Goal: Task Accomplishment & Management: Manage account settings

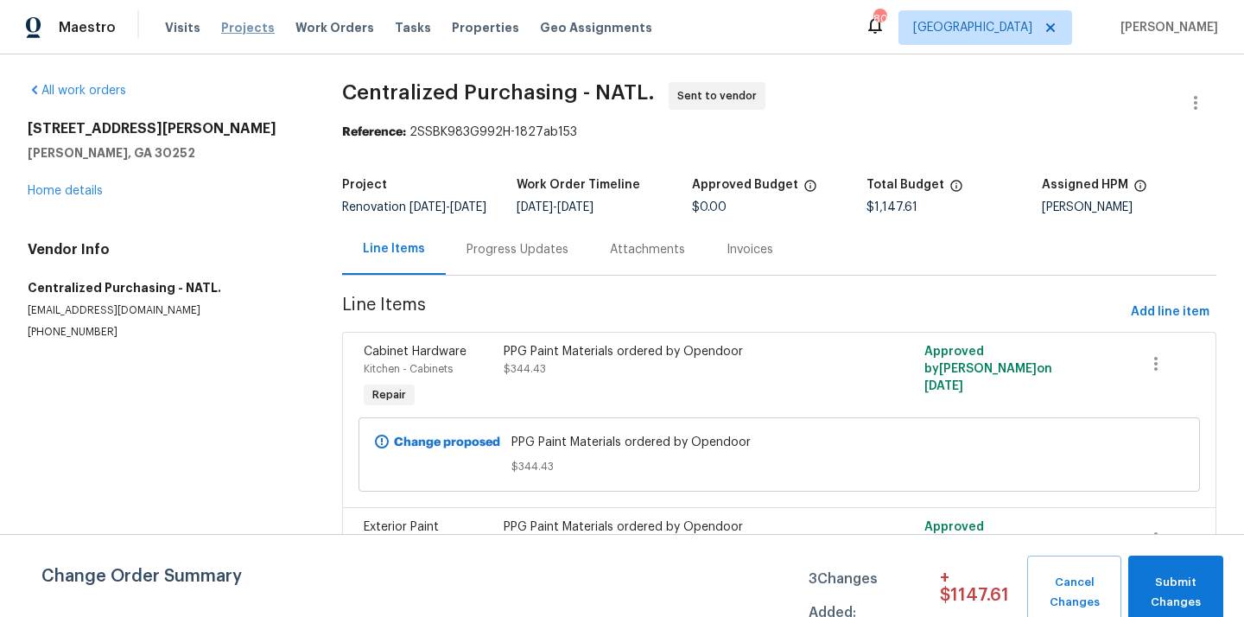
click at [237, 23] on span "Projects" at bounding box center [248, 27] width 54 height 17
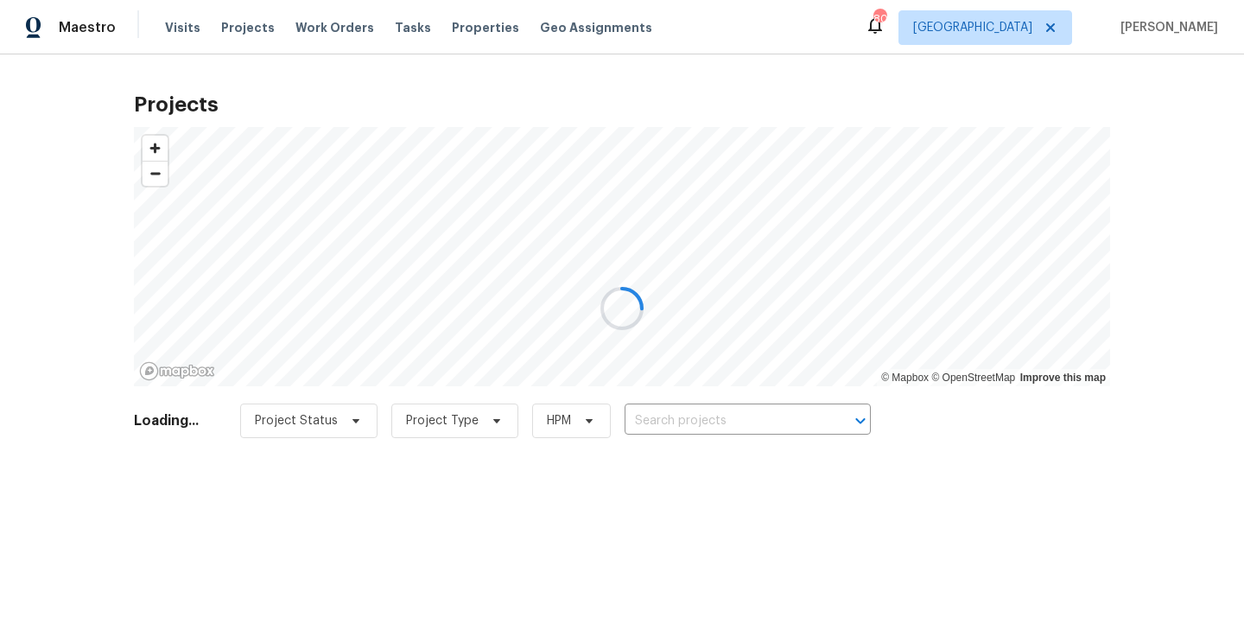
click at [775, 417] on div at bounding box center [622, 308] width 1244 height 617
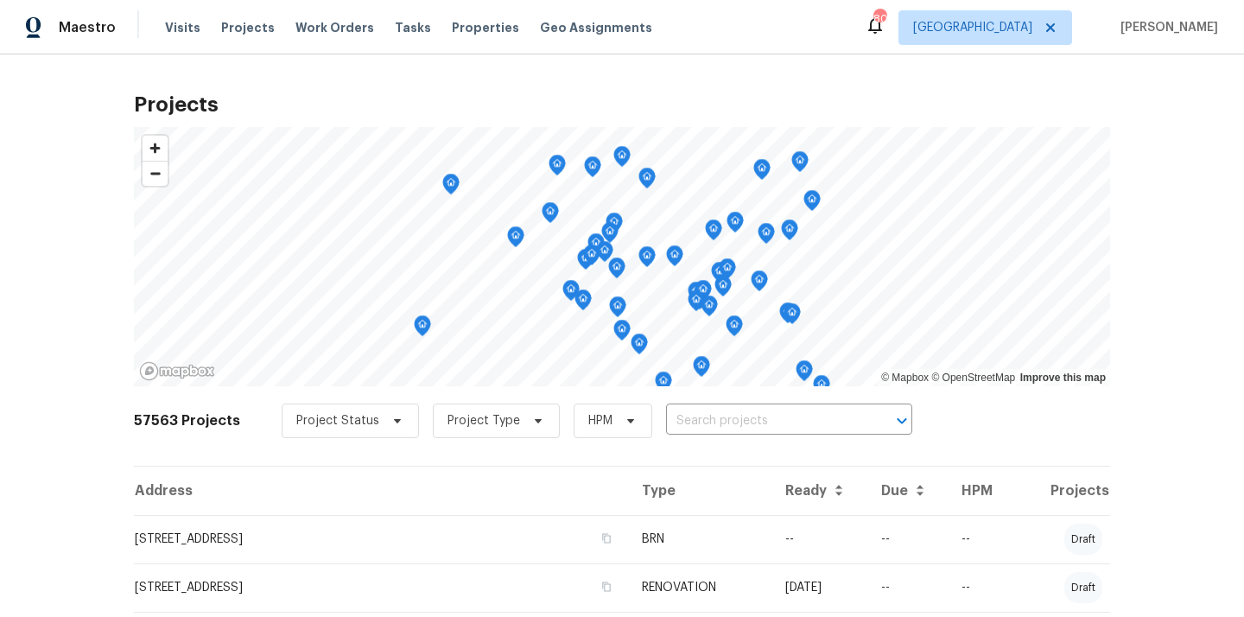
click at [775, 417] on input "text" at bounding box center [765, 421] width 198 height 27
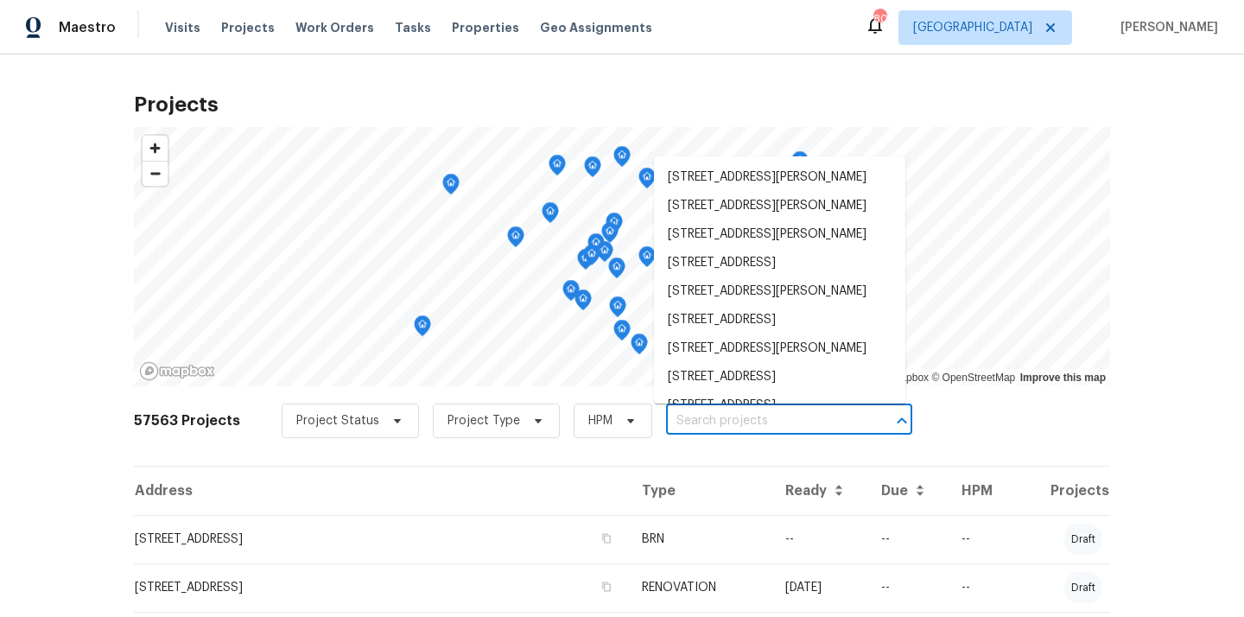
paste input "3308 Hinsdale Ln, Buford, GA 30519"
type input "3308 Hinsdale Ln, Buford, GA 30519"
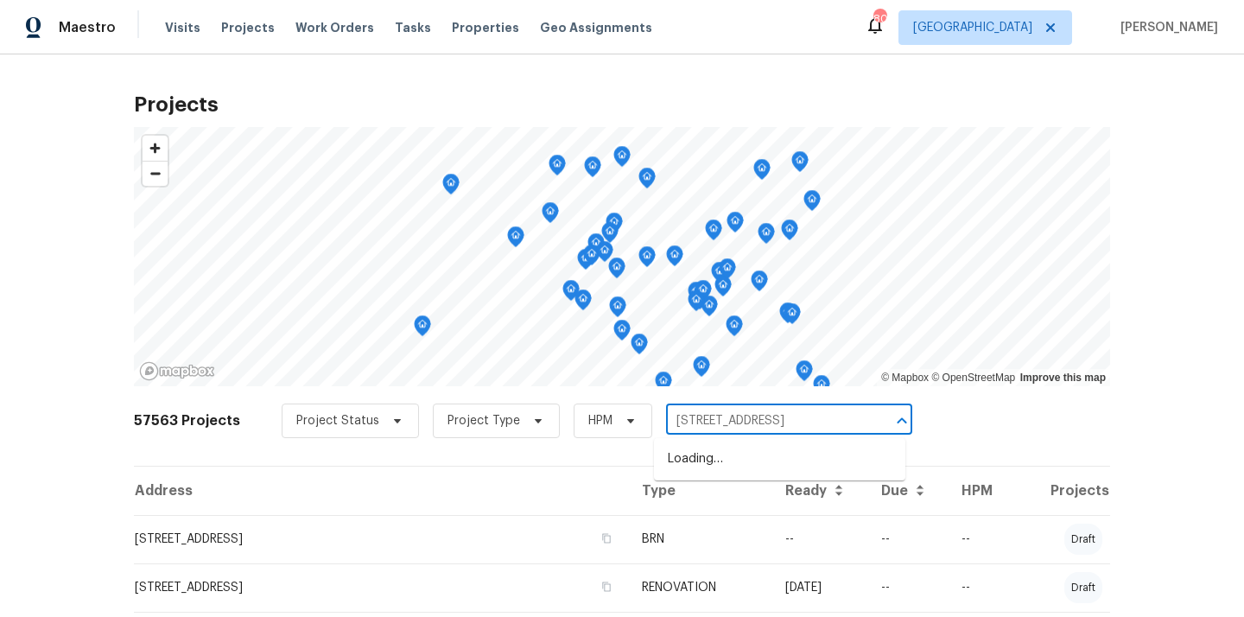
scroll to position [0, 13]
click at [768, 466] on li "3308 Hinsdale Ln, Buford, GA 30519" at bounding box center [779, 459] width 251 height 29
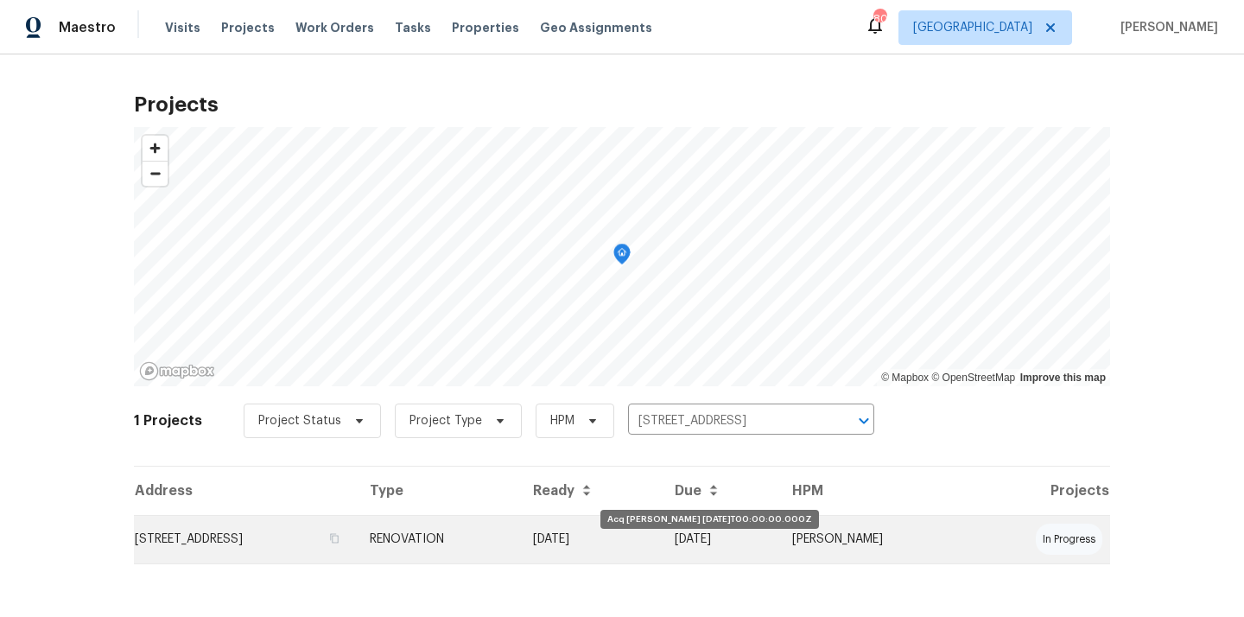
click at [661, 549] on td "[DATE]" at bounding box center [590, 539] width 142 height 48
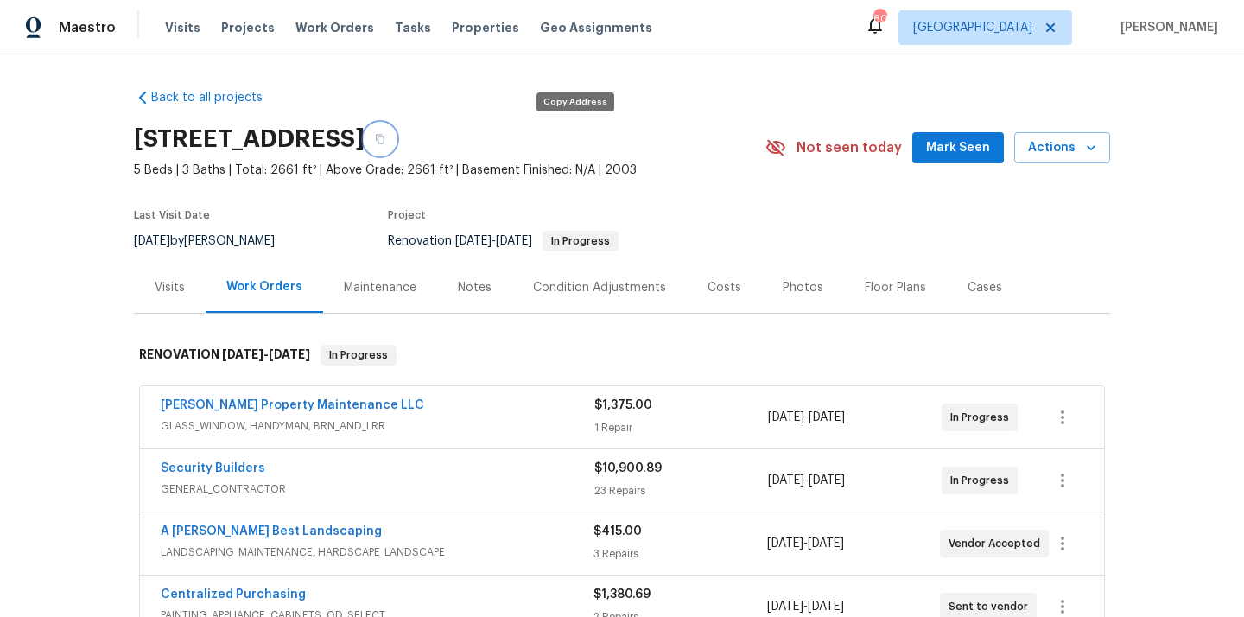
click at [384, 142] on icon "button" at bounding box center [380, 140] width 9 height 10
click at [1032, 29] on span "[GEOGRAPHIC_DATA]" at bounding box center [972, 27] width 119 height 17
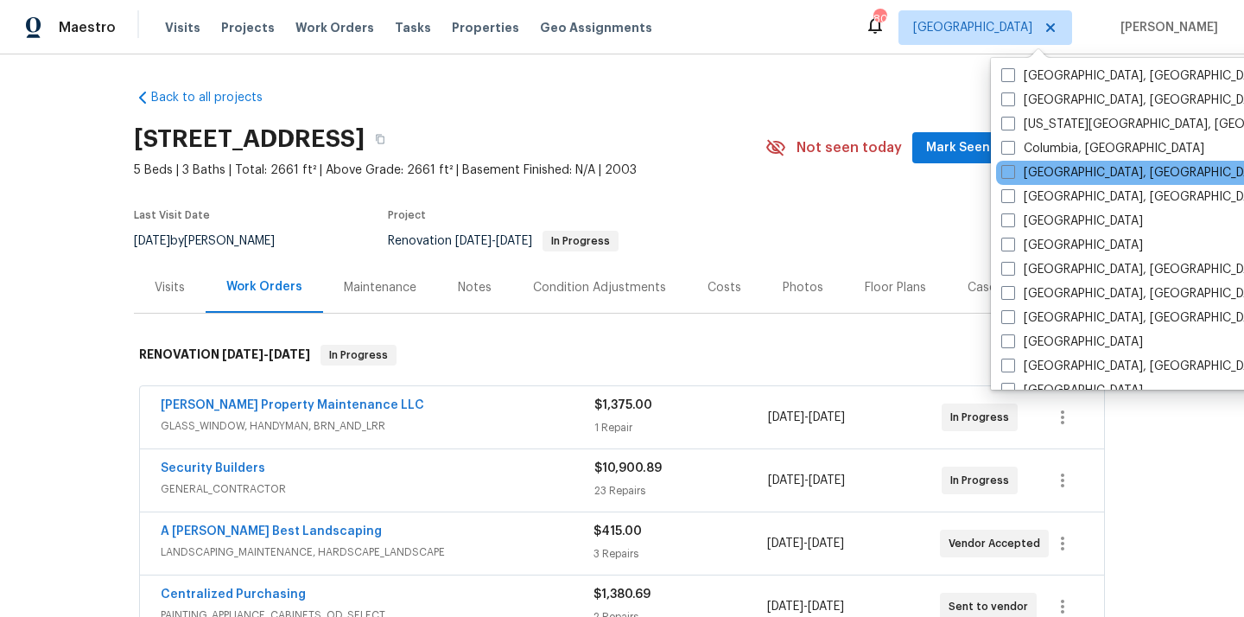
scroll to position [374, 0]
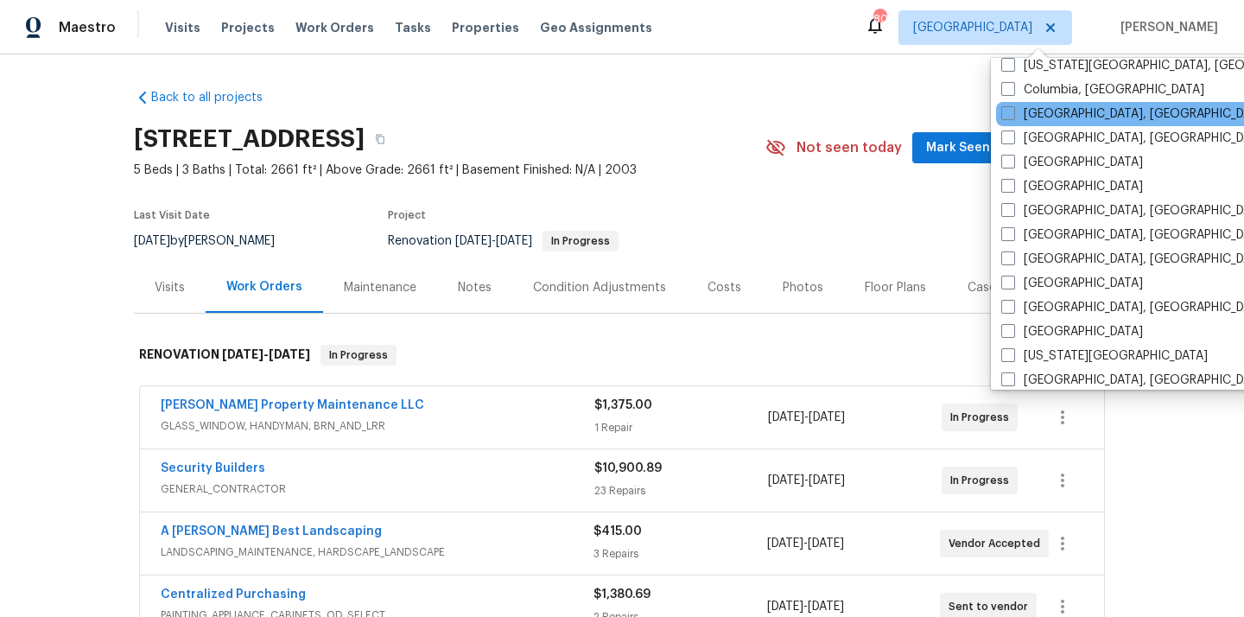
click at [1047, 309] on label "[GEOGRAPHIC_DATA], [GEOGRAPHIC_DATA]" at bounding box center [1135, 307] width 268 height 17
click at [1013, 309] on input "[GEOGRAPHIC_DATA], [GEOGRAPHIC_DATA]" at bounding box center [1006, 304] width 11 height 11
checkbox input "true"
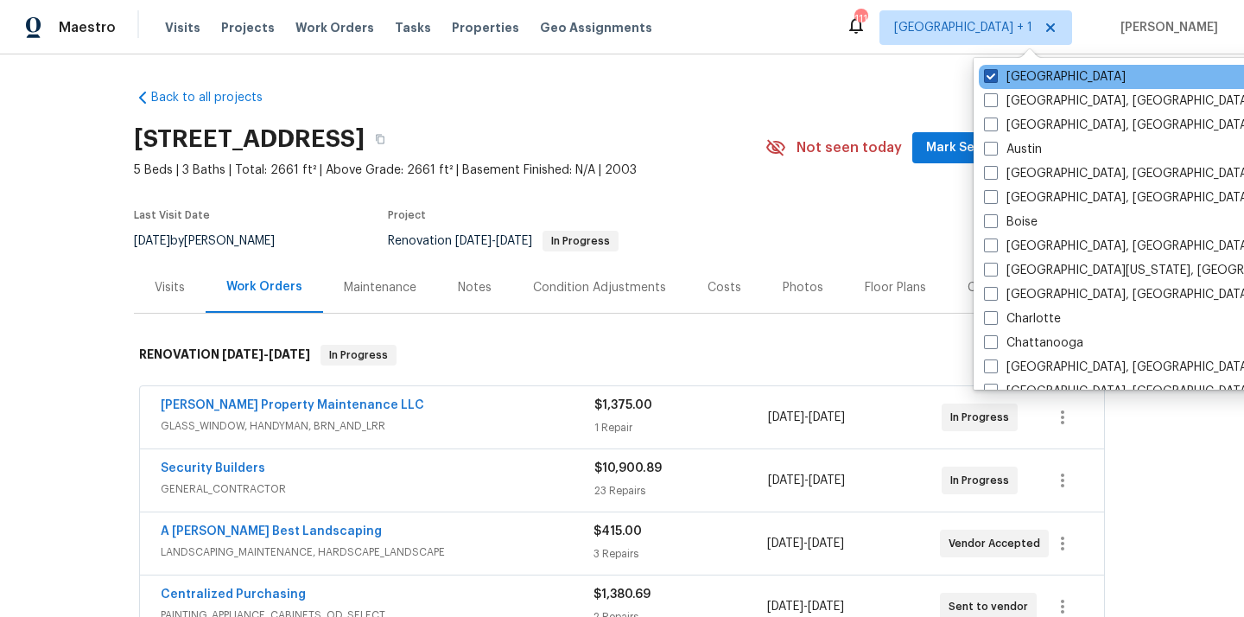
click at [1023, 72] on label "[GEOGRAPHIC_DATA]" at bounding box center [1055, 76] width 142 height 17
click at [995, 72] on input "[GEOGRAPHIC_DATA]" at bounding box center [989, 73] width 11 height 11
checkbox input "false"
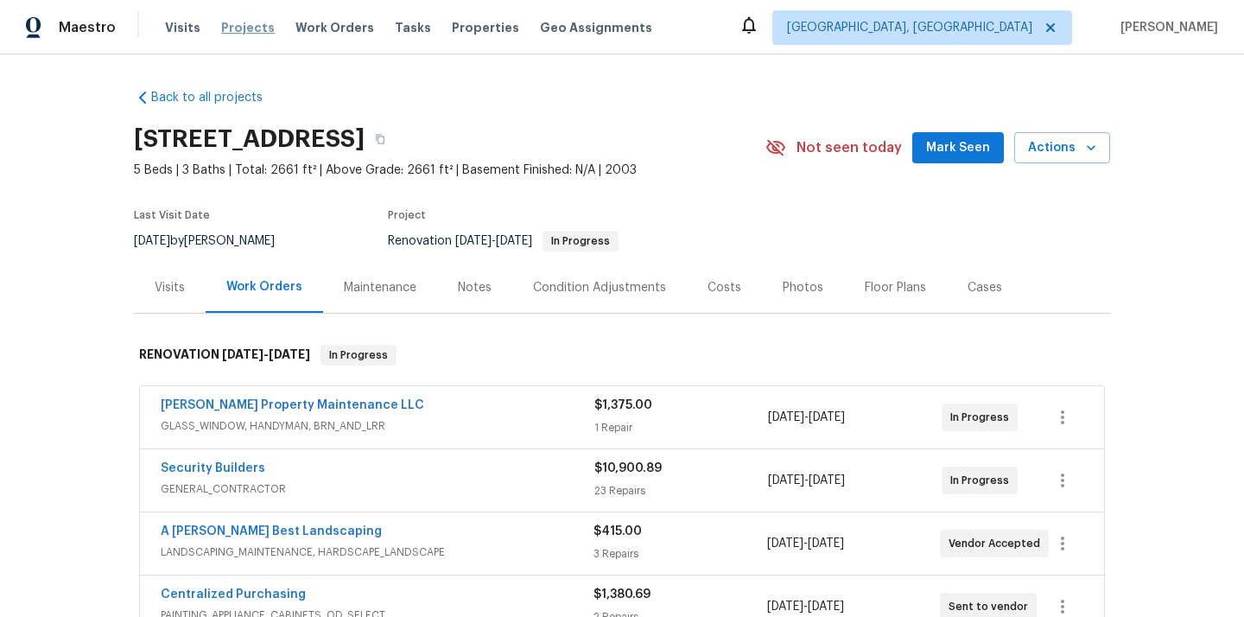
click at [243, 25] on span "Projects" at bounding box center [248, 27] width 54 height 17
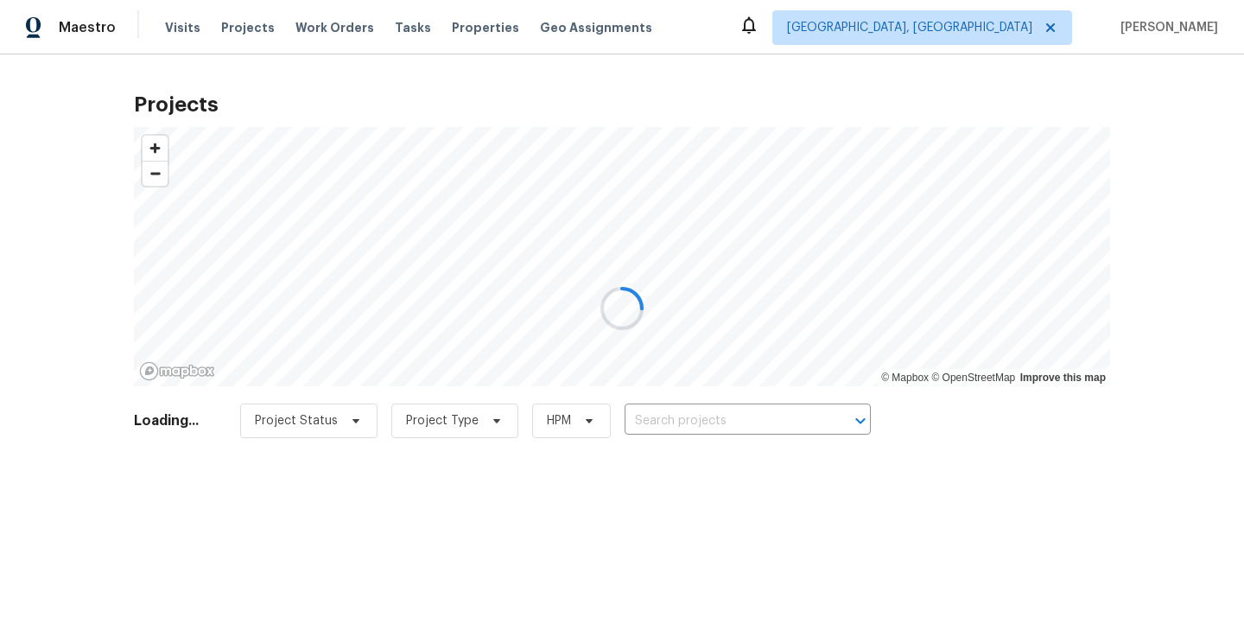
click at [732, 423] on div at bounding box center [622, 308] width 1244 height 617
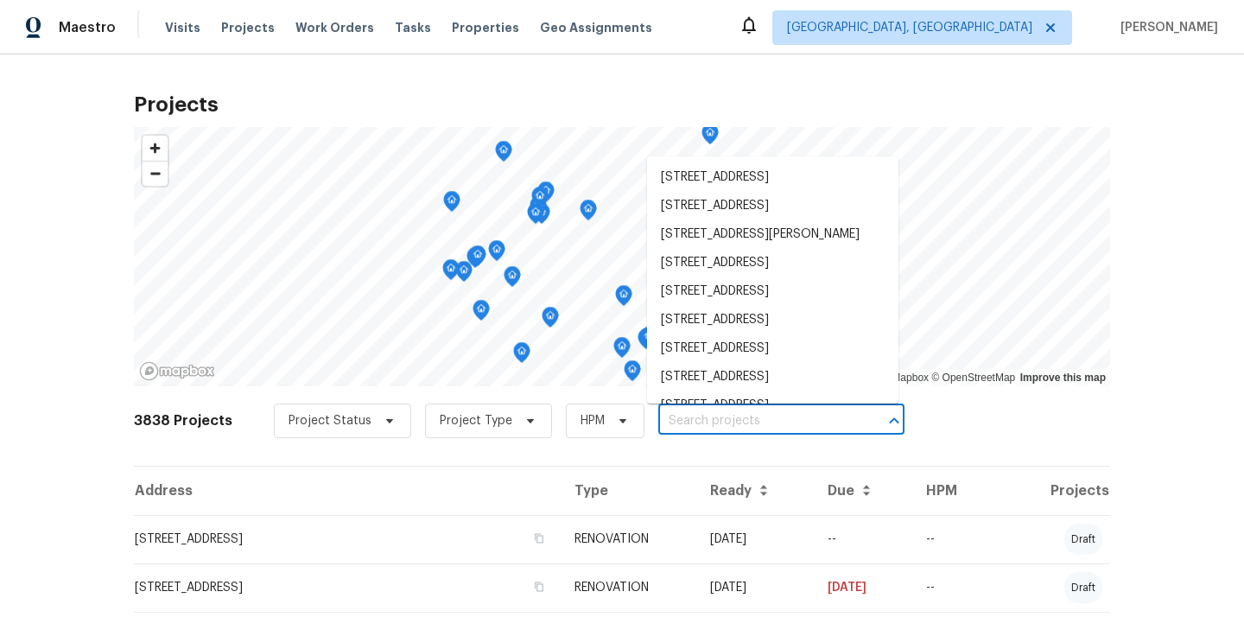
click at [732, 423] on input "text" at bounding box center [757, 421] width 198 height 27
paste input "3152 Allison Ave, Indianapolis, IN 46224"
type input "3152 Allison Ave, Indianapolis, IN 46224"
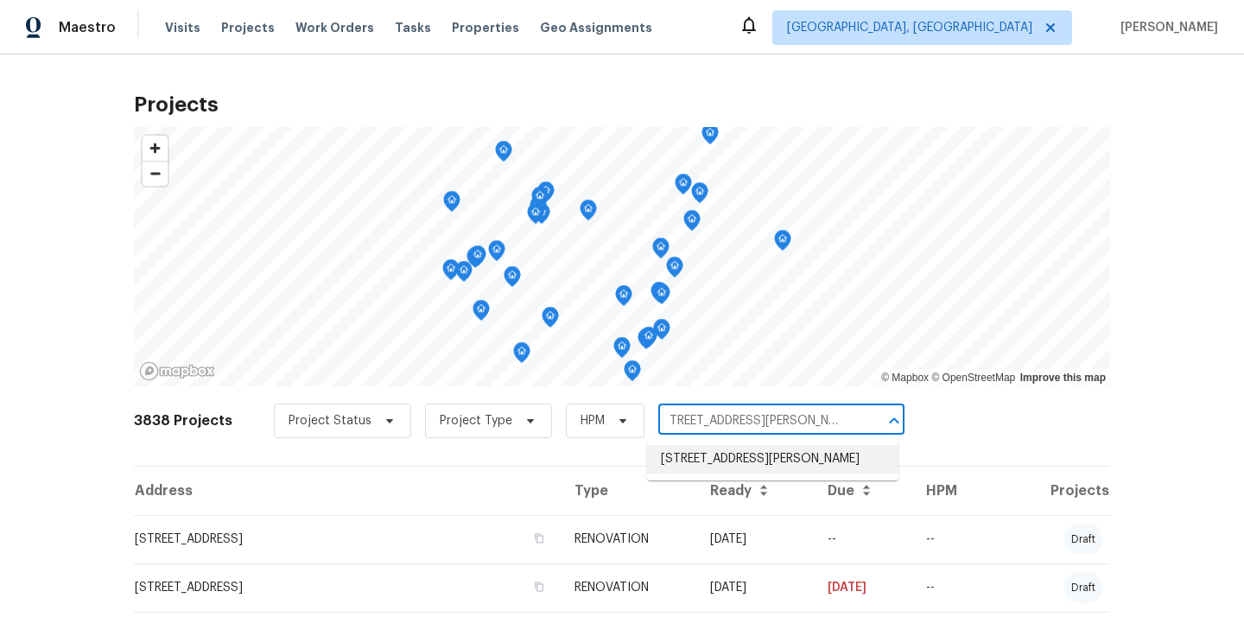
click at [735, 467] on li "3152 Allison Ave, Indianapolis, IN 46224" at bounding box center [772, 459] width 251 height 29
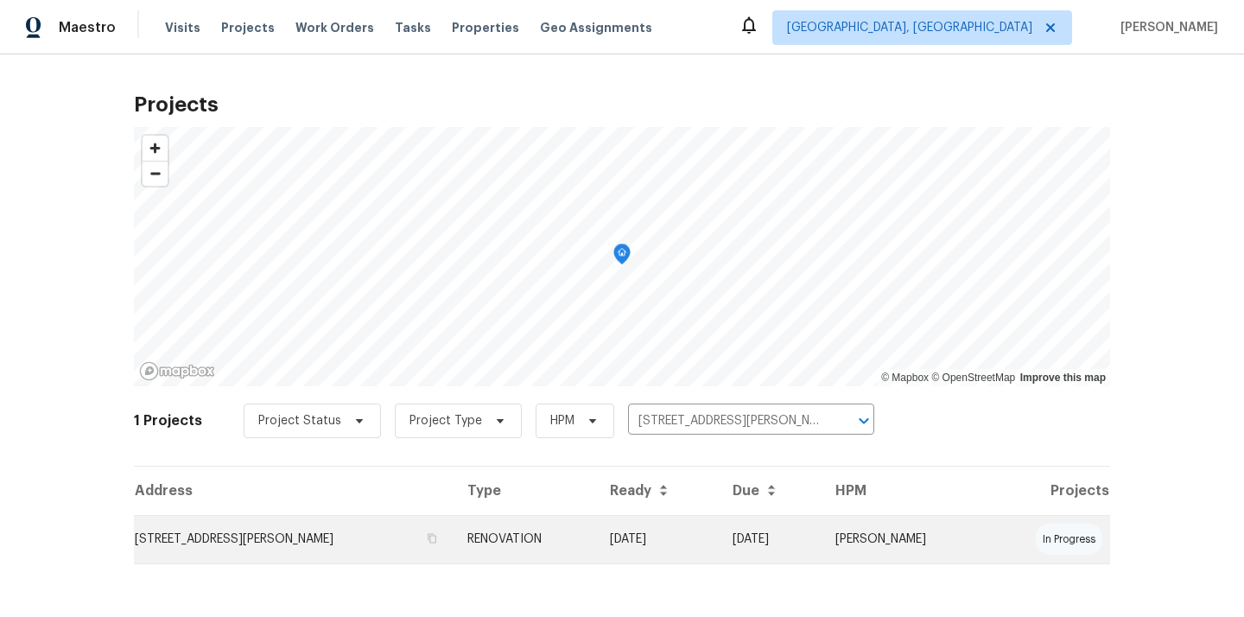
click at [698, 532] on td "08/08/25" at bounding box center [657, 539] width 123 height 48
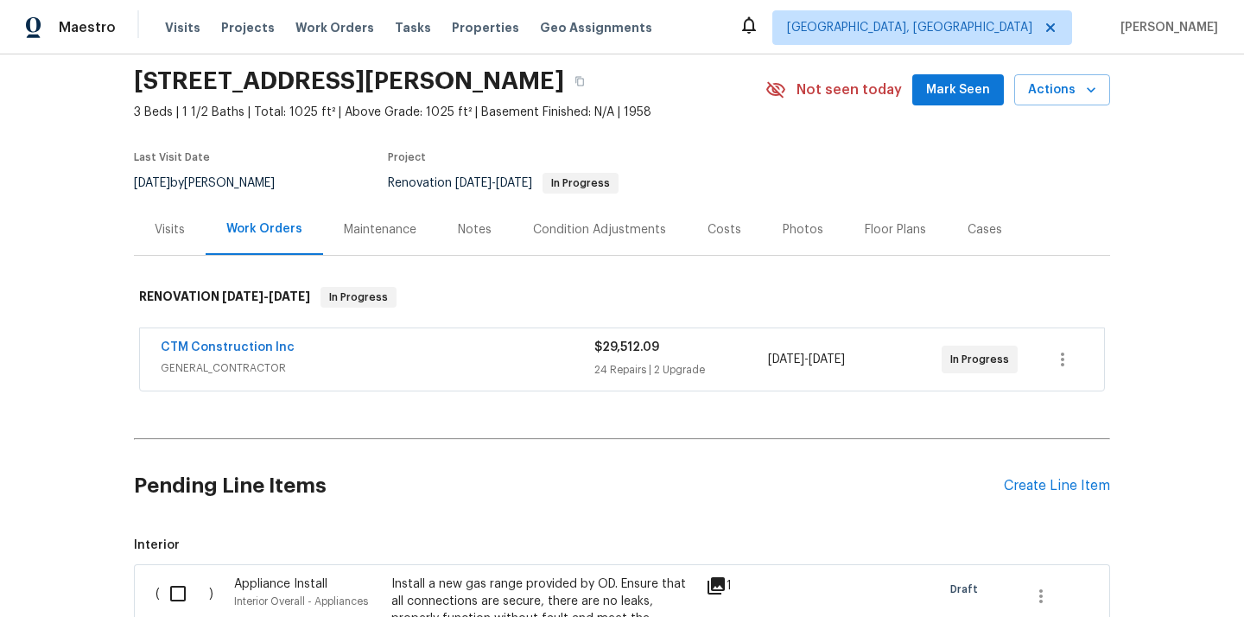
scroll to position [73, 0]
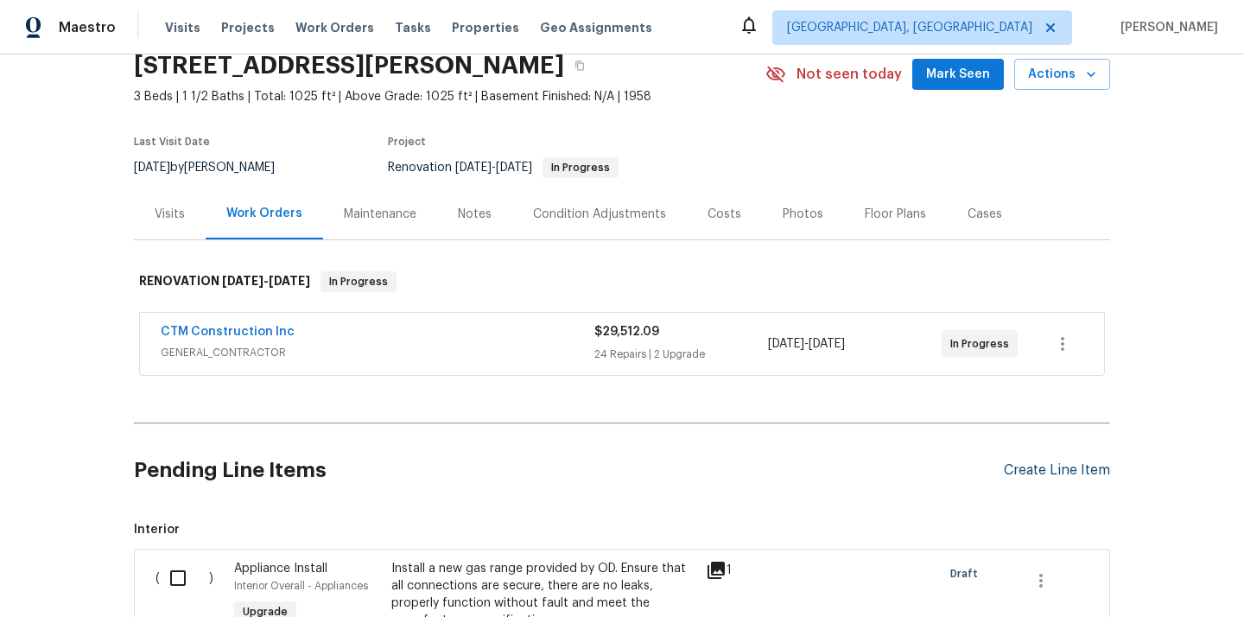
click at [1021, 471] on div "Create Line Item" at bounding box center [1057, 470] width 106 height 16
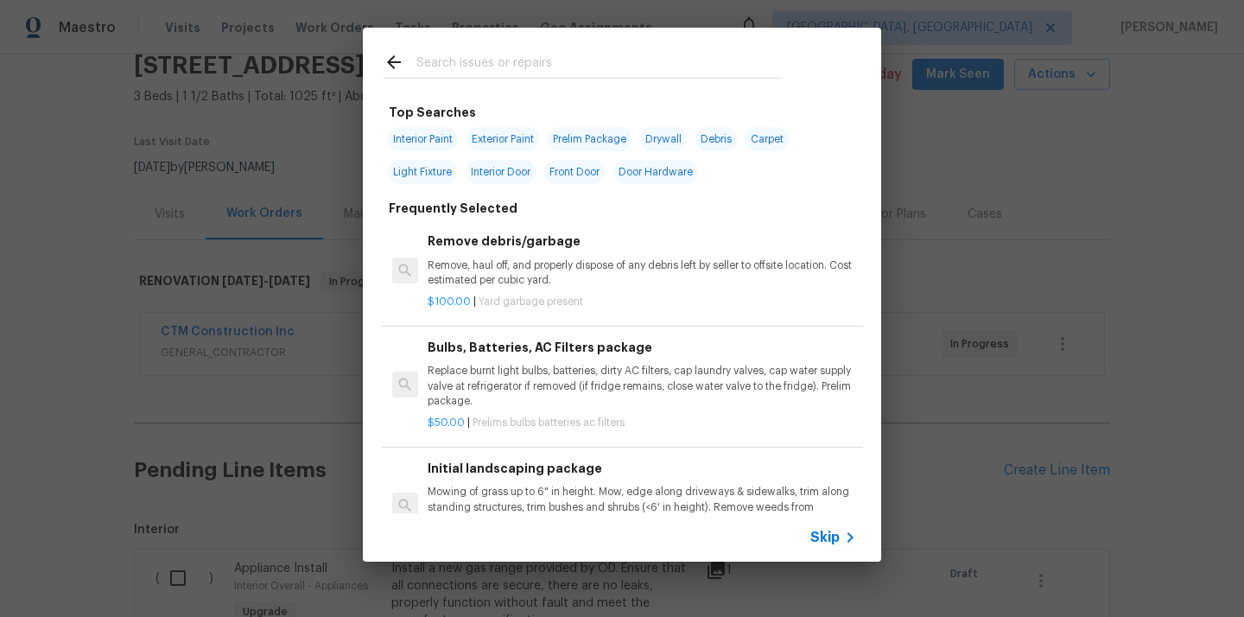
click at [618, 39] on div at bounding box center [583, 62] width 441 height 68
click at [613, 75] on input "text" at bounding box center [599, 65] width 366 height 26
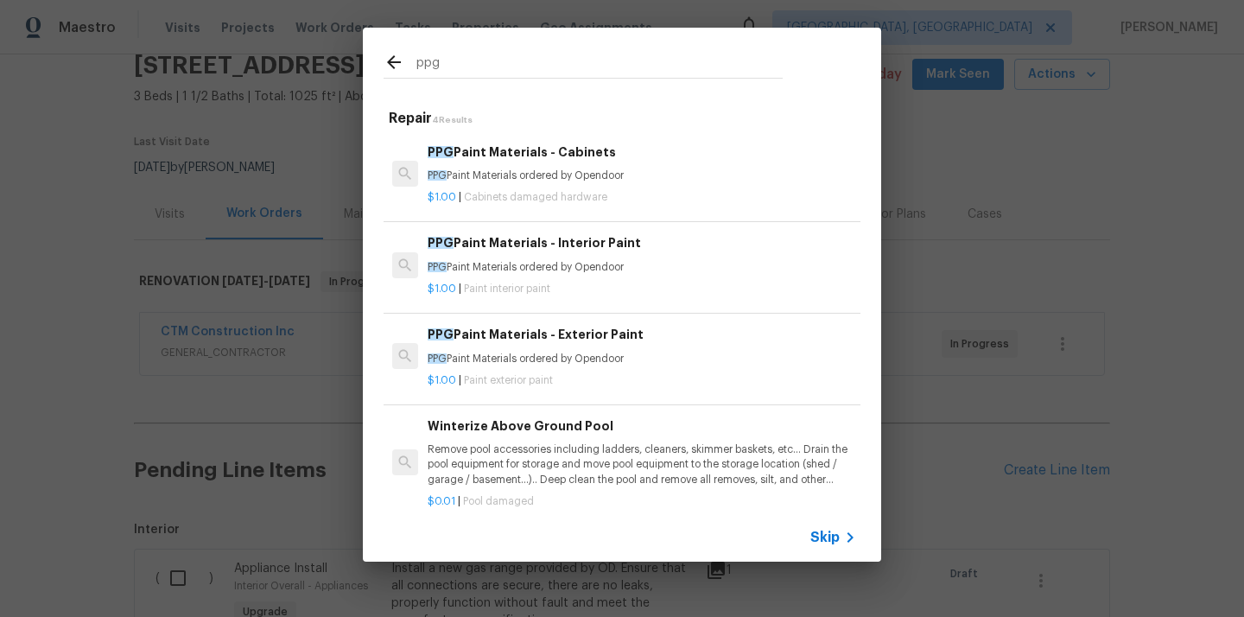
type input "ppg"
click at [608, 258] on div "PPG Paint Materials - Interior Paint PPG Paint Materials ordered by Opendoor" at bounding box center [642, 253] width 429 height 41
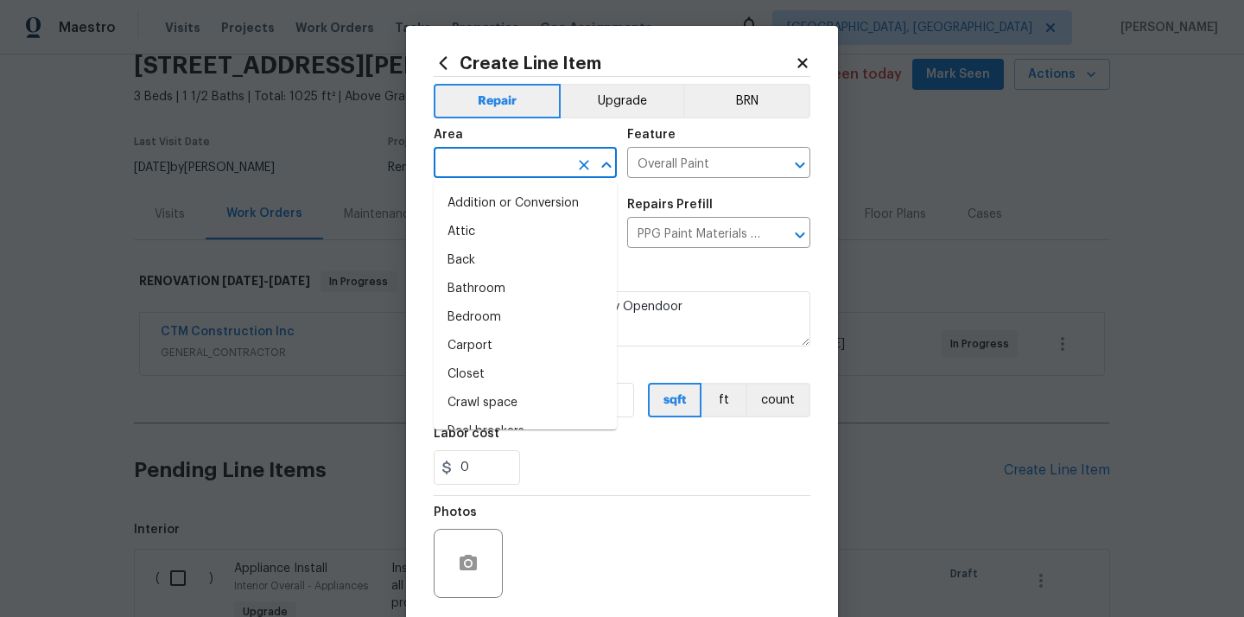
click at [518, 162] on input "text" at bounding box center [501, 164] width 135 height 27
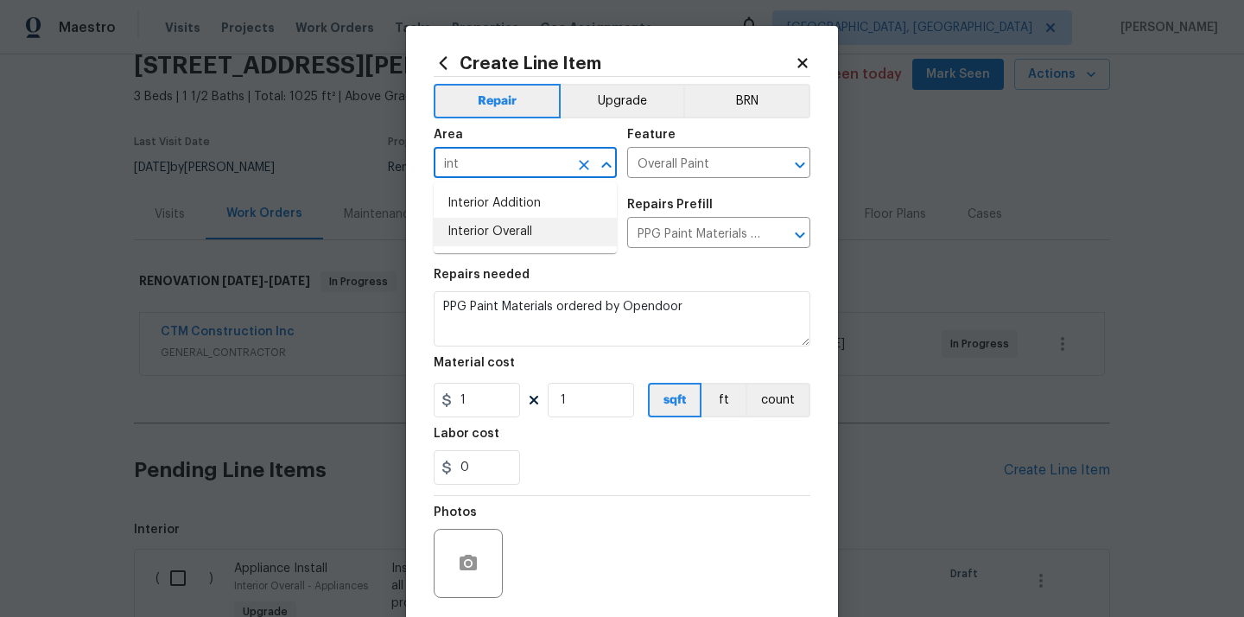
click at [518, 220] on li "Interior Overall" at bounding box center [525, 232] width 183 height 29
type input "Interior Overall"
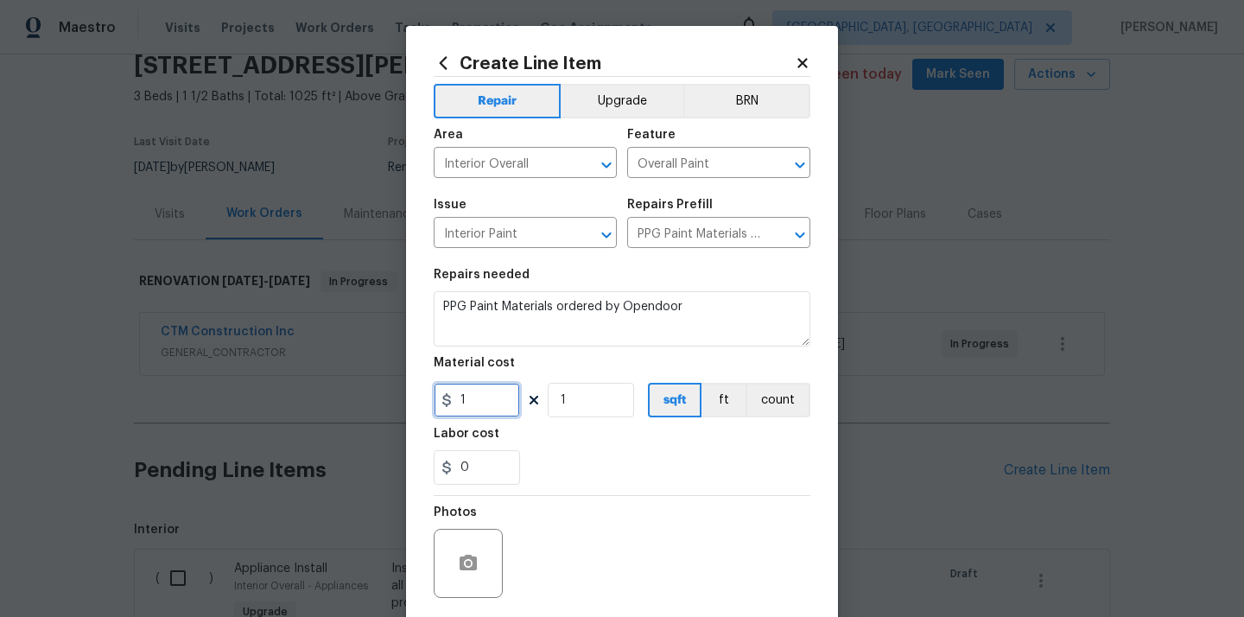
drag, startPoint x: 490, startPoint y: 402, endPoint x: 409, endPoint y: 388, distance: 82.4
click at [411, 388] on div "Create Line Item Repair Upgrade BRN Area Interior Overall ​ Feature Overall Pai…" at bounding box center [622, 372] width 432 height 692
paste input "304.26"
type input "304.26"
click at [526, 422] on section "Repairs needed PPG Paint Materials ordered by Opendoor Material cost 304.26 1 s…" at bounding box center [622, 376] width 377 height 237
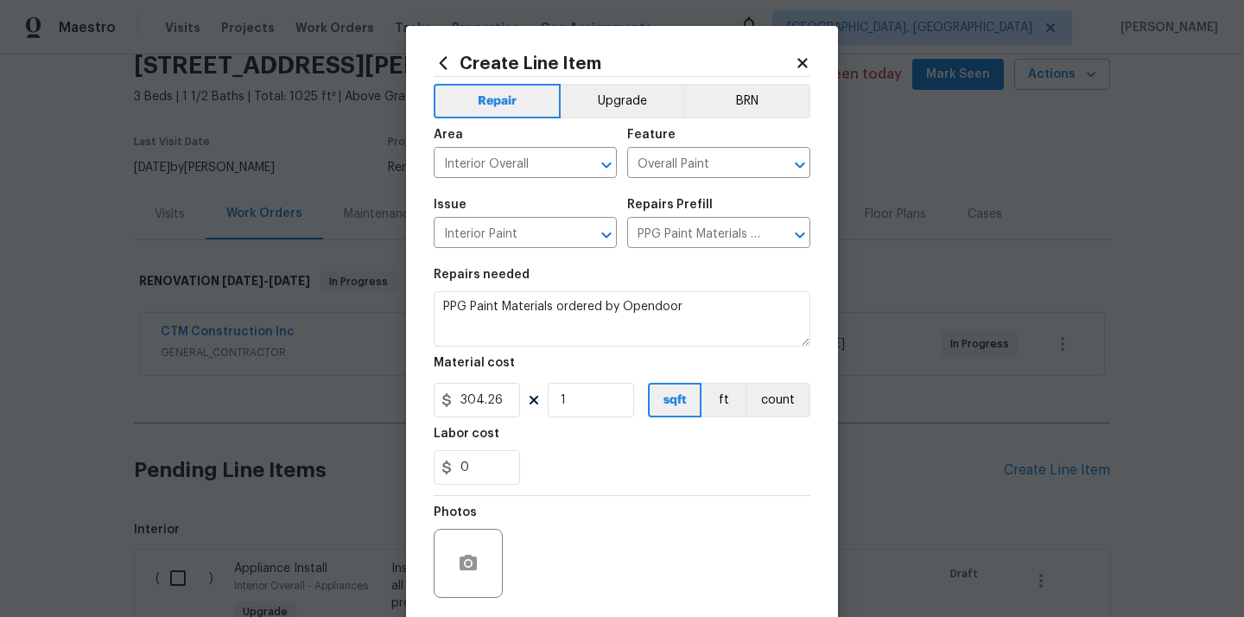
scroll to position [128, 0]
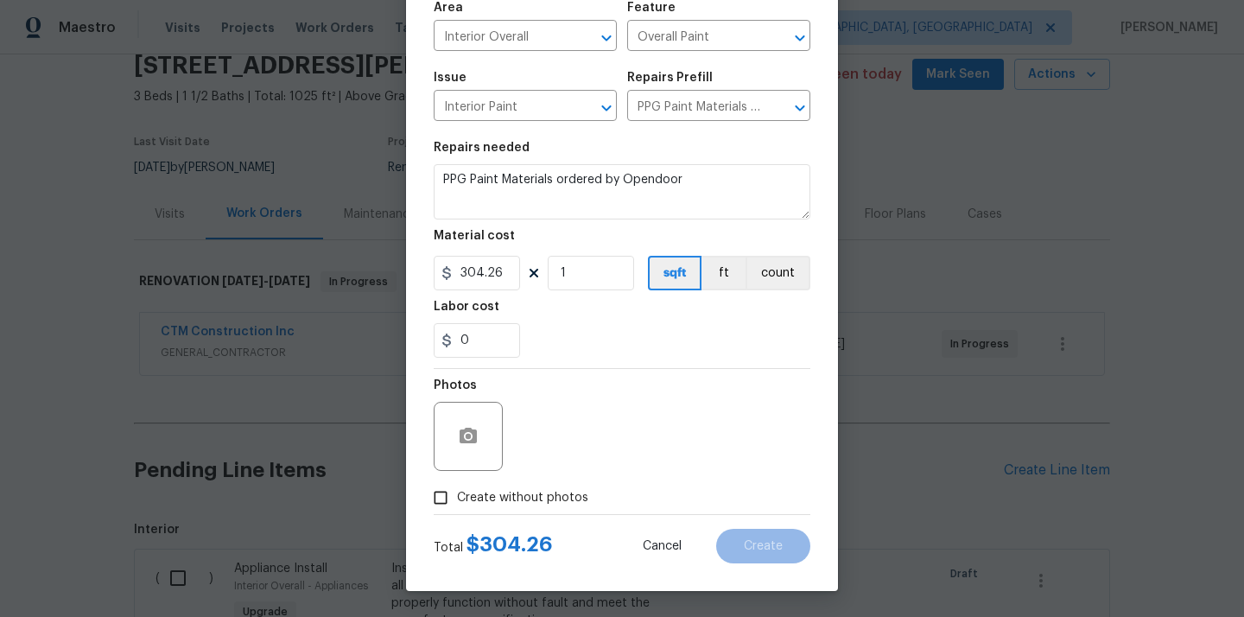
click at [538, 490] on span "Create without photos" at bounding box center [522, 498] width 131 height 18
click at [457, 490] on input "Create without photos" at bounding box center [440, 497] width 33 height 33
checkbox input "true"
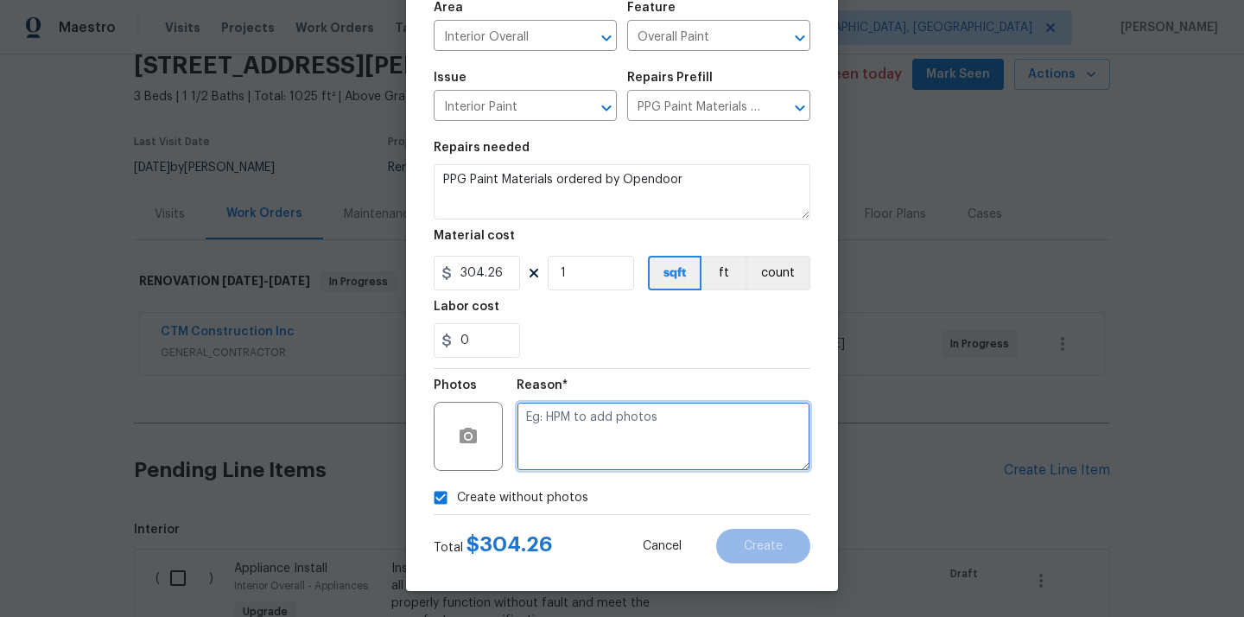
click at [570, 422] on textarea at bounding box center [664, 436] width 294 height 69
type textarea "N/A"
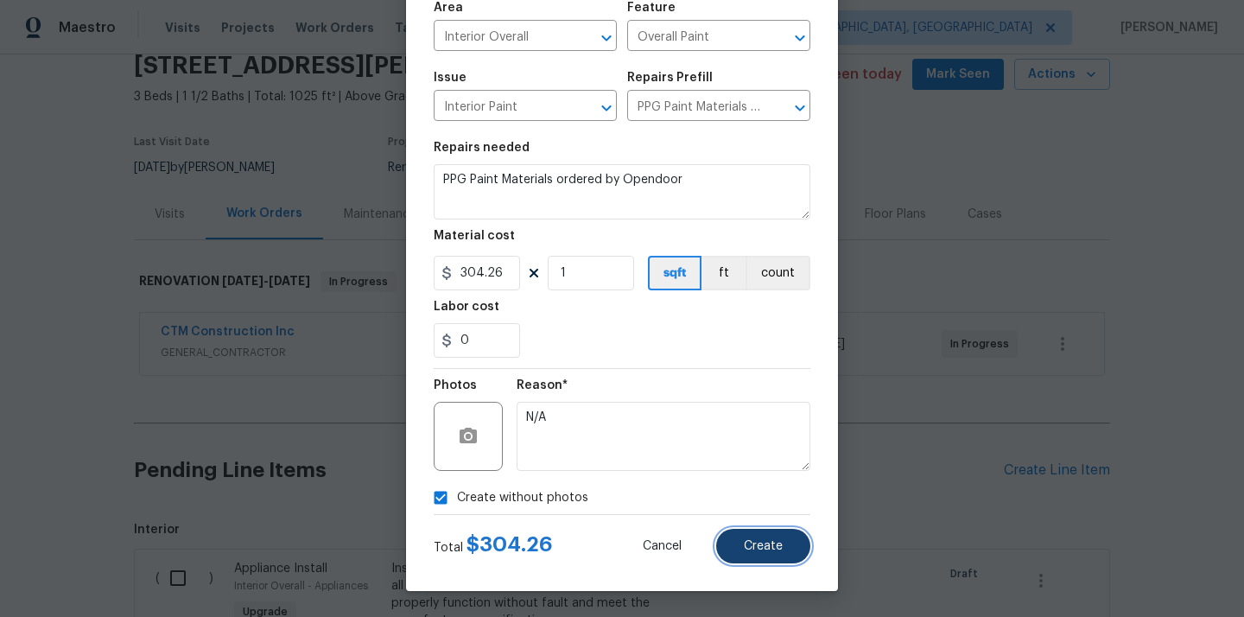
click at [738, 543] on button "Create" at bounding box center [763, 546] width 94 height 35
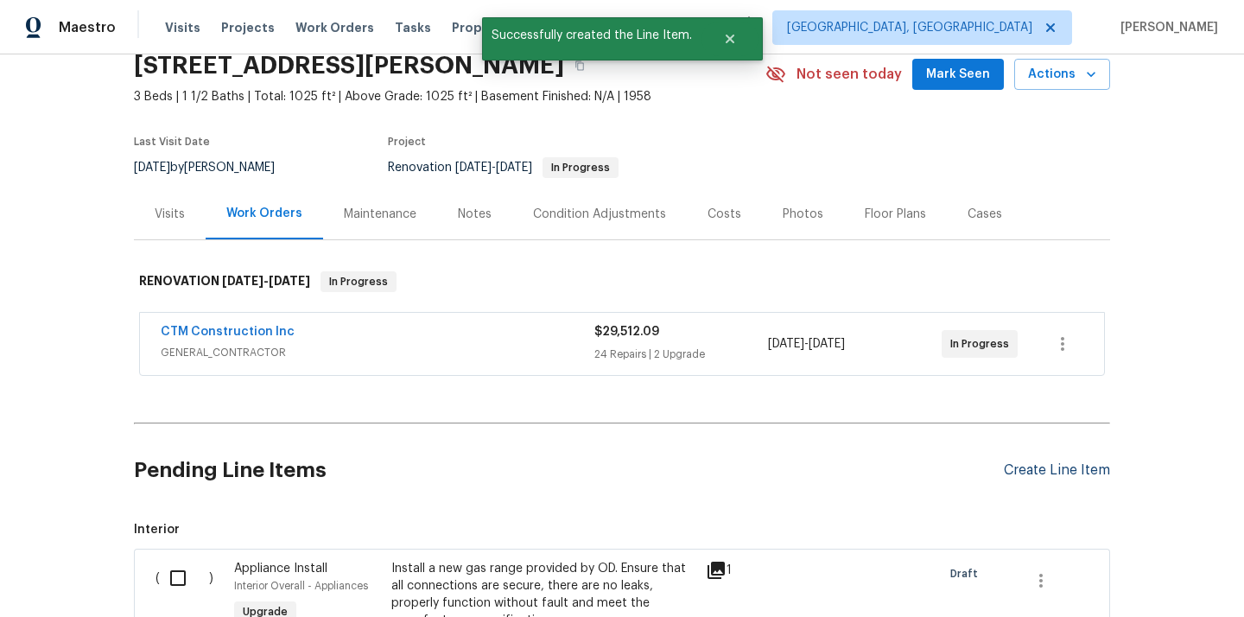
click at [1032, 470] on div "Create Line Item" at bounding box center [1057, 470] width 106 height 16
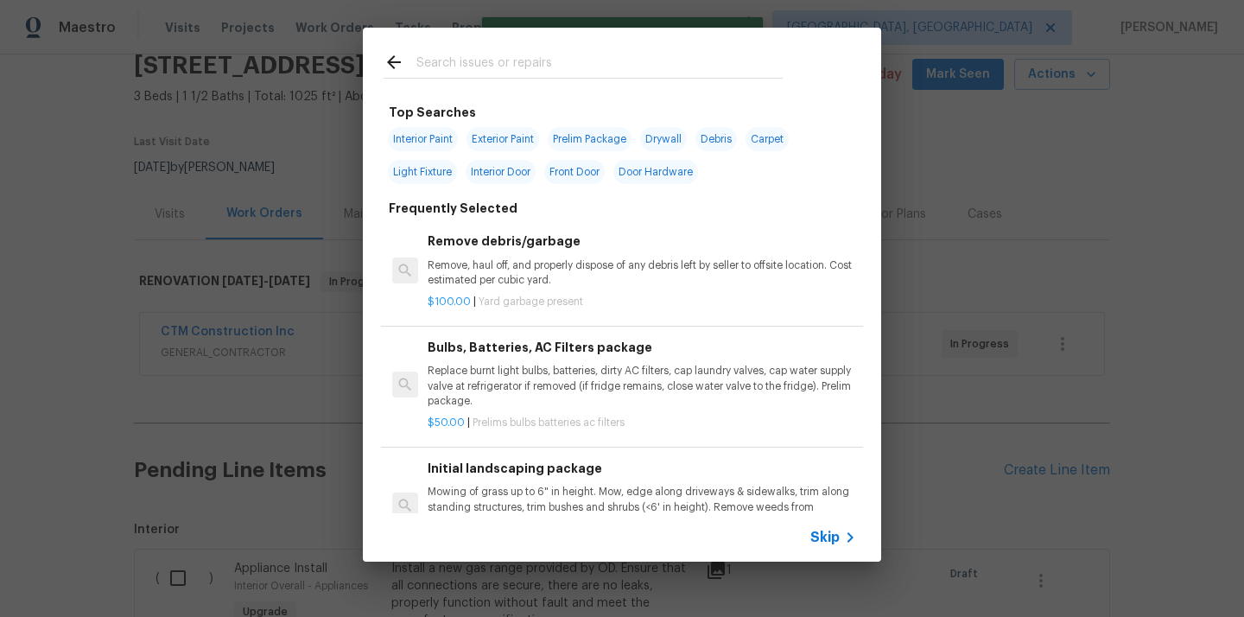
click at [579, 52] on div at bounding box center [583, 65] width 399 height 26
click at [577, 60] on input "text" at bounding box center [599, 65] width 366 height 26
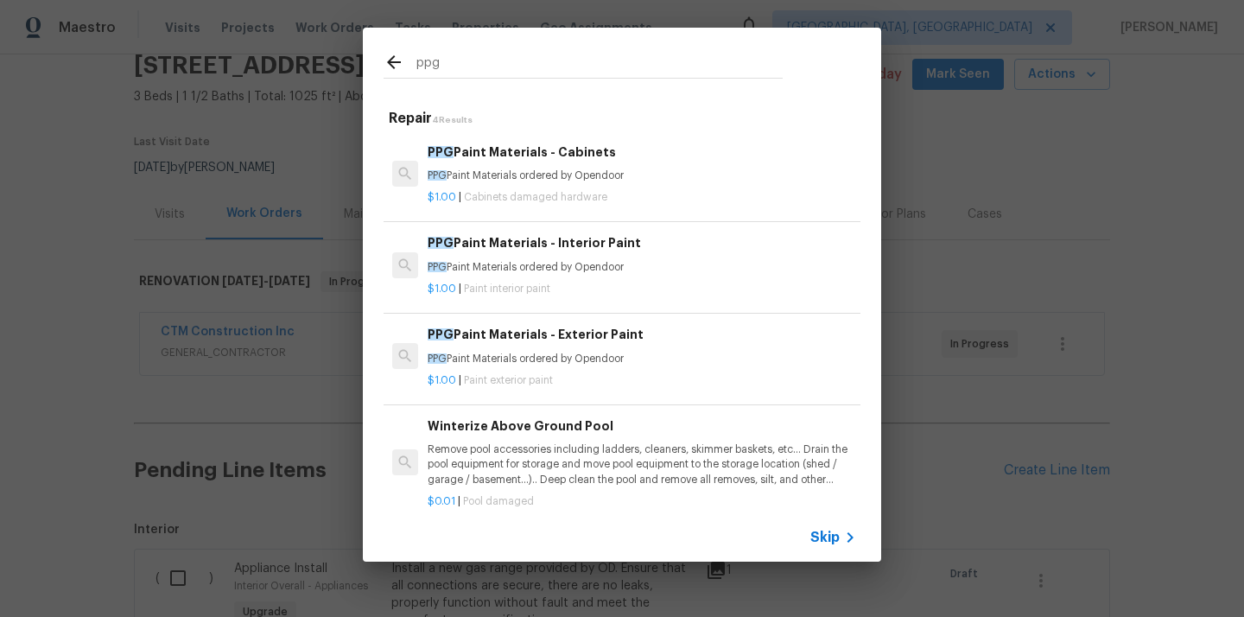
type input "ppg"
click at [616, 340] on h6 "PPG Paint Materials - Exterior Paint" at bounding box center [642, 334] width 429 height 19
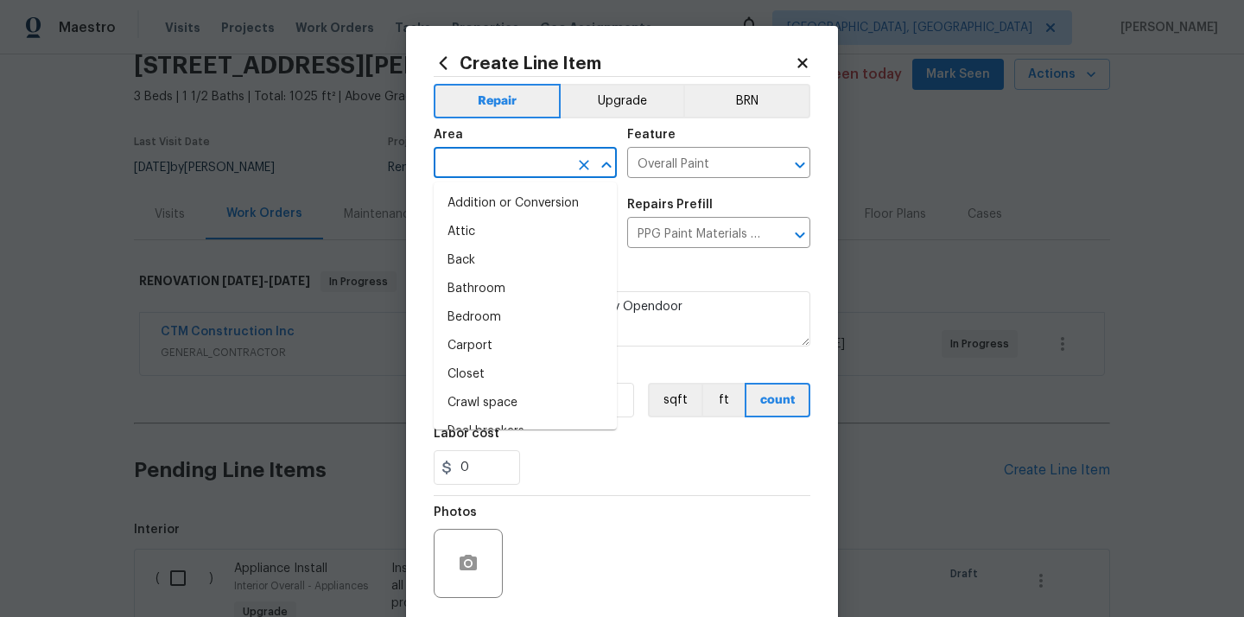
click at [557, 153] on input "text" at bounding box center [501, 164] width 135 height 27
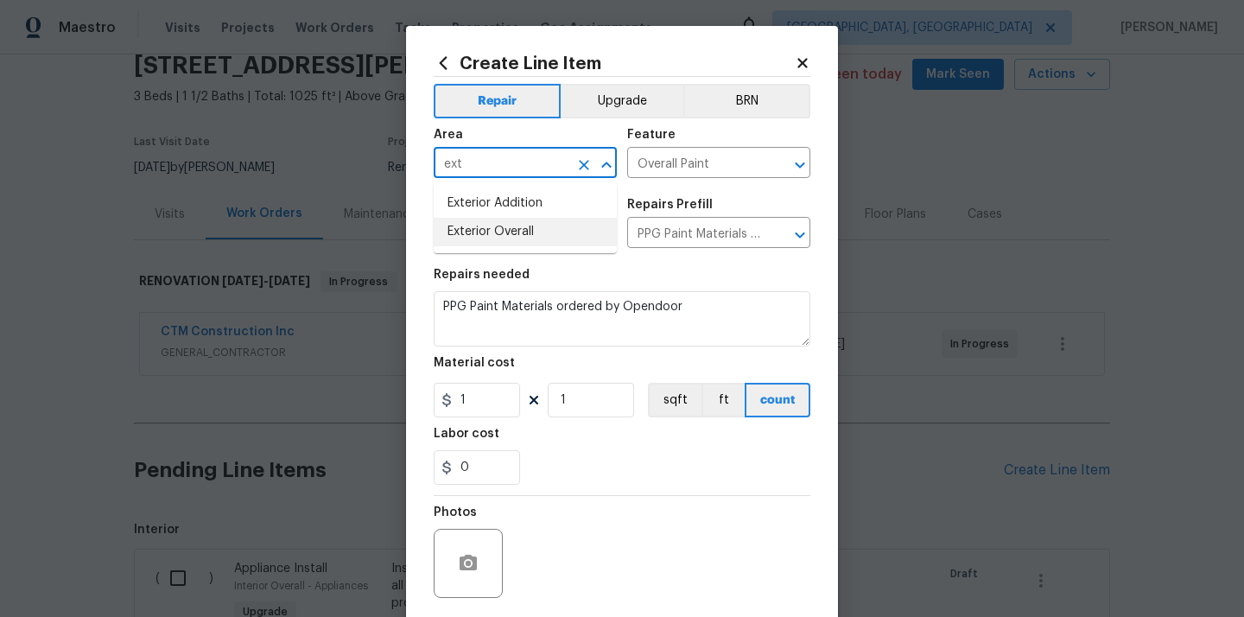
click at [517, 229] on li "Exterior Overall" at bounding box center [525, 232] width 183 height 29
type input "Exterior Overall"
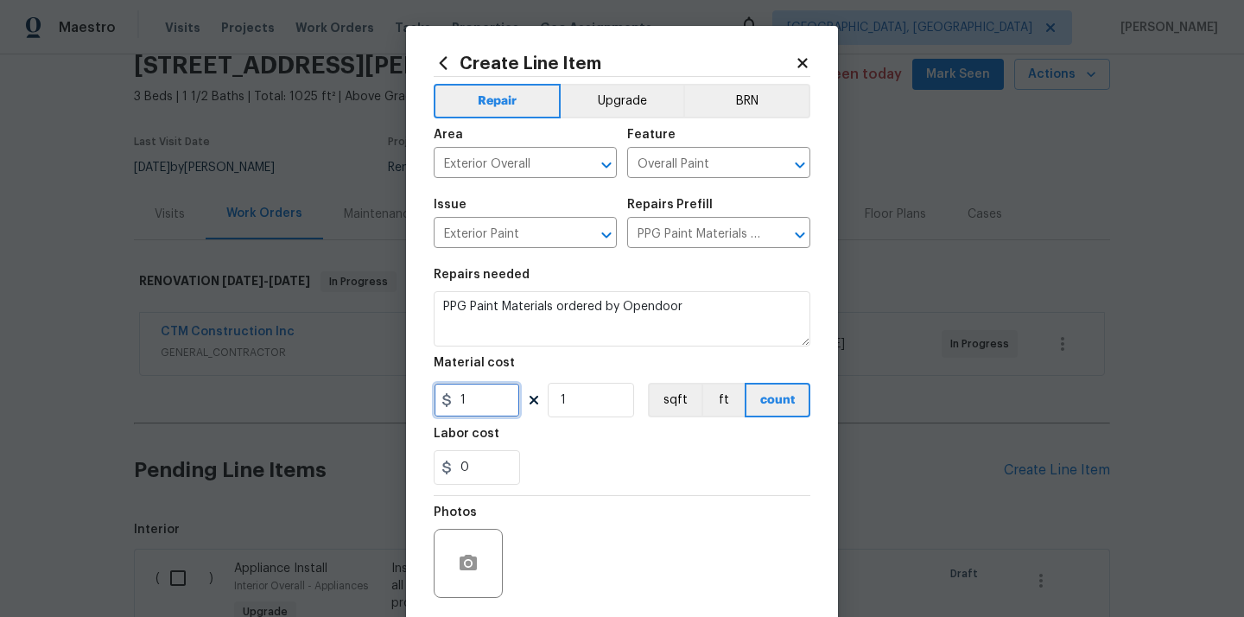
drag, startPoint x: 462, startPoint y: 403, endPoint x: 426, endPoint y: 399, distance: 36.5
click at [426, 399] on div "Create Line Item Repair Upgrade BRN Area Exterior Overall ​ Feature Overall Pai…" at bounding box center [622, 372] width 432 height 692
paste input "362.85"
type input "362.85"
click at [603, 455] on div "0" at bounding box center [622, 467] width 377 height 35
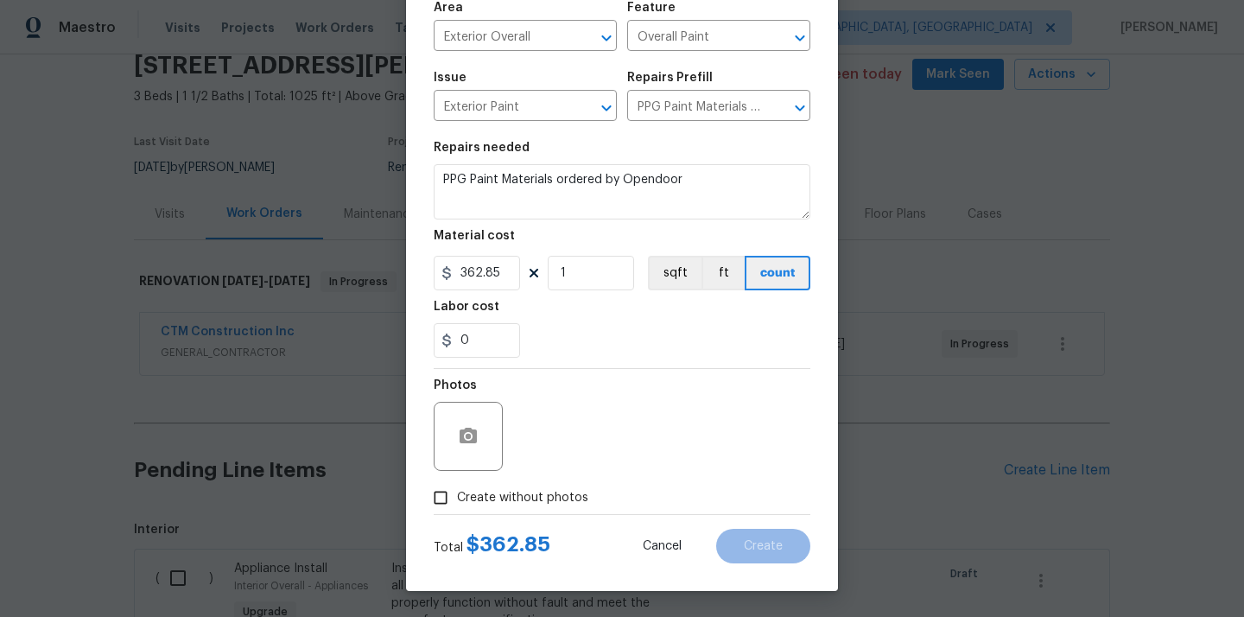
click at [552, 492] on span "Create without photos" at bounding box center [522, 498] width 131 height 18
click at [457, 492] on input "Create without photos" at bounding box center [440, 497] width 33 height 33
checkbox input "true"
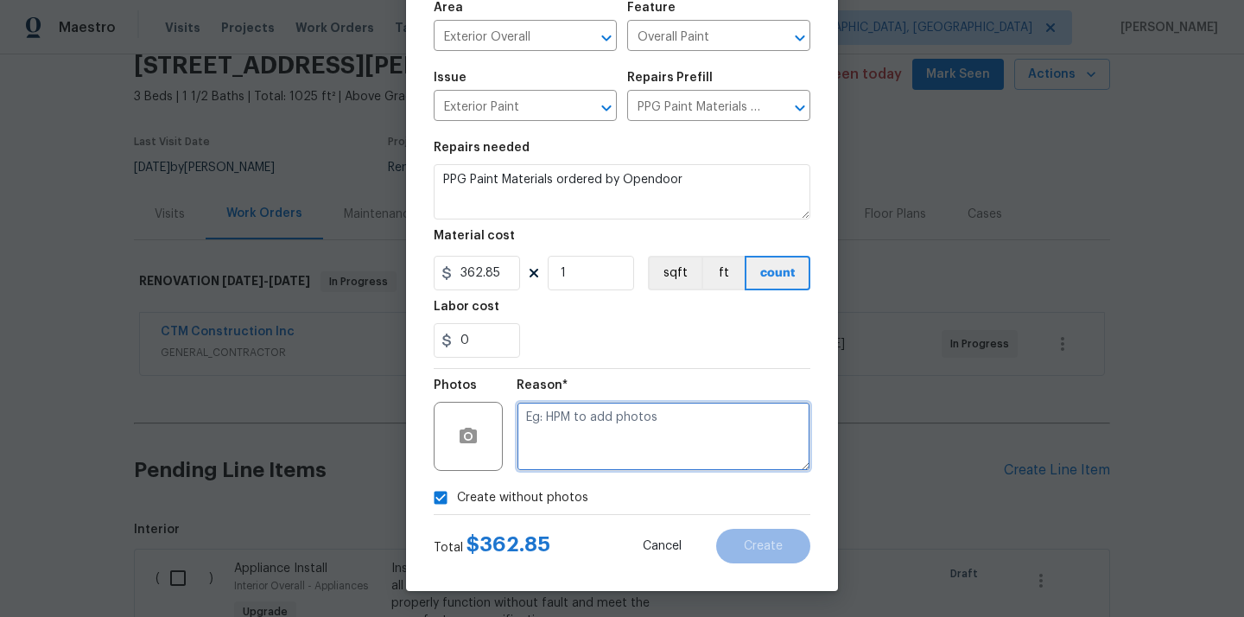
click at [592, 416] on textarea at bounding box center [664, 436] width 294 height 69
type textarea "N/A"
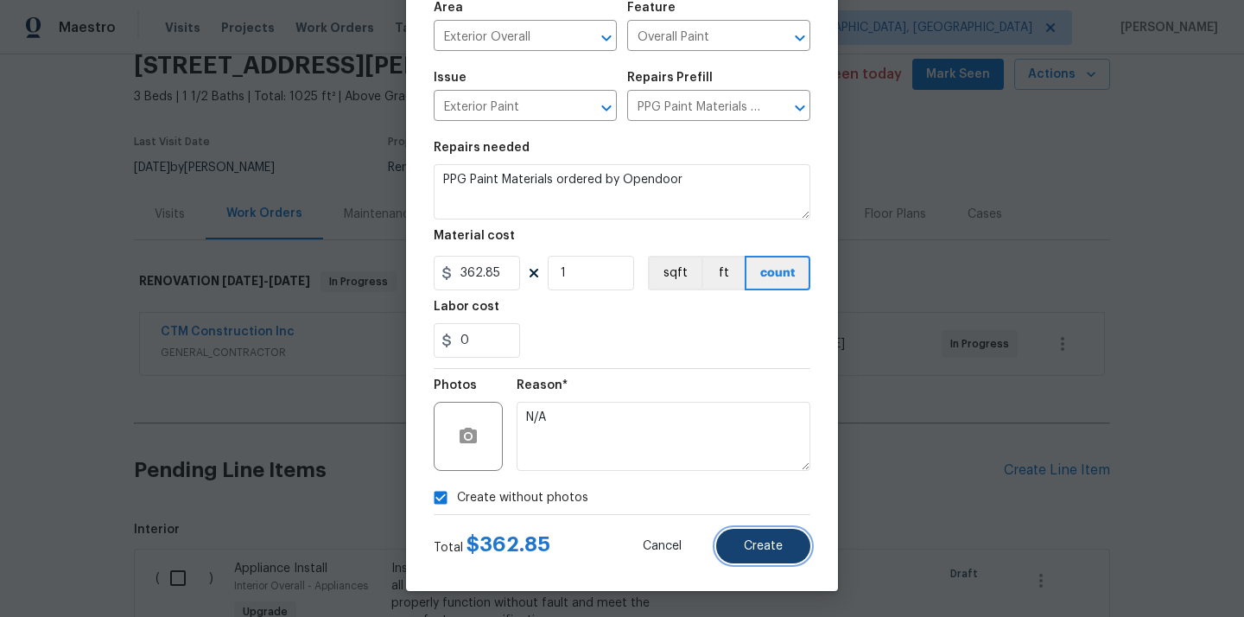
click at [746, 559] on button "Create" at bounding box center [763, 546] width 94 height 35
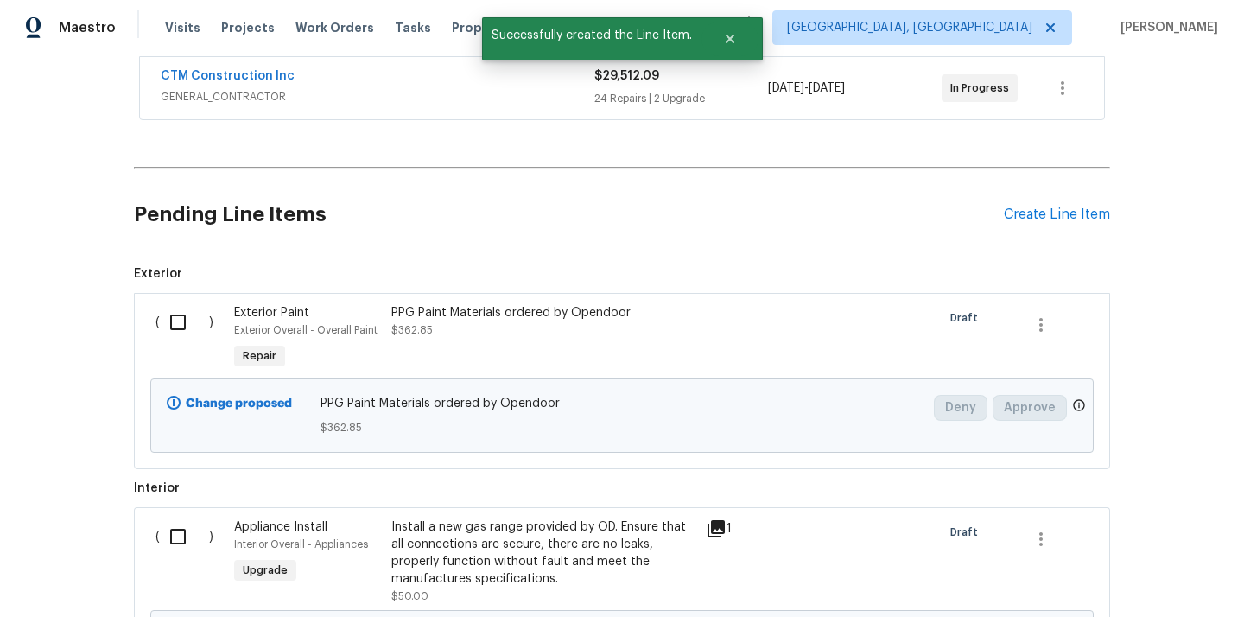
scroll to position [480, 0]
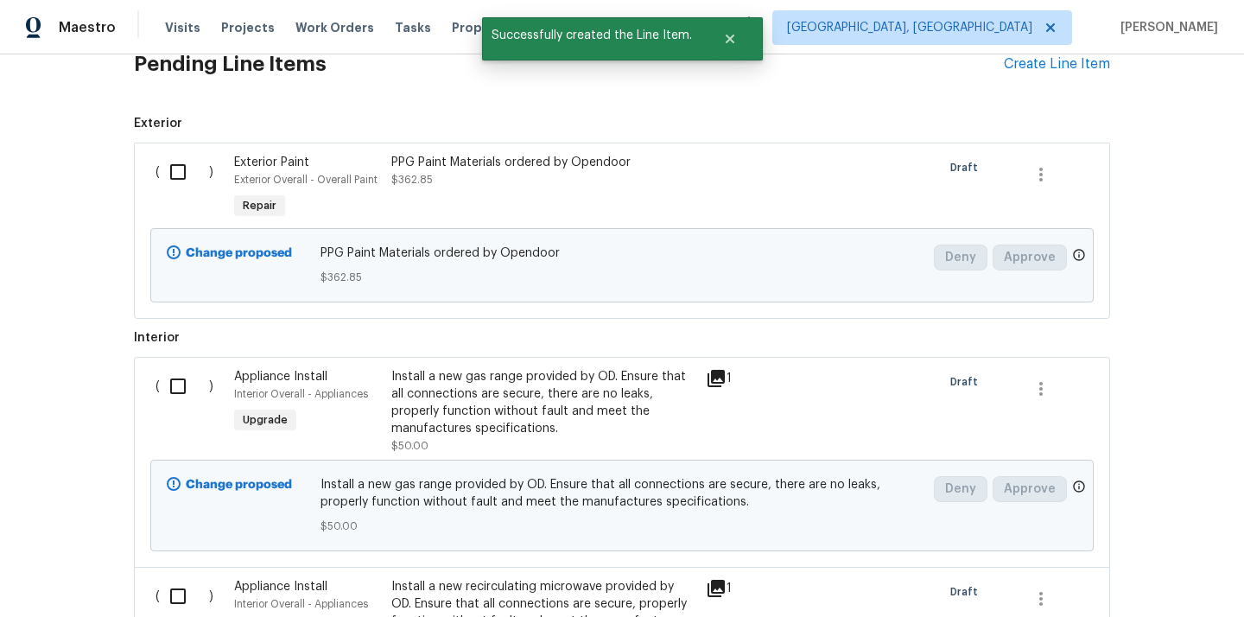
click at [179, 176] on input "checkbox" at bounding box center [184, 172] width 49 height 36
checkbox input "true"
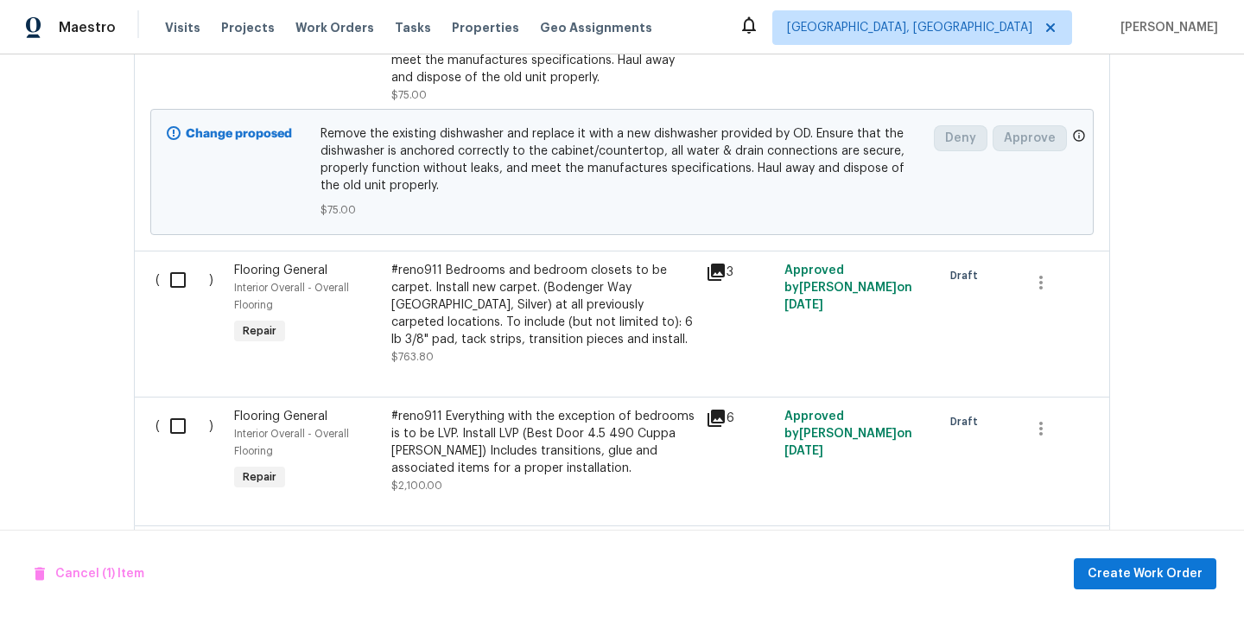
scroll to position [1718, 0]
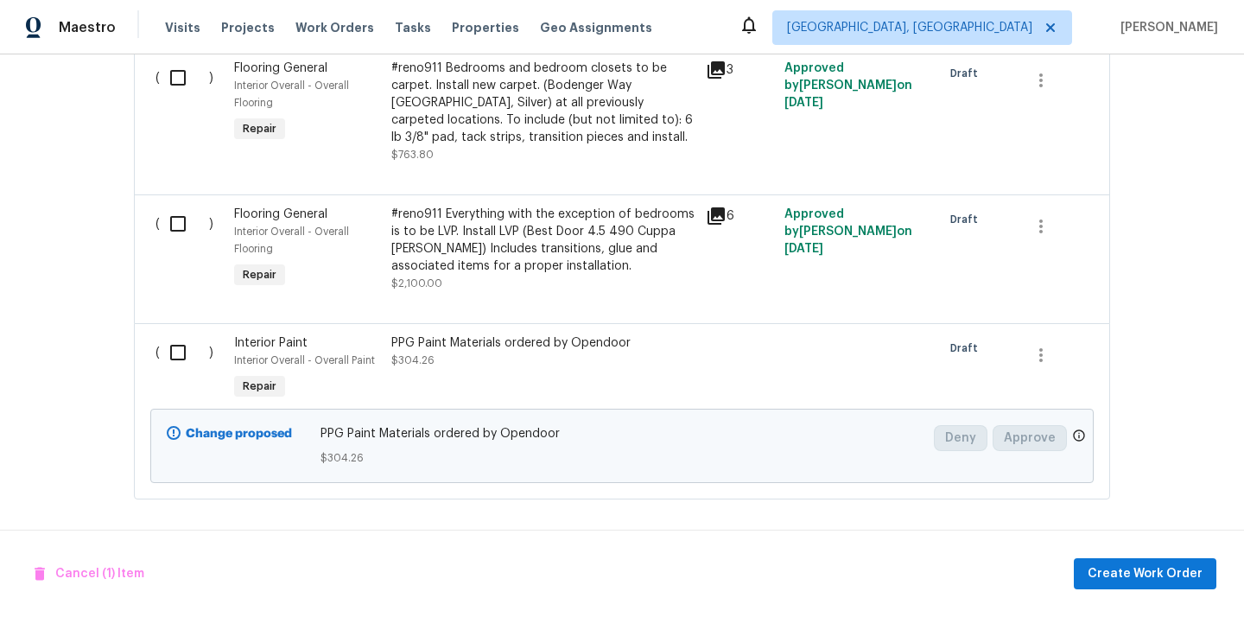
click at [171, 349] on input "checkbox" at bounding box center [184, 352] width 49 height 36
click at [1124, 571] on span "Create Work Order" at bounding box center [1145, 574] width 115 height 22
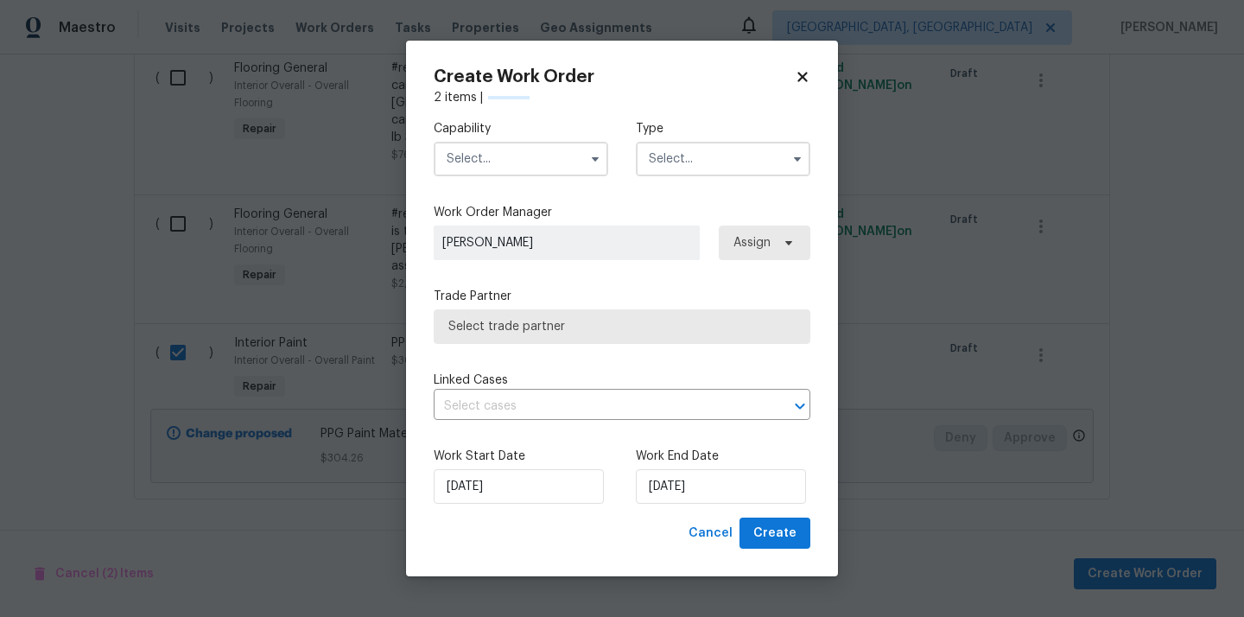
checkbox input "false"
click at [560, 170] on input "text" at bounding box center [521, 159] width 175 height 35
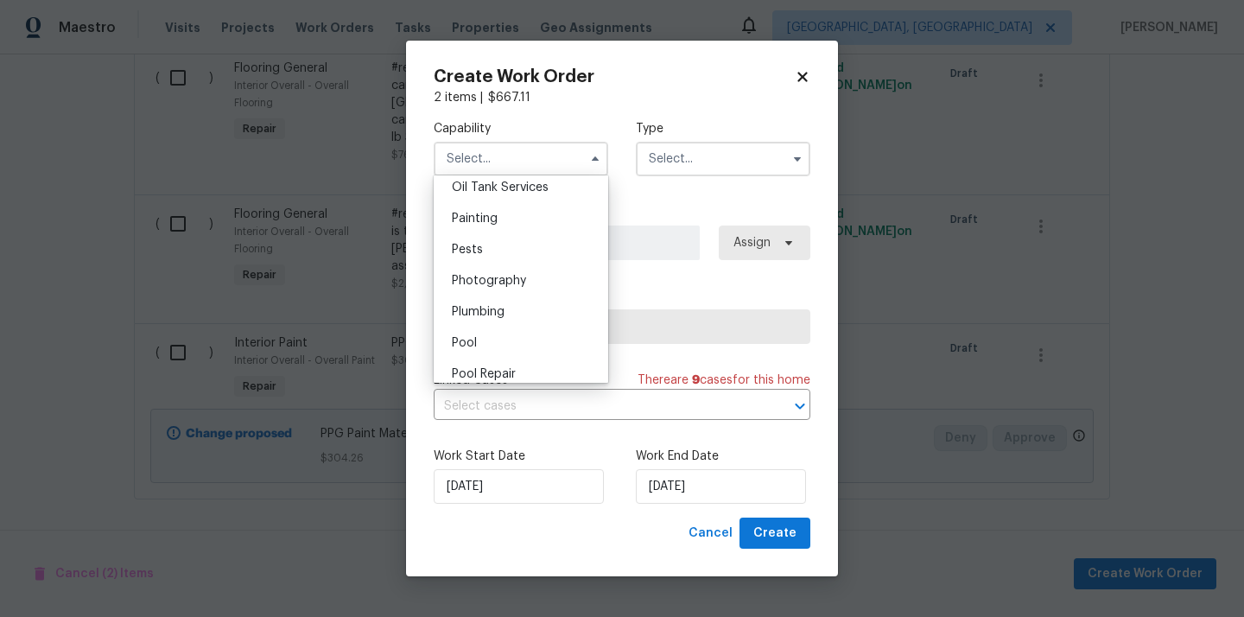
scroll to position [1376, 0]
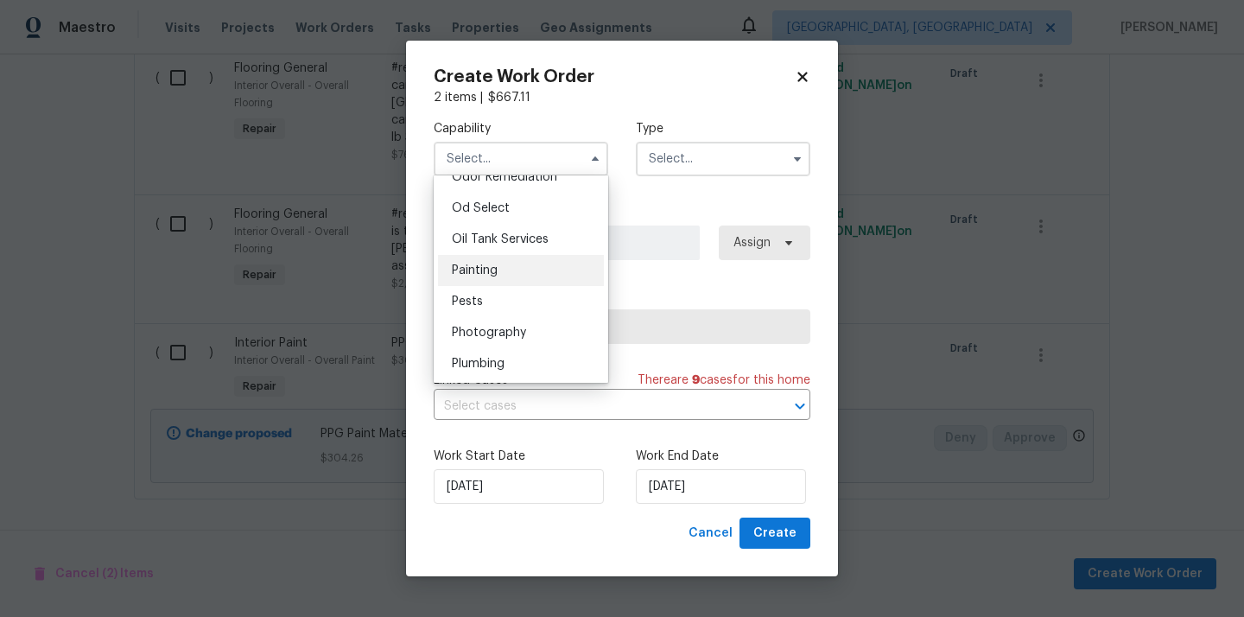
click at [530, 277] on div "Painting" at bounding box center [521, 270] width 166 height 31
type input "Painting"
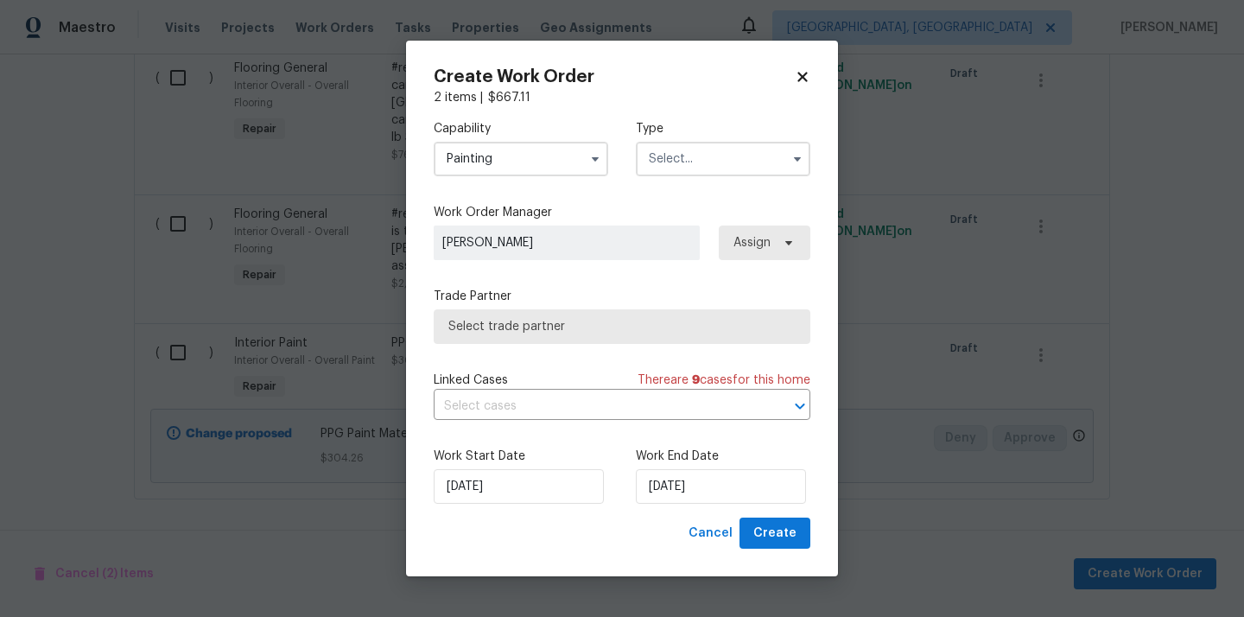
click at [718, 172] on input "text" at bounding box center [723, 159] width 175 height 35
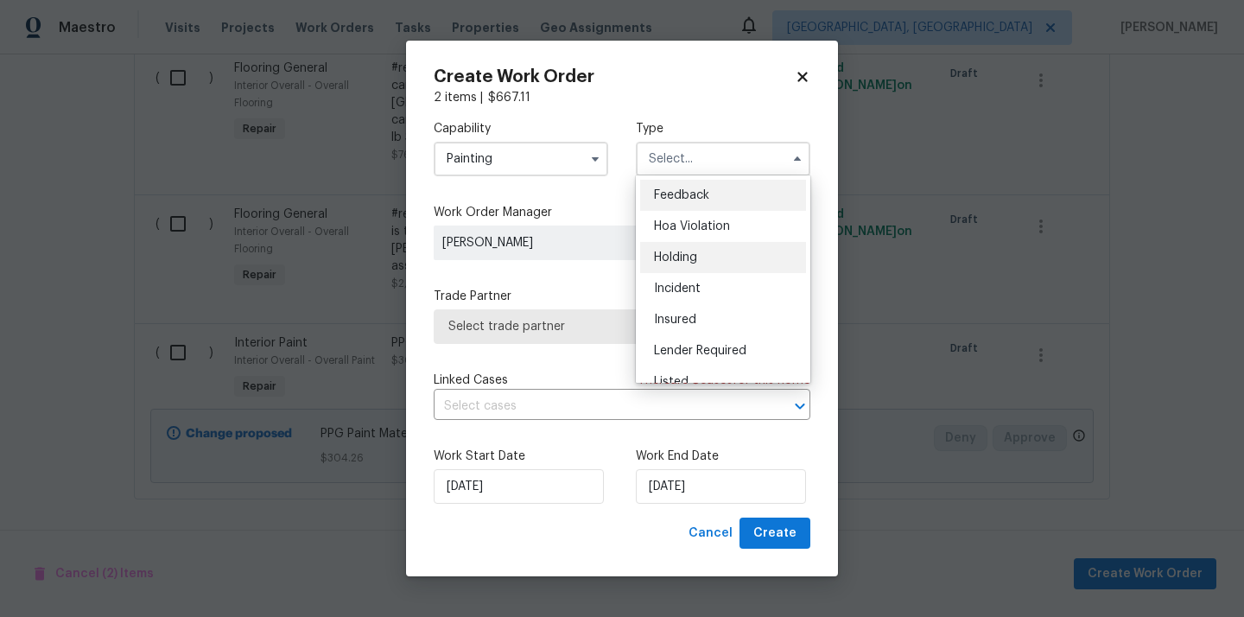
scroll to position [392, 0]
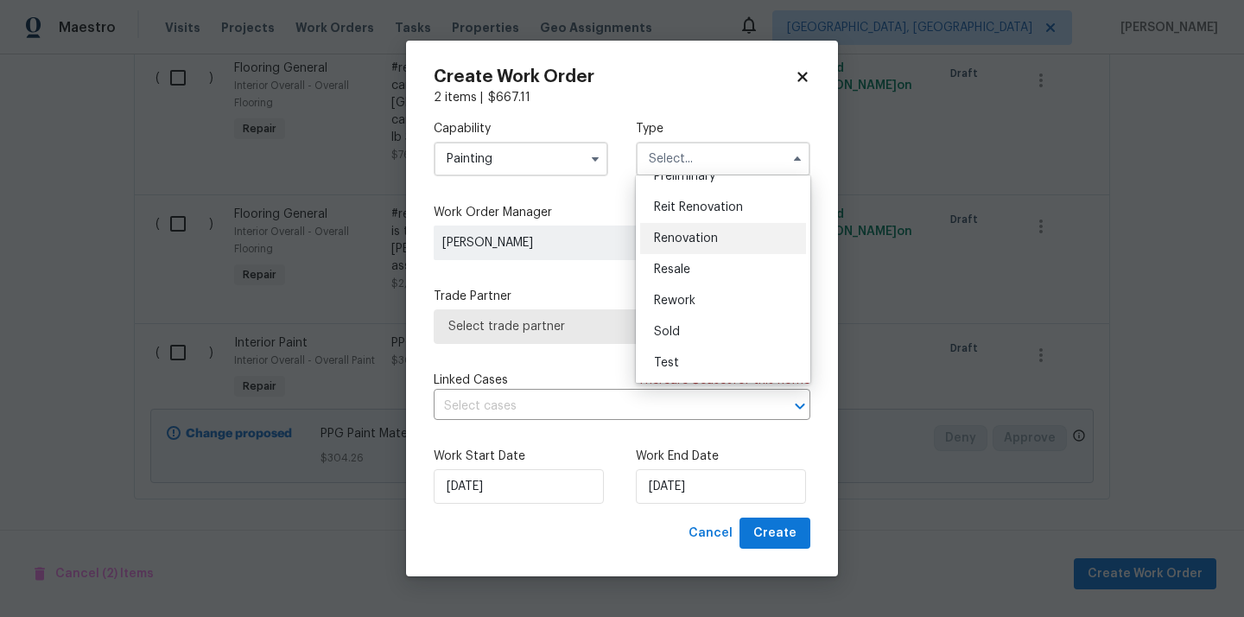
click at [717, 247] on div "Renovation" at bounding box center [723, 238] width 166 height 31
type input "Renovation"
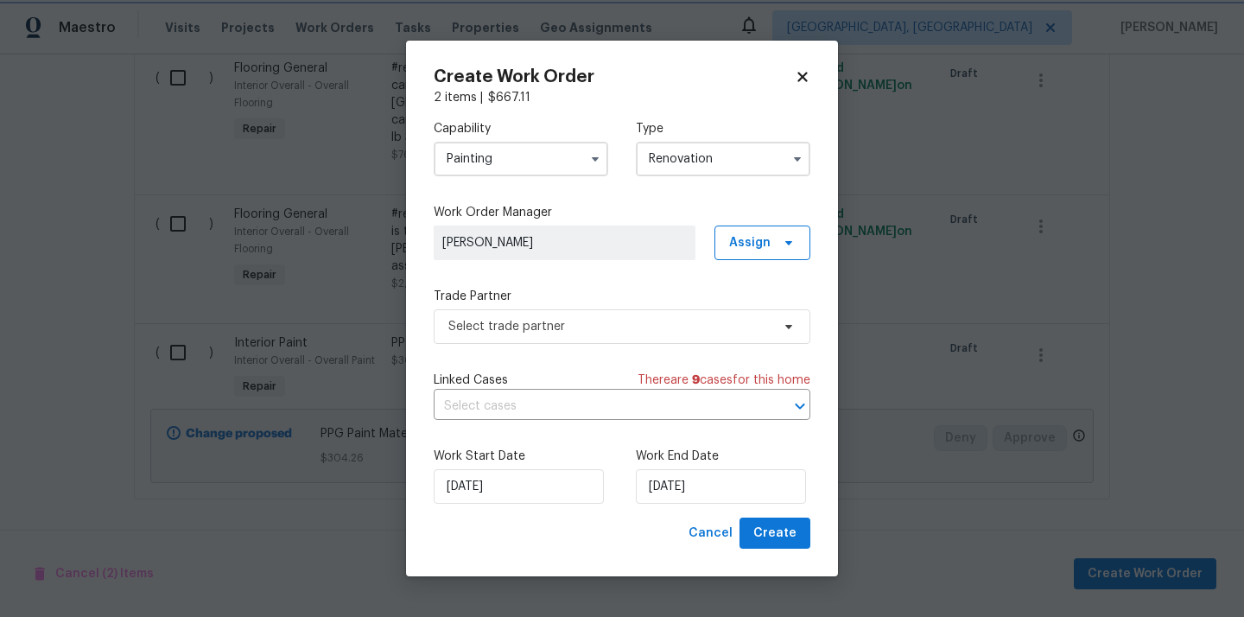
scroll to position [0, 0]
click at [763, 247] on span "Assign" at bounding box center [749, 242] width 41 height 17
click at [770, 321] on div "Assign to me" at bounding box center [764, 315] width 75 height 17
click at [730, 332] on div "Unclaim" at bounding box center [749, 339] width 45 height 17
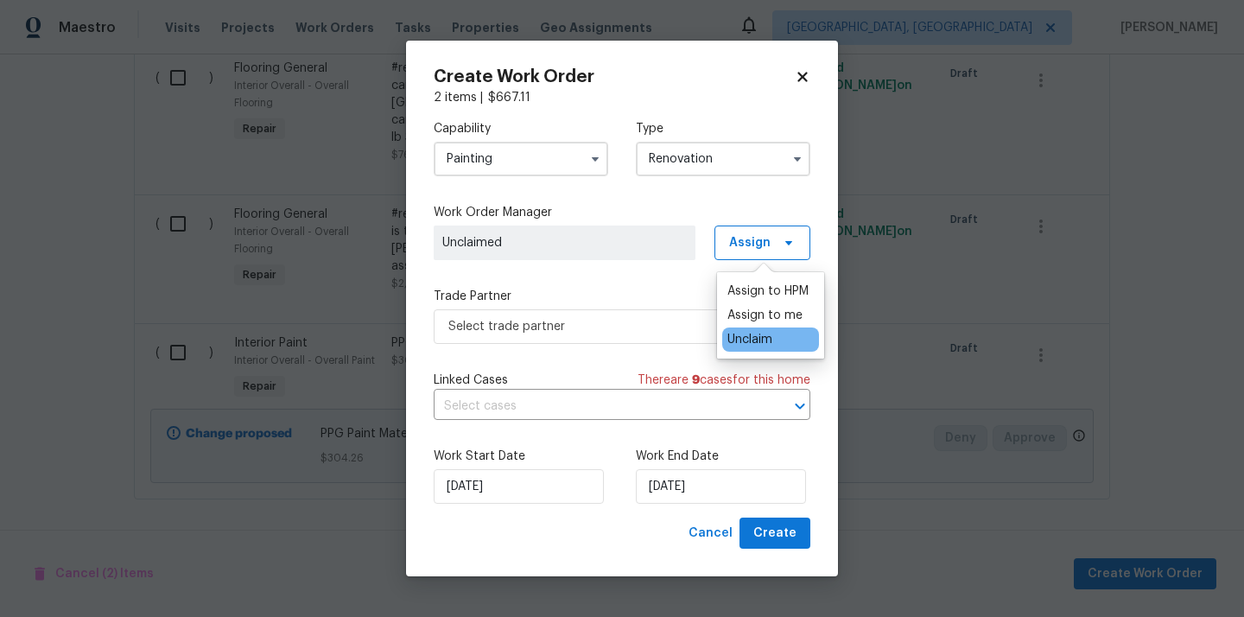
click at [723, 332] on div "Unclaim" at bounding box center [770, 339] width 97 height 24
click at [735, 329] on div "Unclaim" at bounding box center [770, 339] width 97 height 24
click at [735, 316] on div "Assign to me" at bounding box center [764, 315] width 75 height 17
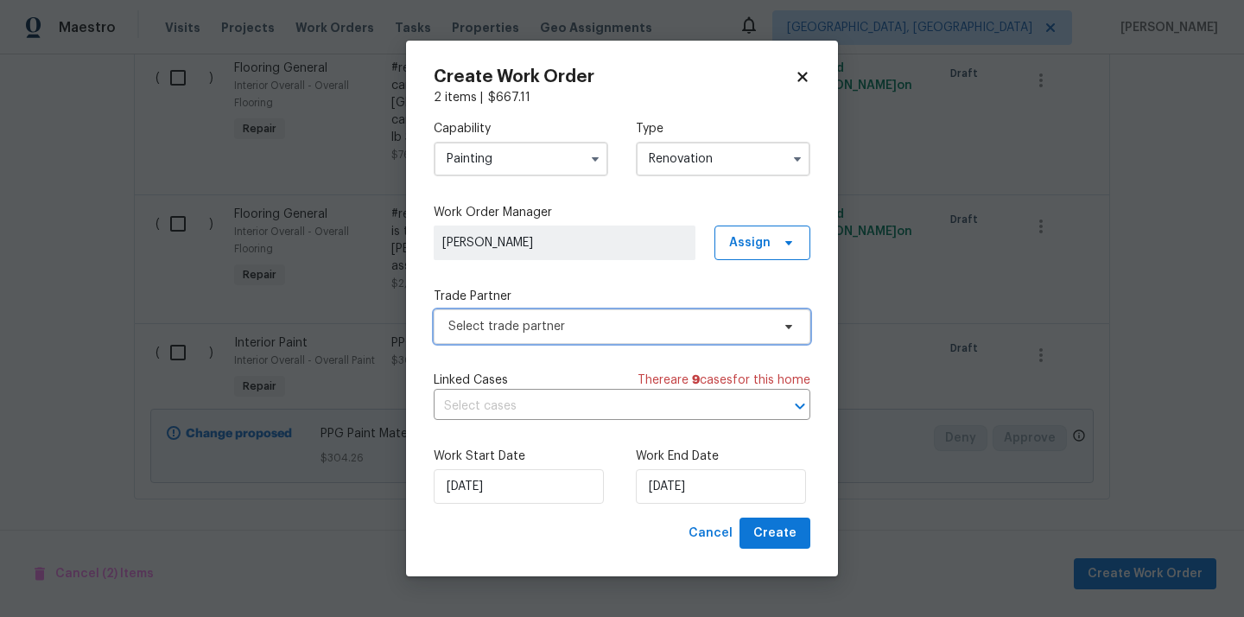
click at [627, 325] on span "Select trade partner" at bounding box center [609, 326] width 322 height 17
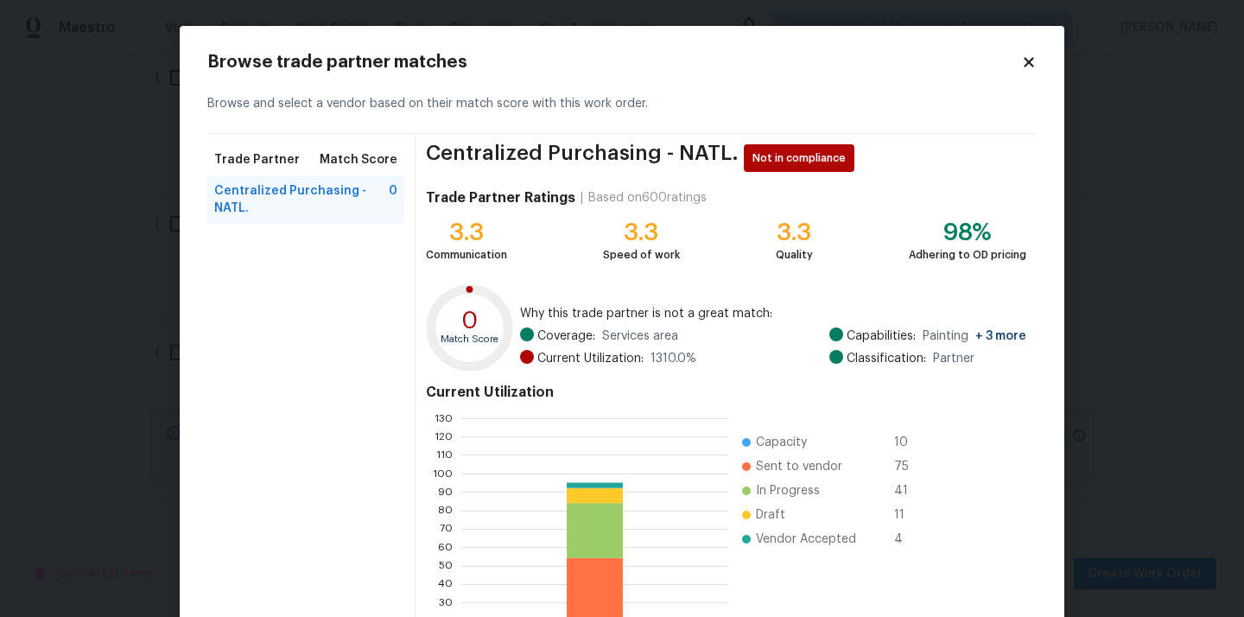
scroll to position [145, 0]
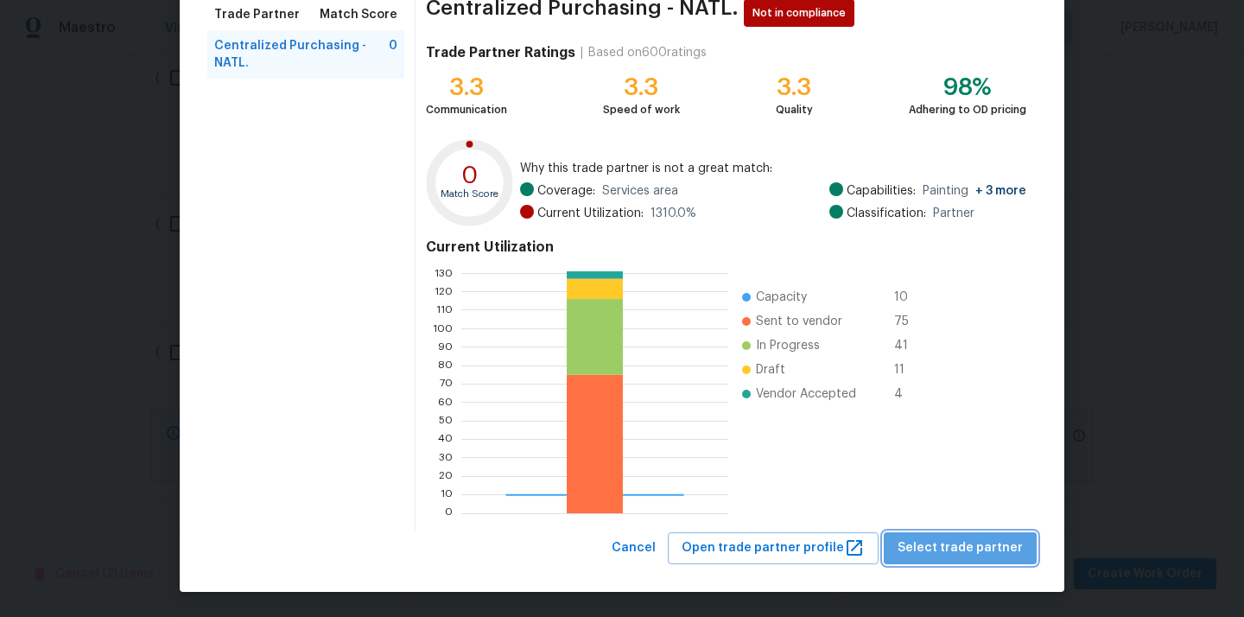
click at [972, 550] on span "Select trade partner" at bounding box center [960, 548] width 125 height 22
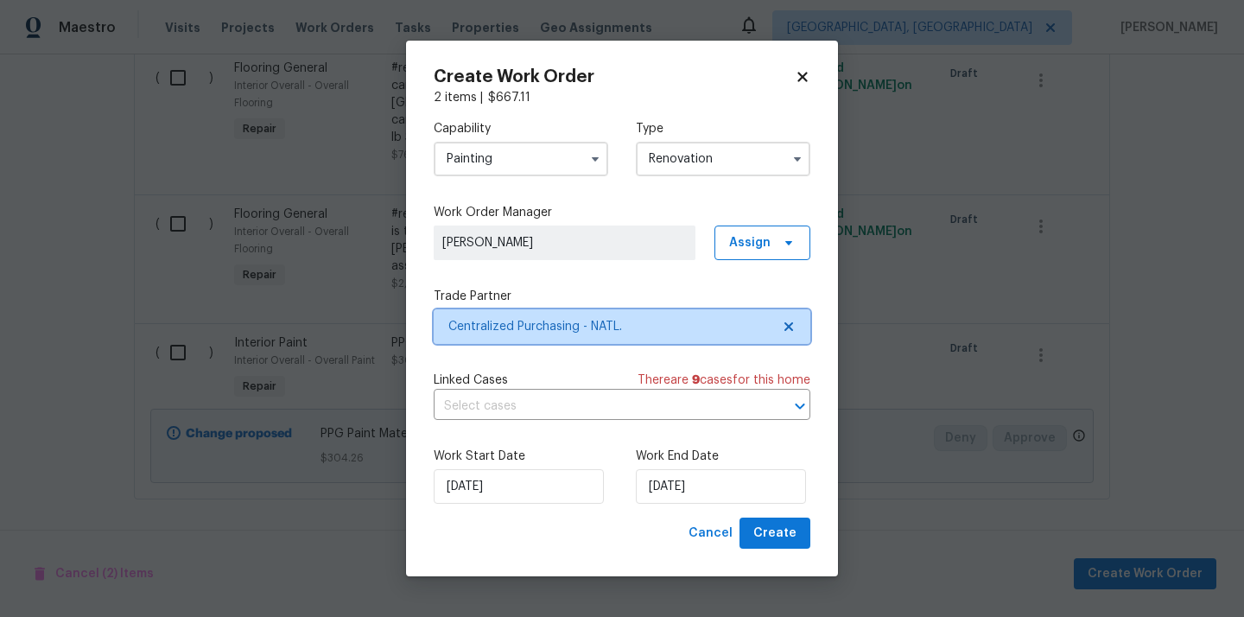
scroll to position [0, 0]
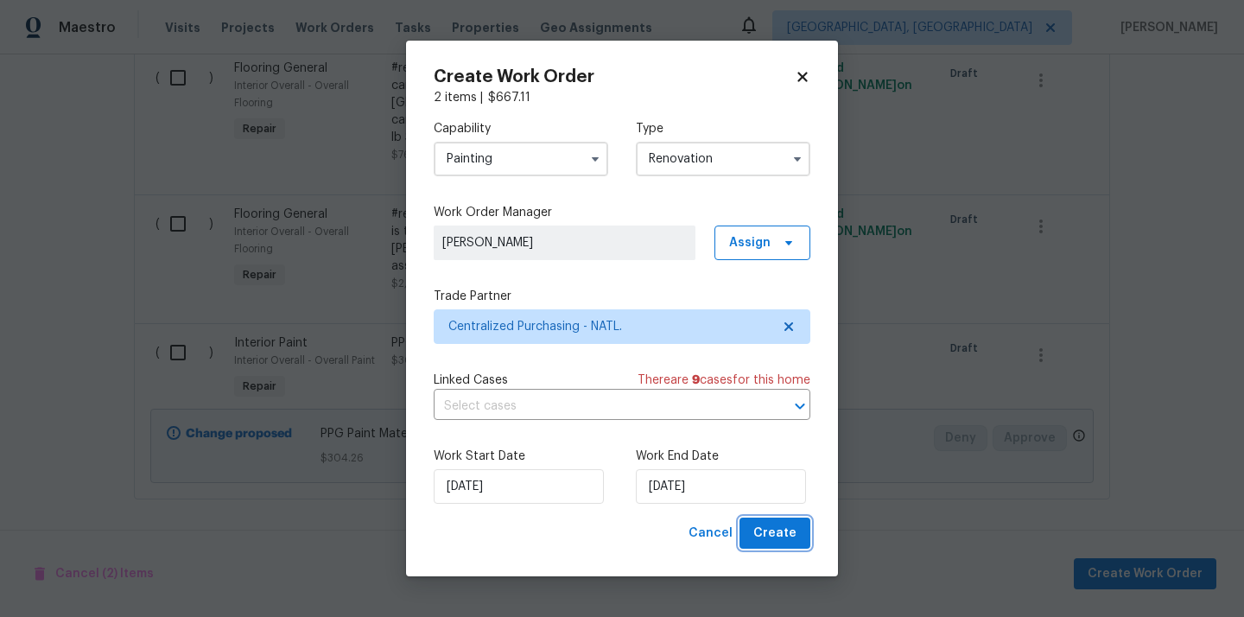
click at [767, 532] on span "Create" at bounding box center [774, 534] width 43 height 22
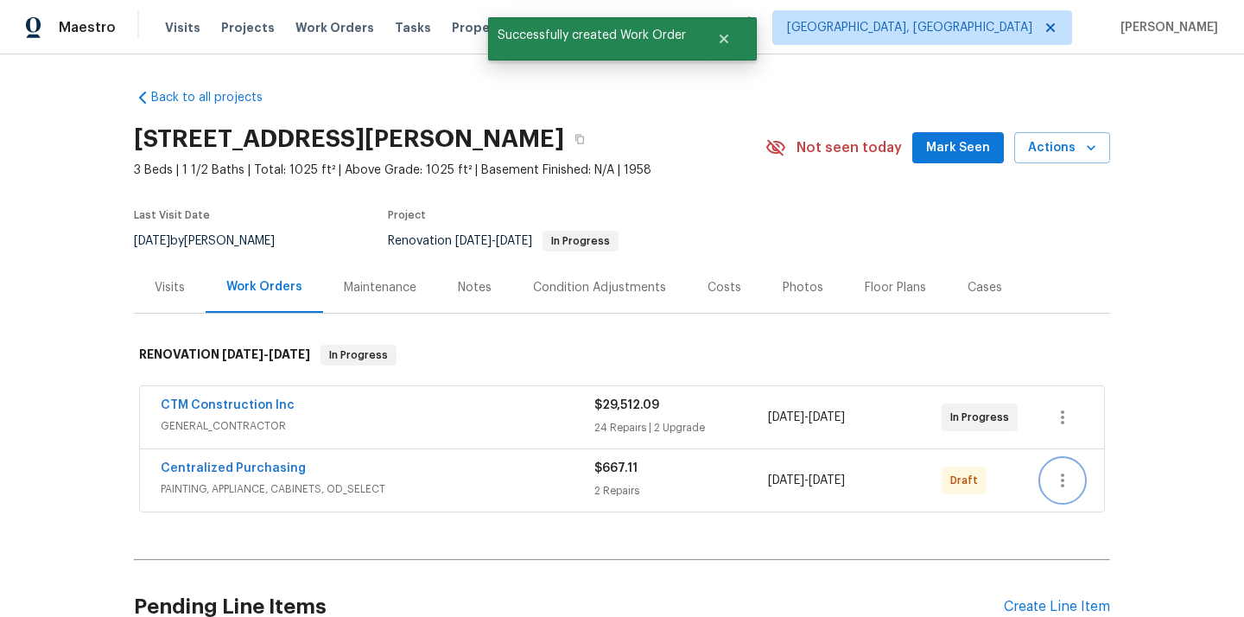
click at [1061, 473] on icon "button" at bounding box center [1062, 480] width 21 height 21
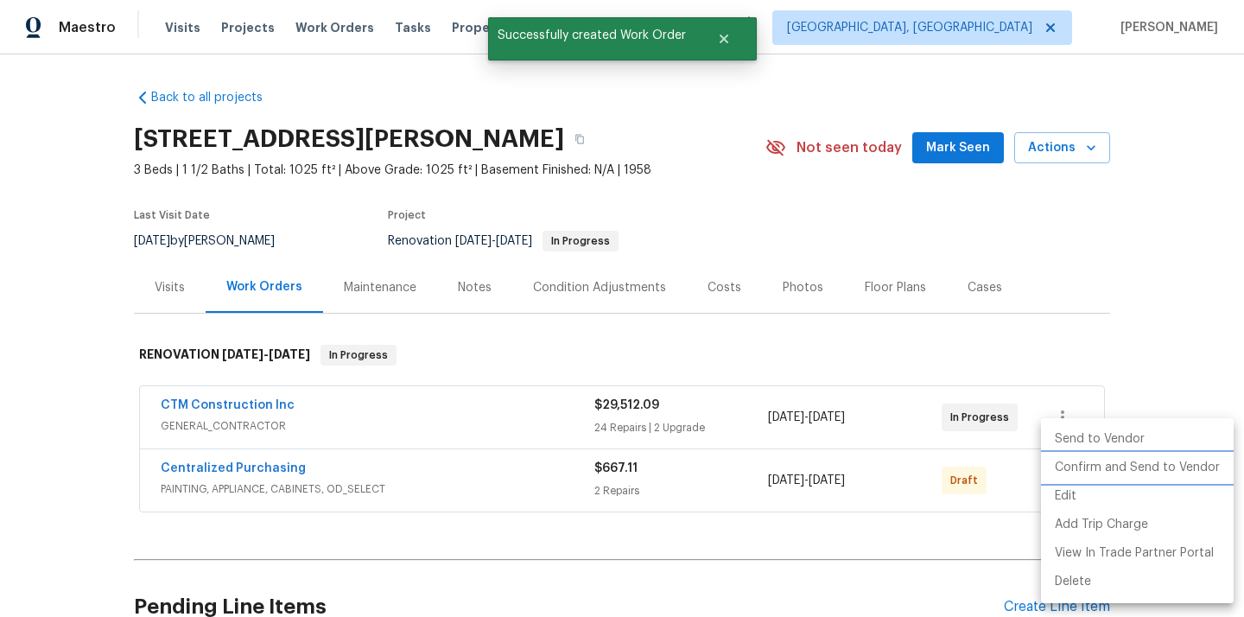
click at [1073, 464] on li "Confirm and Send to Vendor" at bounding box center [1137, 468] width 193 height 29
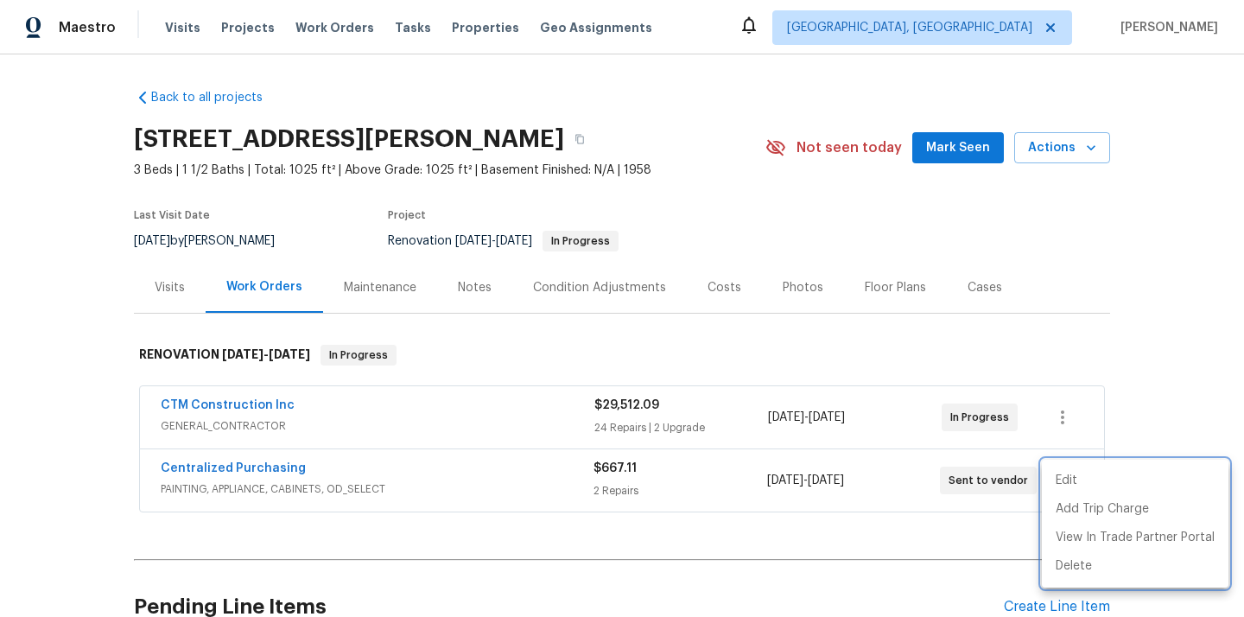
click at [454, 433] on div at bounding box center [622, 308] width 1244 height 617
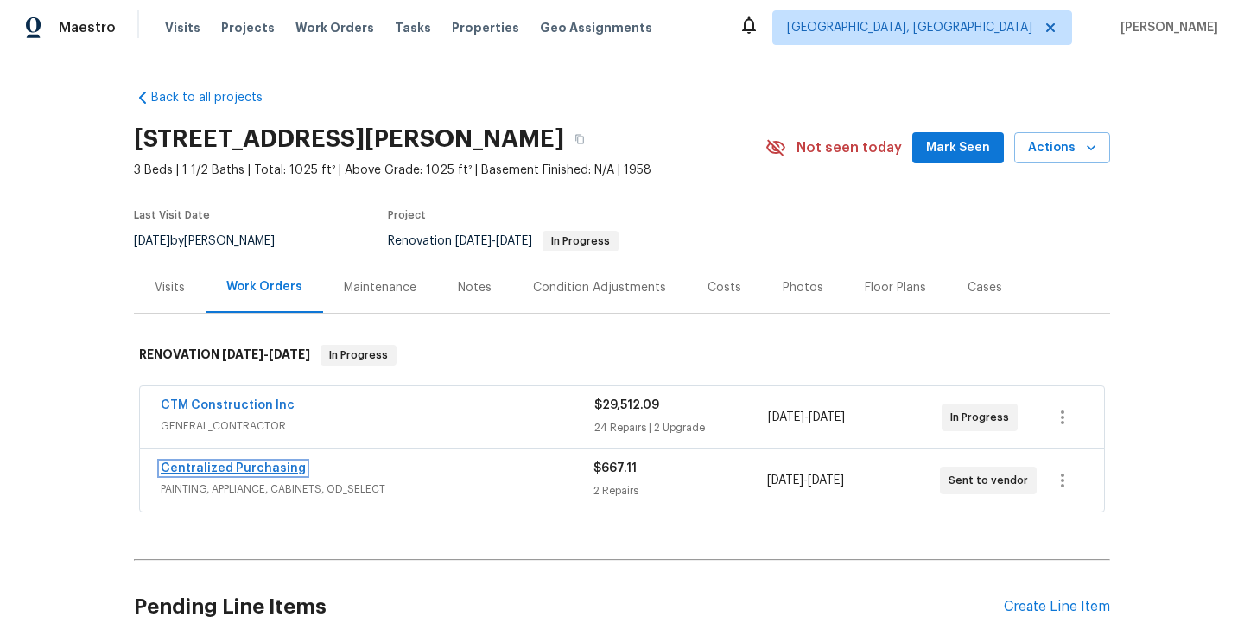
click at [242, 468] on link "Centralized Purchasing" at bounding box center [233, 468] width 145 height 12
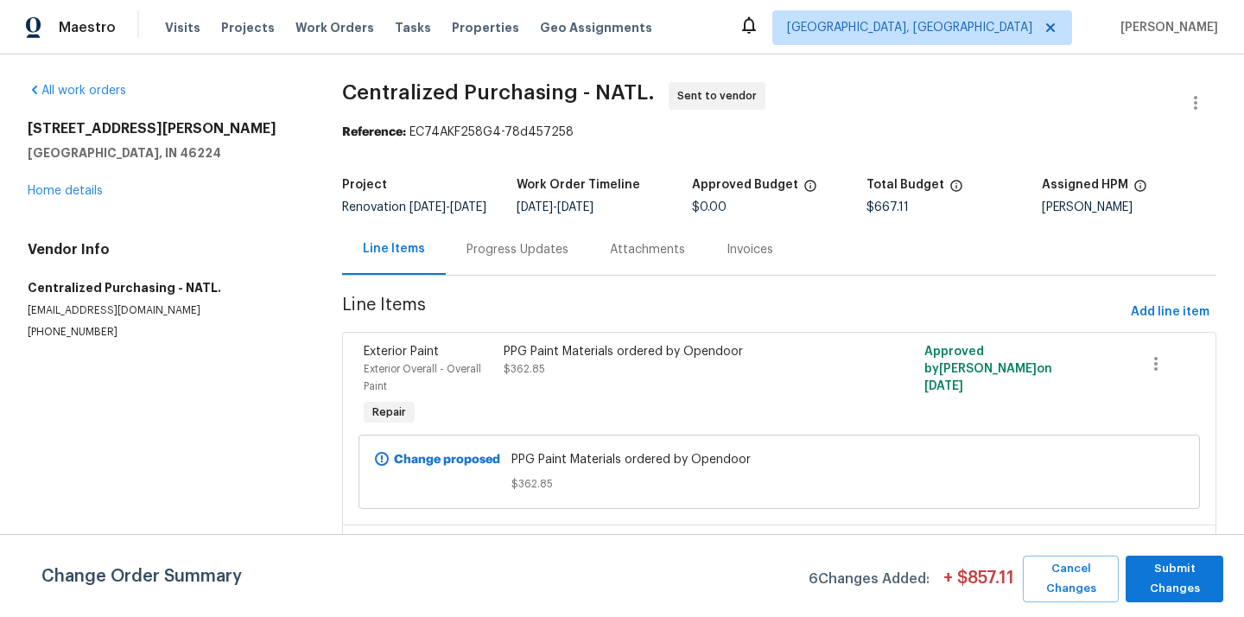
click at [990, 48] on div "Maestro Visits Projects Work Orders Tasks Properties Geo Assignments Indianapol…" at bounding box center [622, 27] width 1244 height 54
click at [989, 30] on span "[GEOGRAPHIC_DATA], [GEOGRAPHIC_DATA]" at bounding box center [909, 27] width 245 height 17
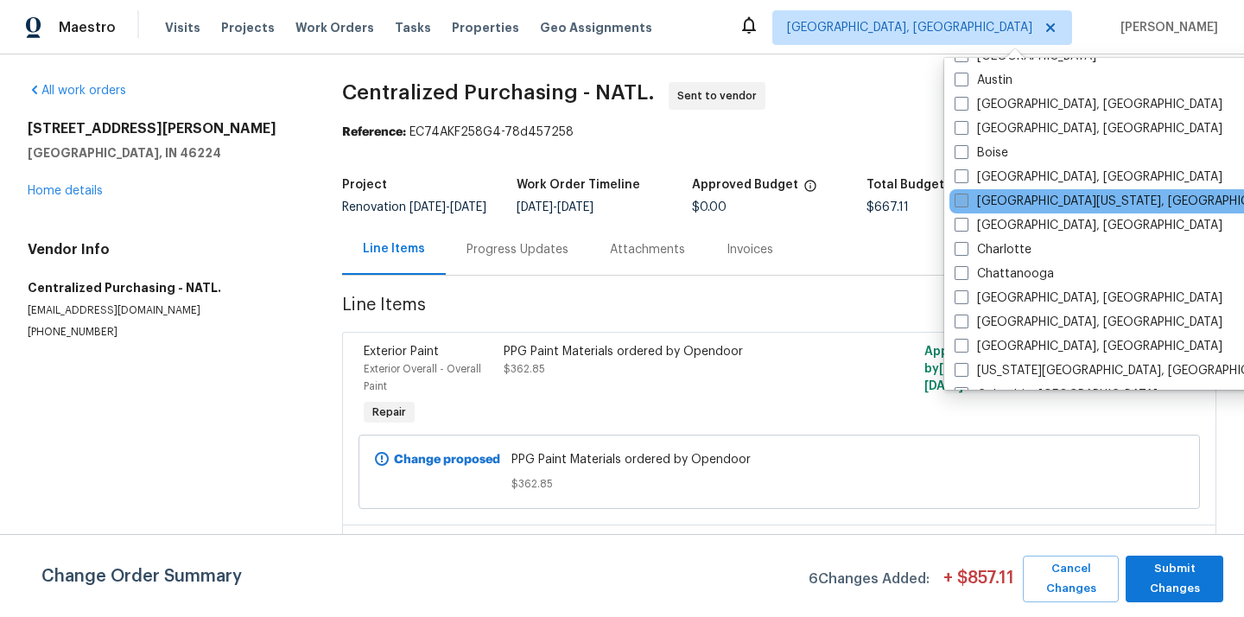
scroll to position [97, 0]
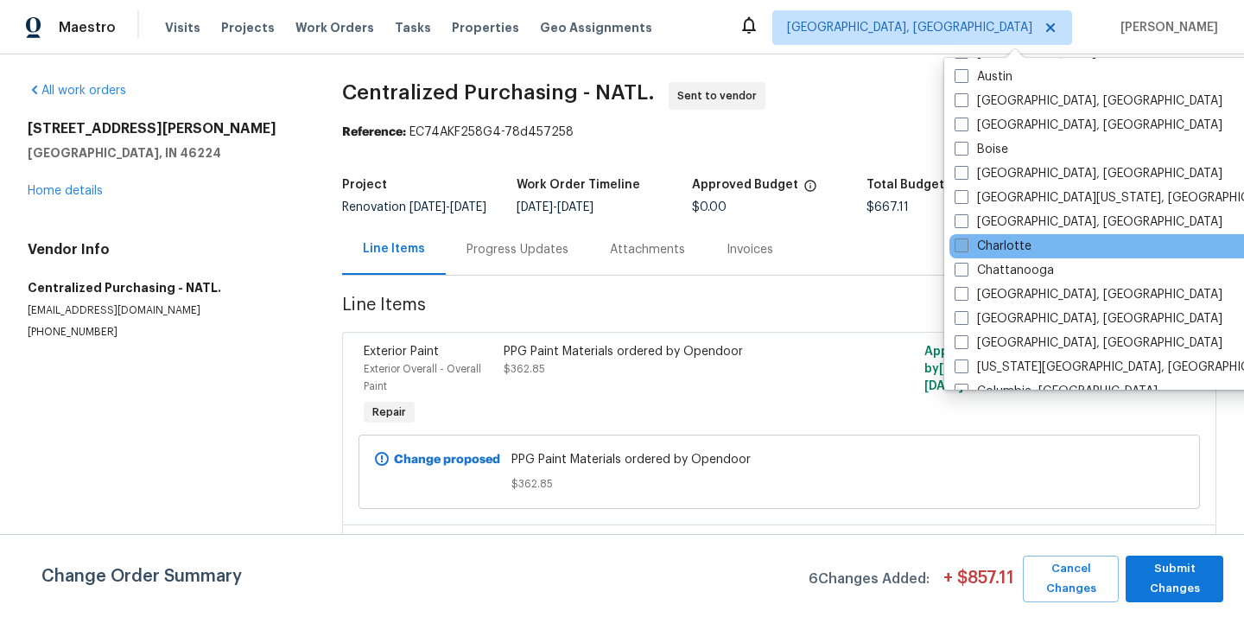
click at [995, 251] on label "Charlotte" at bounding box center [993, 246] width 77 height 17
click at [966, 249] on input "Charlotte" at bounding box center [960, 243] width 11 height 11
checkbox input "true"
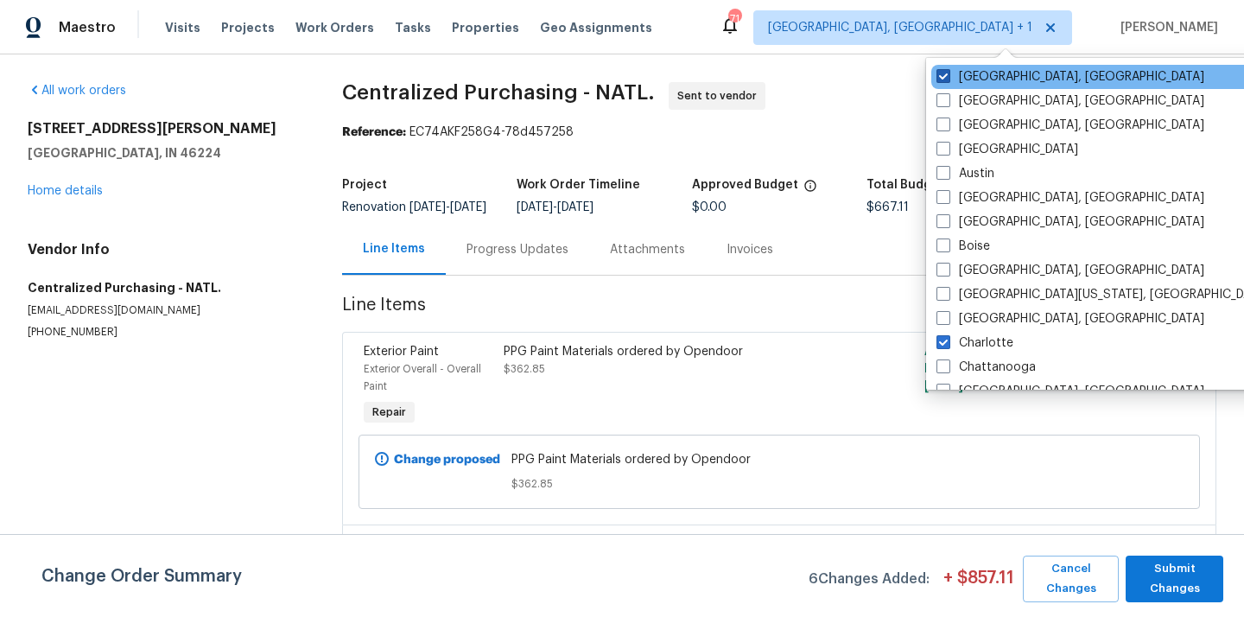
click at [976, 68] on label "[GEOGRAPHIC_DATA], [GEOGRAPHIC_DATA]" at bounding box center [1071, 76] width 268 height 17
click at [948, 68] on input "[GEOGRAPHIC_DATA], [GEOGRAPHIC_DATA]" at bounding box center [942, 73] width 11 height 11
checkbox input "false"
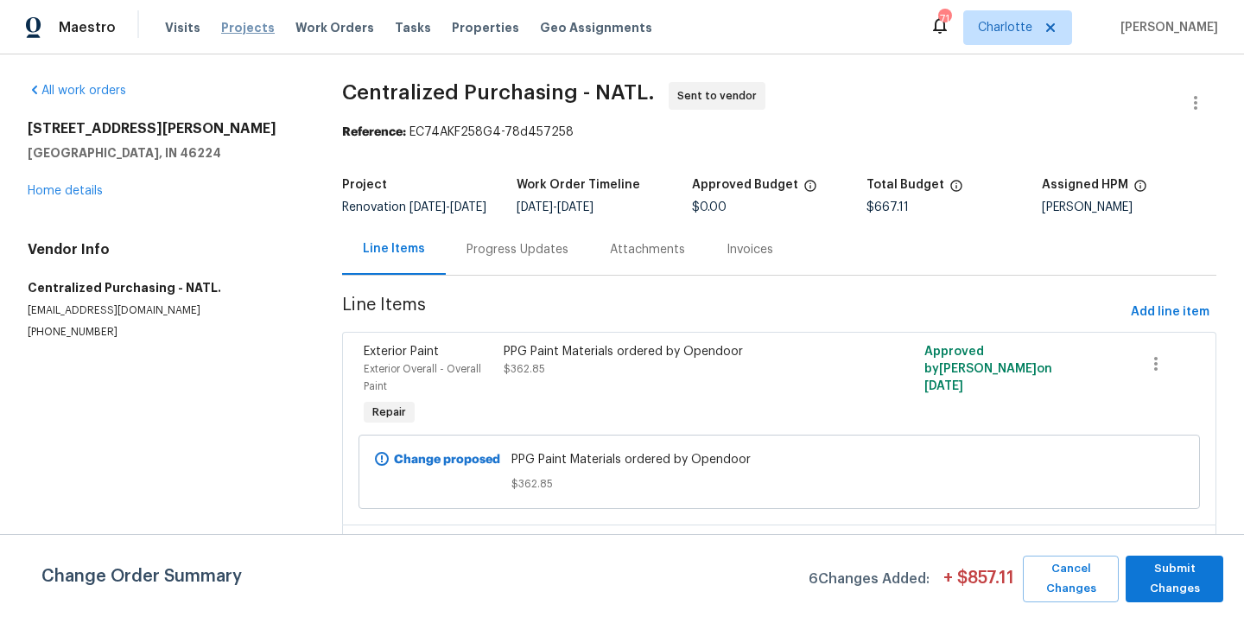
click at [243, 27] on span "Projects" at bounding box center [248, 27] width 54 height 17
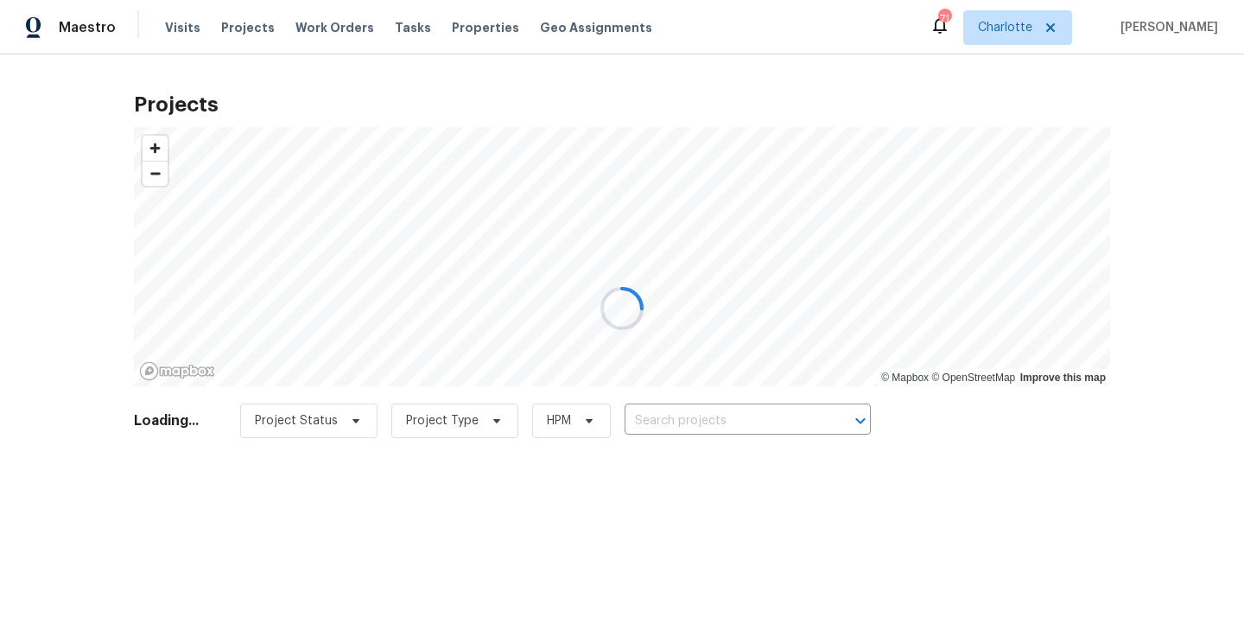
click at [690, 422] on div at bounding box center [622, 308] width 1244 height 617
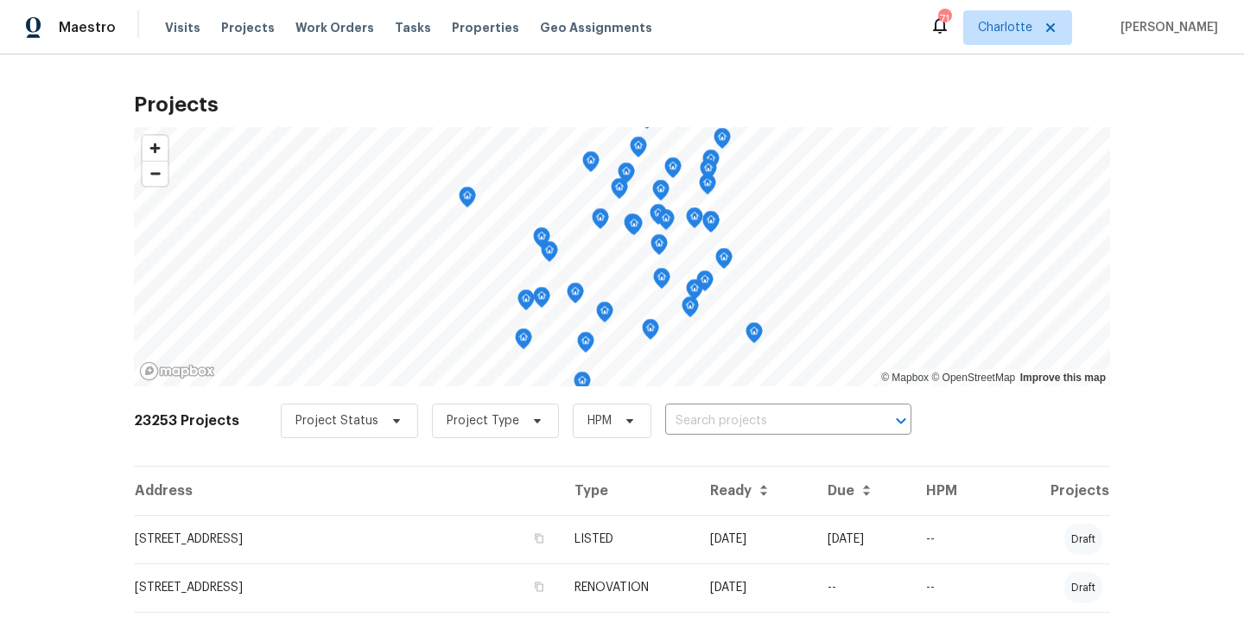
click at [690, 422] on input "text" at bounding box center [764, 421] width 198 height 27
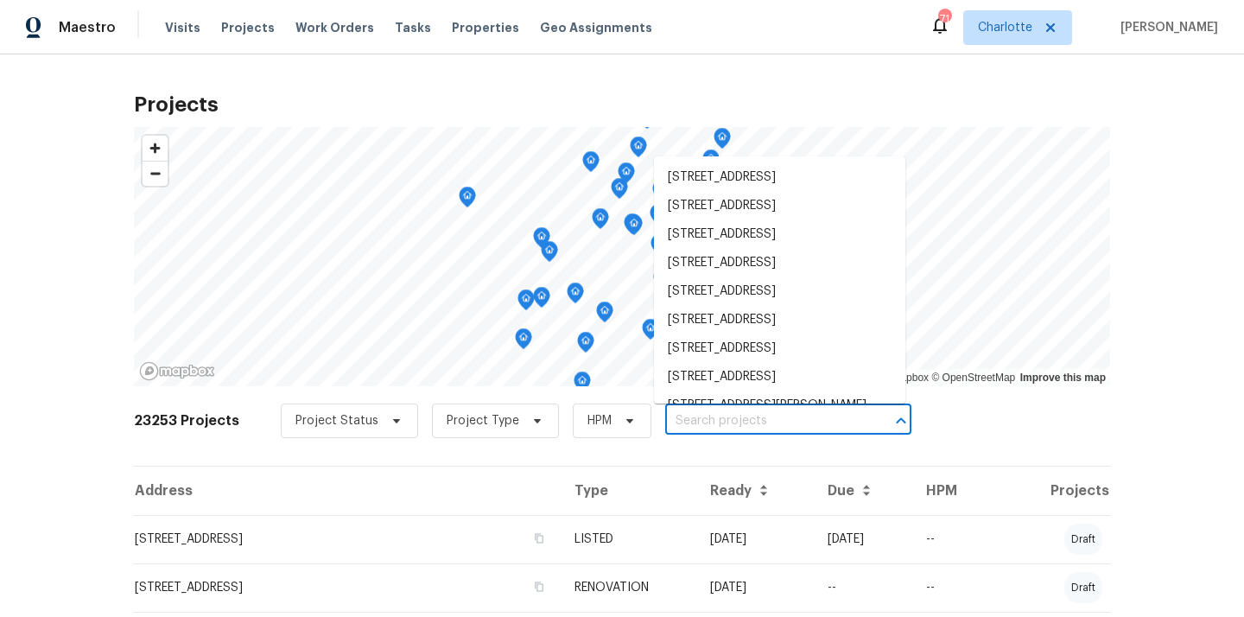
paste input "1747 Baylor Dr, Rock Hill, SC 29732"
type input "1747 Baylor Dr, Rock Hill, SC 29732"
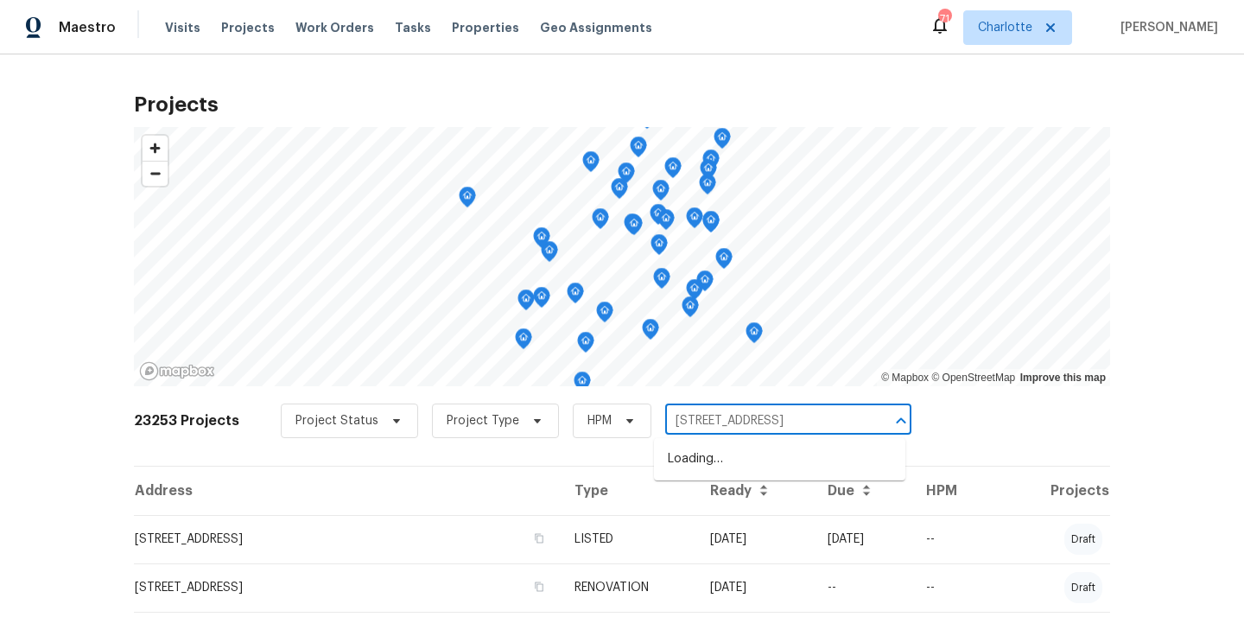
scroll to position [0, 2]
click at [695, 449] on li "1747 Baylor Dr, Rock Hill, SC 29732" at bounding box center [779, 459] width 251 height 29
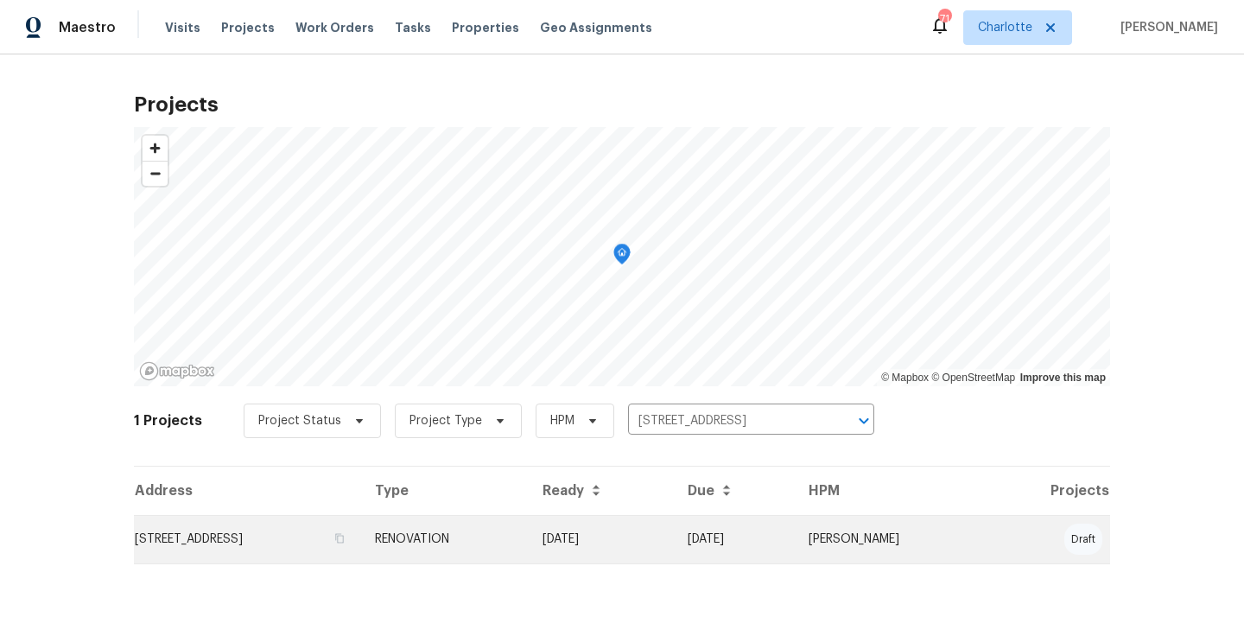
click at [529, 530] on td "RENOVATION" at bounding box center [445, 539] width 168 height 48
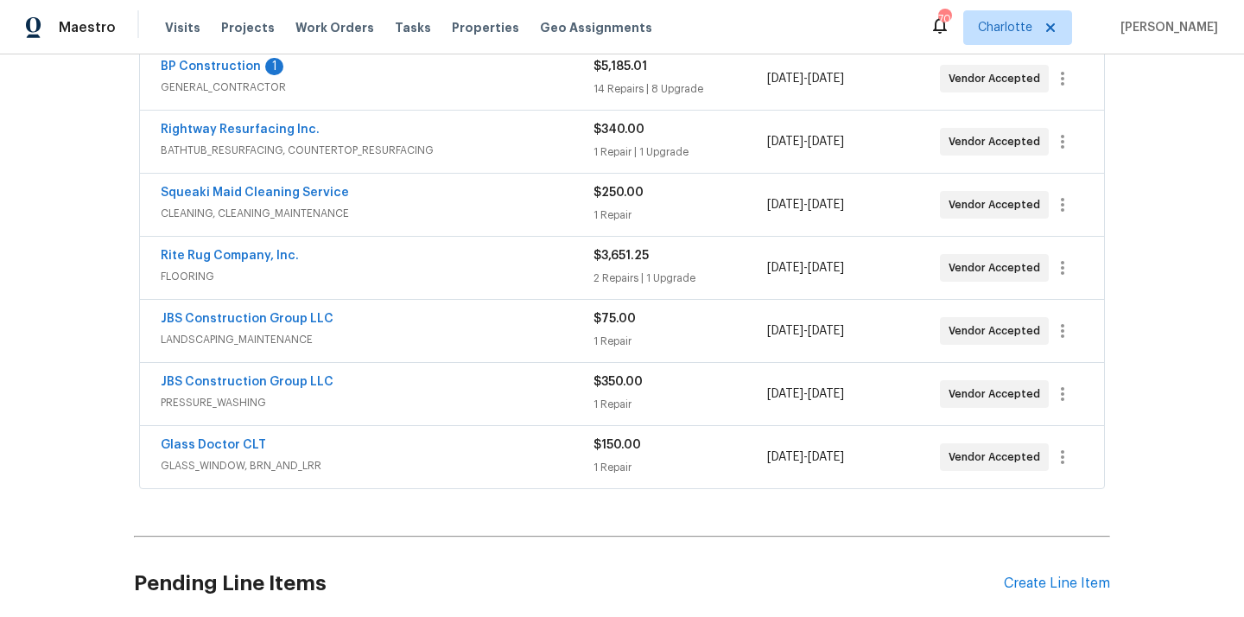
scroll to position [469, 0]
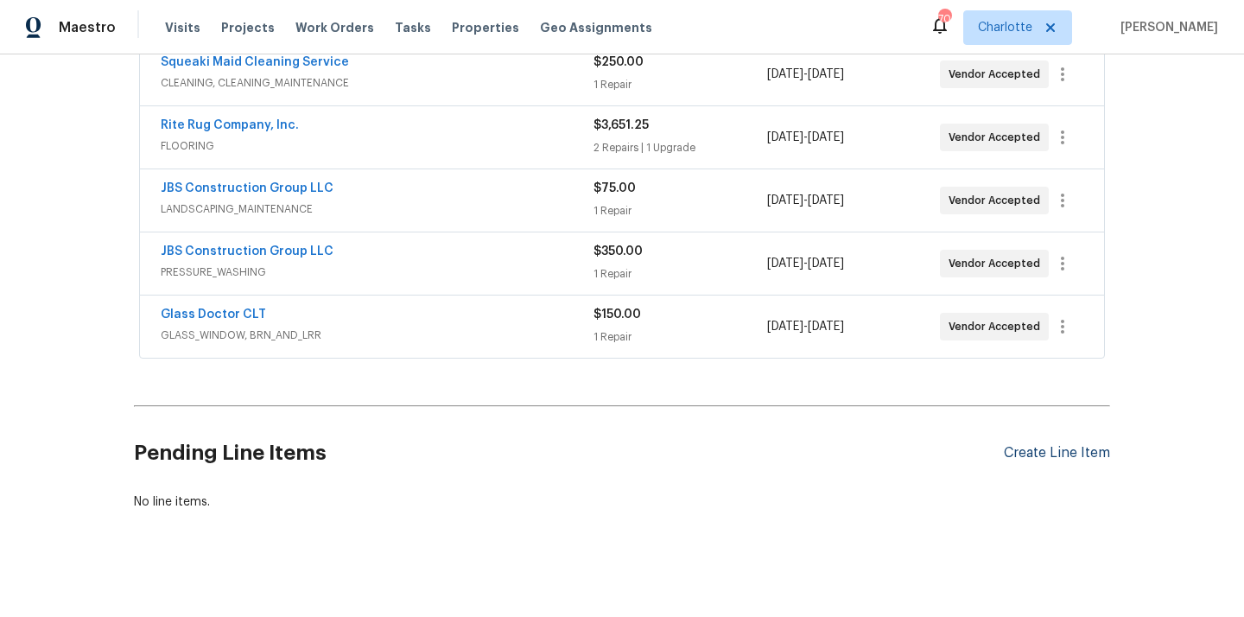
click at [1026, 445] on div "Create Line Item" at bounding box center [1057, 453] width 106 height 16
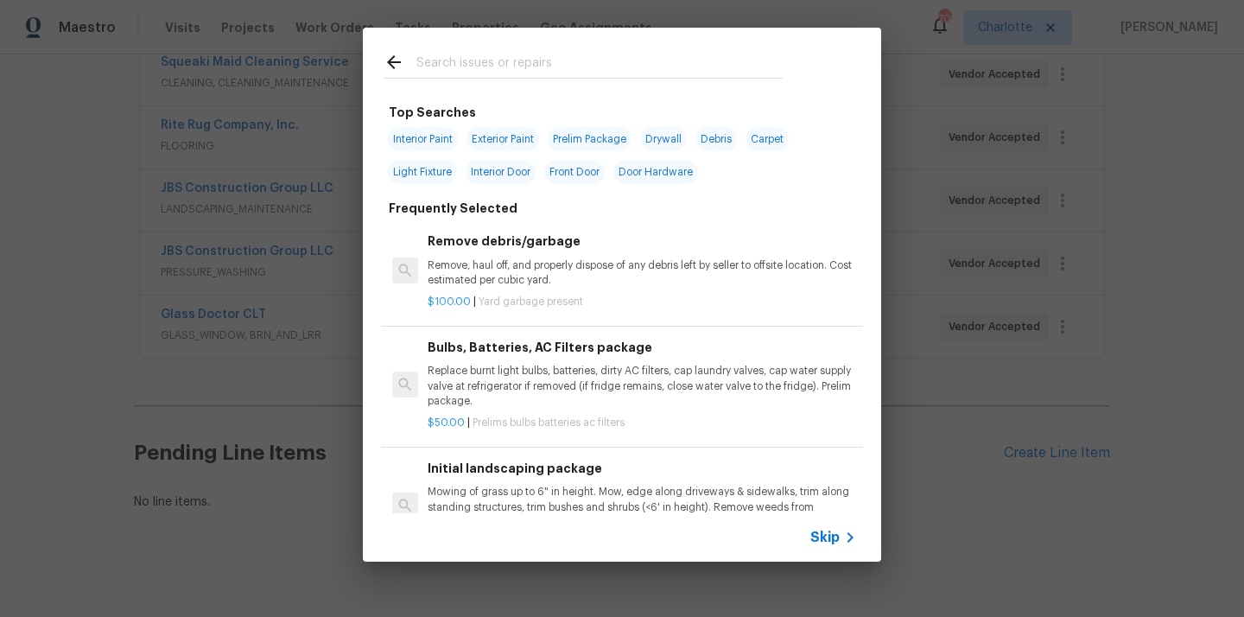
click at [610, 60] on input "text" at bounding box center [599, 65] width 366 height 26
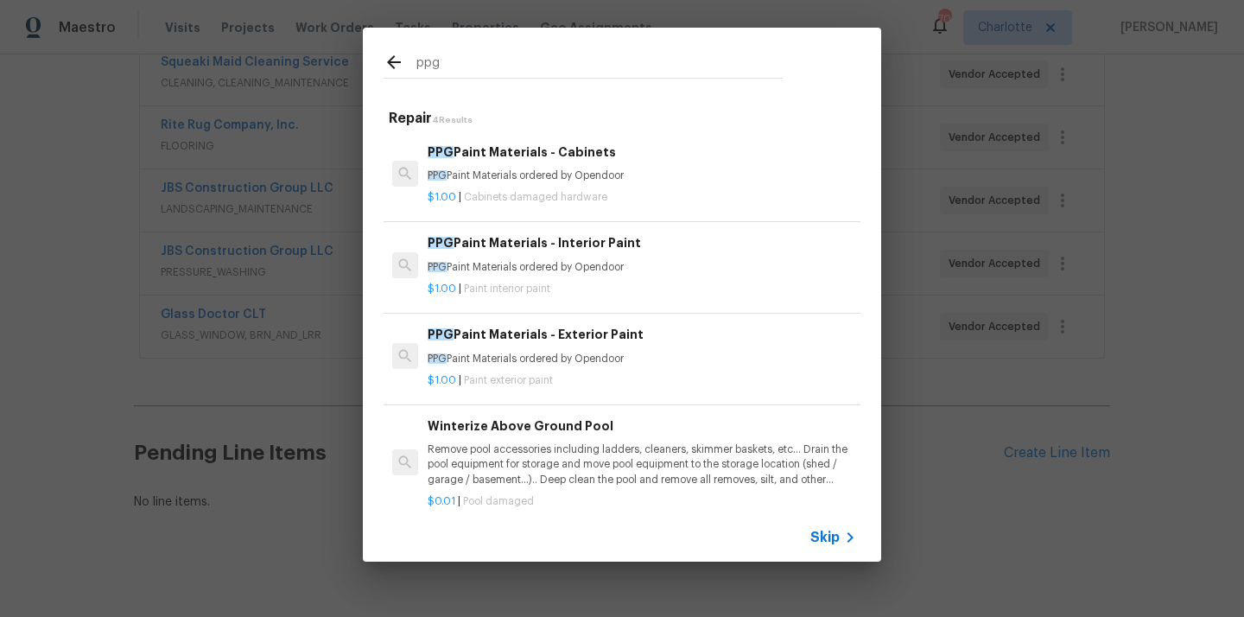
type input "ppg"
click at [575, 168] on p "PPG Paint Materials ordered by Opendoor" at bounding box center [642, 175] width 429 height 15
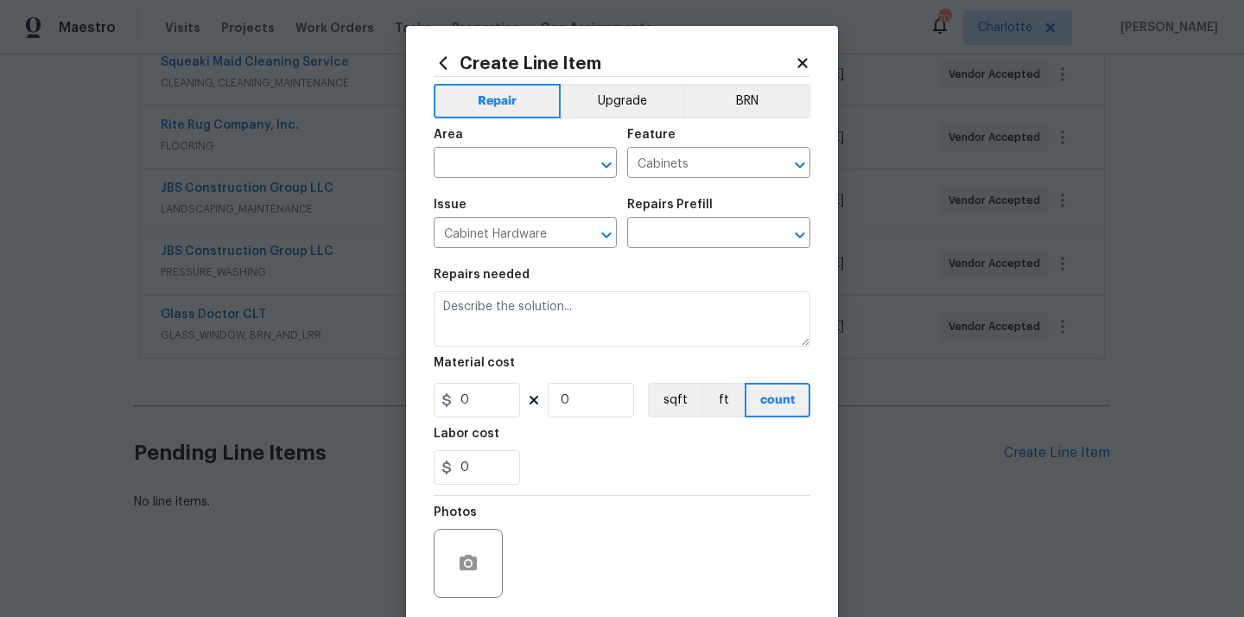
type input "PPG Paint Materials - Cabinets $1.00"
type textarea "PPG Paint Materials ordered by Opendoor"
type input "1"
click at [515, 164] on input "text" at bounding box center [501, 164] width 135 height 27
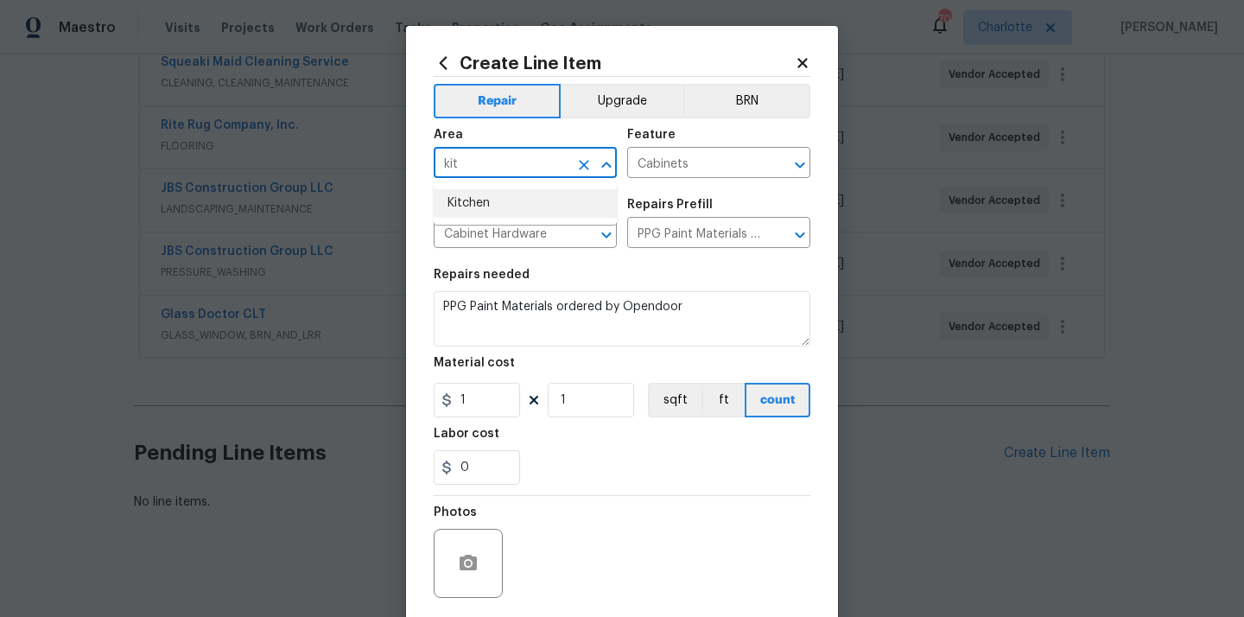
type input "kit"
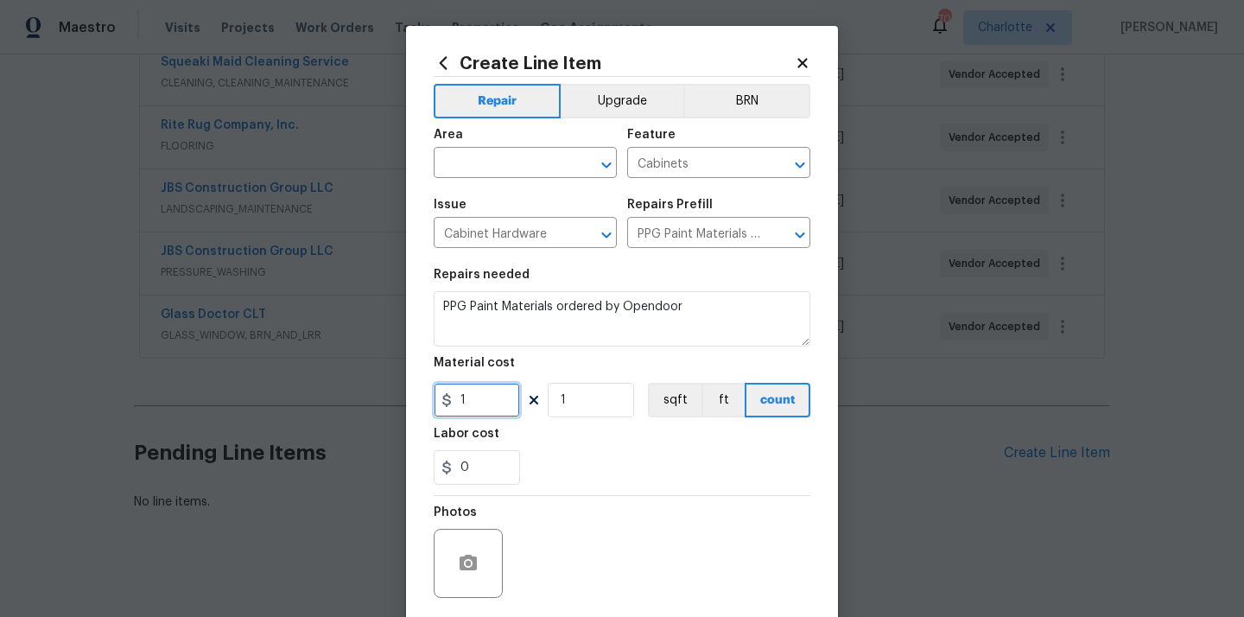
drag, startPoint x: 473, startPoint y: 397, endPoint x: 419, endPoint y: 396, distance: 54.4
click at [422, 396] on div "Create Line Item Repair Upgrade BRN Area ​ Feature Cabinets ​ Issue Cabinet Har…" at bounding box center [622, 372] width 432 height 692
paste input "336.76"
type input "336.76"
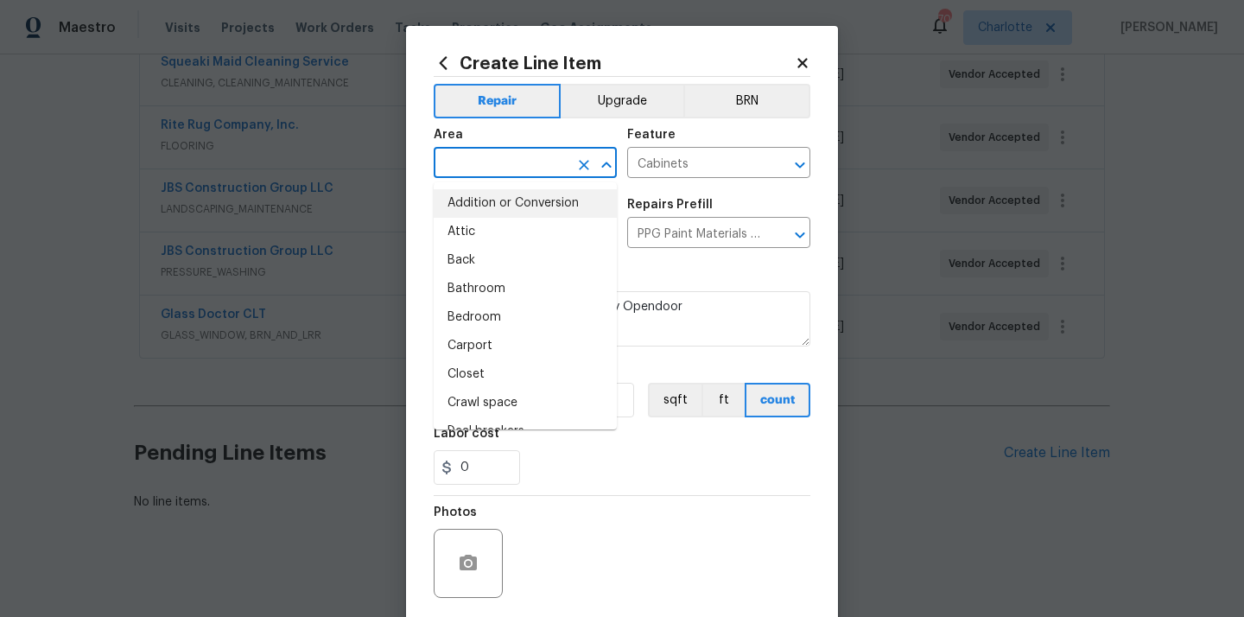
click at [500, 163] on input "text" at bounding box center [501, 164] width 135 height 27
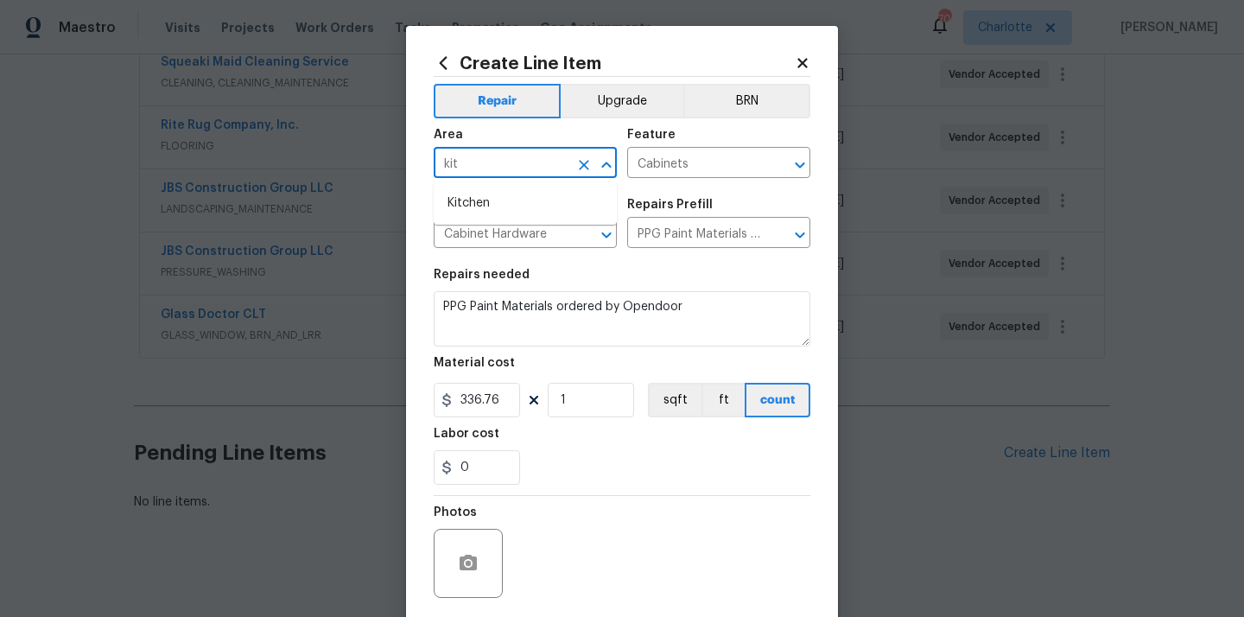
click at [500, 183] on ul "Kitchen" at bounding box center [525, 203] width 183 height 42
click at [492, 196] on li "Kitchen" at bounding box center [525, 203] width 183 height 29
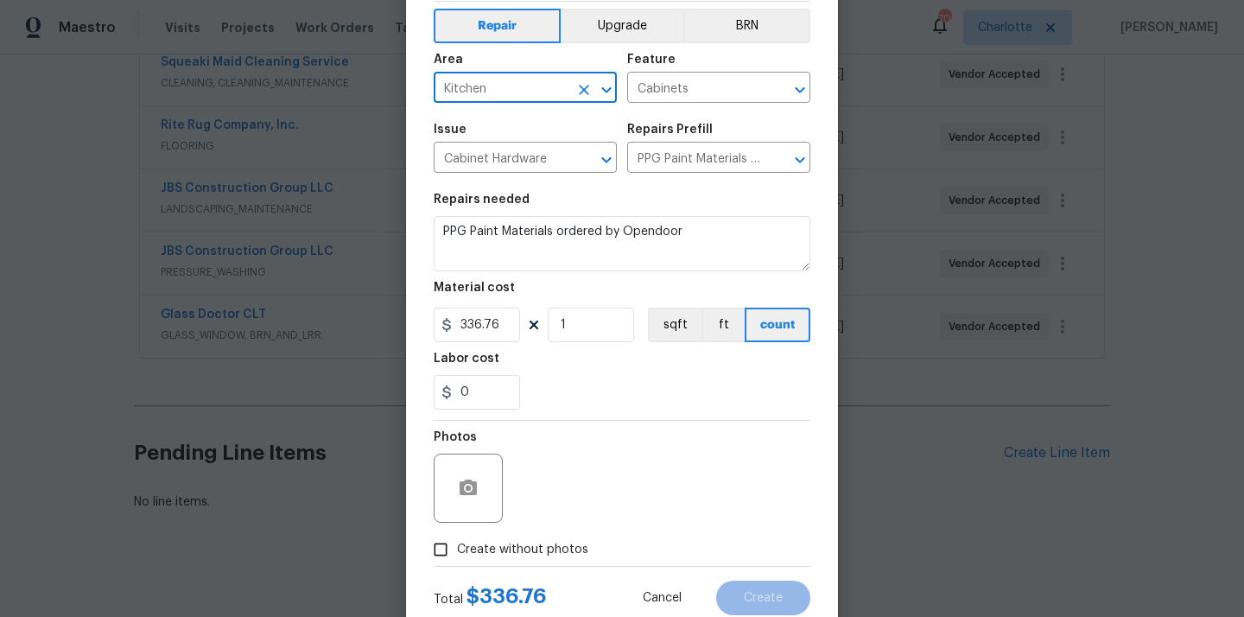
scroll to position [128, 0]
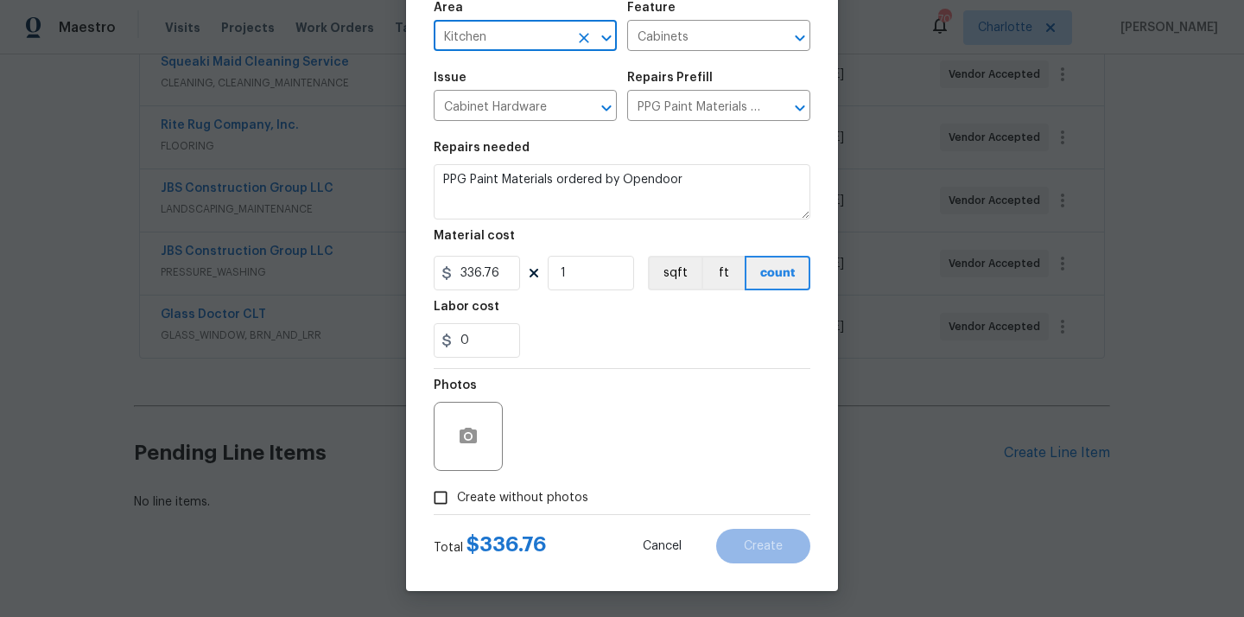
type input "Kitchen"
click at [548, 500] on span "Create without photos" at bounding box center [522, 498] width 131 height 18
click at [457, 500] on input "Create without photos" at bounding box center [440, 497] width 33 height 33
checkbox input "true"
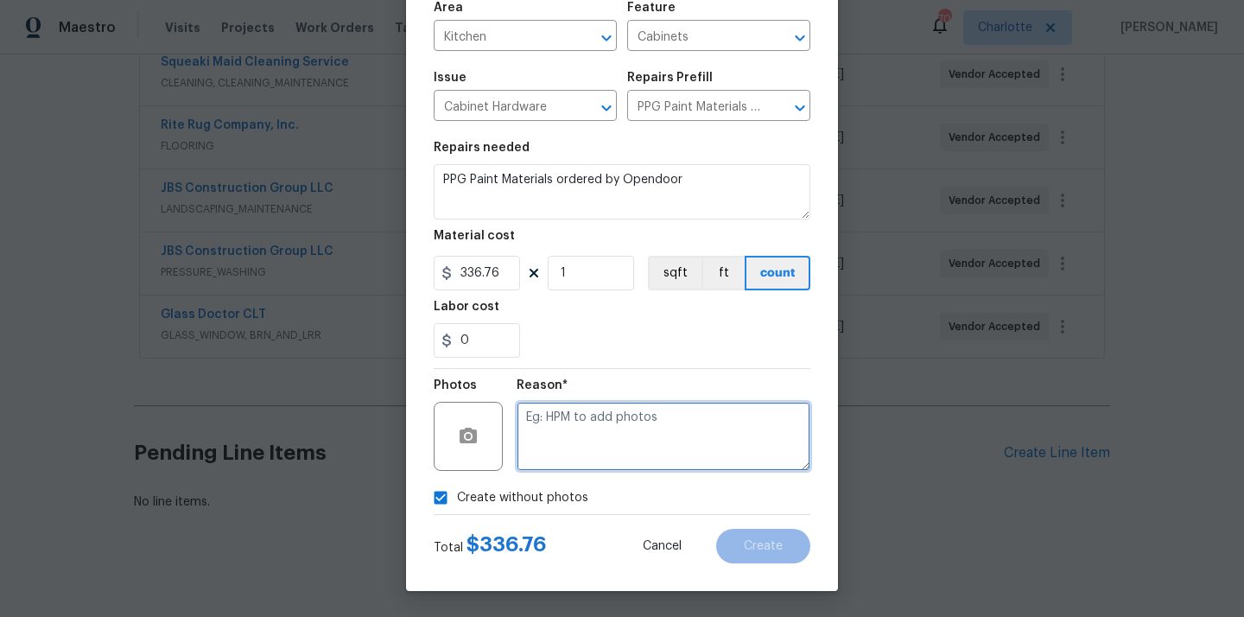
click at [574, 451] on textarea at bounding box center [664, 436] width 294 height 69
type textarea "N/A"
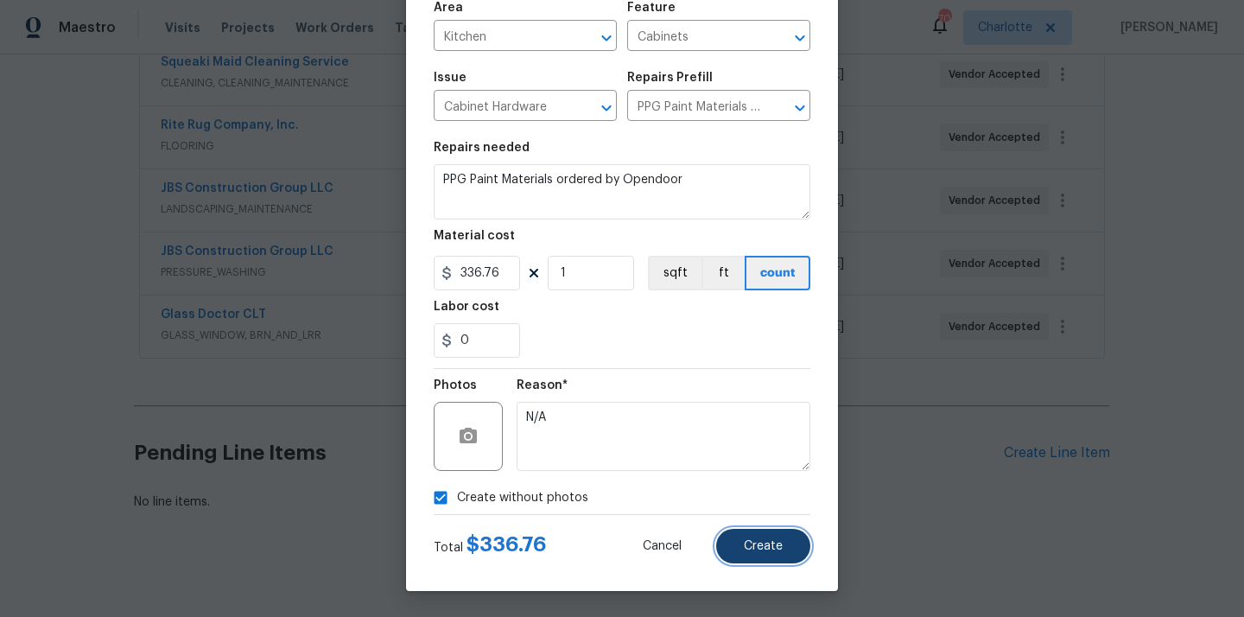
click at [784, 552] on button "Create" at bounding box center [763, 546] width 94 height 35
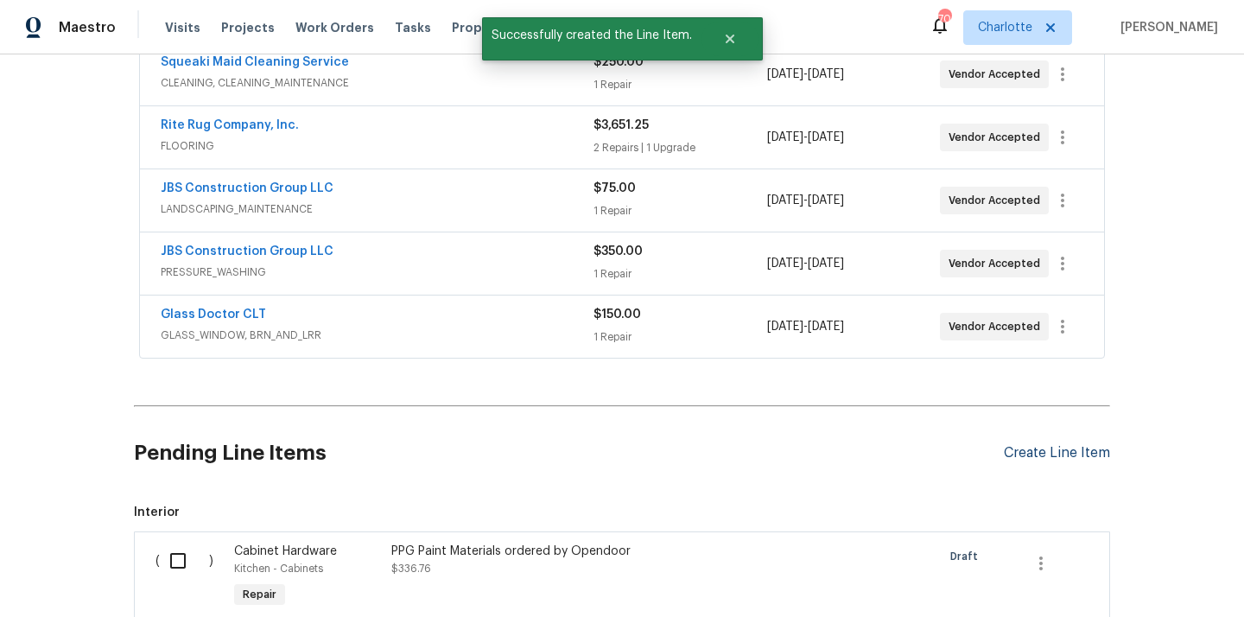
click at [1069, 446] on div "Create Line Item" at bounding box center [1057, 453] width 106 height 16
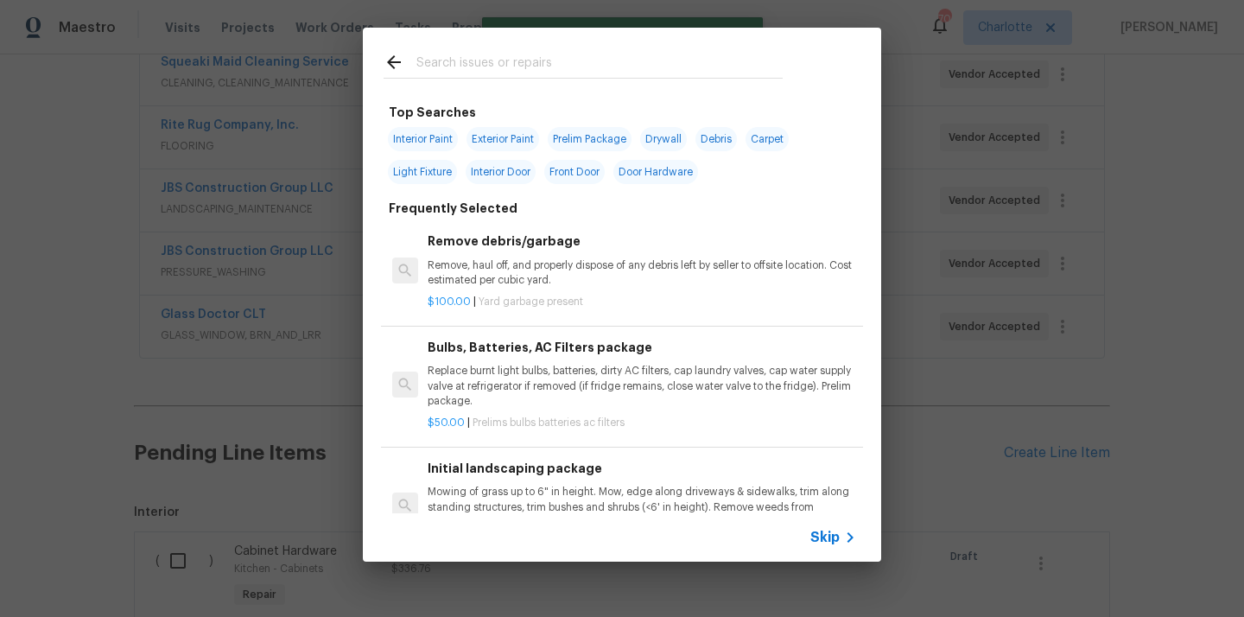
click at [673, 64] on input "text" at bounding box center [599, 65] width 366 height 26
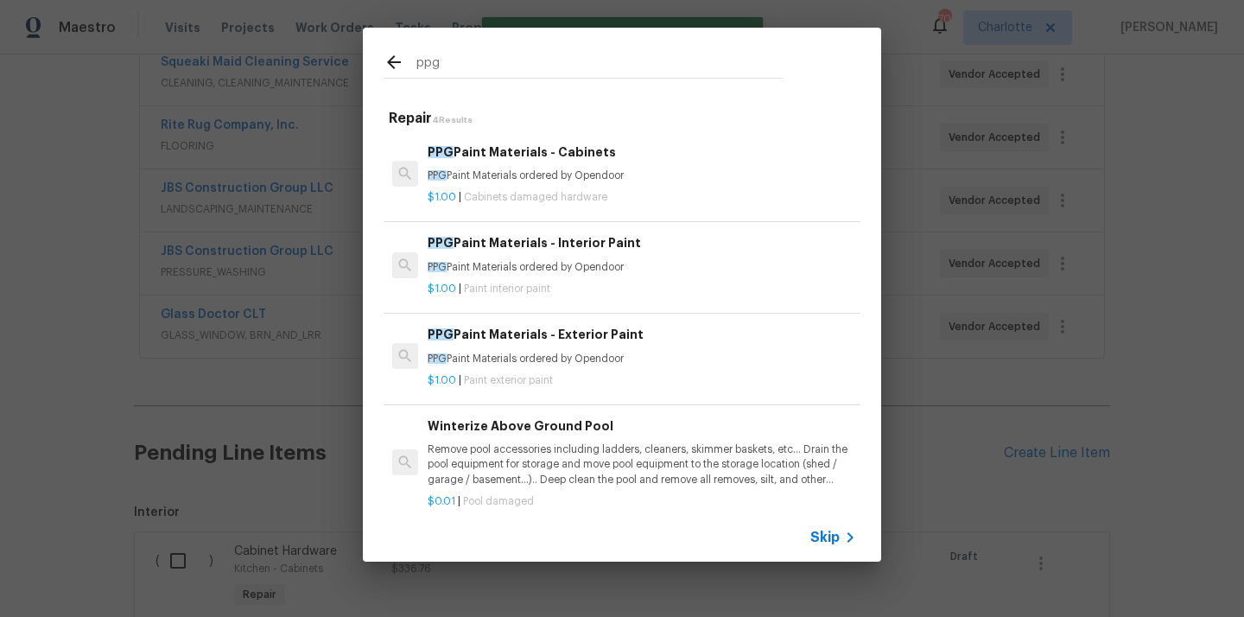
type input "ppg"
click at [580, 266] on p "PPG Paint Materials ordered by Opendoor" at bounding box center [642, 267] width 429 height 15
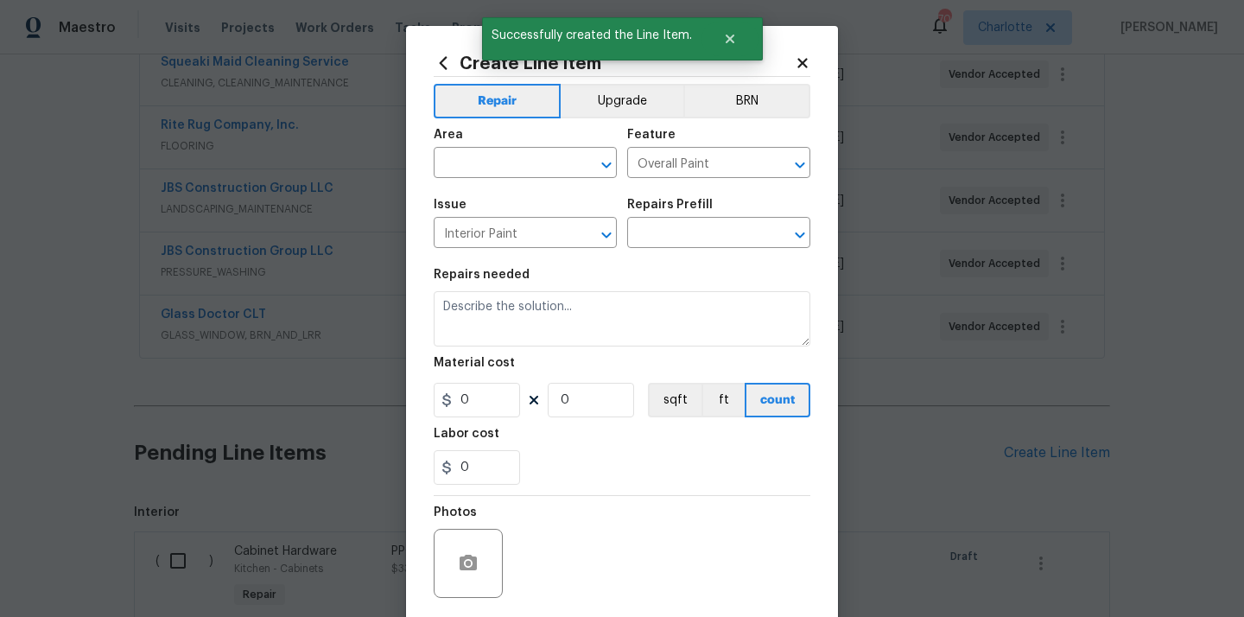
type input "PPG Paint Materials - Interior Paint $1.00"
type textarea "PPG Paint Materials ordered by Opendoor"
type input "1"
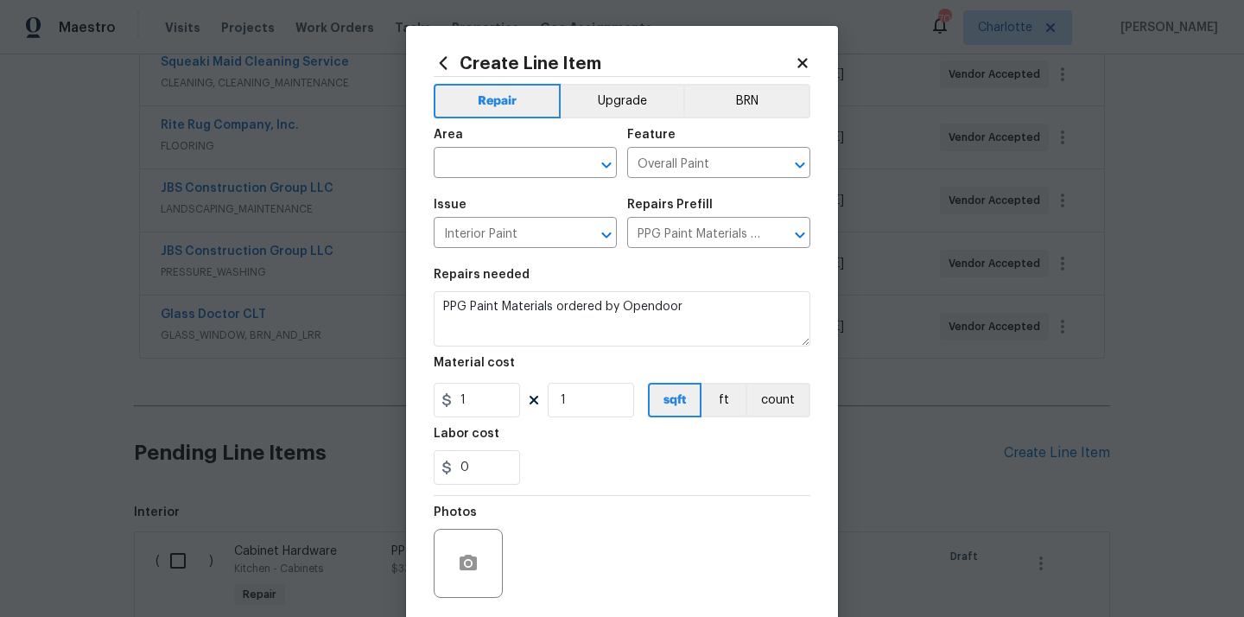
click at [524, 179] on span "Area ​" at bounding box center [525, 153] width 183 height 70
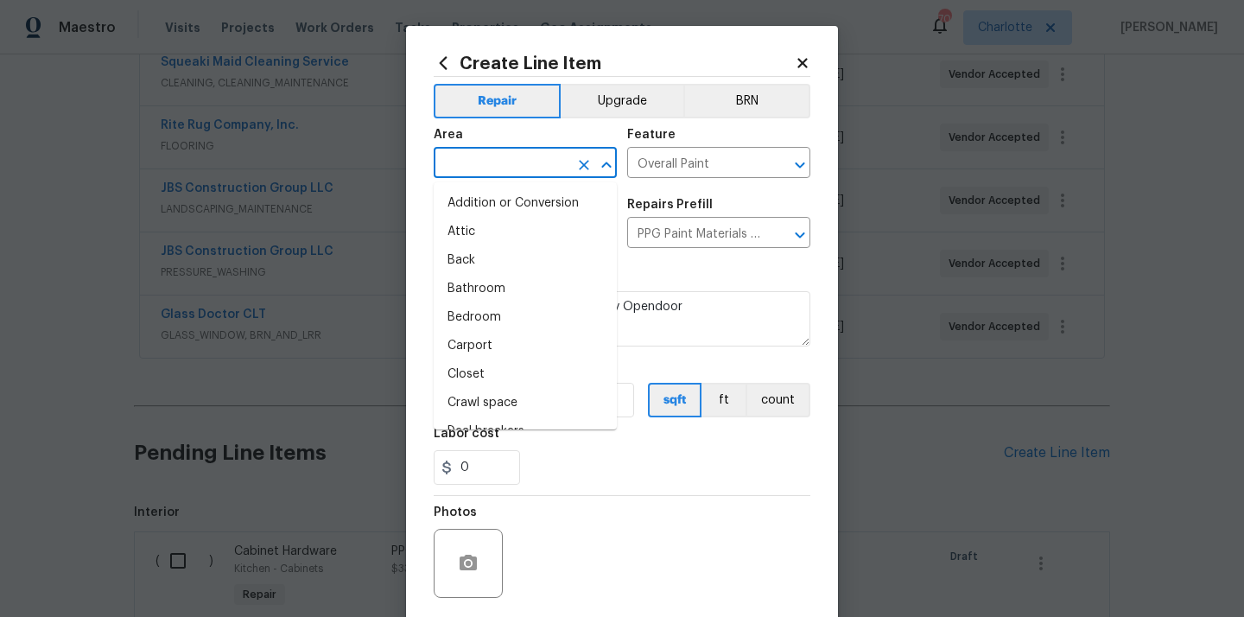
click at [524, 167] on input "text" at bounding box center [501, 164] width 135 height 27
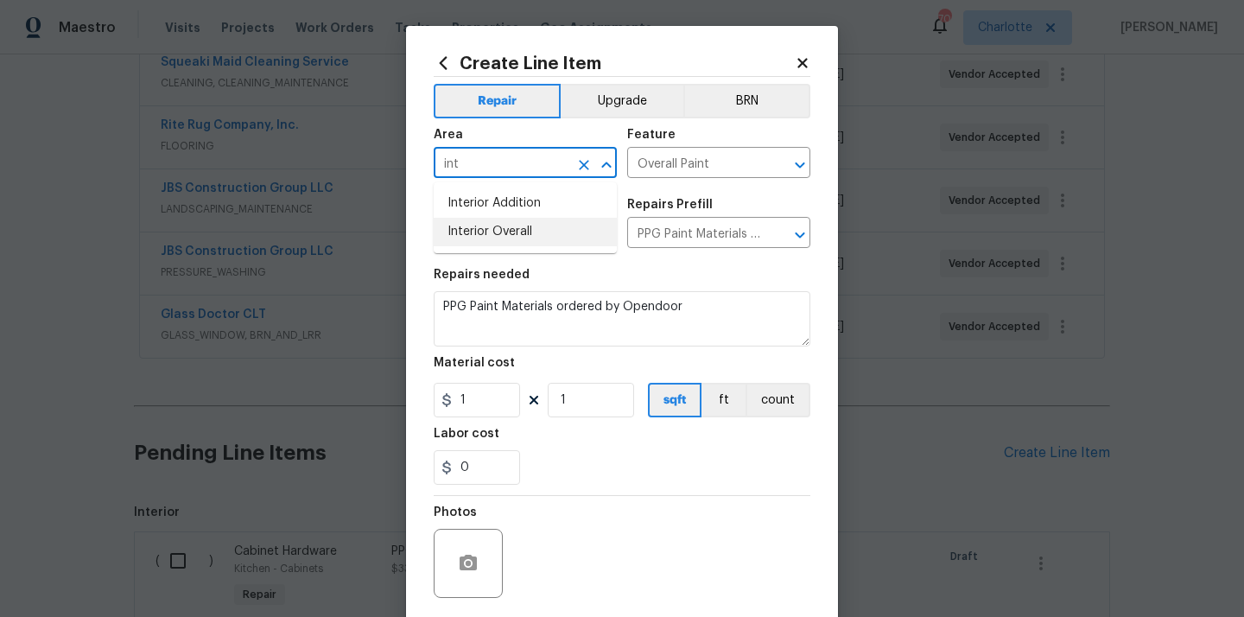
click at [515, 227] on li "Interior Overall" at bounding box center [525, 232] width 183 height 29
type input "Interior Overall"
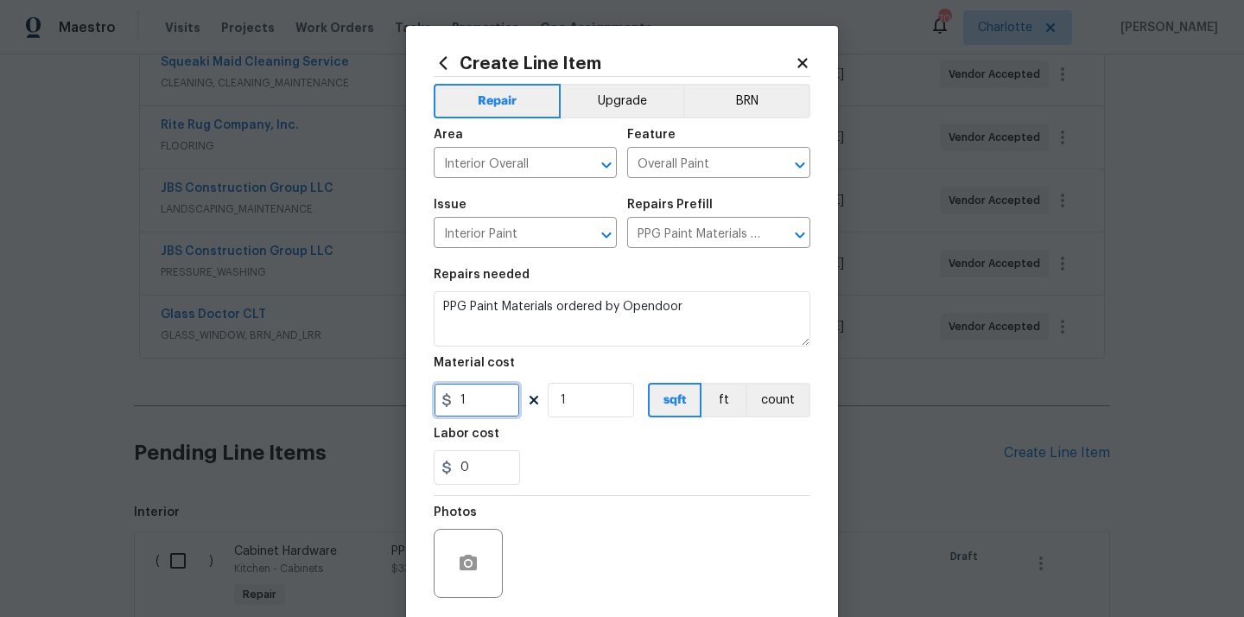
drag, startPoint x: 480, startPoint y: 398, endPoint x: 435, endPoint y: 394, distance: 45.1
click at [435, 397] on input "1" at bounding box center [477, 400] width 86 height 35
paste input "439.25"
type input "439.25"
click at [569, 425] on section "Repairs needed PPG Paint Materials ordered by Opendoor Material cost 439.25 1 s…" at bounding box center [622, 376] width 377 height 237
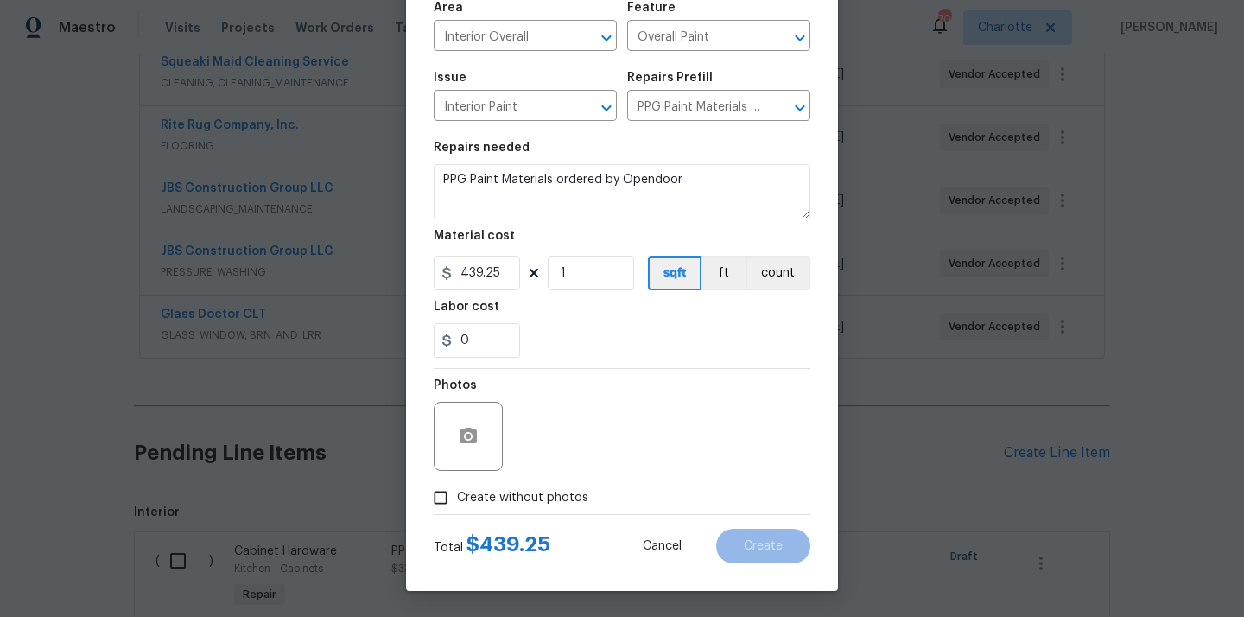
click at [559, 526] on div "Total $ 439.25 Cancel Create" at bounding box center [622, 539] width 377 height 48
click at [559, 513] on label "Create without photos" at bounding box center [506, 497] width 164 height 33
click at [457, 513] on input "Create without photos" at bounding box center [440, 497] width 33 height 33
checkbox input "true"
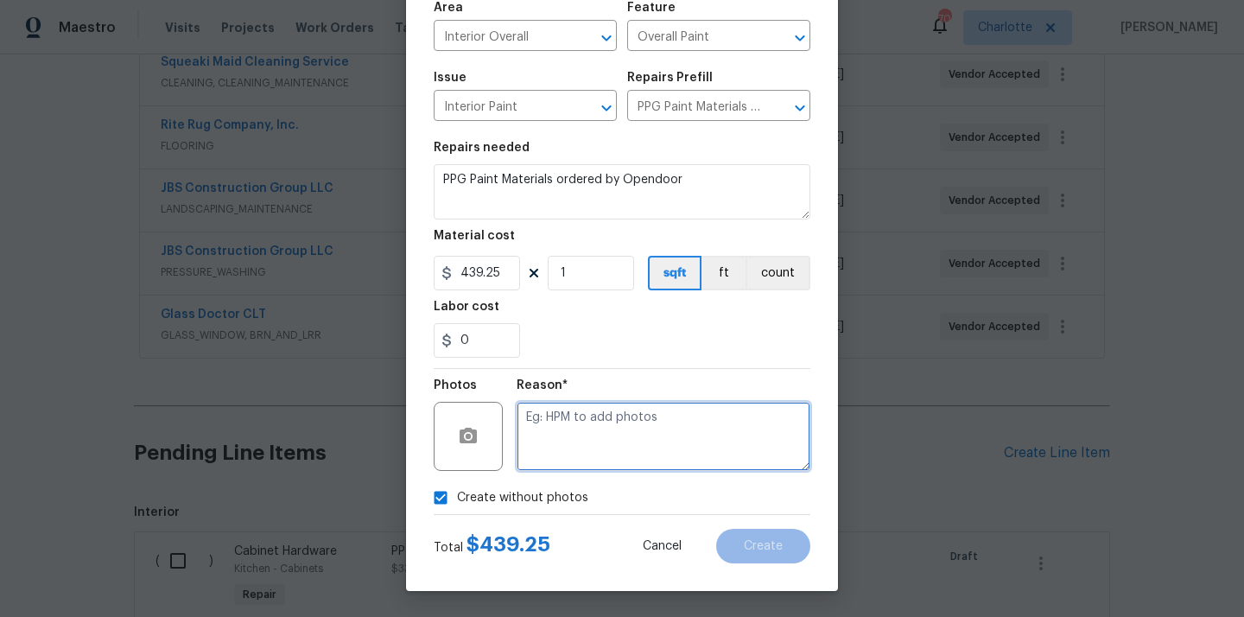
click at [576, 443] on textarea at bounding box center [664, 436] width 294 height 69
type textarea "N/A"
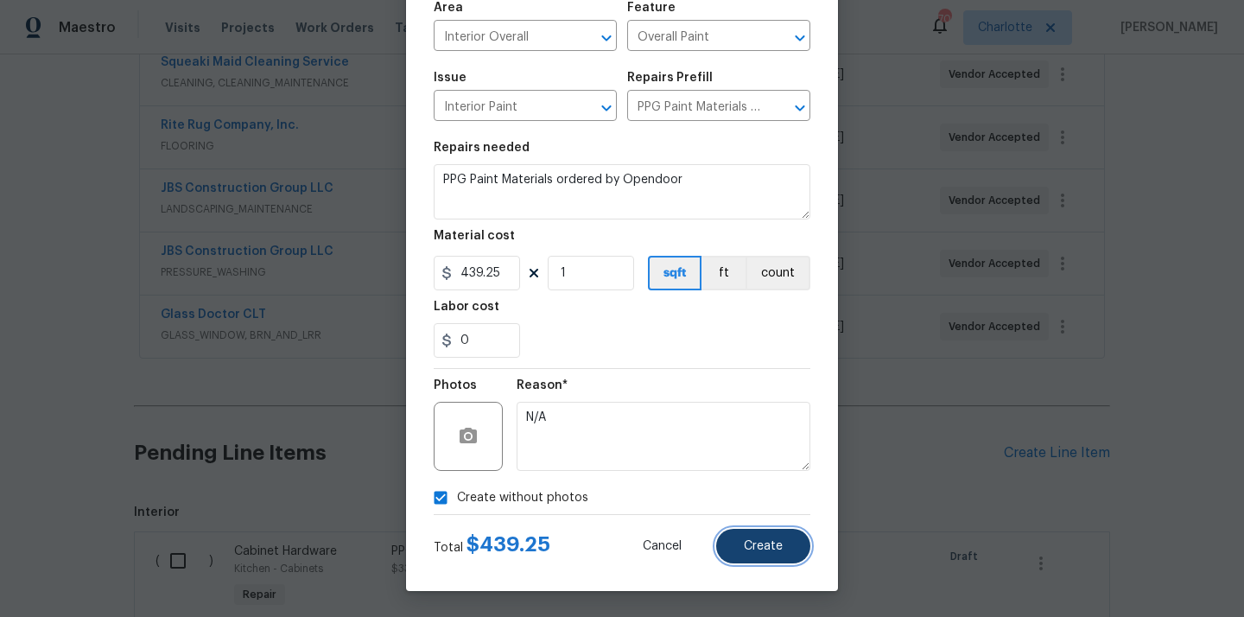
click at [757, 541] on span "Create" at bounding box center [763, 546] width 39 height 13
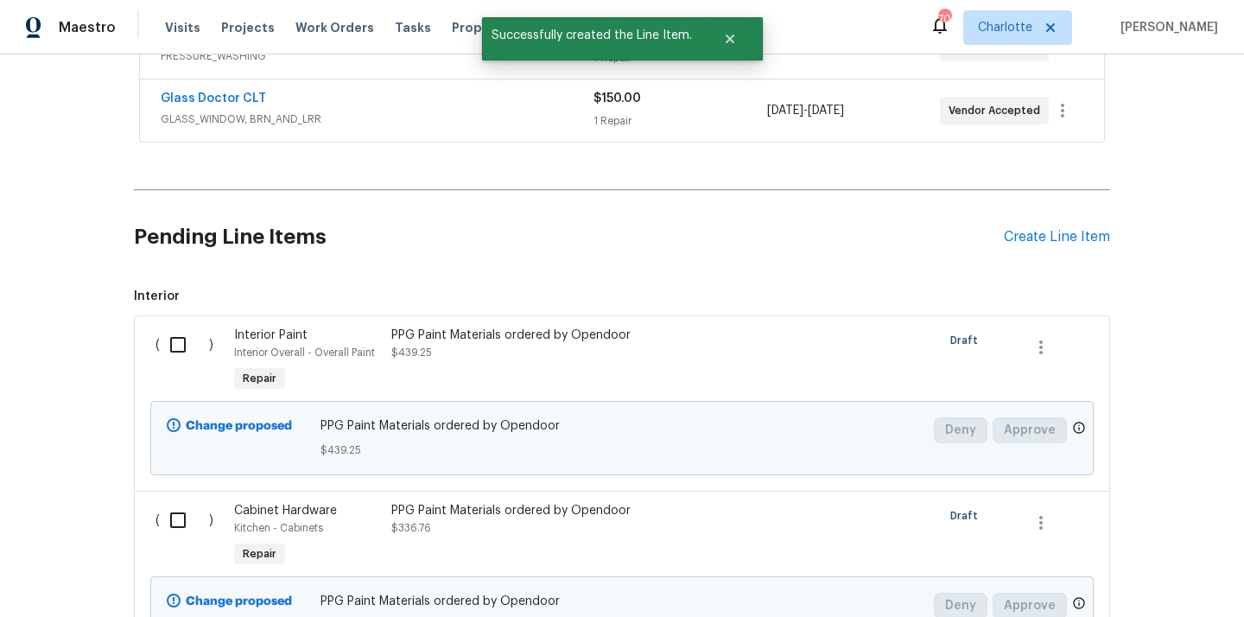
scroll to position [753, 0]
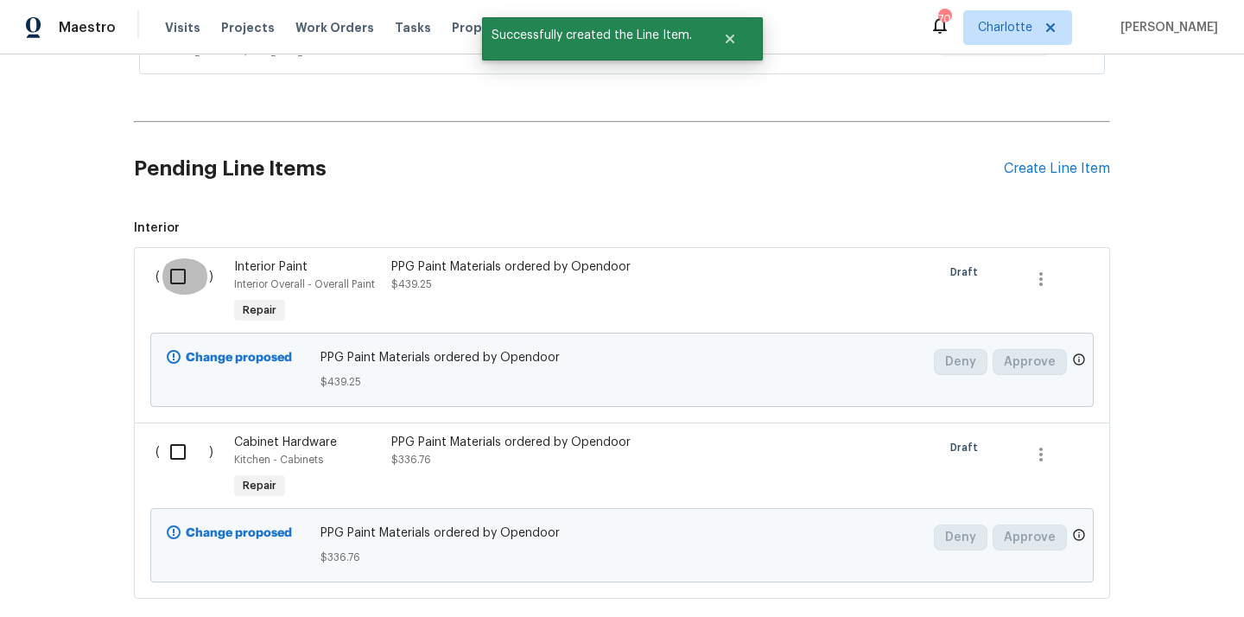
click at [194, 277] on input "checkbox" at bounding box center [184, 276] width 49 height 36
checkbox input "true"
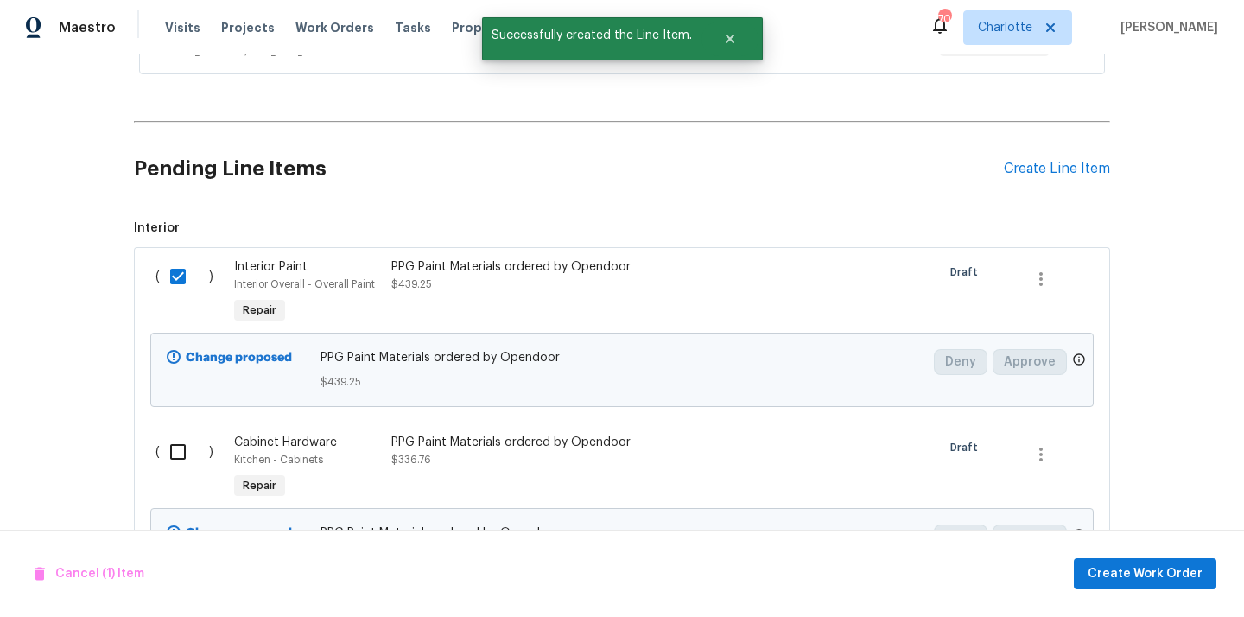
click at [190, 478] on div "( )" at bounding box center [189, 468] width 79 height 79
click at [181, 454] on input "checkbox" at bounding box center [184, 452] width 49 height 36
checkbox input "true"
click at [1138, 568] on span "Create Work Order" at bounding box center [1145, 574] width 115 height 22
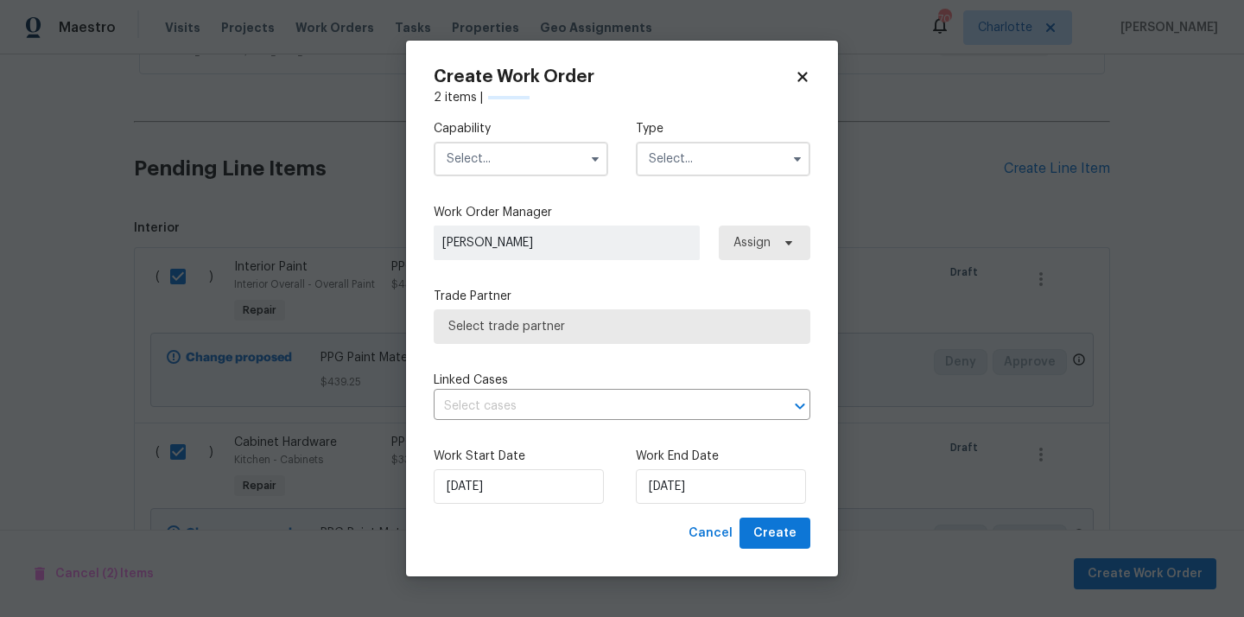
checkbox input "false"
click at [518, 152] on input "text" at bounding box center [521, 159] width 175 height 35
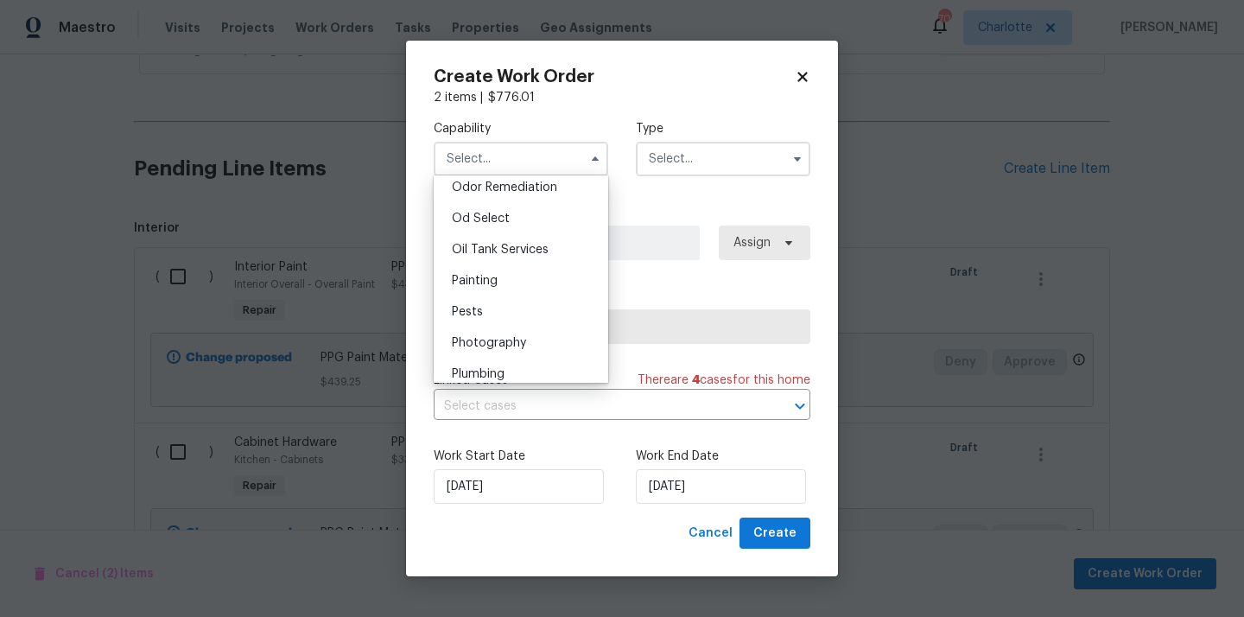
scroll to position [1370, 0]
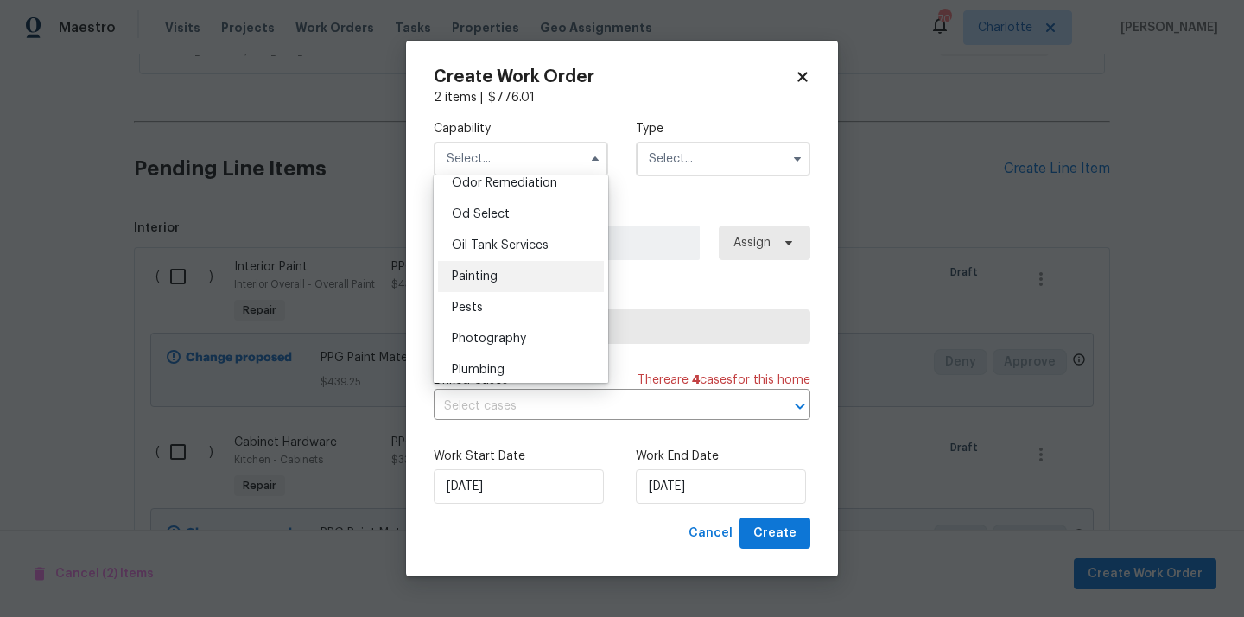
click at [520, 272] on div "Painting" at bounding box center [521, 276] width 166 height 31
type input "Painting"
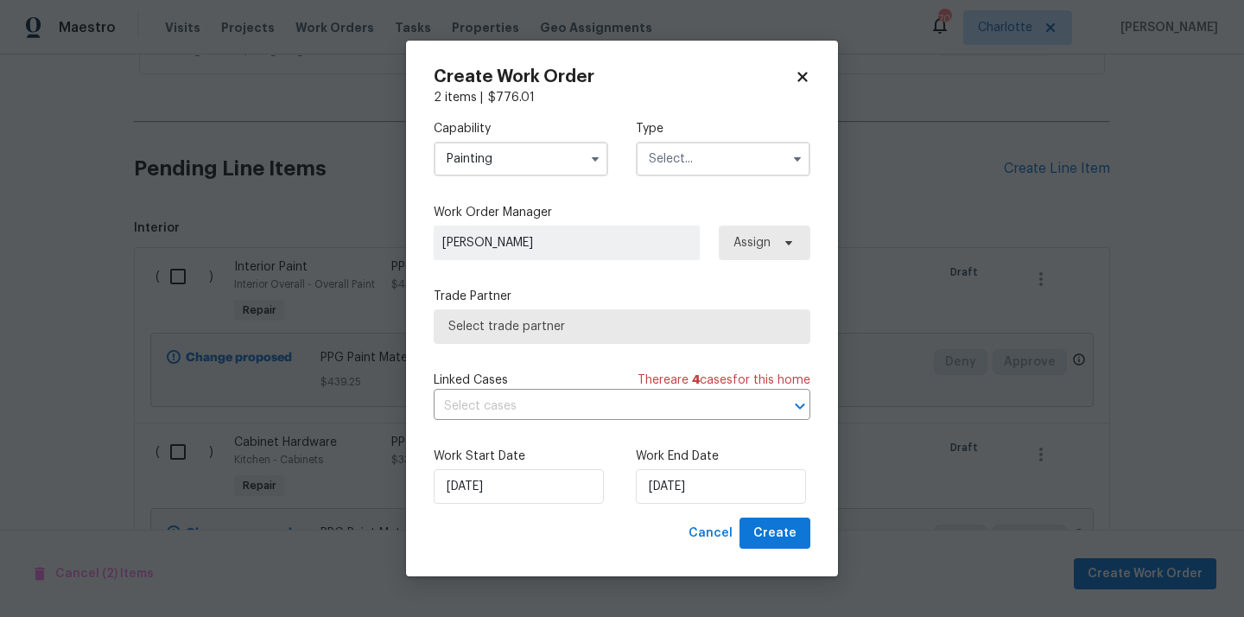
click at [709, 175] on input "text" at bounding box center [723, 159] width 175 height 35
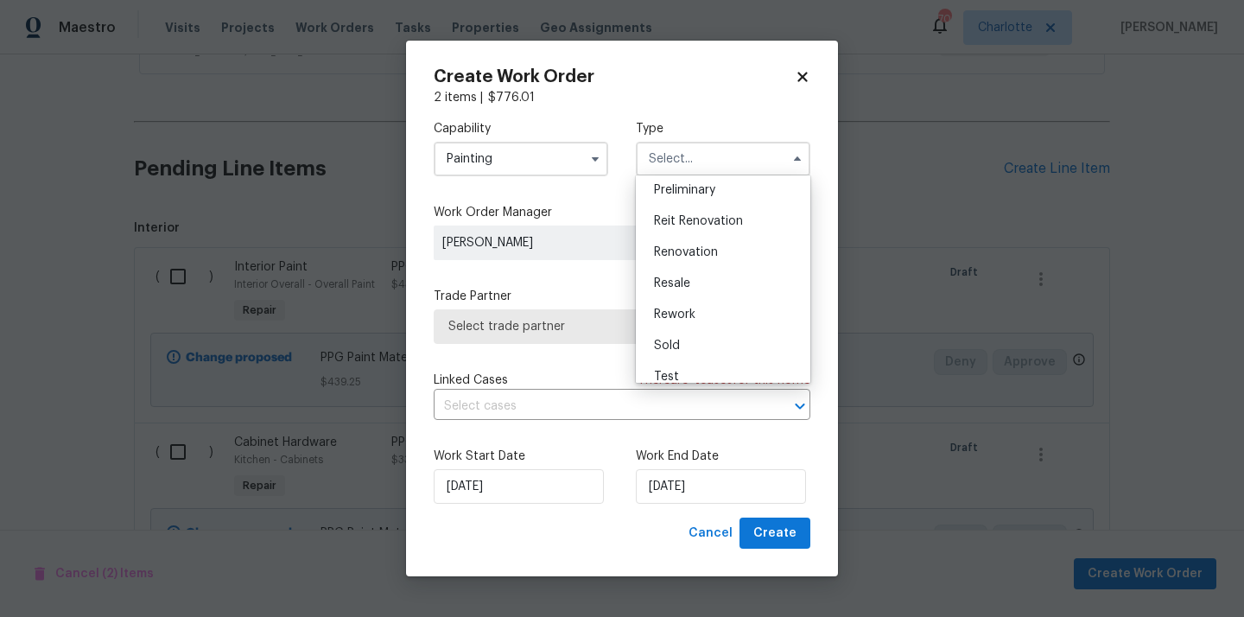
scroll to position [392, 0]
click at [703, 241] on span "Renovation" at bounding box center [686, 238] width 64 height 12
type input "Renovation"
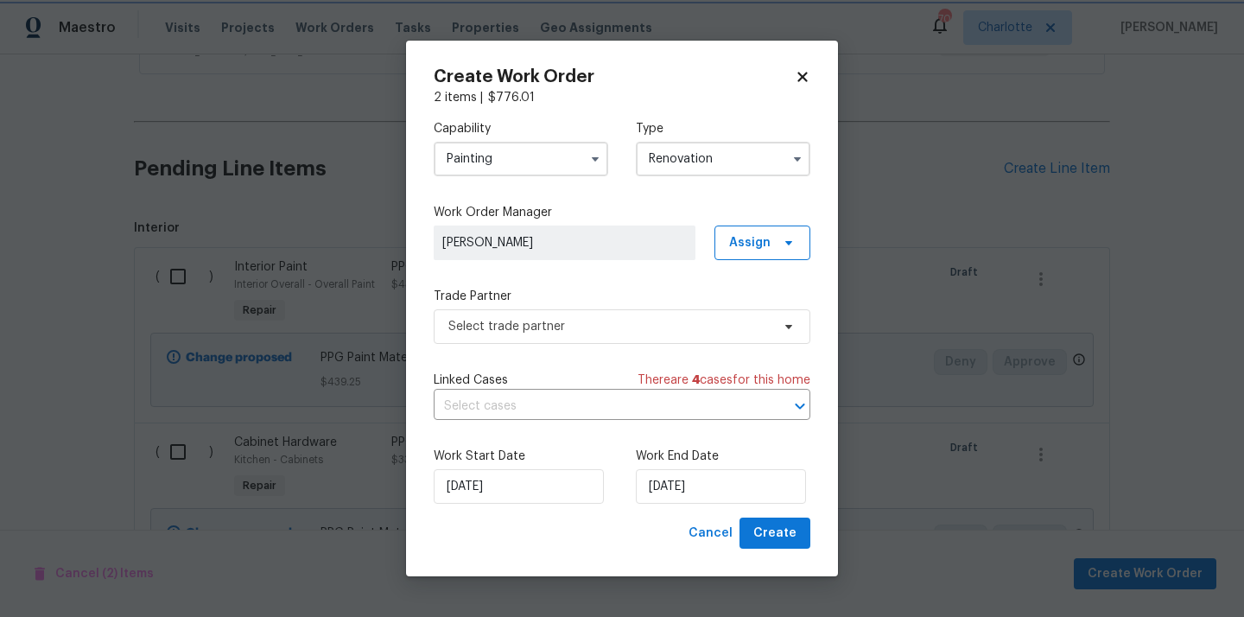
scroll to position [0, 0]
click at [759, 241] on span "Assign" at bounding box center [749, 242] width 41 height 17
click at [758, 316] on div "Assign to me" at bounding box center [764, 315] width 75 height 17
click at [645, 318] on span "Select trade partner" at bounding box center [609, 326] width 322 height 17
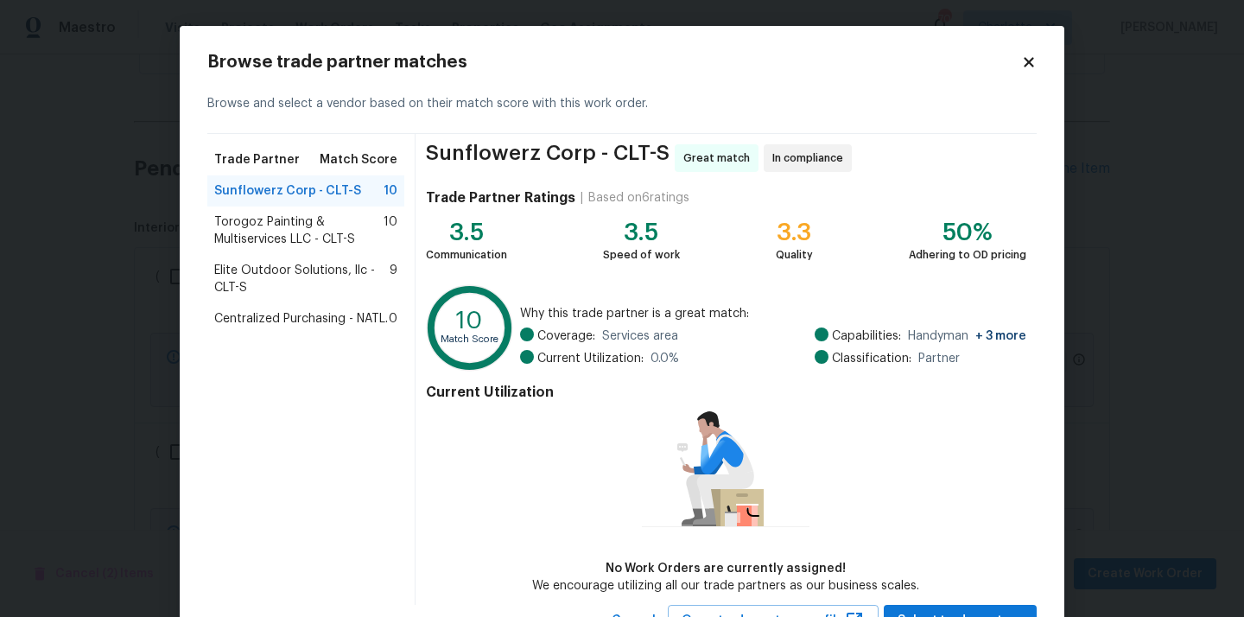
click at [351, 320] on span "Centralized Purchasing - NATL." at bounding box center [301, 318] width 174 height 17
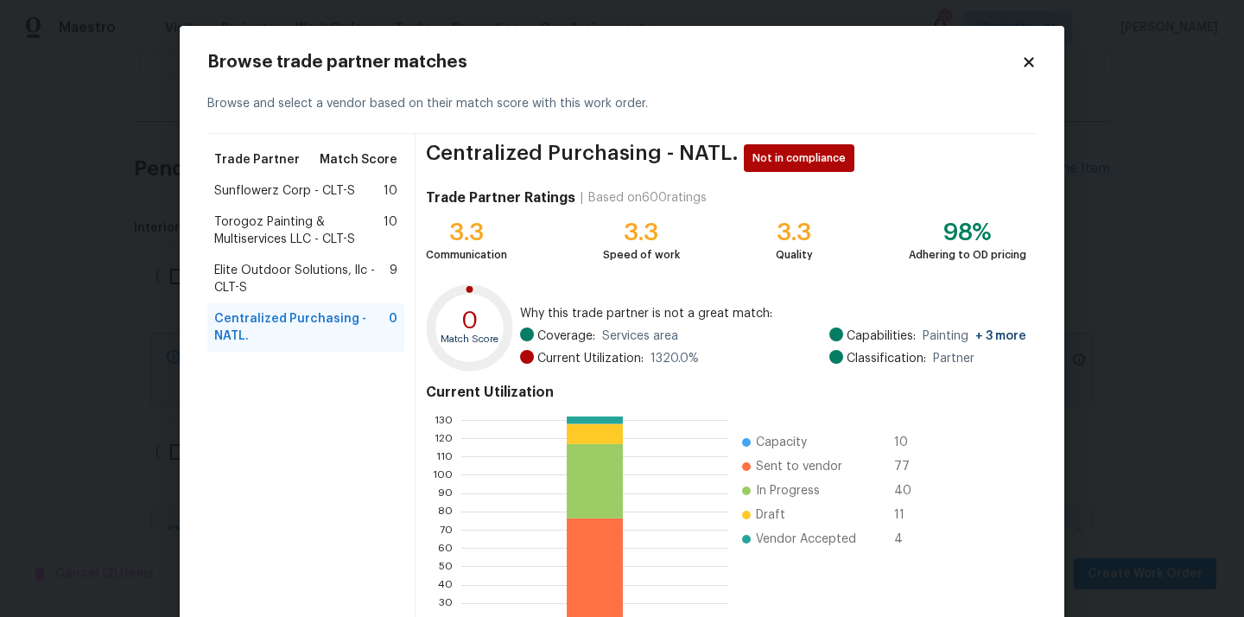
scroll to position [145, 0]
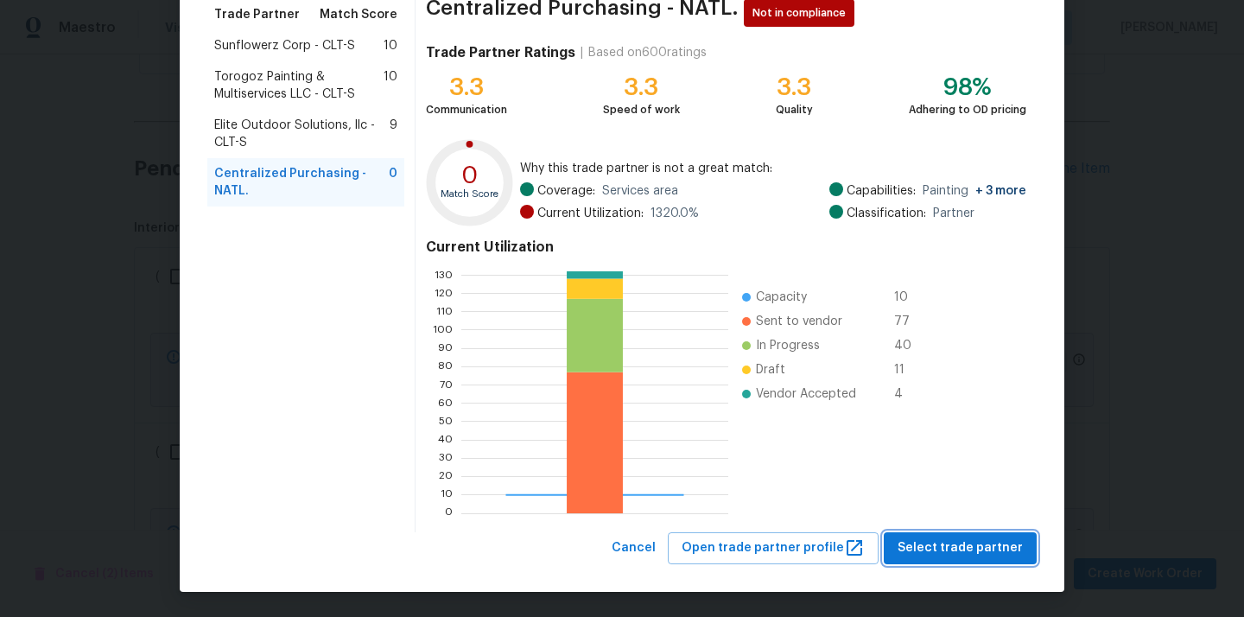
click at [950, 548] on span "Select trade partner" at bounding box center [960, 548] width 125 height 22
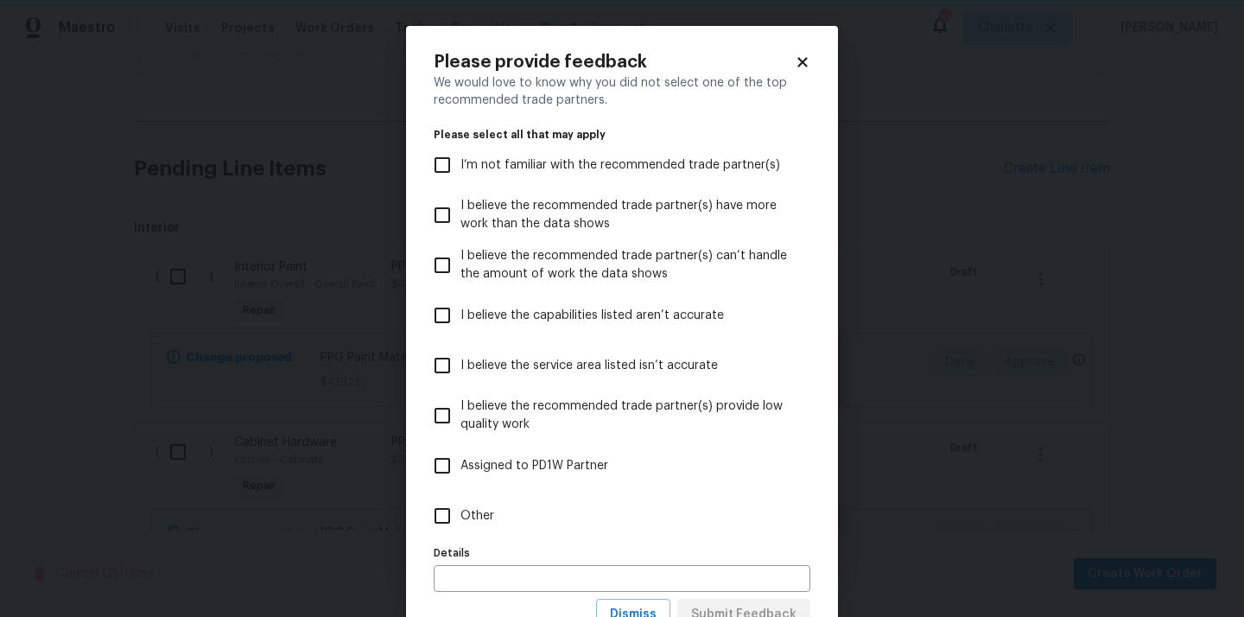
scroll to position [27, 0]
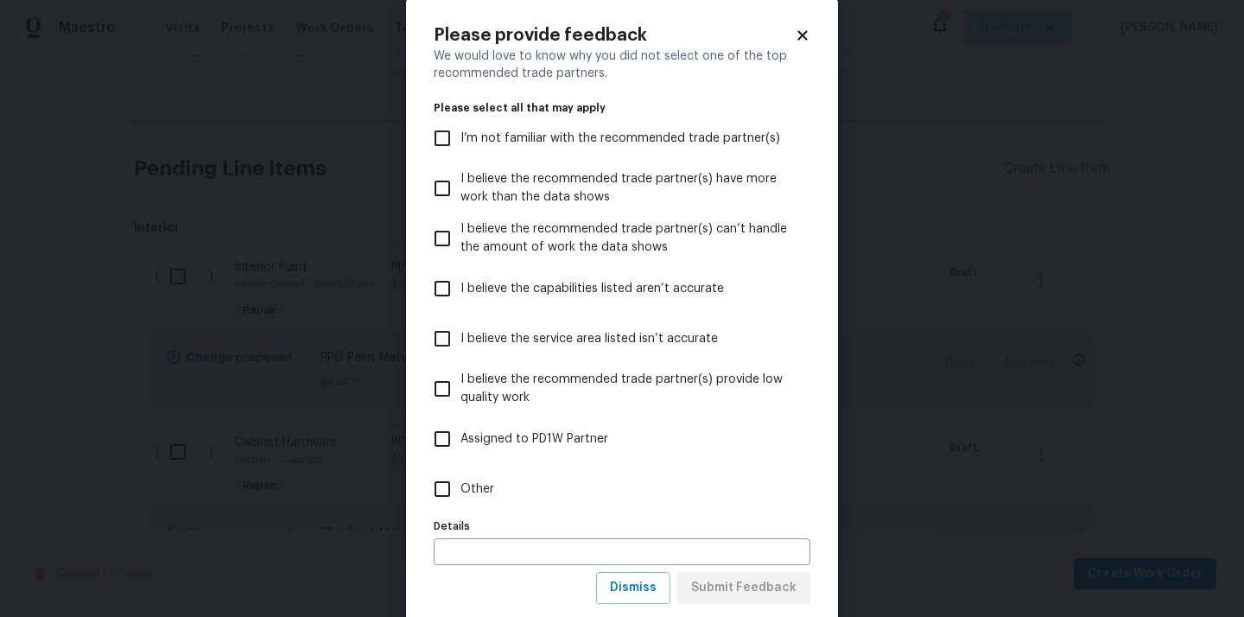
click at [776, 492] on label "Other" at bounding box center [610, 489] width 372 height 50
click at [460, 492] on input "Other" at bounding box center [442, 489] width 36 height 36
checkbox input "true"
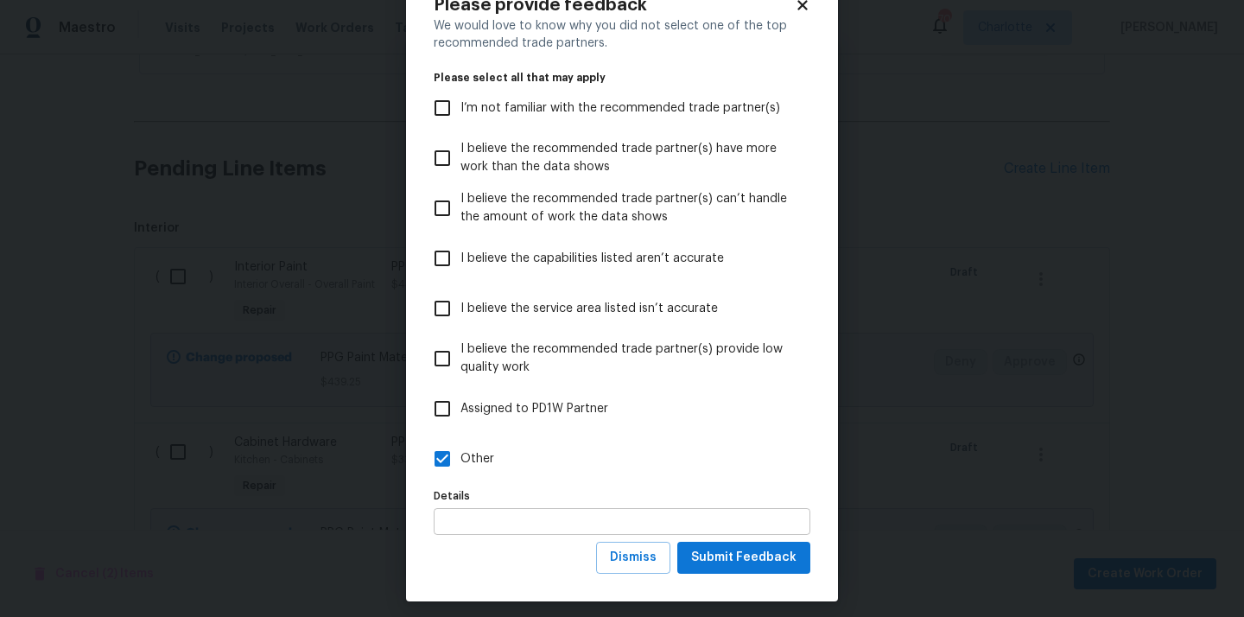
scroll to position [67, 0]
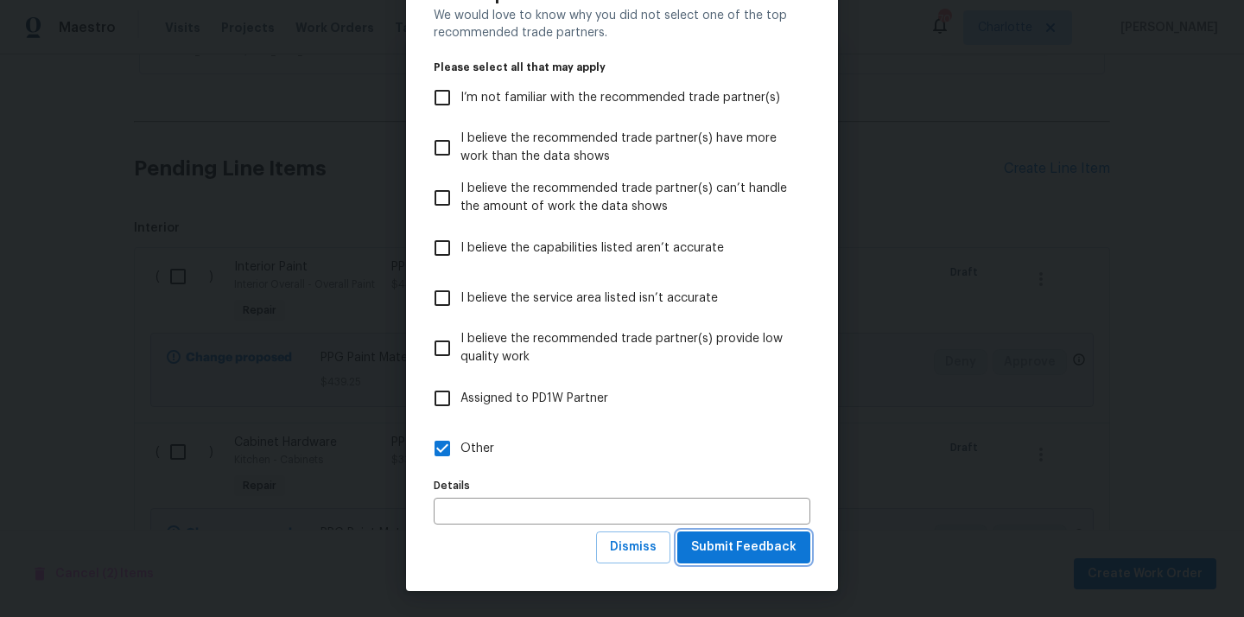
click at [766, 544] on span "Submit Feedback" at bounding box center [743, 548] width 105 height 22
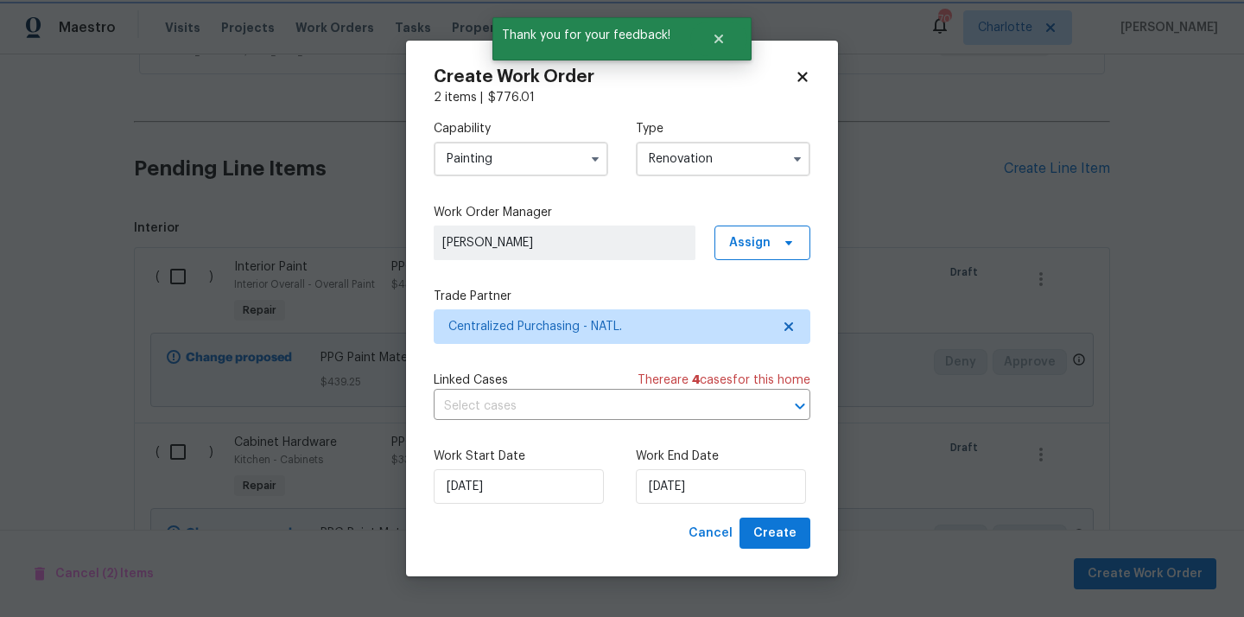
scroll to position [0, 0]
click at [790, 524] on span "Create" at bounding box center [774, 534] width 43 height 22
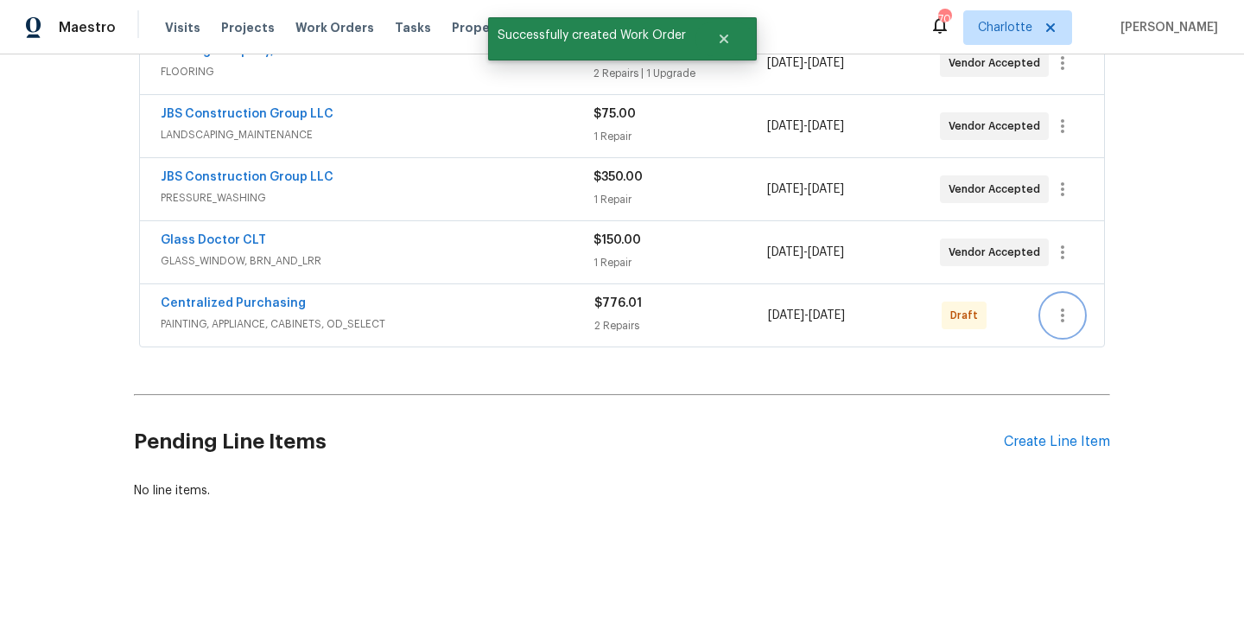
click at [1067, 305] on icon "button" at bounding box center [1062, 315] width 21 height 21
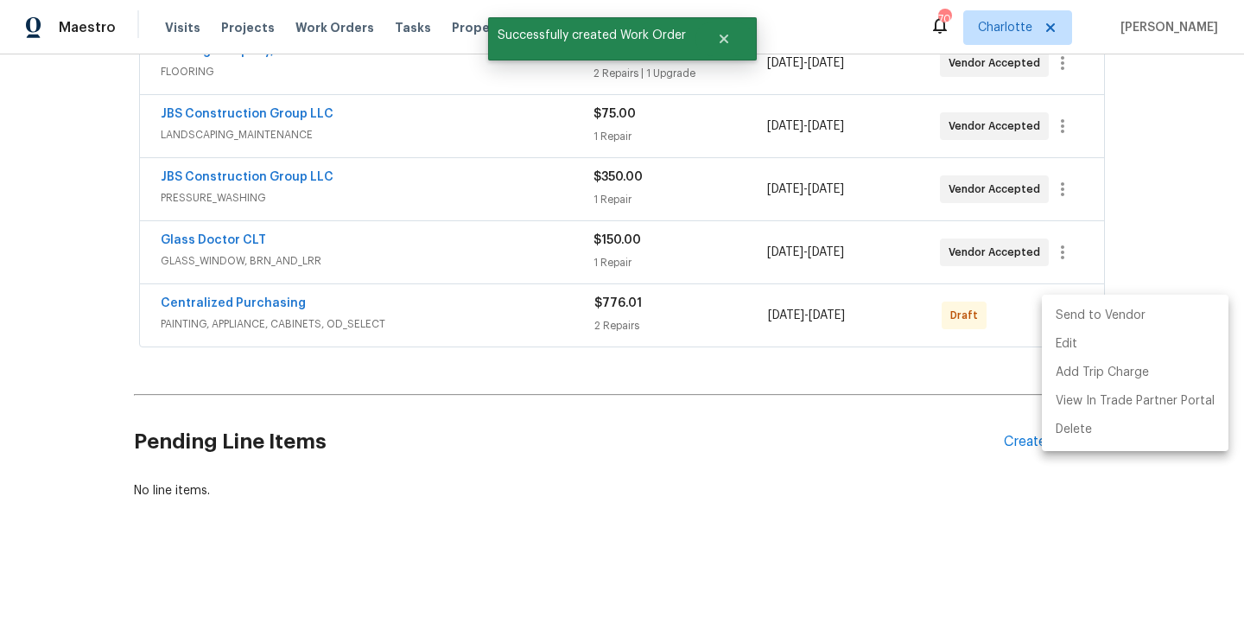
click at [1072, 320] on li "Send to Vendor" at bounding box center [1135, 316] width 187 height 29
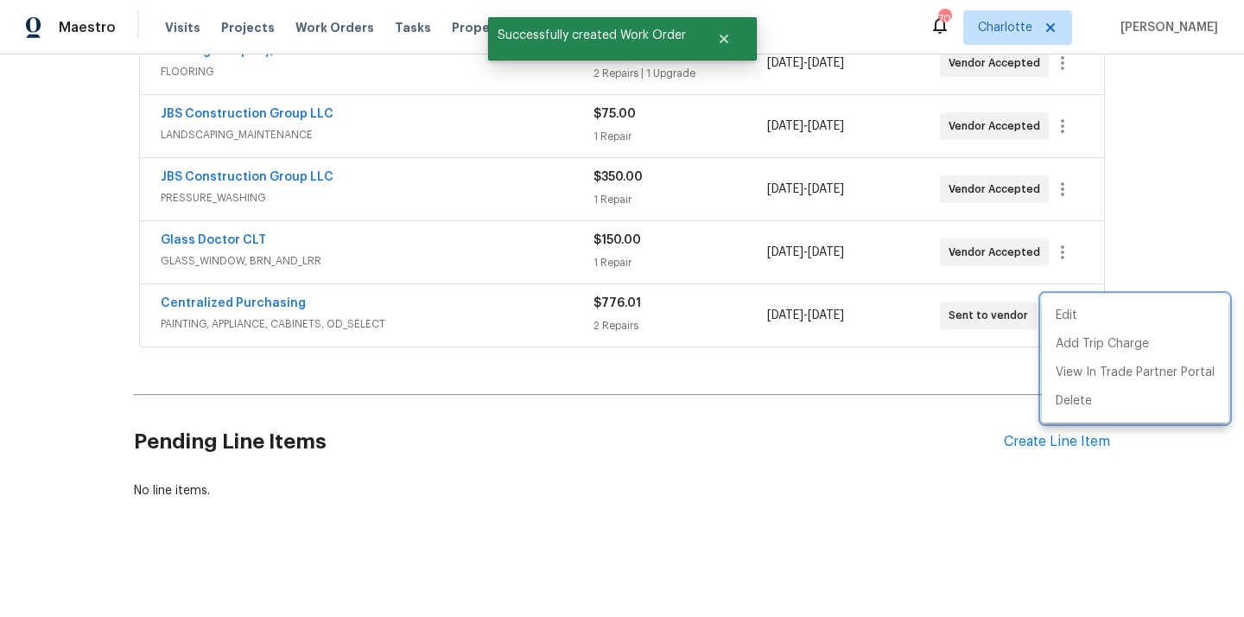
click at [410, 327] on div at bounding box center [622, 308] width 1244 height 617
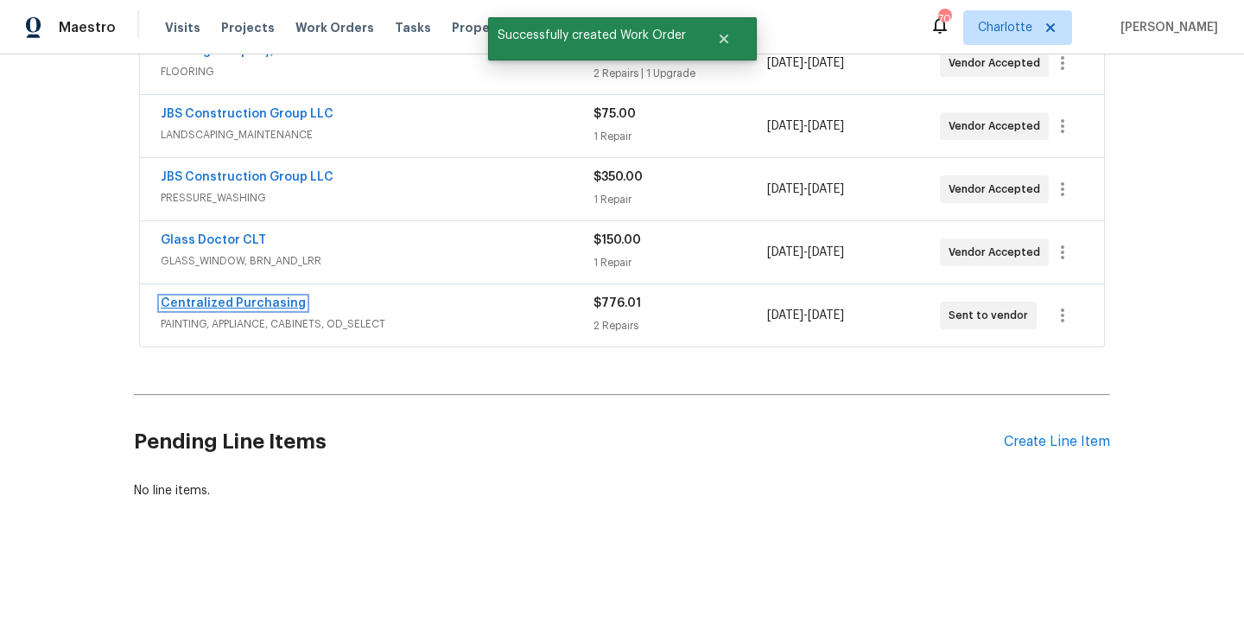
click at [251, 301] on link "Centralized Purchasing" at bounding box center [233, 303] width 145 height 12
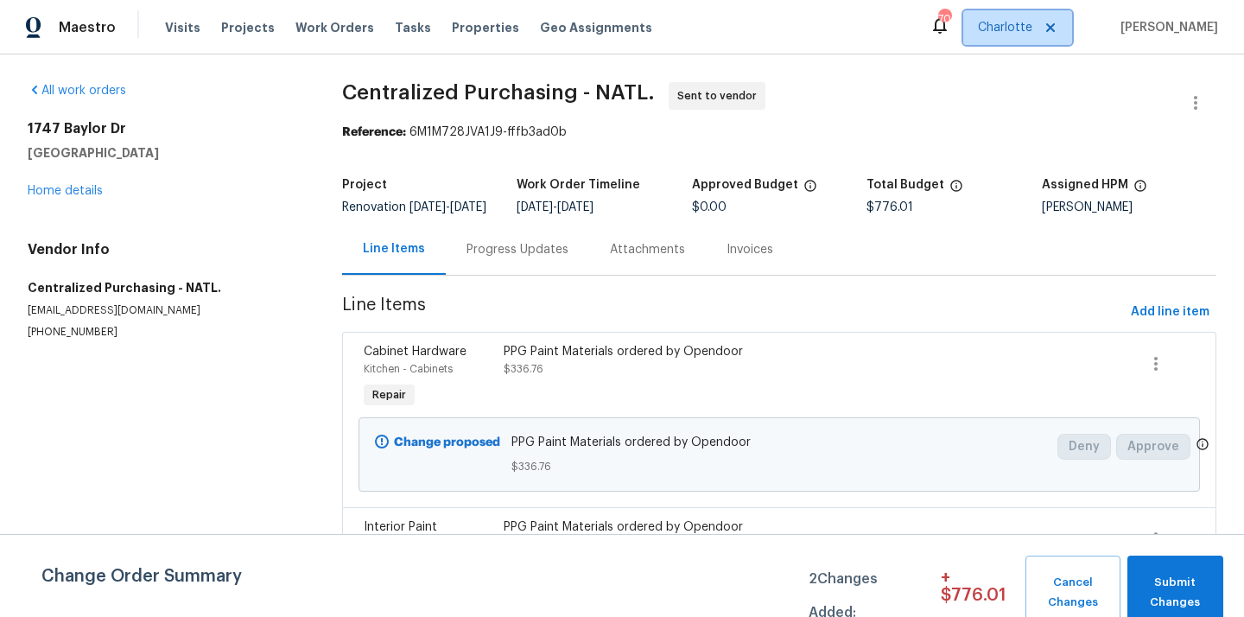
click at [1004, 27] on span "Charlotte" at bounding box center [1005, 27] width 54 height 17
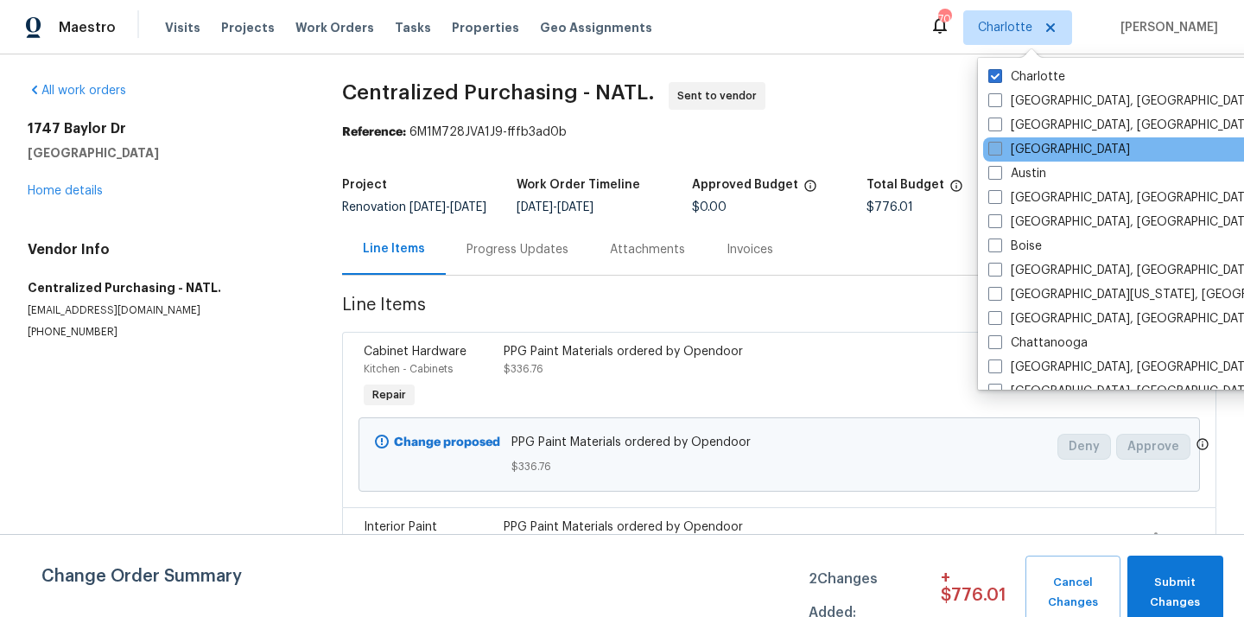
click at [1020, 151] on label "[GEOGRAPHIC_DATA]" at bounding box center [1059, 149] width 142 height 17
click at [1000, 151] on input "[GEOGRAPHIC_DATA]" at bounding box center [993, 146] width 11 height 11
checkbox input "true"
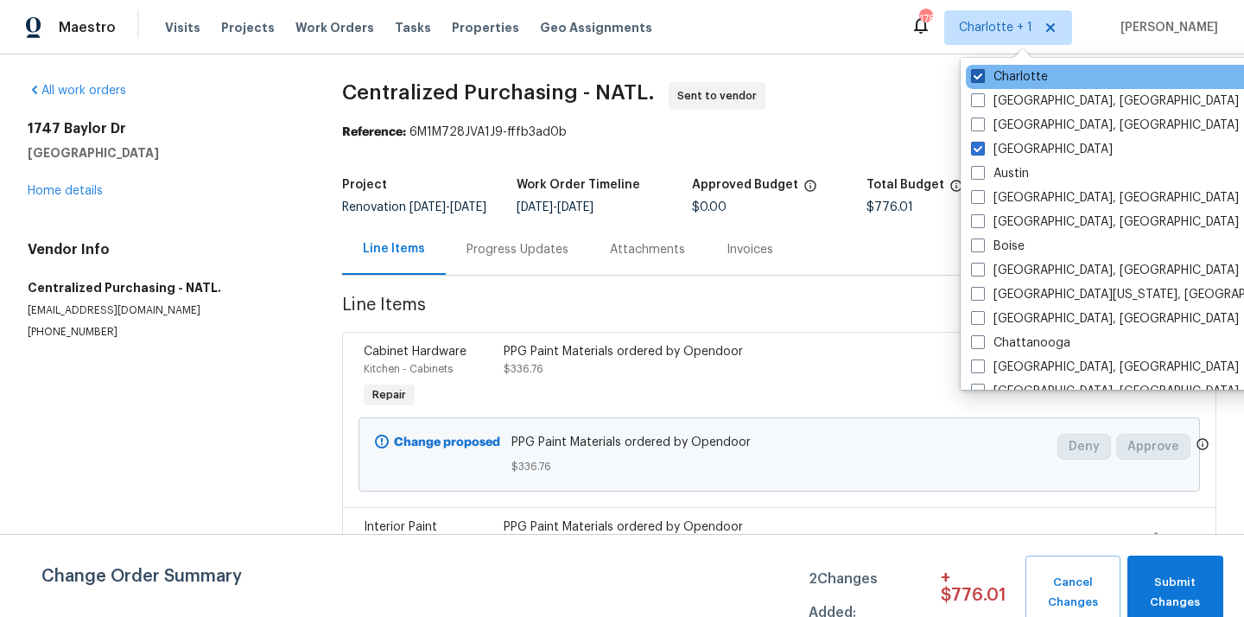
click at [1006, 76] on label "Charlotte" at bounding box center [1009, 76] width 77 height 17
click at [982, 76] on input "Charlotte" at bounding box center [976, 73] width 11 height 11
checkbox input "false"
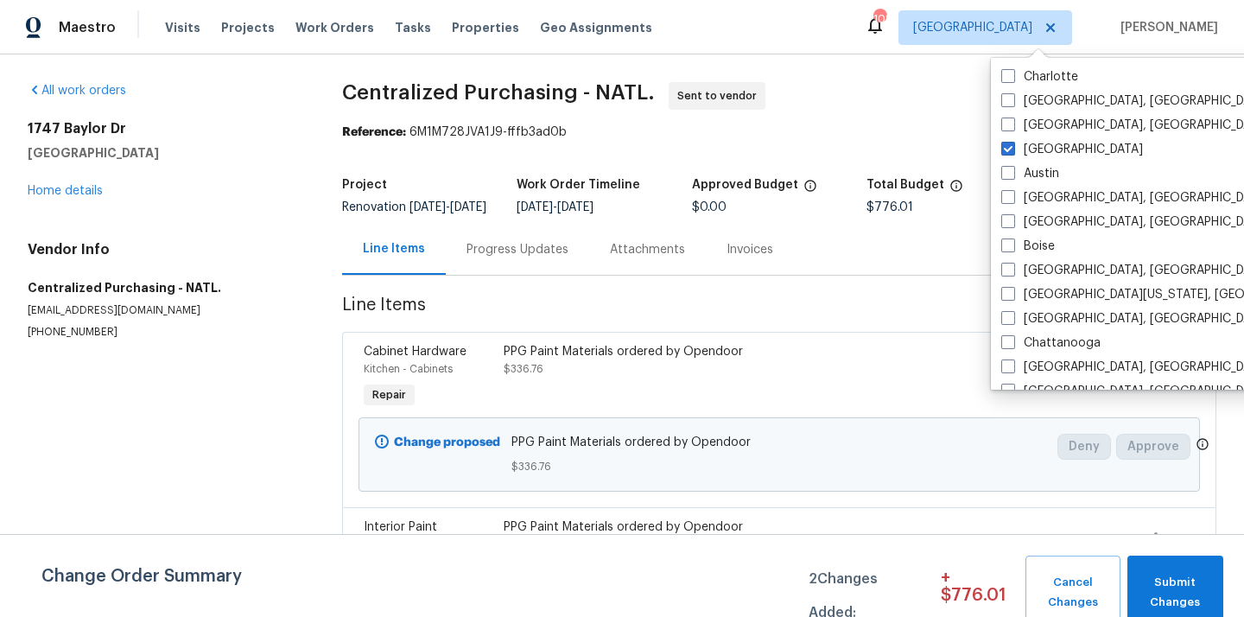
click at [232, 38] on div "Visits Projects Work Orders Tasks Properties Geo Assignments" at bounding box center [419, 27] width 508 height 35
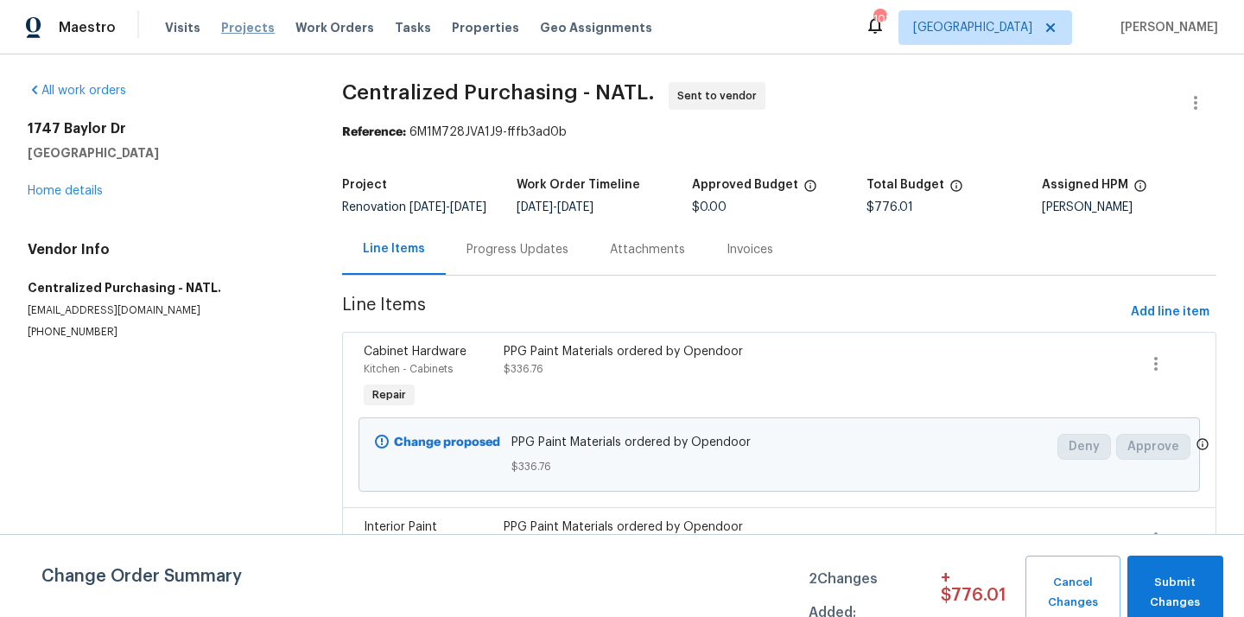
click at [232, 27] on span "Projects" at bounding box center [248, 27] width 54 height 17
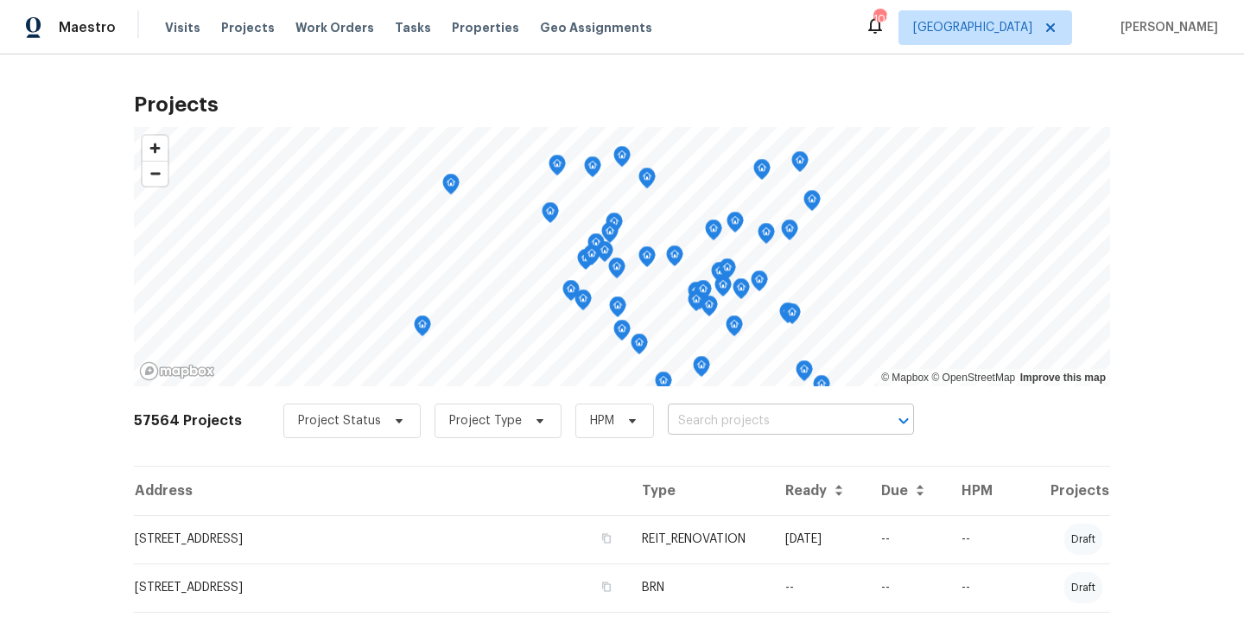
click at [753, 411] on input "text" at bounding box center [767, 421] width 198 height 27
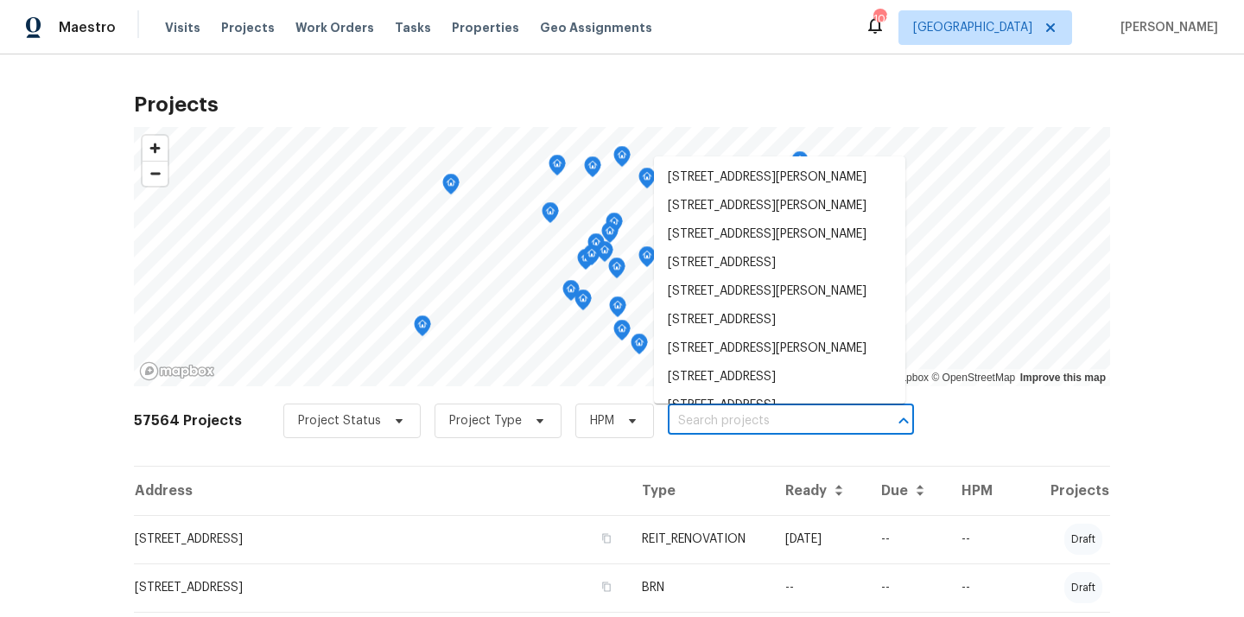
paste input "422 Marty Ln, Dallas, GA 30132"
type input "422 Marty Ln, Dallas, GA 30132"
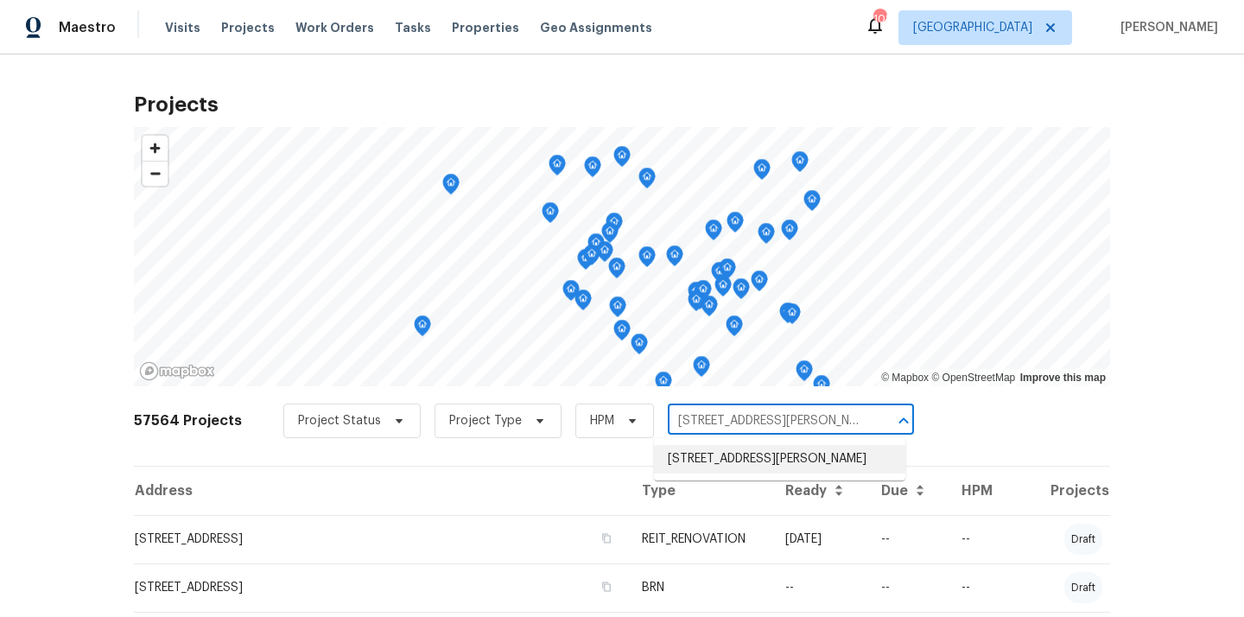
click at [753, 467] on li "422 Marty Ln, Dallas, GA 30132" at bounding box center [779, 459] width 251 height 29
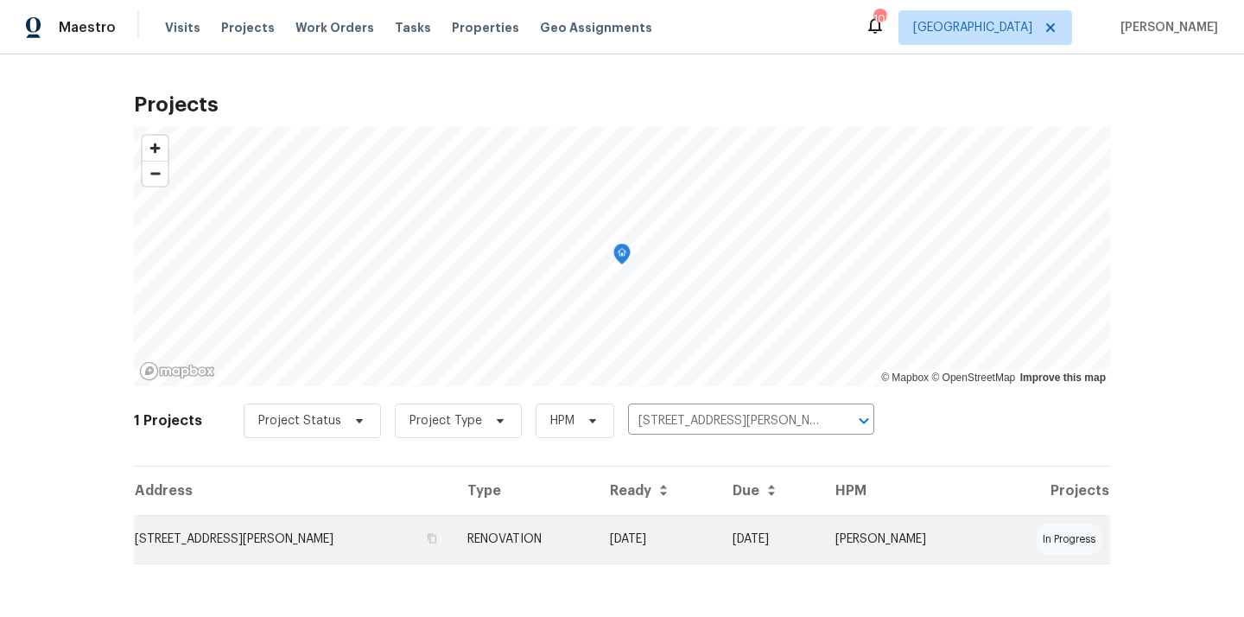
click at [569, 540] on td "RENOVATION" at bounding box center [525, 539] width 143 height 48
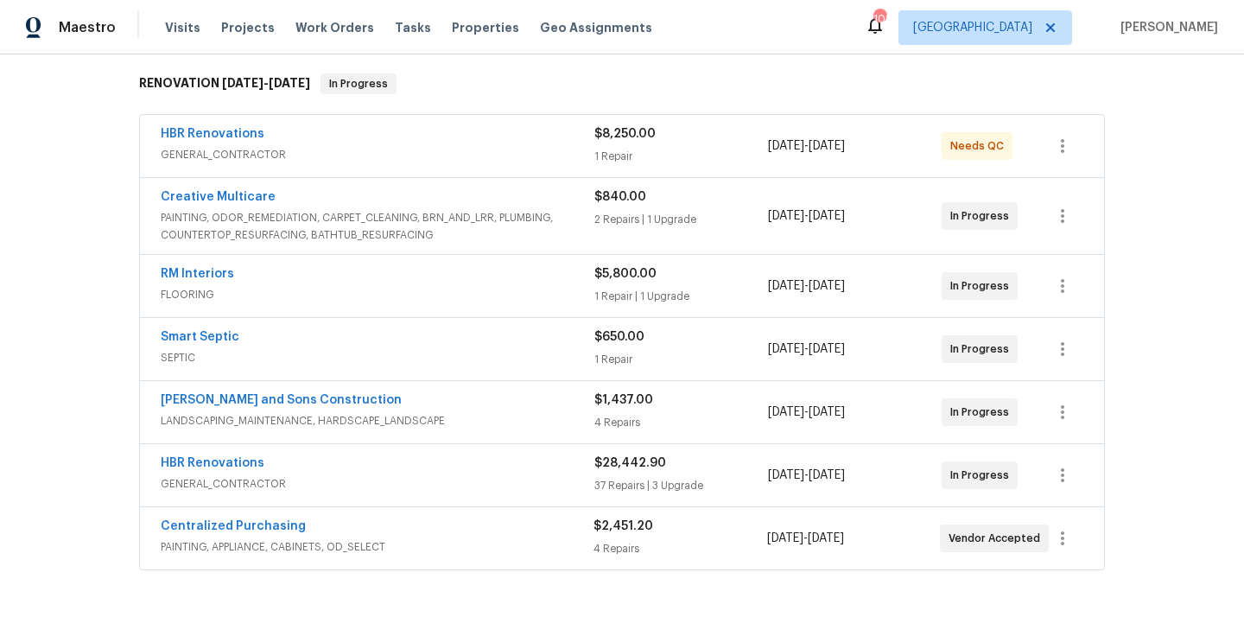
scroll to position [275, 0]
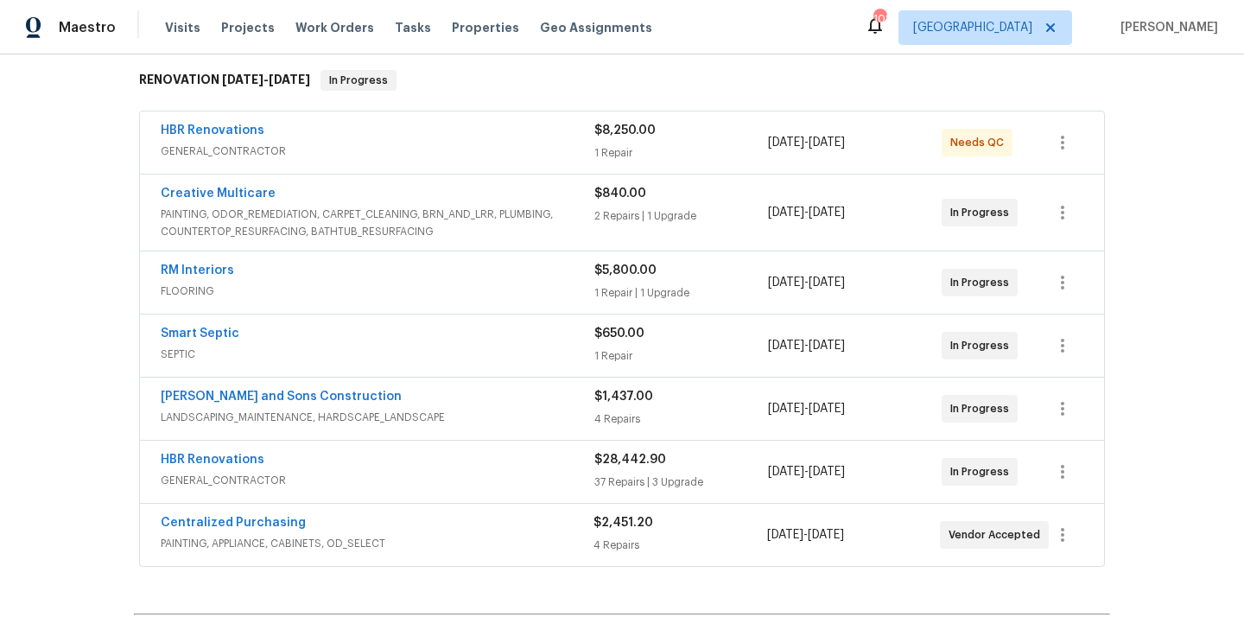
click at [408, 213] on span "PAINTING, ODOR_REMEDIATION, CARPET_CLEANING, BRN_AND_LRR, PLUMBING, COUNTERTOP_…" at bounding box center [378, 223] width 434 height 35
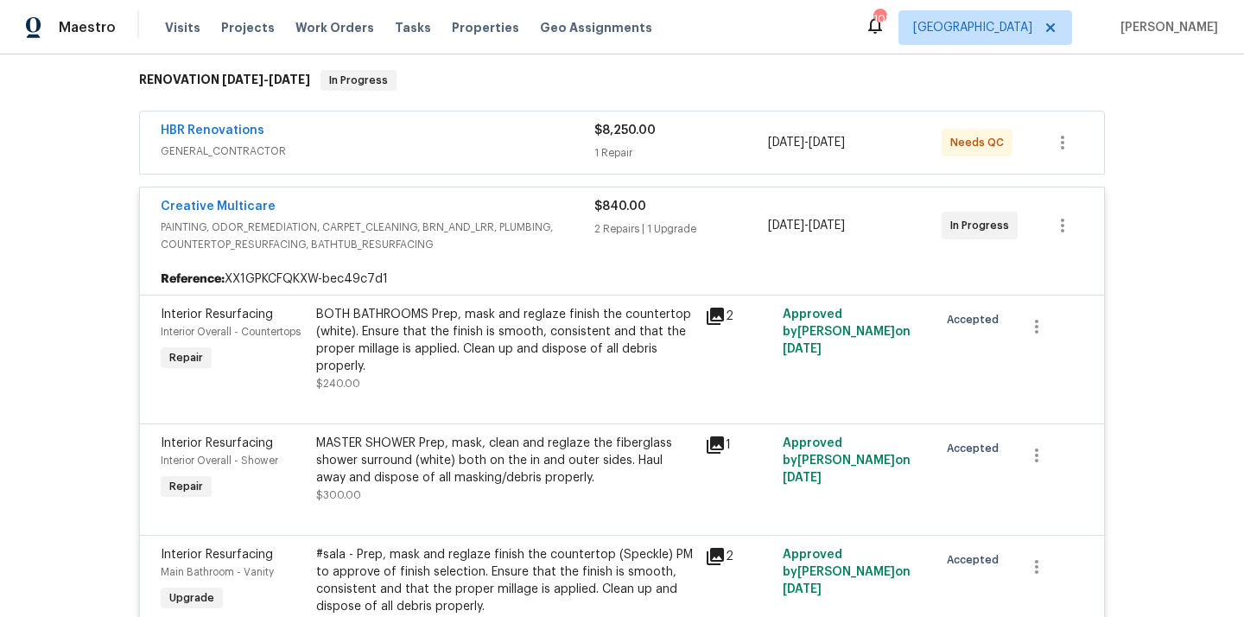
click at [416, 225] on span "PAINTING, ODOR_REMEDIATION, CARPET_CLEANING, BRN_AND_LRR, PLUMBING, COUNTERTOP_…" at bounding box center [378, 236] width 434 height 35
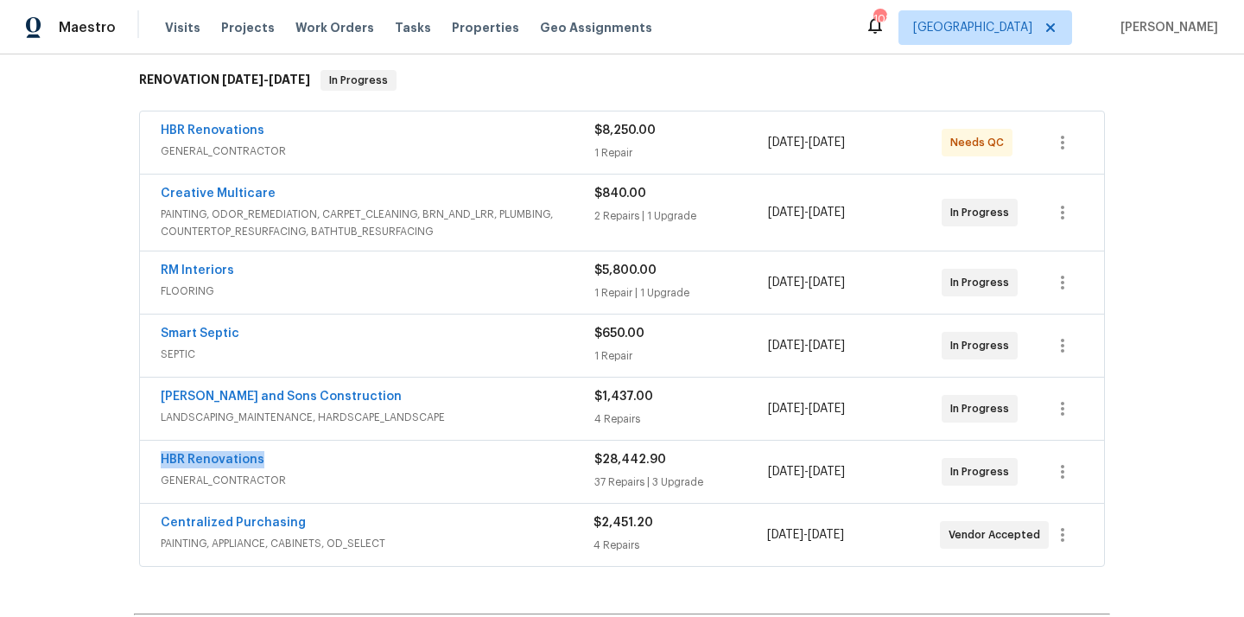
drag, startPoint x: 270, startPoint y: 461, endPoint x: 159, endPoint y: 465, distance: 111.5
click at [159, 465] on div "HBR Renovations GENERAL_CONTRACTOR $28,442.90 37 Repairs | 3 Upgrade 8/18/2025 …" at bounding box center [622, 472] width 964 height 62
copy link "HBR Renovations"
click at [265, 524] on link "Centralized Purchasing" at bounding box center [233, 523] width 145 height 12
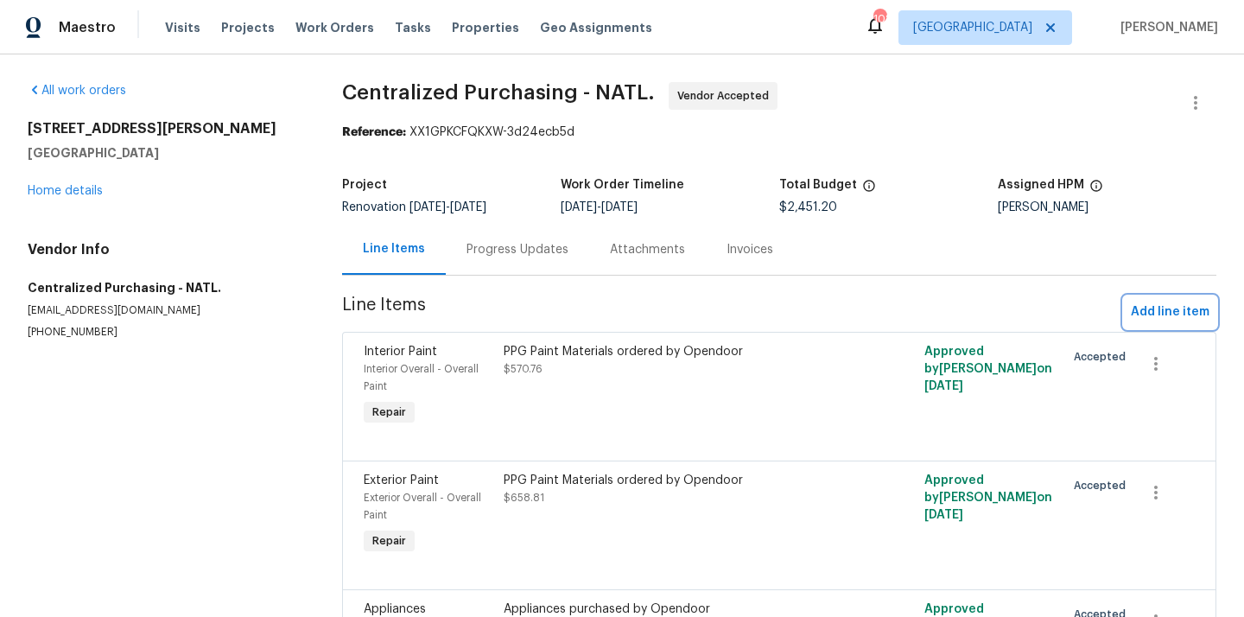
click at [1170, 316] on span "Add line item" at bounding box center [1170, 313] width 79 height 22
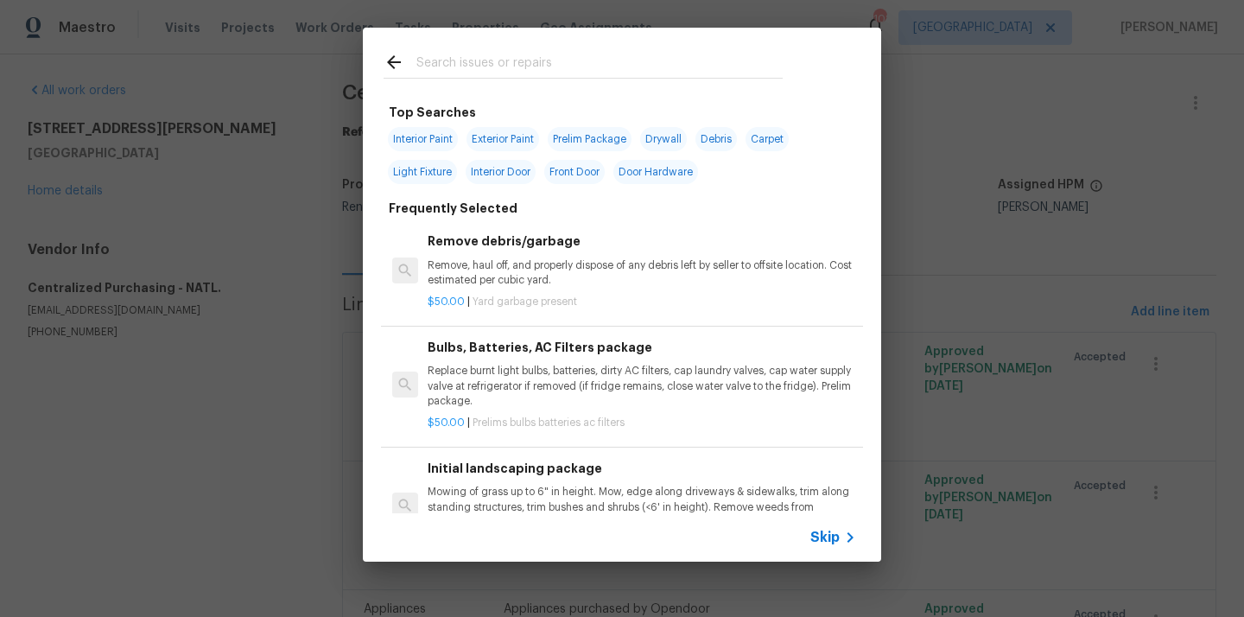
click at [702, 67] on input "text" at bounding box center [599, 65] width 366 height 26
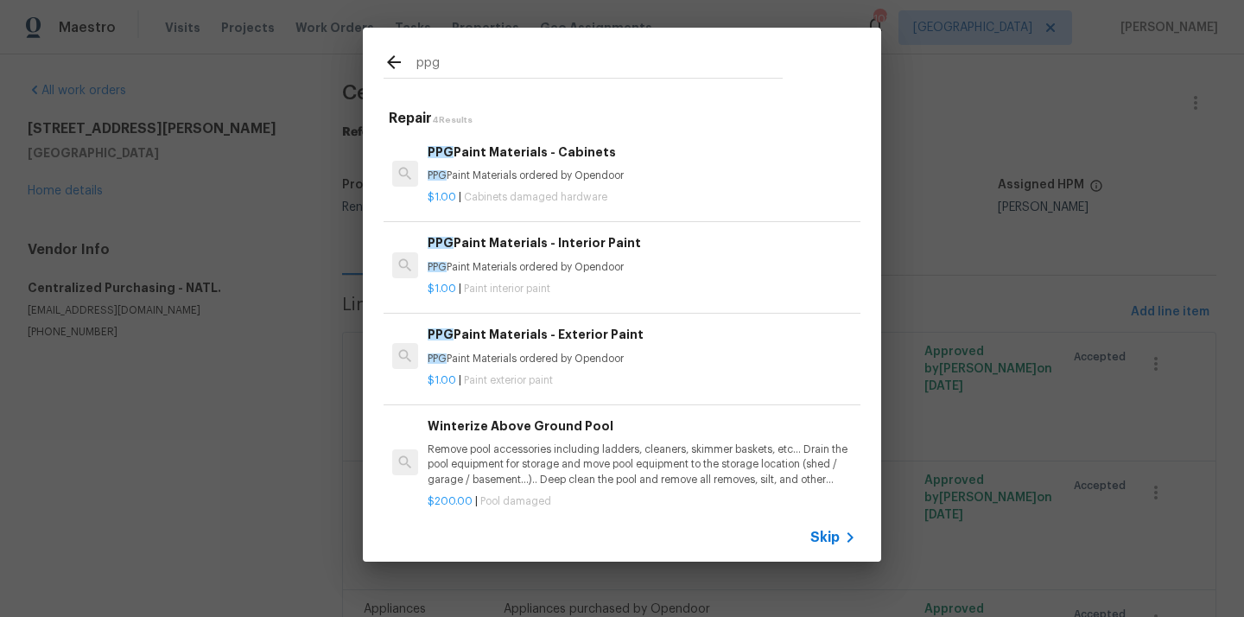
type input "ppg"
click at [551, 340] on h6 "PPG Paint Materials - Exterior Paint" at bounding box center [642, 334] width 429 height 19
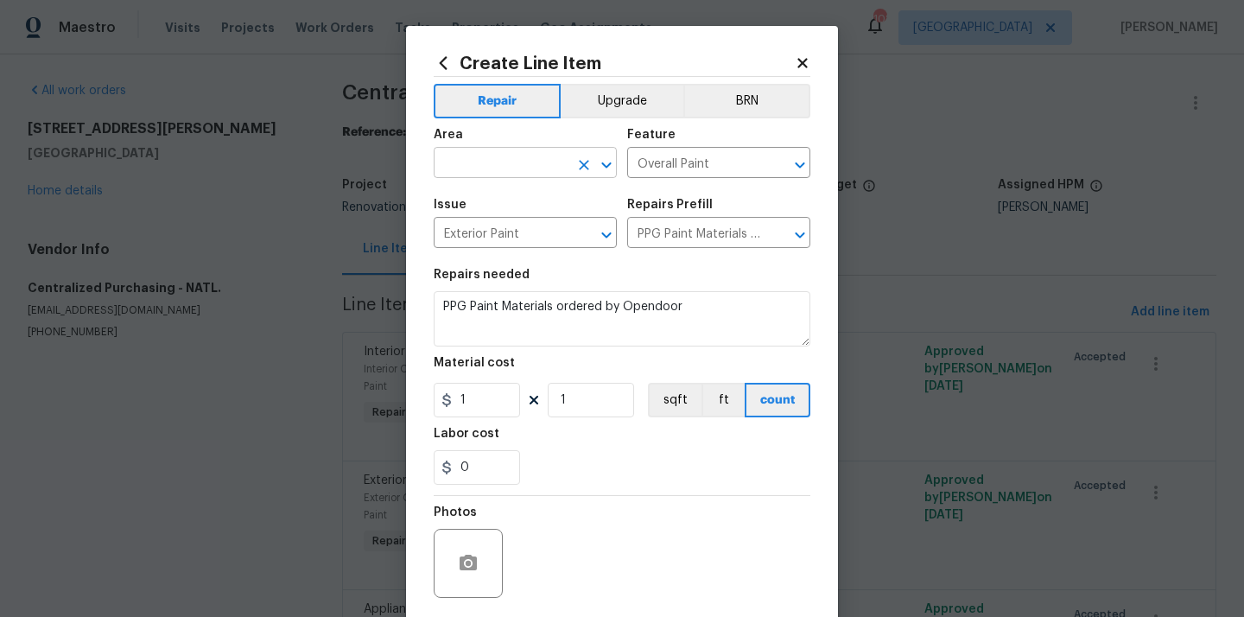
click at [489, 170] on input "text" at bounding box center [501, 164] width 135 height 27
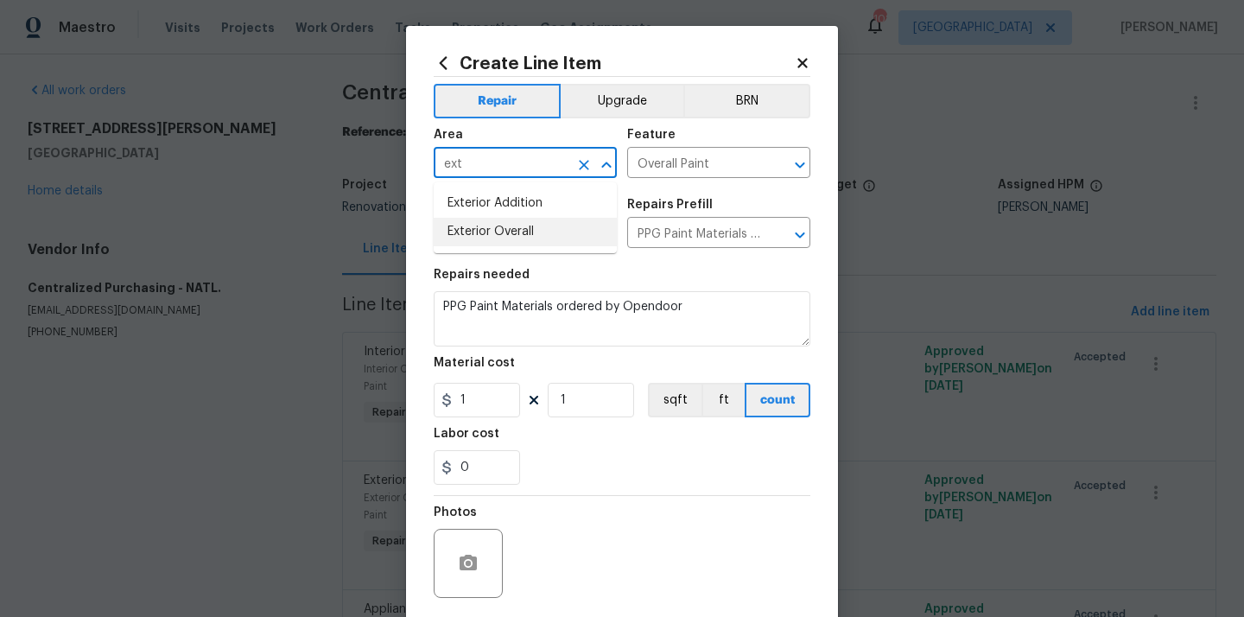
click at [486, 237] on li "Exterior Overall" at bounding box center [525, 232] width 183 height 29
type input "Exterior Overall"
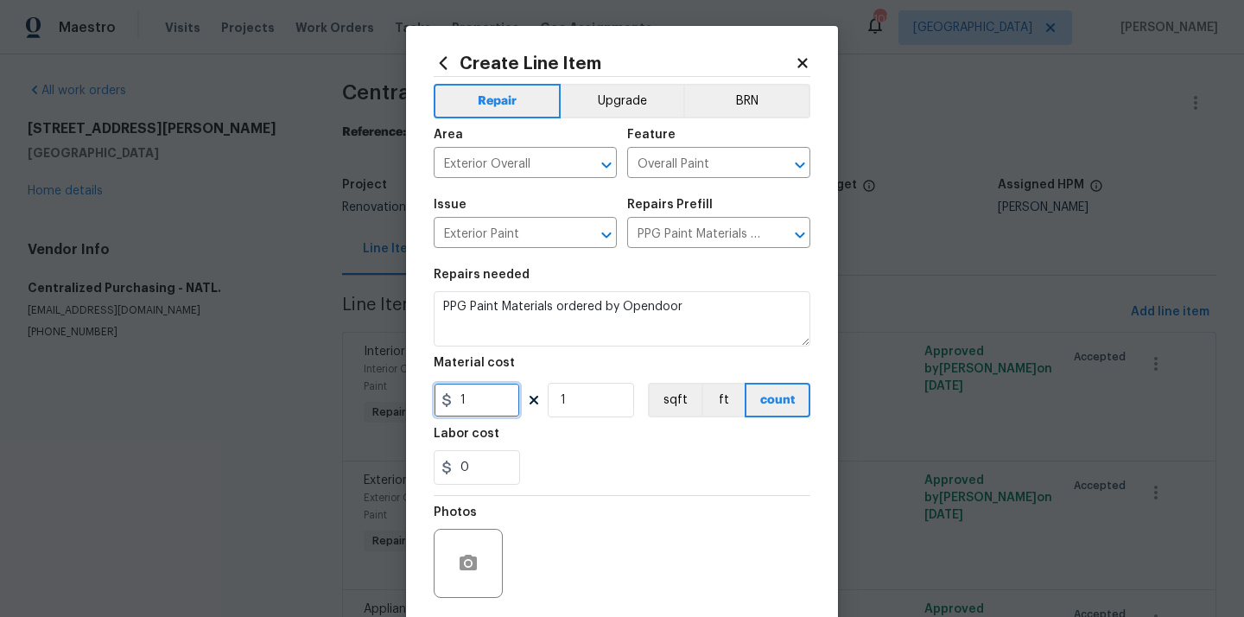
drag, startPoint x: 472, startPoint y: 408, endPoint x: 436, endPoint y: 409, distance: 35.4
click at [436, 409] on input "1" at bounding box center [477, 400] width 86 height 35
paste input "16.34"
type input "116.34"
click at [599, 489] on section "Repairs needed PPG Paint Materials ordered by Opendoor Material cost 116.34 1 s…" at bounding box center [622, 376] width 377 height 237
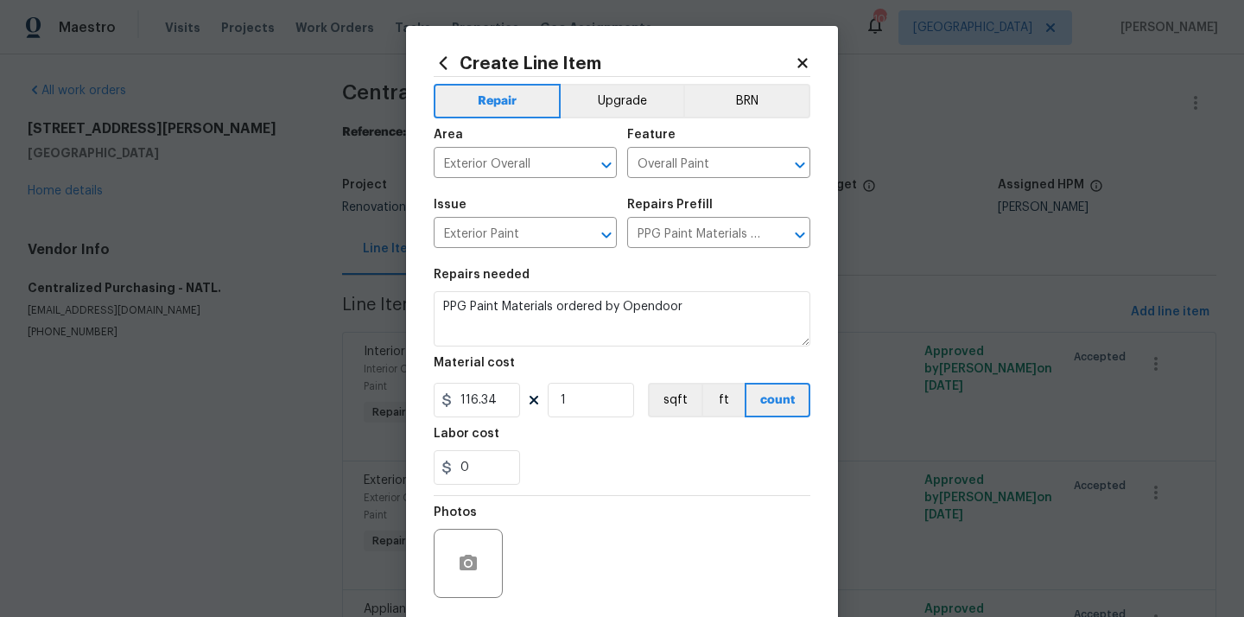
scroll to position [128, 0]
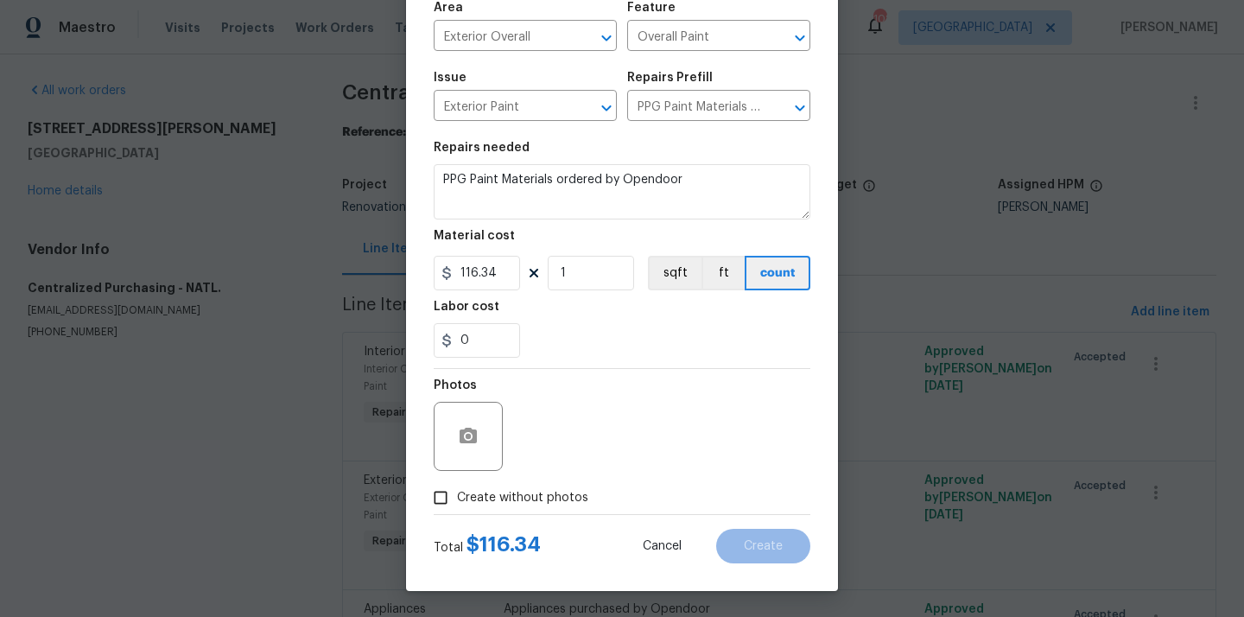
click at [558, 486] on label "Create without photos" at bounding box center [506, 497] width 164 height 33
click at [457, 486] on input "Create without photos" at bounding box center [440, 497] width 33 height 33
checkbox input "true"
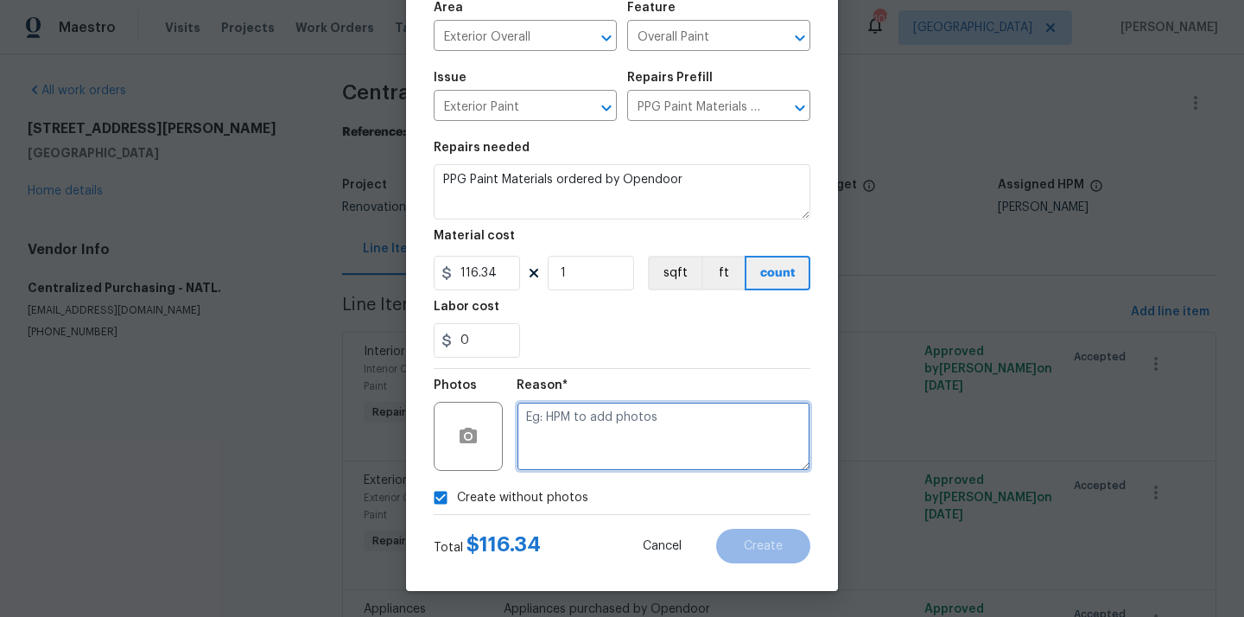
click at [595, 436] on textarea at bounding box center [664, 436] width 294 height 69
type textarea "N/A"
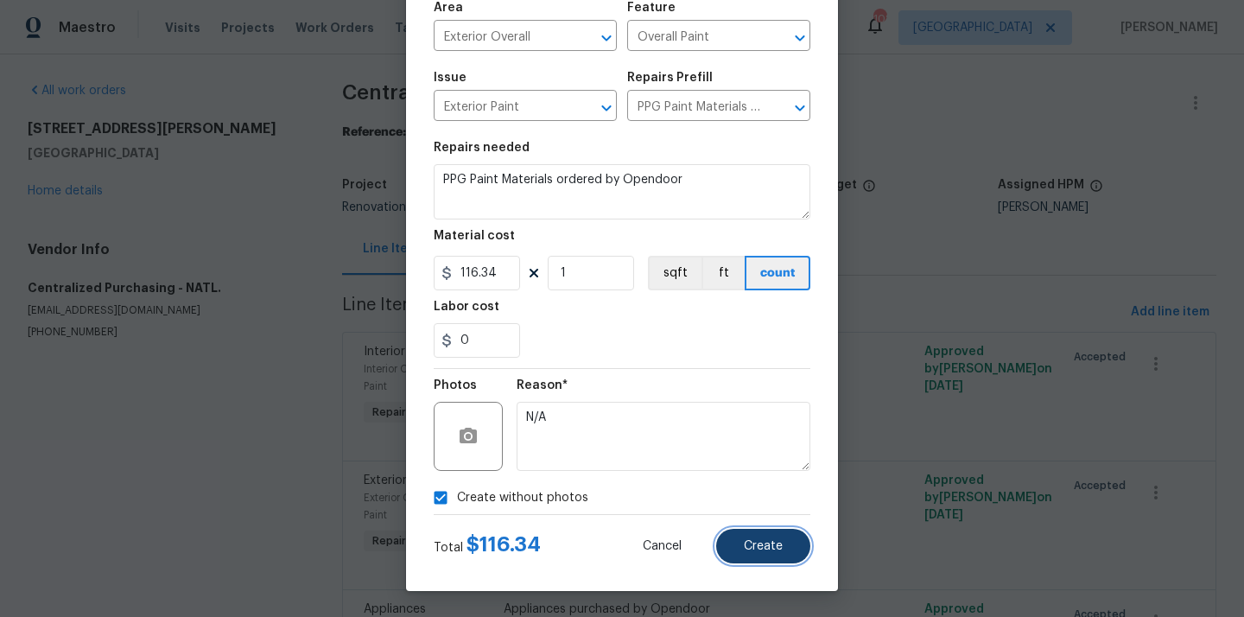
click at [765, 546] on span "Create" at bounding box center [763, 546] width 39 height 13
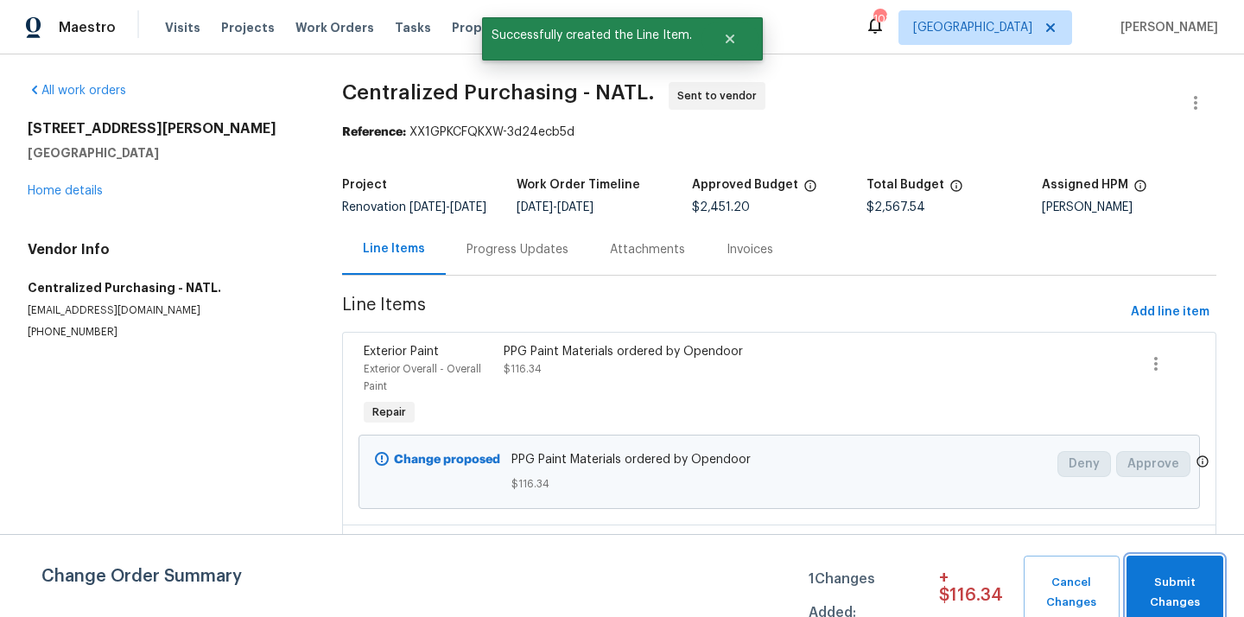
click at [1145, 562] on button "Submit Changes" at bounding box center [1175, 593] width 97 height 74
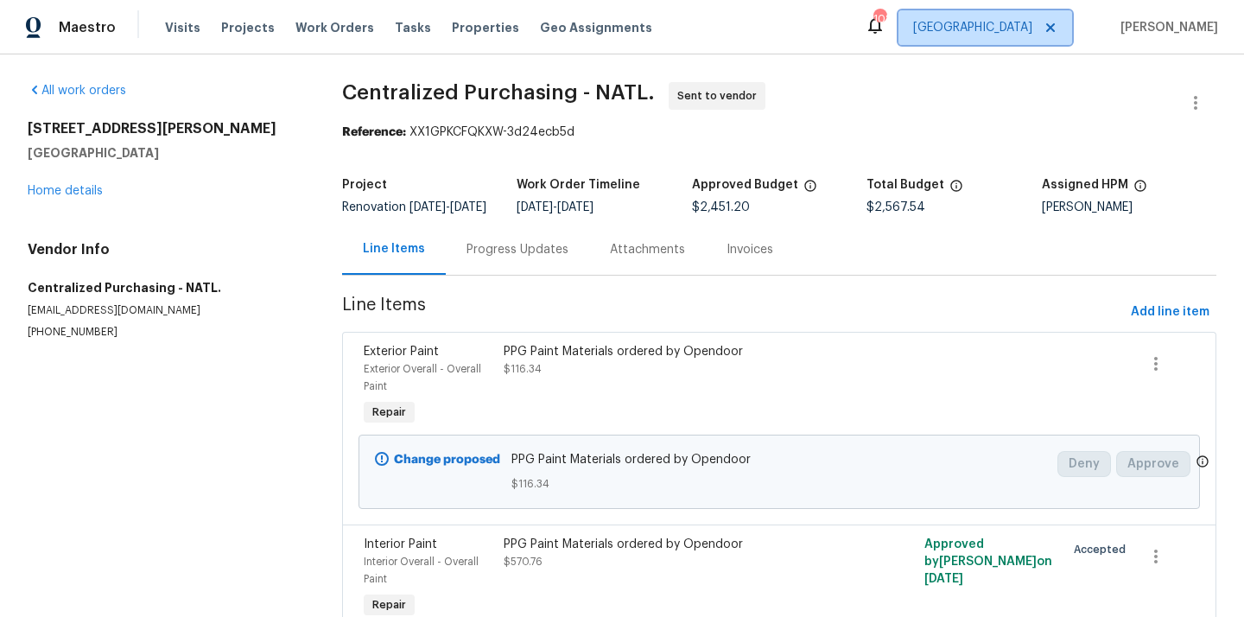
click at [1017, 33] on span "[GEOGRAPHIC_DATA]" at bounding box center [972, 27] width 119 height 17
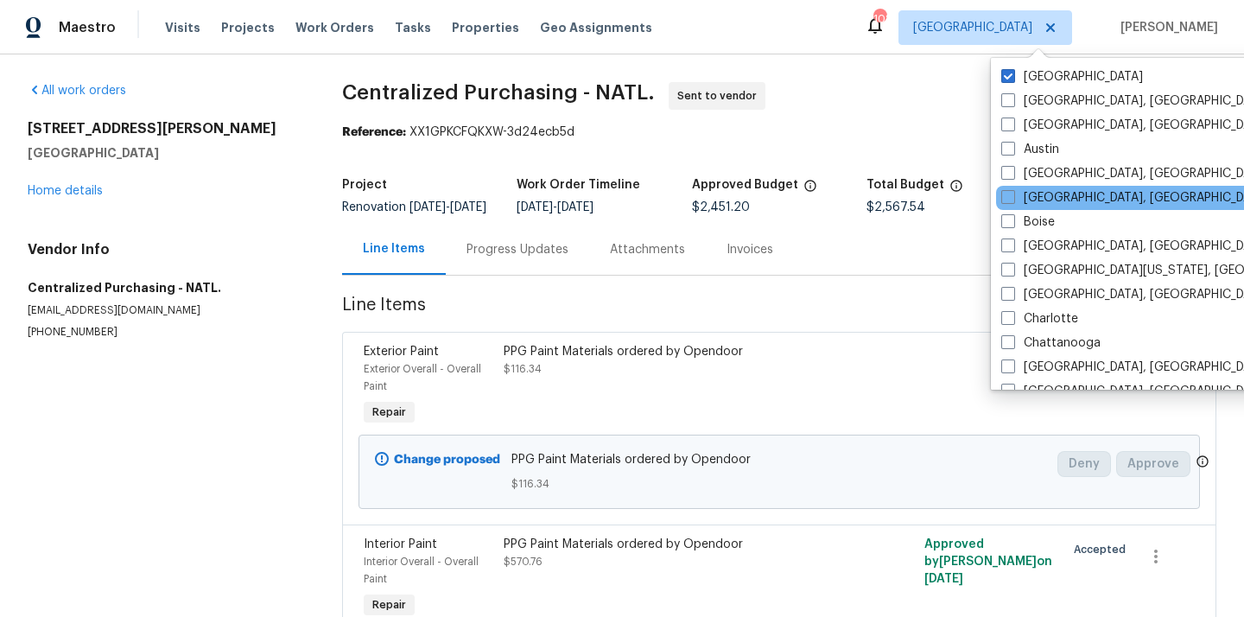
scroll to position [1158, 0]
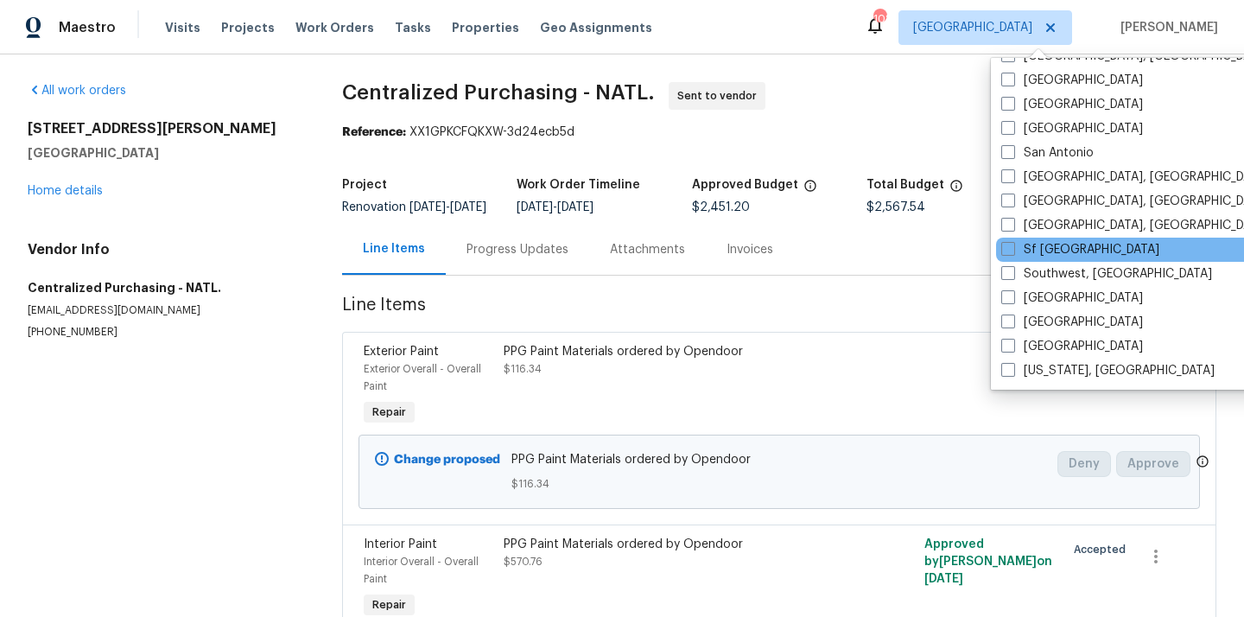
click at [1046, 240] on div "Sf [GEOGRAPHIC_DATA]" at bounding box center [1170, 250] width 348 height 24
click at [1040, 247] on label "Sf [GEOGRAPHIC_DATA]" at bounding box center [1080, 249] width 158 height 17
click at [1013, 247] on input "Sf [GEOGRAPHIC_DATA]" at bounding box center [1006, 246] width 11 height 11
checkbox input "true"
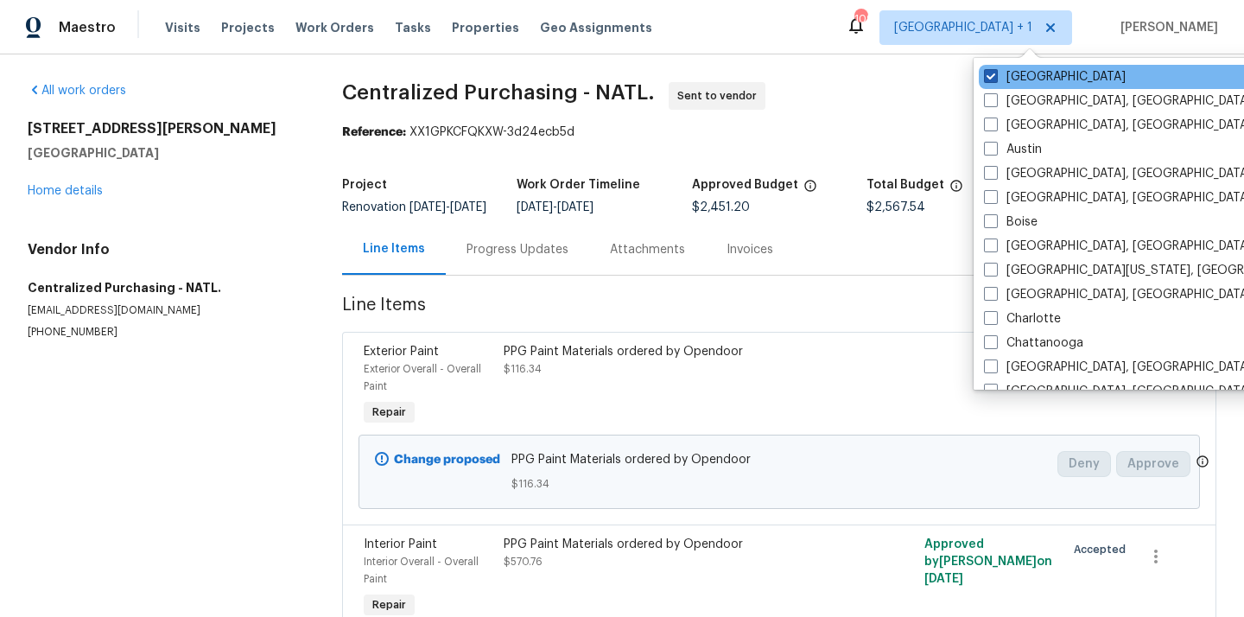
click at [1021, 80] on label "[GEOGRAPHIC_DATA]" at bounding box center [1055, 76] width 142 height 17
click at [995, 79] on input "[GEOGRAPHIC_DATA]" at bounding box center [989, 73] width 11 height 11
checkbox input "false"
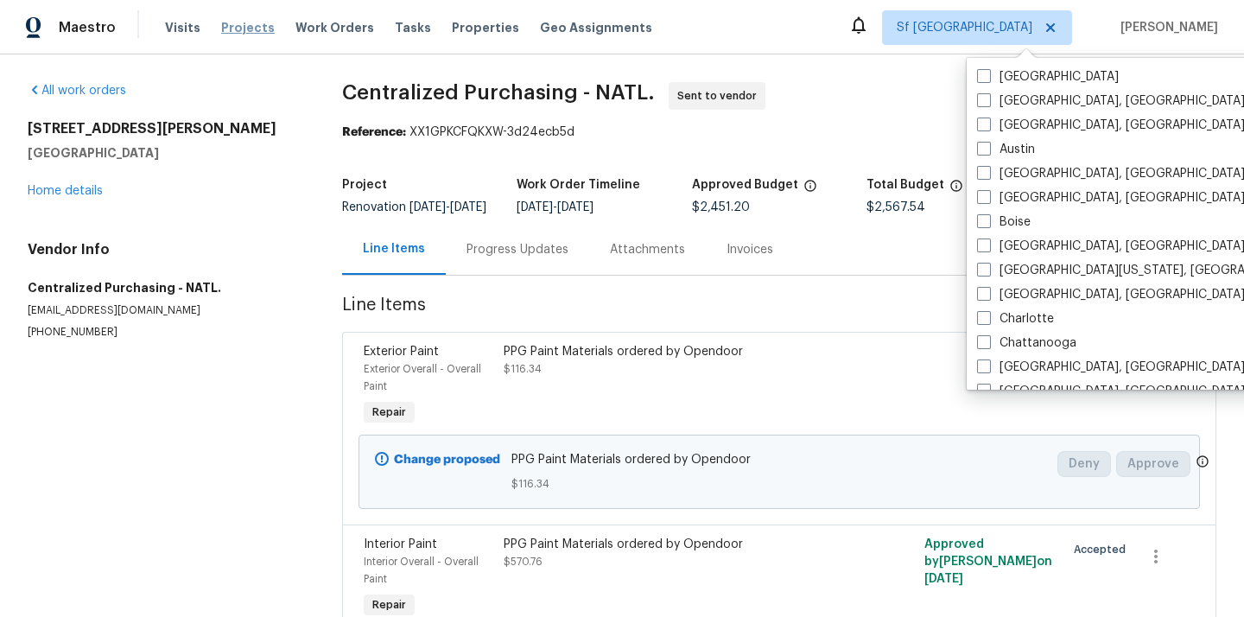
click at [232, 30] on span "Projects" at bounding box center [248, 27] width 54 height 17
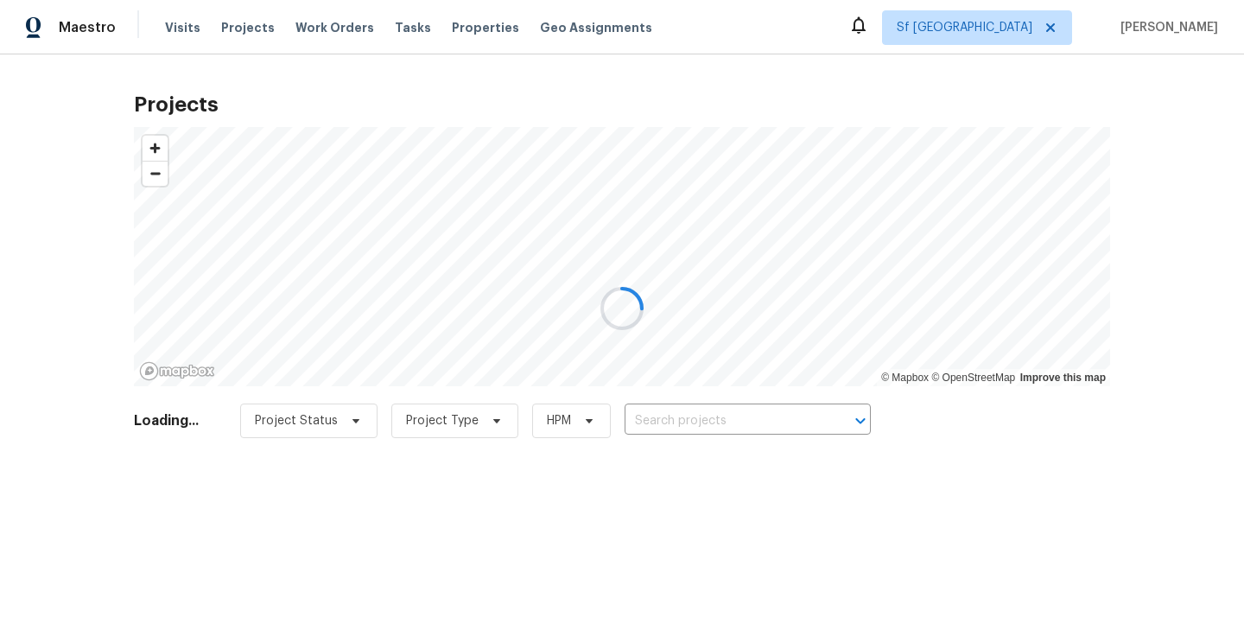
click at [671, 410] on div at bounding box center [622, 308] width 1244 height 617
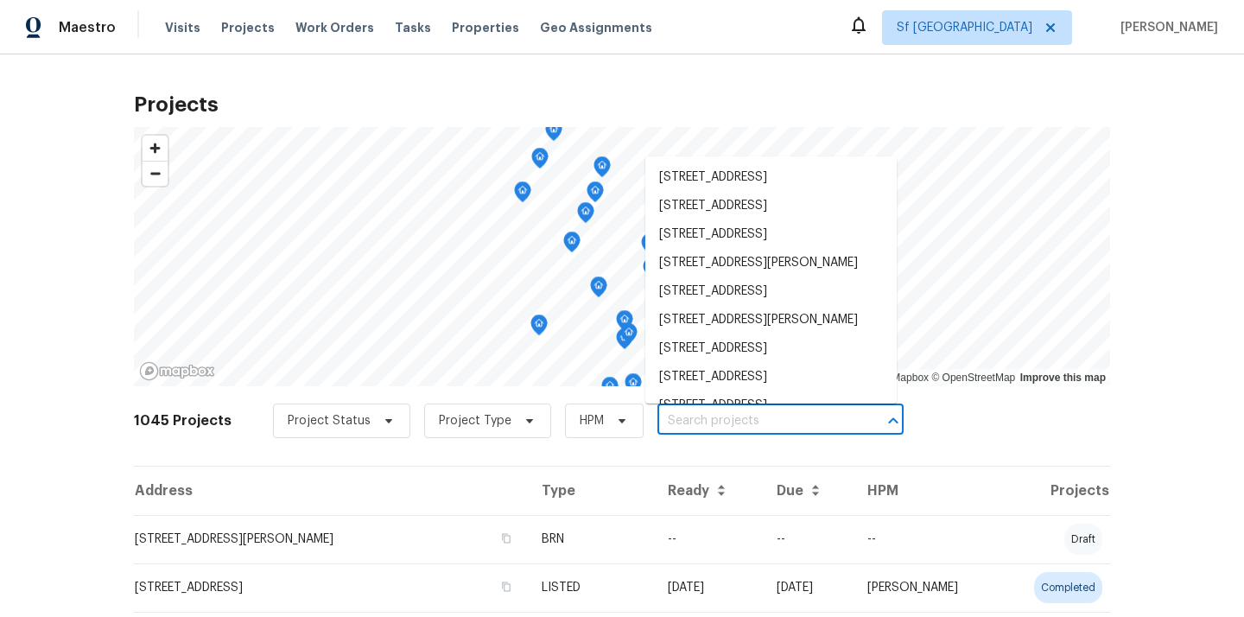
click at [672, 412] on input "text" at bounding box center [756, 421] width 198 height 27
paste input "2200 Agnew Rd Apt 212, Santa Clara, CA 95054"
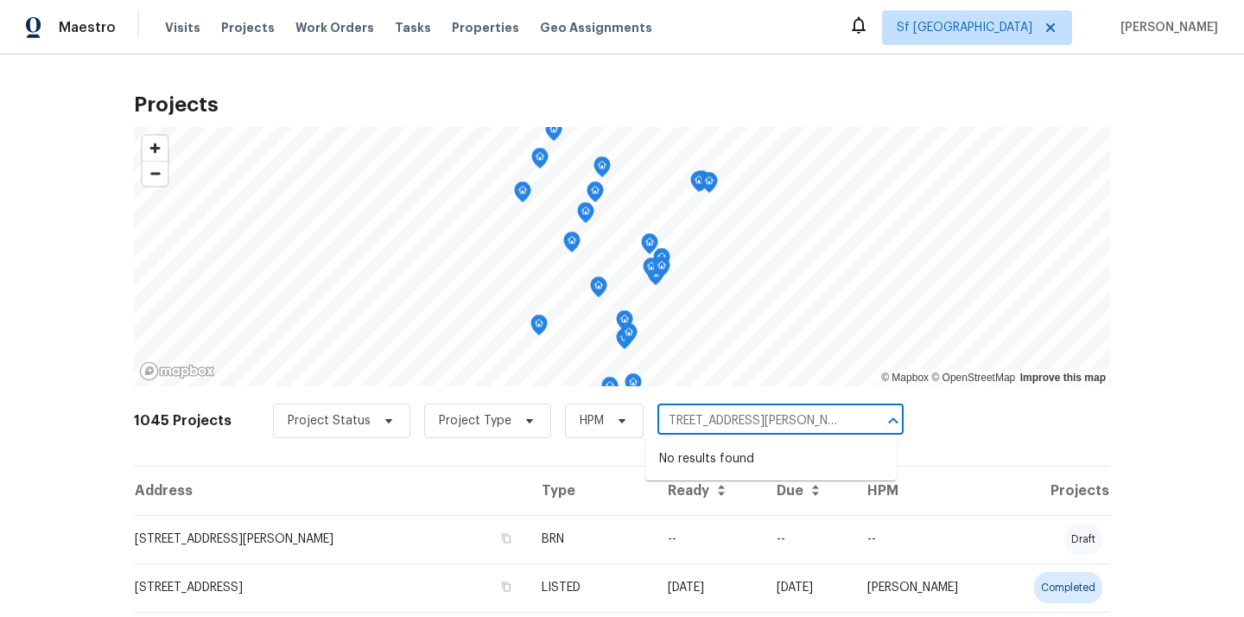
scroll to position [0, 78]
drag, startPoint x: 671, startPoint y: 416, endPoint x: 874, endPoint y: 424, distance: 203.2
click at [874, 425] on div "2200 Agnew Rd Apt 212, Santa Clara, CA 95054 ​" at bounding box center [780, 421] width 246 height 27
type input "2200 Agnew Rd"
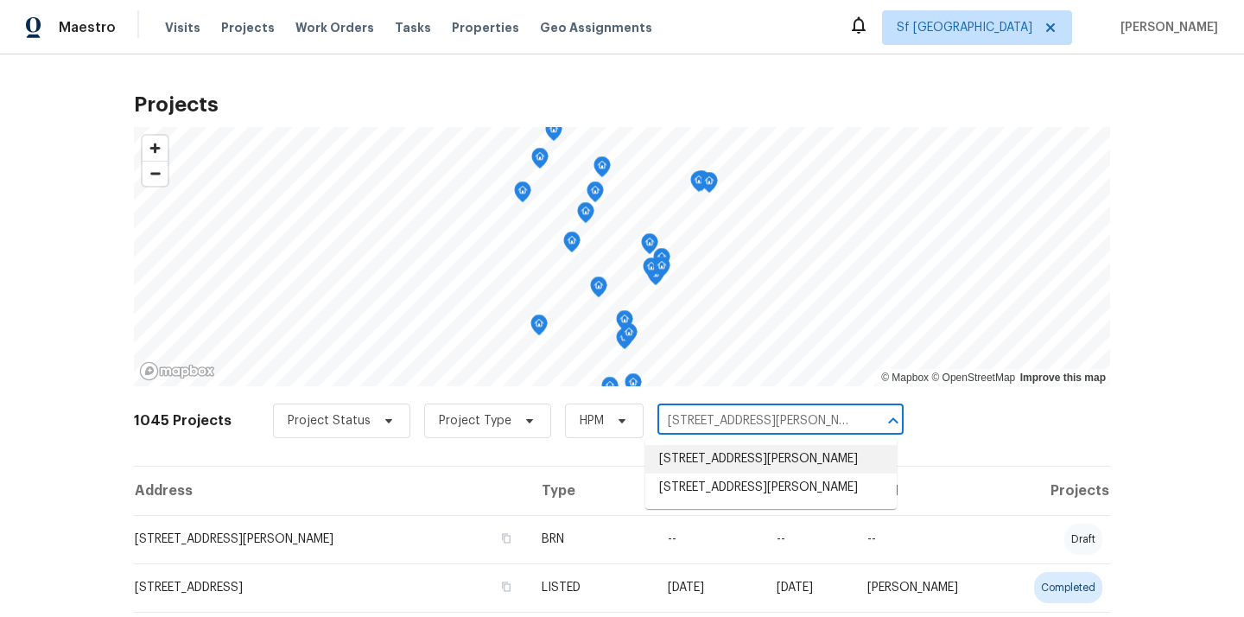
click at [829, 465] on li "2200 Agnew Rd Apt 212, Santa Clara, CA 95054" at bounding box center [770, 459] width 251 height 29
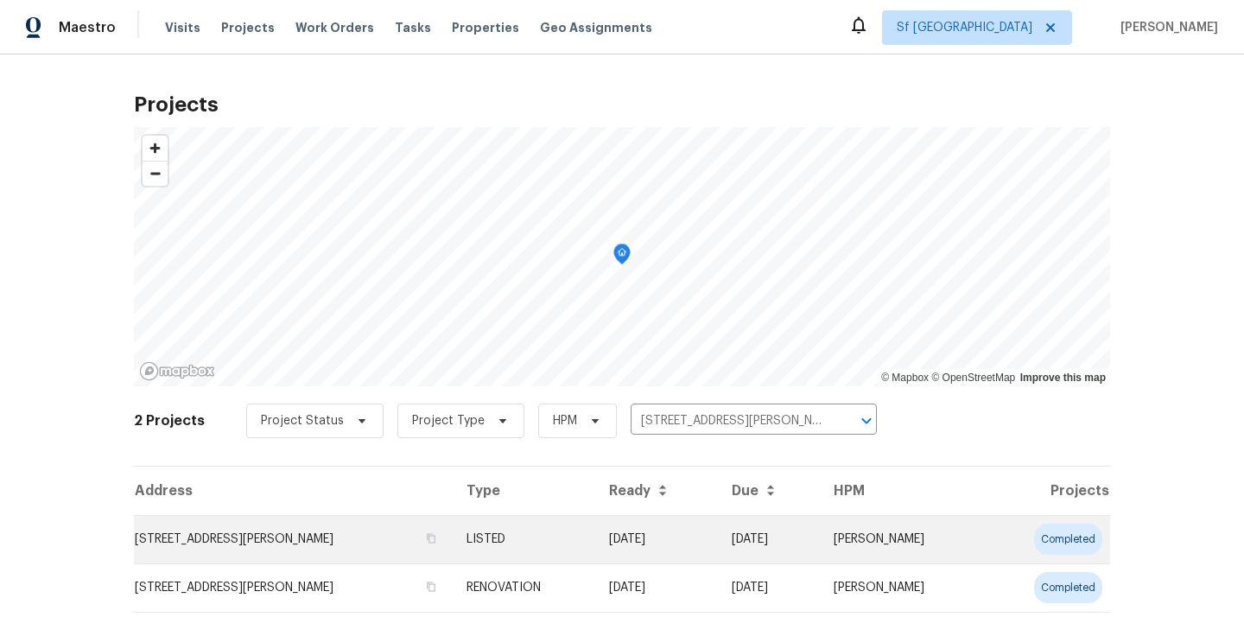
click at [657, 521] on tr "2200 Agnew Rd Apt 212, Santa Clara, CA 95054 LISTED 06/11/25 06/17/25 Adam Clar…" at bounding box center [622, 539] width 976 height 48
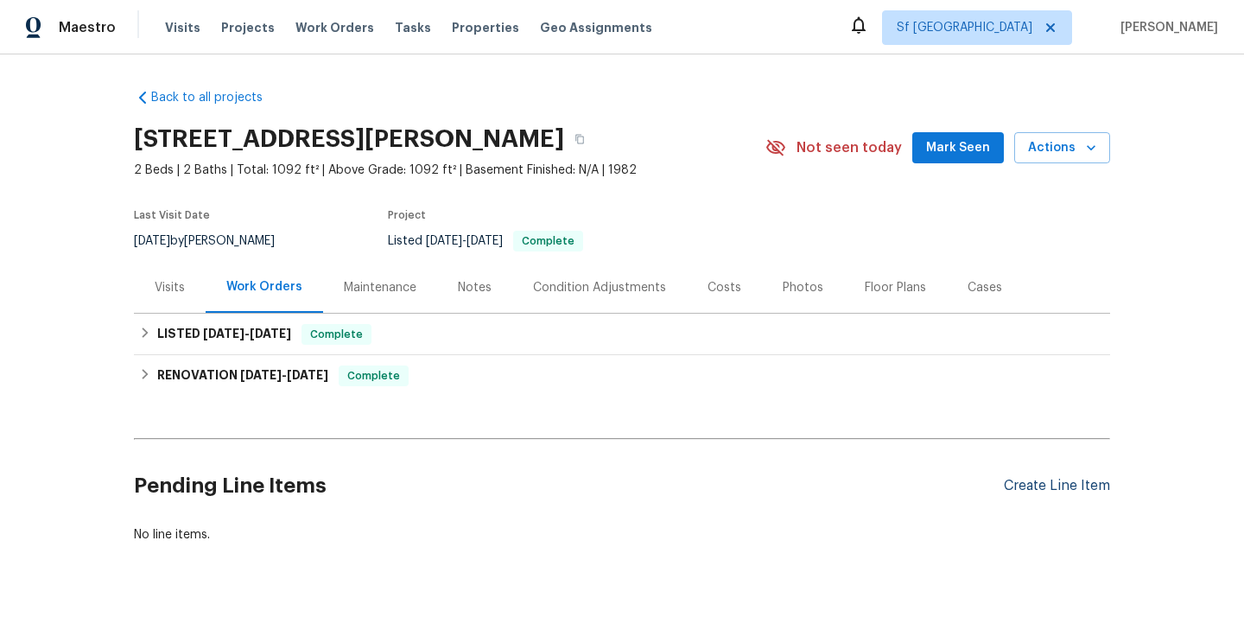
click at [1047, 486] on div "Create Line Item" at bounding box center [1057, 486] width 106 height 16
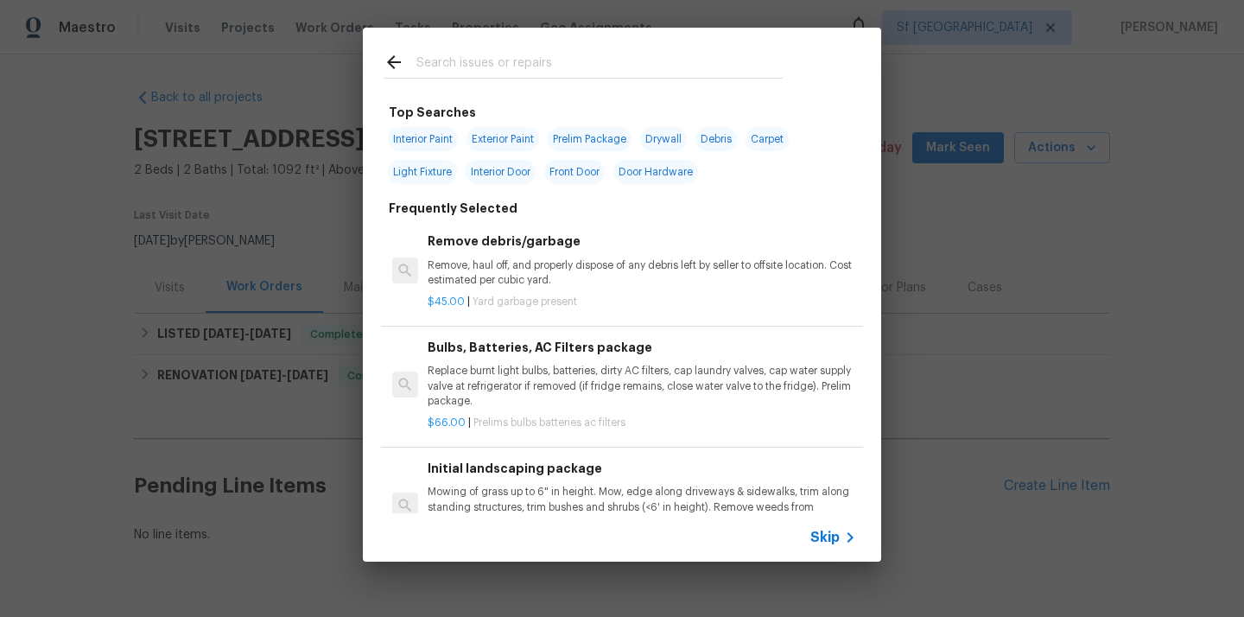
click at [608, 67] on input "text" at bounding box center [599, 65] width 366 height 26
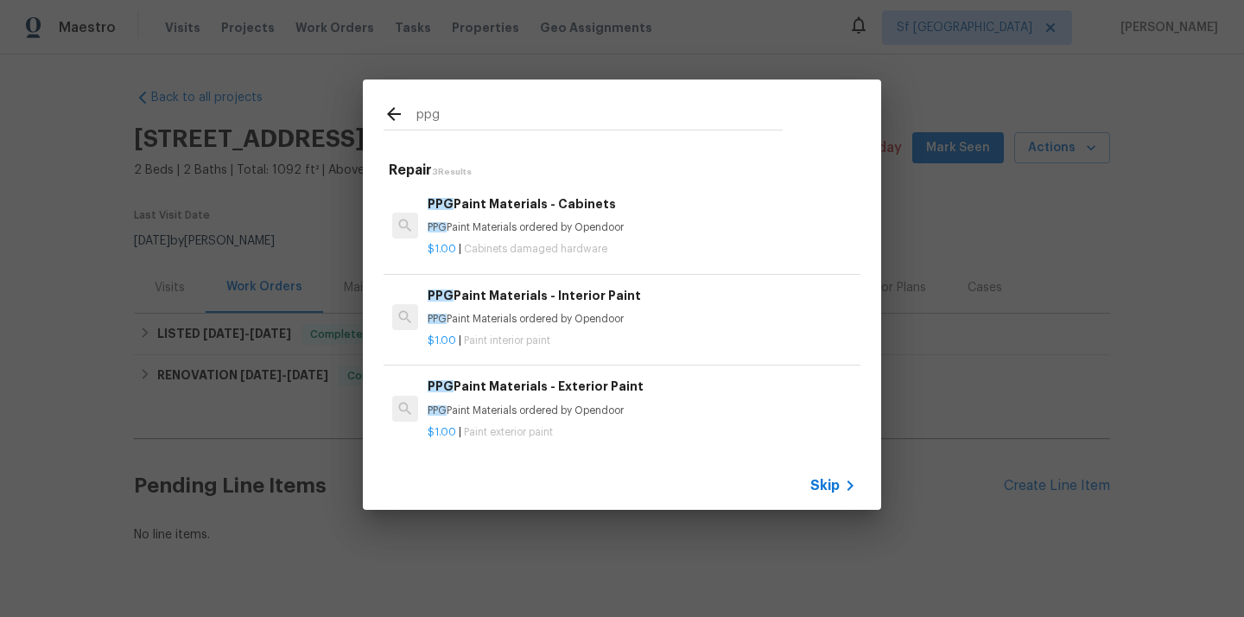
type input "ppg"
click at [556, 216] on div "PPG Paint Materials - Cabinets PPG Paint Materials ordered by Opendoor" at bounding box center [642, 214] width 429 height 41
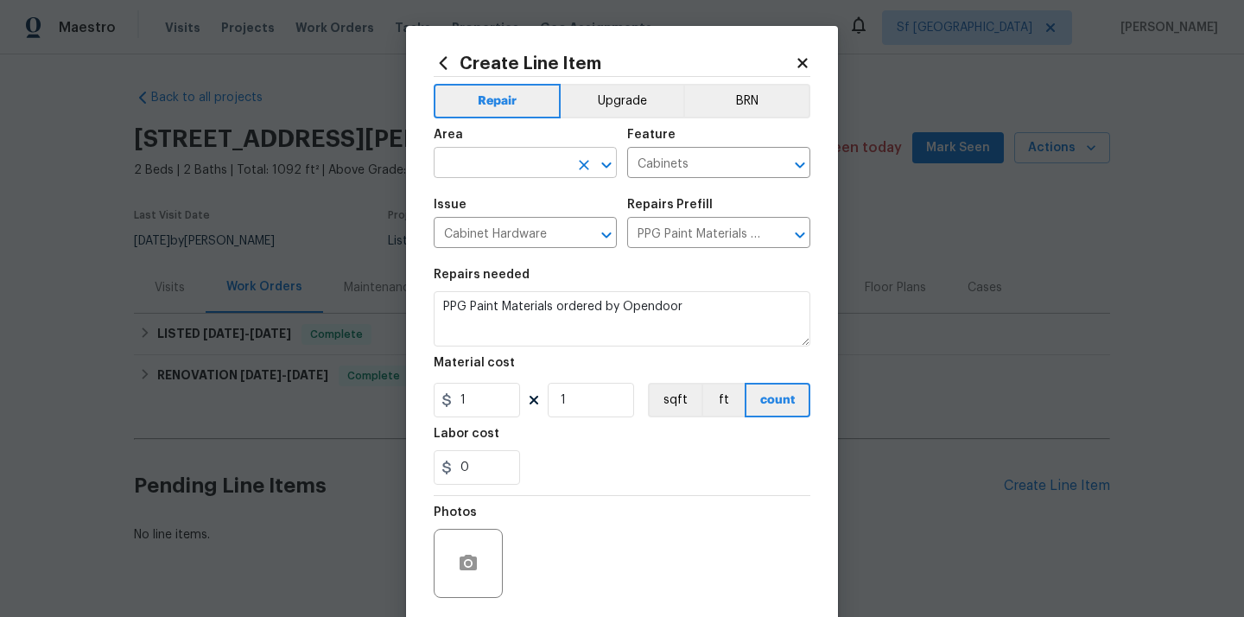
click at [519, 160] on input "text" at bounding box center [501, 164] width 135 height 27
click at [517, 204] on li "Kitchen" at bounding box center [525, 203] width 183 height 29
type input "Kitchen"
drag, startPoint x: 475, startPoint y: 406, endPoint x: 427, endPoint y: 404, distance: 48.4
click at [429, 405] on div "Create Line Item Repair Upgrade BRN Area Kitchen ​ Feature Cabinets ​ Issue Cab…" at bounding box center [622, 372] width 432 height 692
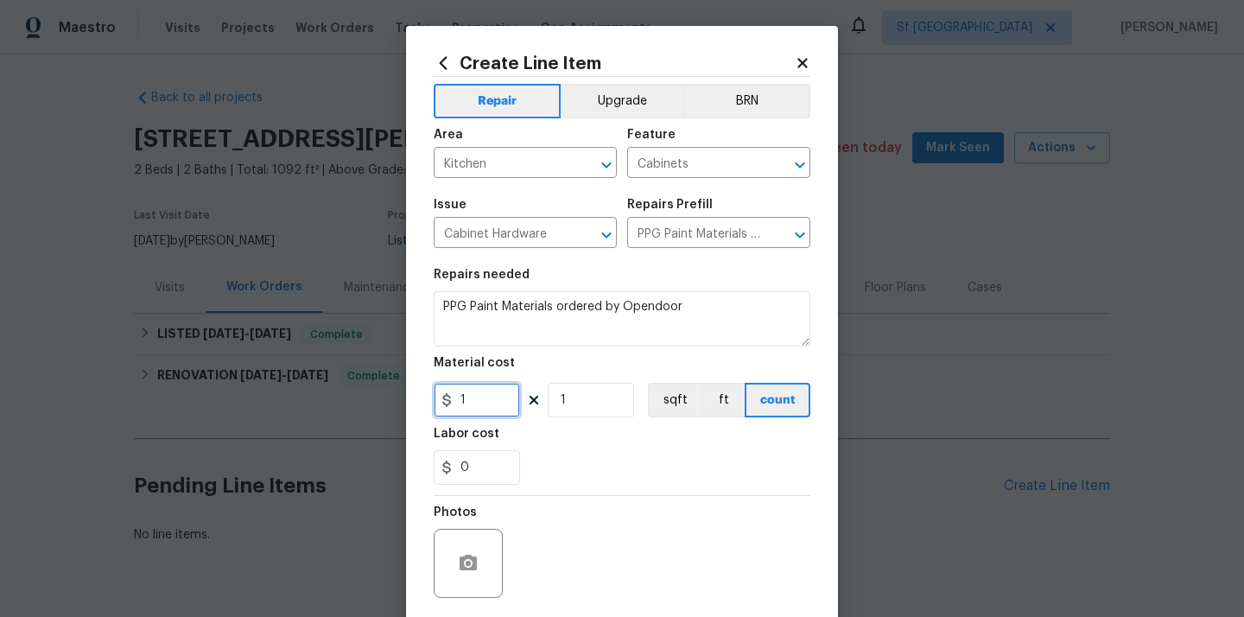
paste input "503.42"
type input "503.42"
click at [539, 455] on div "0" at bounding box center [622, 467] width 377 height 35
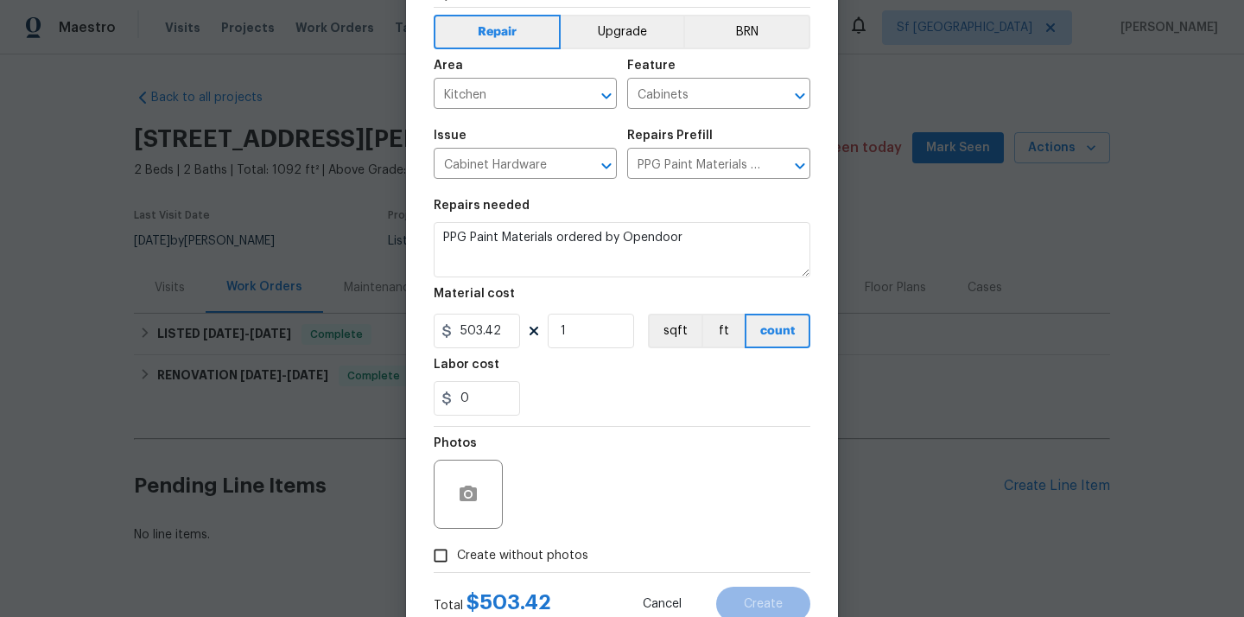
scroll to position [128, 0]
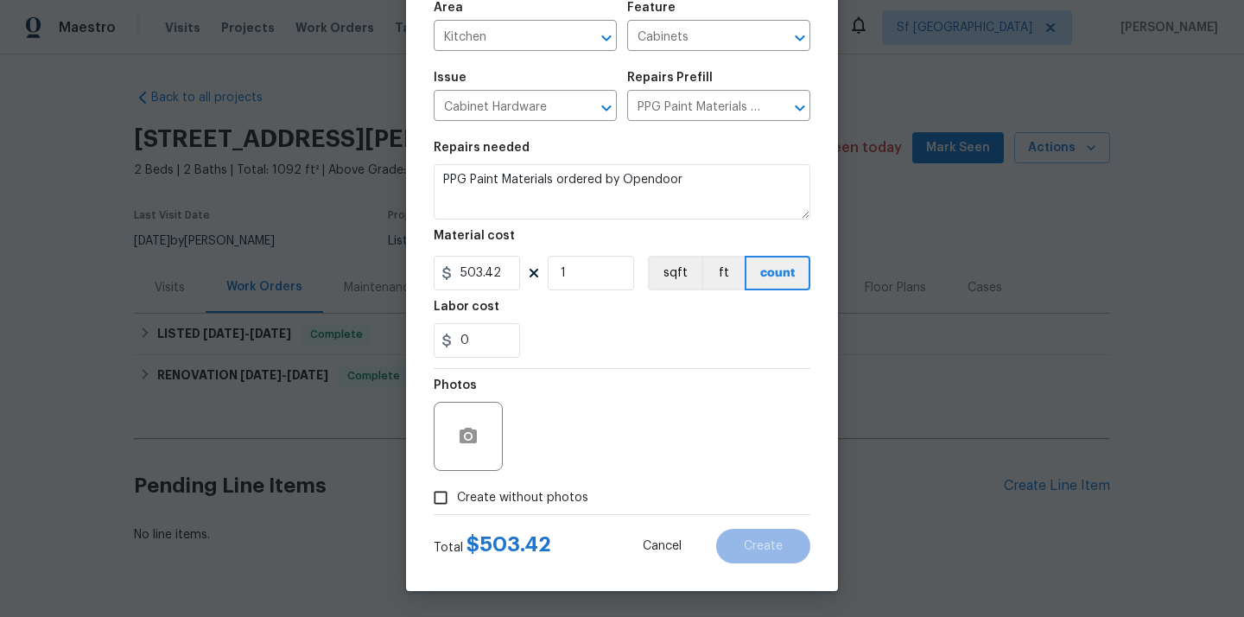
click at [530, 492] on span "Create without photos" at bounding box center [522, 498] width 131 height 18
click at [457, 492] on input "Create without photos" at bounding box center [440, 497] width 33 height 33
checkbox input "true"
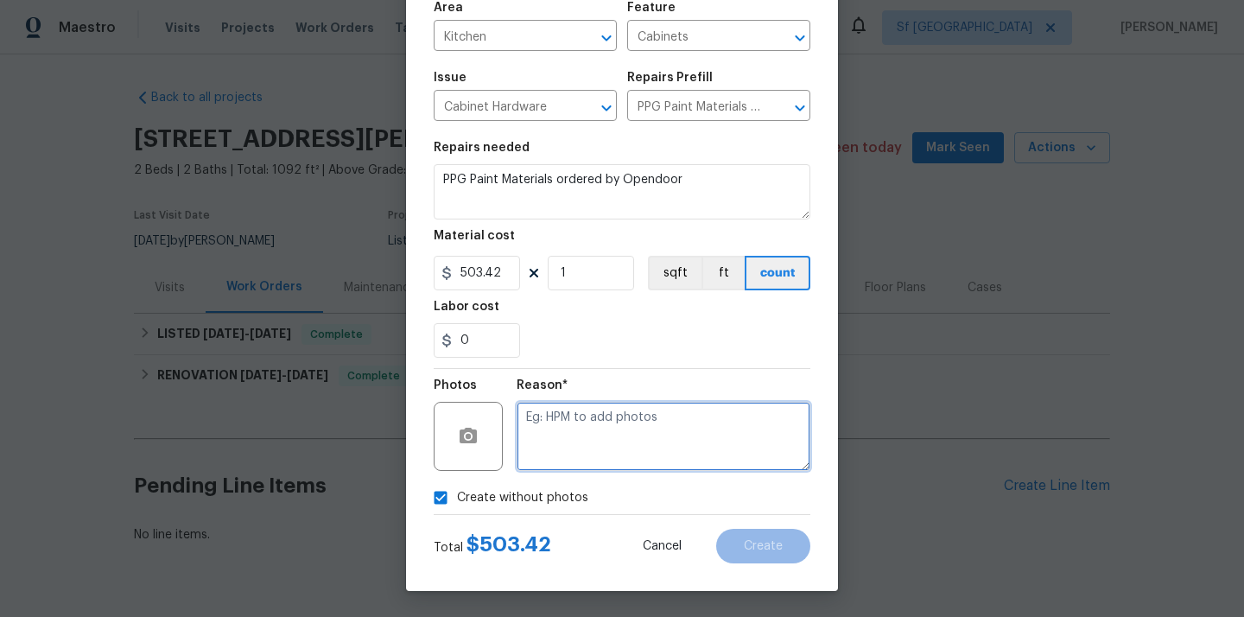
click at [568, 416] on textarea at bounding box center [664, 436] width 294 height 69
type textarea "N/A"
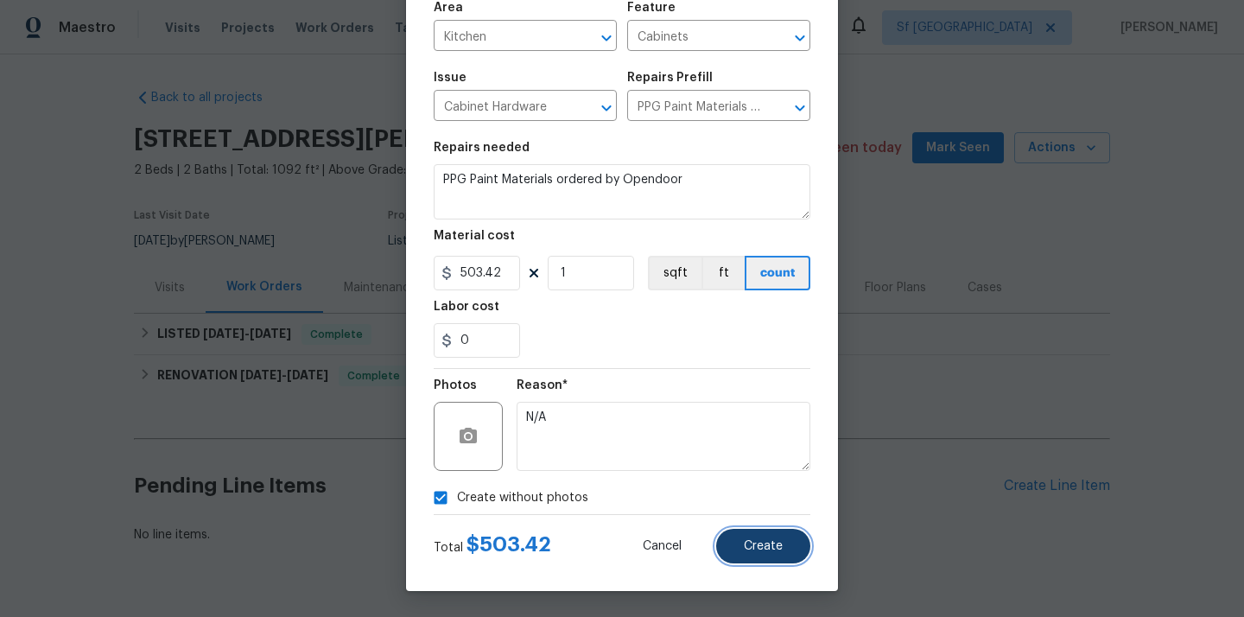
click at [760, 538] on button "Create" at bounding box center [763, 546] width 94 height 35
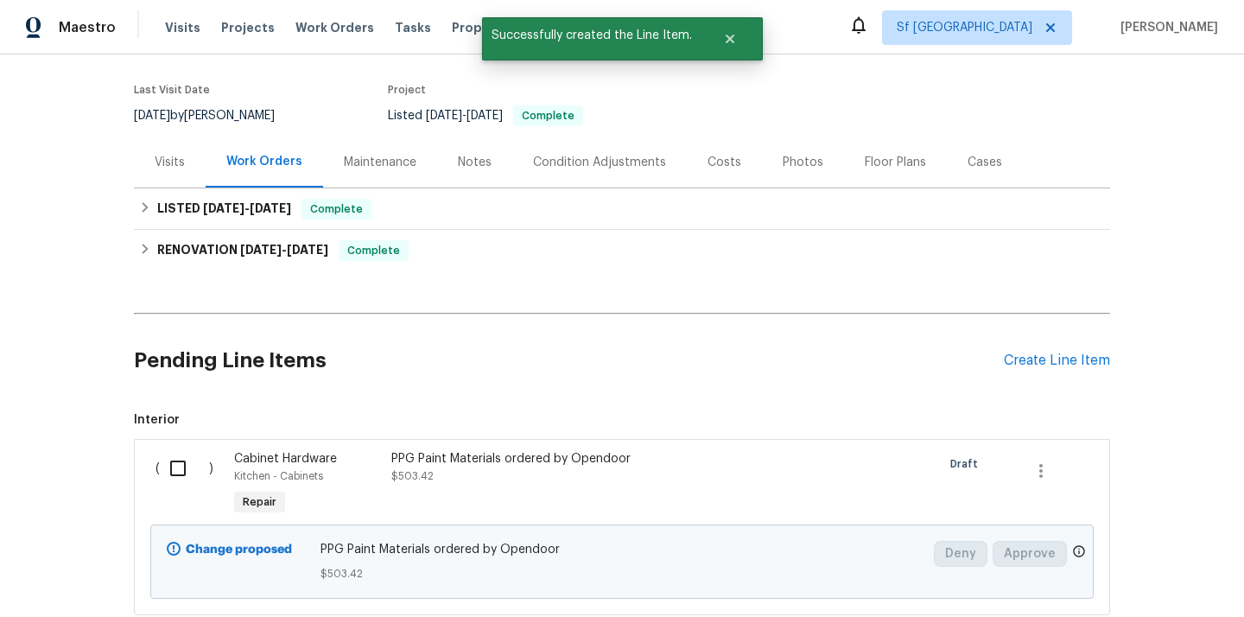
scroll to position [241, 0]
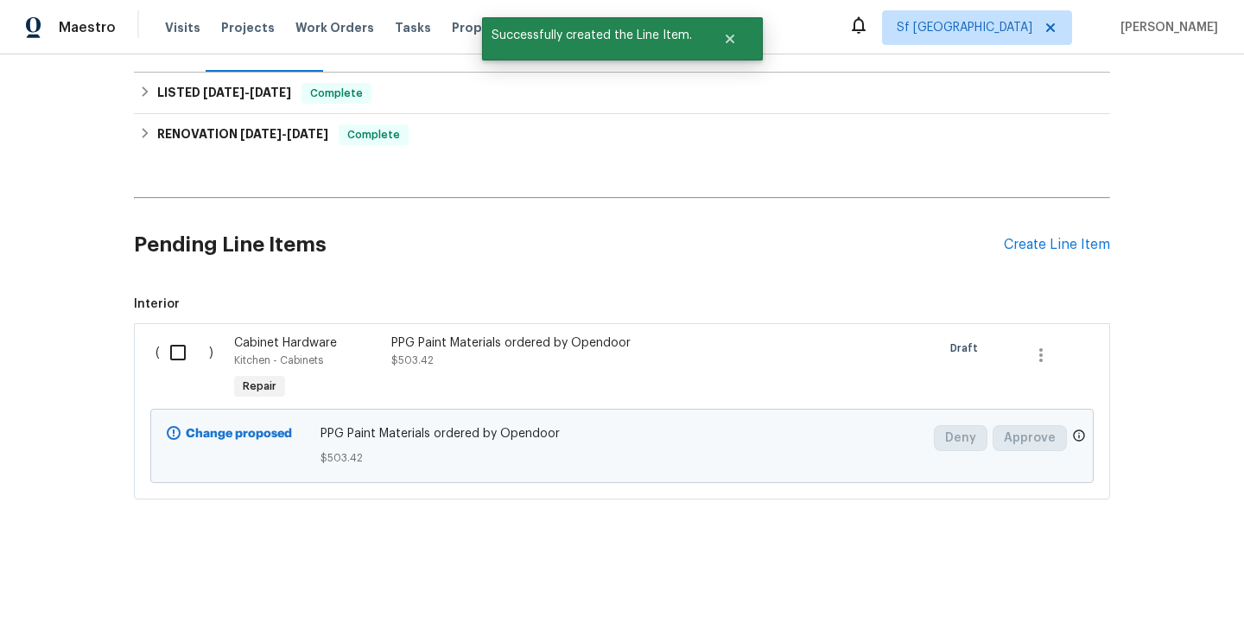
click at [178, 354] on input "checkbox" at bounding box center [184, 352] width 49 height 36
checkbox input "true"
click at [1152, 556] on div "Cancel (1) Item Create Work Order" at bounding box center [622, 574] width 1244 height 88
click at [1140, 577] on span "Create Work Order" at bounding box center [1145, 574] width 115 height 22
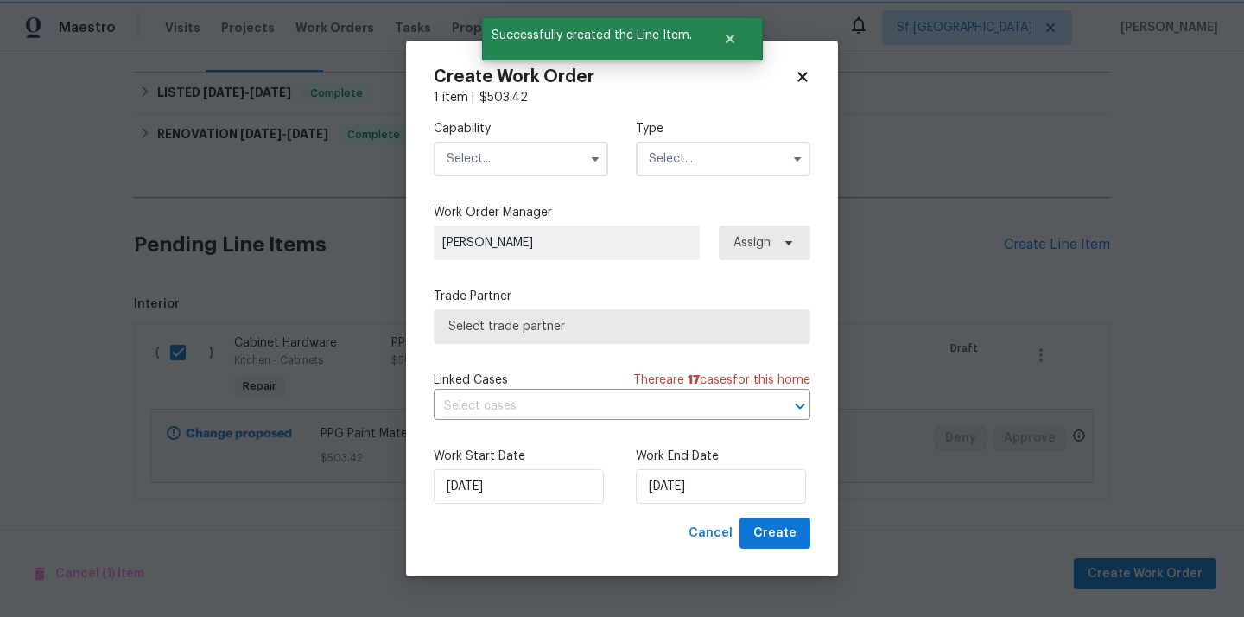
click at [563, 175] on div "Capability Type" at bounding box center [622, 148] width 377 height 84
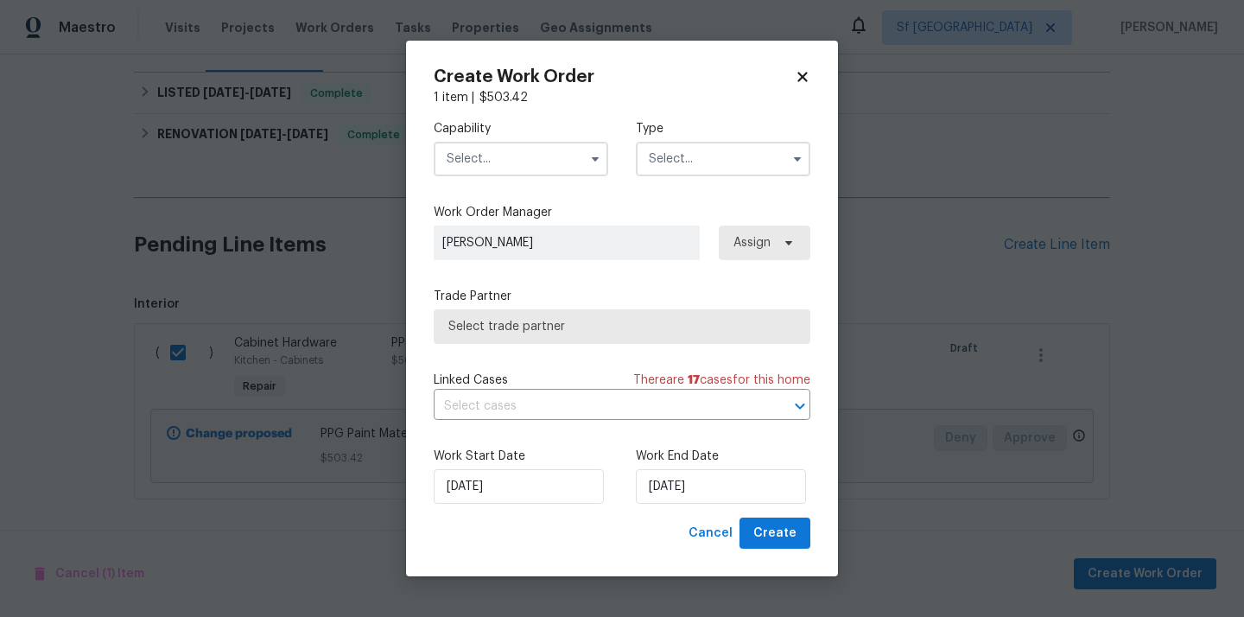
click at [560, 163] on input "text" at bounding box center [521, 159] width 175 height 35
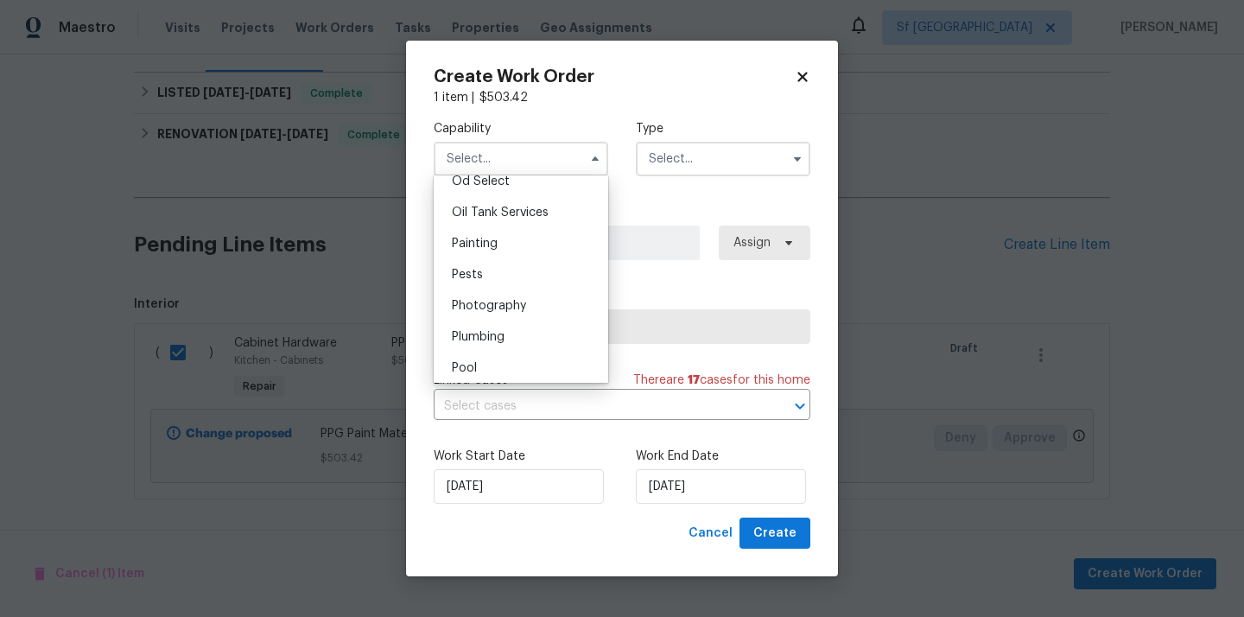
scroll to position [1378, 0]
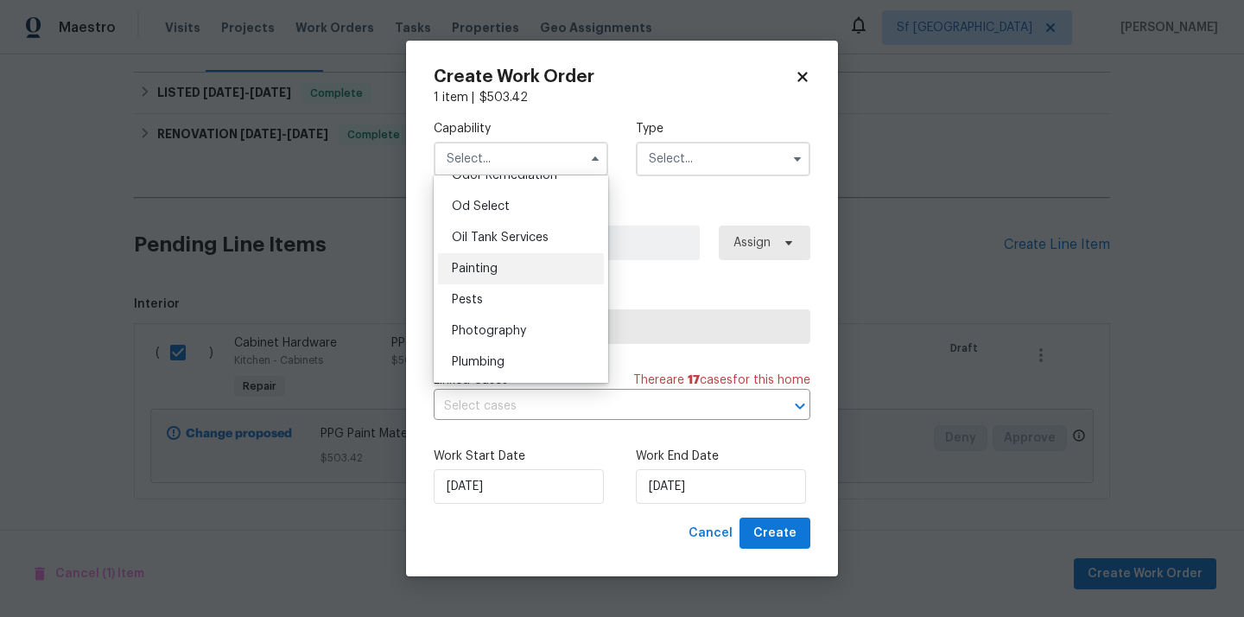
click at [549, 274] on div "Painting" at bounding box center [521, 268] width 166 height 31
type input "Painting"
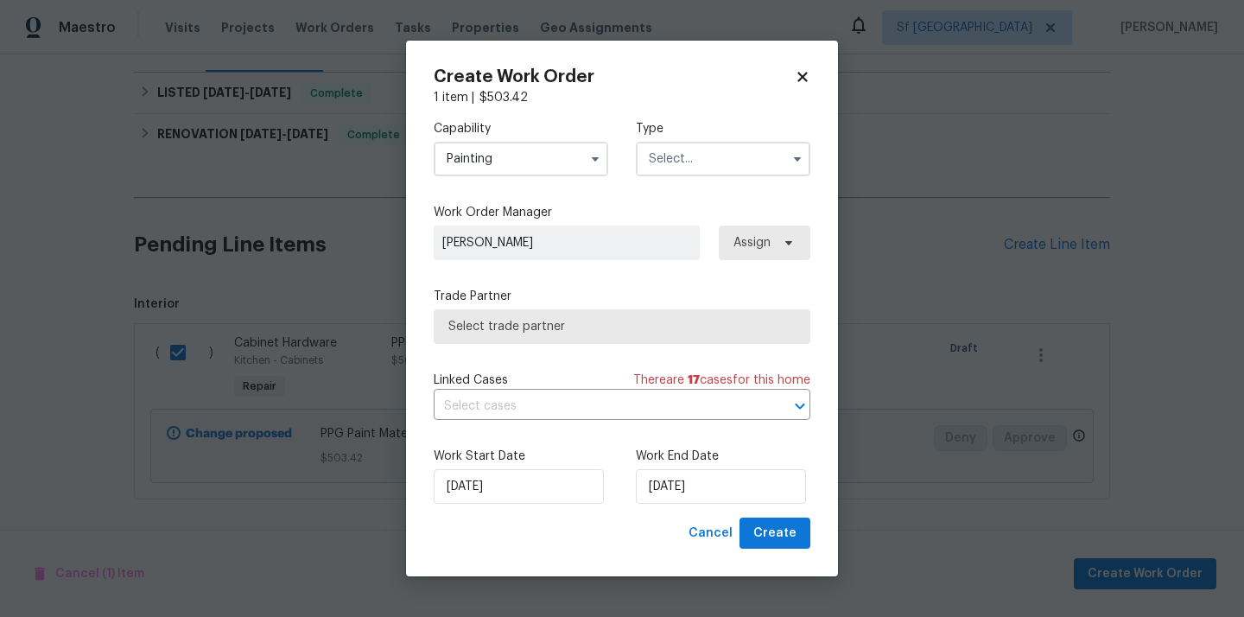
click at [701, 139] on div "Type" at bounding box center [723, 148] width 175 height 56
click at [698, 153] on input "text" at bounding box center [723, 159] width 175 height 35
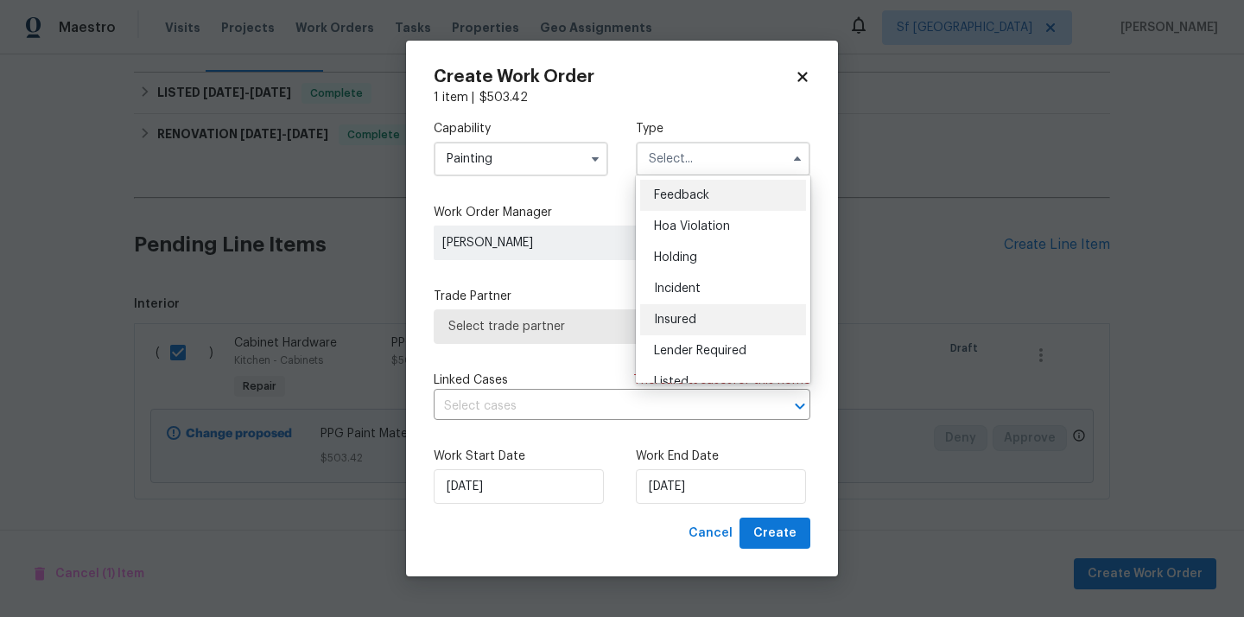
scroll to position [39, 0]
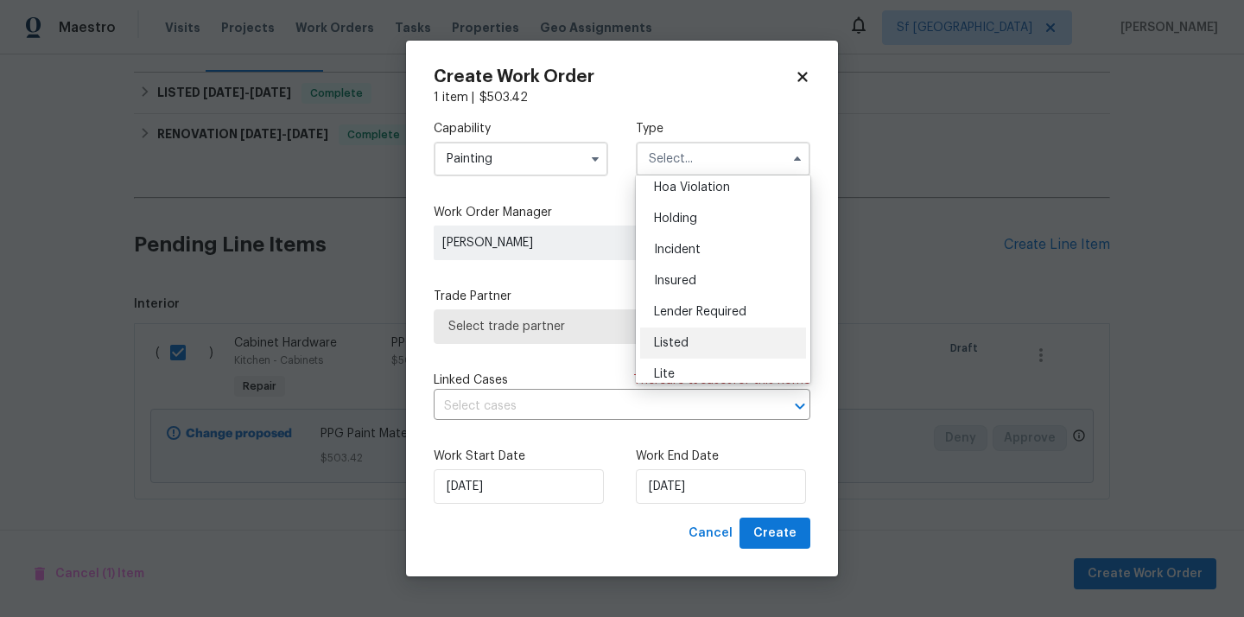
click at [702, 338] on div "Listed" at bounding box center [723, 342] width 166 height 31
type input "Listed"
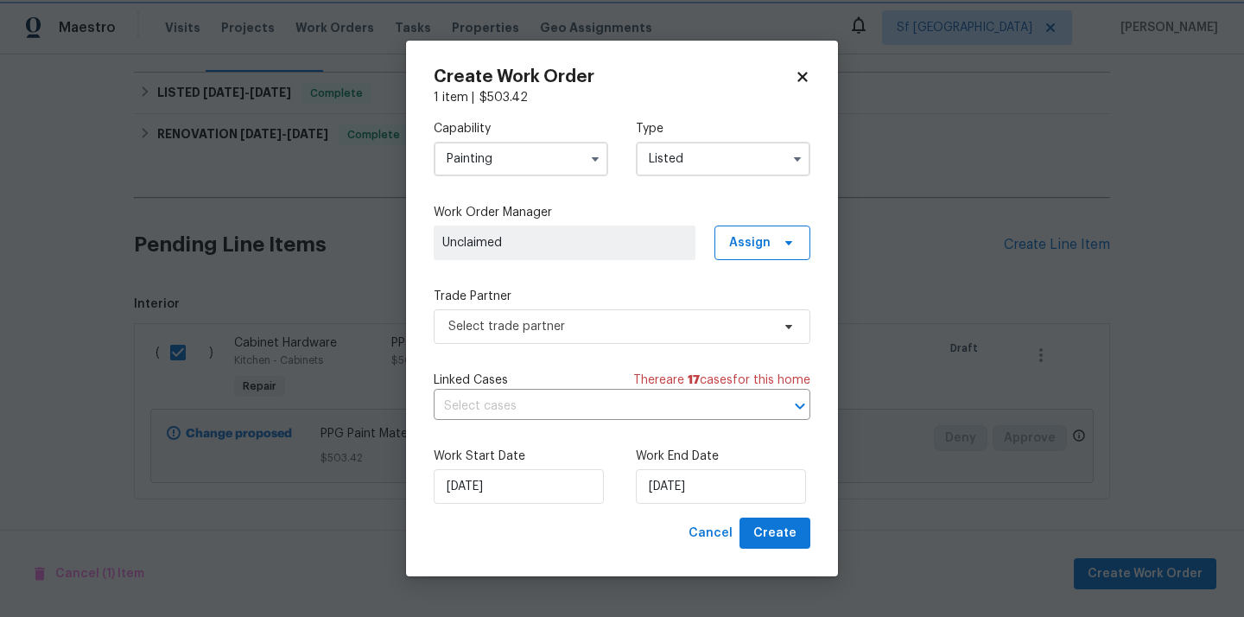
scroll to position [0, 0]
click at [754, 256] on span "Assign" at bounding box center [763, 242] width 96 height 35
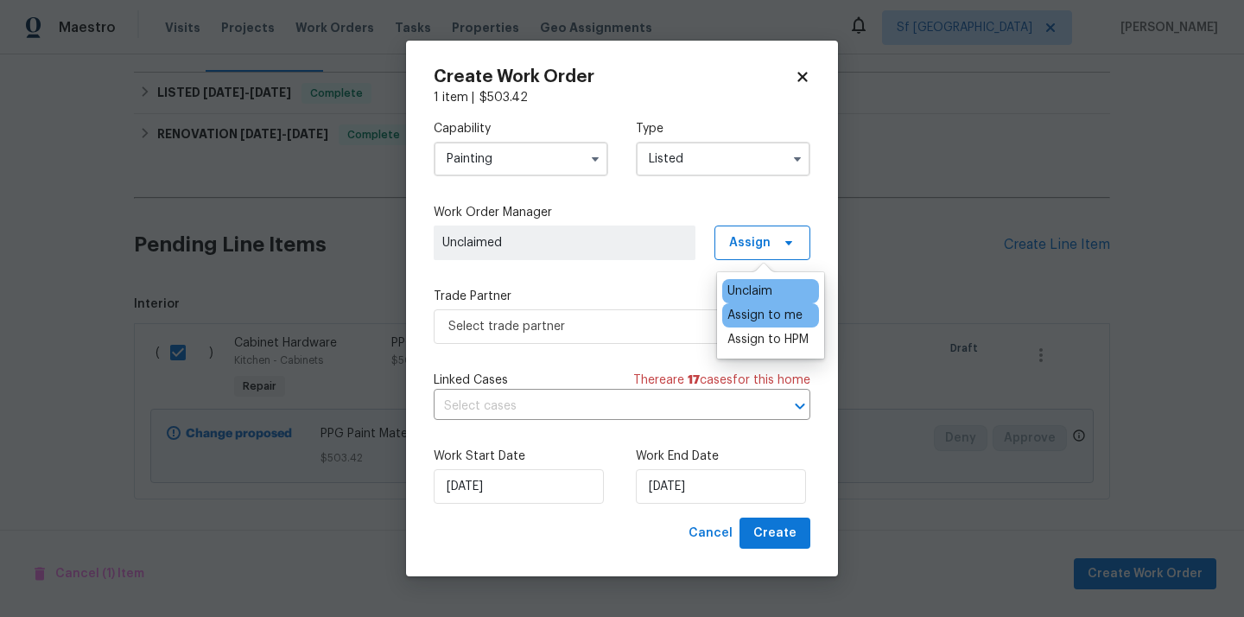
click at [755, 320] on div "Assign to me" at bounding box center [764, 315] width 75 height 17
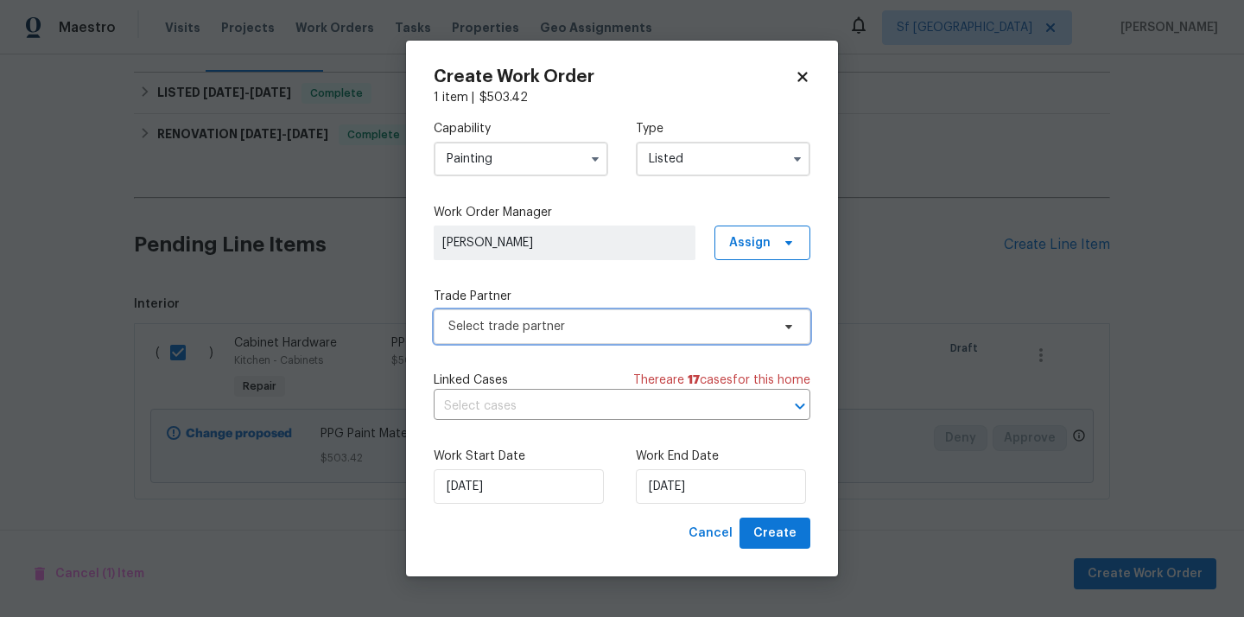
click at [630, 330] on span "Select trade partner" at bounding box center [609, 326] width 322 height 17
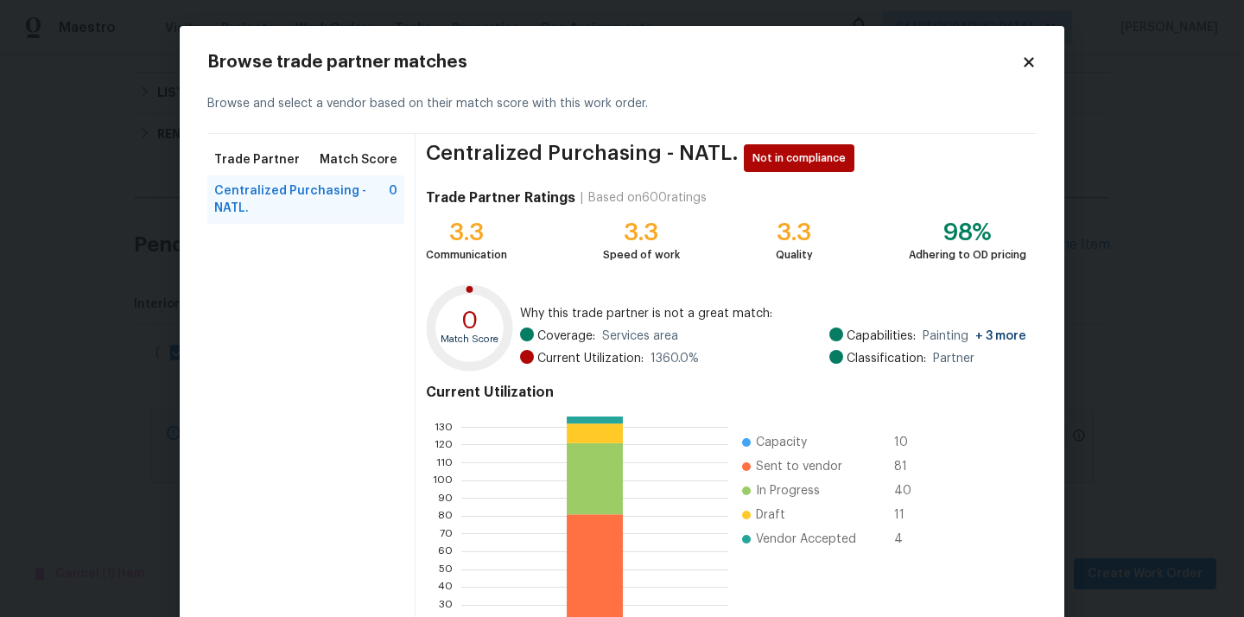
scroll to position [145, 0]
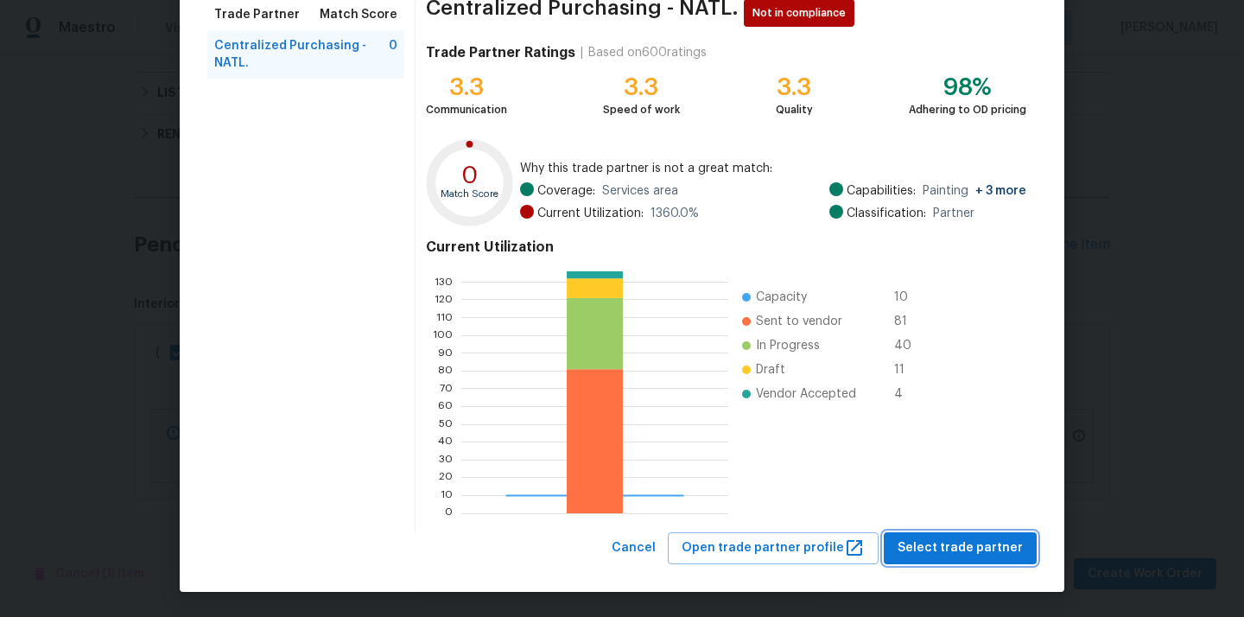
click at [942, 547] on span "Select trade partner" at bounding box center [960, 548] width 125 height 22
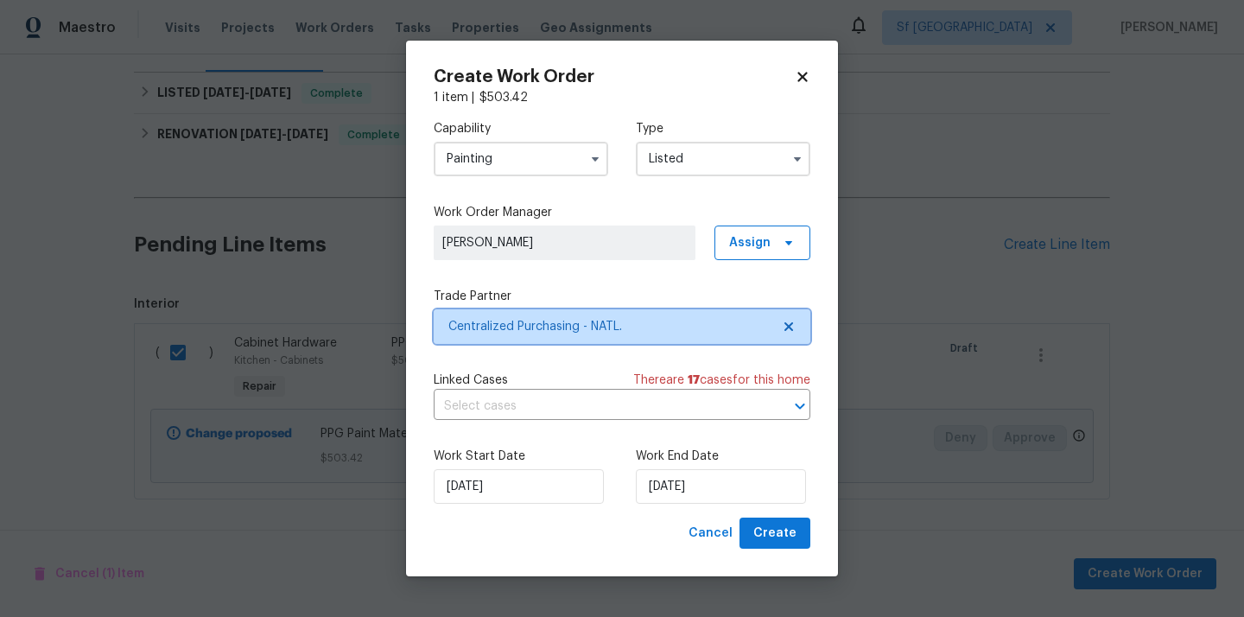
scroll to position [0, 0]
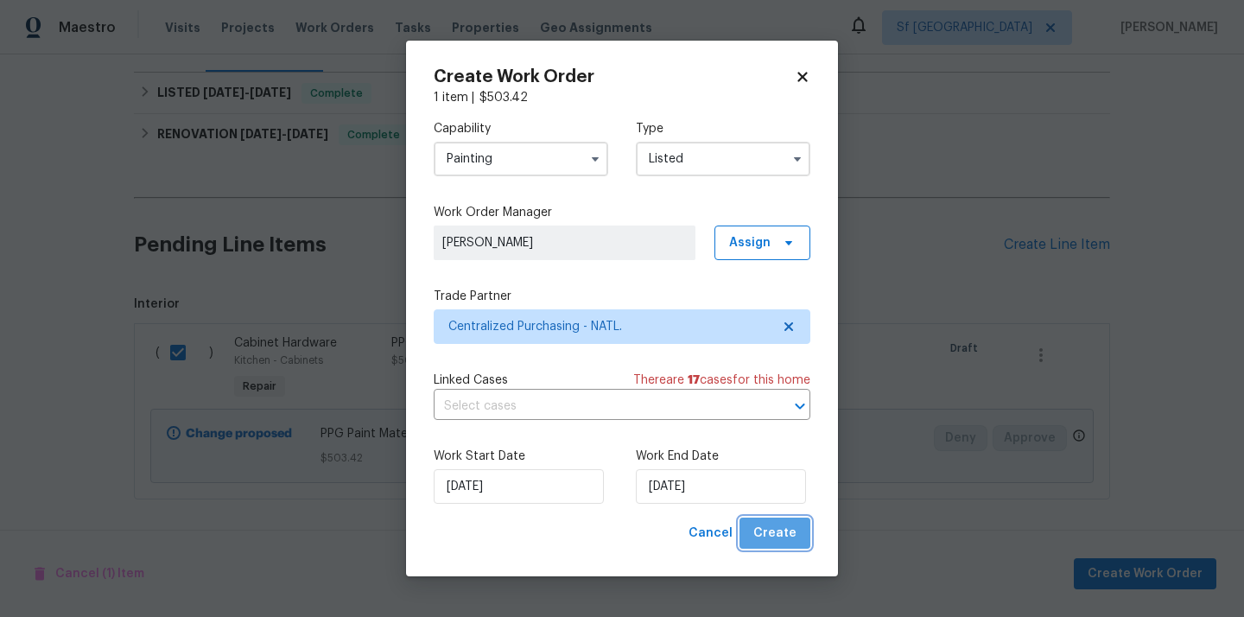
click at [781, 536] on span "Create" at bounding box center [774, 534] width 43 height 22
checkbox input "false"
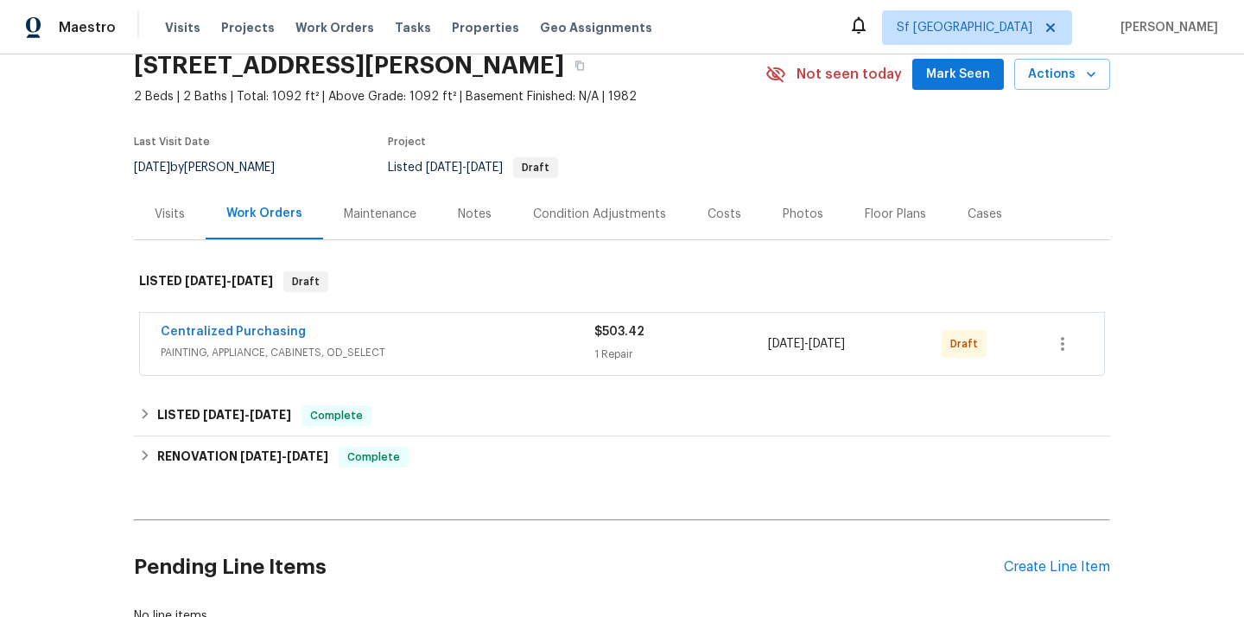
scroll to position [113, 0]
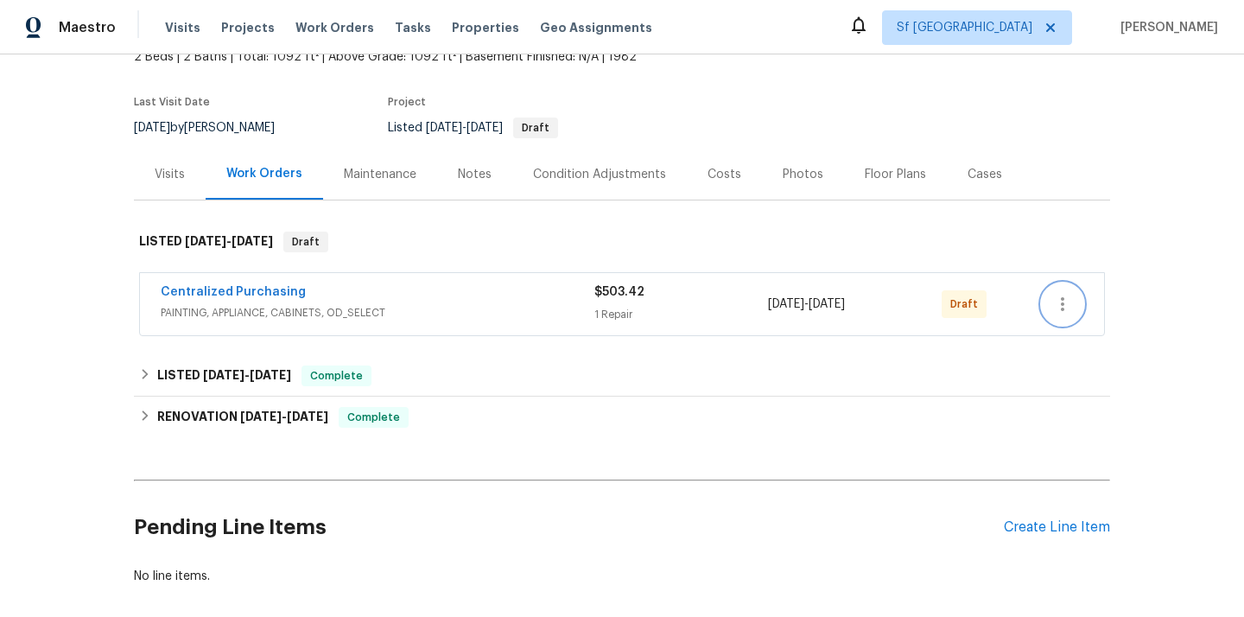
click at [1076, 303] on button "button" at bounding box center [1062, 303] width 41 height 41
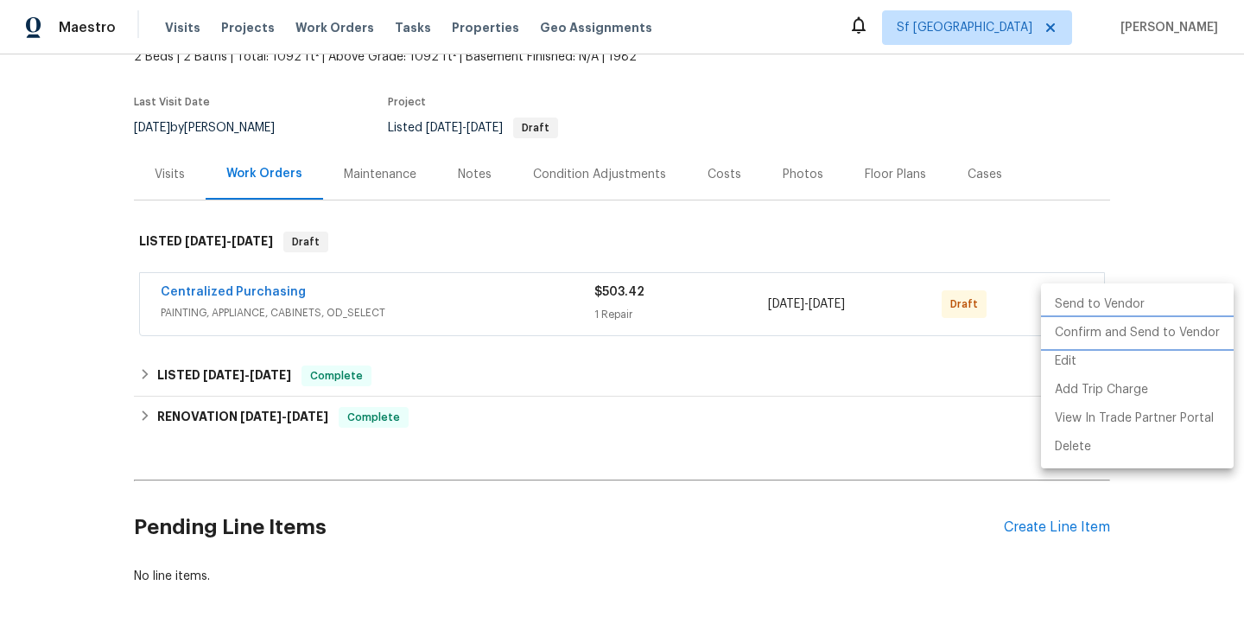
click at [1073, 327] on li "Confirm and Send to Vendor" at bounding box center [1137, 333] width 193 height 29
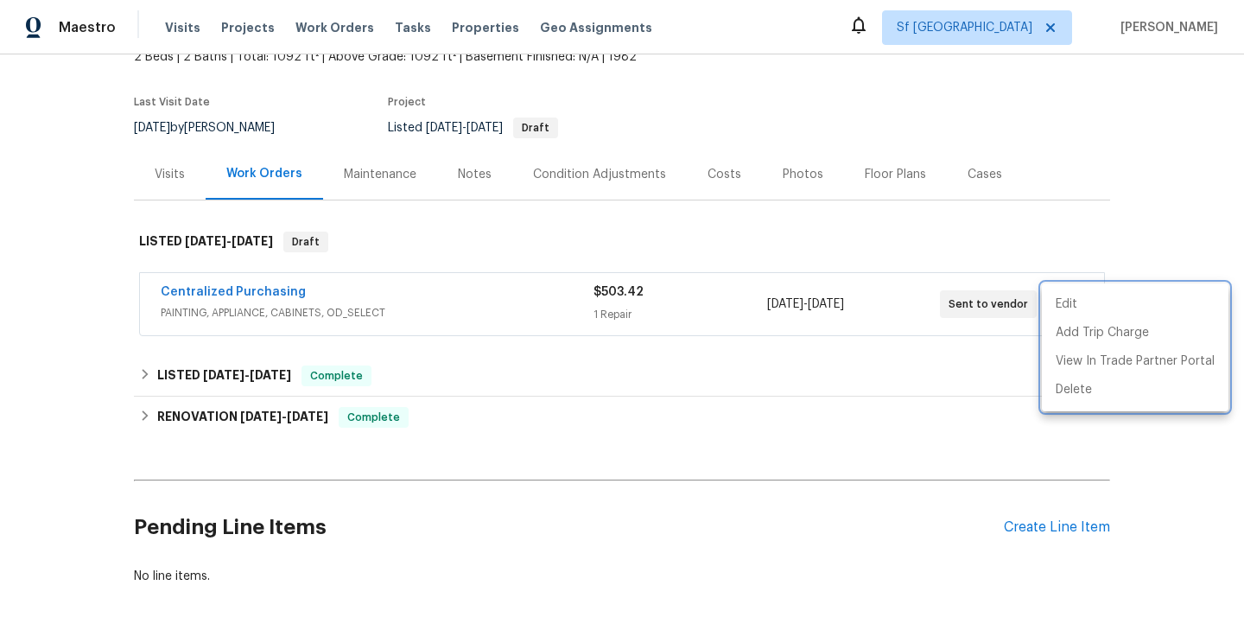
click at [354, 318] on div at bounding box center [622, 308] width 1244 height 617
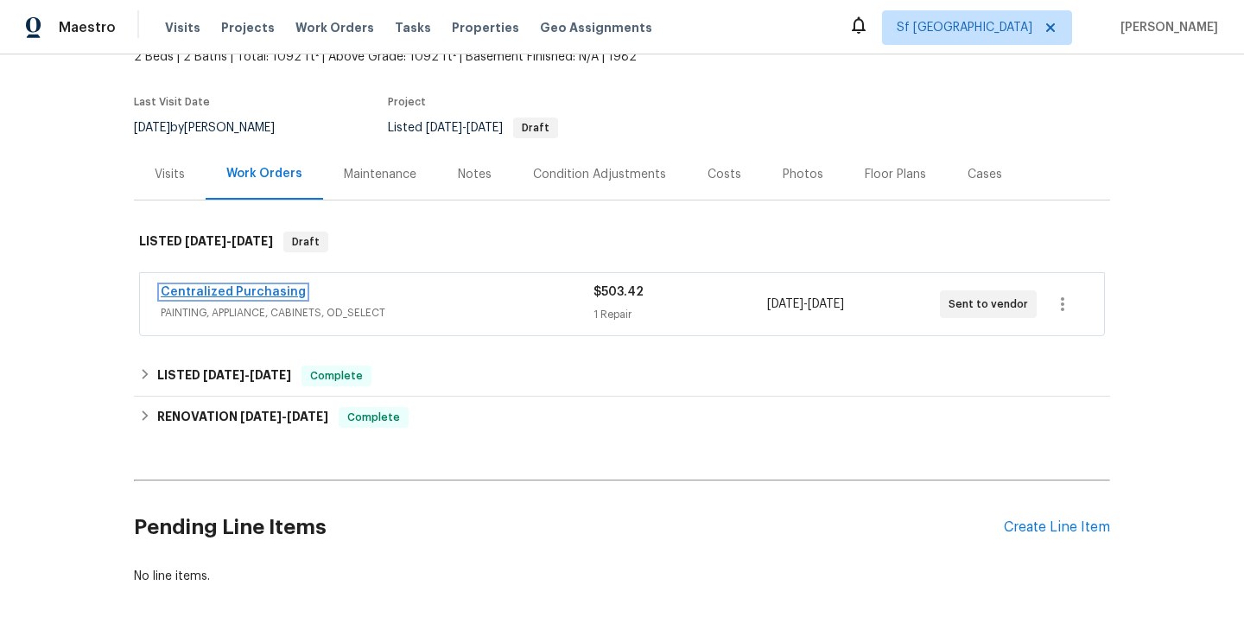
click at [271, 286] on link "Centralized Purchasing" at bounding box center [233, 292] width 145 height 12
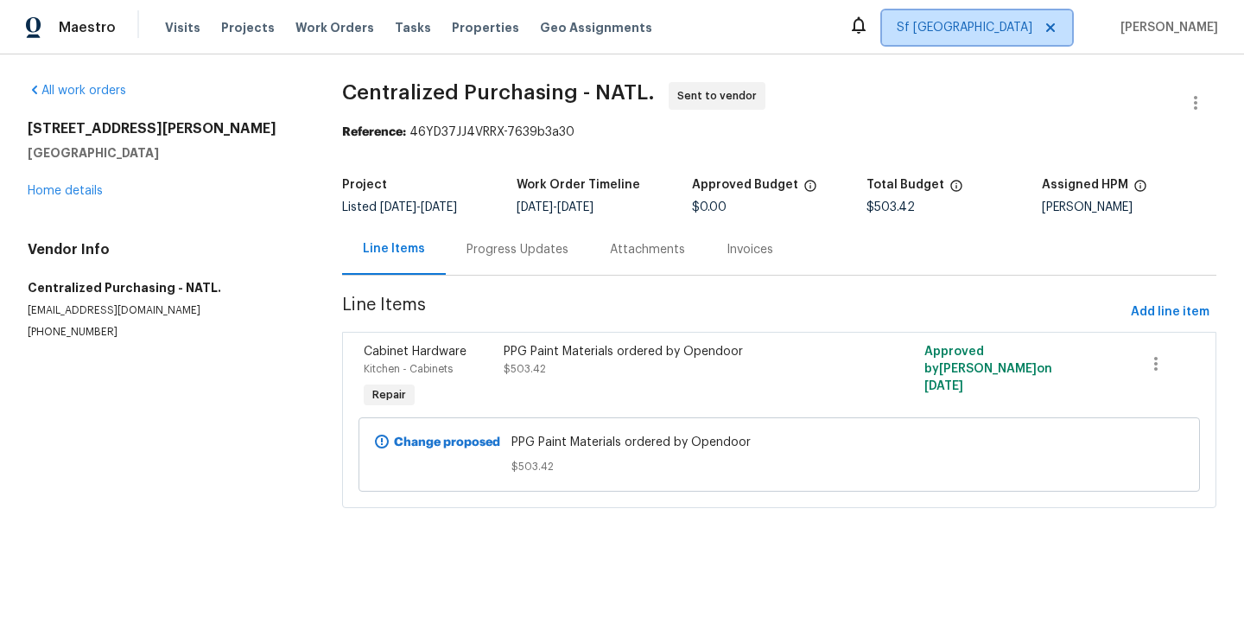
click at [1000, 24] on span "Sf [GEOGRAPHIC_DATA]" at bounding box center [965, 27] width 136 height 17
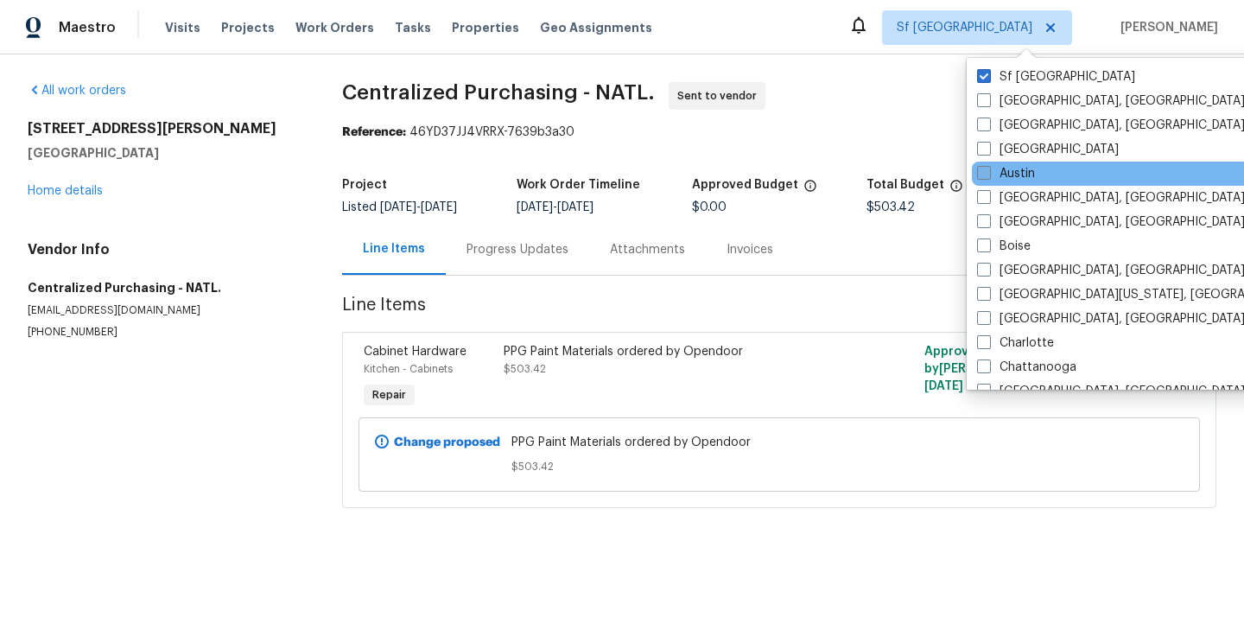
click at [999, 173] on label "Austin" at bounding box center [1006, 173] width 58 height 17
click at [988, 173] on input "Austin" at bounding box center [982, 170] width 11 height 11
checkbox input "true"
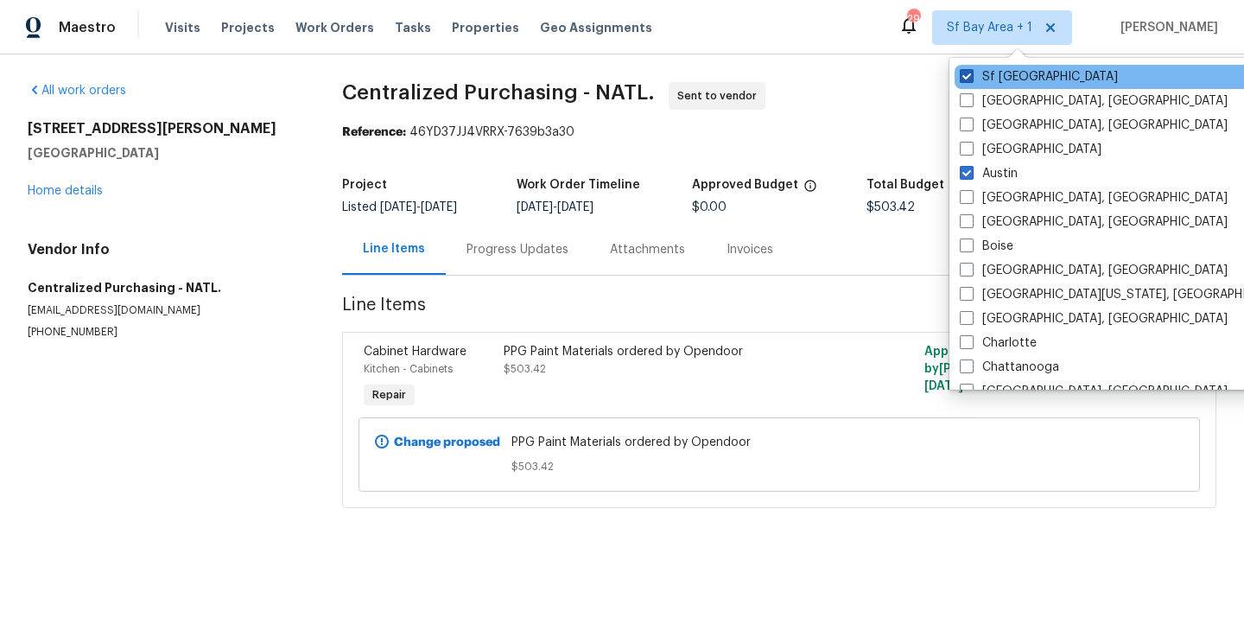
click at [987, 78] on label "Sf [GEOGRAPHIC_DATA]" at bounding box center [1039, 76] width 158 height 17
click at [971, 78] on input "Sf [GEOGRAPHIC_DATA]" at bounding box center [965, 73] width 11 height 11
checkbox input "false"
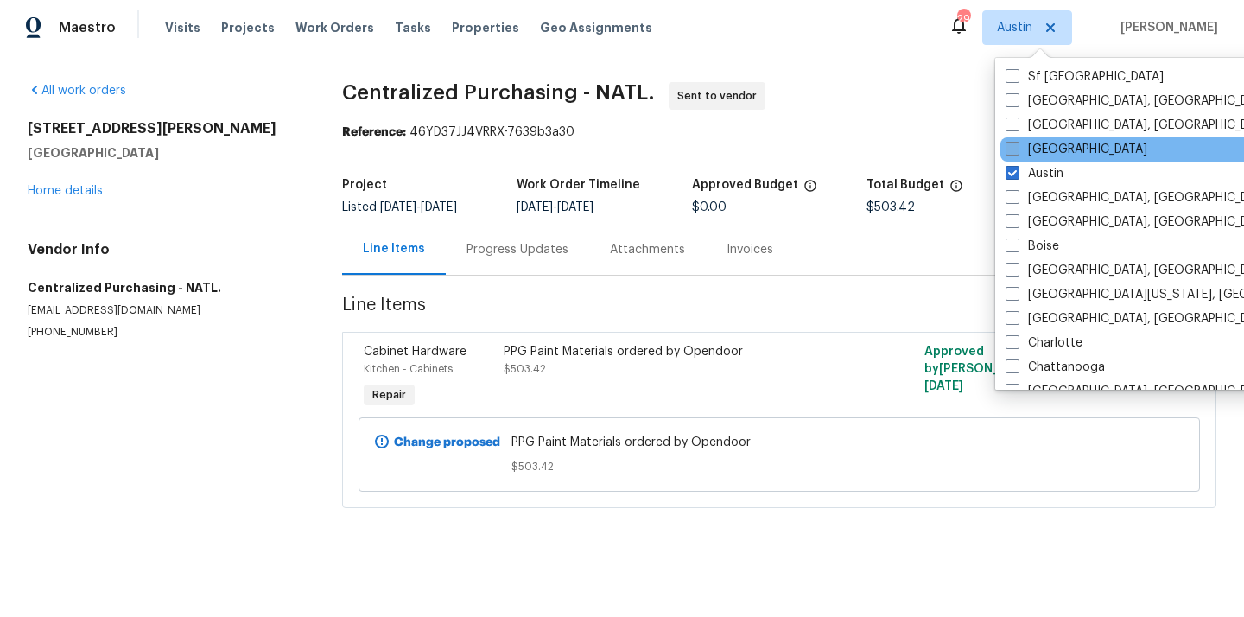
click at [1026, 149] on label "[GEOGRAPHIC_DATA]" at bounding box center [1077, 149] width 142 height 17
click at [1017, 149] on input "[GEOGRAPHIC_DATA]" at bounding box center [1011, 146] width 11 height 11
checkbox input "true"
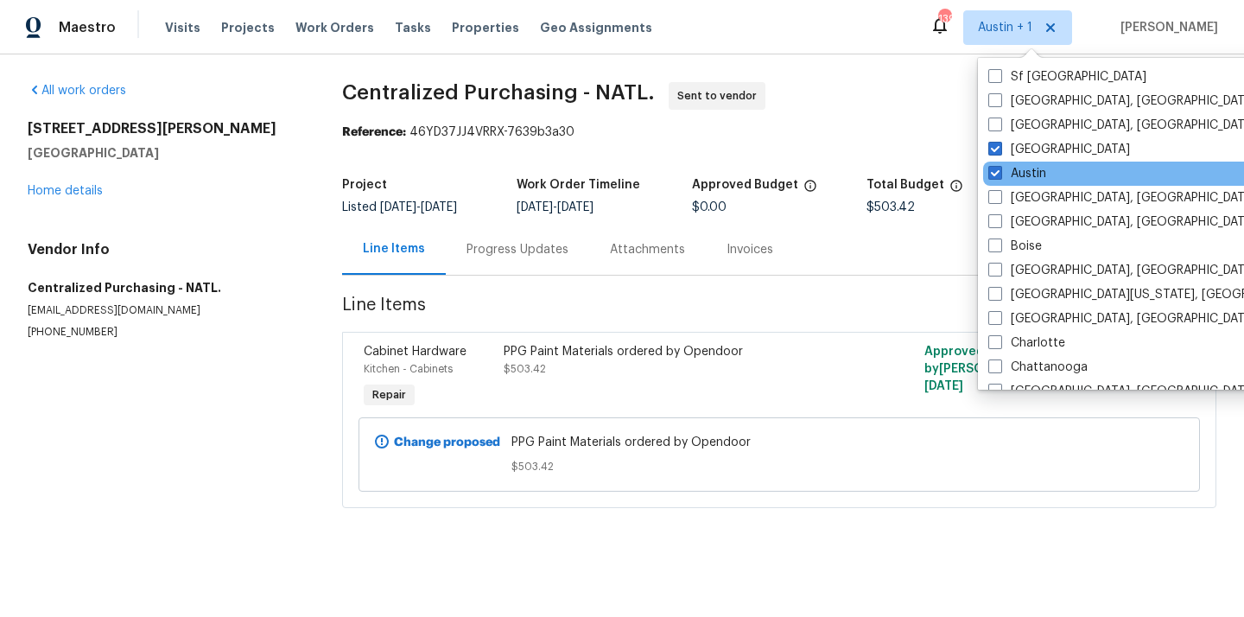
click at [1026, 164] on div "Austin" at bounding box center [1157, 174] width 348 height 24
click at [990, 175] on span at bounding box center [995, 173] width 14 height 14
click at [990, 175] on input "Austin" at bounding box center [993, 170] width 11 height 11
checkbox input "false"
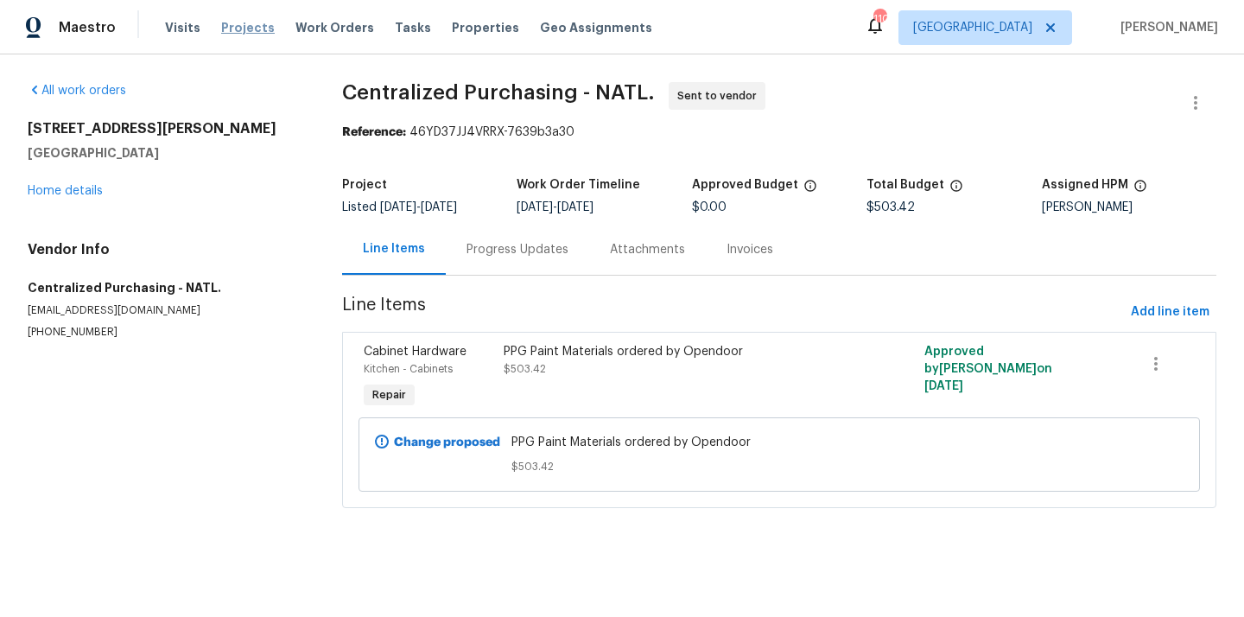
click at [231, 24] on span "Projects" at bounding box center [248, 27] width 54 height 17
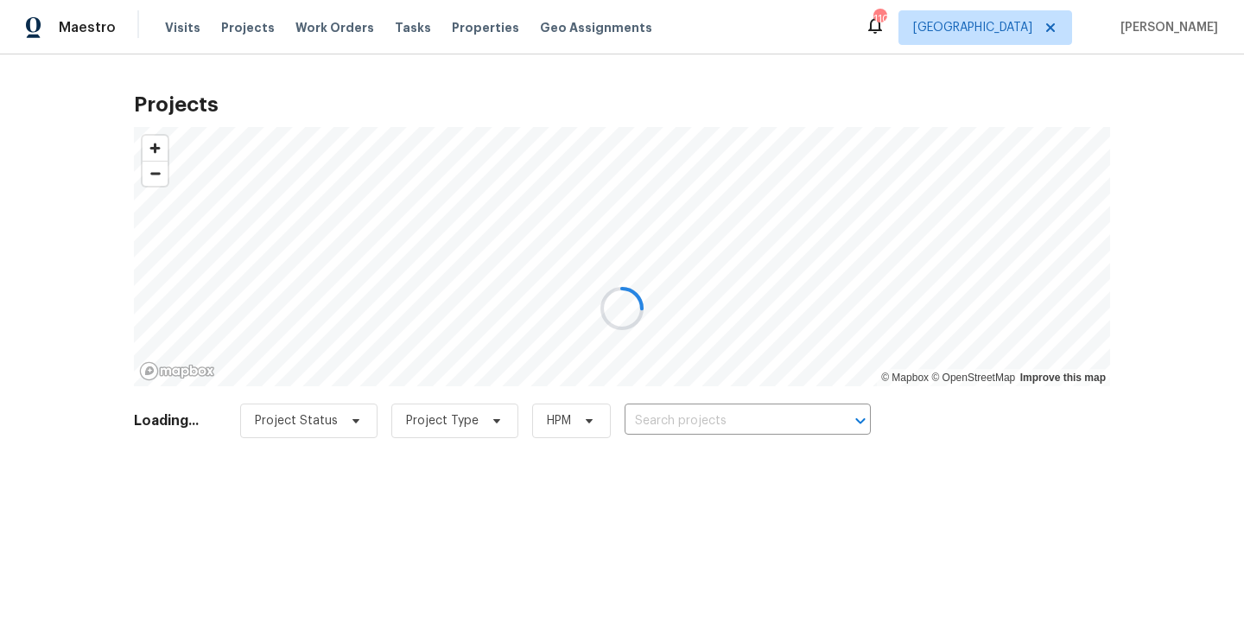
click at [713, 412] on div at bounding box center [622, 308] width 1244 height 617
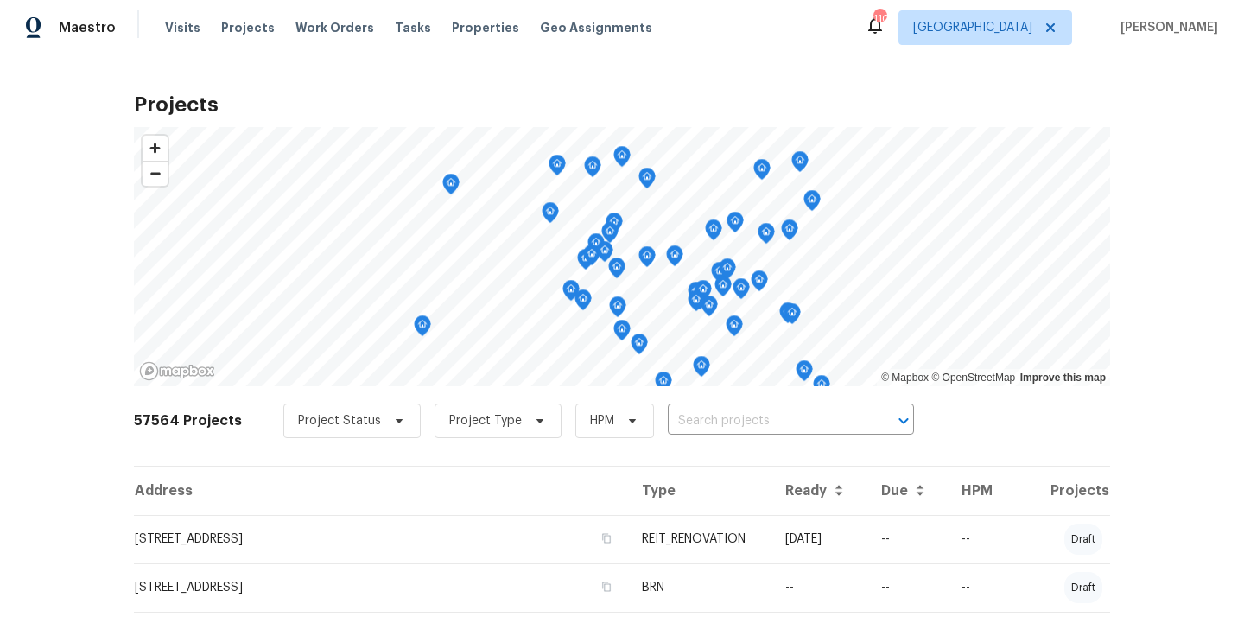
click at [714, 418] on input "text" at bounding box center [767, 421] width 198 height 27
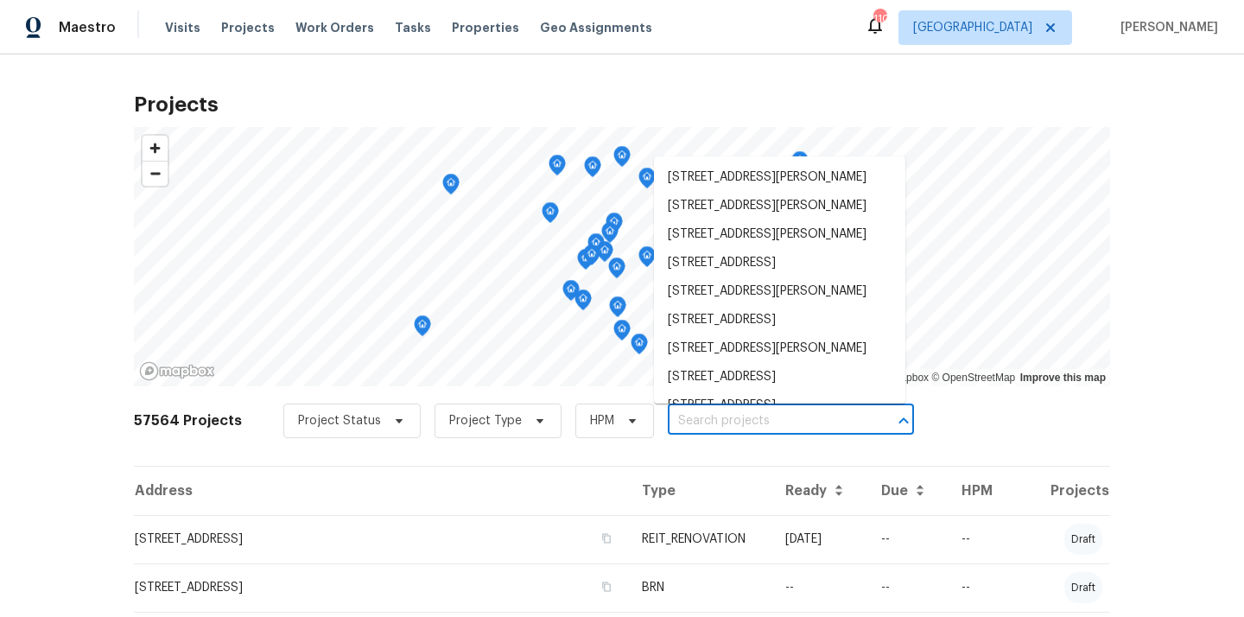
paste input "[STREET_ADDRESS][PERSON_NAME]"
type input "[STREET_ADDRESS][PERSON_NAME]"
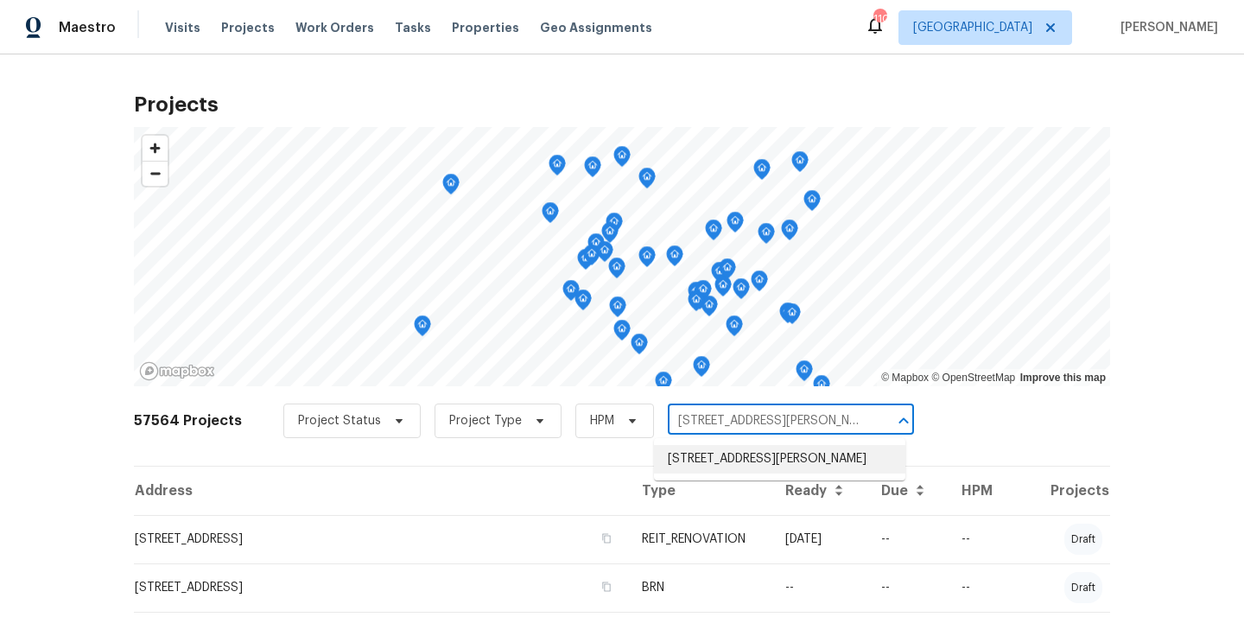
click at [726, 470] on li "[STREET_ADDRESS][PERSON_NAME]" at bounding box center [779, 459] width 251 height 29
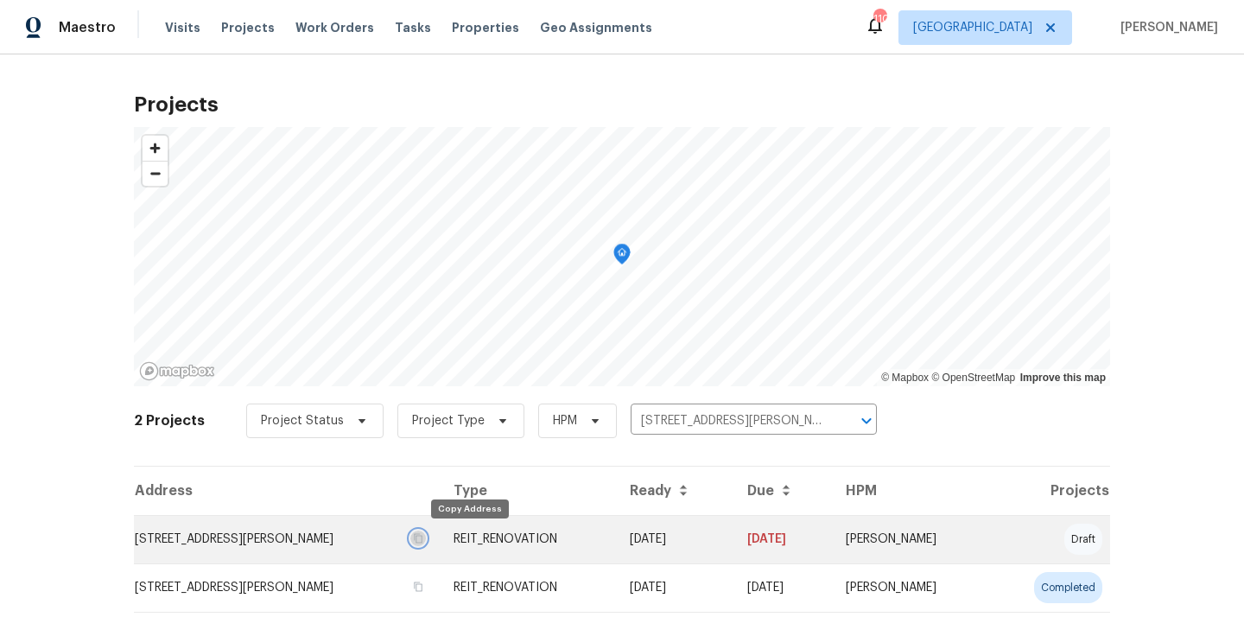
click at [423, 536] on icon "button" at bounding box center [418, 538] width 10 height 10
click at [409, 530] on td "[STREET_ADDRESS][PERSON_NAME]" at bounding box center [287, 539] width 306 height 48
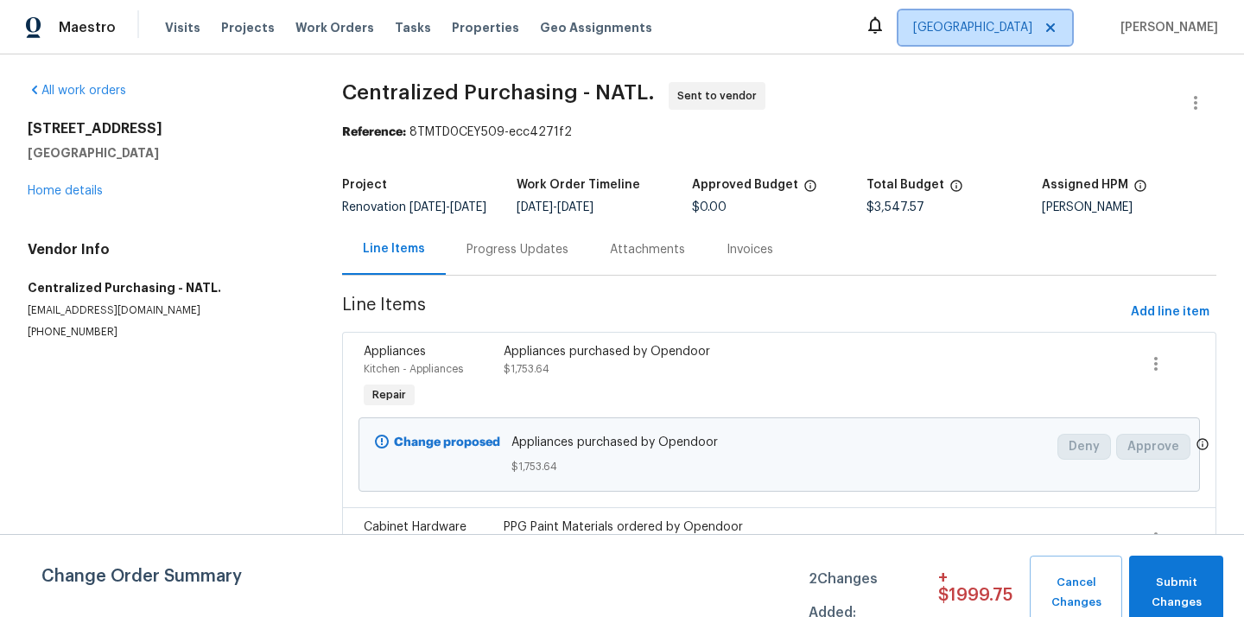
click at [1013, 16] on span "[GEOGRAPHIC_DATA]" at bounding box center [986, 27] width 174 height 35
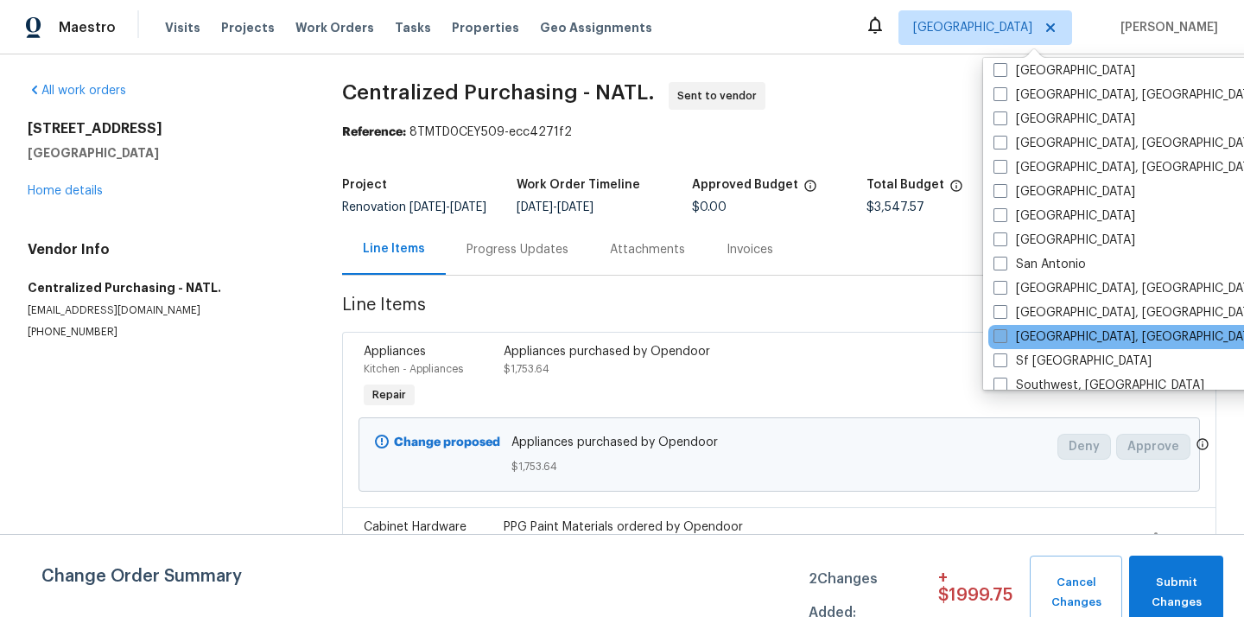
scroll to position [958, 0]
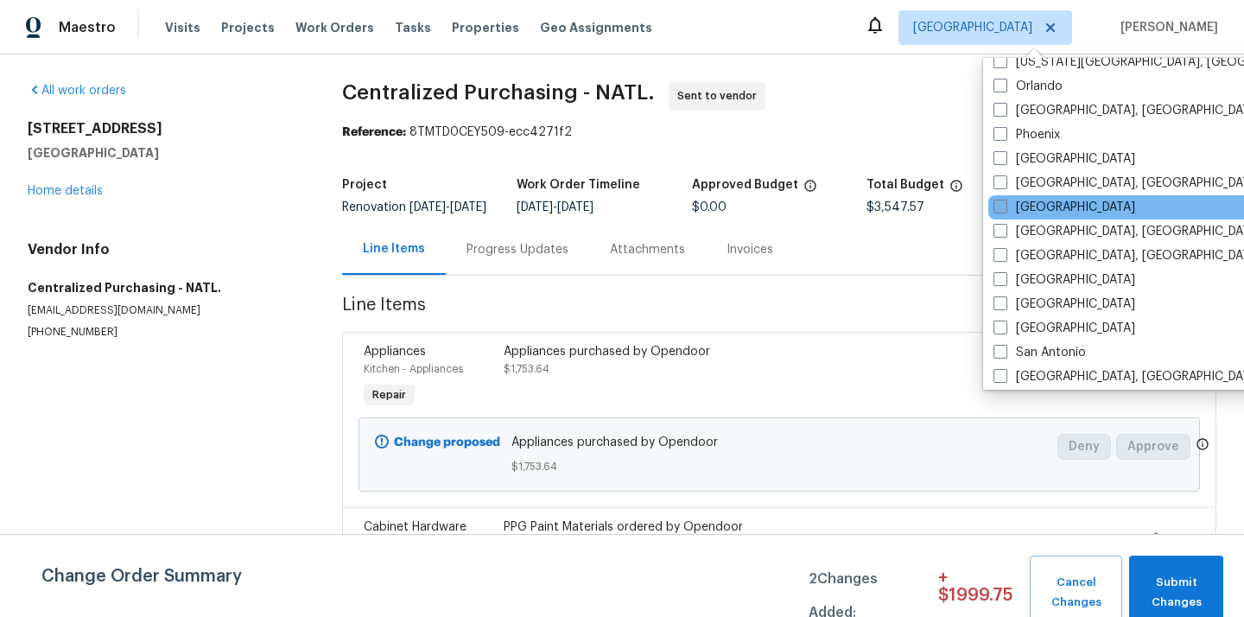
click at [1042, 213] on label "[GEOGRAPHIC_DATA]" at bounding box center [1065, 207] width 142 height 17
click at [1005, 210] on input "[GEOGRAPHIC_DATA]" at bounding box center [999, 204] width 11 height 11
checkbox input "true"
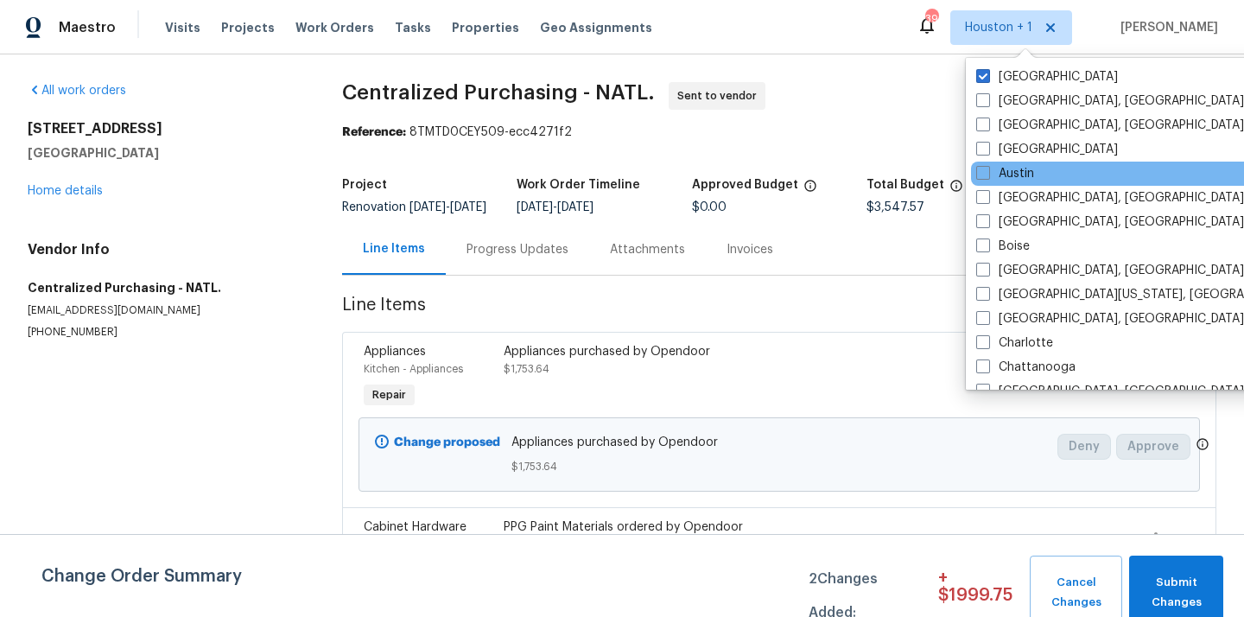
click at [1013, 86] on div "[GEOGRAPHIC_DATA]" at bounding box center [1145, 77] width 348 height 24
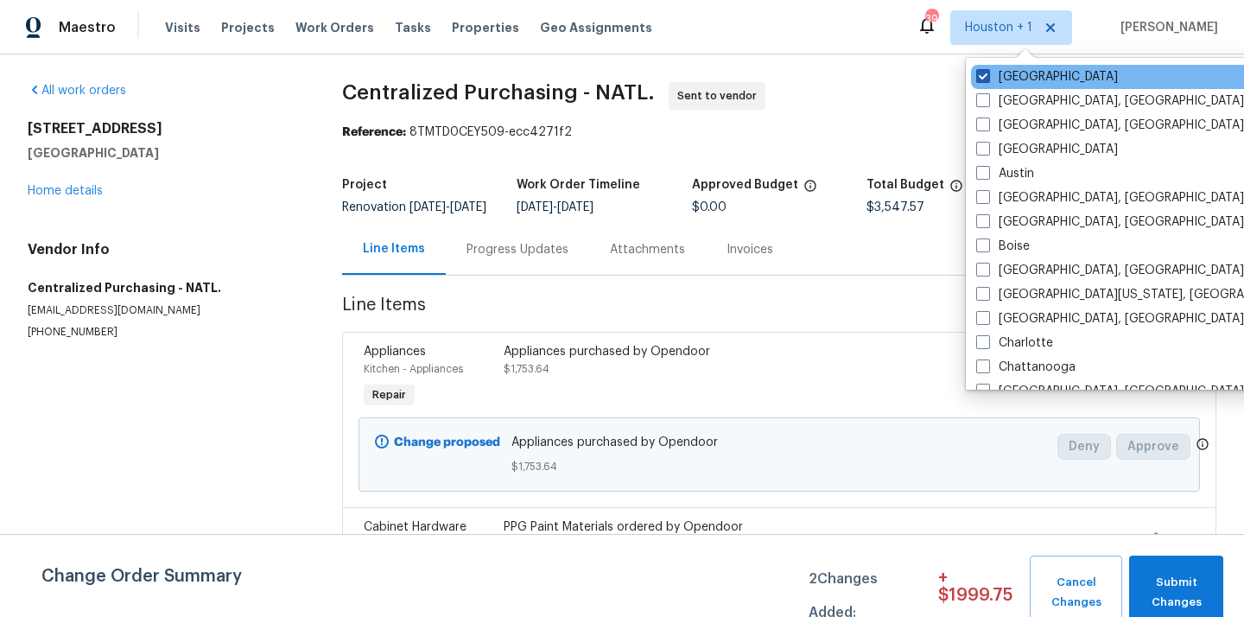
click at [1013, 84] on label "[GEOGRAPHIC_DATA]" at bounding box center [1047, 76] width 142 height 17
click at [988, 79] on input "[GEOGRAPHIC_DATA]" at bounding box center [981, 73] width 11 height 11
checkbox input "false"
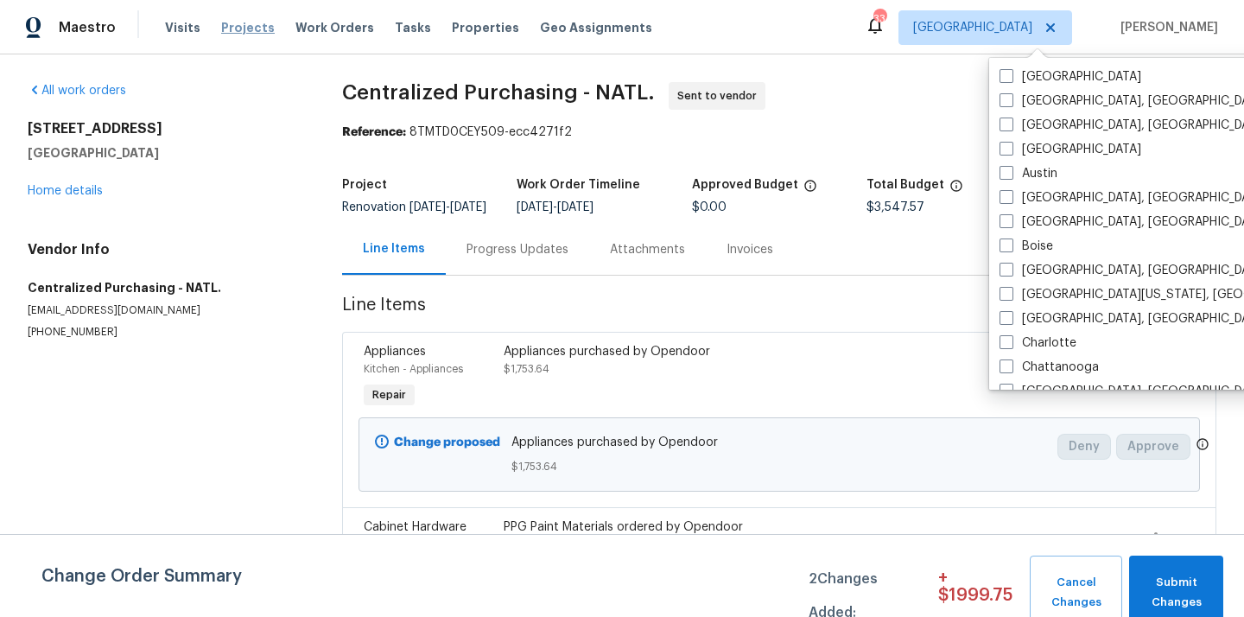
click at [238, 32] on span "Projects" at bounding box center [248, 27] width 54 height 17
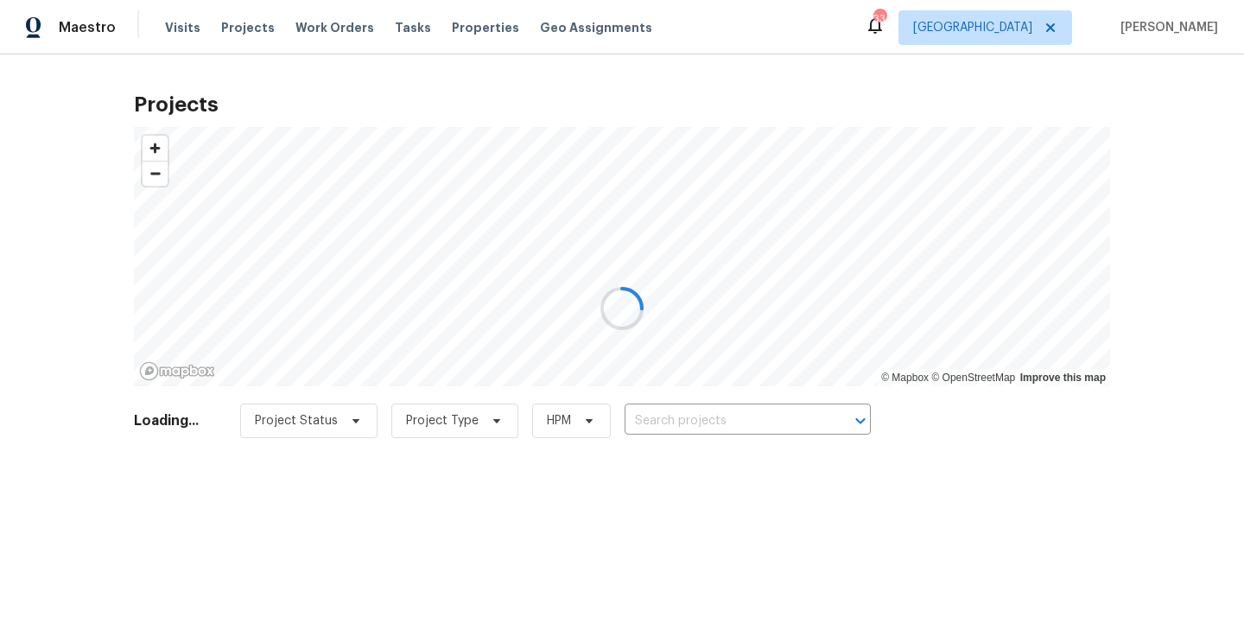
click at [796, 418] on div at bounding box center [622, 308] width 1244 height 617
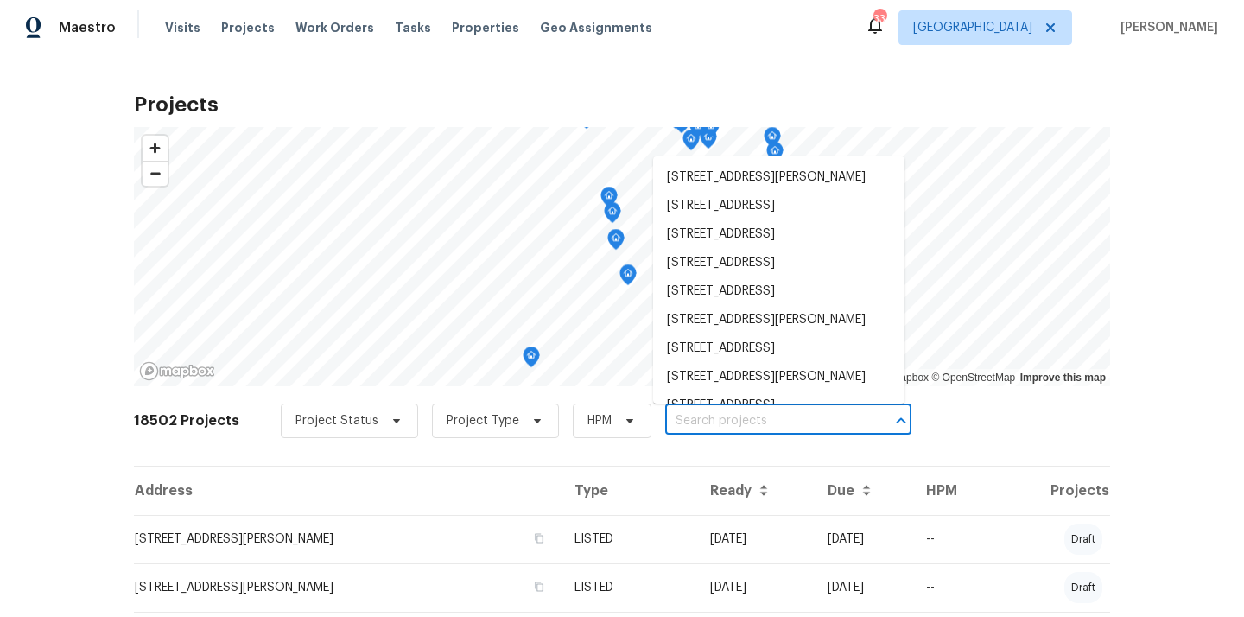
click at [796, 418] on input "text" at bounding box center [764, 421] width 198 height 27
paste input "6423 Whitt Rd, Durham, NC 27712"
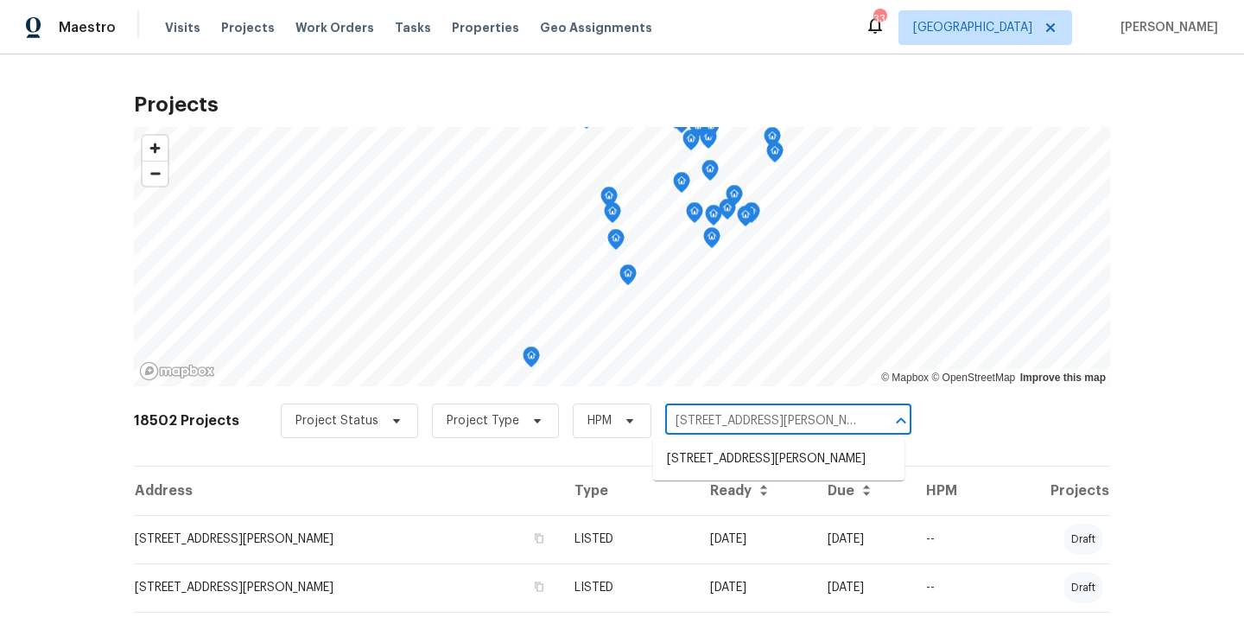
type input "6423 Whitt Rd, Durham, NC 27712"
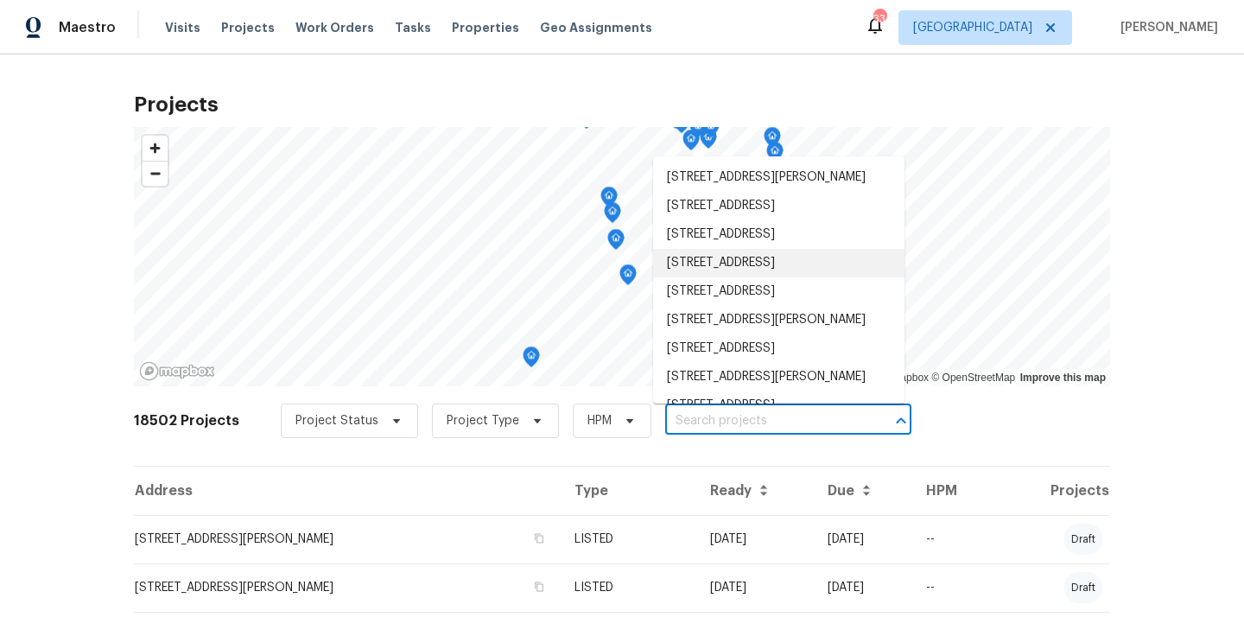
paste input "6423 Whitt Rd, Durham, NC 27712"
type input "6423 Whitt Rd, Durham, NC 27712"
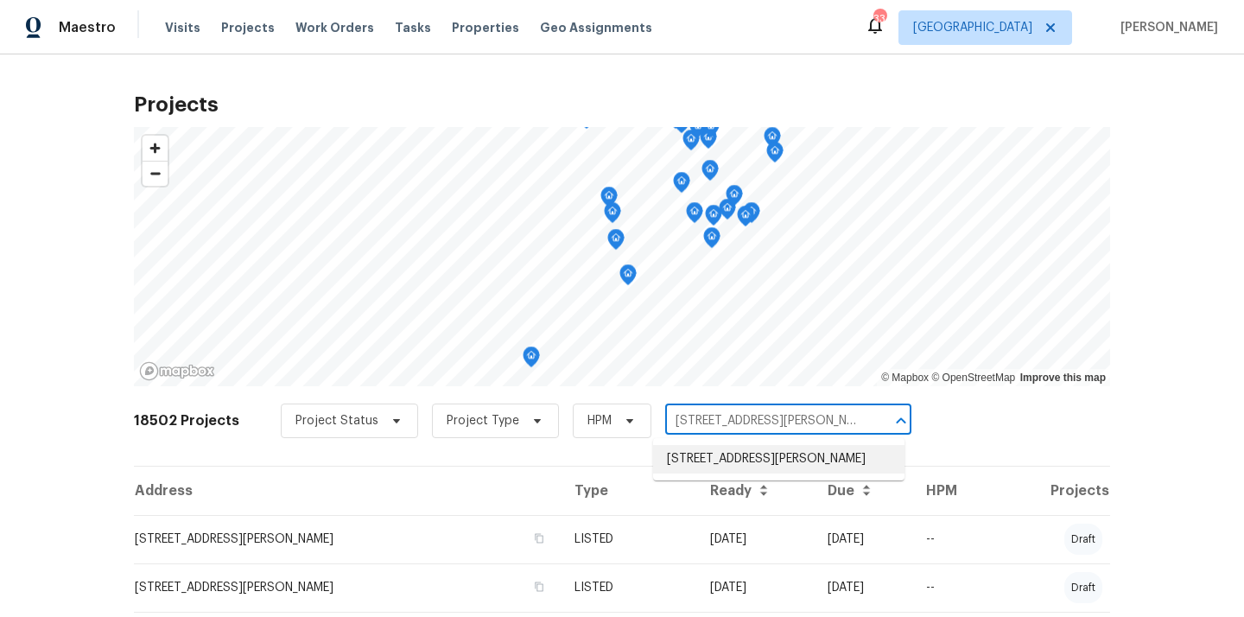
click at [750, 458] on li "6423 Whitt Rd, Durham, NC 27712" at bounding box center [778, 459] width 251 height 29
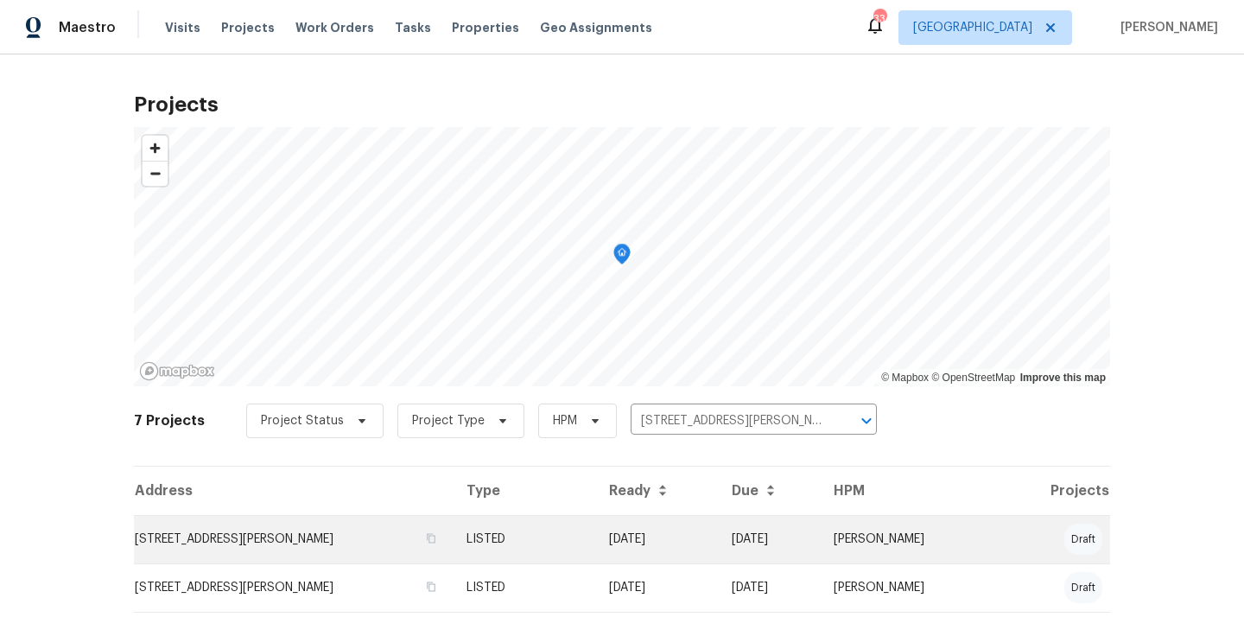
click at [569, 547] on td "LISTED" at bounding box center [524, 539] width 142 height 48
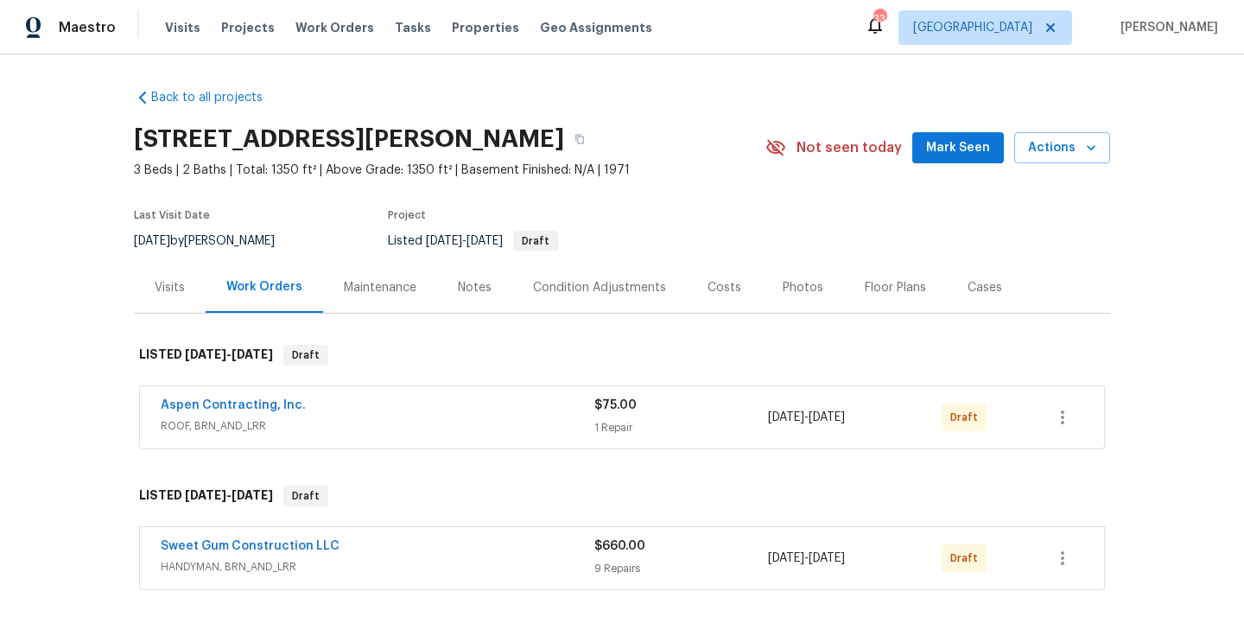
click at [499, 139] on h2 "6423 Whitt Rd, Durham, NC 27712" at bounding box center [349, 138] width 430 height 17
click at [499, 141] on h2 "6423 Whitt Rd, Durham, NC 27712" at bounding box center [349, 138] width 430 height 17
copy h2 "27712"
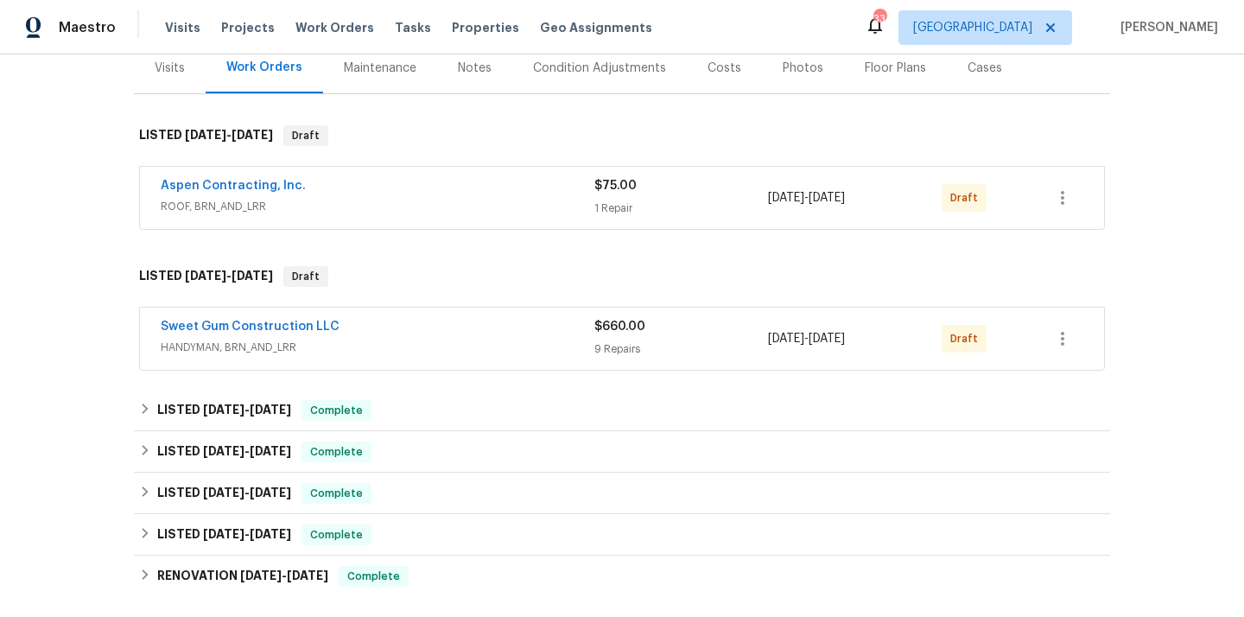
scroll to position [464, 0]
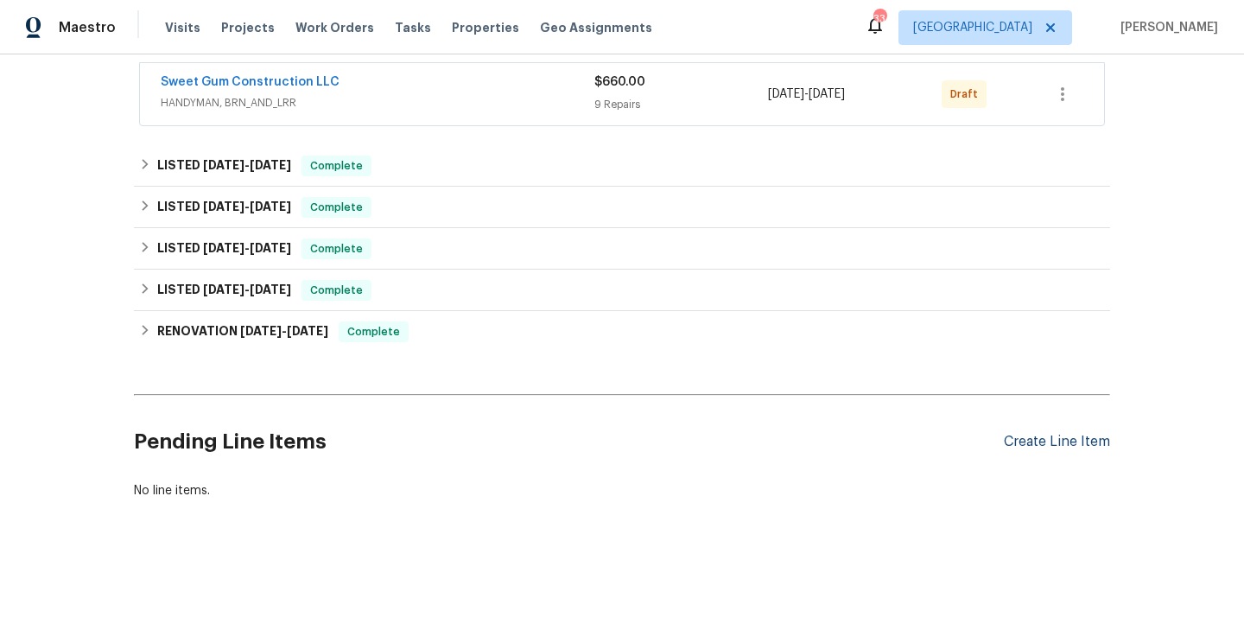
click at [1049, 441] on div "Create Line Item" at bounding box center [1057, 442] width 106 height 16
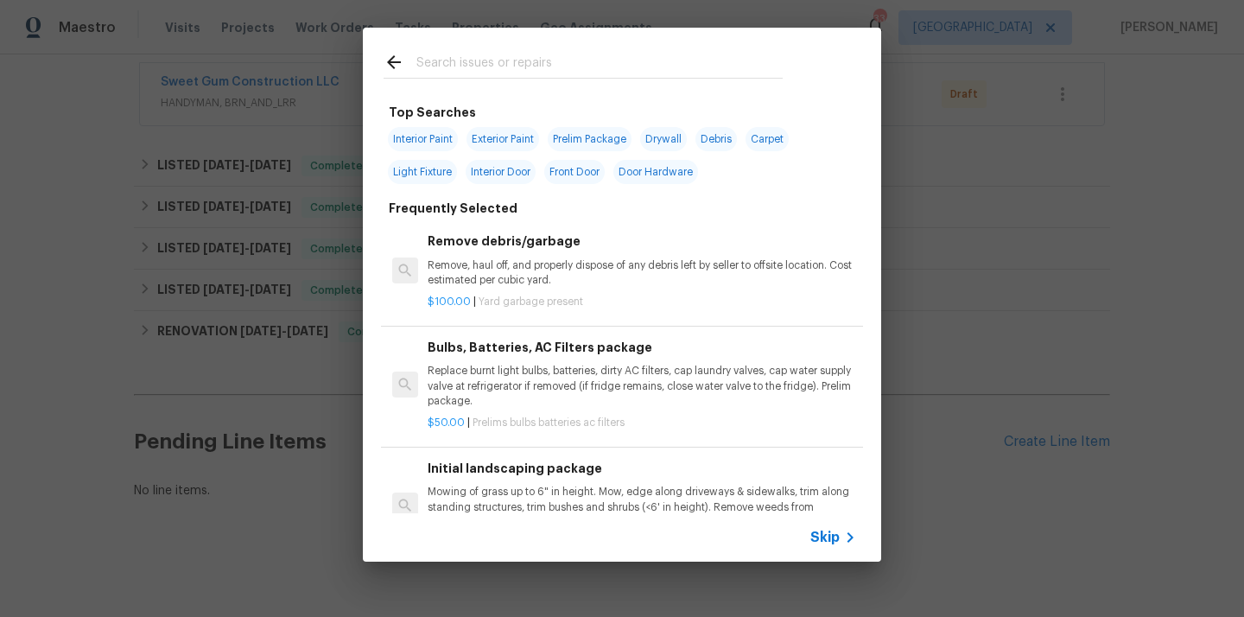
click at [618, 65] on input "text" at bounding box center [599, 65] width 366 height 26
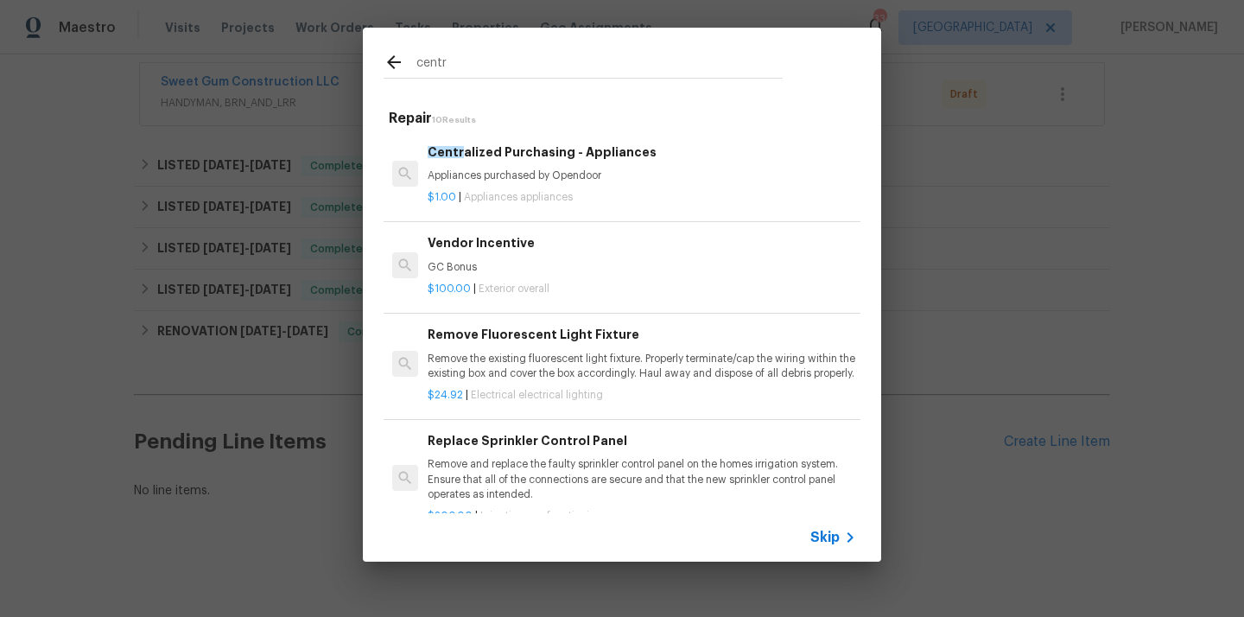
type input "centr"
click at [590, 190] on div "$1.00 | Appliances appliances" at bounding box center [642, 194] width 429 height 22
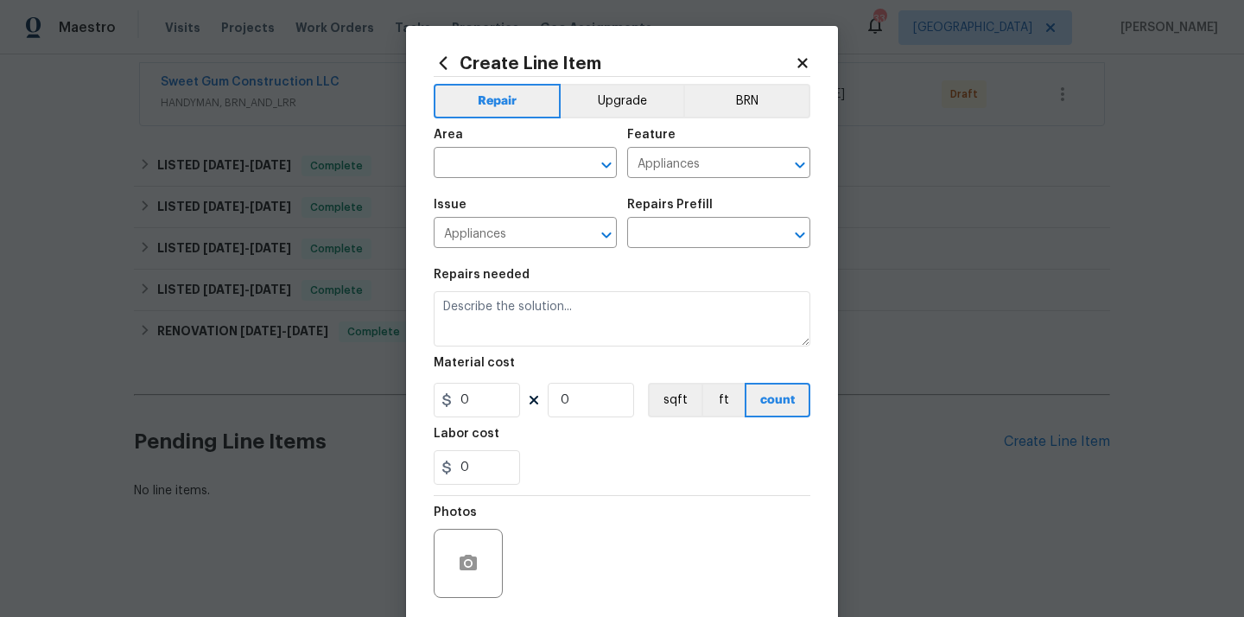
type textarea "Appliances purchased by Opendoor"
type input "1"
type input "Centralized Purchasing - Appliances $1.00"
type input "1"
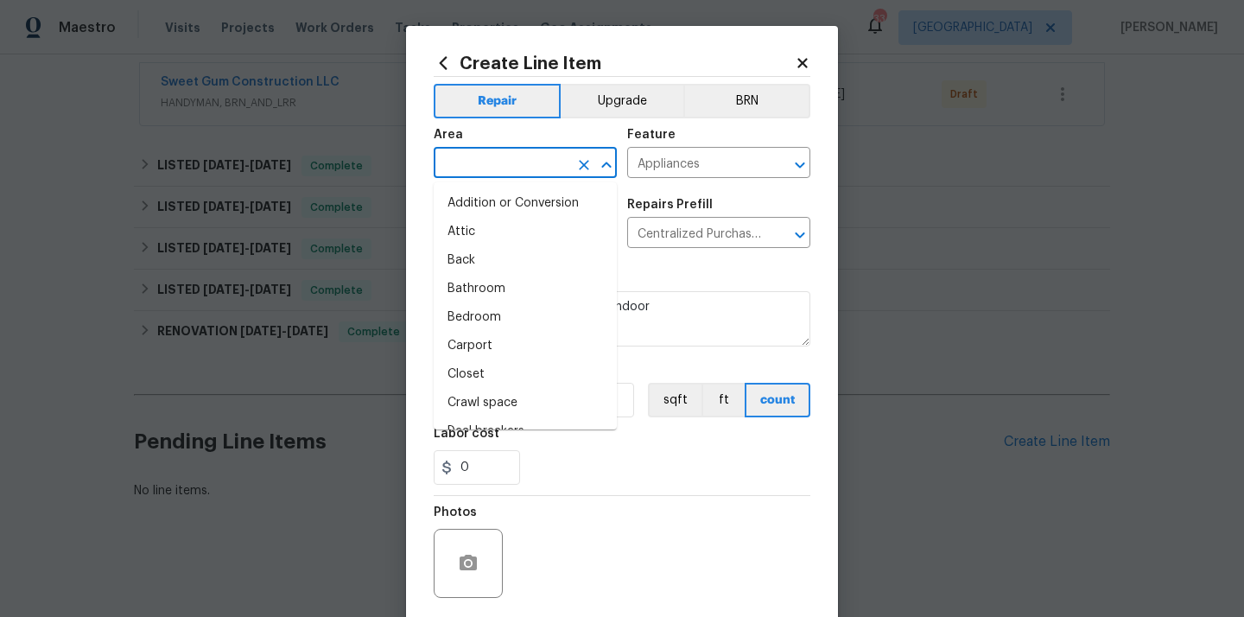
click at [476, 164] on input "text" at bounding box center [501, 164] width 135 height 27
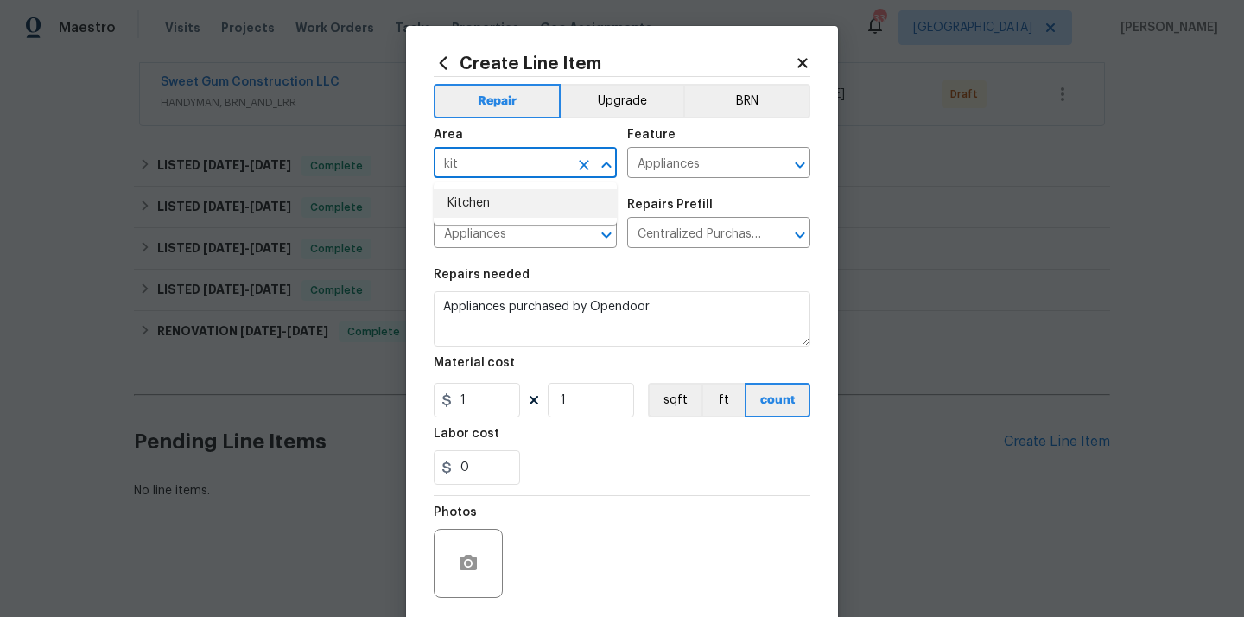
click at [479, 196] on li "Kitchen" at bounding box center [525, 203] width 183 height 29
type input "Kitchen"
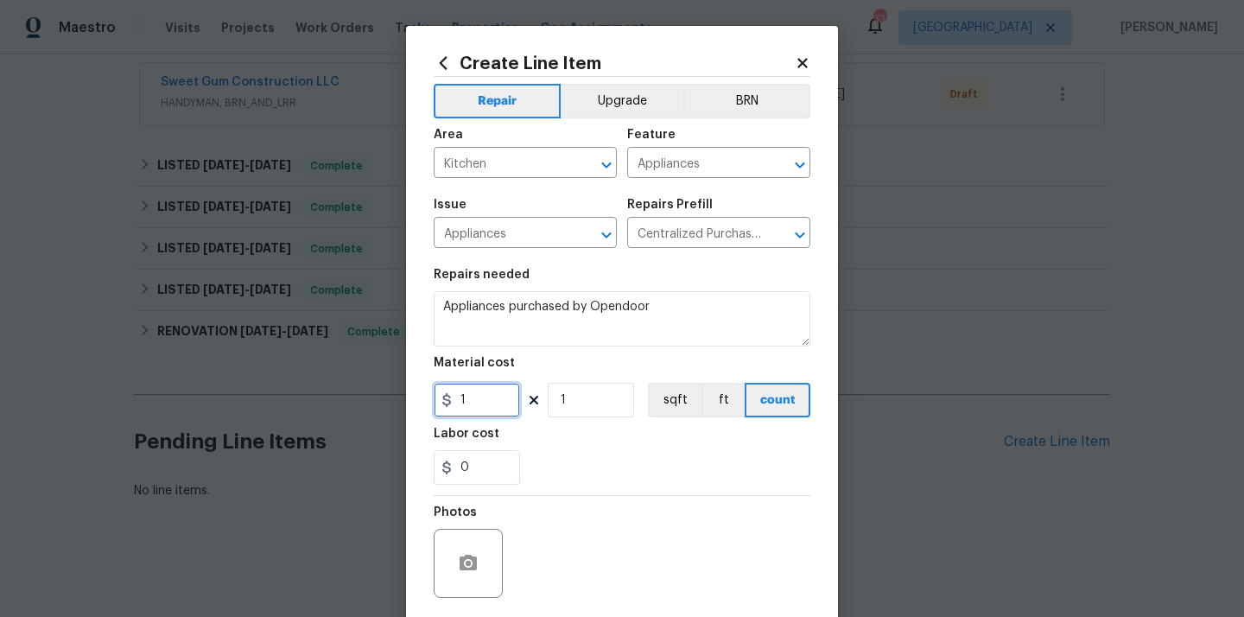
drag, startPoint x: 473, startPoint y: 398, endPoint x: 433, endPoint y: 397, distance: 39.8
click at [435, 398] on input "1" at bounding box center [477, 400] width 86 height 35
paste input "420.02"
type input "420.02"
click at [561, 435] on div "Labor cost" at bounding box center [622, 439] width 377 height 22
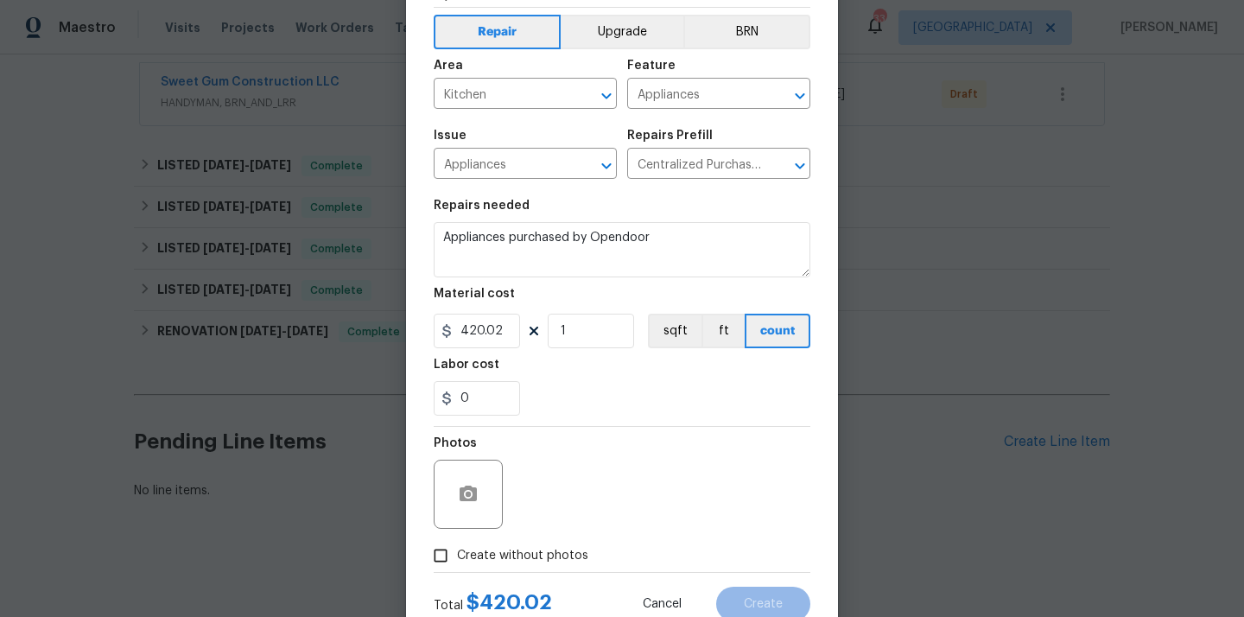
scroll to position [128, 0]
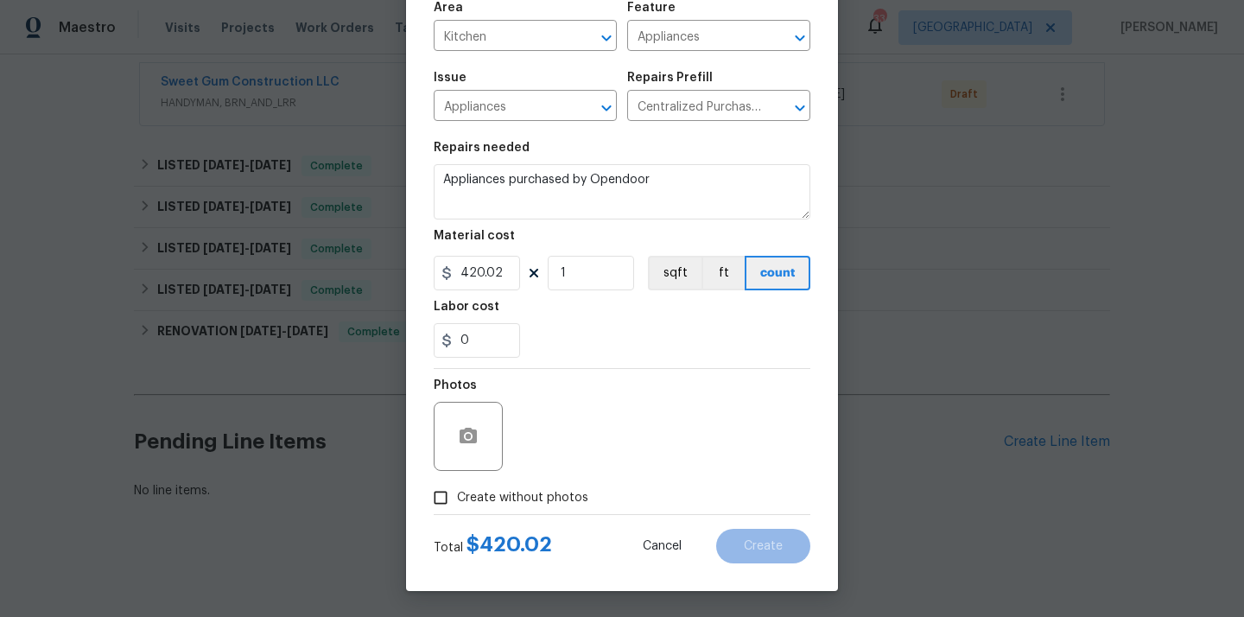
click at [543, 481] on label "Create without photos" at bounding box center [506, 497] width 164 height 33
click at [457, 481] on input "Create without photos" at bounding box center [440, 497] width 33 height 33
checkbox input "true"
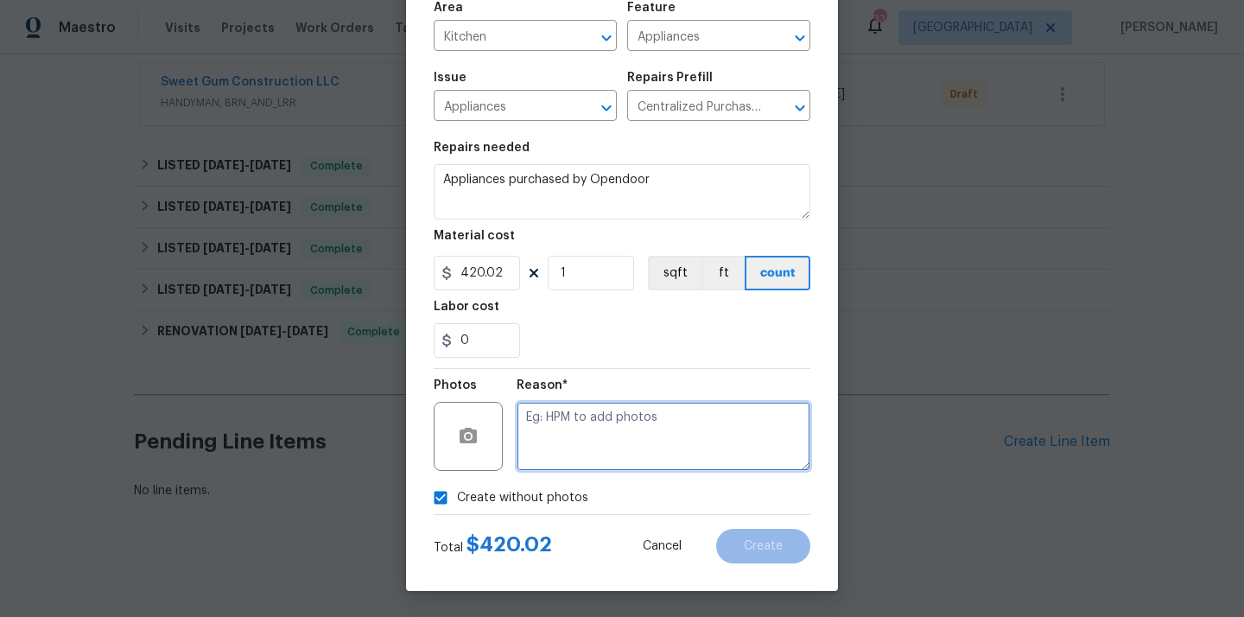
click at [570, 437] on textarea at bounding box center [664, 436] width 294 height 69
type textarea "N/A"
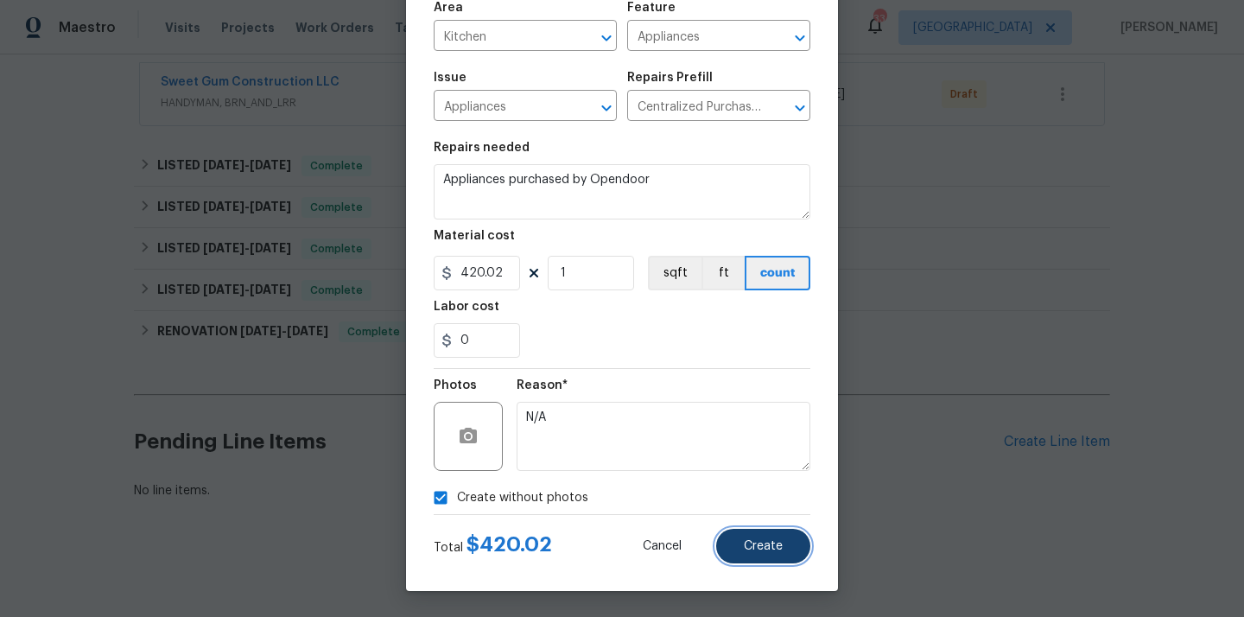
click at [721, 542] on button "Create" at bounding box center [763, 546] width 94 height 35
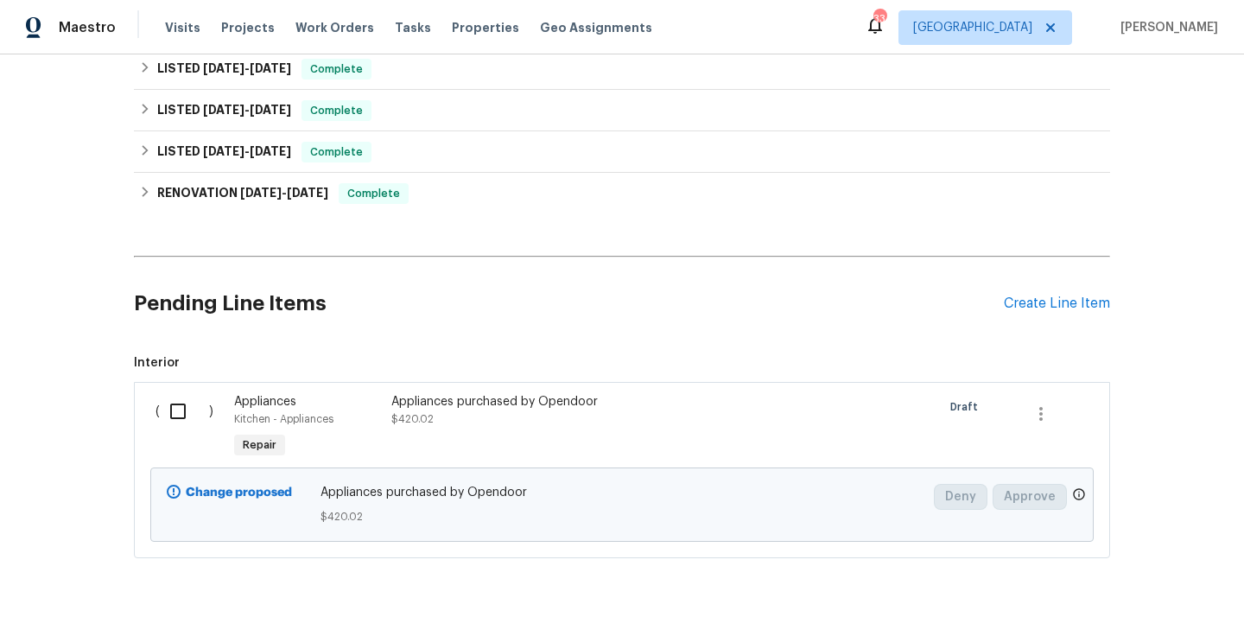
scroll to position [724, 0]
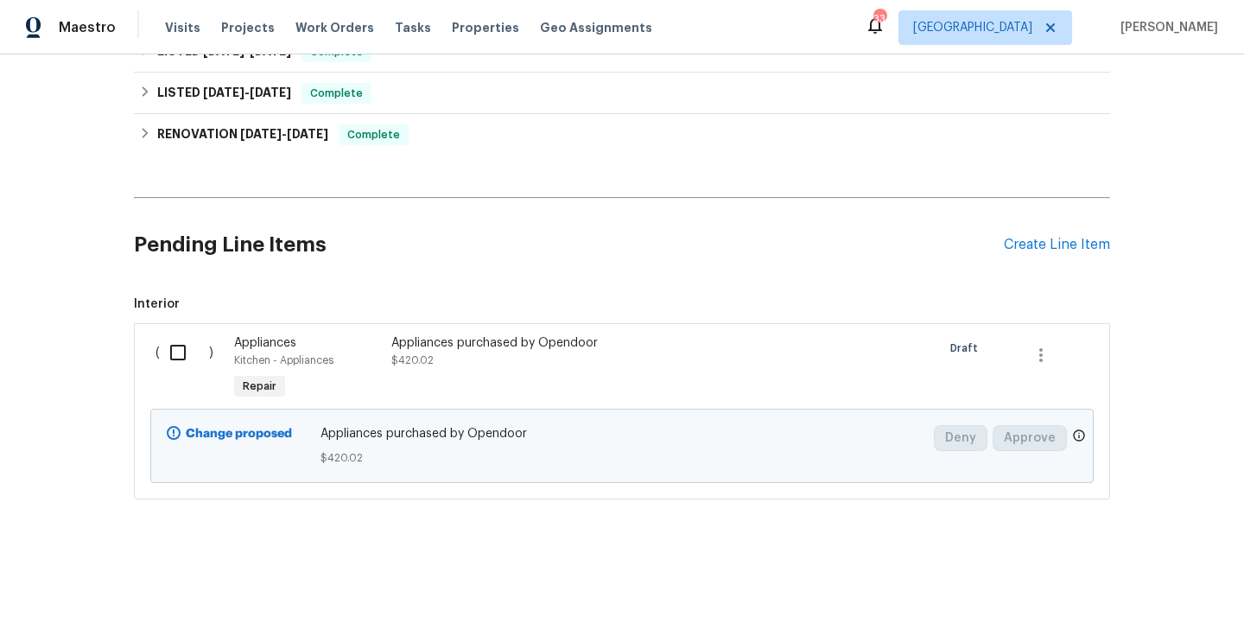
click at [168, 354] on input "checkbox" at bounding box center [184, 352] width 49 height 36
click at [1121, 577] on span "Create Work Order" at bounding box center [1145, 574] width 115 height 22
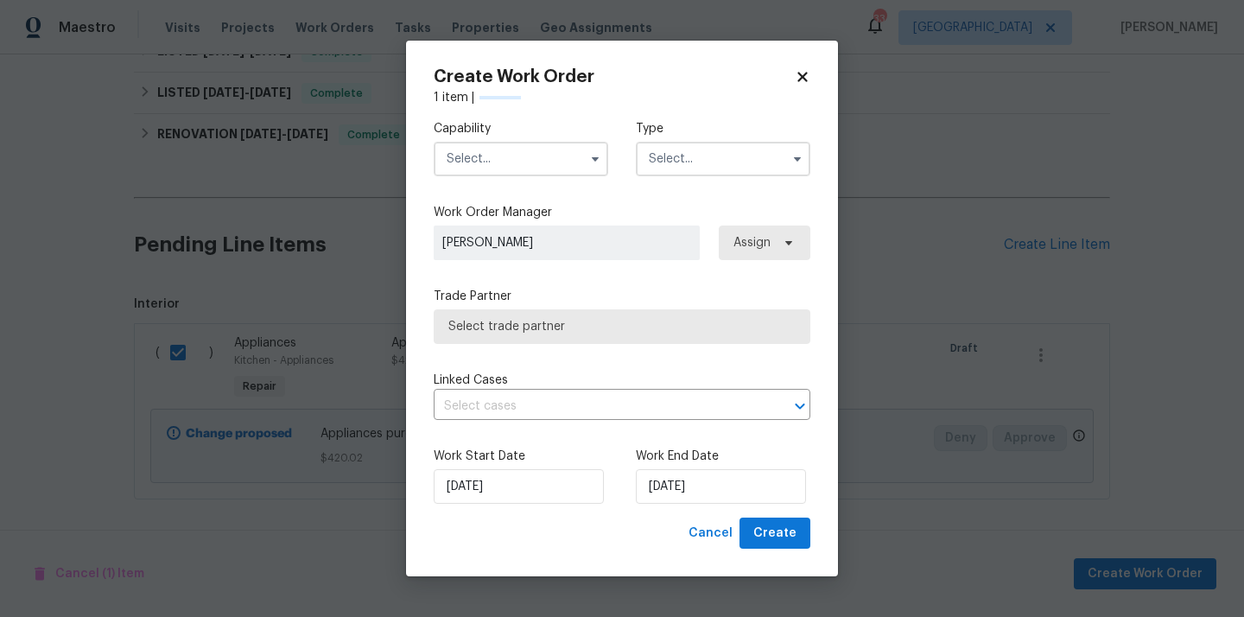
checkbox input "false"
click at [488, 179] on div "Capability Type" at bounding box center [622, 148] width 377 height 84
click at [501, 154] on input "text" at bounding box center [521, 159] width 175 height 35
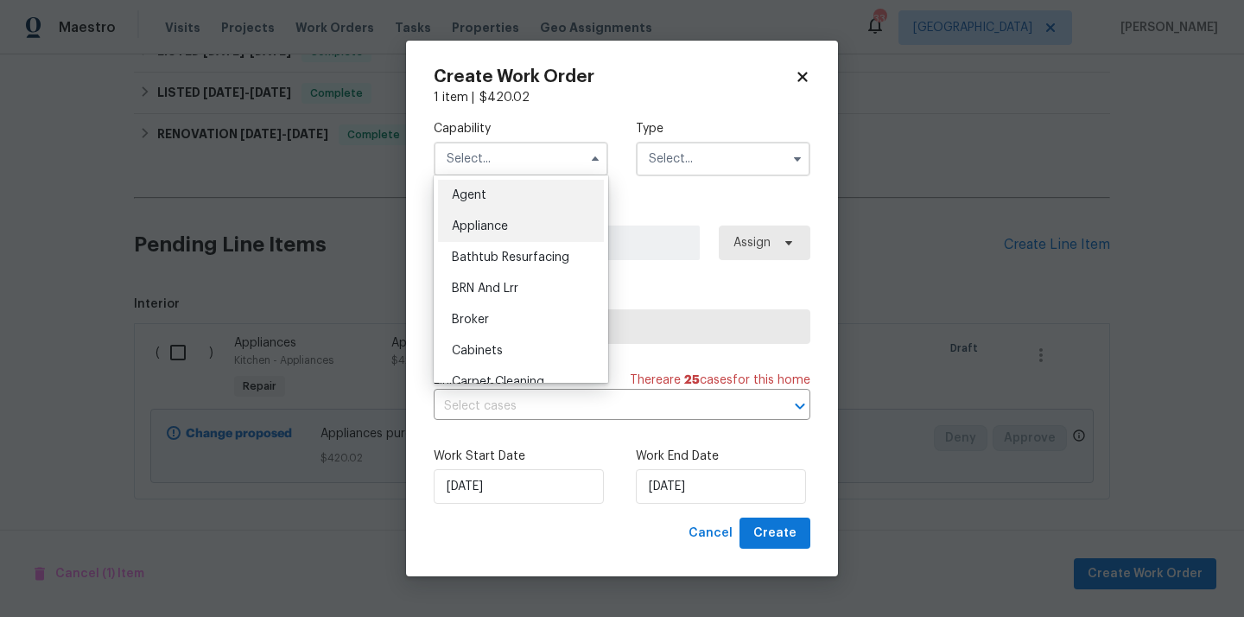
click at [498, 231] on span "Appliance" at bounding box center [480, 226] width 56 height 12
type input "Appliance"
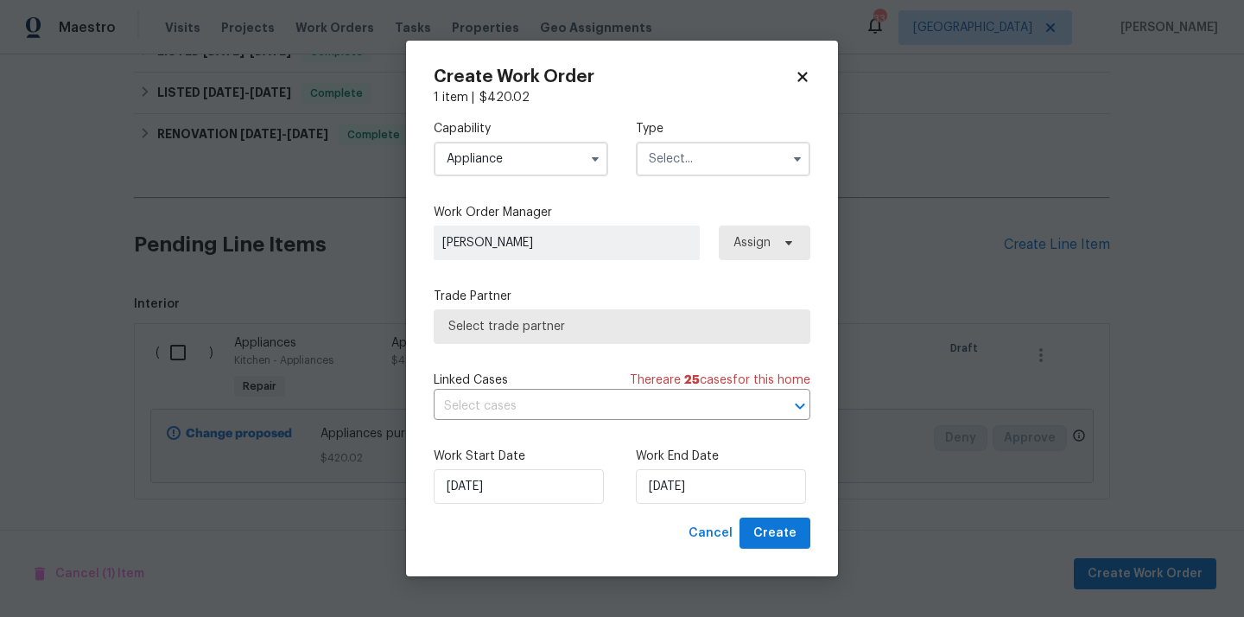
click at [694, 158] on input "text" at bounding box center [723, 159] width 175 height 35
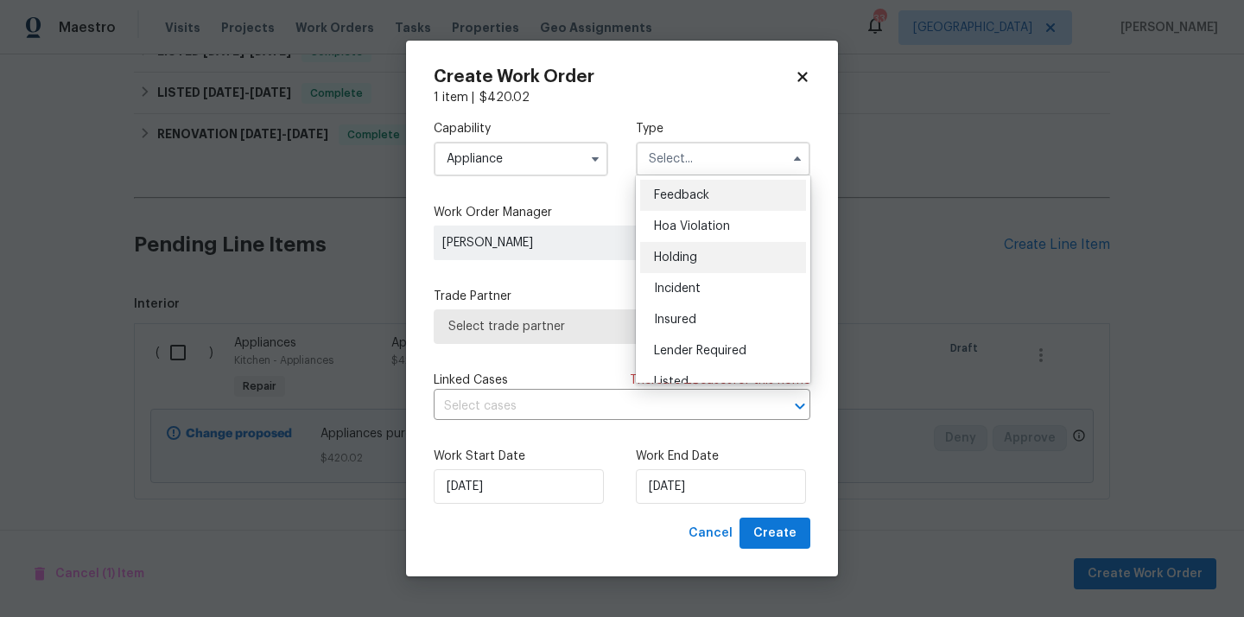
scroll to position [72, 0]
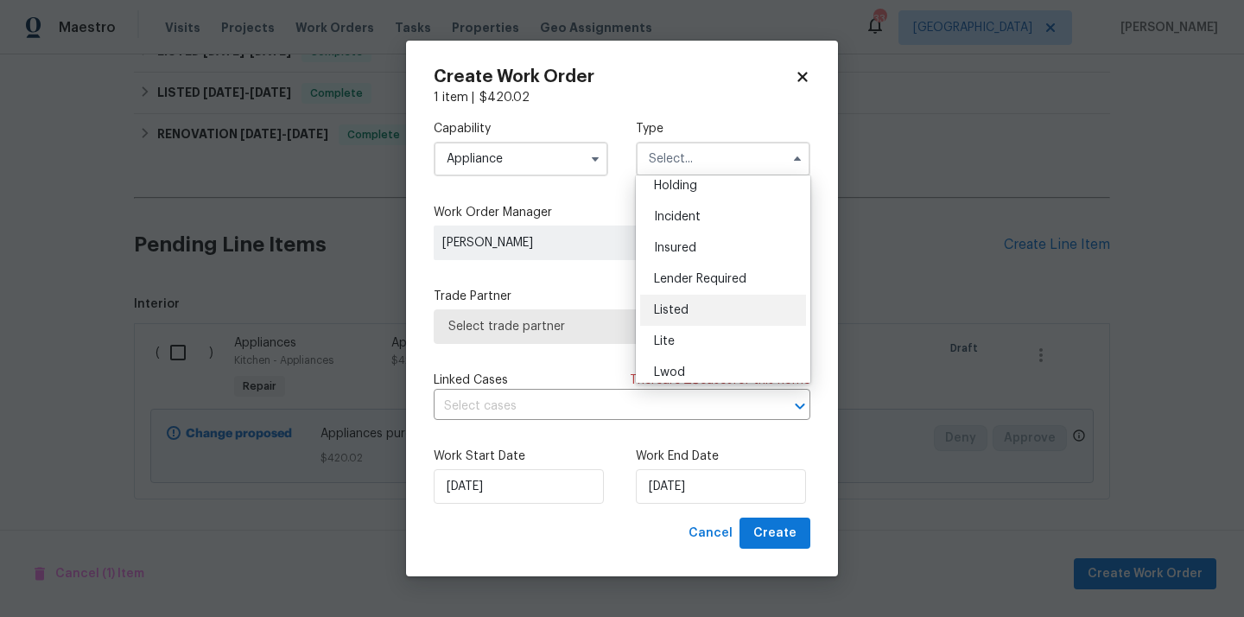
click at [694, 313] on div "Listed" at bounding box center [723, 310] width 166 height 31
type input "Listed"
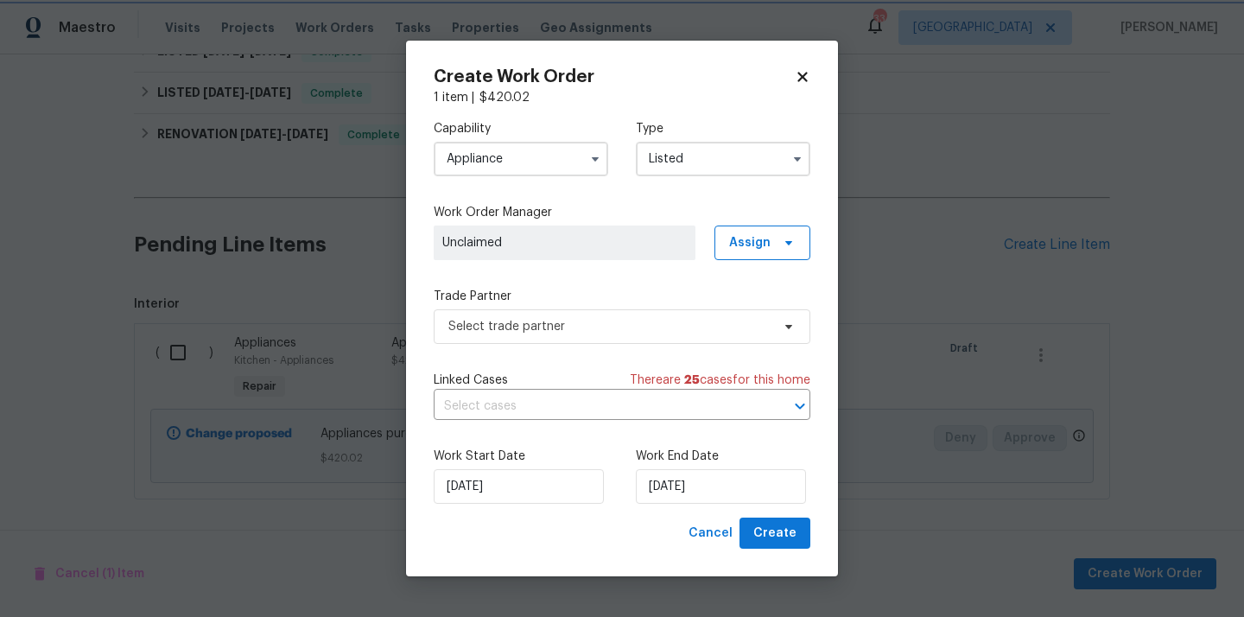
scroll to position [0, 0]
click at [775, 225] on span "Assign" at bounding box center [763, 242] width 96 height 35
click at [772, 229] on span "Assign" at bounding box center [763, 242] width 96 height 35
click at [758, 252] on span "Assign" at bounding box center [763, 242] width 96 height 35
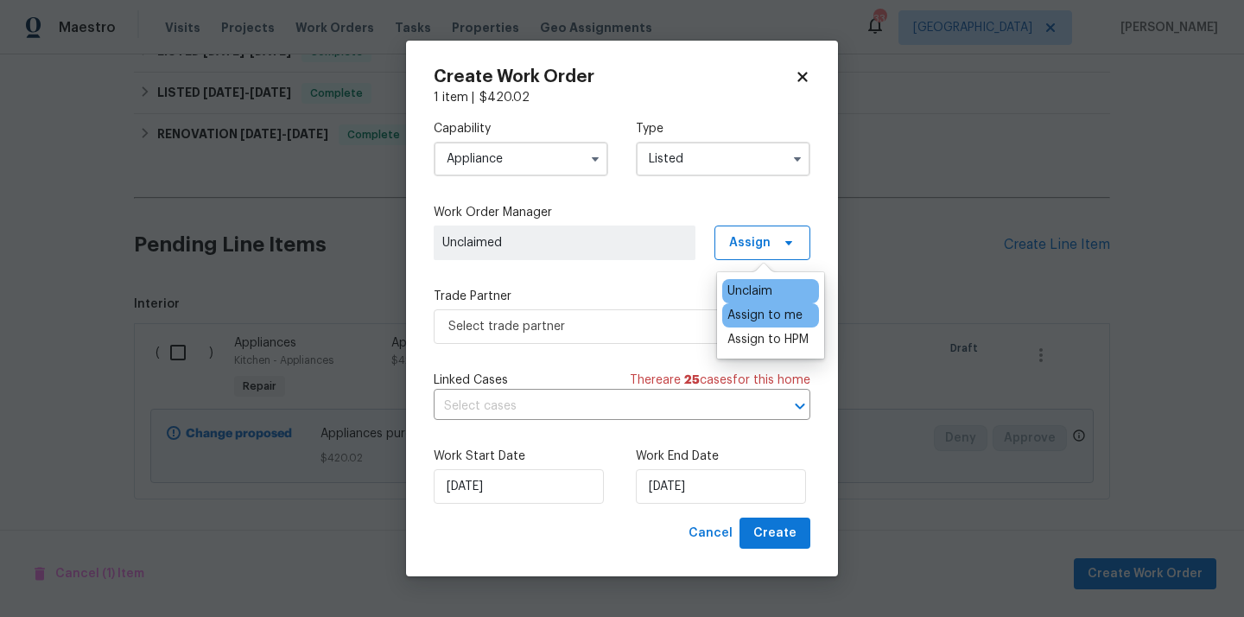
click at [756, 318] on div "Assign to me" at bounding box center [764, 315] width 75 height 17
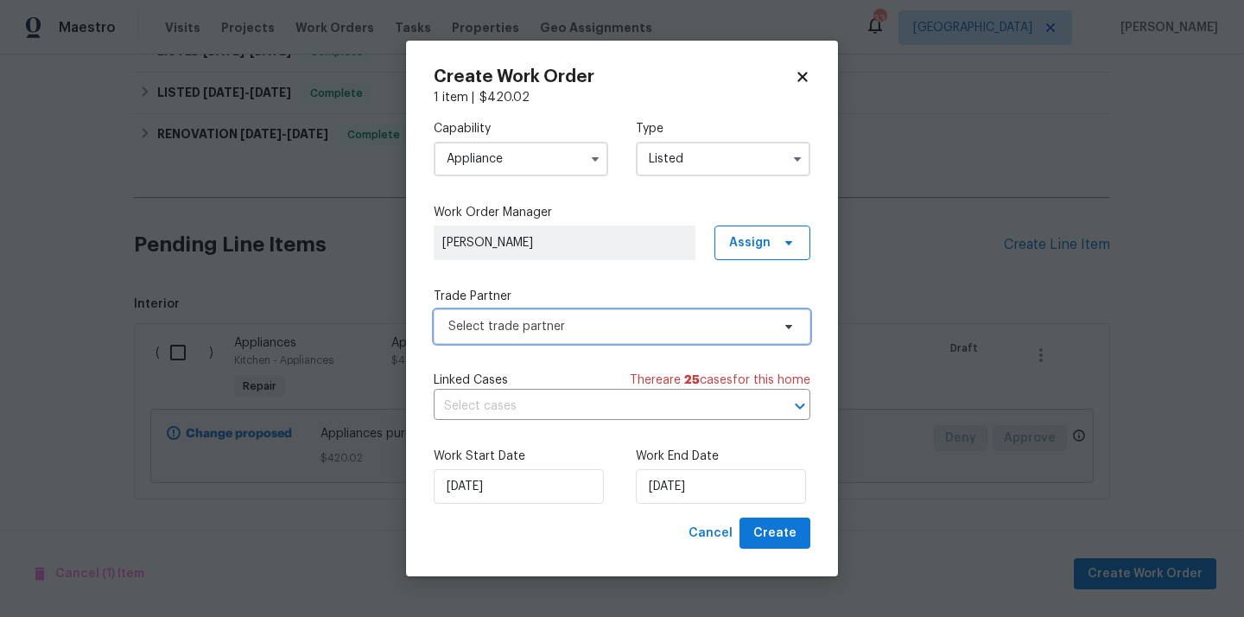
click at [629, 312] on span "Select trade partner" at bounding box center [622, 326] width 377 height 35
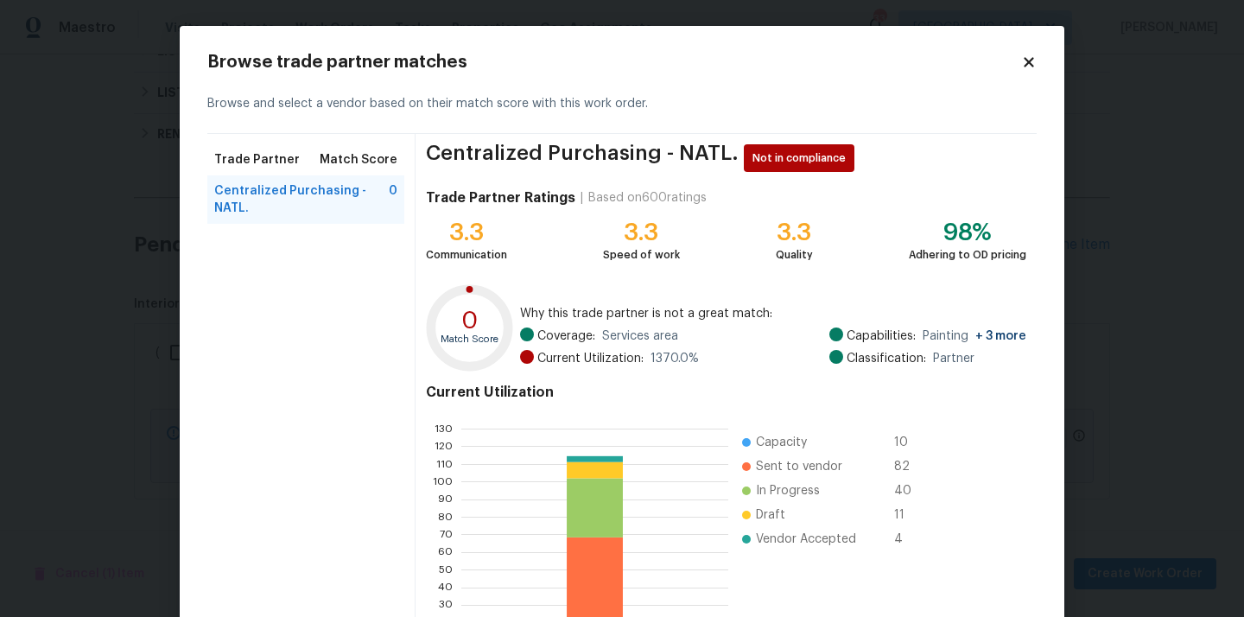
scroll to position [145, 0]
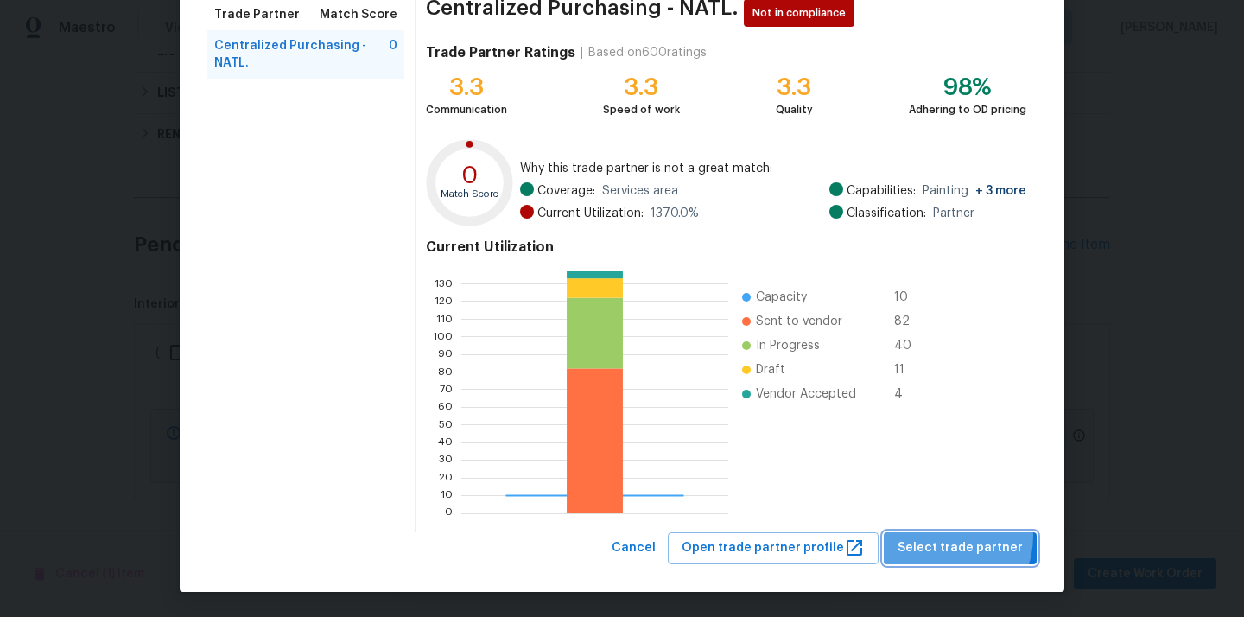
click at [950, 536] on button "Select trade partner" at bounding box center [960, 548] width 153 height 32
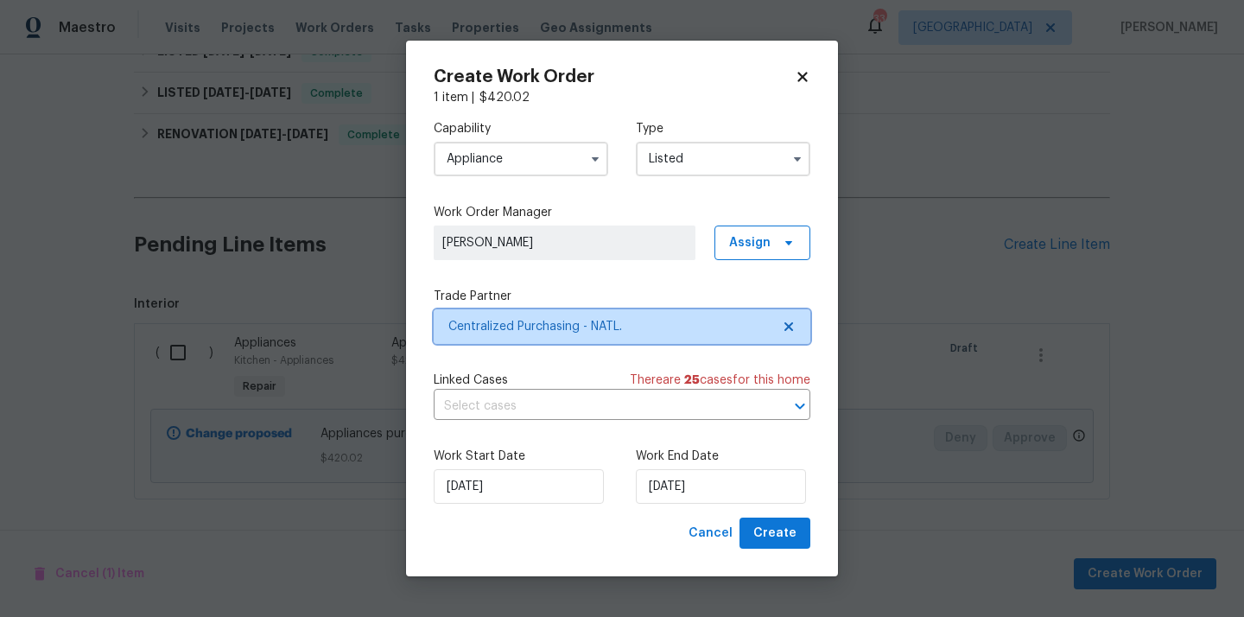
scroll to position [0, 0]
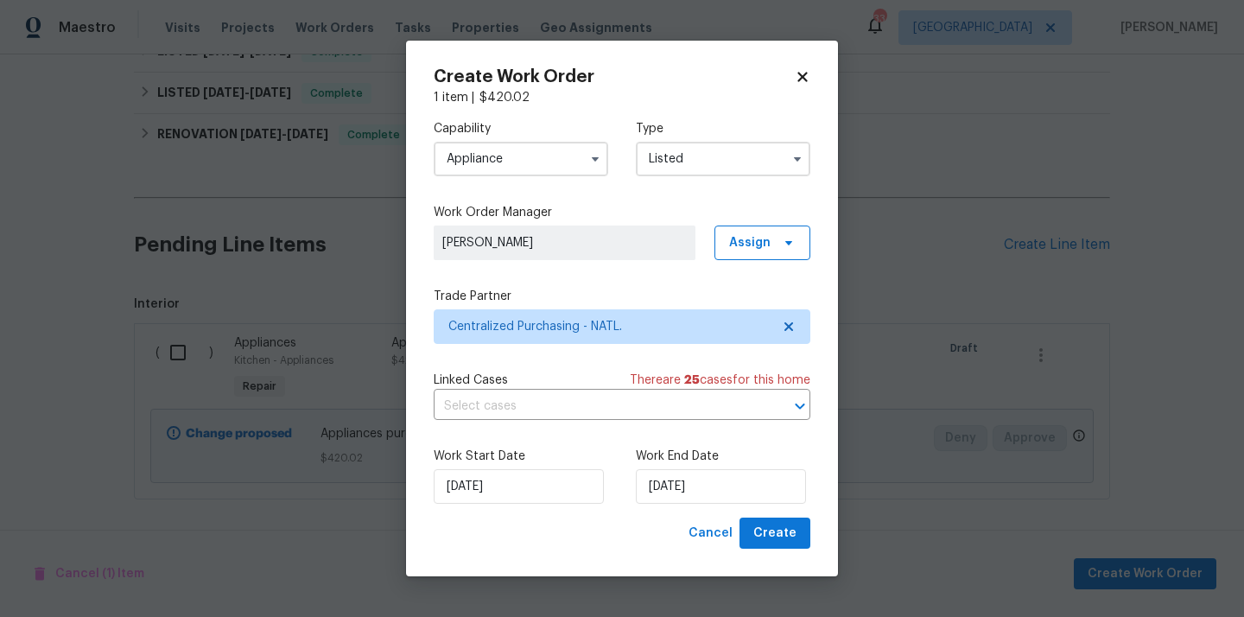
click at [779, 550] on div "Create Work Order 1 item | $ 420.02 Capability Appliance Type Listed Work Order…" at bounding box center [622, 309] width 432 height 537
click at [778, 537] on span "Create" at bounding box center [774, 534] width 43 height 22
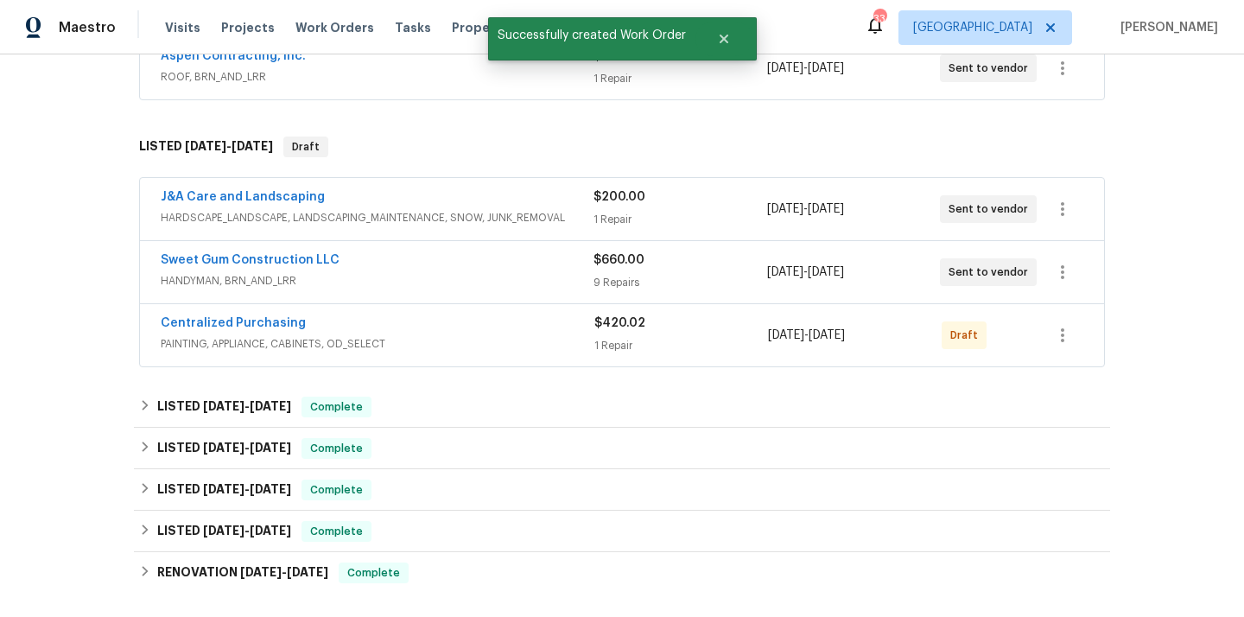
scroll to position [234, 0]
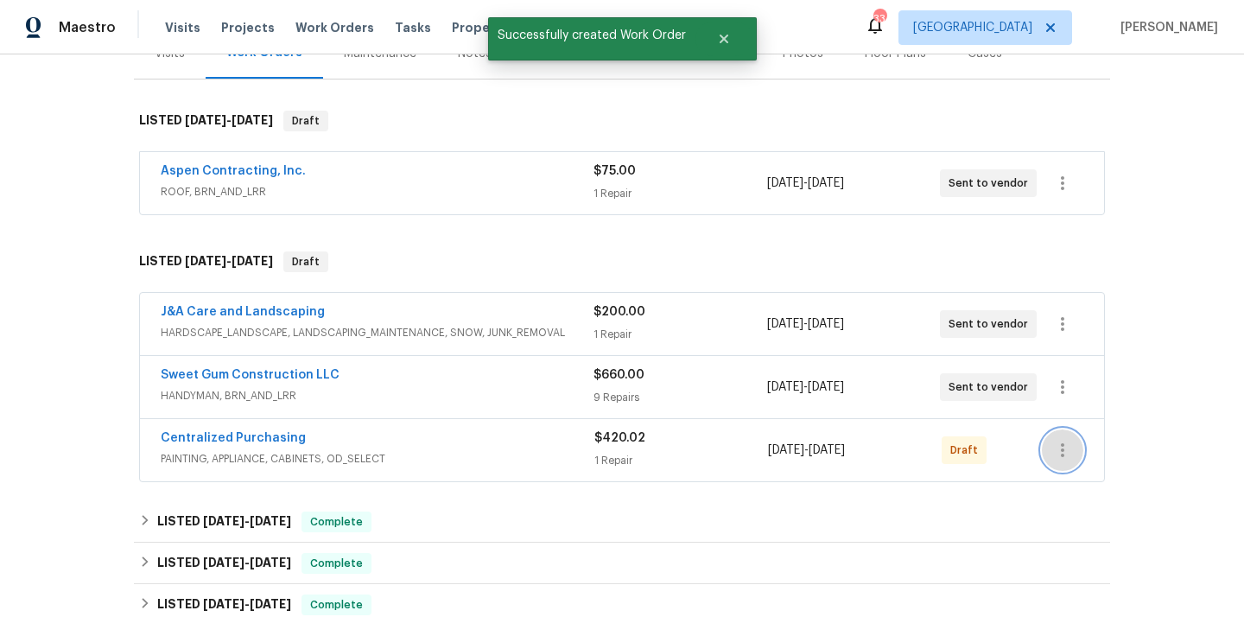
click at [1074, 446] on button "button" at bounding box center [1062, 449] width 41 height 41
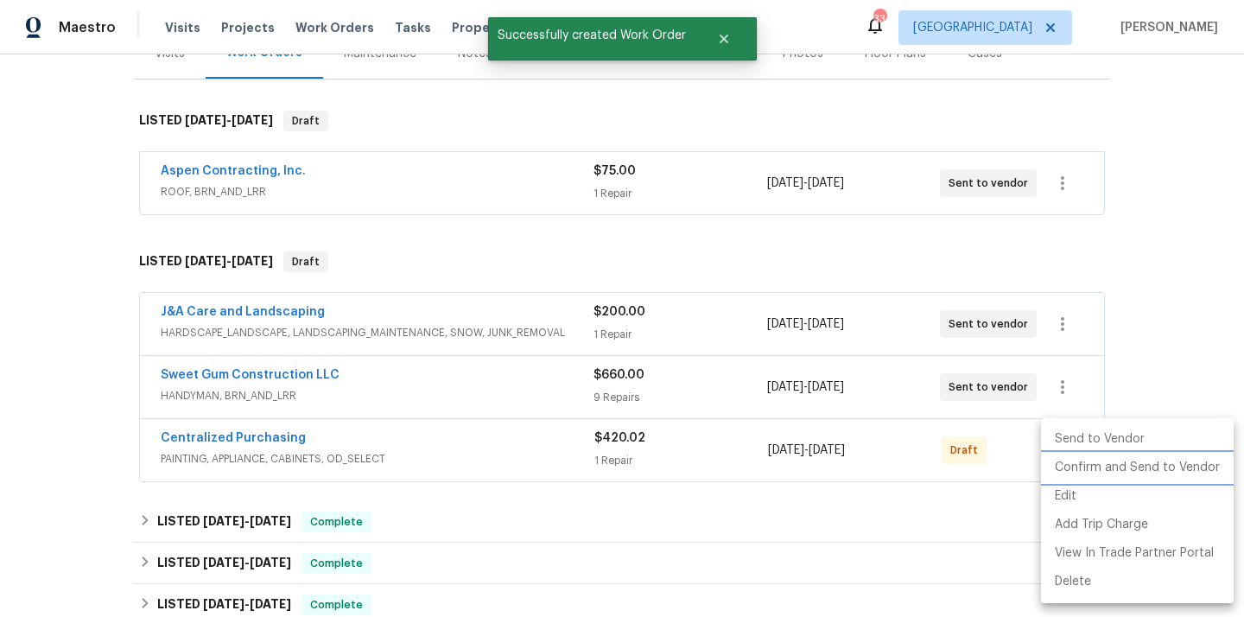
click at [1085, 463] on li "Confirm and Send to Vendor" at bounding box center [1137, 468] width 193 height 29
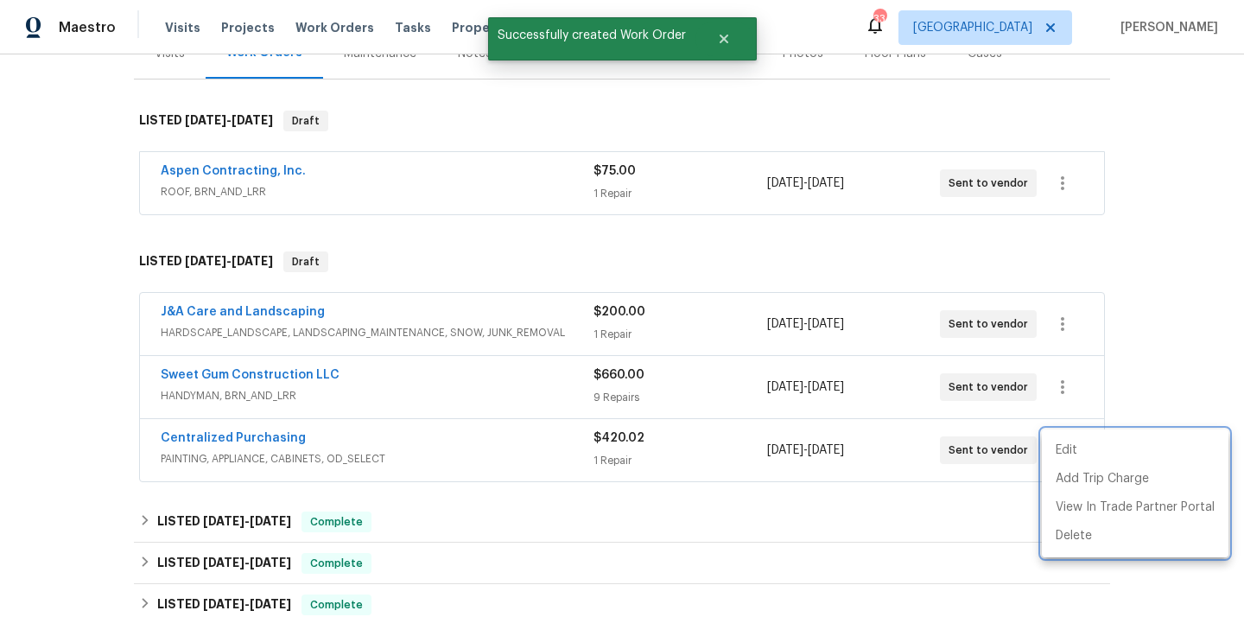
click at [408, 447] on div at bounding box center [622, 308] width 1244 height 617
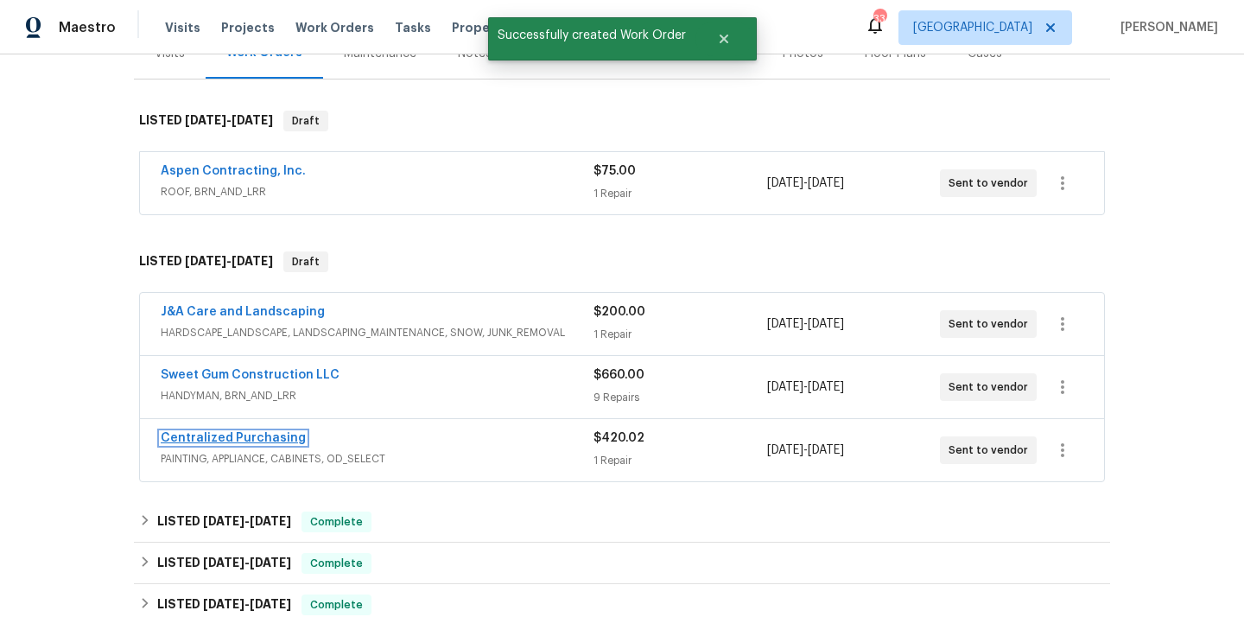
click at [237, 432] on link "Centralized Purchasing" at bounding box center [233, 438] width 145 height 12
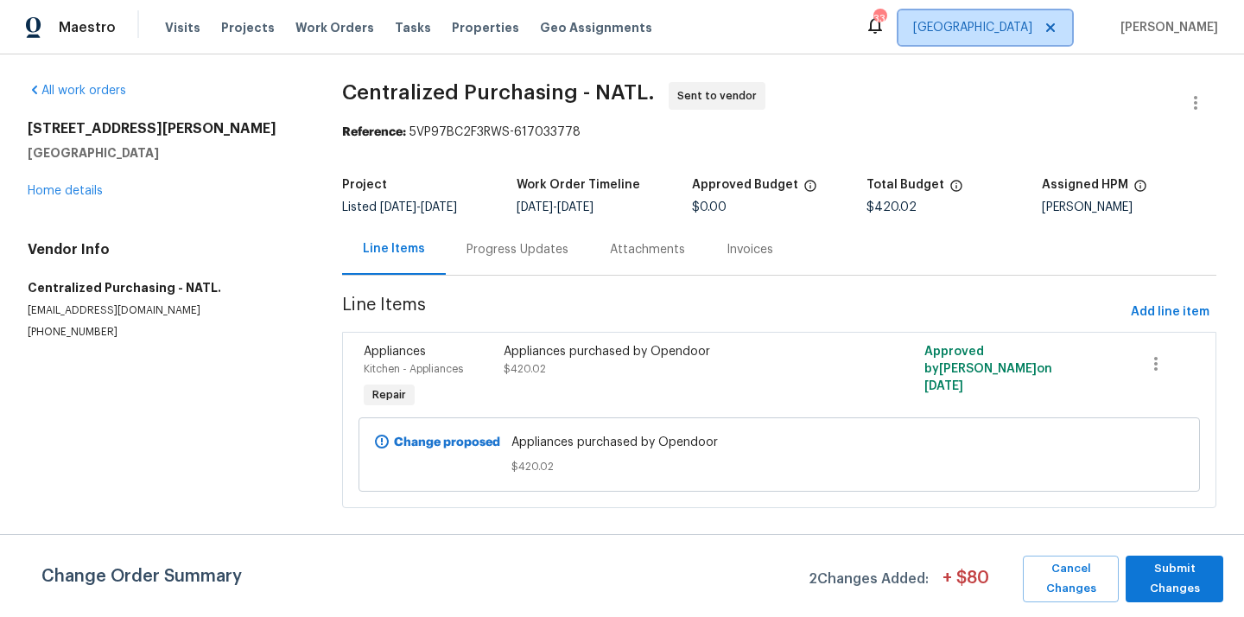
click at [1026, 28] on span "[GEOGRAPHIC_DATA]" at bounding box center [972, 27] width 119 height 17
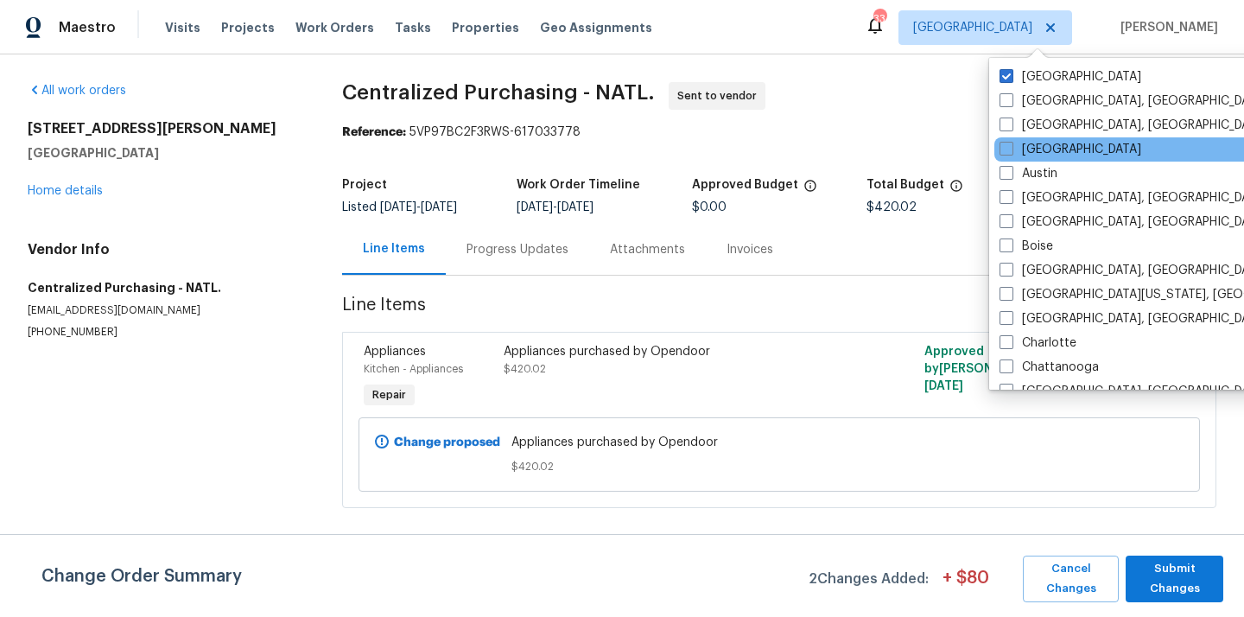
click at [1043, 140] on div "[GEOGRAPHIC_DATA]" at bounding box center [1168, 149] width 348 height 24
click at [1039, 146] on label "[GEOGRAPHIC_DATA]" at bounding box center [1071, 149] width 142 height 17
click at [1011, 146] on input "[GEOGRAPHIC_DATA]" at bounding box center [1005, 146] width 11 height 11
checkbox input "true"
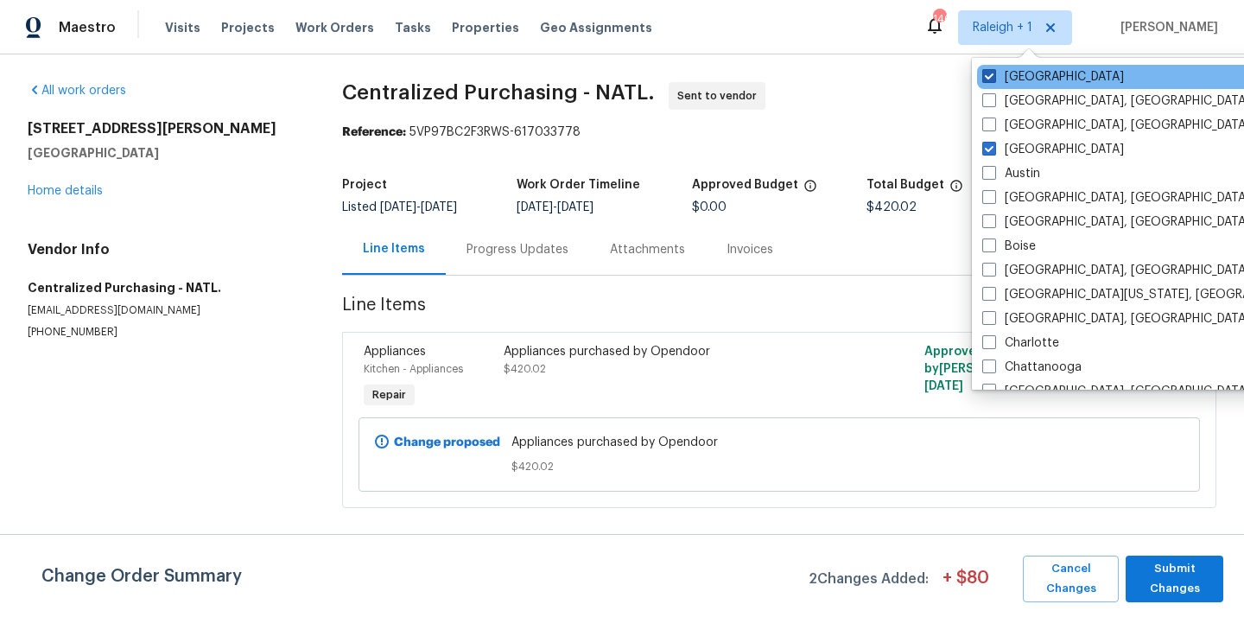
click at [1029, 72] on label "[GEOGRAPHIC_DATA]" at bounding box center [1053, 76] width 142 height 17
click at [994, 72] on input "[GEOGRAPHIC_DATA]" at bounding box center [987, 73] width 11 height 11
checkbox input "false"
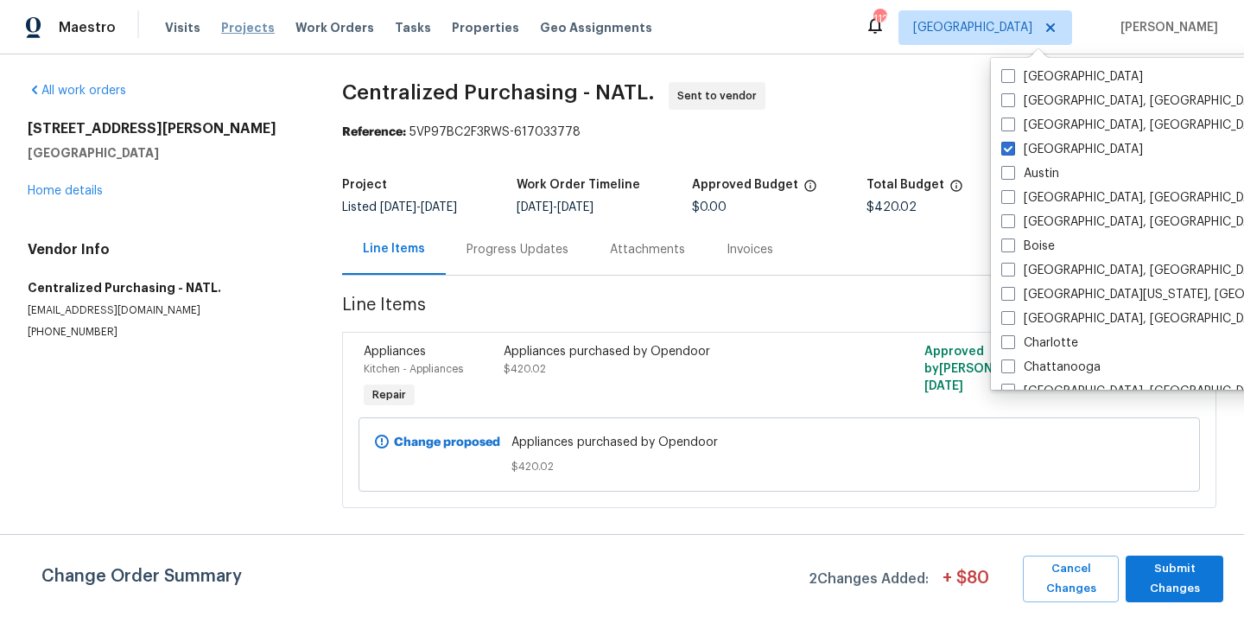
click at [245, 29] on span "Projects" at bounding box center [248, 27] width 54 height 17
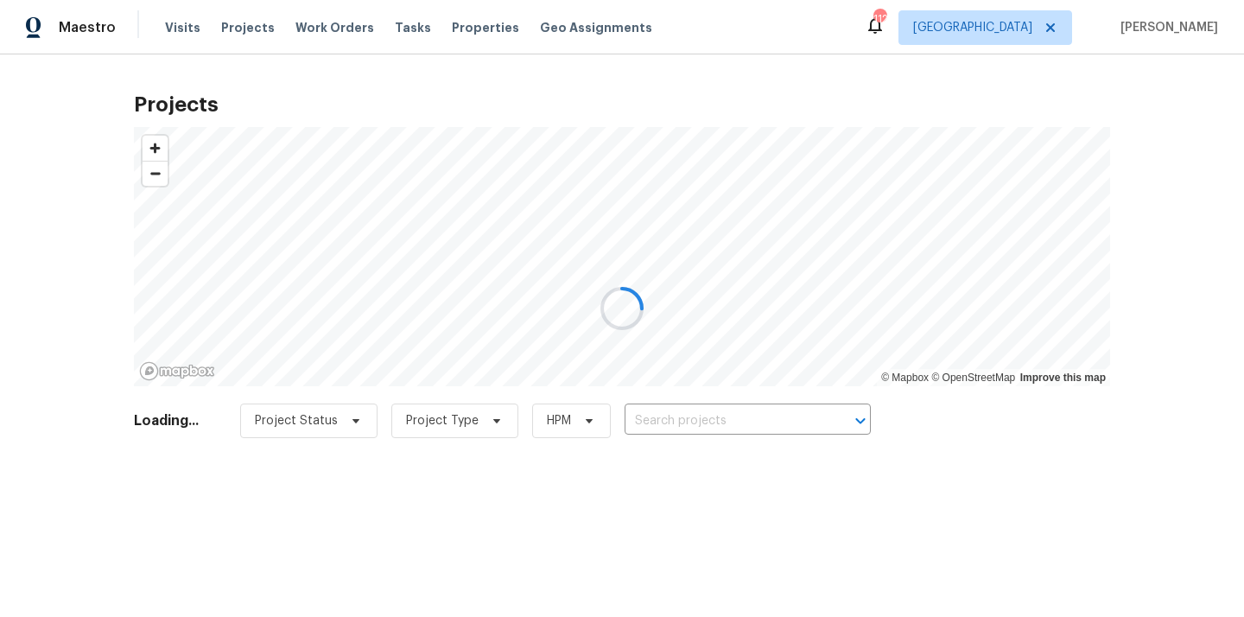
click at [759, 425] on div at bounding box center [622, 308] width 1244 height 617
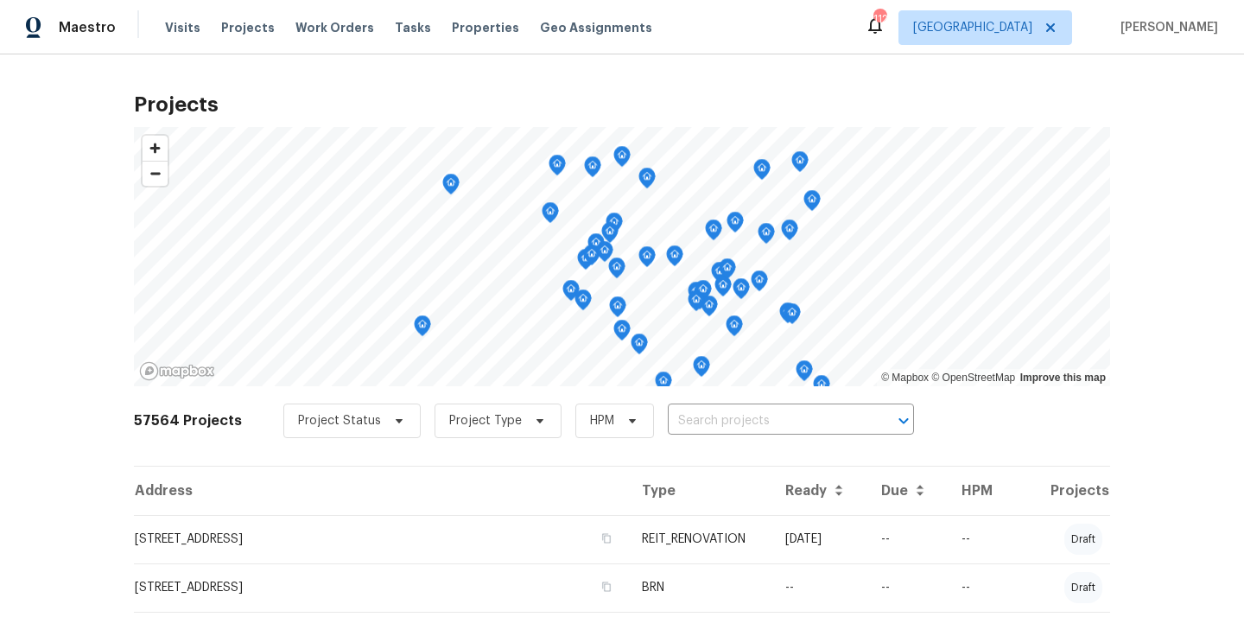
click at [759, 425] on input "text" at bounding box center [767, 421] width 198 height 27
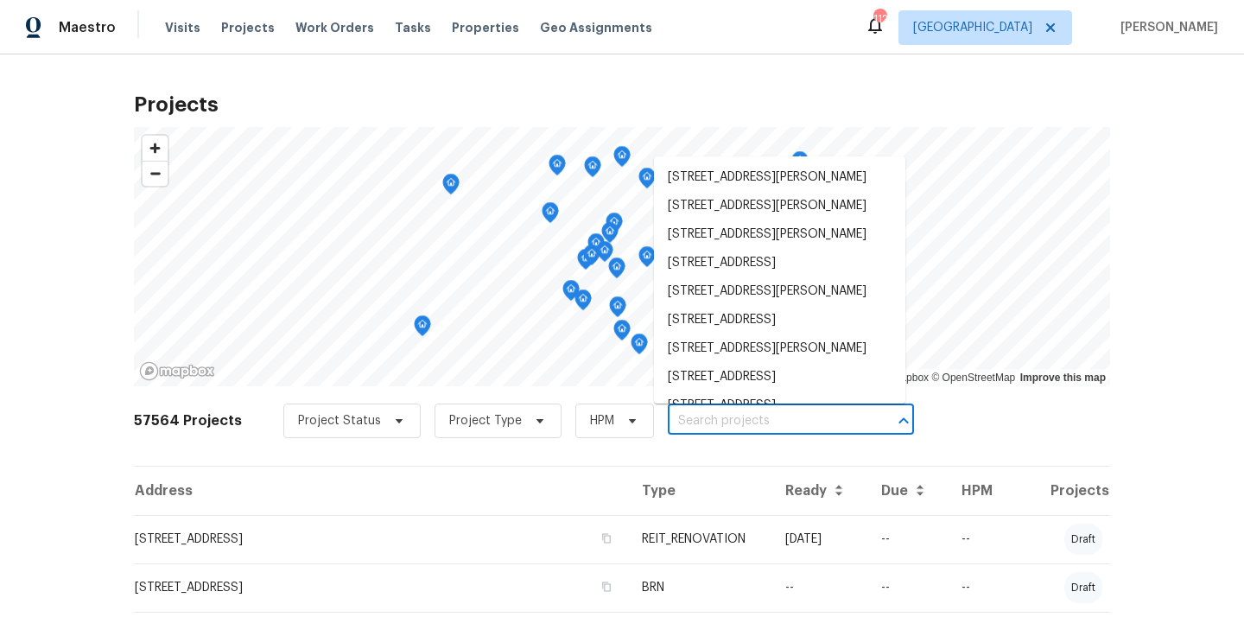
paste input "2304 Wesley Chapel"
type input "2304 Wesley Chapel"
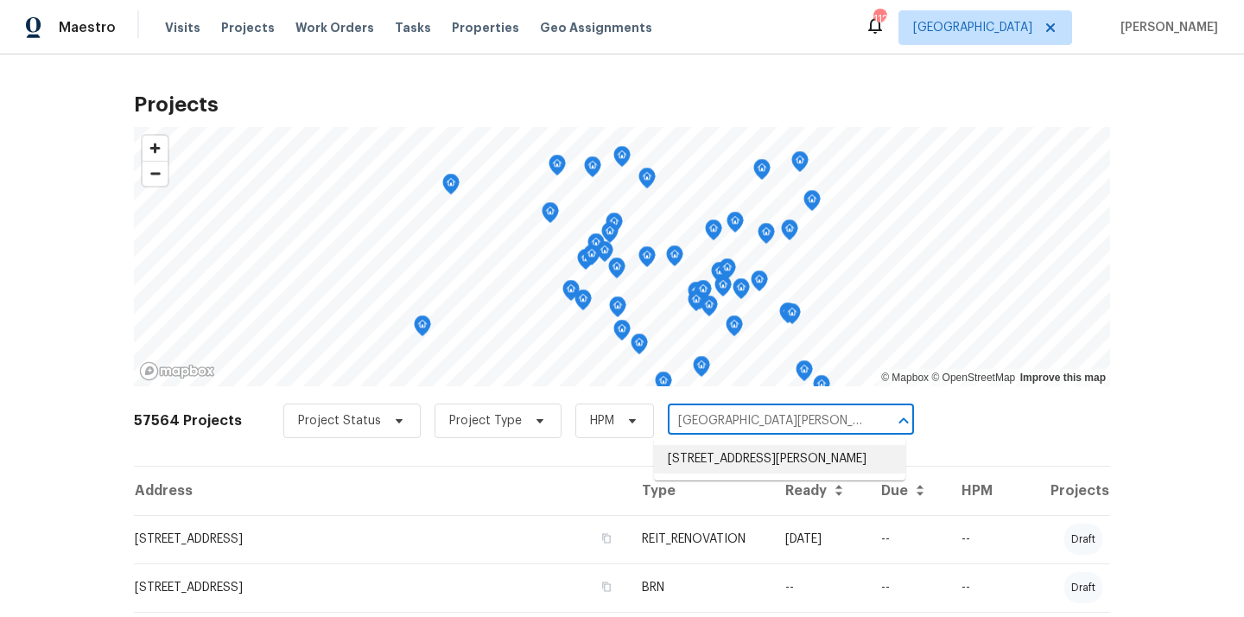
click at [733, 448] on li "2304 Wesley Chapel Rd, Decatur, GA 30035" at bounding box center [779, 459] width 251 height 29
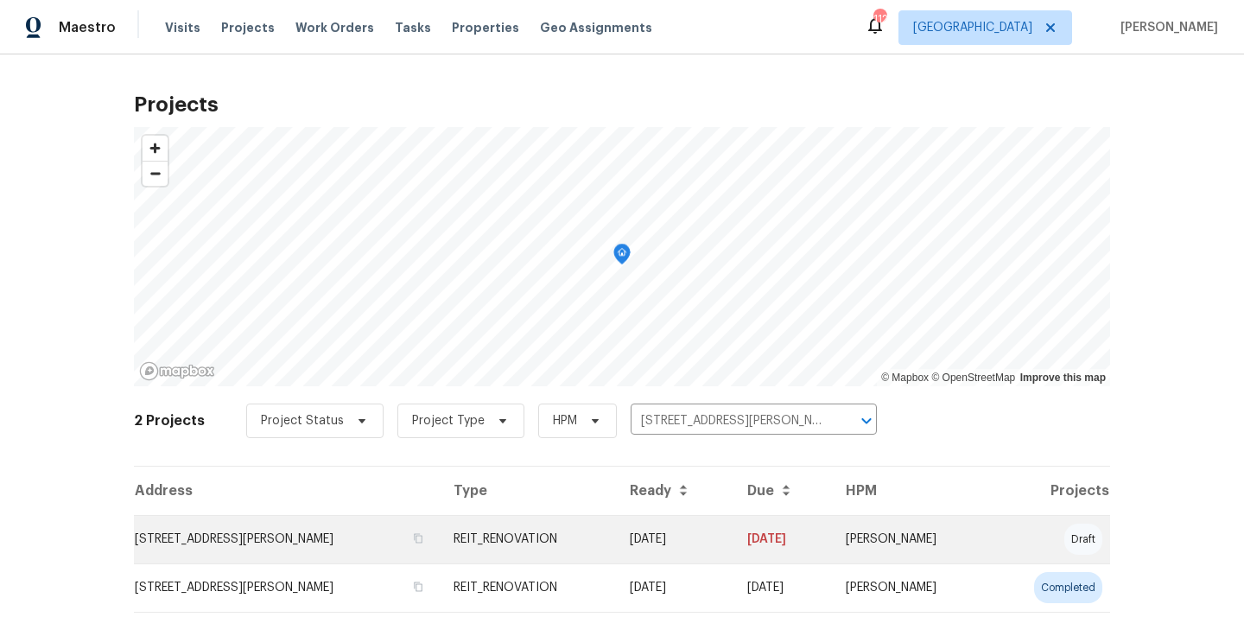
click at [340, 549] on td "2304 Wesley Chapel Rd, Decatur, GA 30035" at bounding box center [287, 539] width 306 height 48
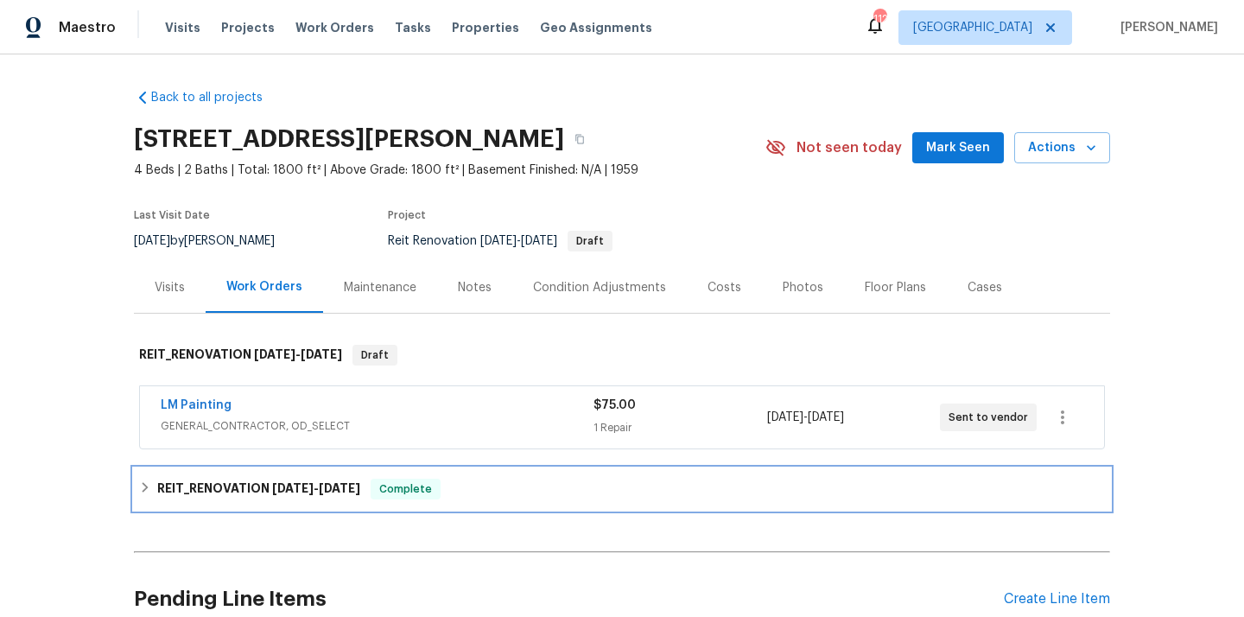
click at [144, 488] on icon at bounding box center [145, 487] width 12 height 12
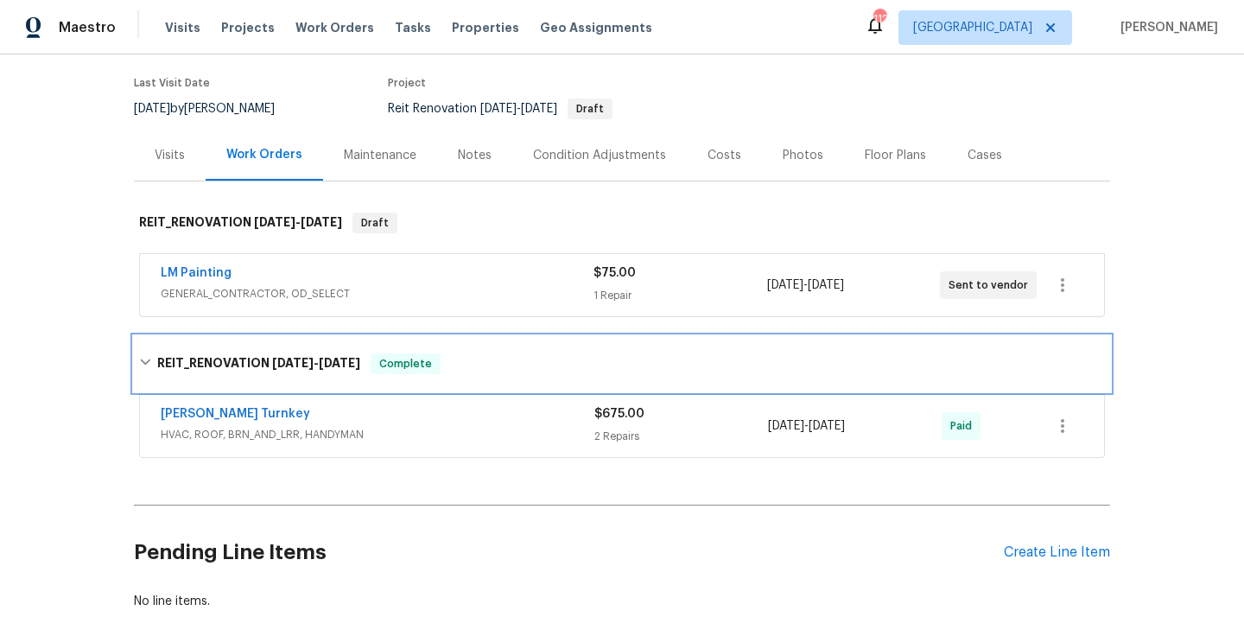
scroll to position [186, 0]
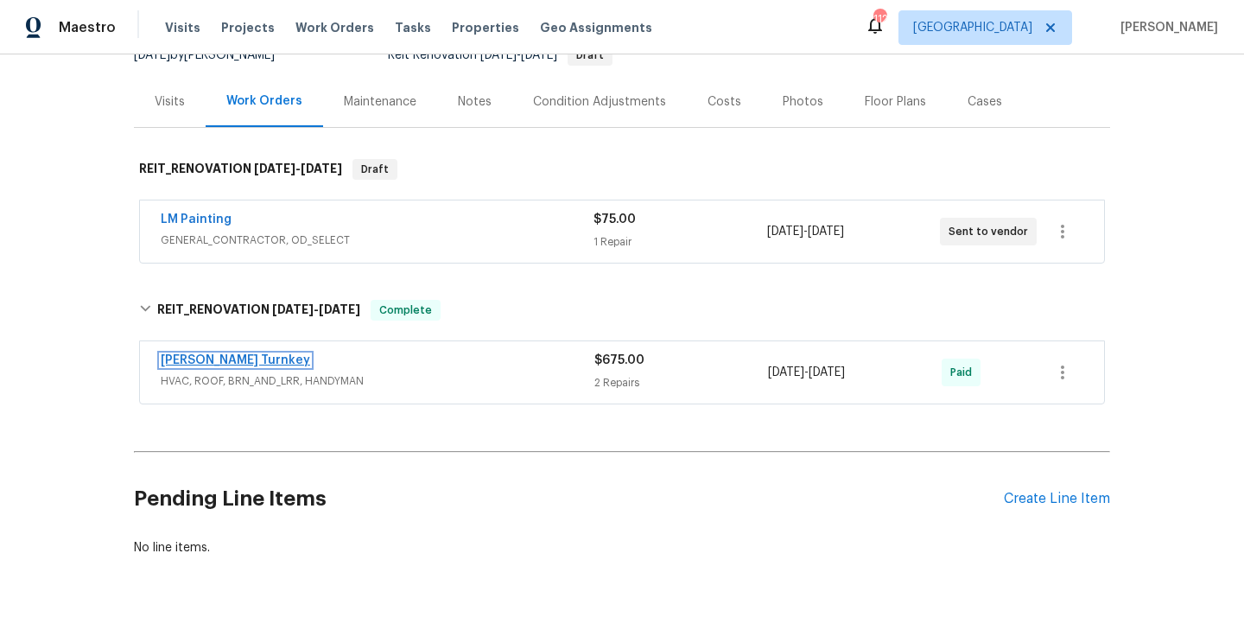
click at [211, 355] on link "Davis Turnkey" at bounding box center [235, 360] width 149 height 12
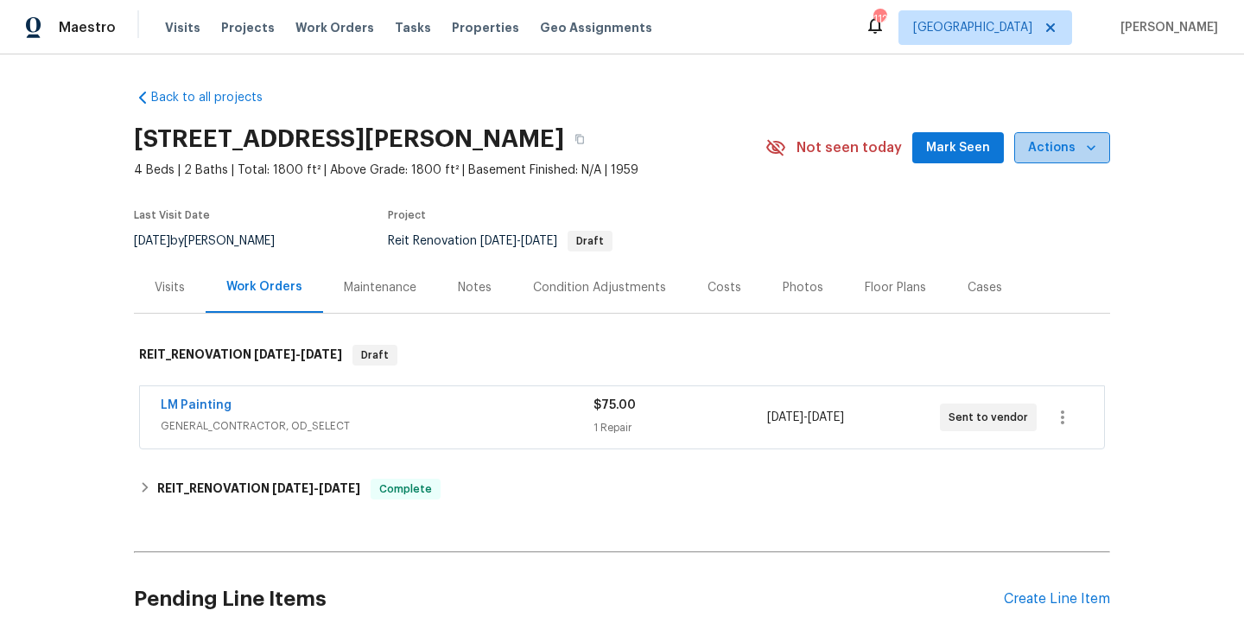
click at [1083, 148] on icon "button" at bounding box center [1091, 147] width 17 height 17
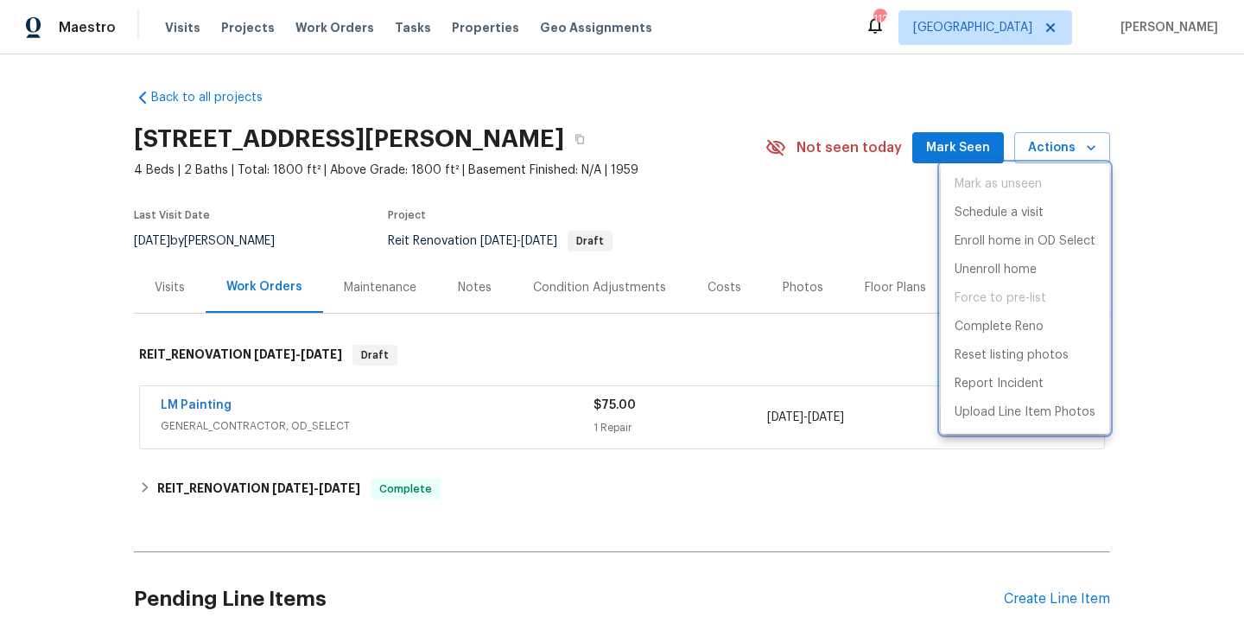
click at [789, 232] on div at bounding box center [622, 308] width 1244 height 617
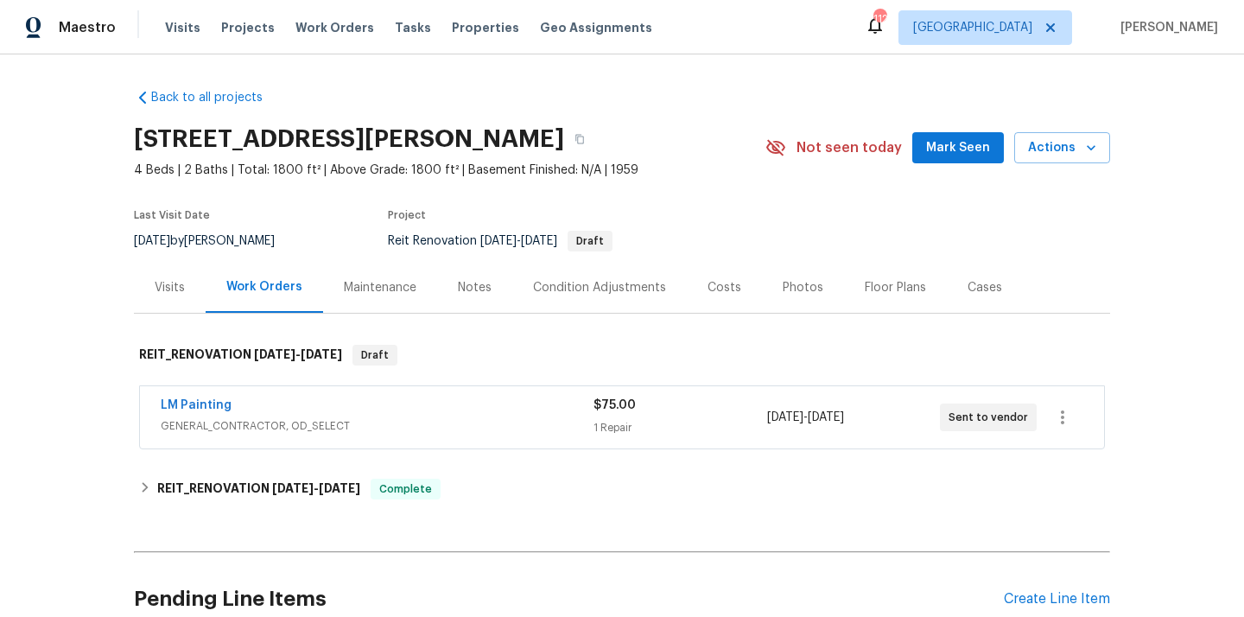
click at [873, 292] on div "Floor Plans" at bounding box center [895, 287] width 61 height 17
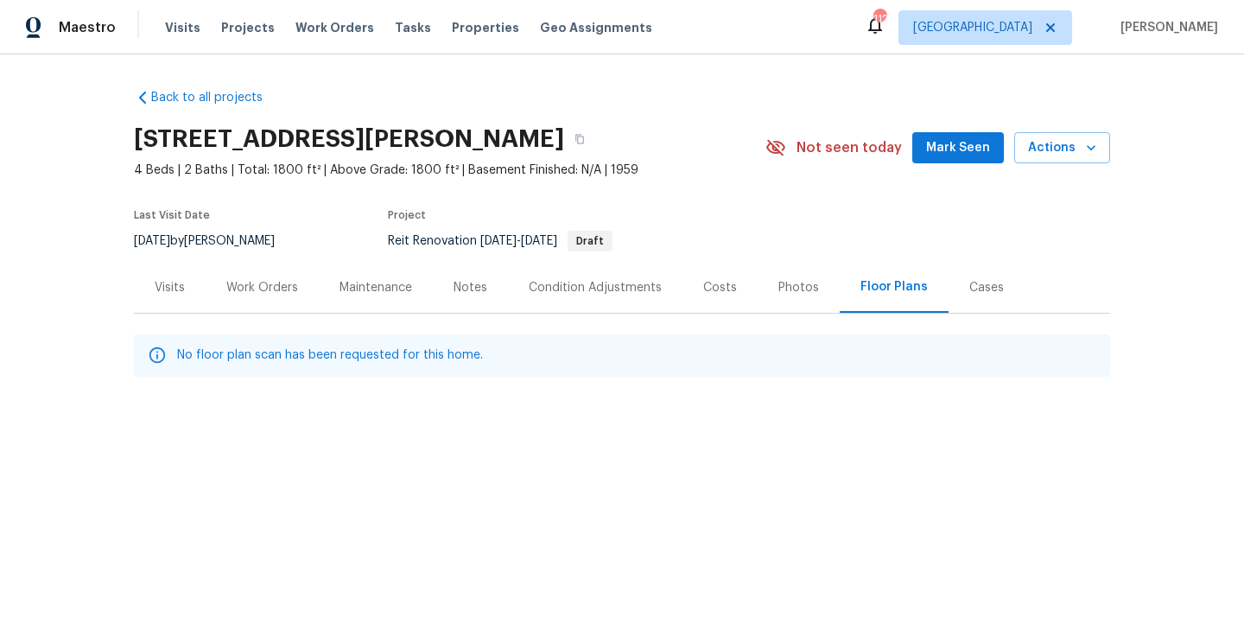
click at [969, 284] on div "Cases" at bounding box center [986, 287] width 35 height 17
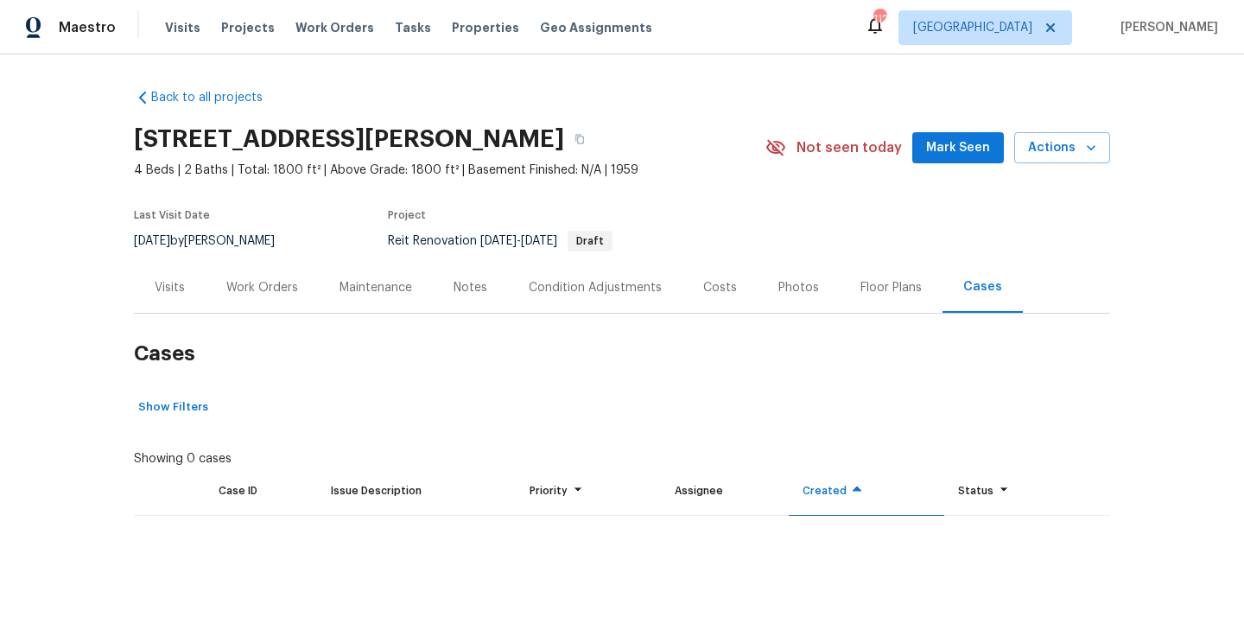
scroll to position [29, 0]
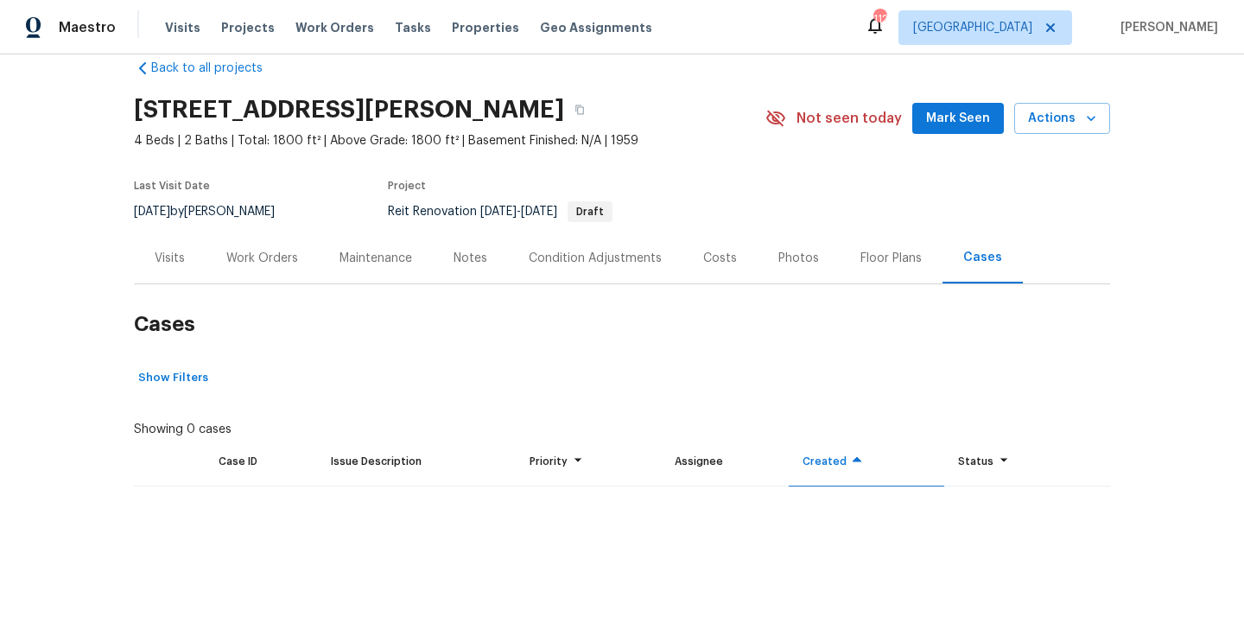
click at [778, 260] on div "Photos" at bounding box center [798, 258] width 41 height 17
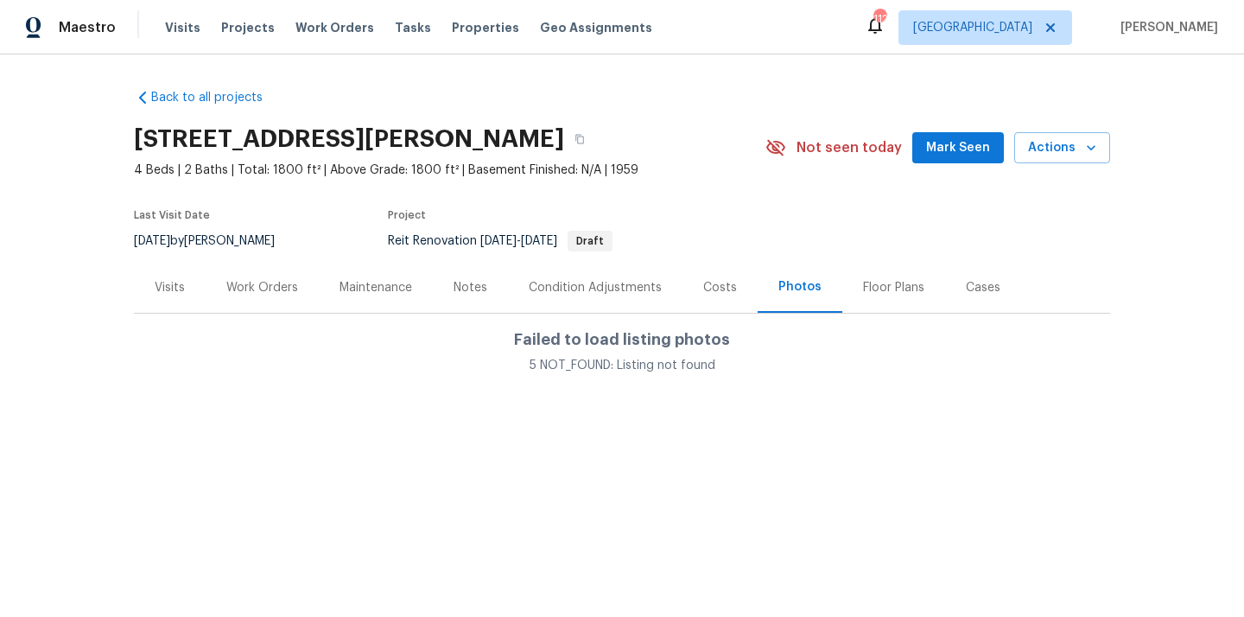
click at [710, 286] on div "Costs" at bounding box center [720, 287] width 34 height 17
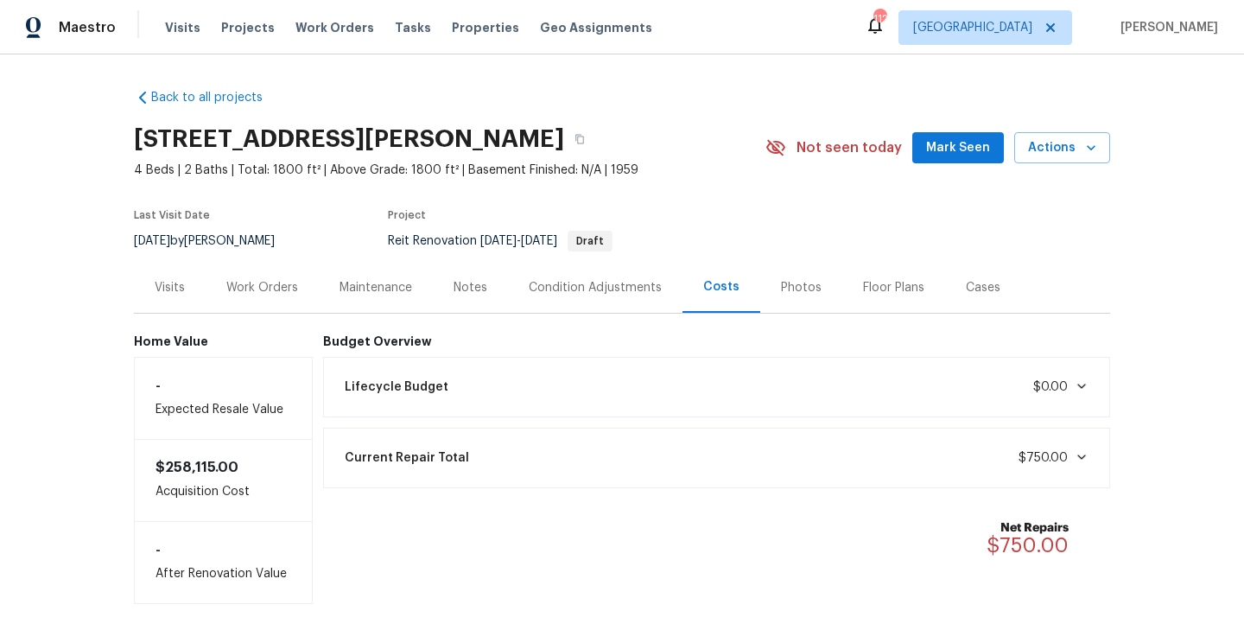
click at [610, 282] on div "Condition Adjustments" at bounding box center [595, 287] width 133 height 17
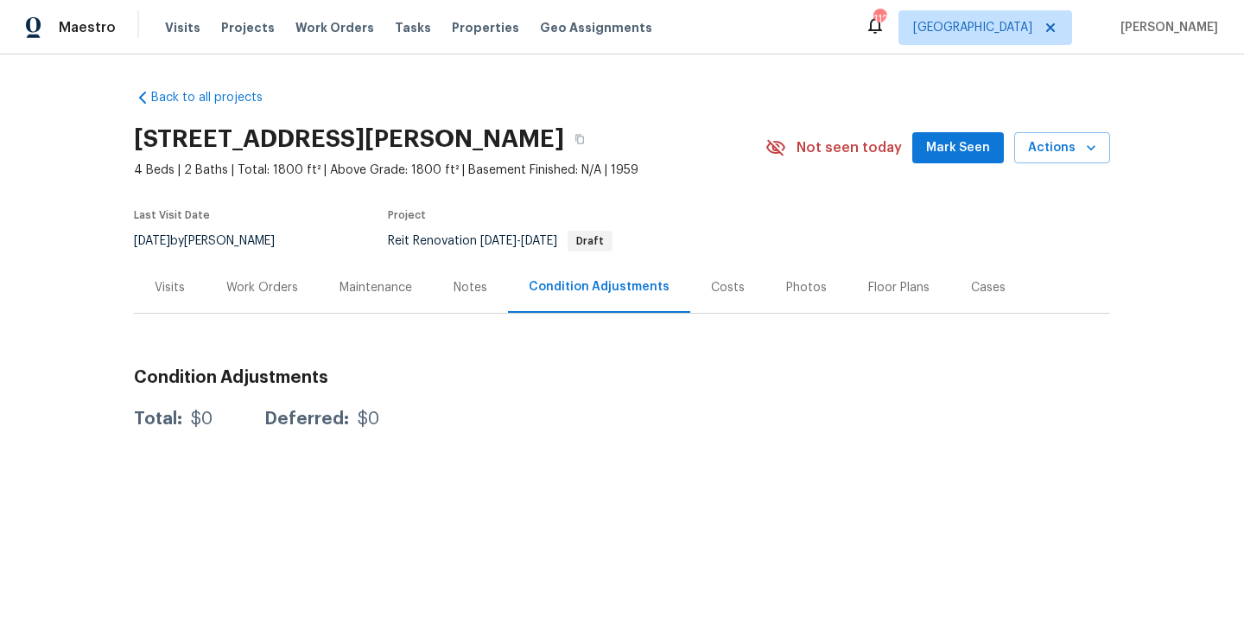
click at [469, 285] on div "Notes" at bounding box center [471, 287] width 34 height 17
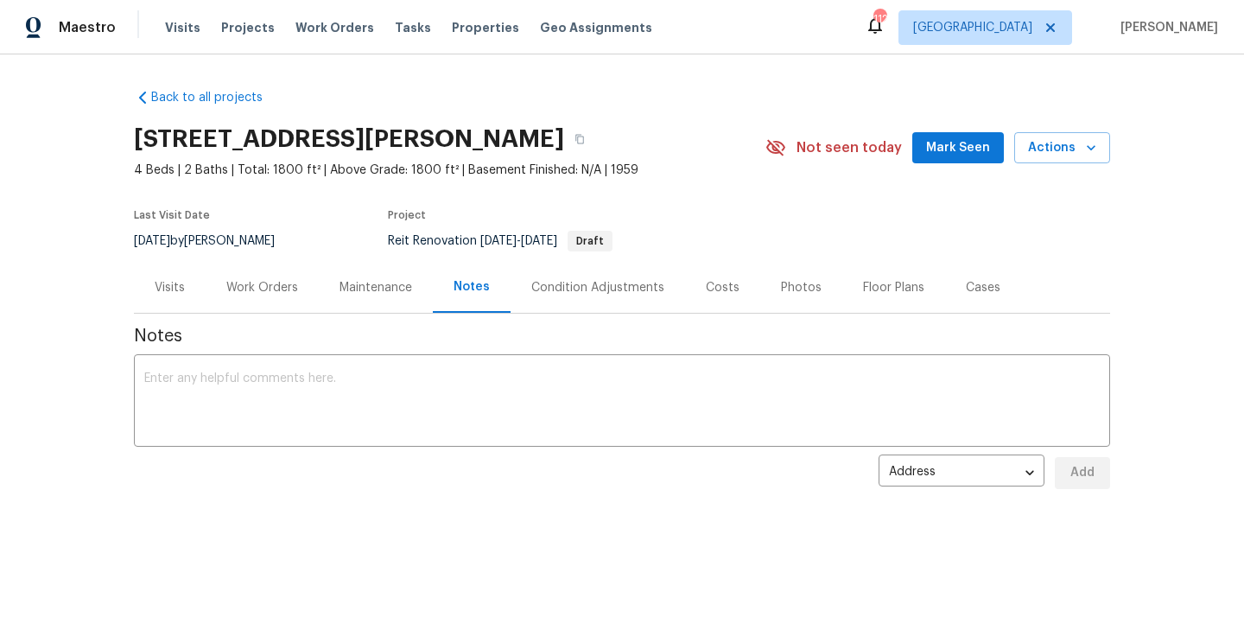
click at [387, 295] on div "Maintenance" at bounding box center [376, 287] width 73 height 17
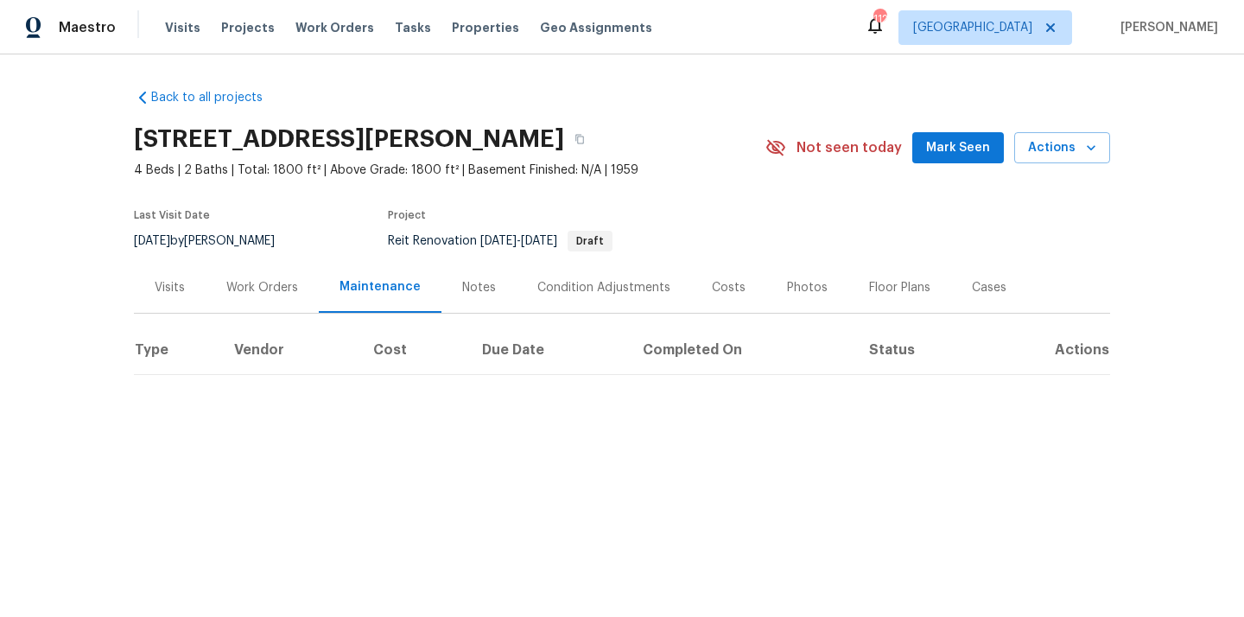
click at [245, 280] on div "Work Orders" at bounding box center [262, 287] width 72 height 17
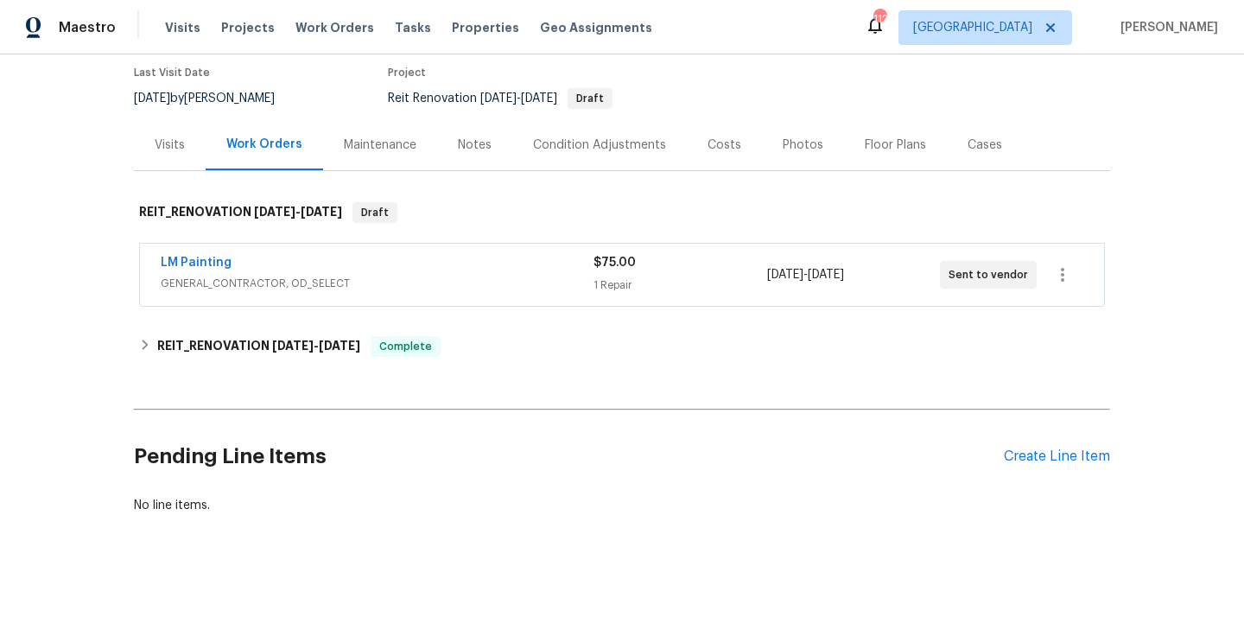
scroll to position [154, 0]
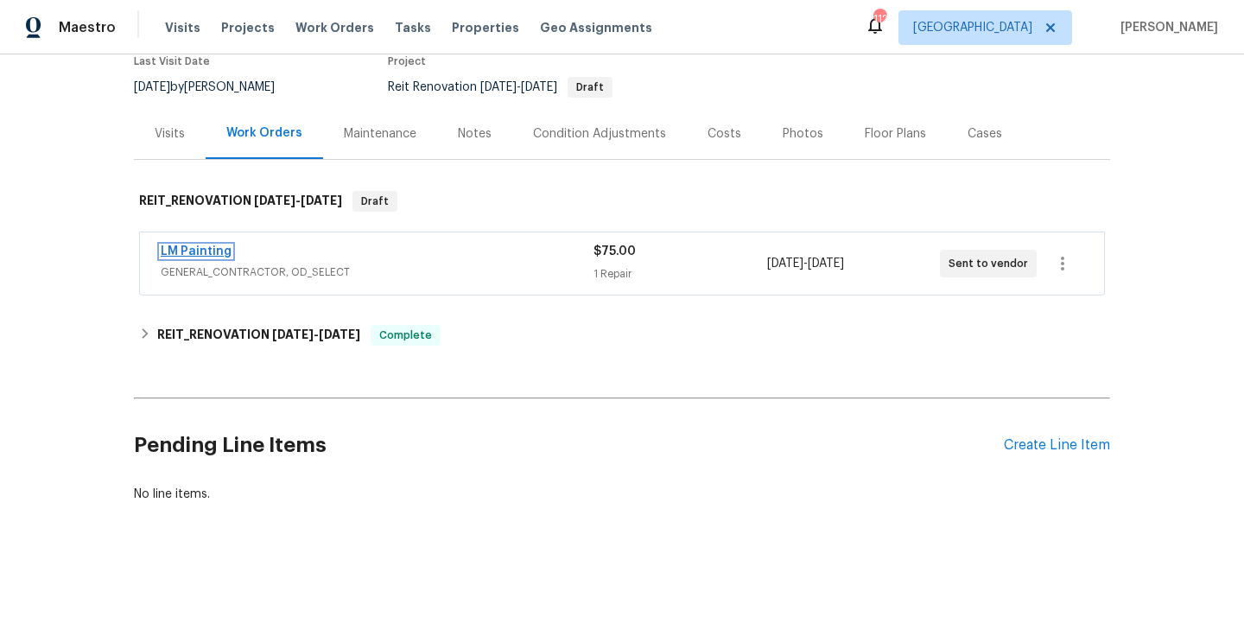
click at [218, 249] on link "LM Painting" at bounding box center [196, 251] width 71 height 12
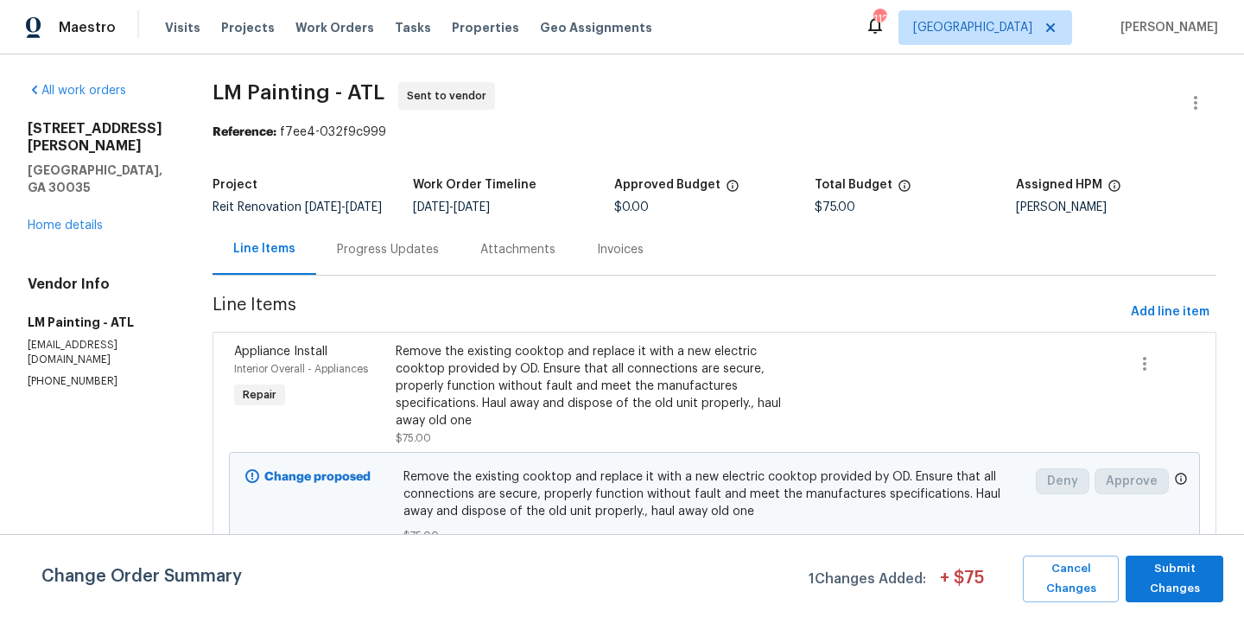
scroll to position [21, 0]
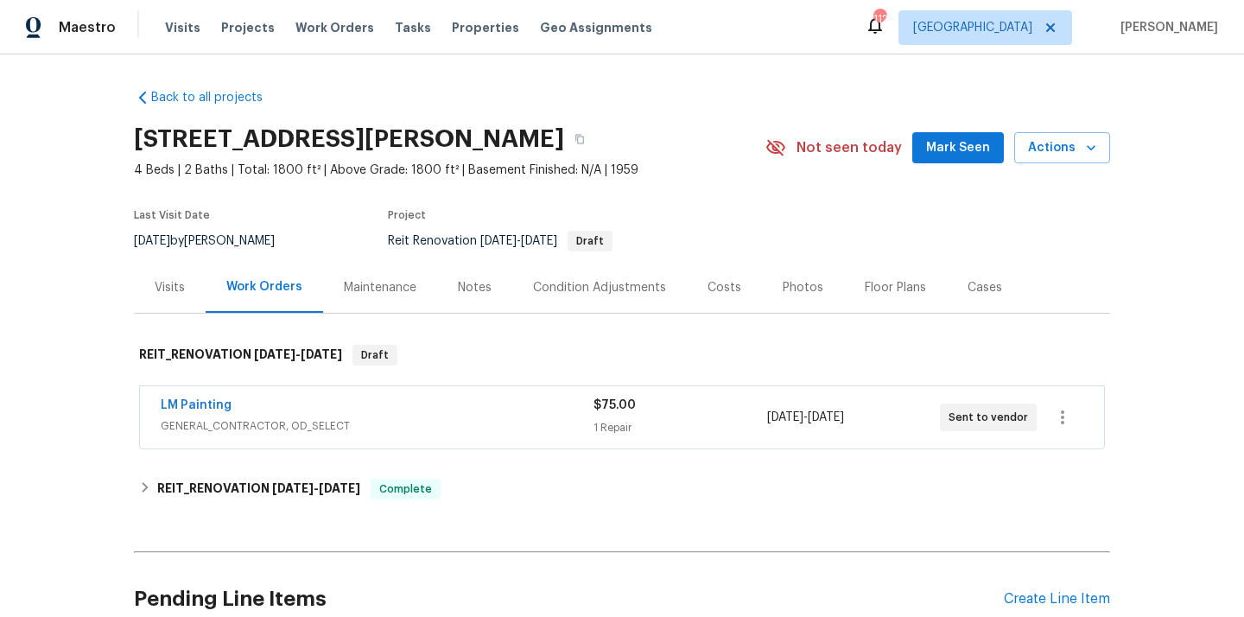
click at [402, 415] on div "LM Painting" at bounding box center [377, 407] width 433 height 21
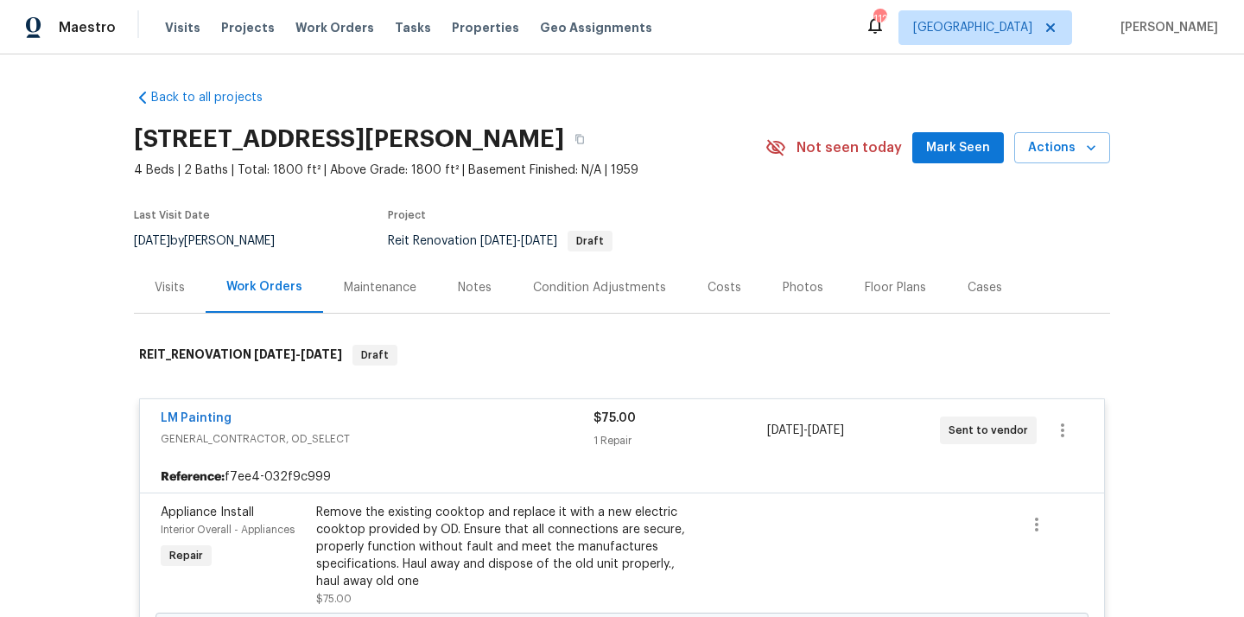
click at [564, 137] on h2 "[STREET_ADDRESS][PERSON_NAME]" at bounding box center [349, 138] width 430 height 17
copy h2 "30035"
click at [595, 137] on button "button" at bounding box center [579, 139] width 31 height 31
click at [595, 133] on button "button" at bounding box center [579, 139] width 31 height 31
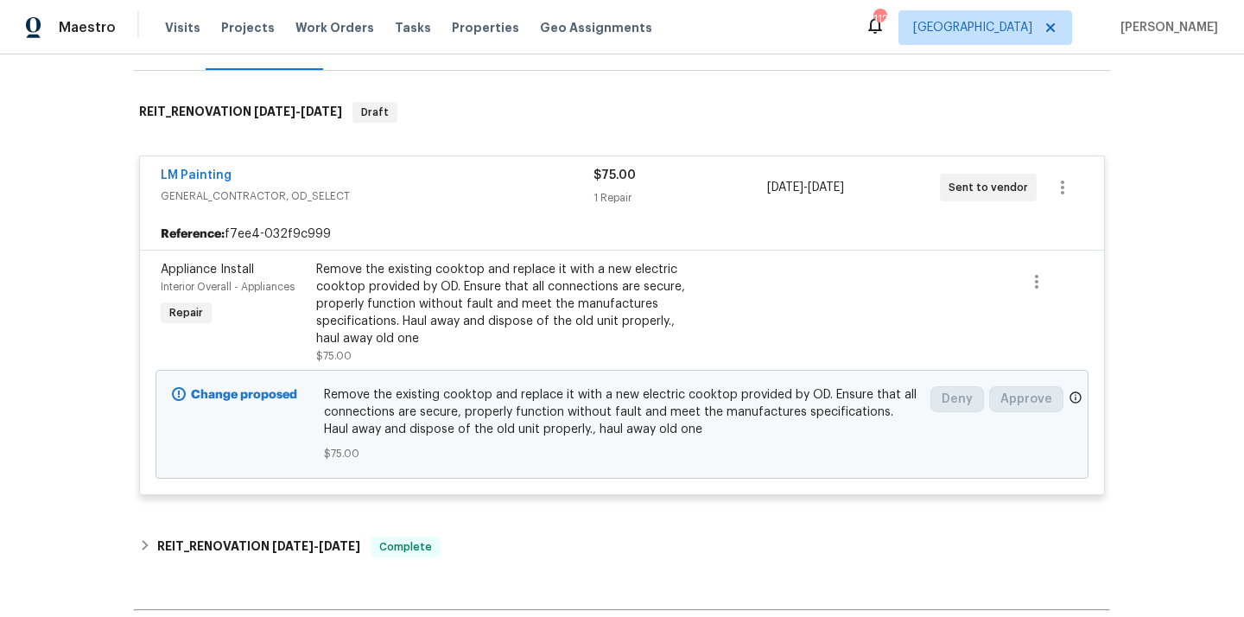
scroll to position [458, 0]
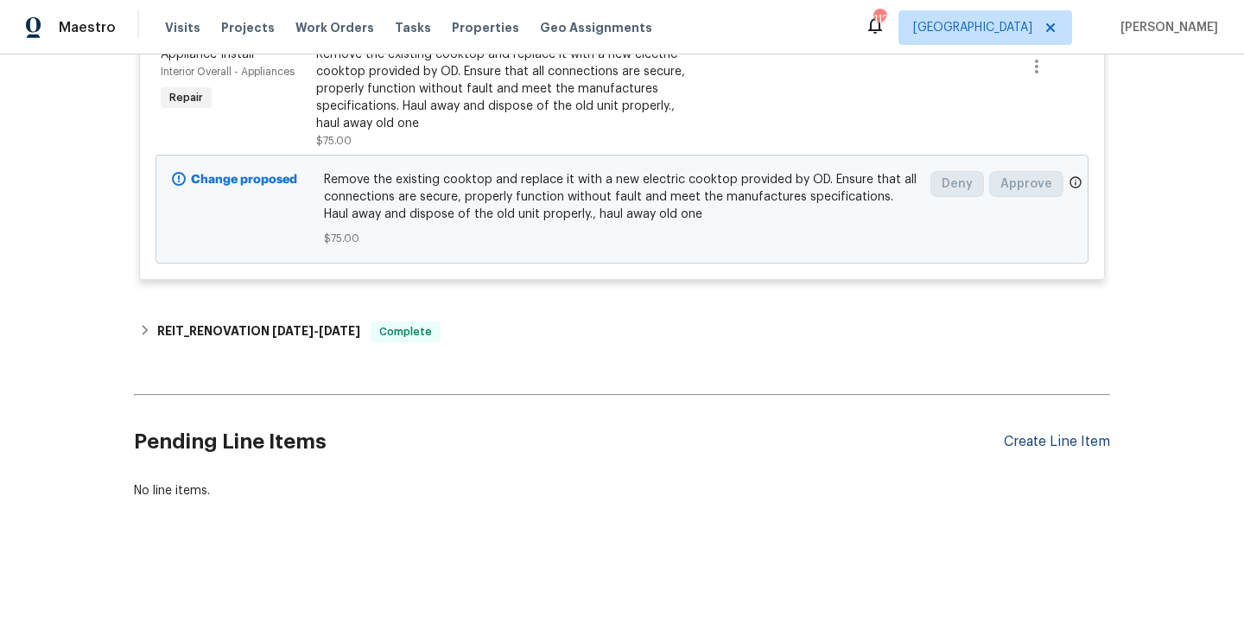
click at [1038, 443] on div "Create Line Item" at bounding box center [1057, 442] width 106 height 16
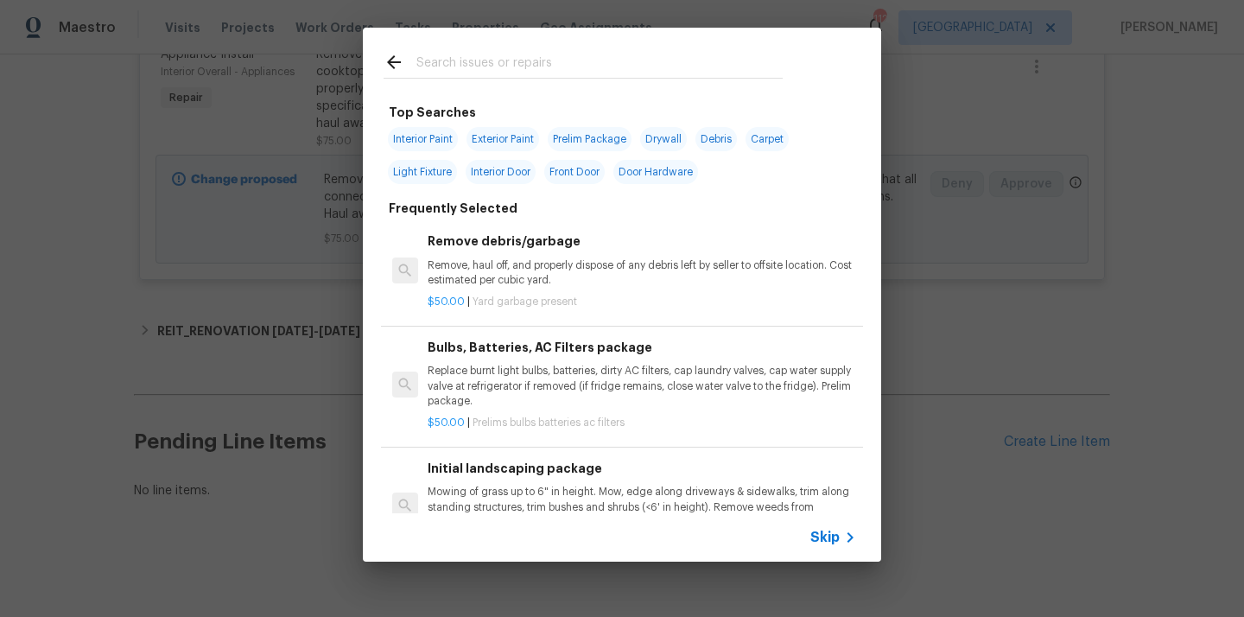
click at [614, 62] on input "text" at bounding box center [599, 65] width 366 height 26
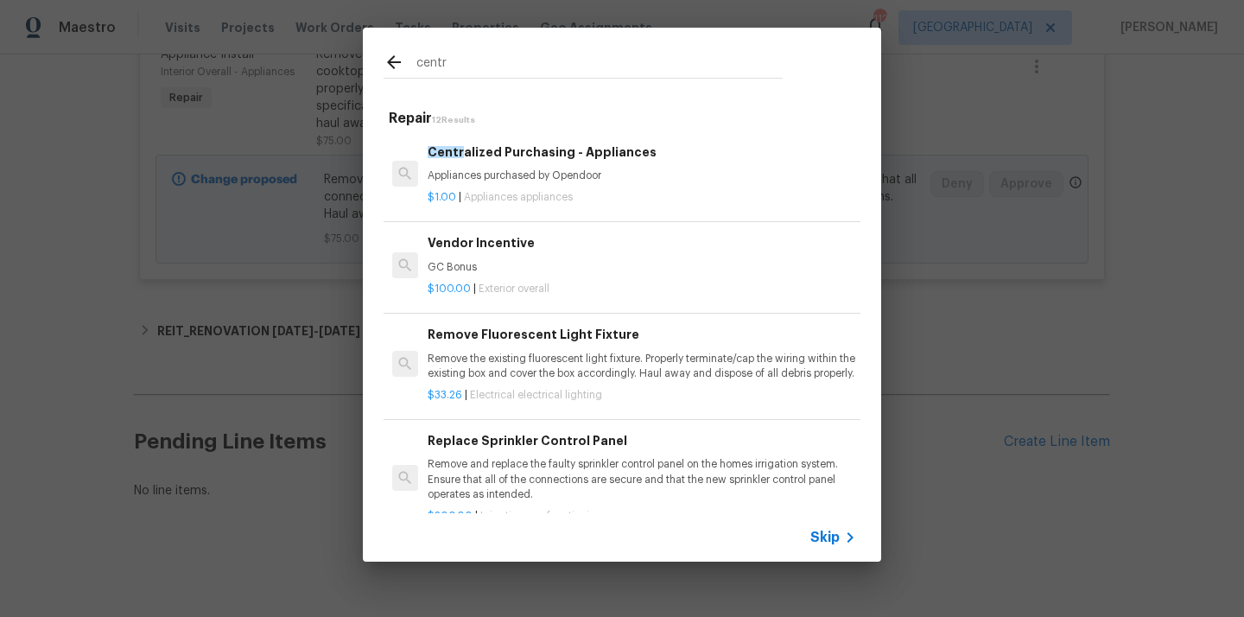
type input "centr"
click at [537, 152] on h6 "Centr alized Purchasing - Appliances" at bounding box center [642, 152] width 429 height 19
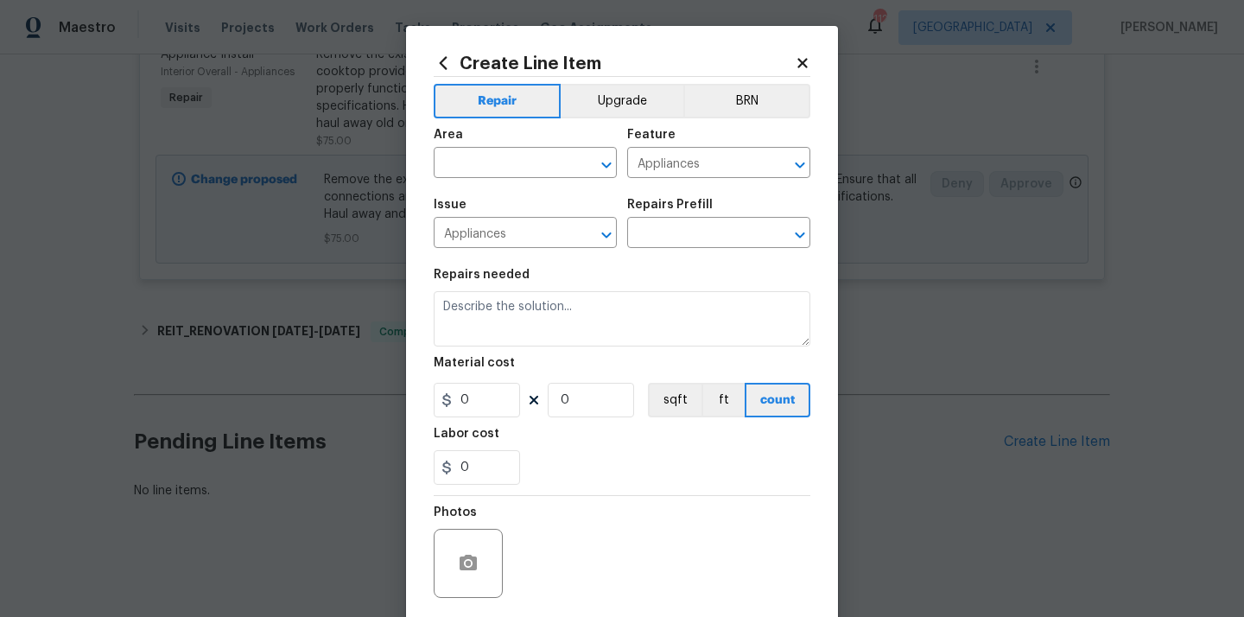
type input "Centralized Purchasing - Appliances $1.00"
type textarea "Appliances purchased by Opendoor"
type input "1"
click at [507, 168] on input "text" at bounding box center [501, 164] width 135 height 27
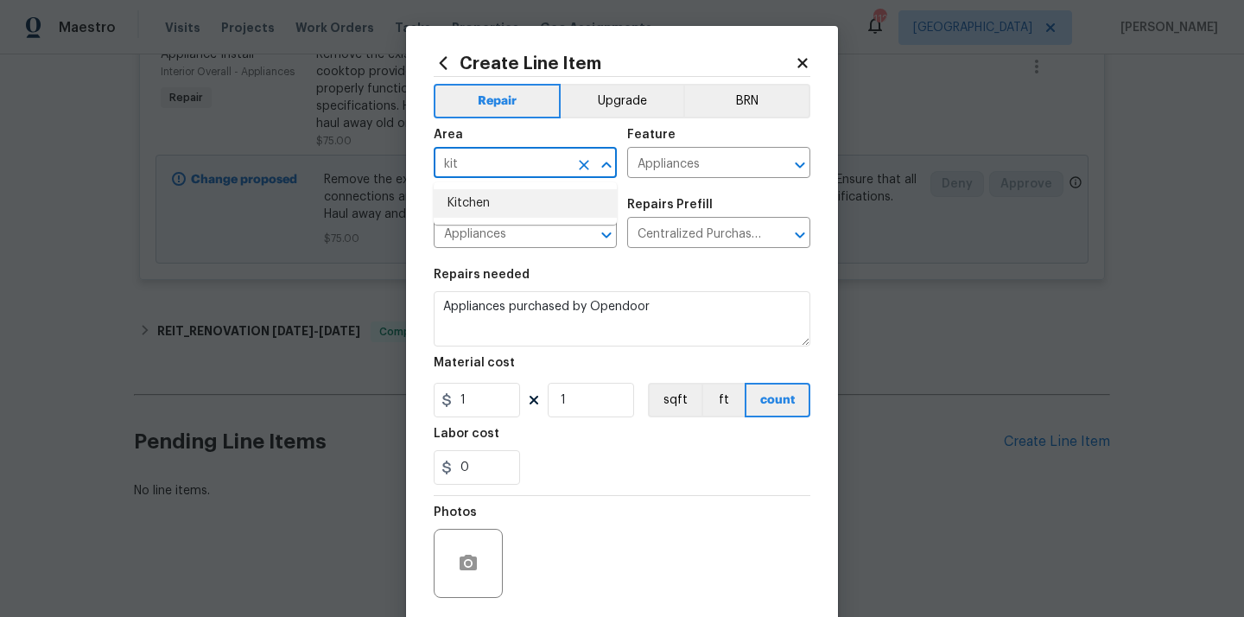
click at [514, 195] on li "Kitchen" at bounding box center [525, 203] width 183 height 29
type input "Kitchen"
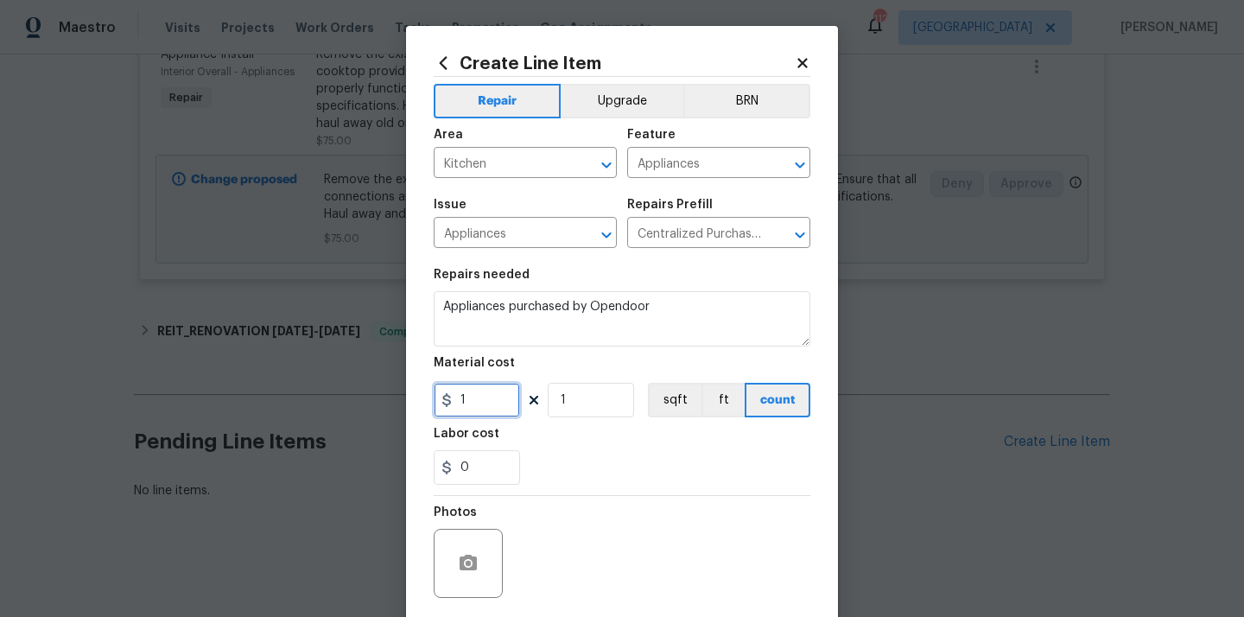
drag, startPoint x: 474, startPoint y: 398, endPoint x: 429, endPoint y: 395, distance: 45.1
click at [440, 397] on div "1" at bounding box center [477, 400] width 86 height 35
paste input "651.27"
type input "651.27"
click at [590, 439] on div "Labor cost" at bounding box center [622, 439] width 377 height 22
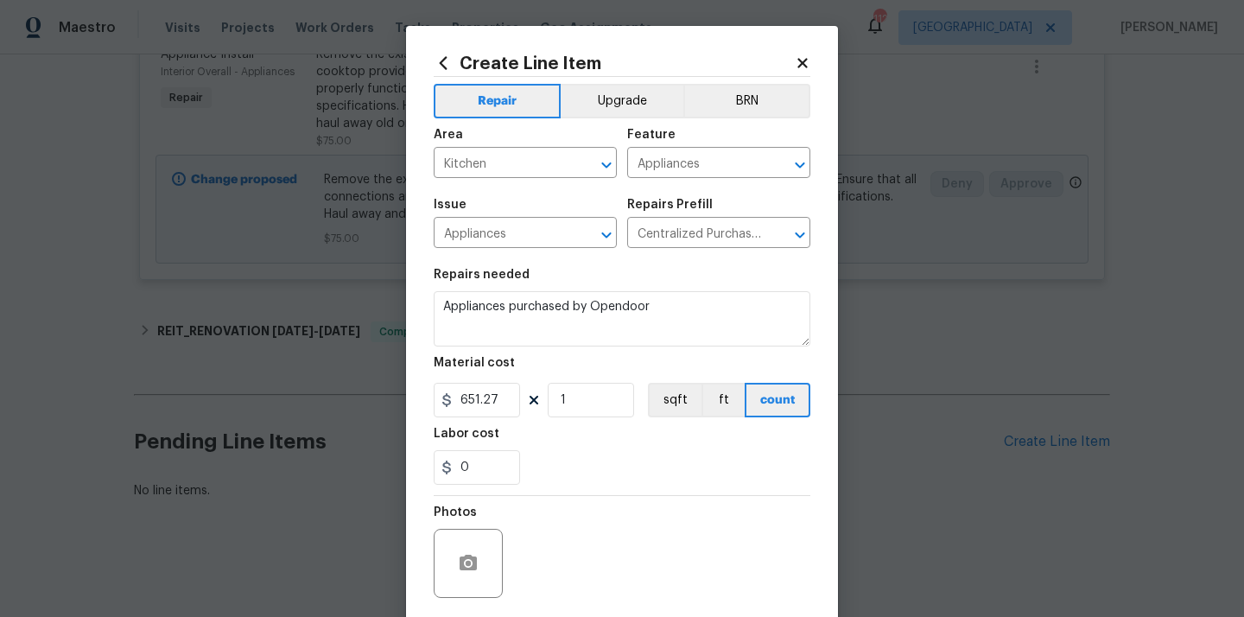
scroll to position [128, 0]
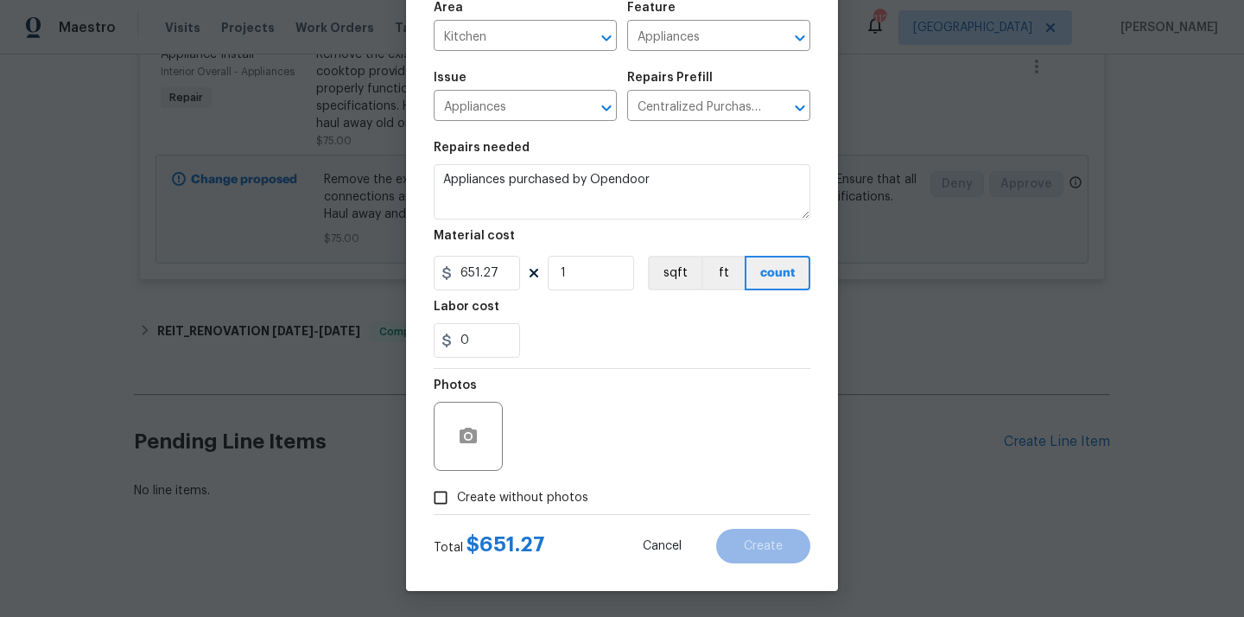
click at [538, 496] on span "Create without photos" at bounding box center [522, 498] width 131 height 18
click at [457, 496] on input "Create without photos" at bounding box center [440, 497] width 33 height 33
checkbox input "true"
click at [580, 379] on div "Reason*" at bounding box center [664, 390] width 294 height 22
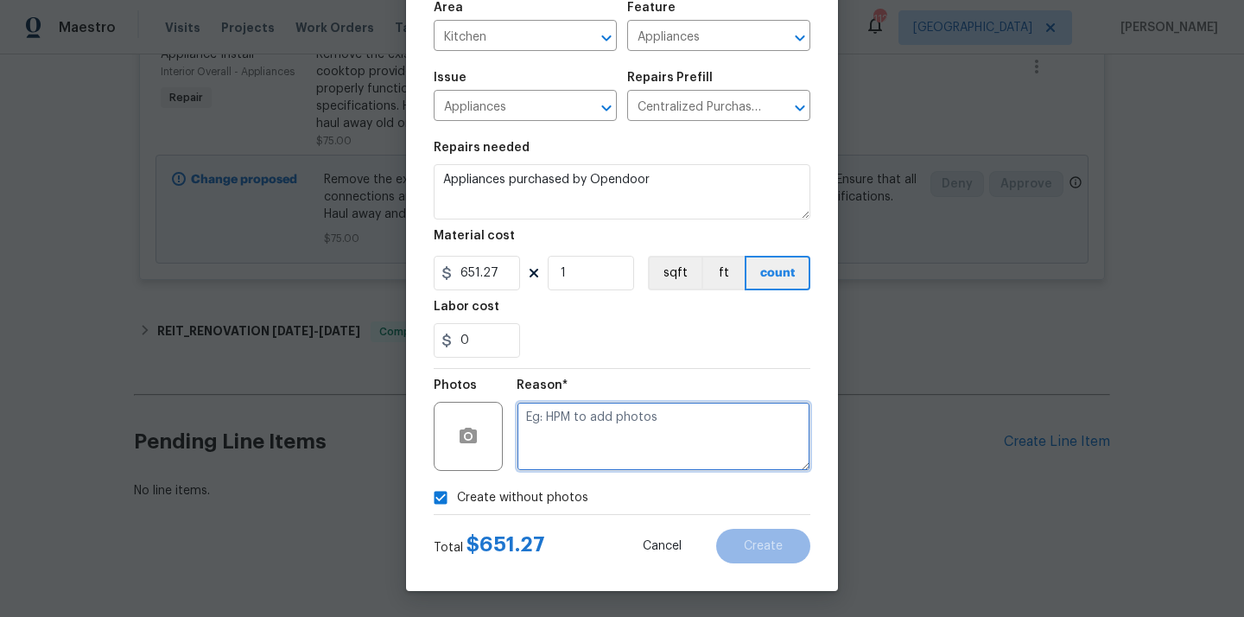
click at [566, 428] on textarea at bounding box center [664, 436] width 294 height 69
type textarea "N/A"
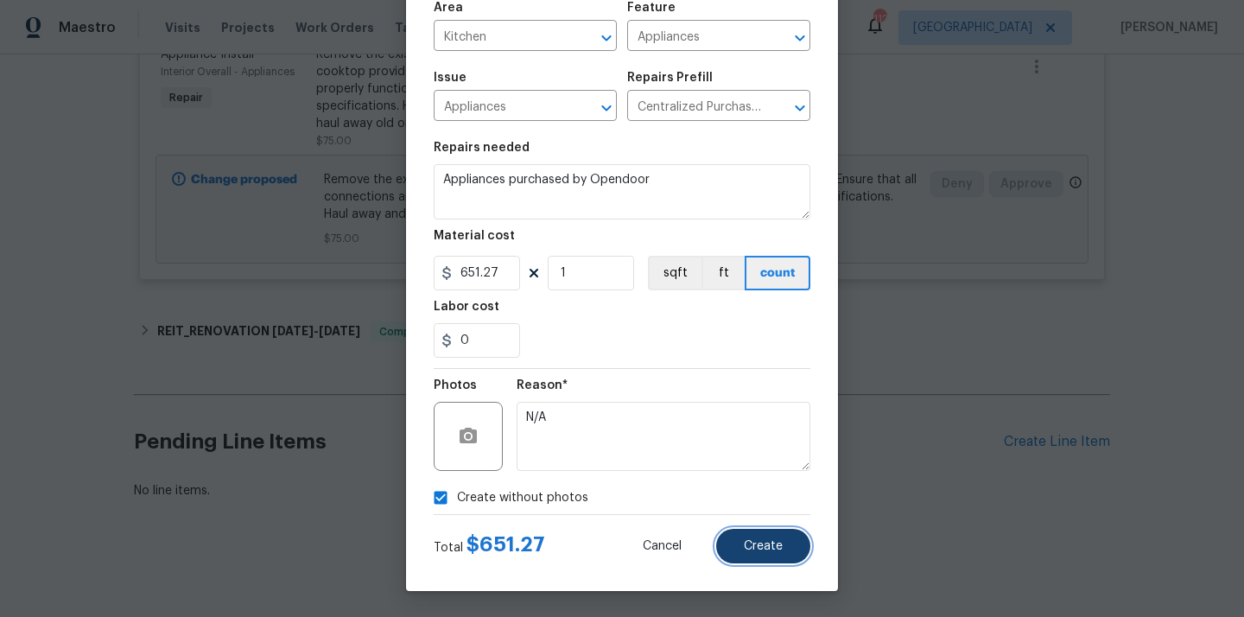
click at [736, 540] on button "Create" at bounding box center [763, 546] width 94 height 35
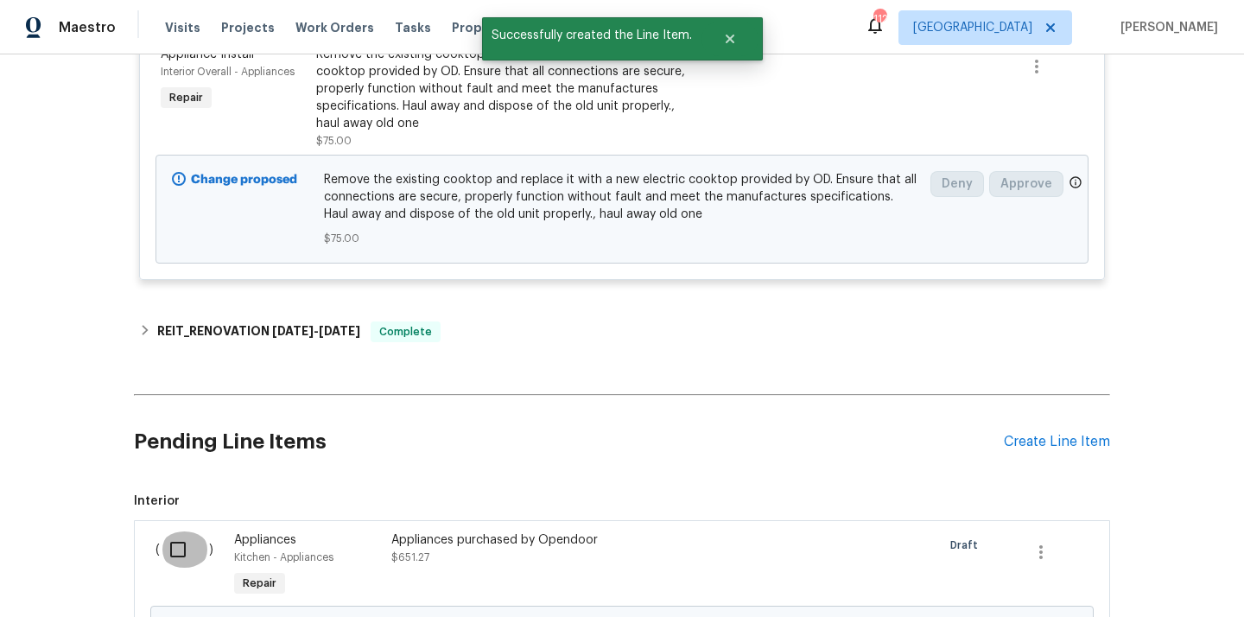
click at [178, 549] on input "checkbox" at bounding box center [184, 549] width 49 height 36
checkbox input "true"
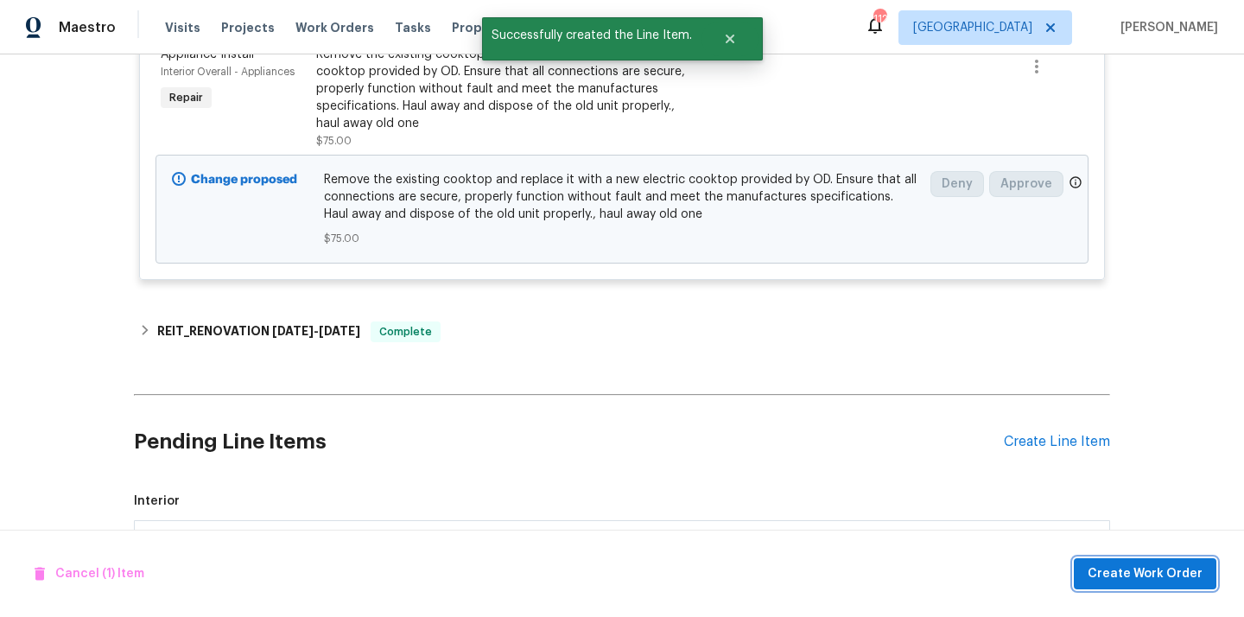
click at [1125, 577] on span "Create Work Order" at bounding box center [1145, 574] width 115 height 22
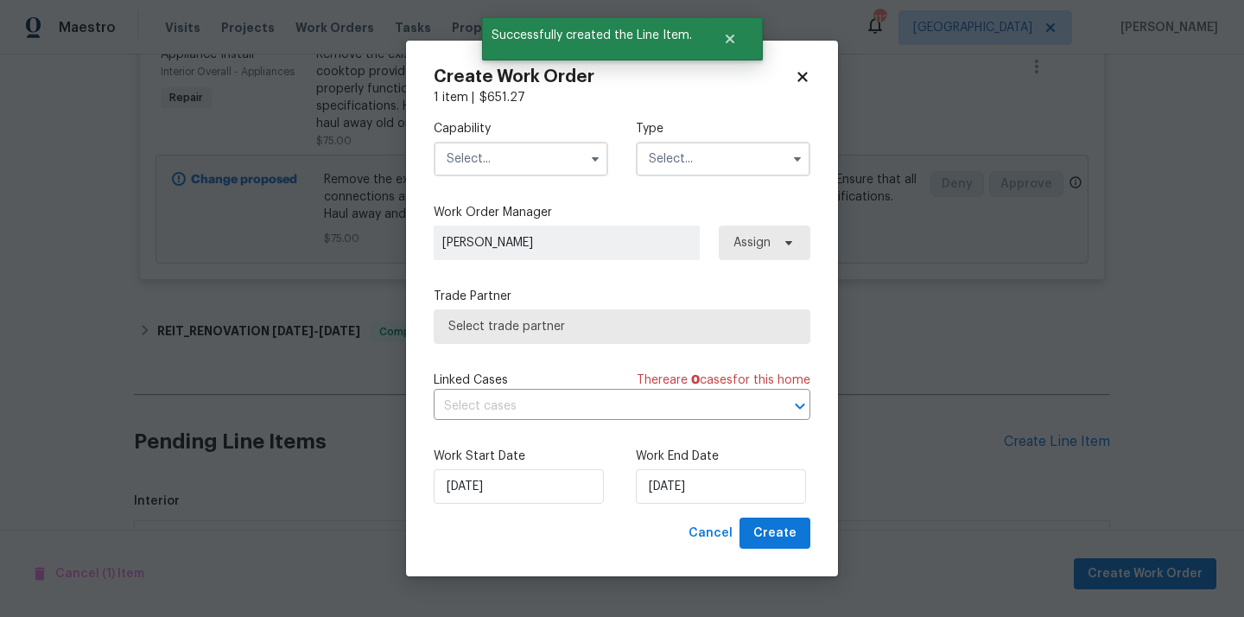
click at [537, 155] on input "text" at bounding box center [521, 159] width 175 height 35
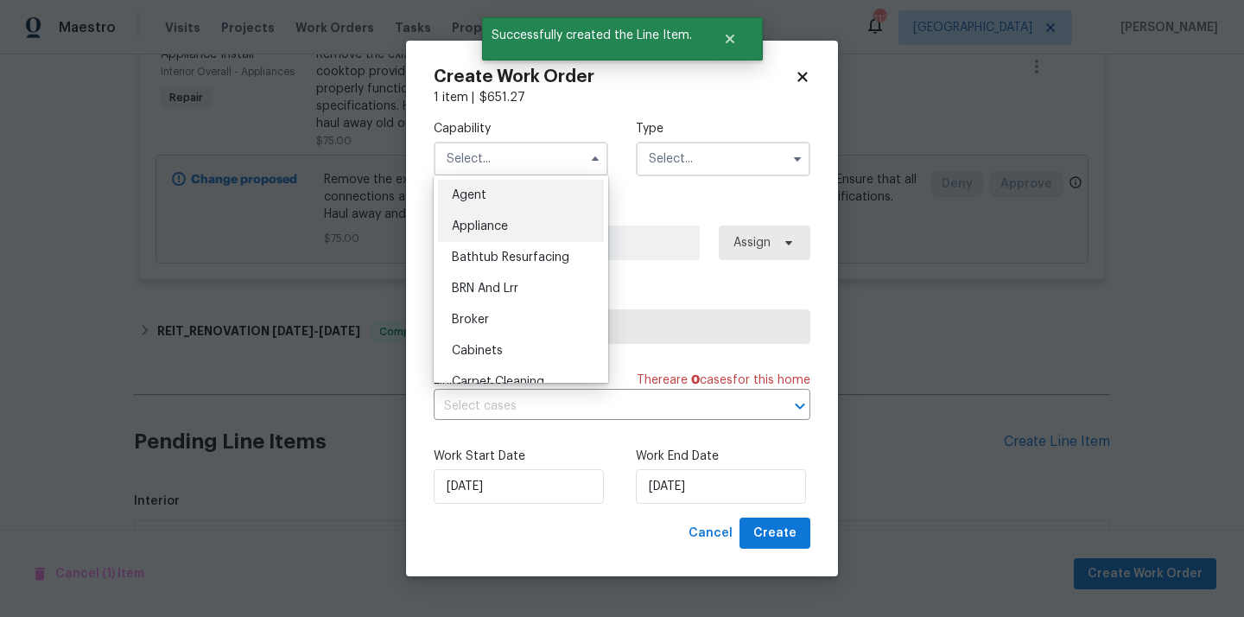
click at [524, 229] on div "Appliance" at bounding box center [521, 226] width 166 height 31
type input "Appliance"
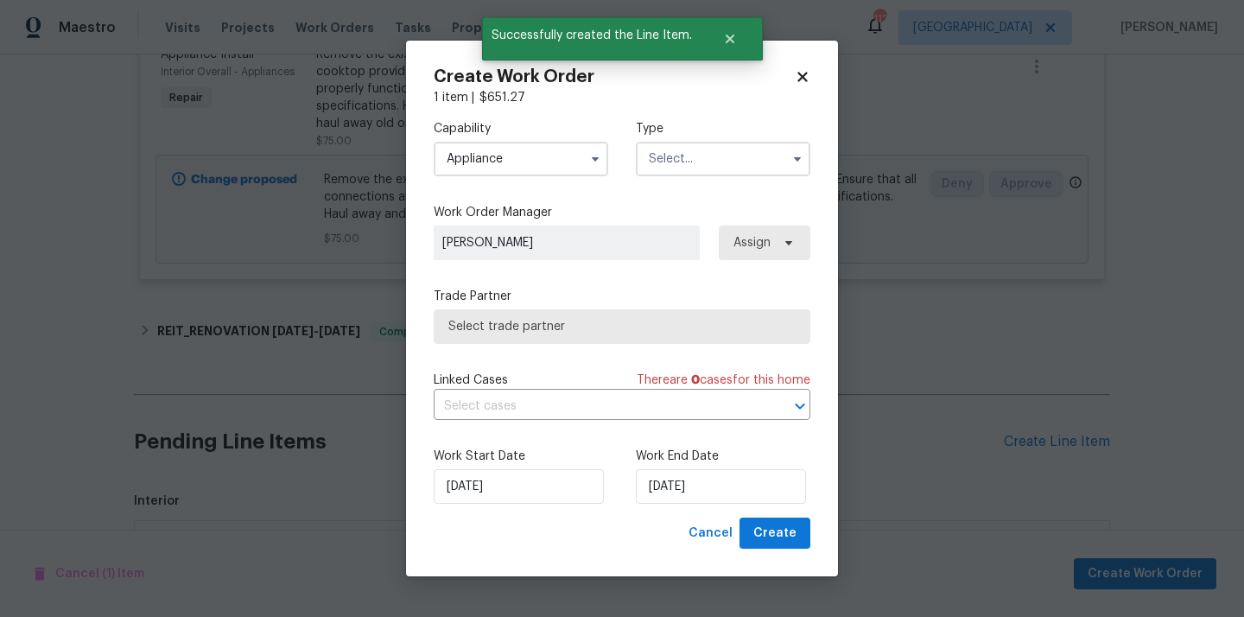
click at [699, 152] on input "text" at bounding box center [723, 159] width 175 height 35
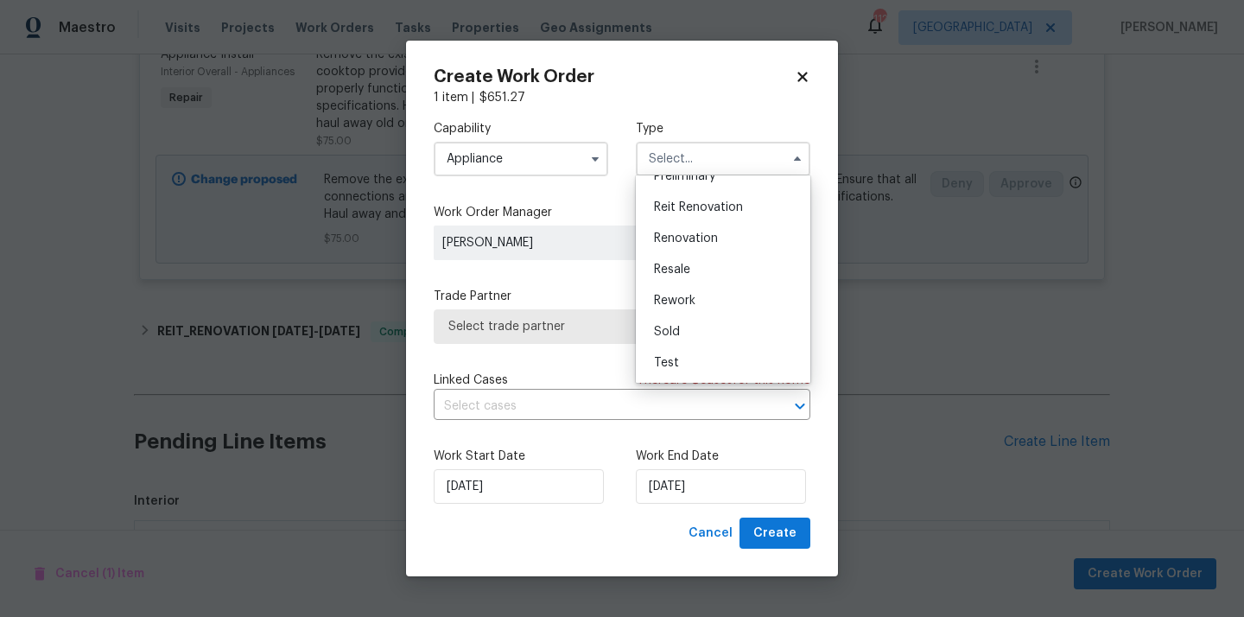
scroll to position [369, 0]
click at [702, 231] on span "Reit Renovation" at bounding box center [698, 231] width 89 height 12
type input "Reit Renovation"
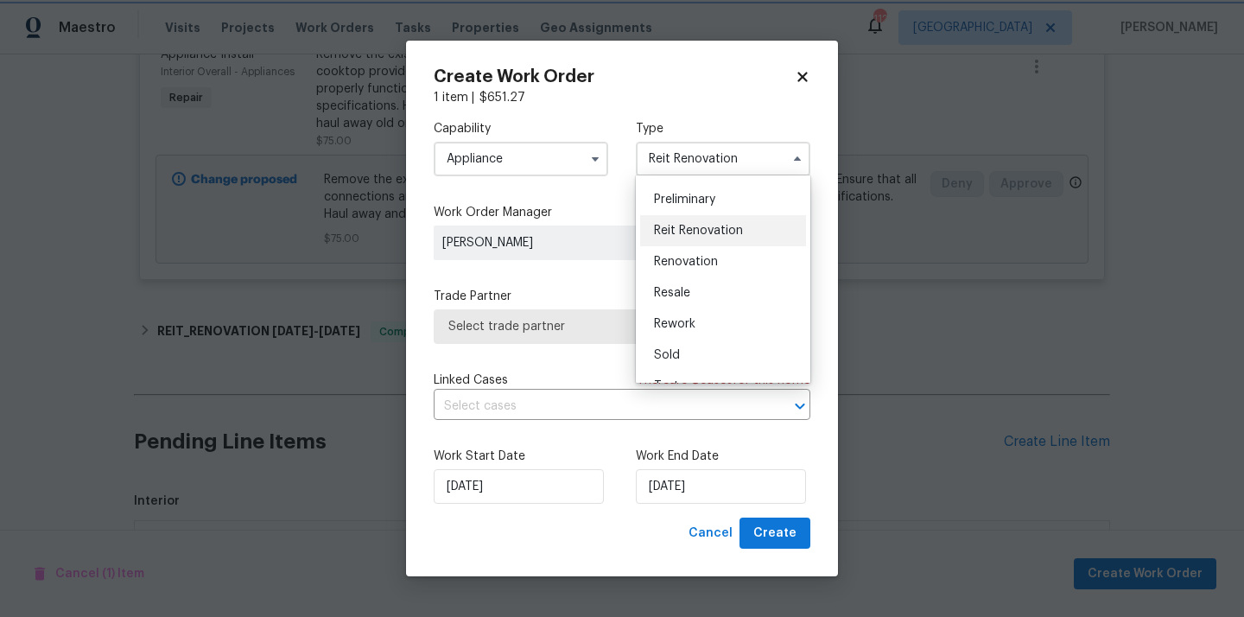
scroll to position [0, 0]
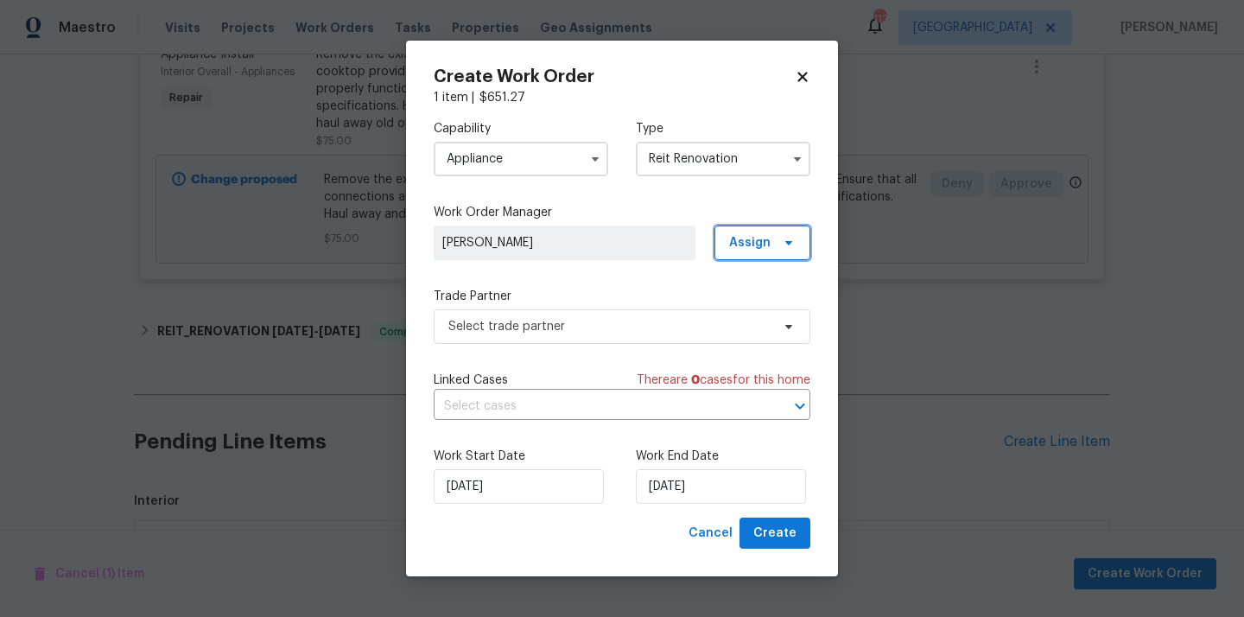
click at [771, 252] on span "Assign" at bounding box center [763, 242] width 96 height 35
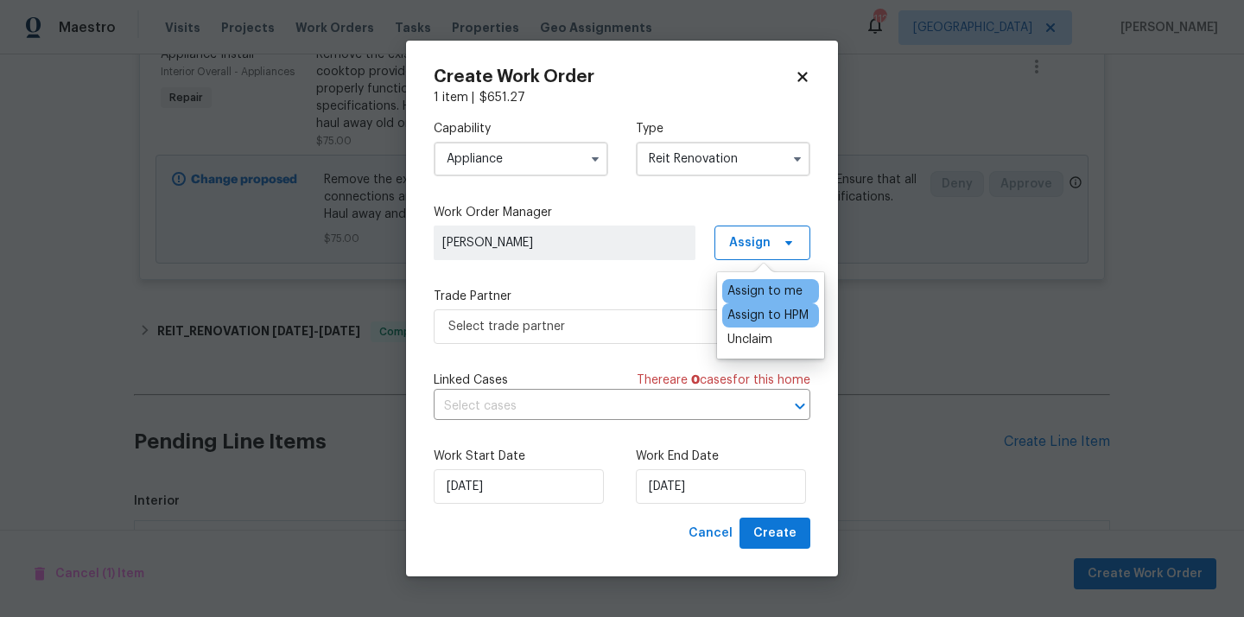
click at [767, 317] on div "Assign to HPM" at bounding box center [767, 315] width 81 height 17
click at [762, 295] on div "Assign to me" at bounding box center [764, 291] width 75 height 17
click at [607, 314] on span "Select trade partner" at bounding box center [622, 326] width 377 height 35
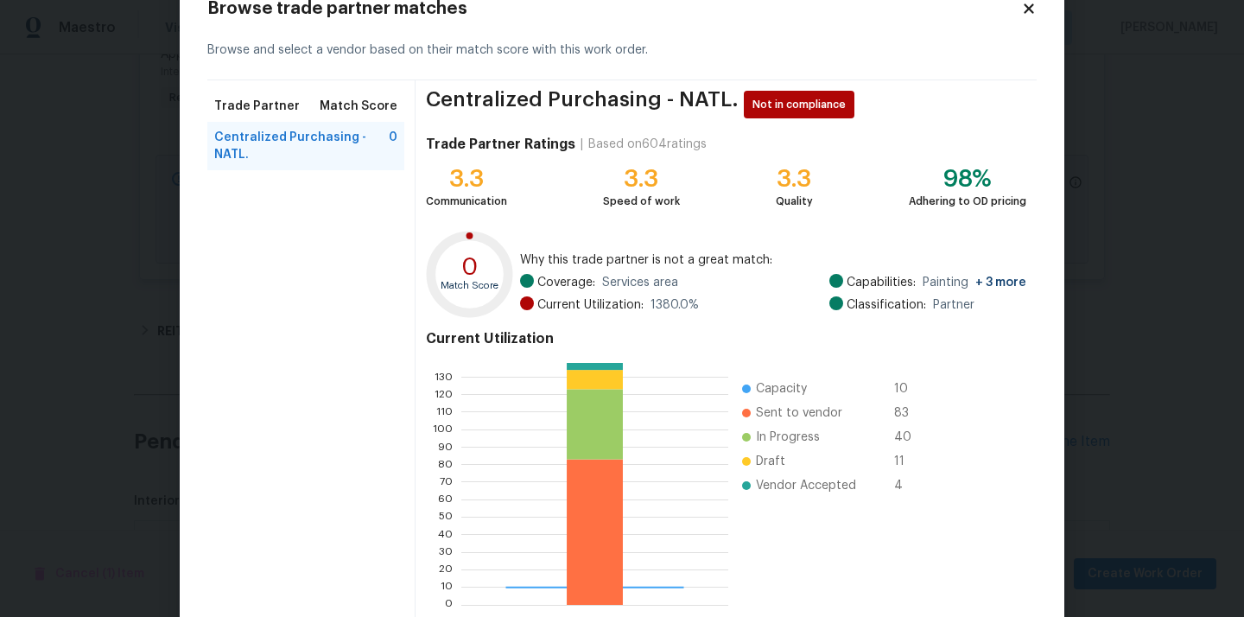
scroll to position [145, 0]
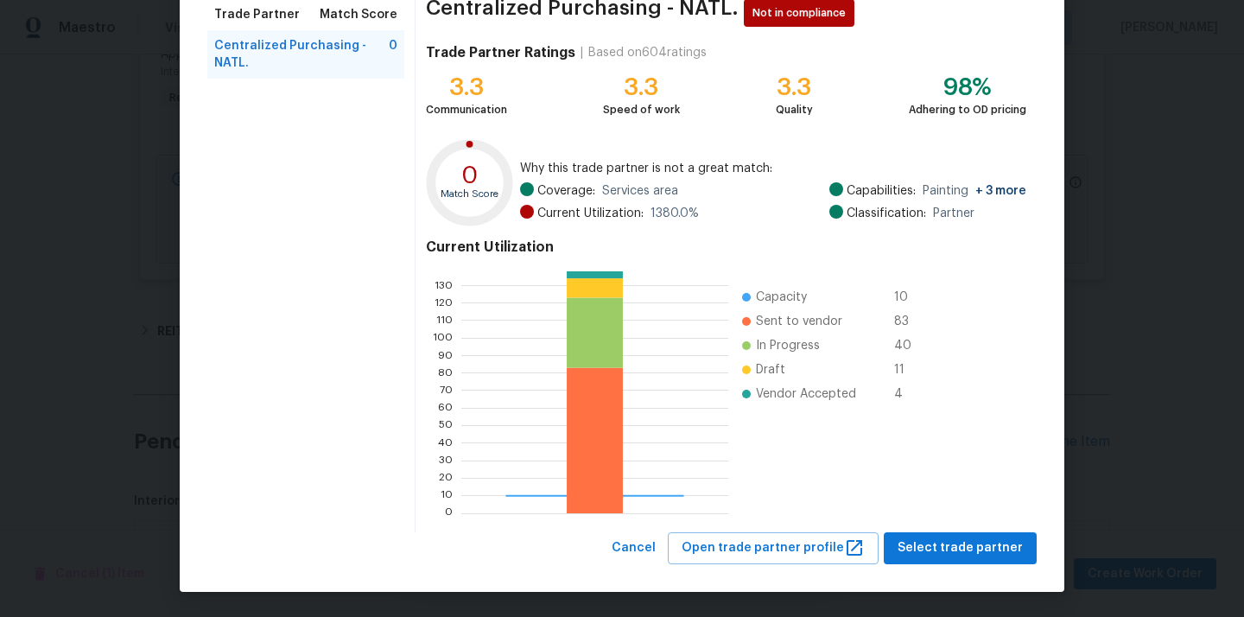
click at [957, 564] on div "Browse trade partner matches Browse and select a vendor based on their match sc…" at bounding box center [622, 236] width 885 height 711
click at [953, 549] on span "Select trade partner" at bounding box center [960, 548] width 125 height 22
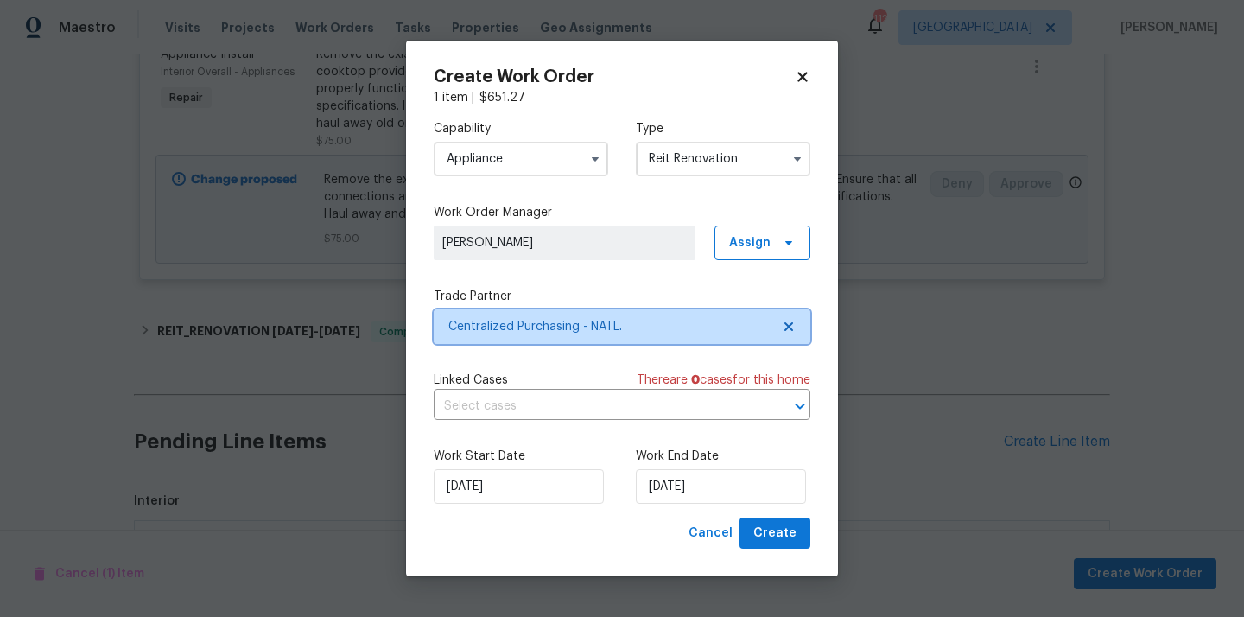
scroll to position [0, 0]
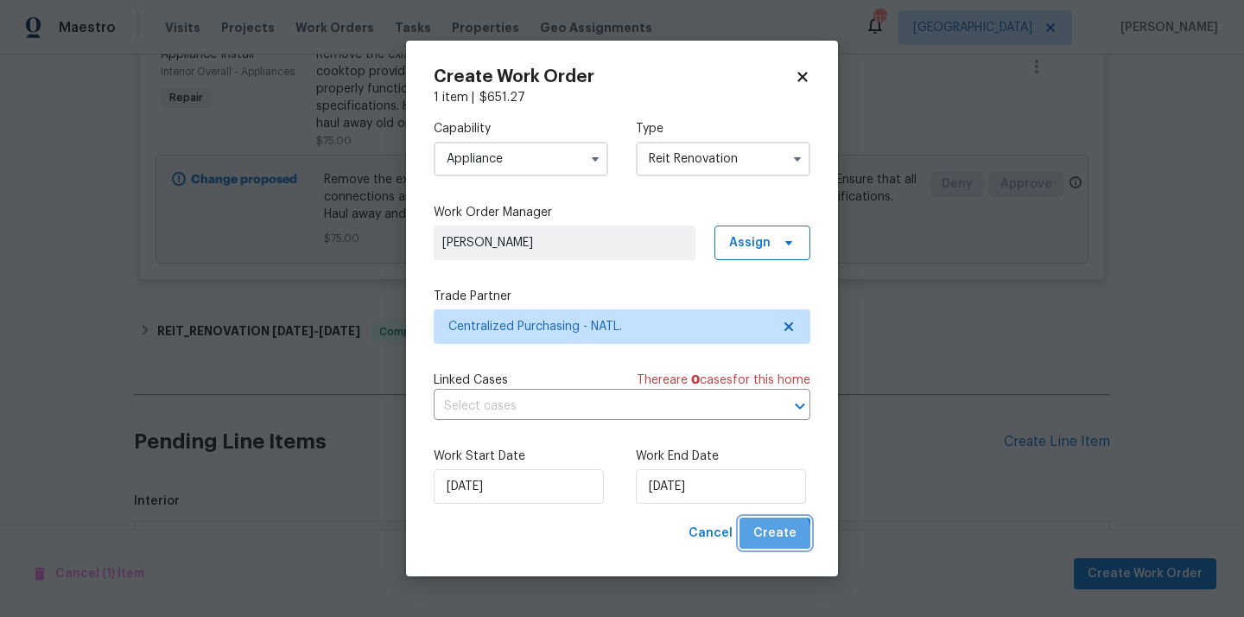
click at [771, 537] on span "Create" at bounding box center [774, 534] width 43 height 22
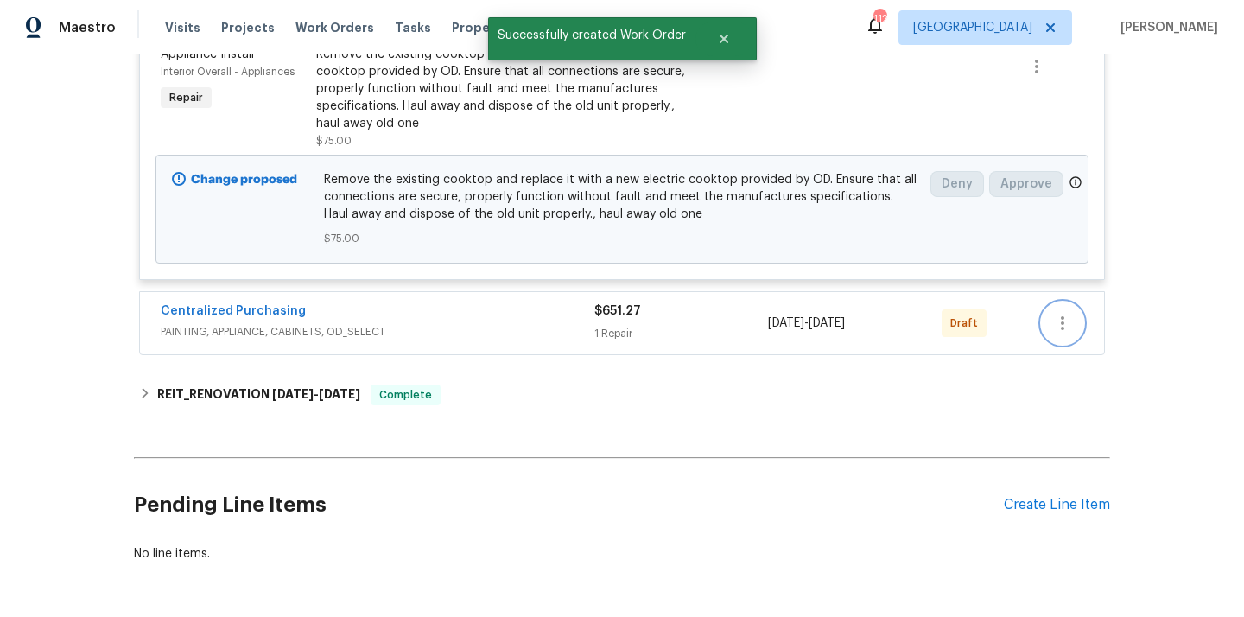
click at [1061, 314] on icon "button" at bounding box center [1062, 323] width 21 height 21
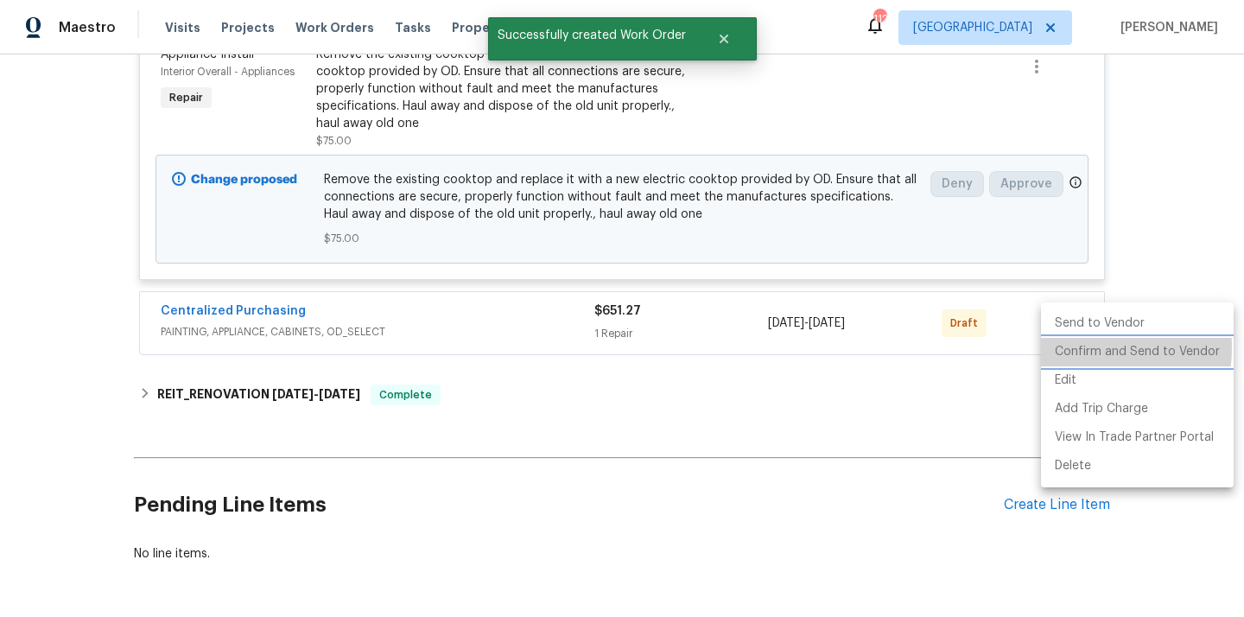
click at [1077, 348] on li "Confirm and Send to Vendor" at bounding box center [1137, 352] width 193 height 29
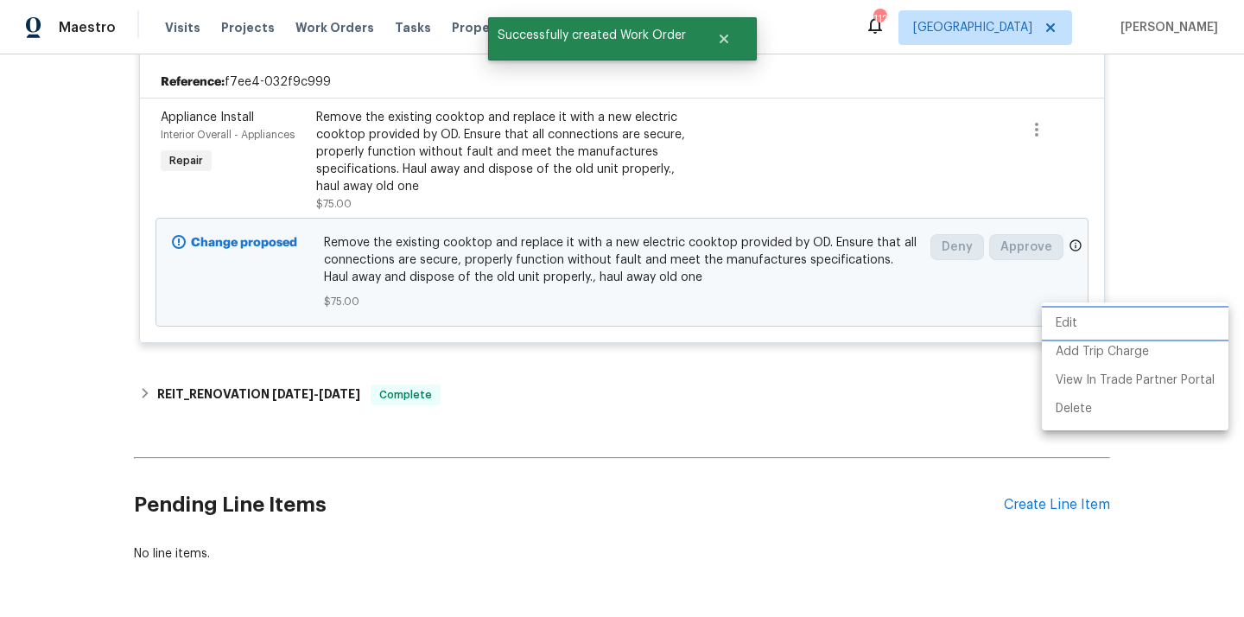
scroll to position [94, 0]
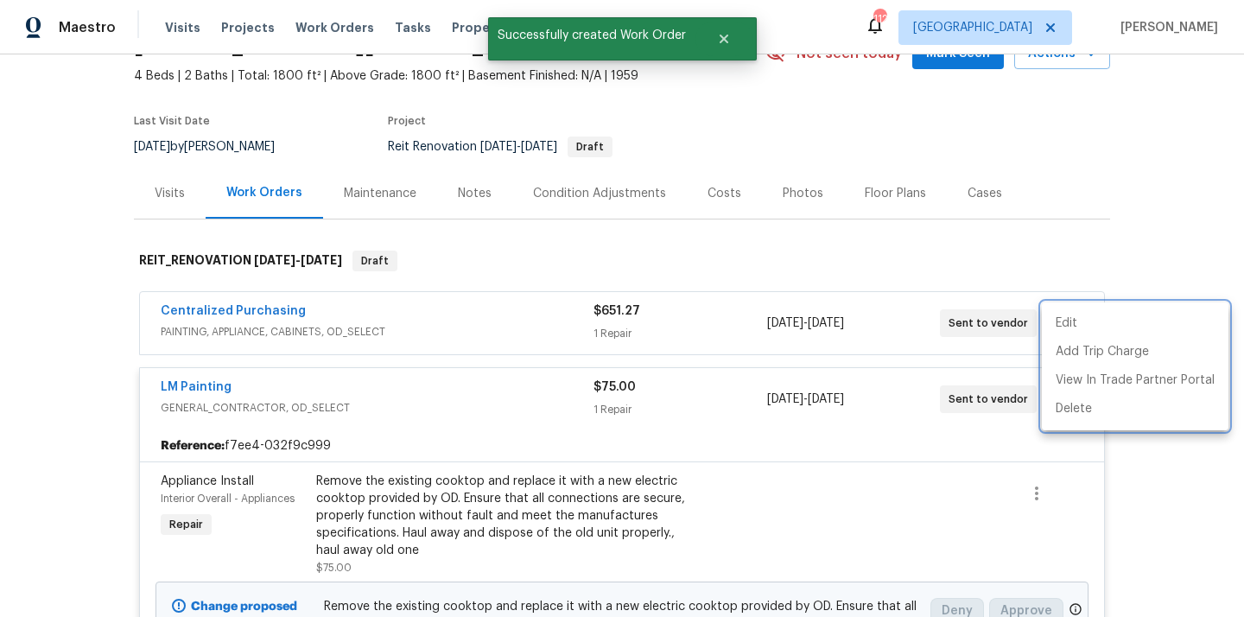
click at [292, 382] on div at bounding box center [622, 308] width 1244 height 617
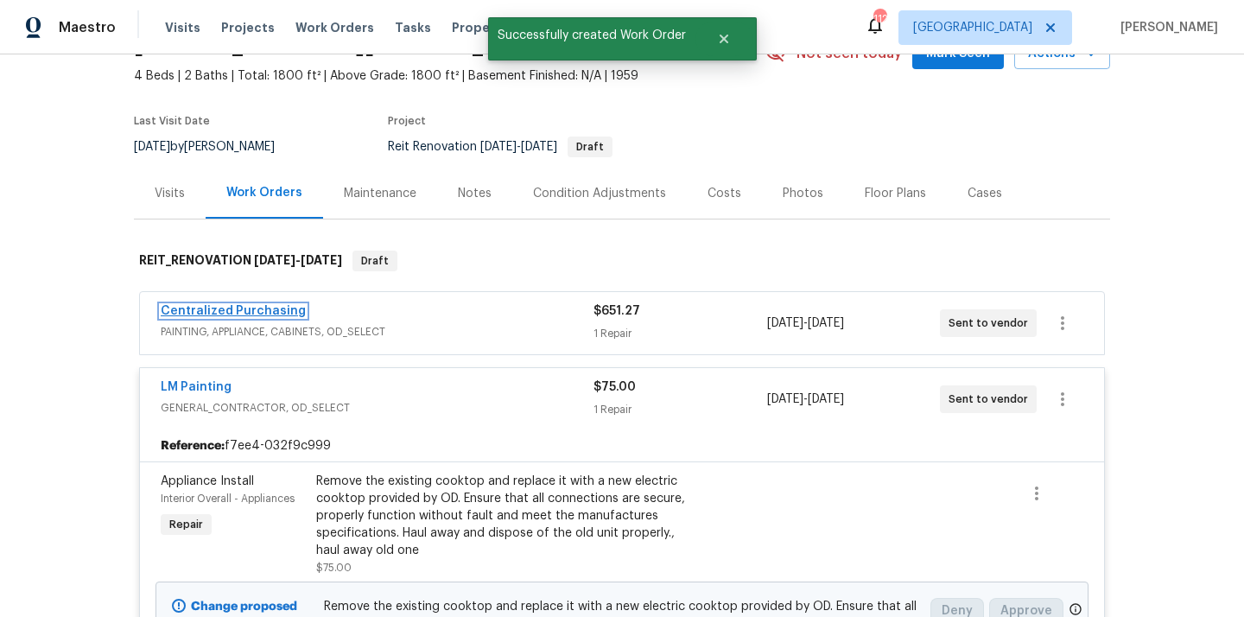
click at [256, 314] on link "Centralized Purchasing" at bounding box center [233, 311] width 145 height 12
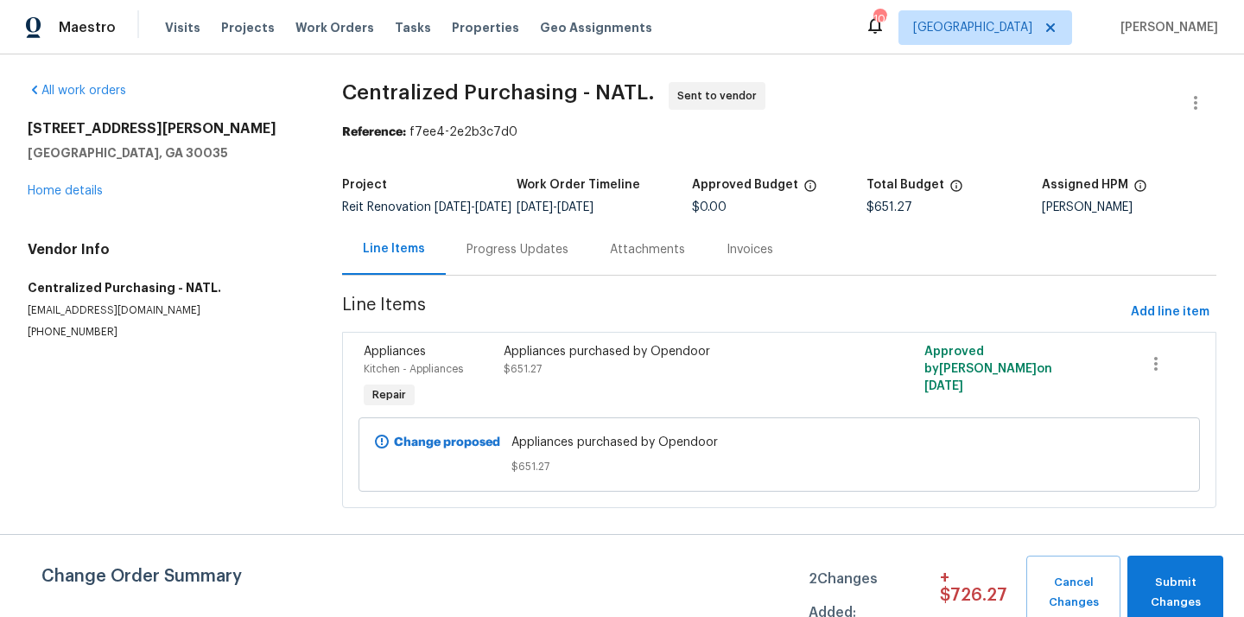
click at [1014, 10] on div "Maestro Visits Projects Work Orders Tasks Properties Geo Assignments 106 Atlant…" at bounding box center [622, 27] width 1244 height 54
click at [1017, 29] on span "[GEOGRAPHIC_DATA]" at bounding box center [972, 27] width 119 height 17
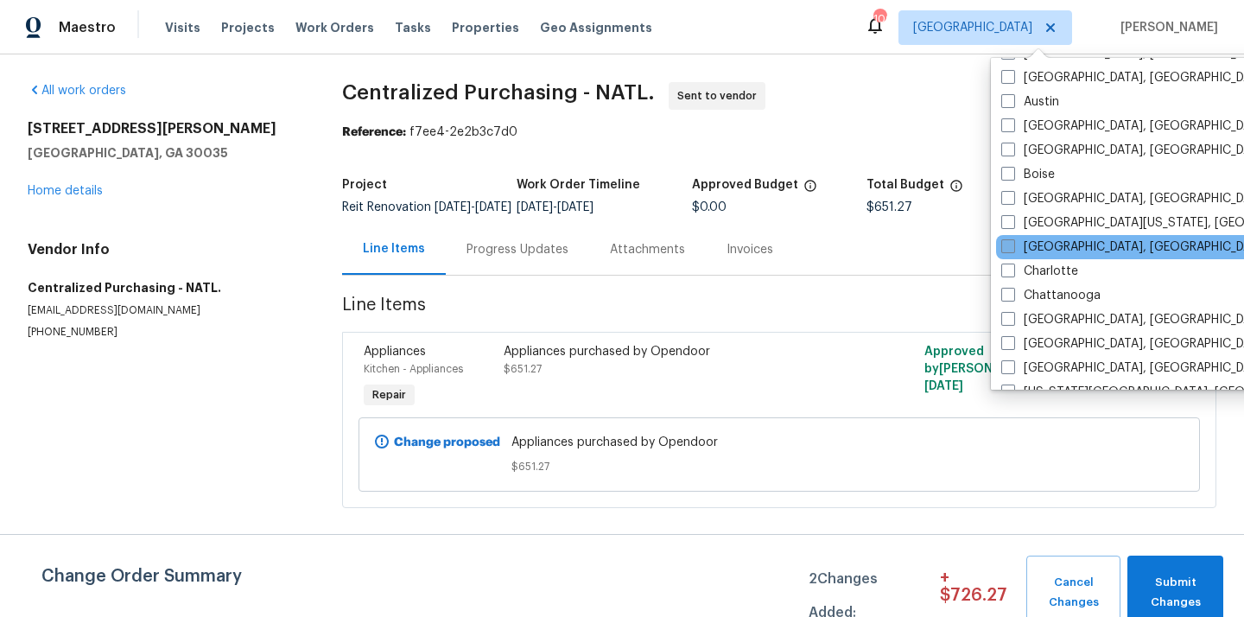
scroll to position [75, 0]
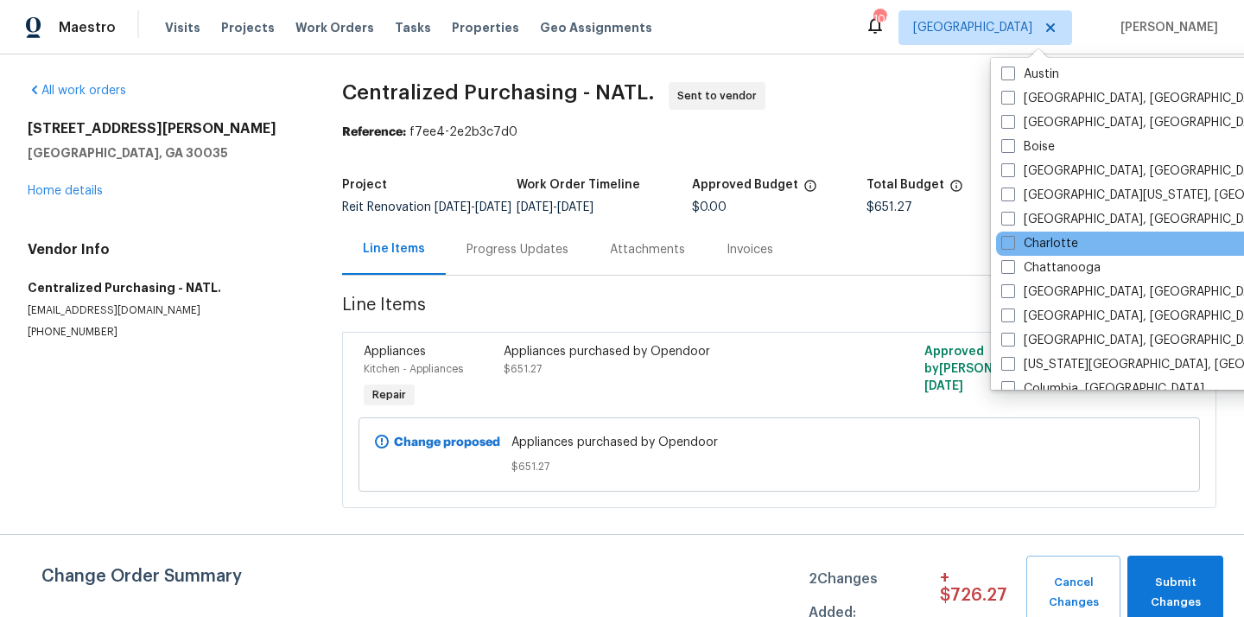
click at [1038, 253] on div "Charlotte" at bounding box center [1170, 244] width 348 height 24
click at [1036, 247] on label "Charlotte" at bounding box center [1039, 243] width 77 height 17
click at [1013, 246] on input "Charlotte" at bounding box center [1006, 240] width 11 height 11
checkbox input "true"
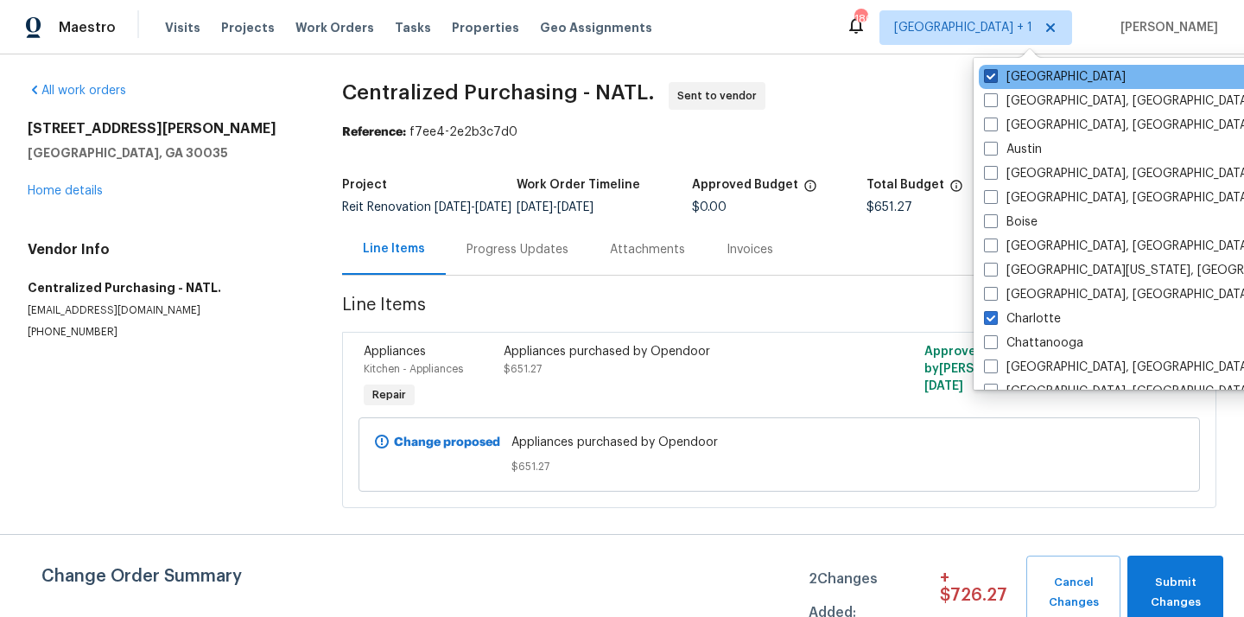
click at [1004, 69] on label "[GEOGRAPHIC_DATA]" at bounding box center [1055, 76] width 142 height 17
click at [995, 69] on input "[GEOGRAPHIC_DATA]" at bounding box center [989, 73] width 11 height 11
checkbox input "false"
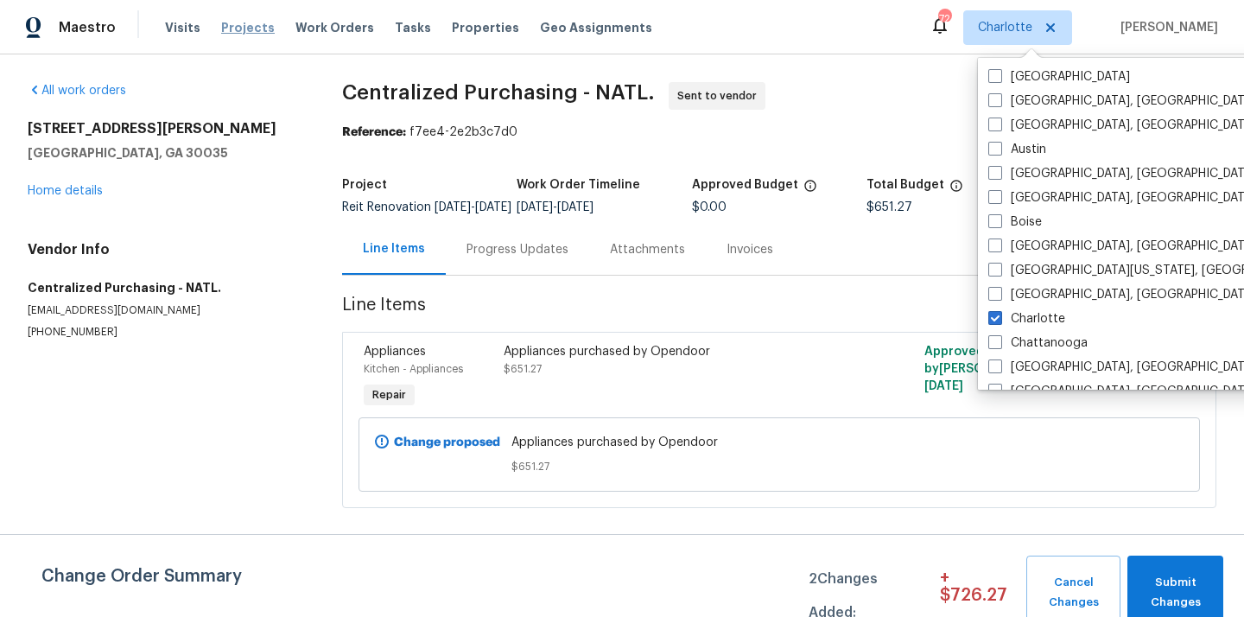
click at [237, 24] on span "Projects" at bounding box center [248, 27] width 54 height 17
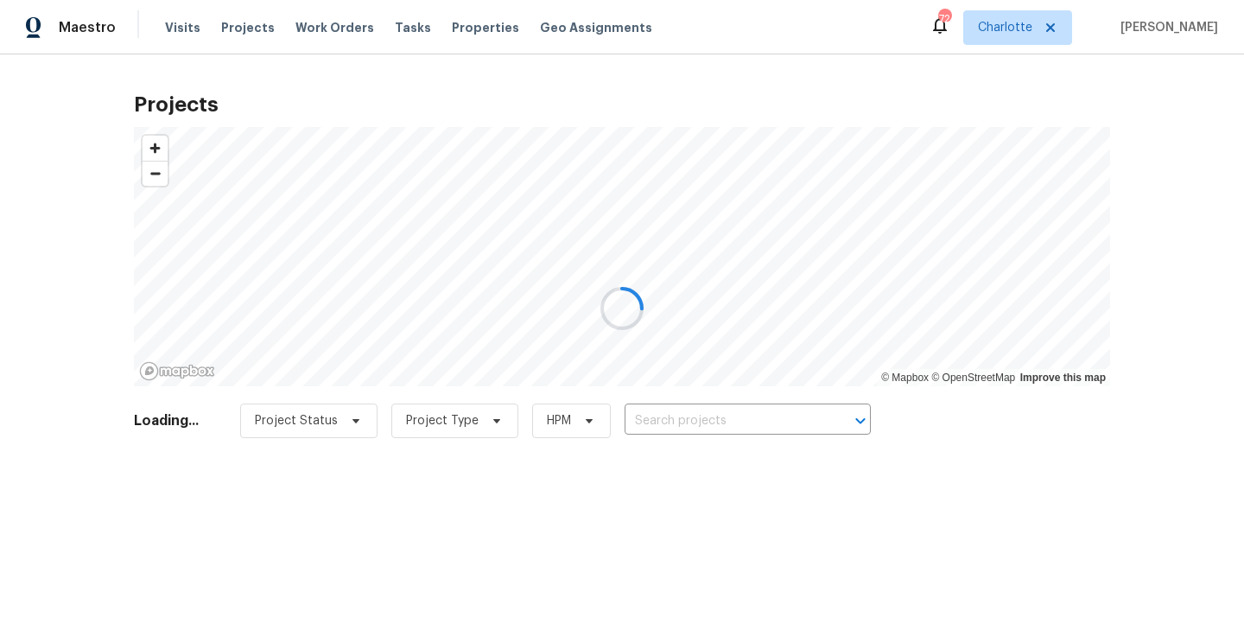
click at [729, 422] on div at bounding box center [622, 308] width 1244 height 617
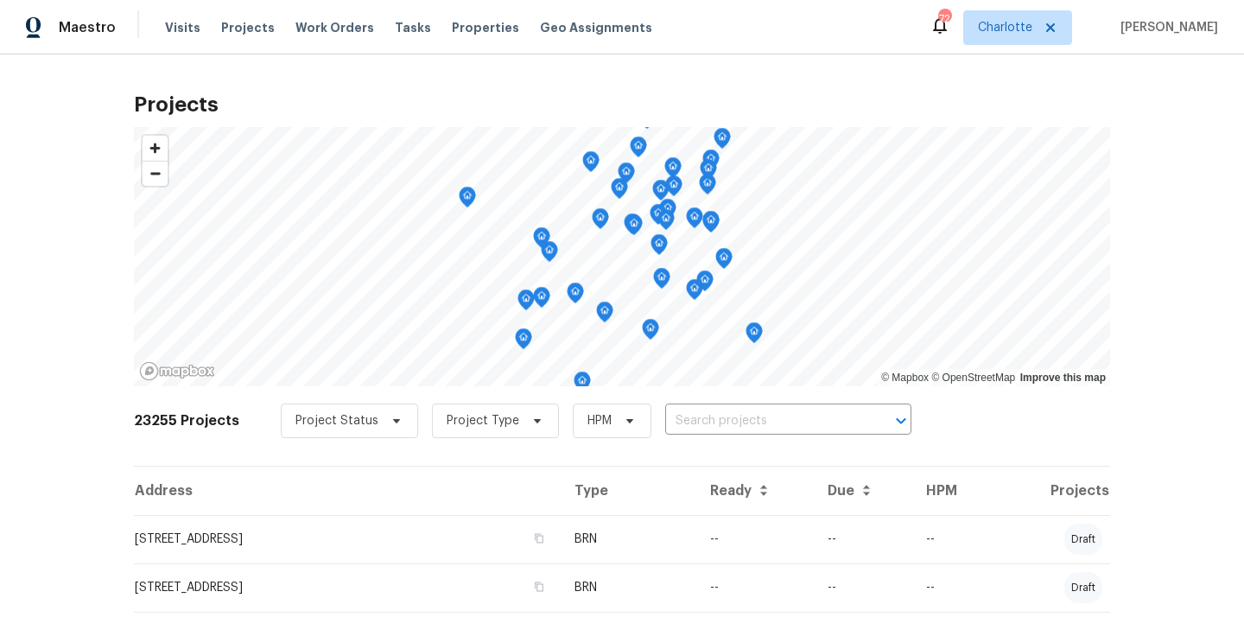
click at [729, 422] on input "text" at bounding box center [764, 421] width 198 height 27
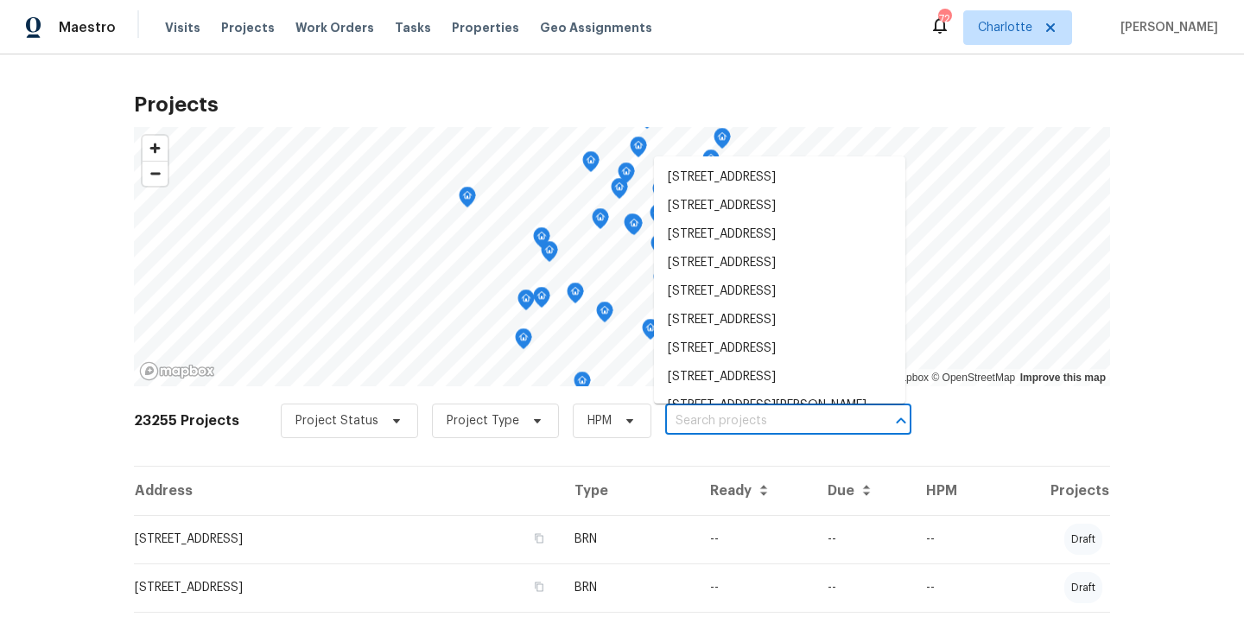
paste input "1747 Baylor Dr, Rock Hill, SC 29732"
type input "1747 Baylor Dr, Rock Hill, SC 29732"
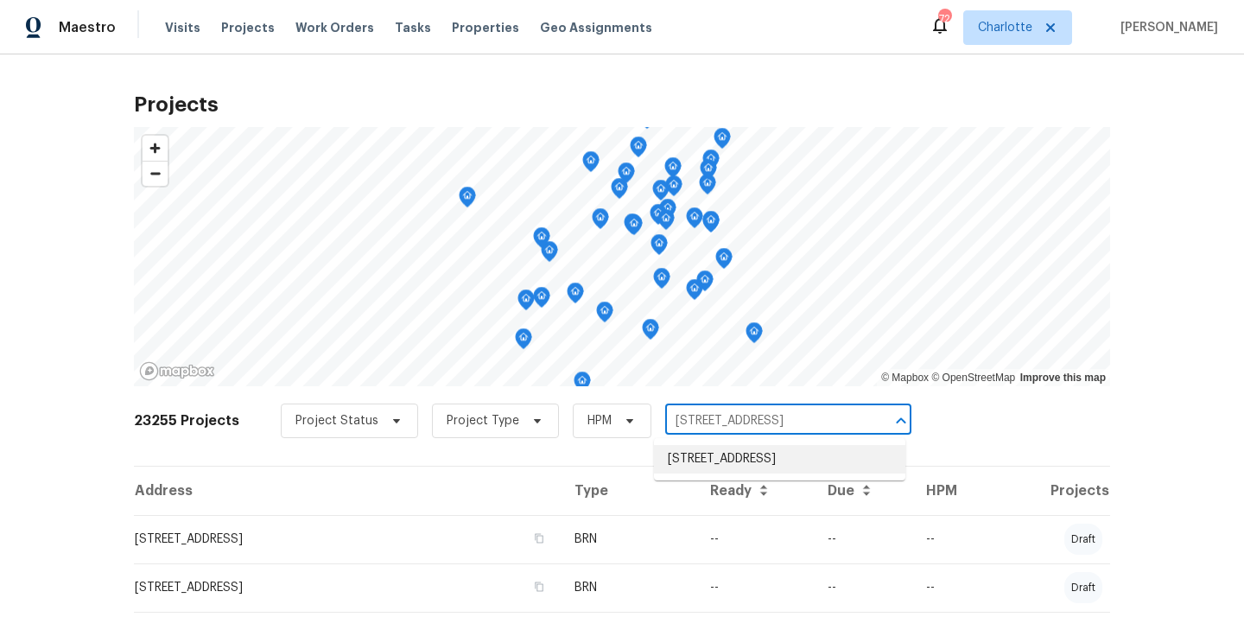
click at [727, 462] on li "1747 Baylor Dr, Rock Hill, SC 29732" at bounding box center [779, 459] width 251 height 29
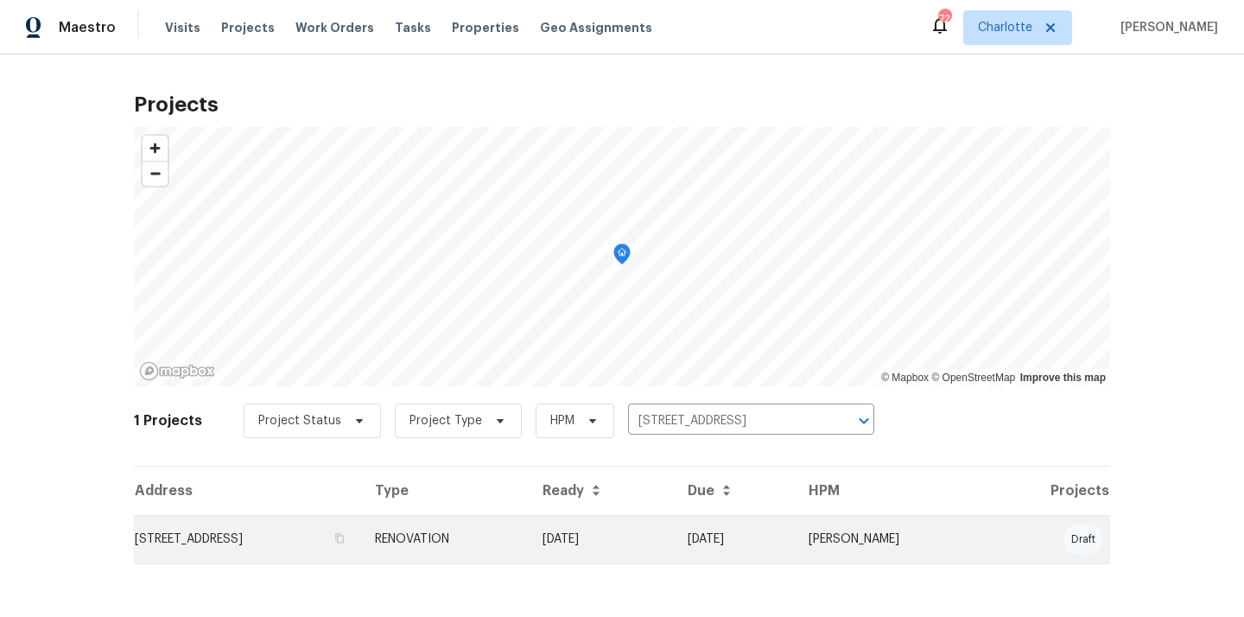
click at [497, 550] on td "RENOVATION" at bounding box center [445, 539] width 168 height 48
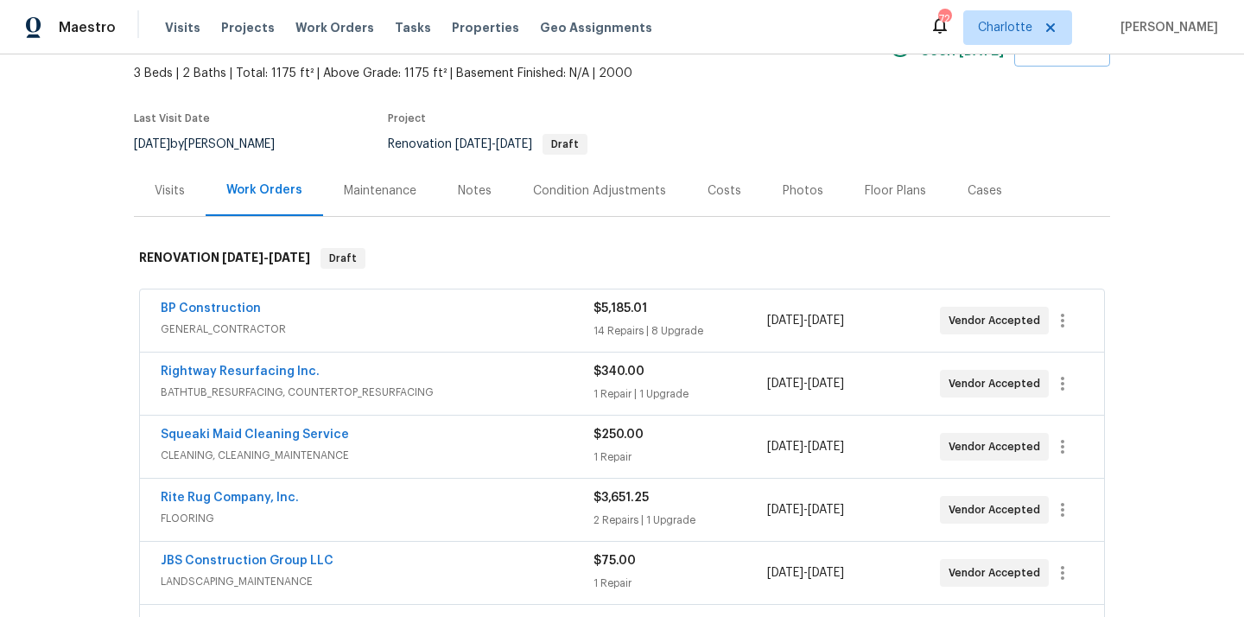
scroll to position [20, 0]
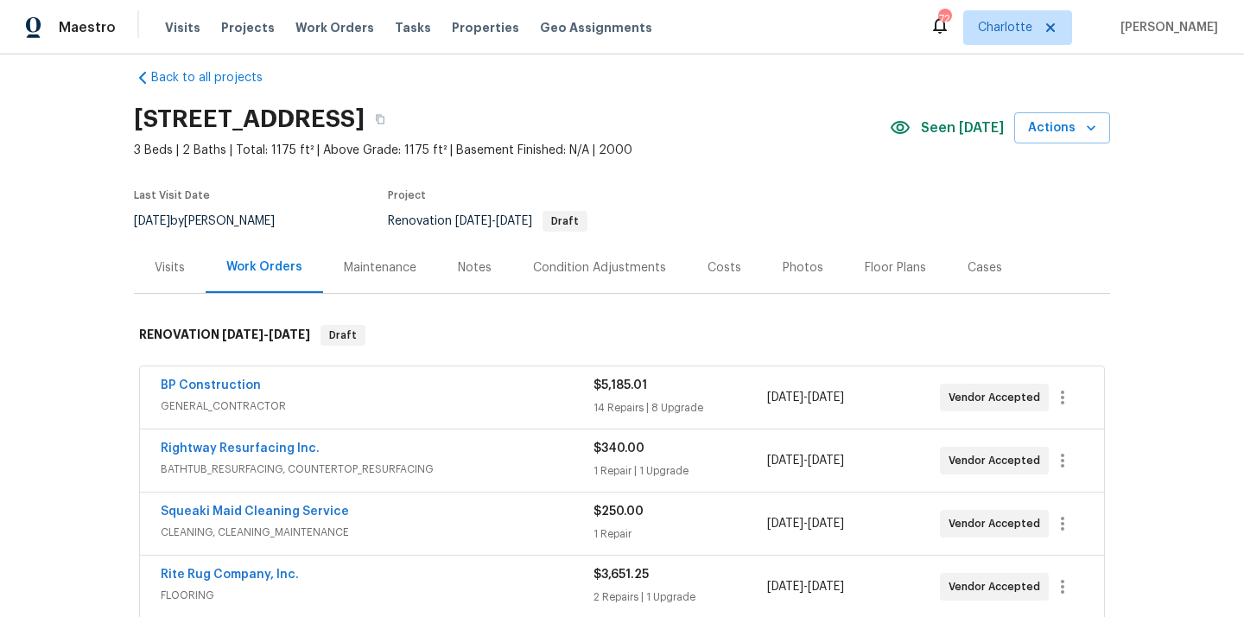
click at [365, 117] on h2 "1747 Baylor Dr, Rock Hill, SC 29732" at bounding box center [249, 119] width 231 height 17
copy h2 "29732"
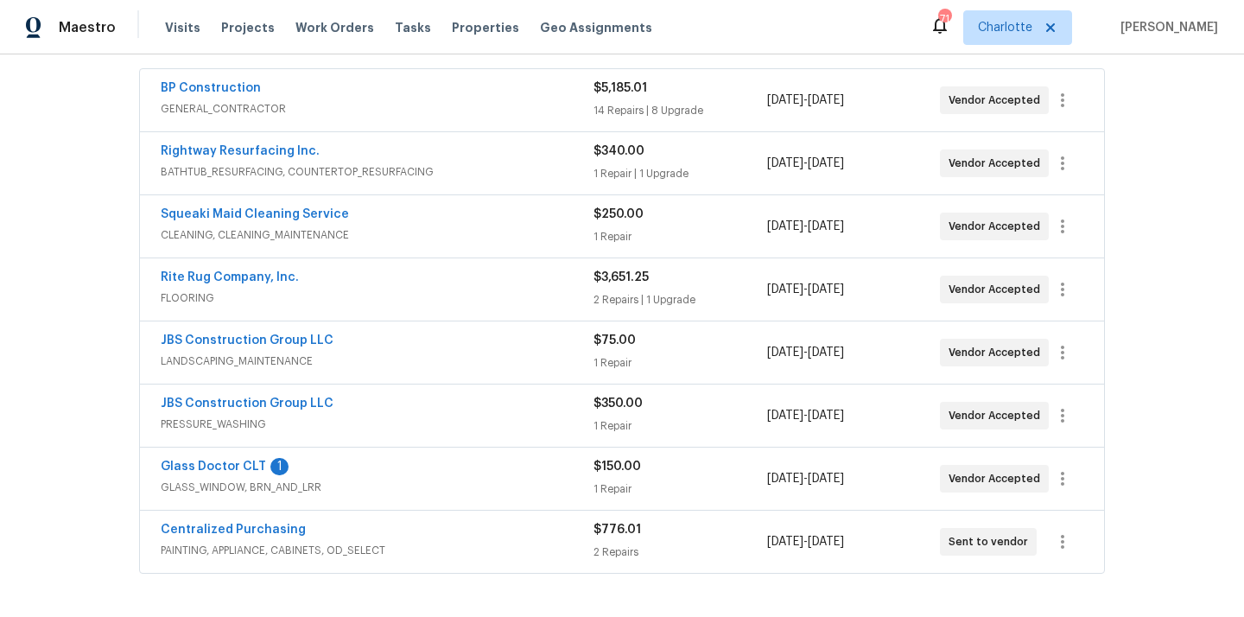
scroll to position [359, 0]
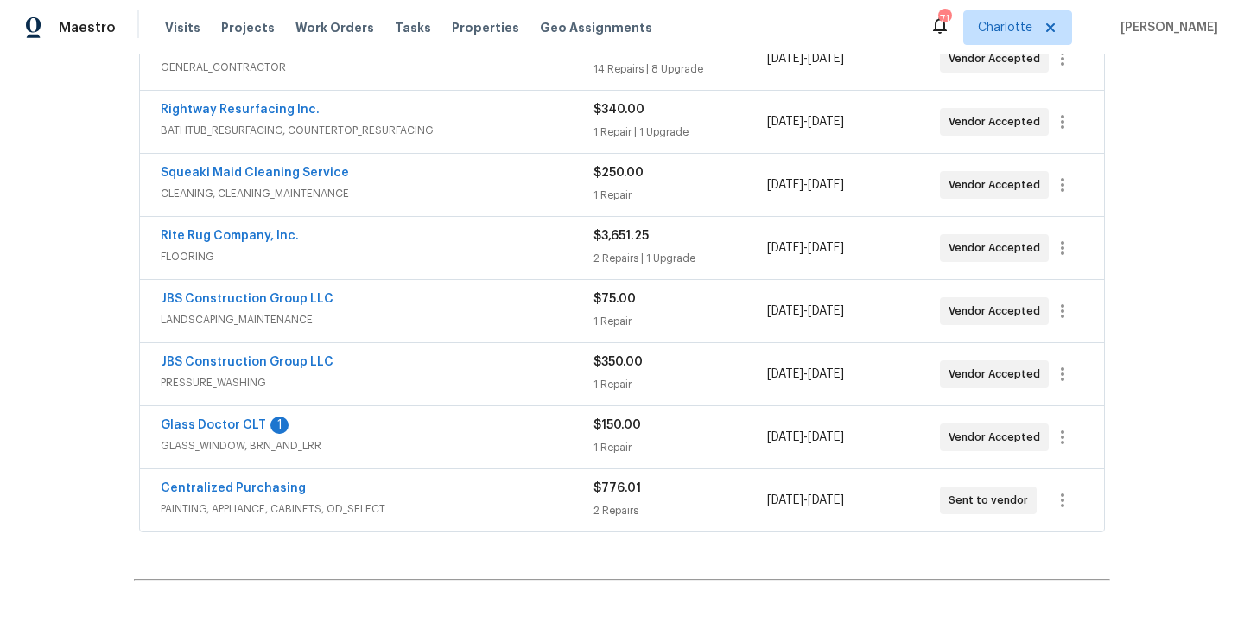
click at [397, 500] on span "PAINTING, APPLIANCE, CABINETS, OD_SELECT" at bounding box center [377, 508] width 433 height 17
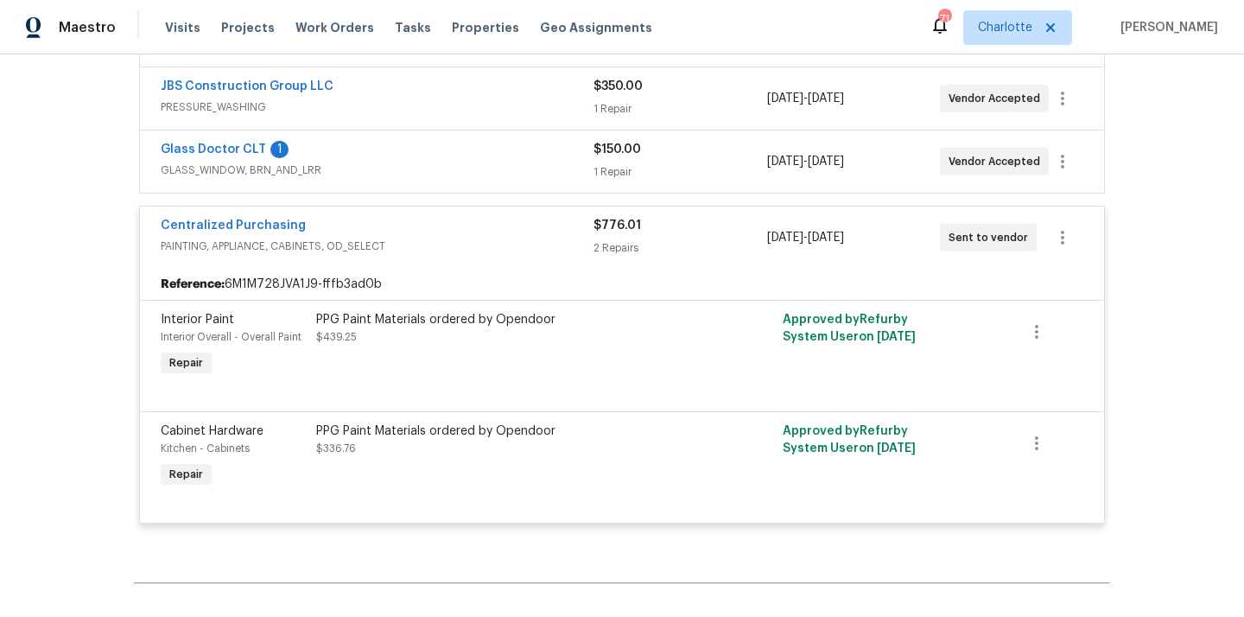
scroll to position [641, 0]
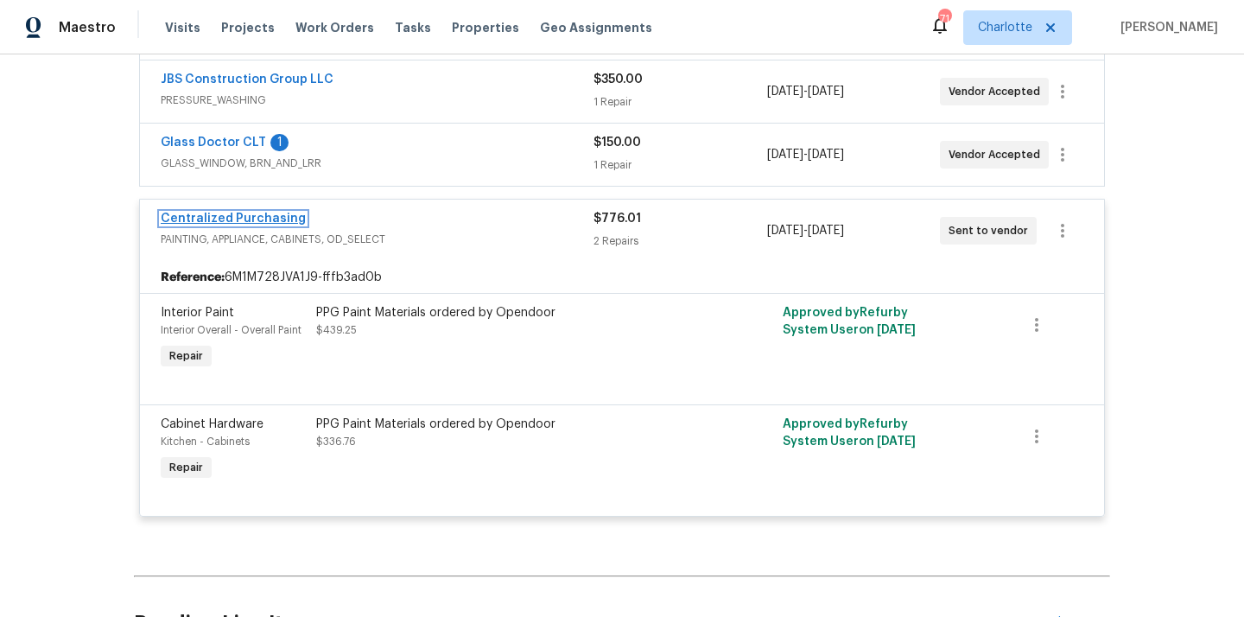
click at [257, 218] on link "Centralized Purchasing" at bounding box center [233, 219] width 145 height 12
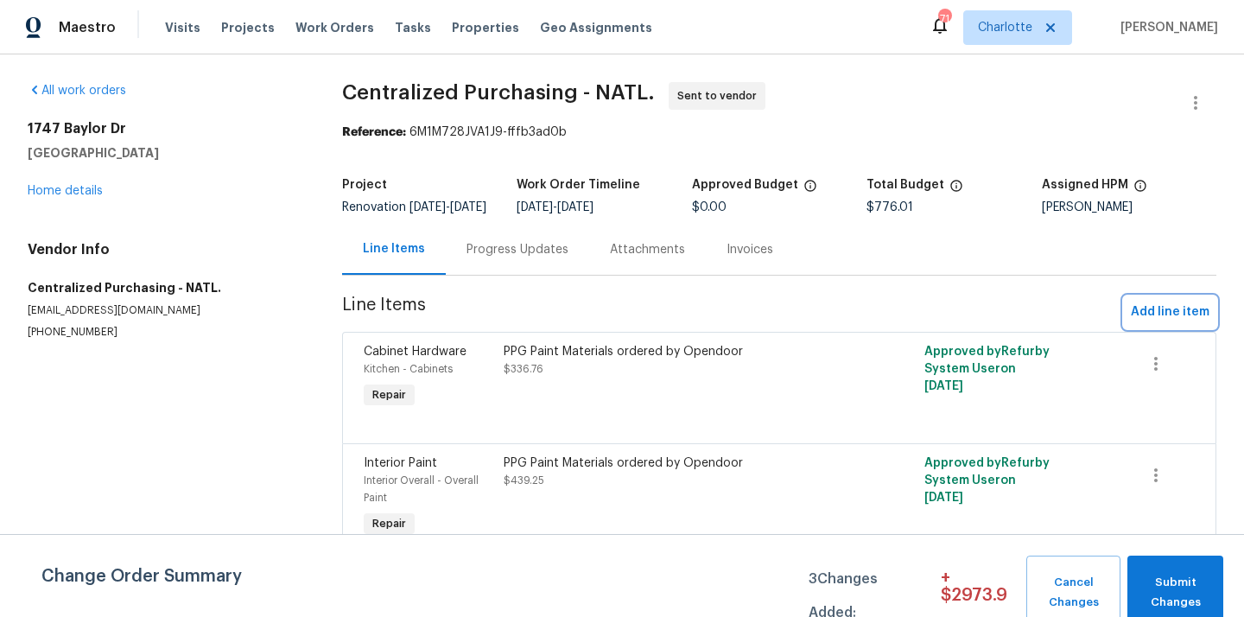
click at [1155, 323] on span "Add line item" at bounding box center [1170, 313] width 79 height 22
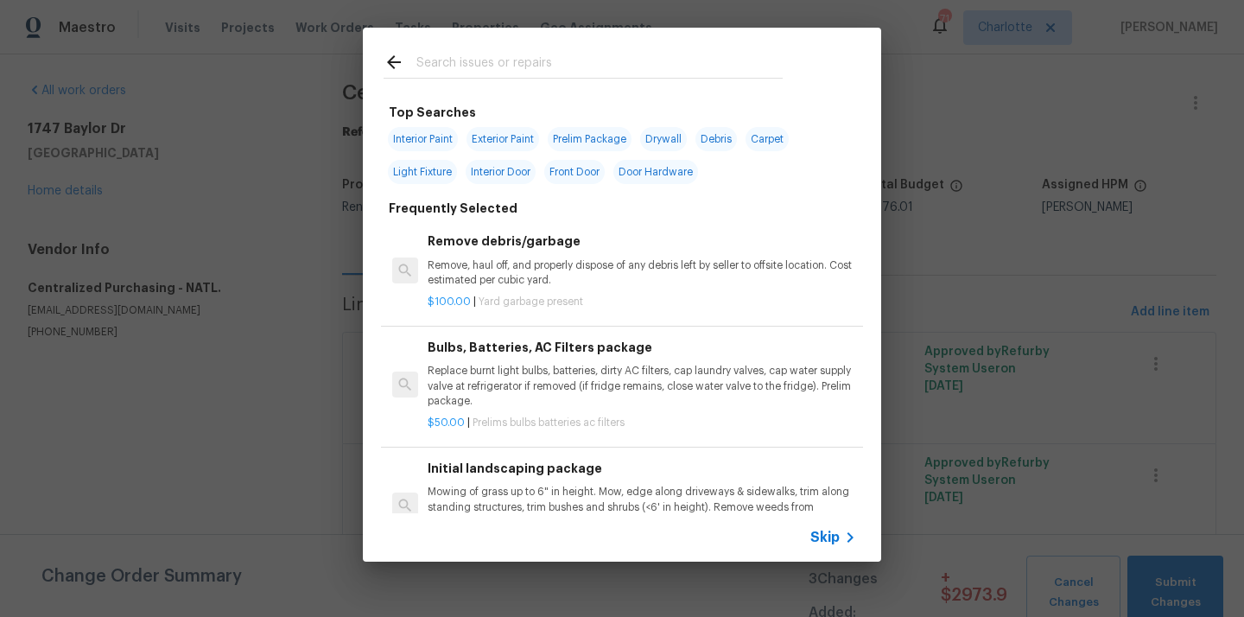
click at [678, 75] on input "text" at bounding box center [599, 65] width 366 height 26
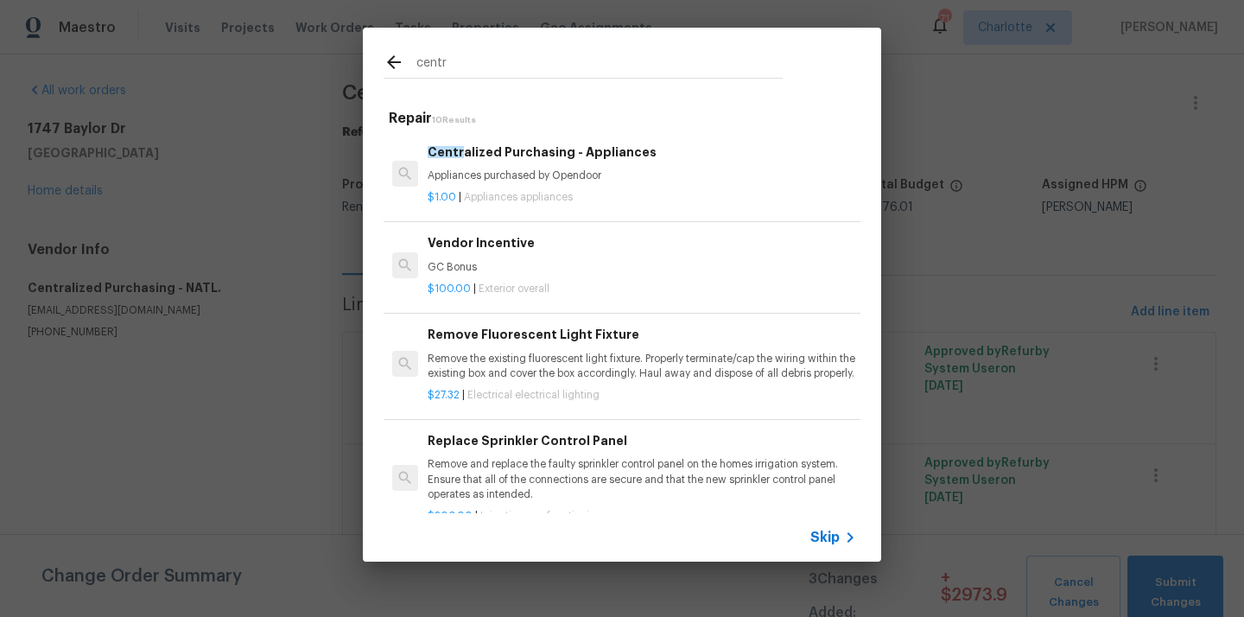
type input "centr"
click at [590, 148] on h6 "Centr alized Purchasing - Appliances" at bounding box center [642, 152] width 429 height 19
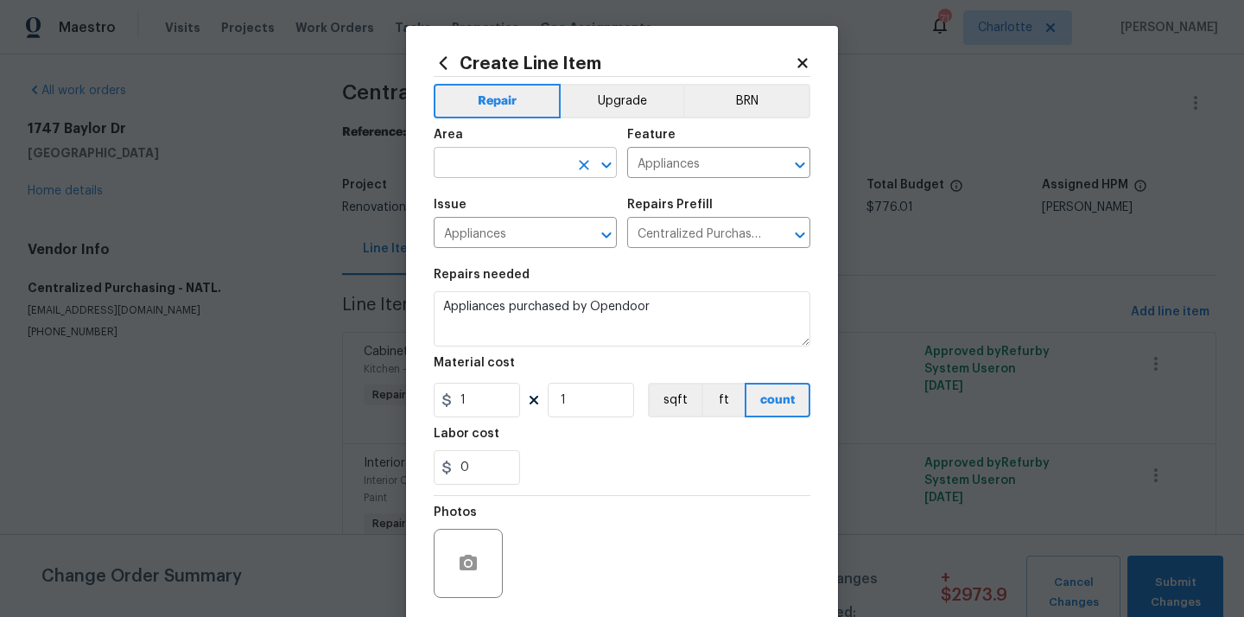
click at [501, 156] on input "text" at bounding box center [501, 164] width 135 height 27
click at [508, 203] on li "Kitchen" at bounding box center [525, 203] width 183 height 29
type input "Kitchen"
drag, startPoint x: 480, startPoint y: 407, endPoint x: 452, endPoint y: 402, distance: 29.0
click at [460, 406] on input "1" at bounding box center [477, 400] width 86 height 35
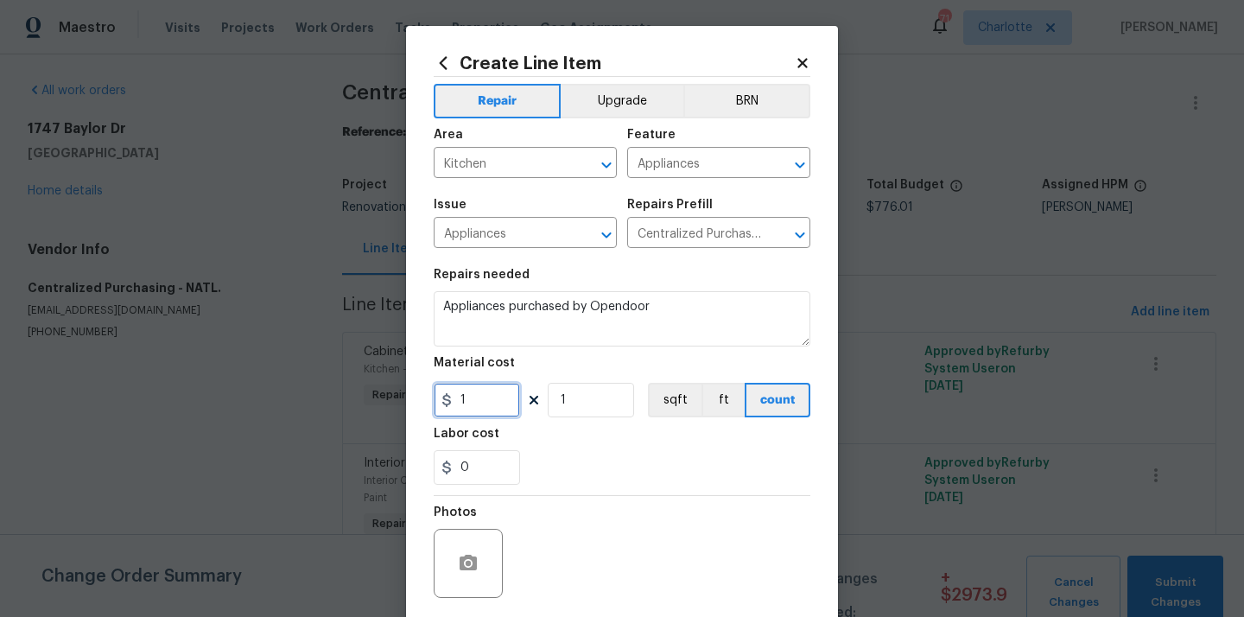
paste input "206.32"
type input "1206.32"
click at [584, 436] on div "Labor cost" at bounding box center [622, 439] width 377 height 22
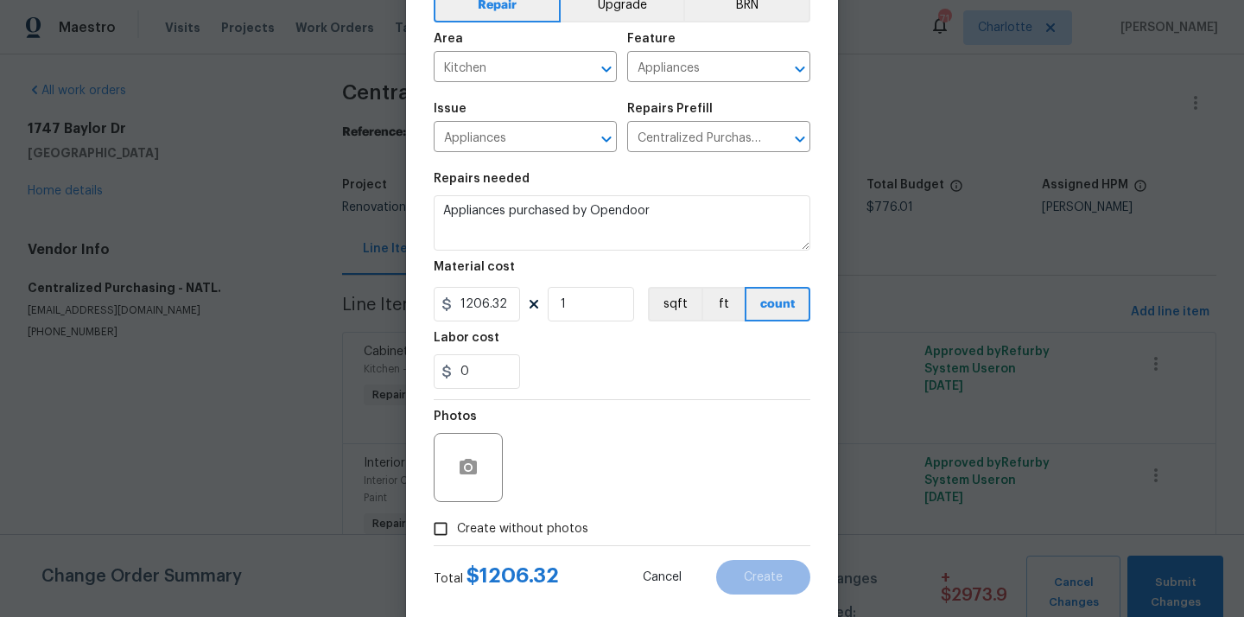
click at [530, 524] on span "Create without photos" at bounding box center [522, 529] width 131 height 18
click at [457, 524] on input "Create without photos" at bounding box center [440, 528] width 33 height 33
checkbox input "true"
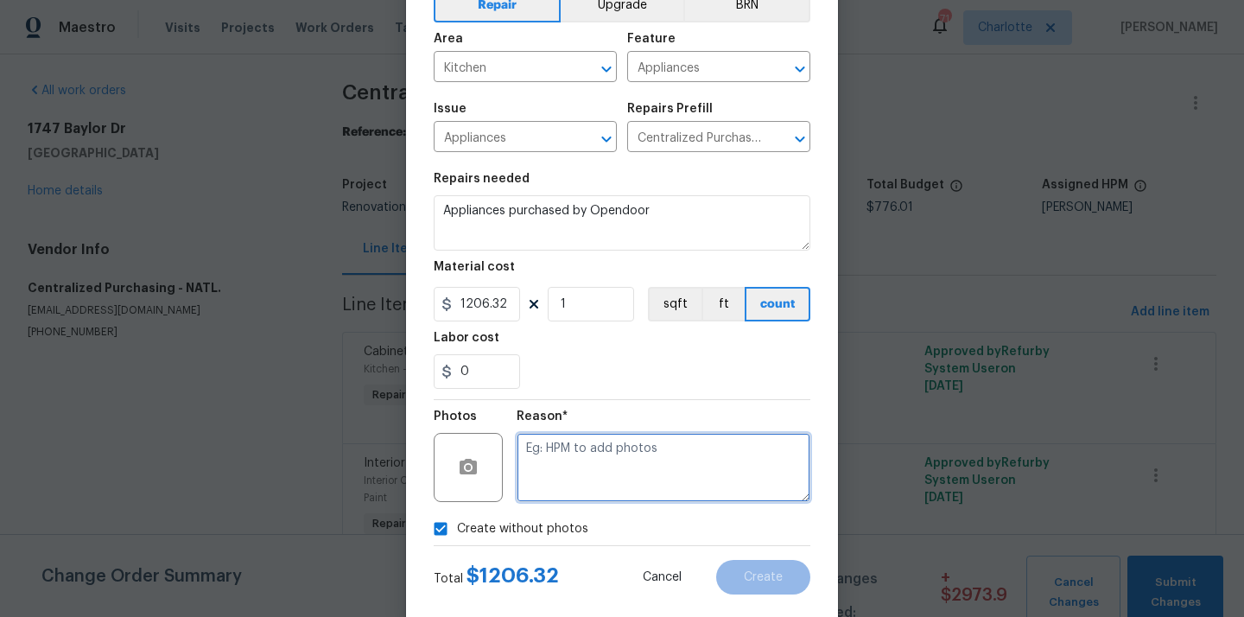
click at [583, 451] on textarea at bounding box center [664, 467] width 294 height 69
type textarea "N/A"
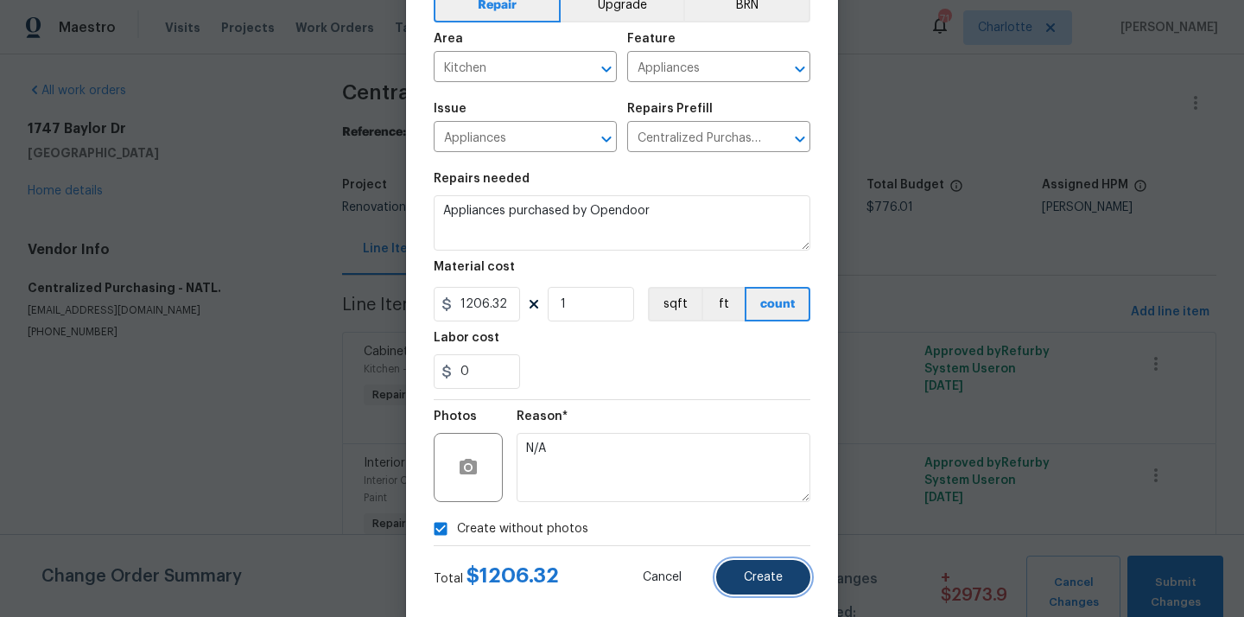
click at [759, 569] on button "Create" at bounding box center [763, 577] width 94 height 35
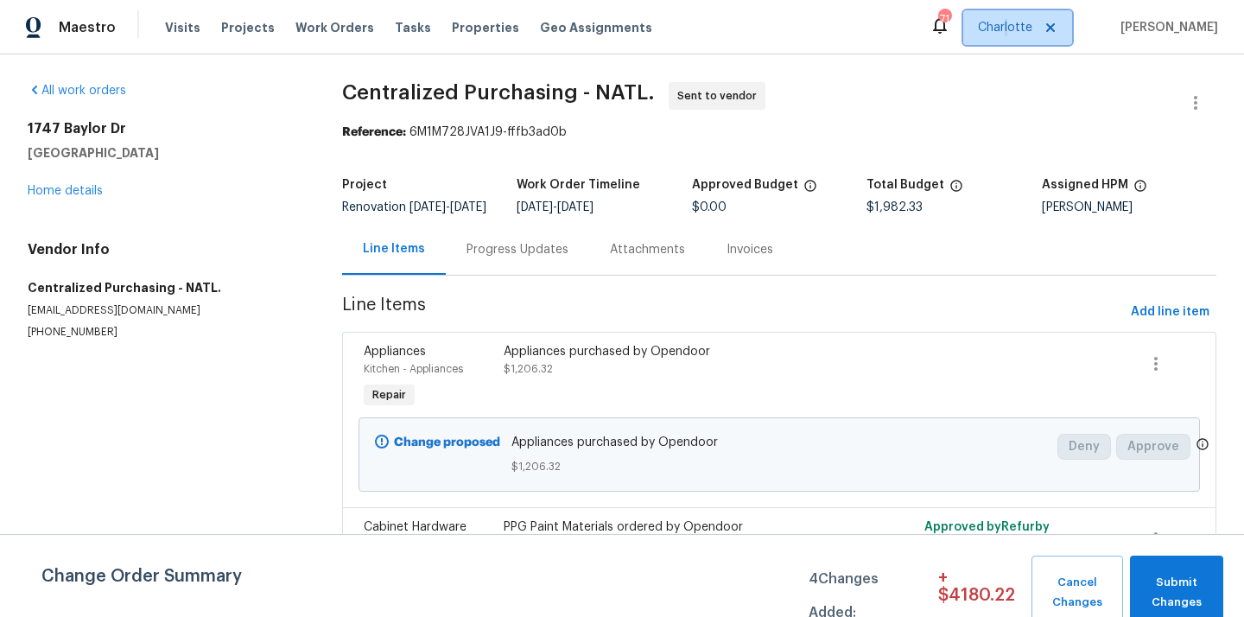
click at [1021, 30] on span "Charlotte" at bounding box center [1005, 27] width 54 height 17
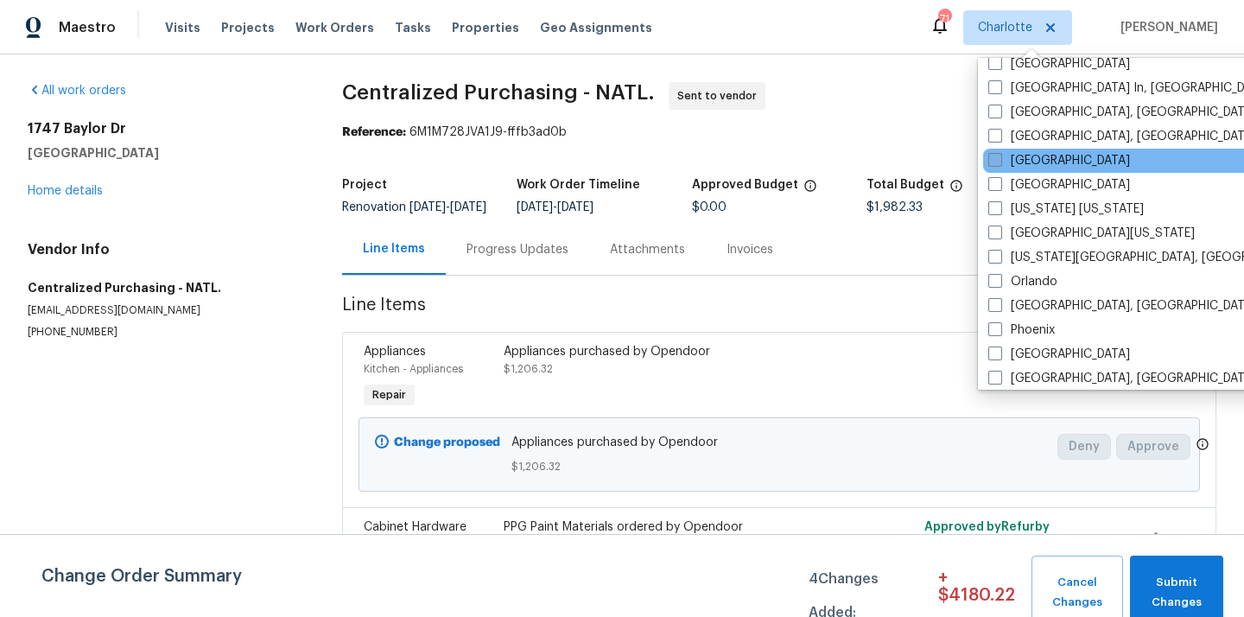
click at [1036, 156] on label "[GEOGRAPHIC_DATA]" at bounding box center [1059, 160] width 142 height 17
click at [1000, 156] on input "[GEOGRAPHIC_DATA]" at bounding box center [993, 157] width 11 height 11
checkbox input "true"
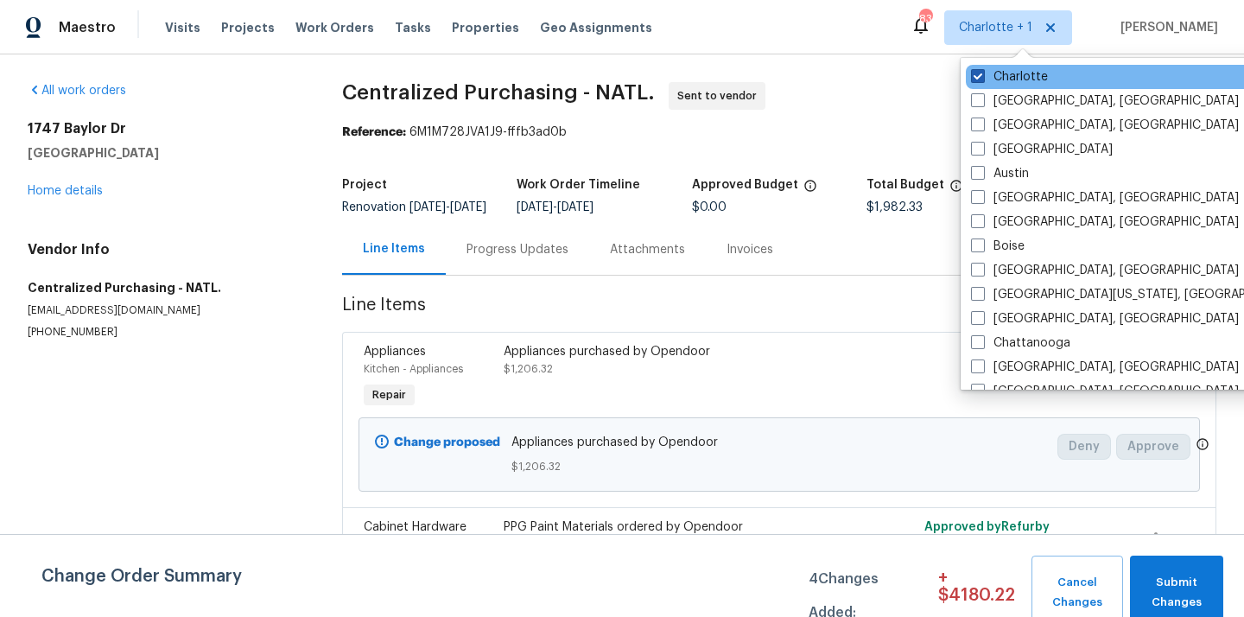
click at [1019, 70] on label "Charlotte" at bounding box center [1009, 76] width 77 height 17
click at [982, 70] on input "Charlotte" at bounding box center [976, 73] width 11 height 11
checkbox input "false"
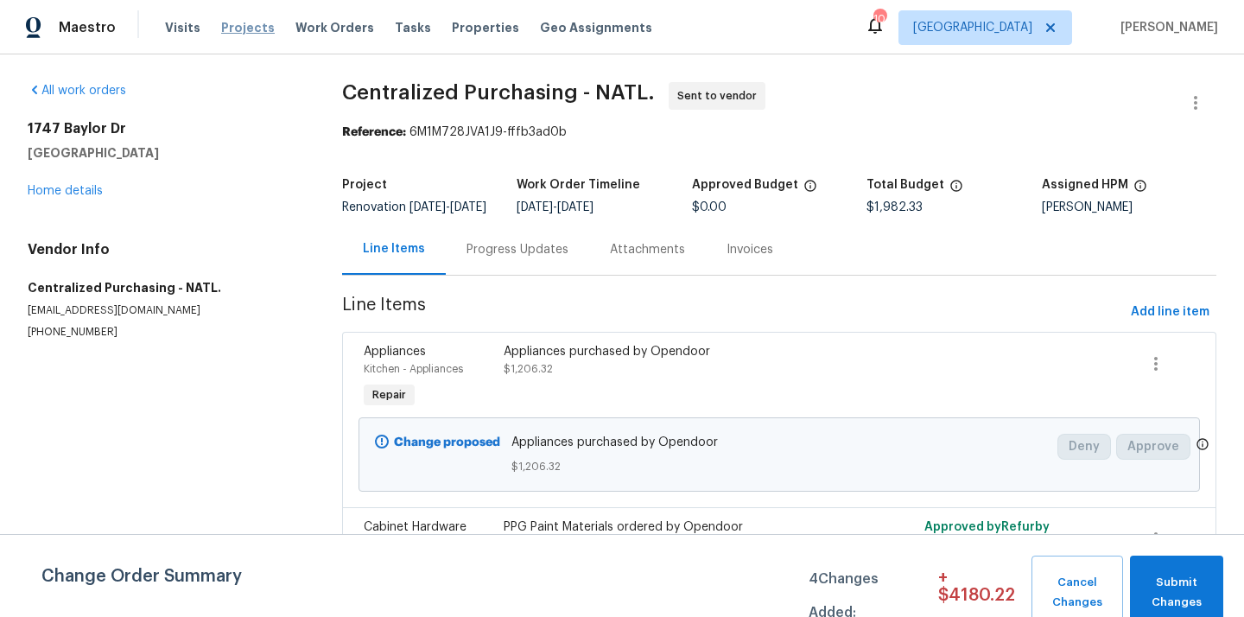
click at [234, 24] on span "Projects" at bounding box center [248, 27] width 54 height 17
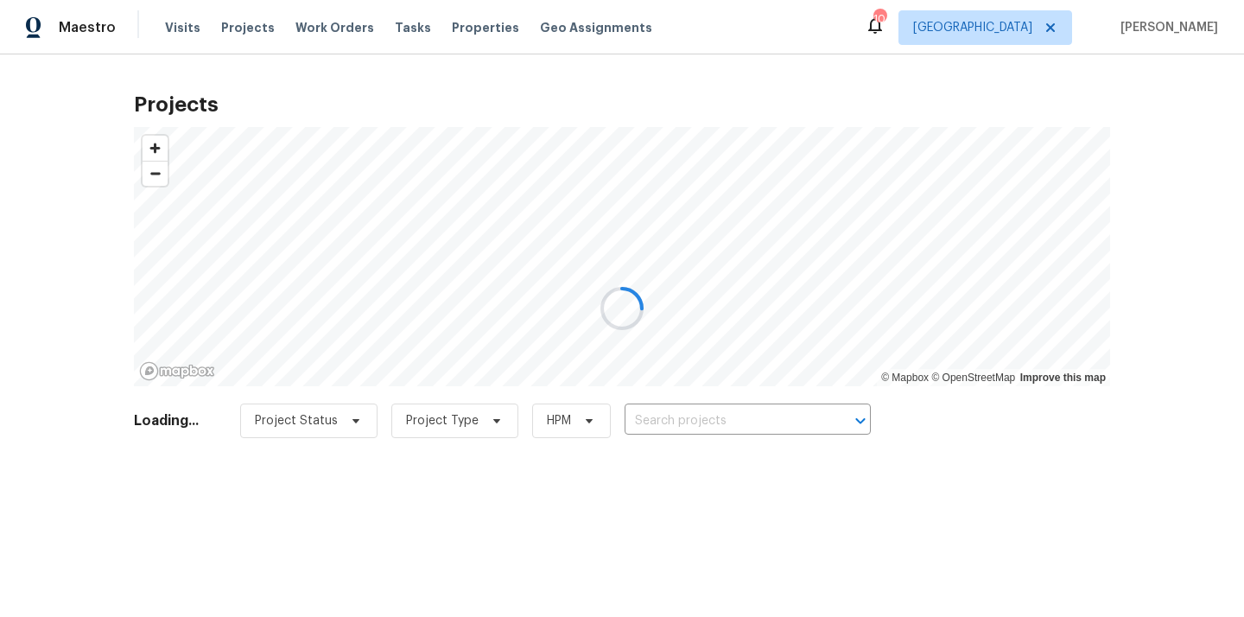
click at [750, 417] on div at bounding box center [622, 308] width 1244 height 617
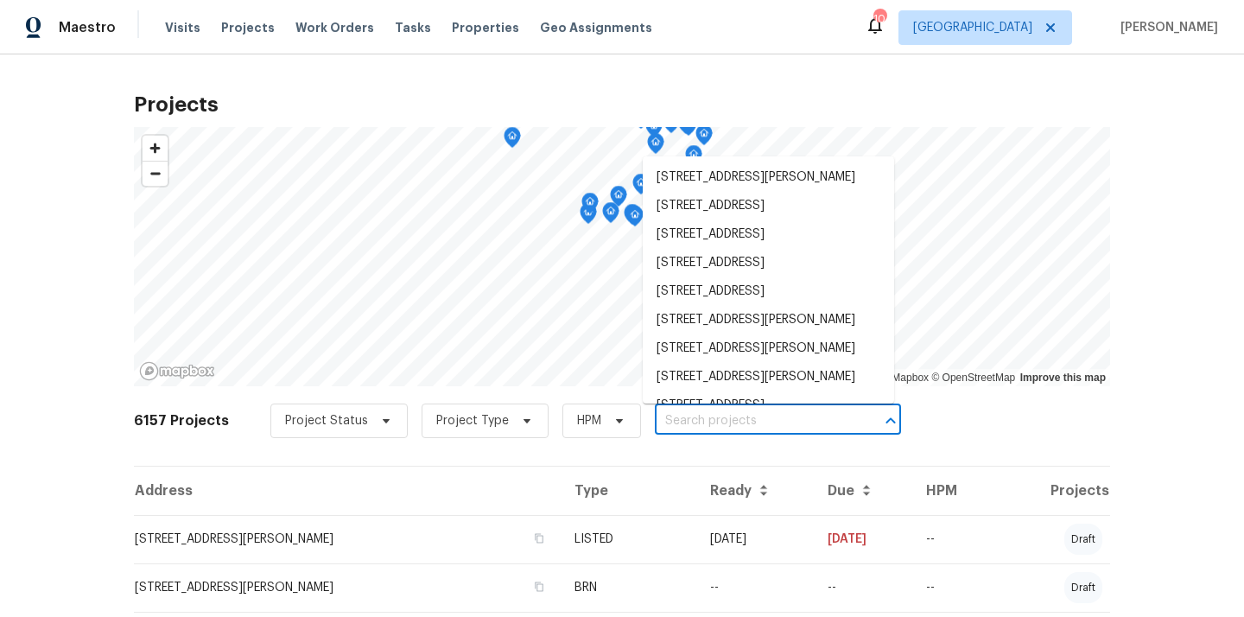
click at [750, 418] on input "text" at bounding box center [754, 421] width 198 height 27
paste input "4430 McColl Dr, Savage, MN 55378"
type input "4430 McColl Dr, Savage, MN 55378"
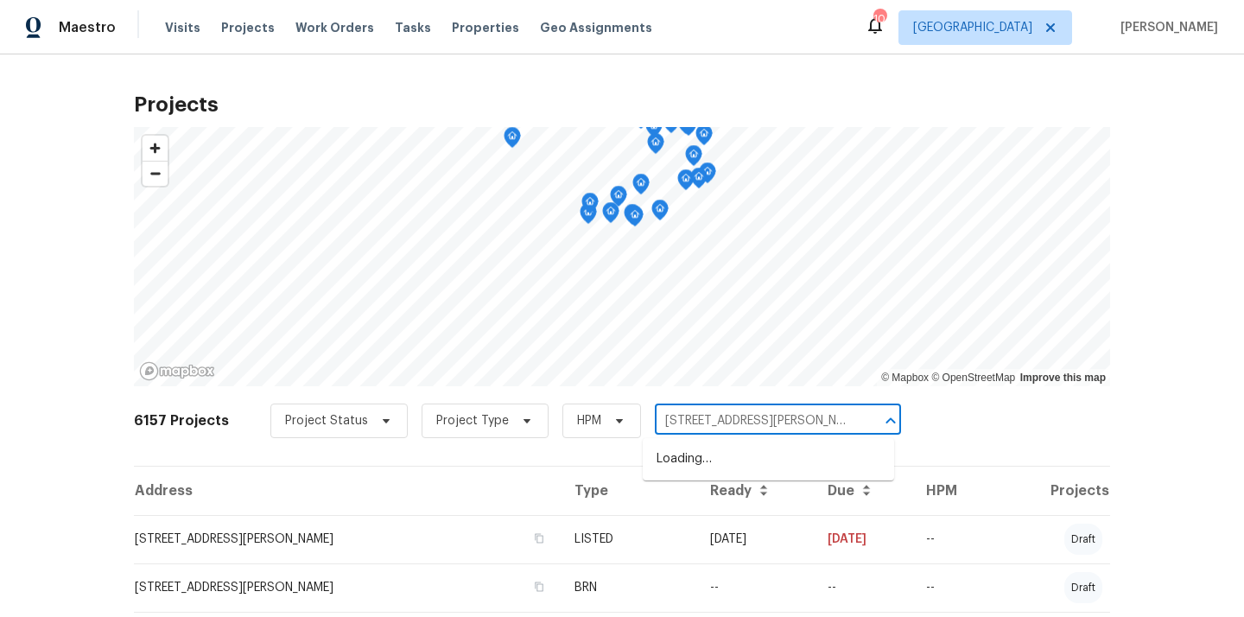
scroll to position [0, 8]
click at [773, 457] on li "4430 McColl Dr, Savage, MN 55378" at bounding box center [768, 468] width 251 height 47
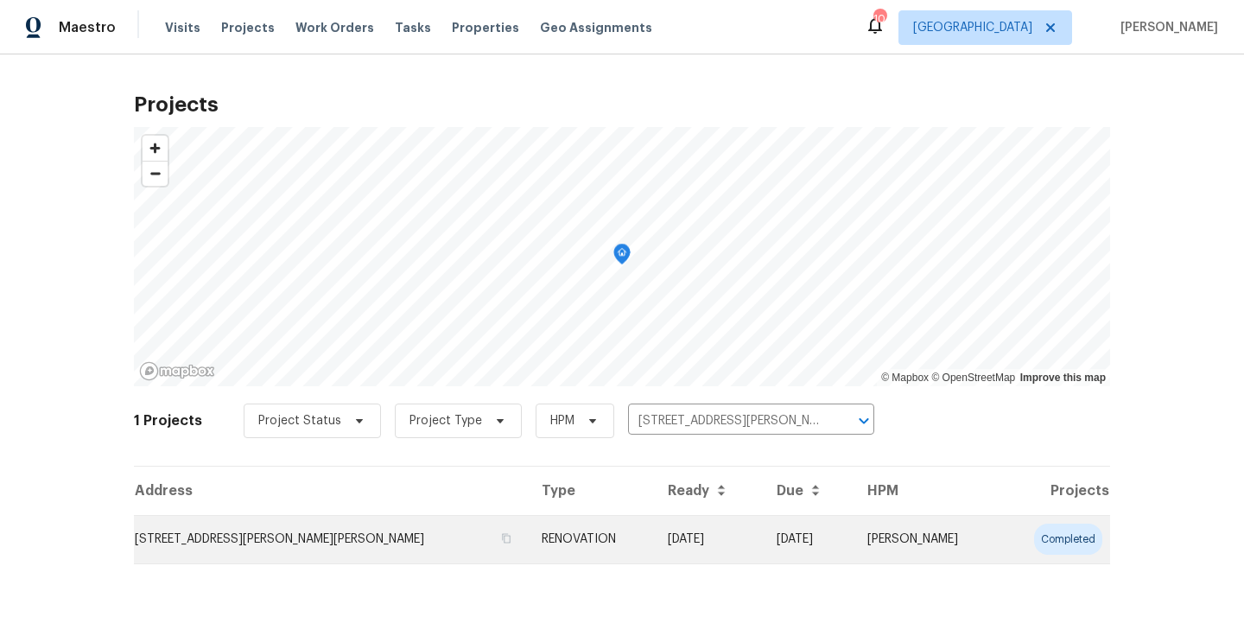
click at [528, 538] on td "RENOVATION" at bounding box center [591, 539] width 126 height 48
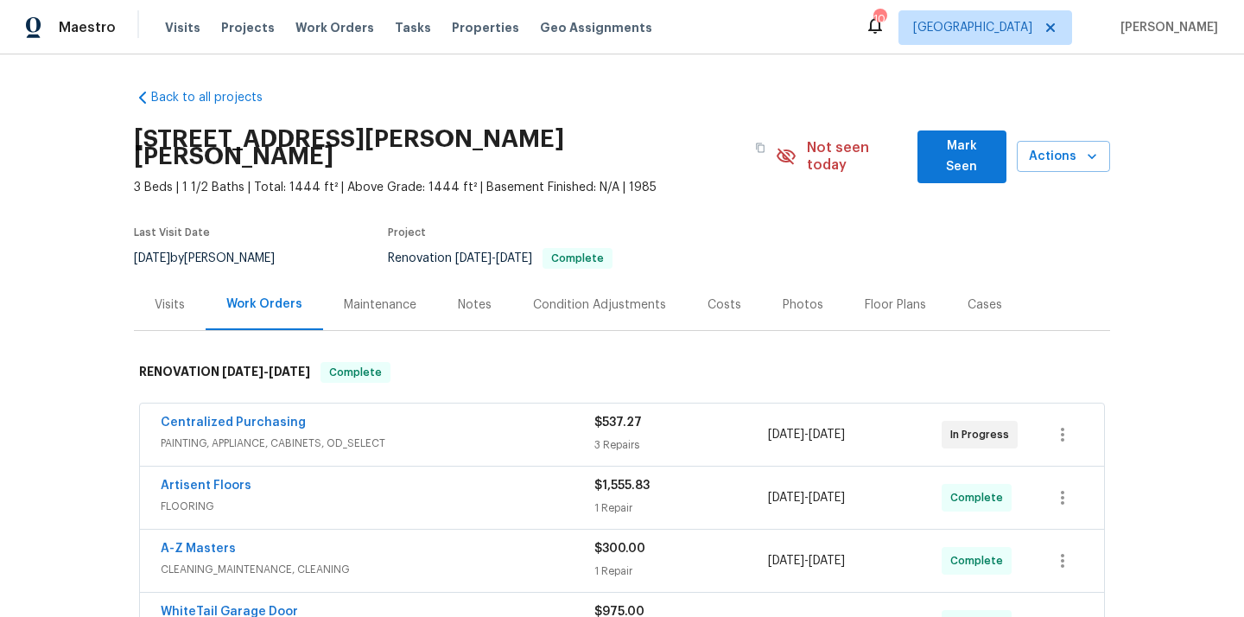
click at [501, 130] on h2 "4430 McColl Dr, Savage, MN 55378" at bounding box center [439, 147] width 611 height 35
copy h2 "55378"
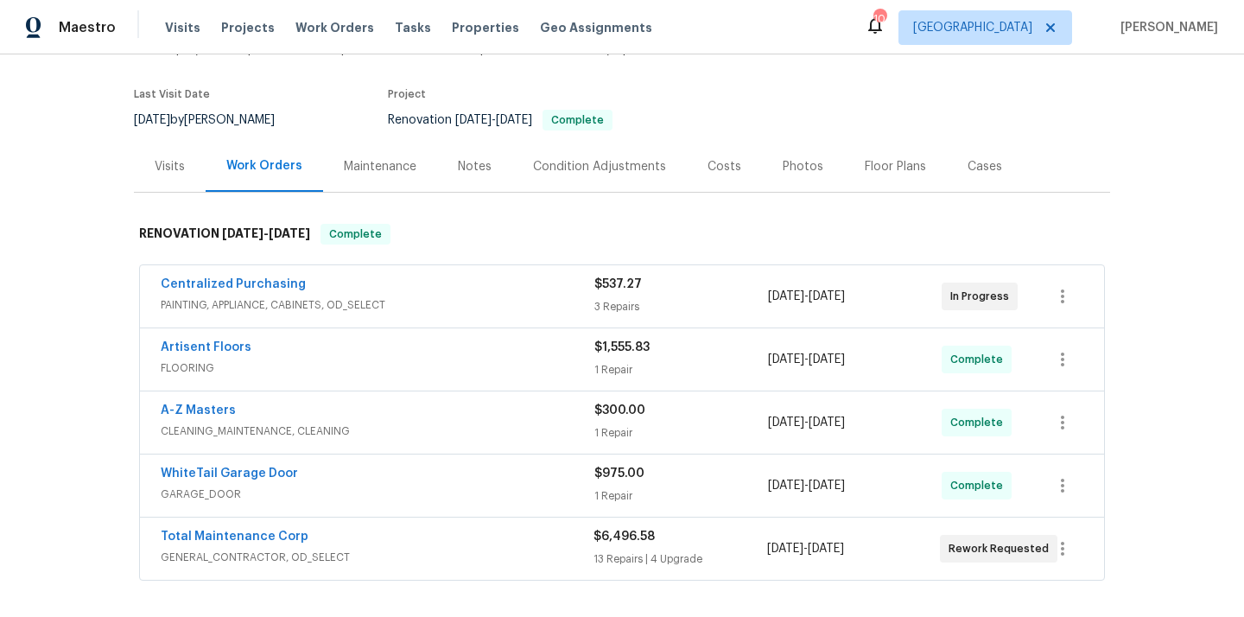
scroll to position [139, 0]
click at [272, 277] on link "Centralized Purchasing" at bounding box center [233, 283] width 145 height 12
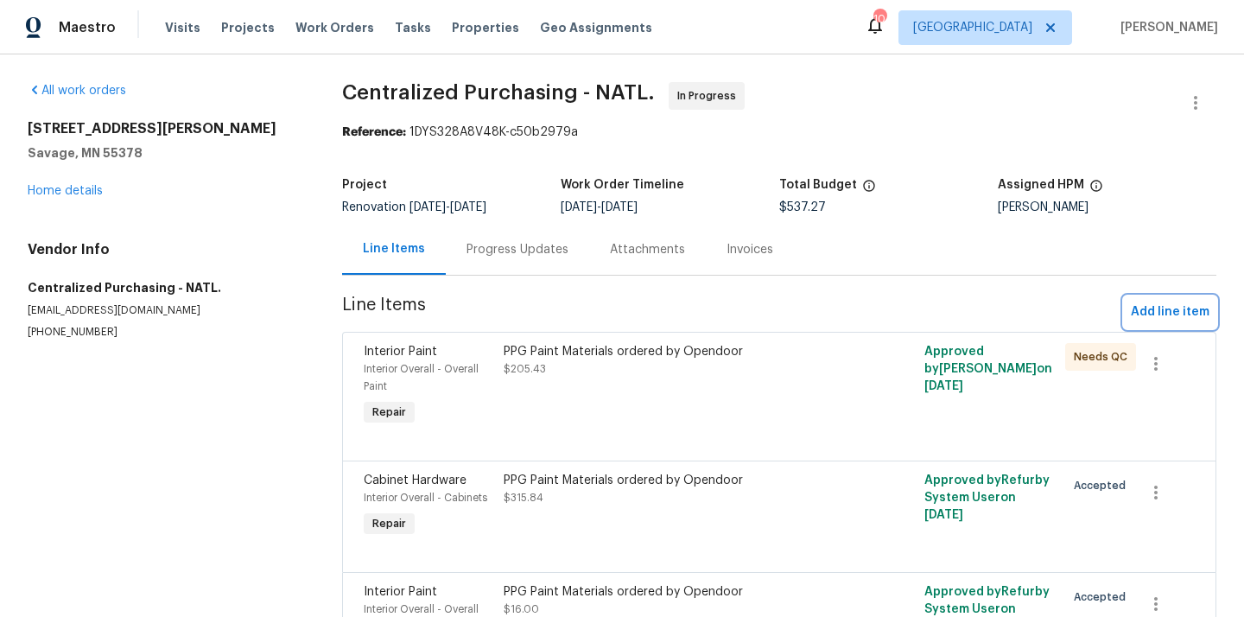
click at [1164, 313] on span "Add line item" at bounding box center [1170, 313] width 79 height 22
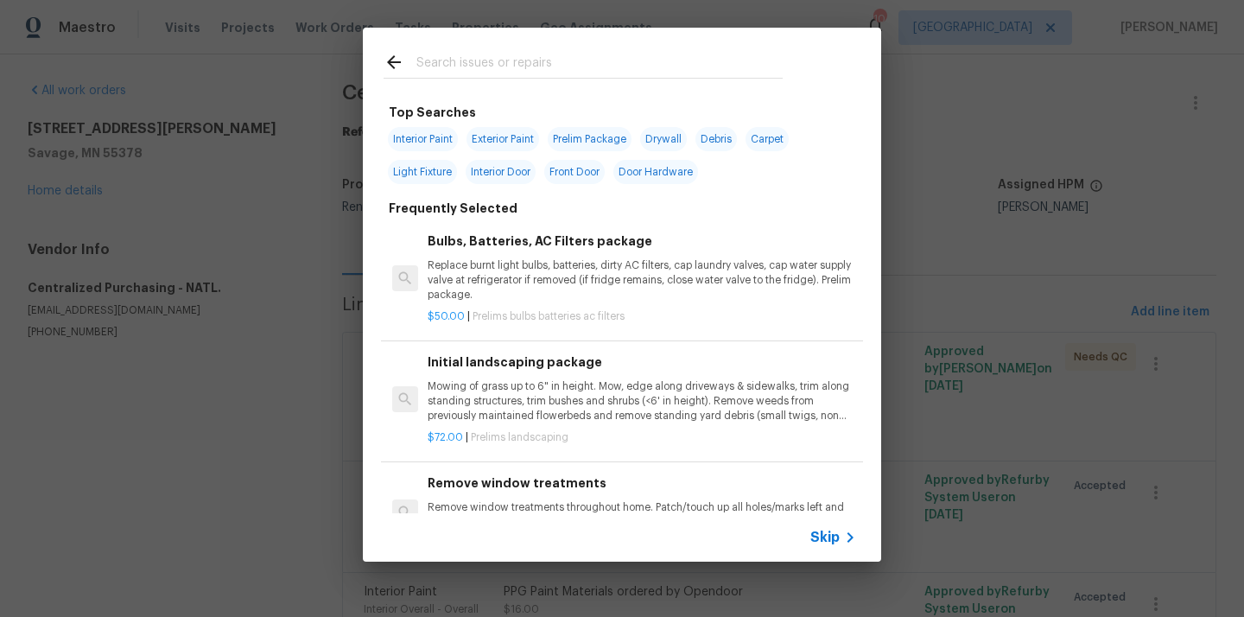
click at [601, 52] on div at bounding box center [583, 65] width 399 height 26
click at [586, 62] on input "text" at bounding box center [599, 65] width 366 height 26
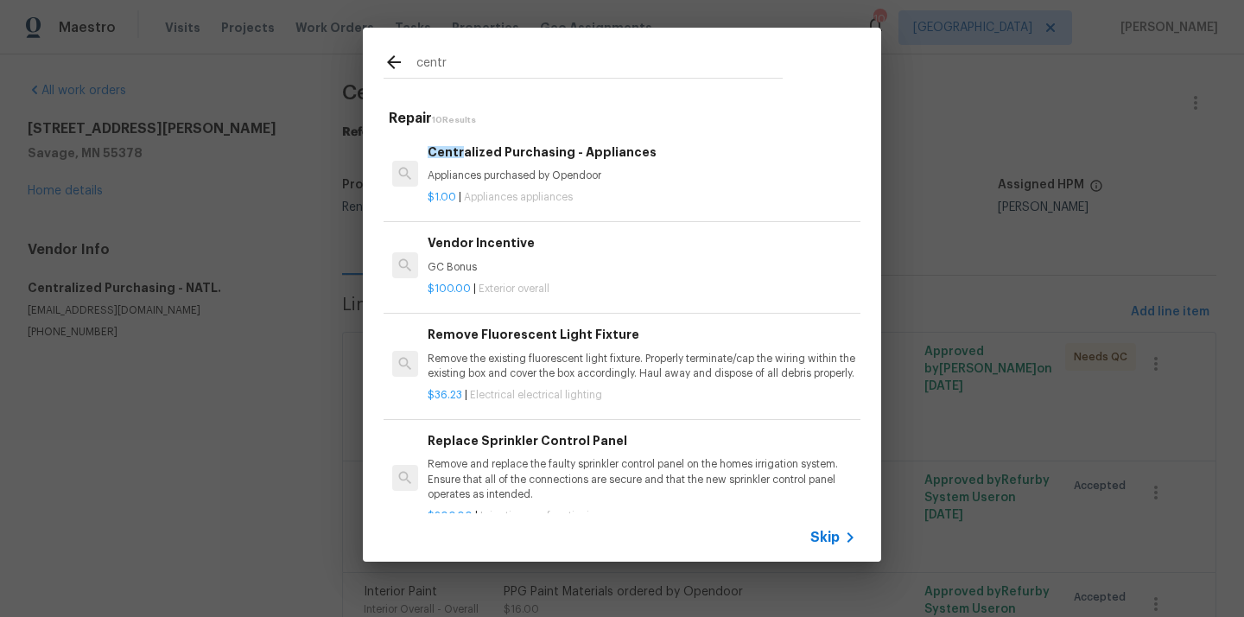
type input "centr"
click at [548, 183] on div "$1.00 | Appliances appliances" at bounding box center [642, 194] width 429 height 22
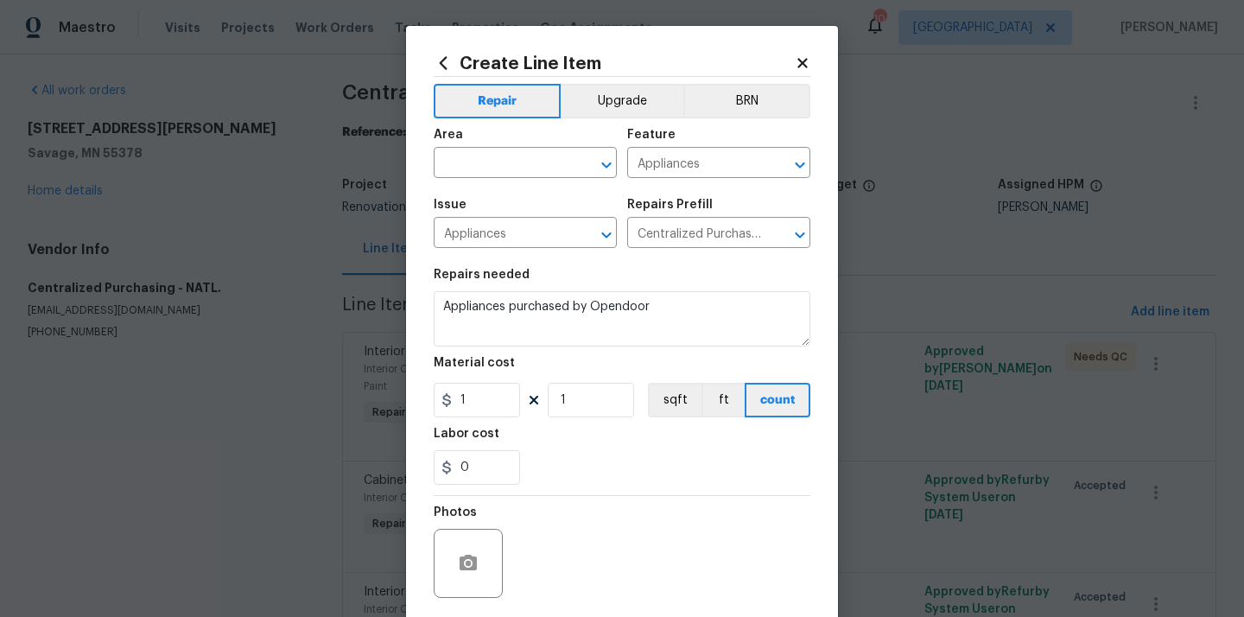
click at [486, 181] on span "Area ​" at bounding box center [525, 153] width 183 height 70
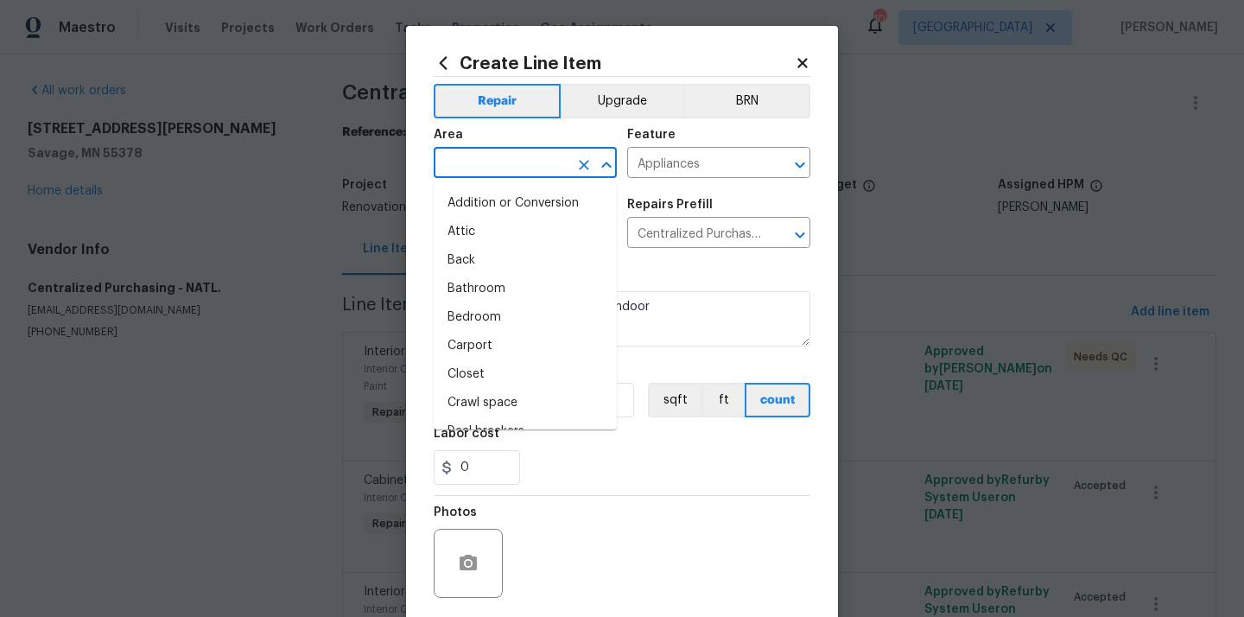
click at [489, 162] on input "text" at bounding box center [501, 164] width 135 height 27
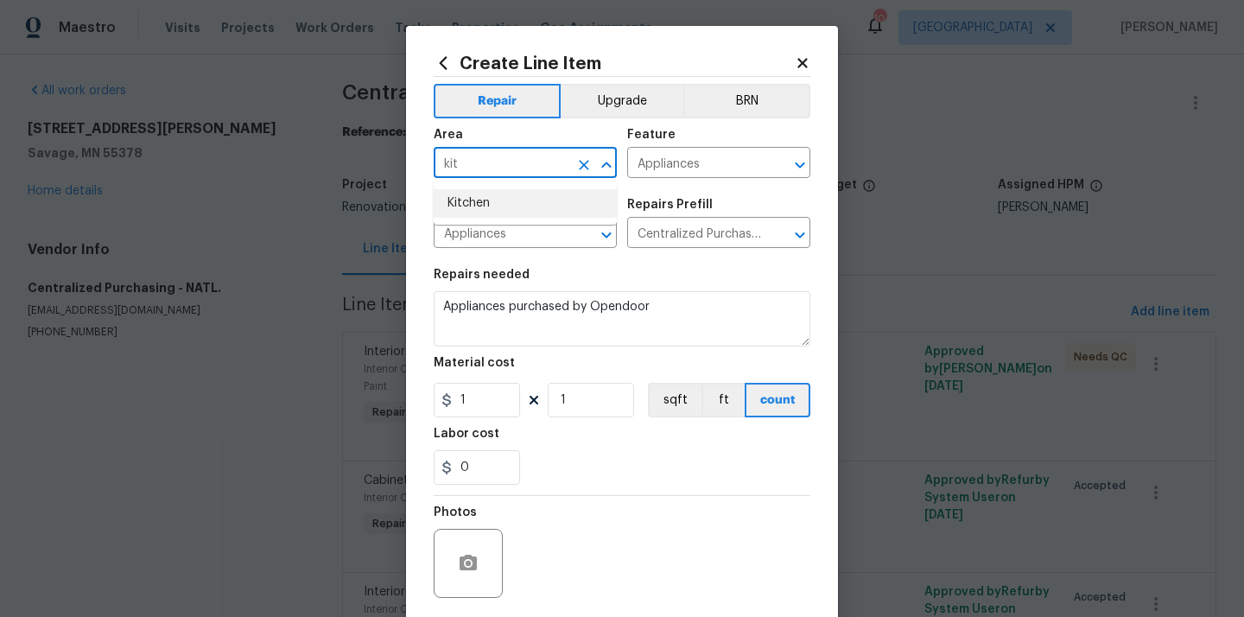
click at [479, 200] on li "Kitchen" at bounding box center [525, 203] width 183 height 29
type input "Kitchen"
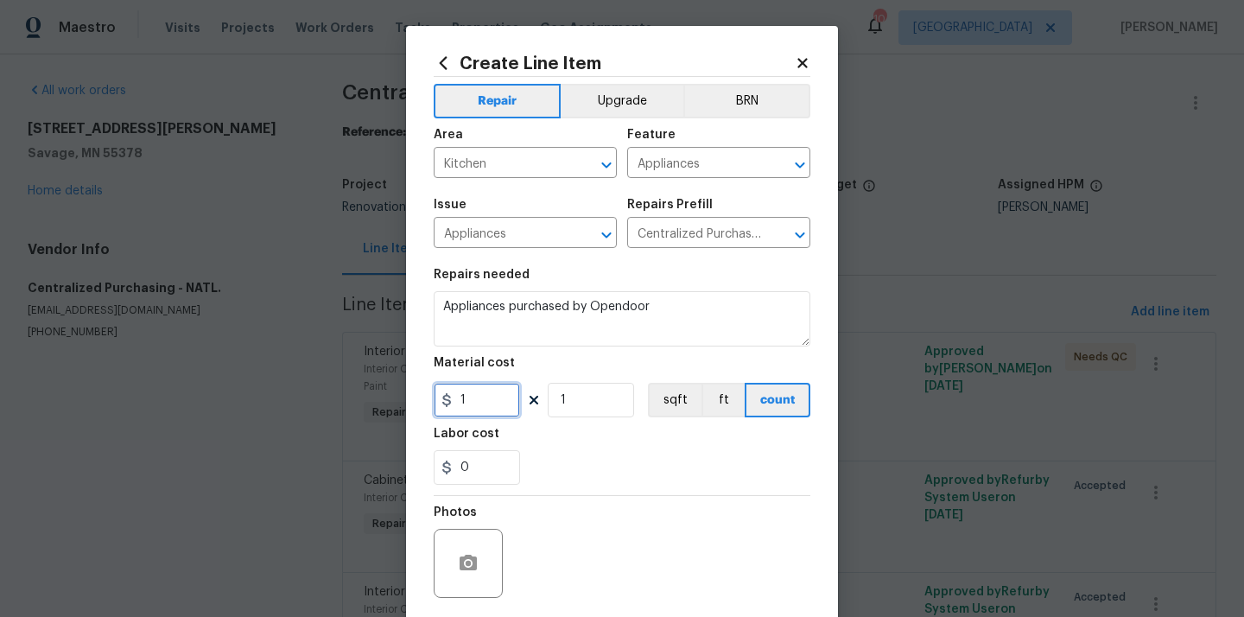
drag, startPoint x: 472, startPoint y: 400, endPoint x: 390, endPoint y: 395, distance: 82.2
click at [390, 395] on div "Create Line Item Repair Upgrade BRN Area Kitchen ​ Feature Appliances ​ Issue A…" at bounding box center [622, 308] width 1244 height 617
paste input "2253.67"
type input "2253.67"
click at [549, 445] on div "Labor cost" at bounding box center [622, 439] width 377 height 22
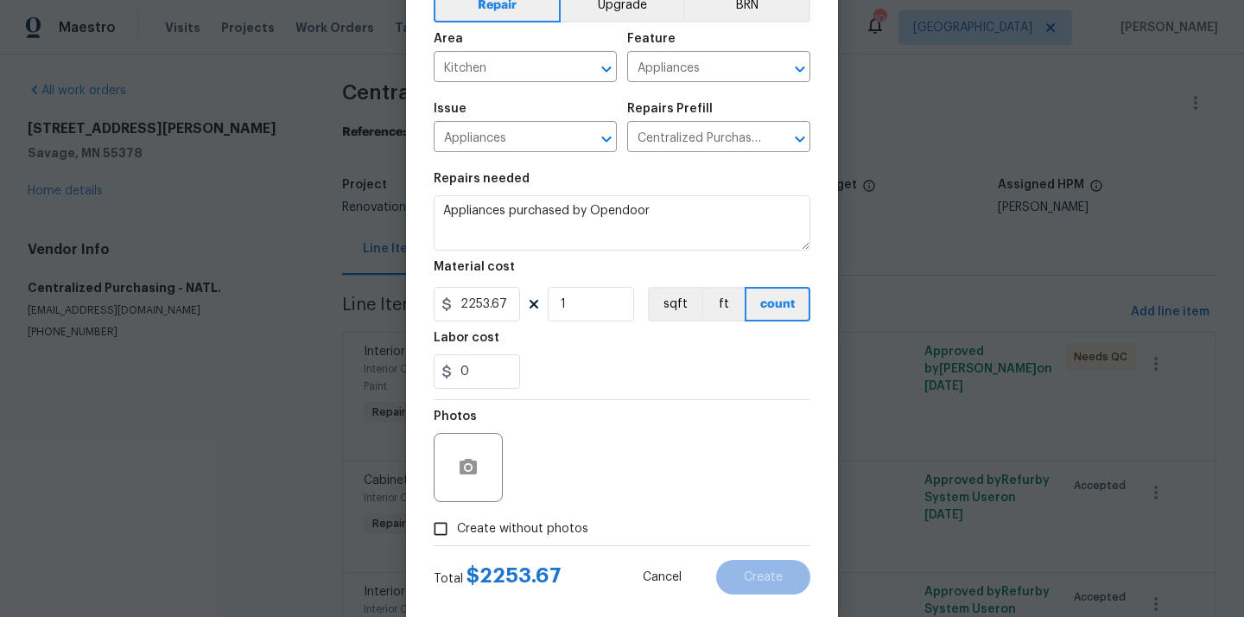
scroll to position [128, 0]
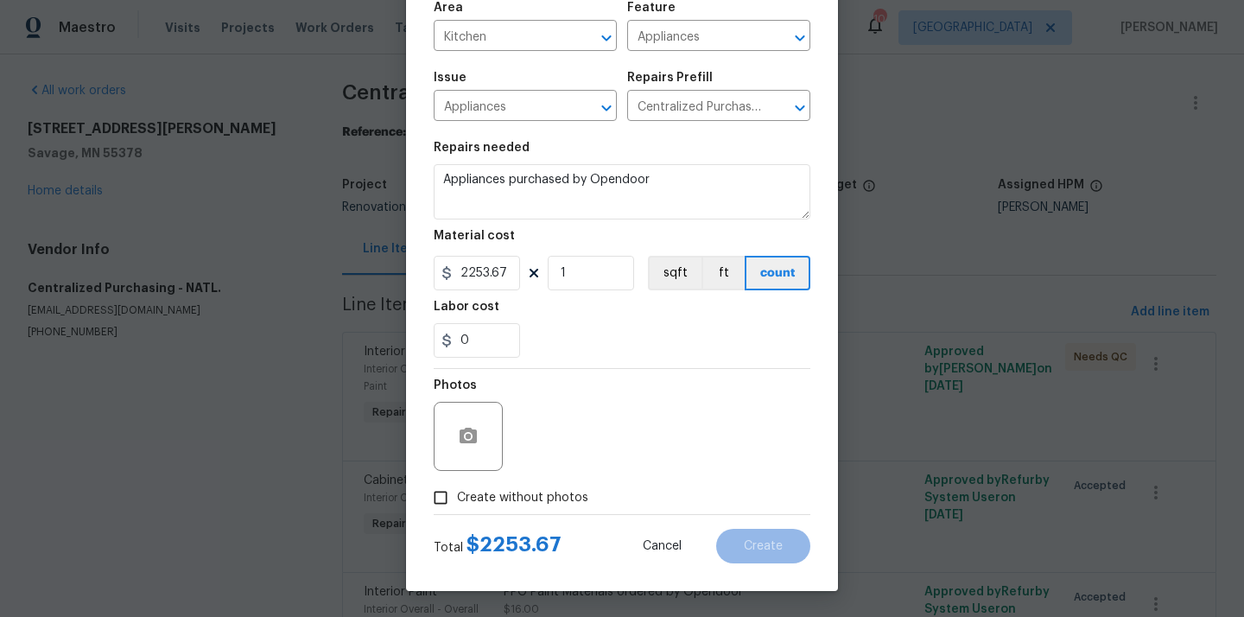
click at [534, 483] on label "Create without photos" at bounding box center [506, 497] width 164 height 33
click at [457, 483] on input "Create without photos" at bounding box center [440, 497] width 33 height 33
checkbox input "true"
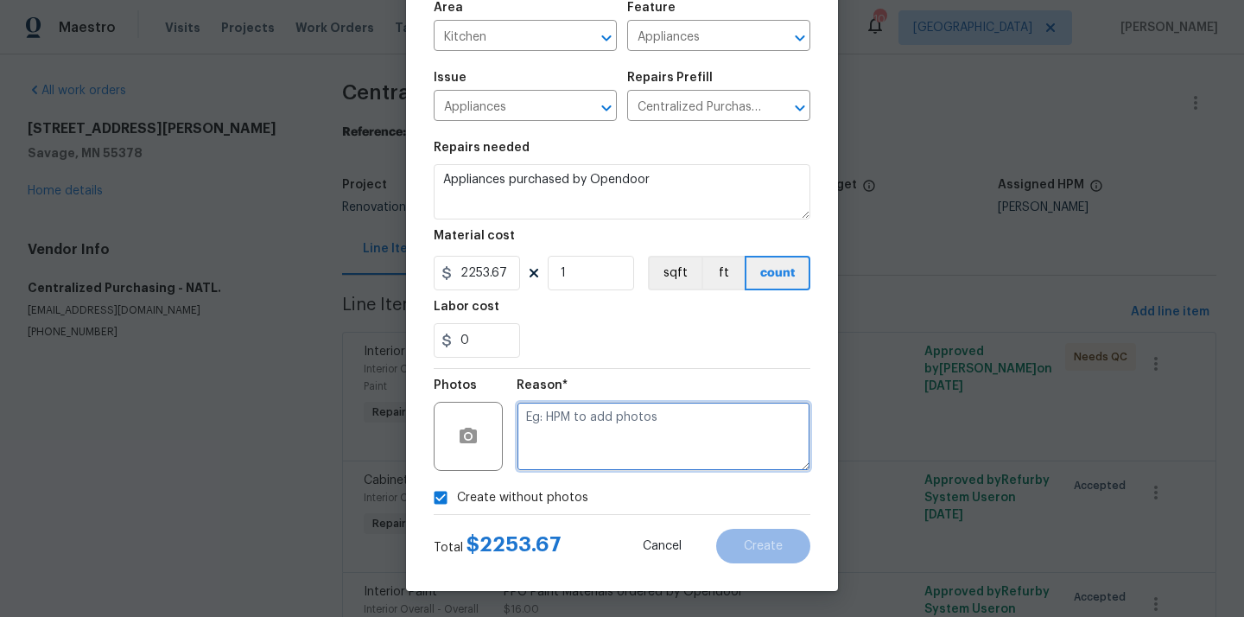
click at [570, 431] on textarea at bounding box center [664, 436] width 294 height 69
type textarea "N/A"
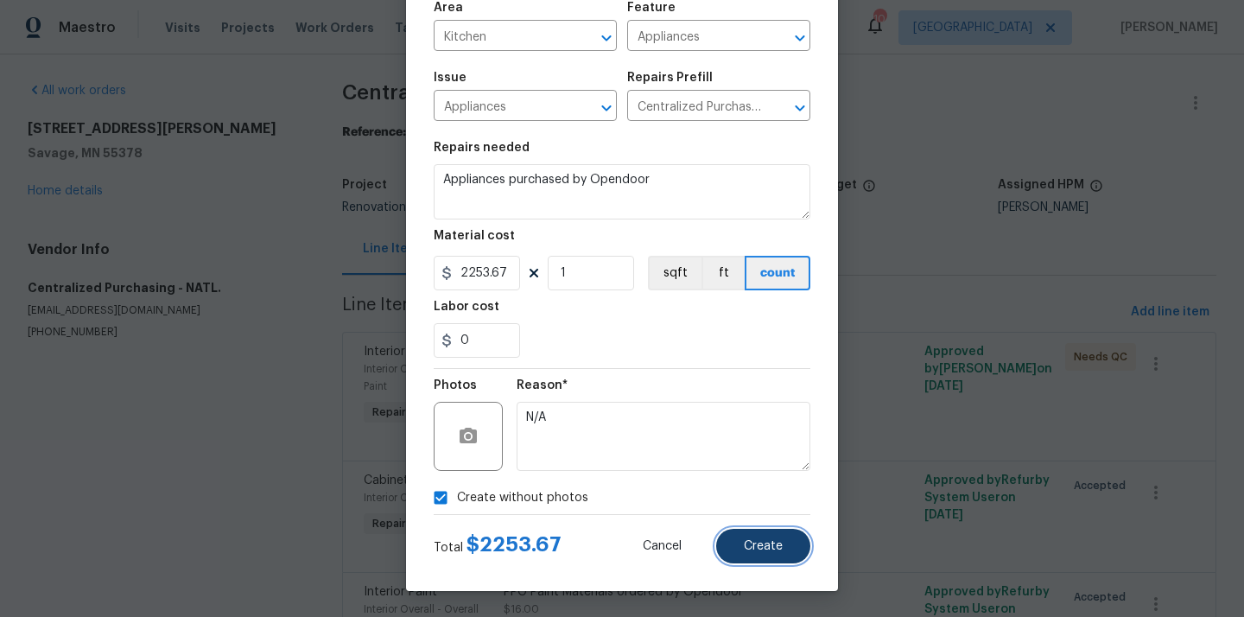
click at [754, 536] on button "Create" at bounding box center [763, 546] width 94 height 35
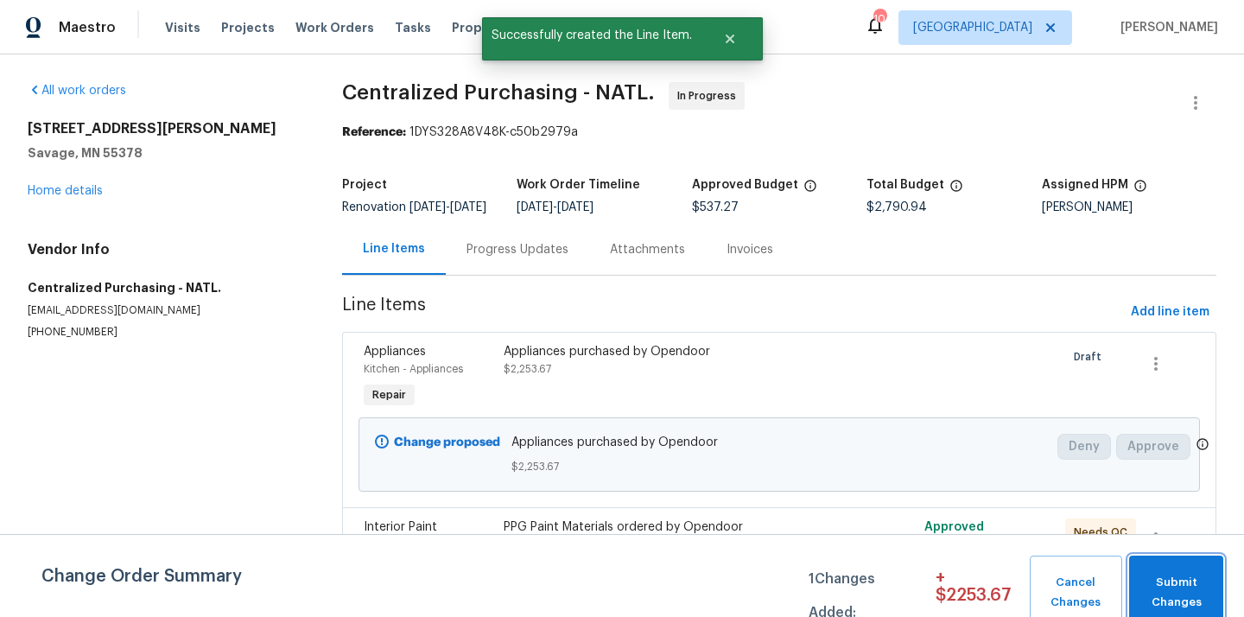
click at [1159, 592] on span "Submit Changes" at bounding box center [1176, 593] width 77 height 40
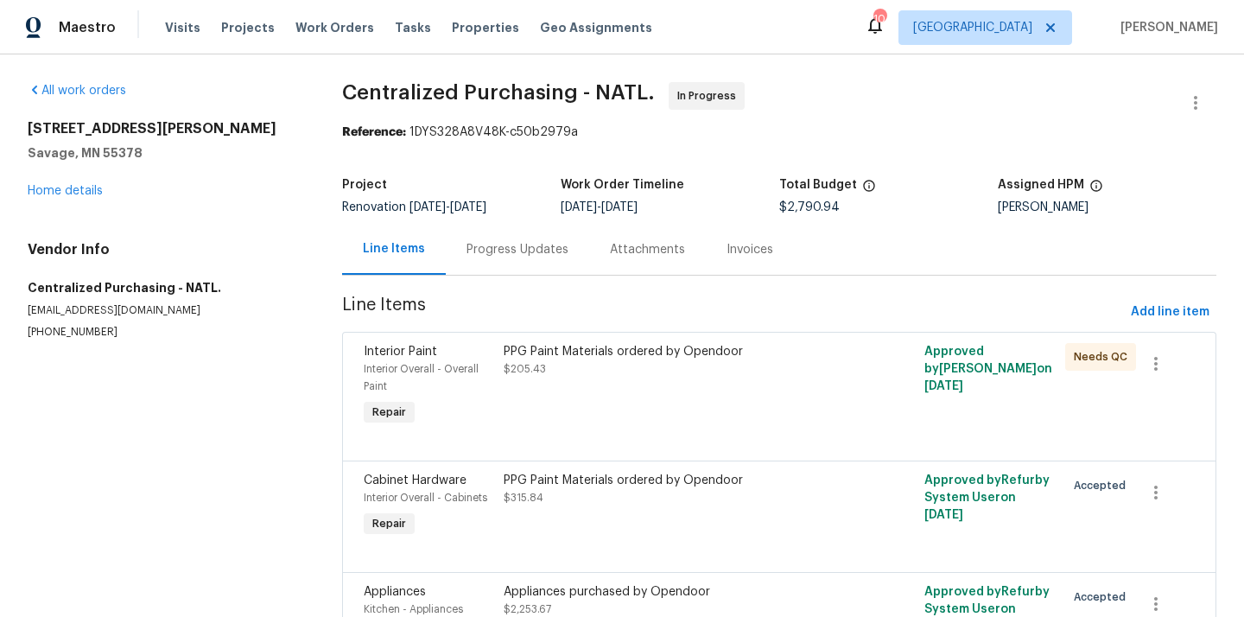
click at [998, 6] on div "Maestro Visits Projects Work Orders Tasks Properties Geo Assignments 10 Minneap…" at bounding box center [622, 27] width 1244 height 54
click at [233, 32] on span "Projects" at bounding box center [248, 27] width 54 height 17
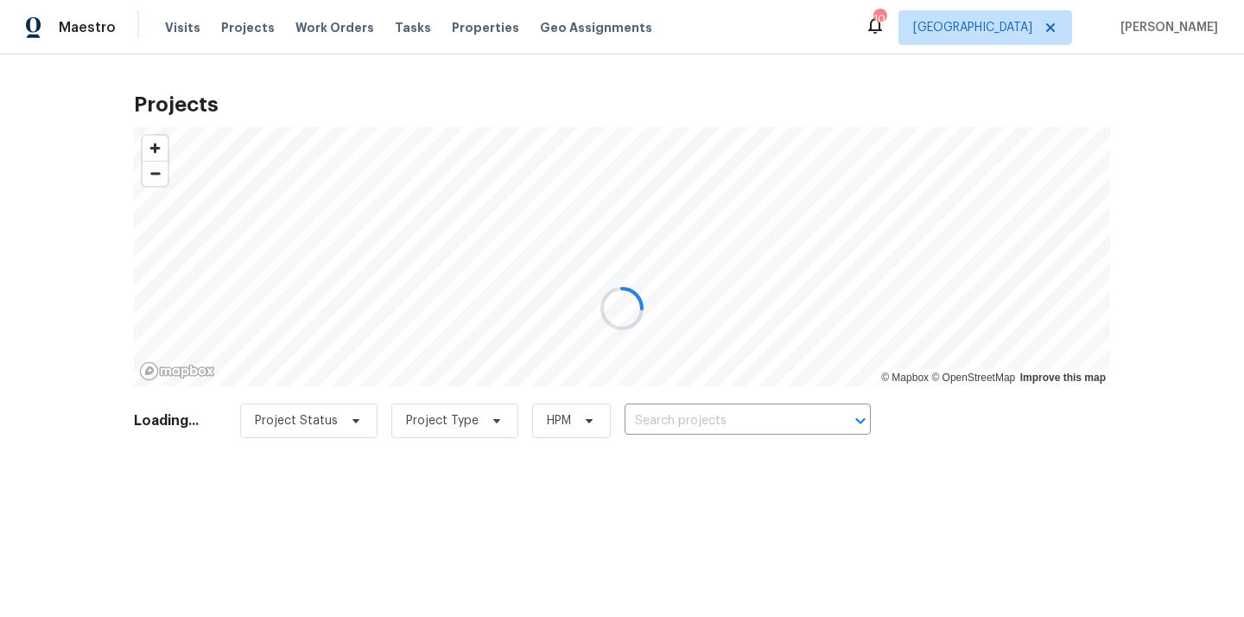
click at [739, 420] on div at bounding box center [622, 308] width 1244 height 617
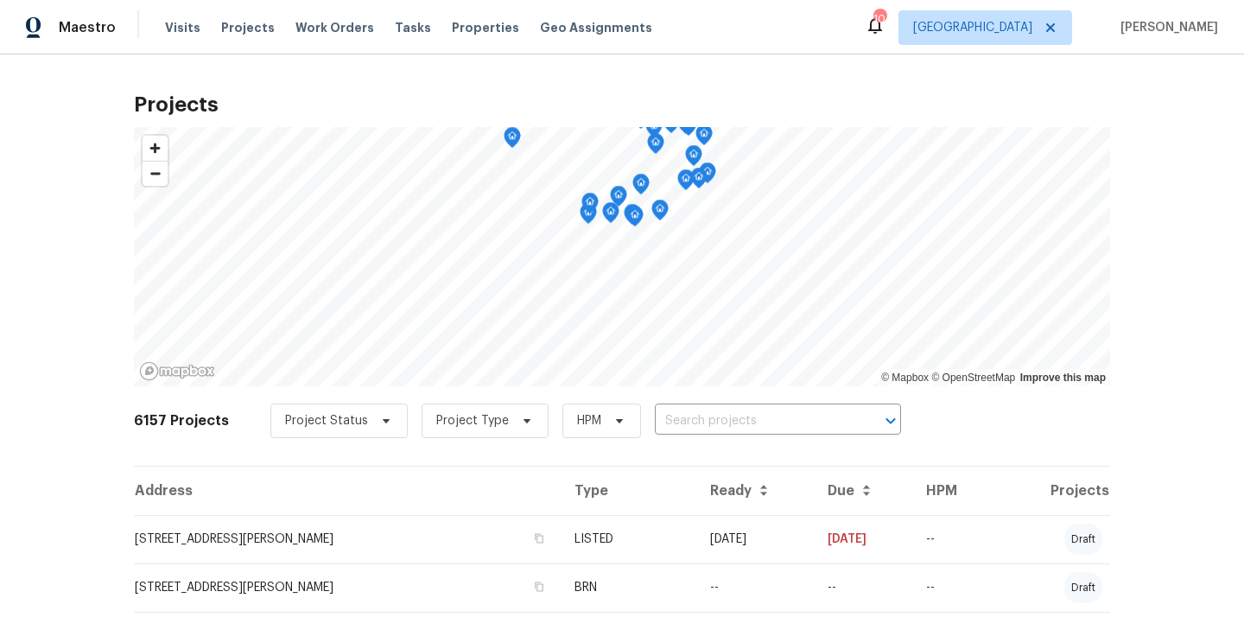
click at [739, 420] on input "text" at bounding box center [754, 421] width 198 height 27
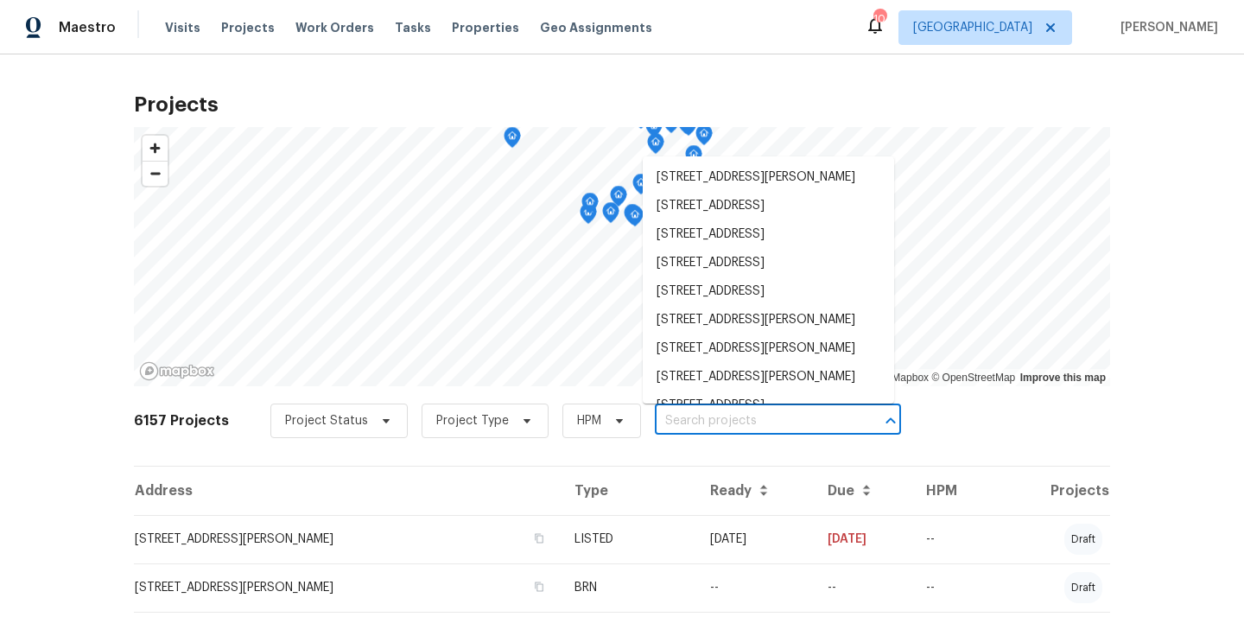
paste input "17837 Haralson Dr, Eden Prairie, MN 55347"
type input "17837 Haralson Dr, Eden Prairie, MN 55347"
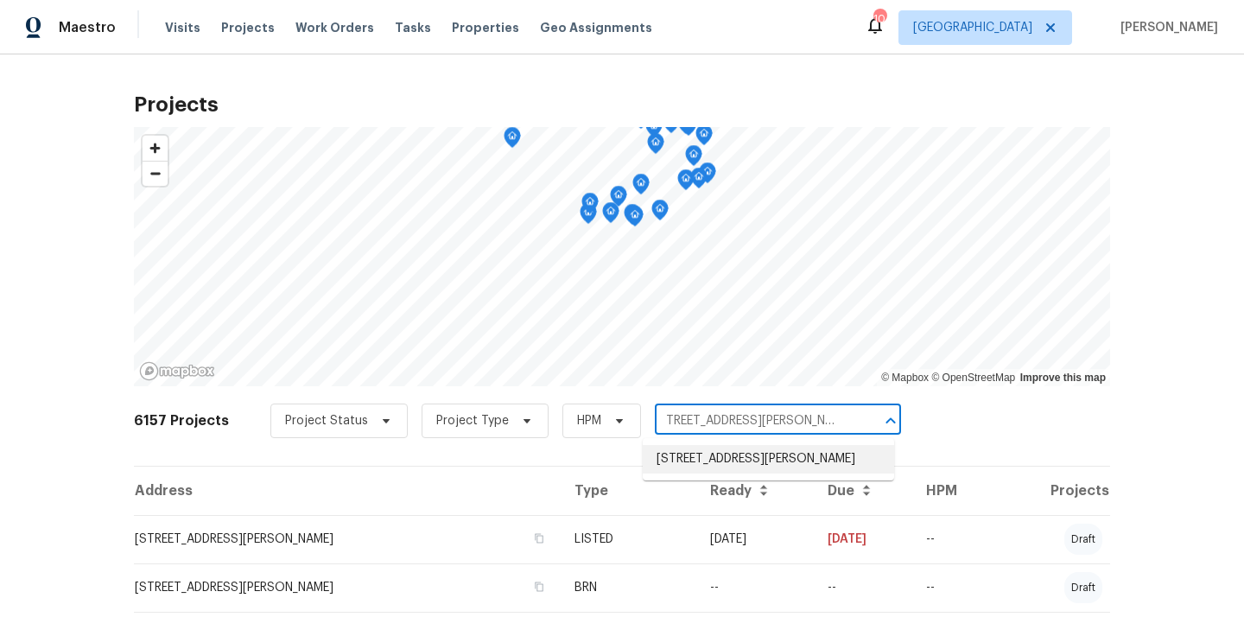
click at [725, 460] on li "17837 Haralson Dr, Eden Prairie, MN 55347" at bounding box center [768, 459] width 251 height 29
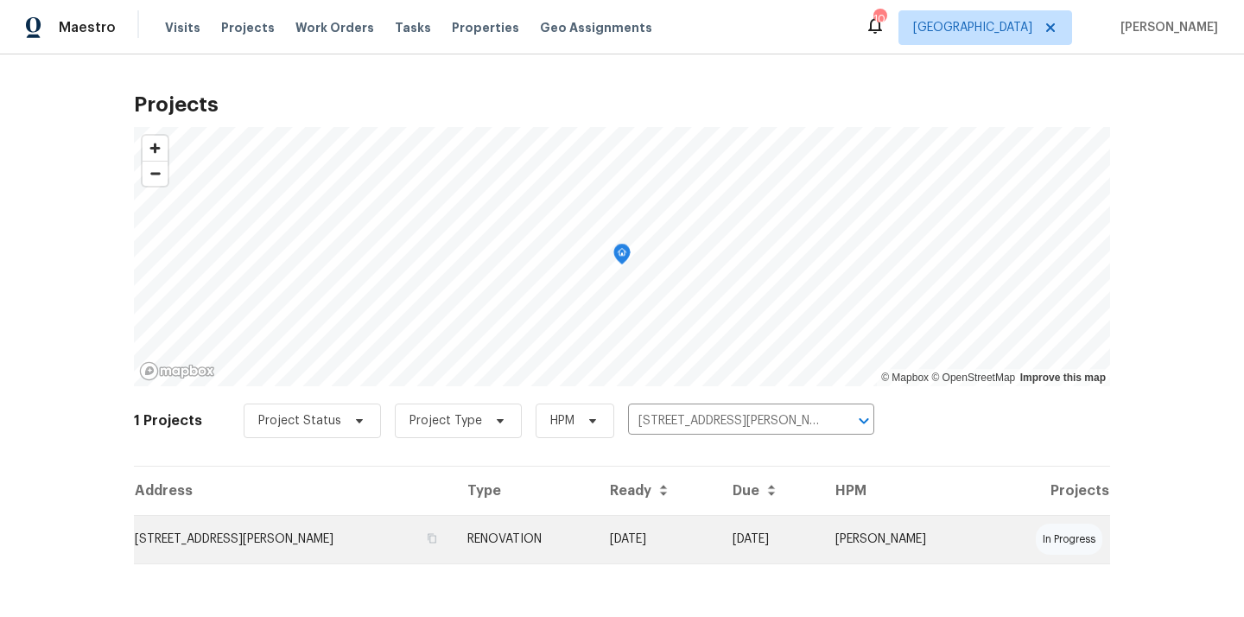
click at [304, 530] on td "17837 Haralson Dr, Eden Prairie, MN 55347" at bounding box center [294, 539] width 320 height 48
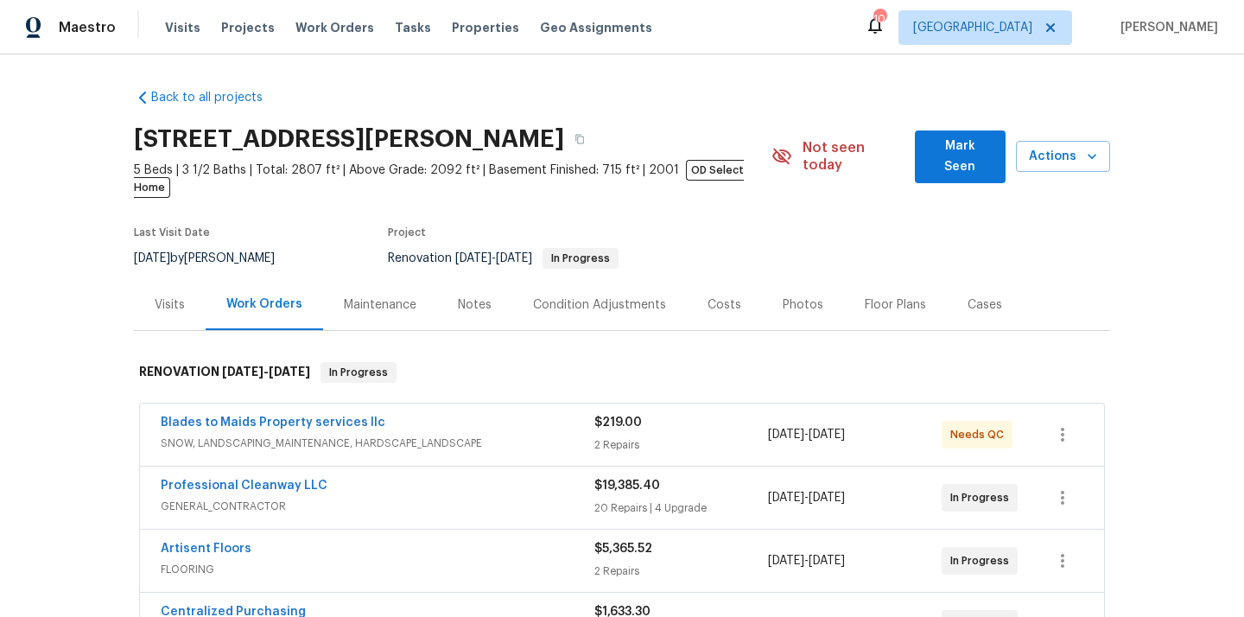
click at [564, 130] on h2 "17837 Haralson Dr, Eden Prairie, MN 55347" at bounding box center [349, 138] width 430 height 17
copy h2 "55347"
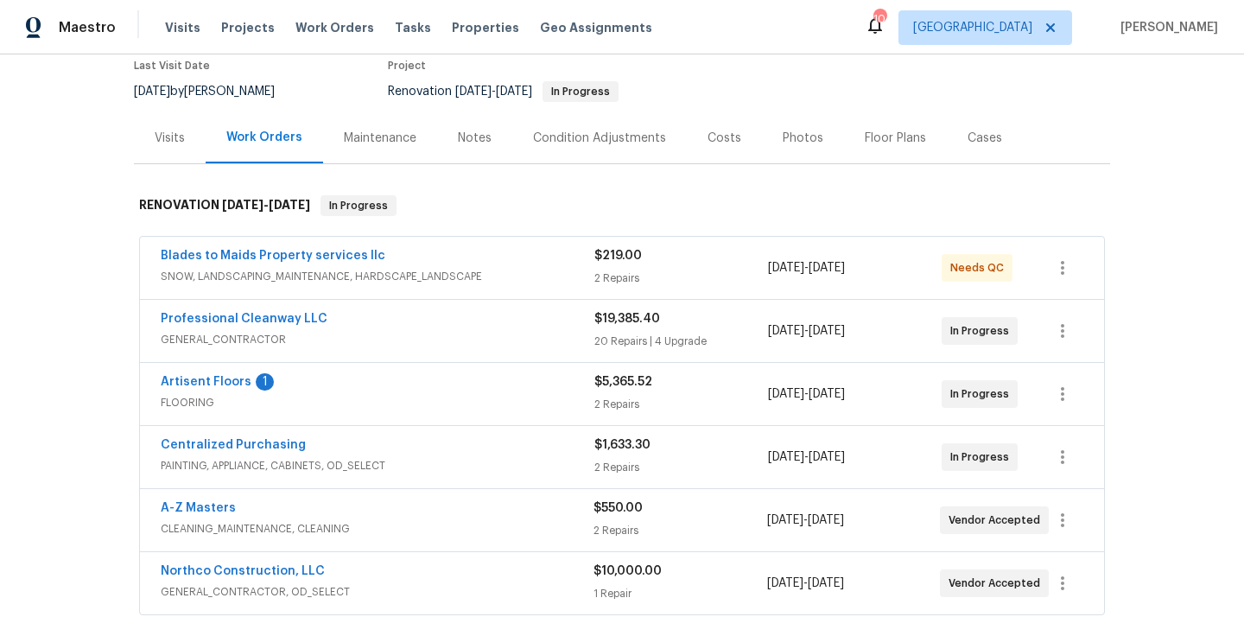
scroll to position [175, 0]
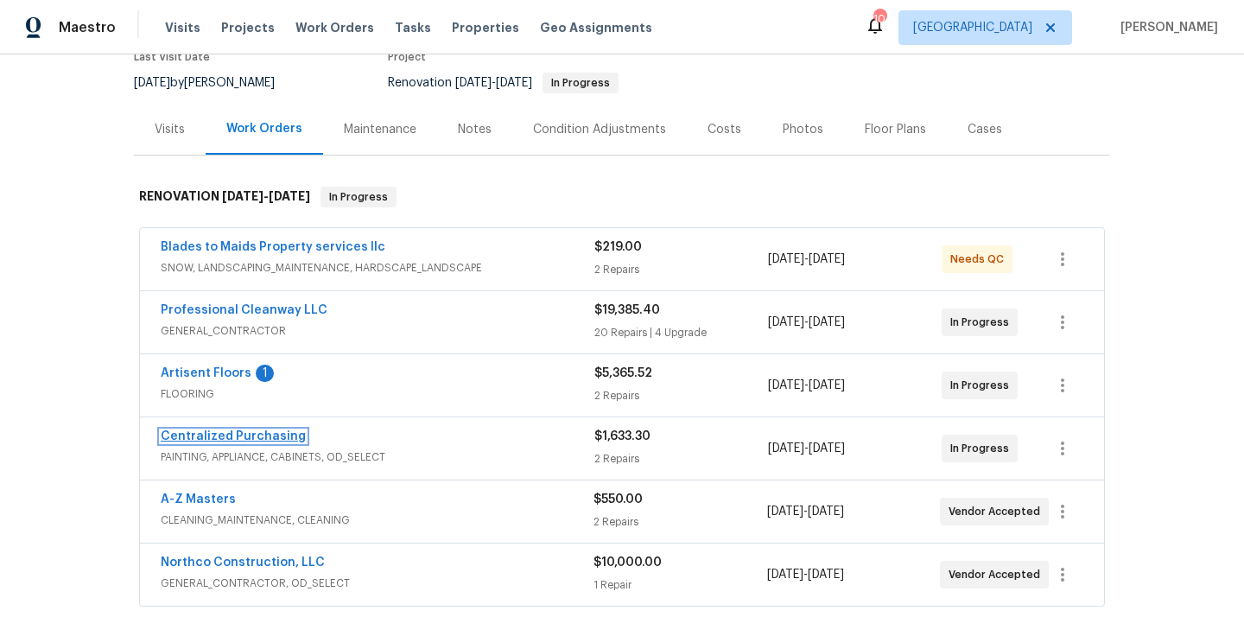
click at [245, 430] on link "Centralized Purchasing" at bounding box center [233, 436] width 145 height 12
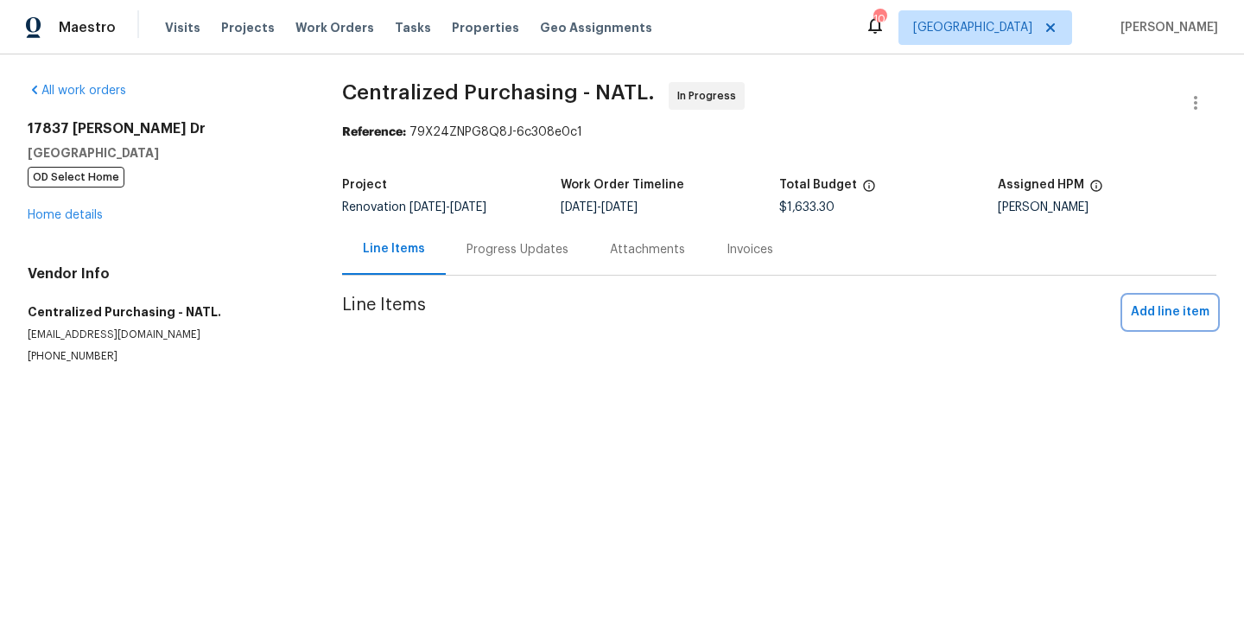
click at [1180, 321] on span "Add line item" at bounding box center [1170, 313] width 79 height 22
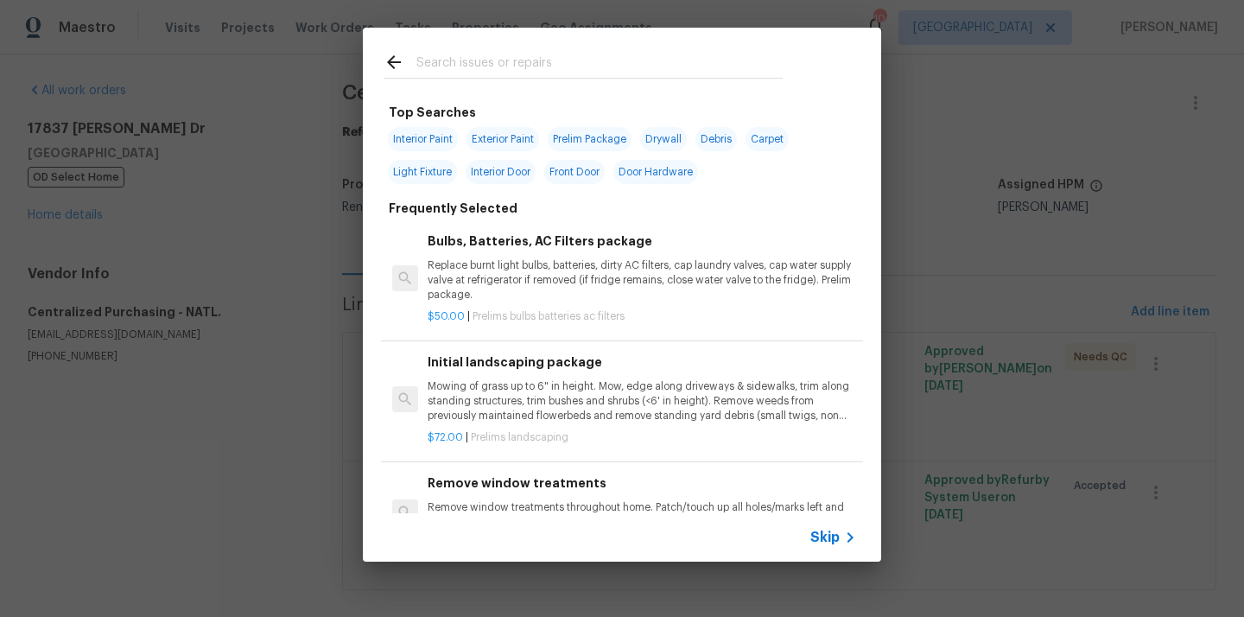
click at [676, 70] on input "text" at bounding box center [599, 65] width 366 height 26
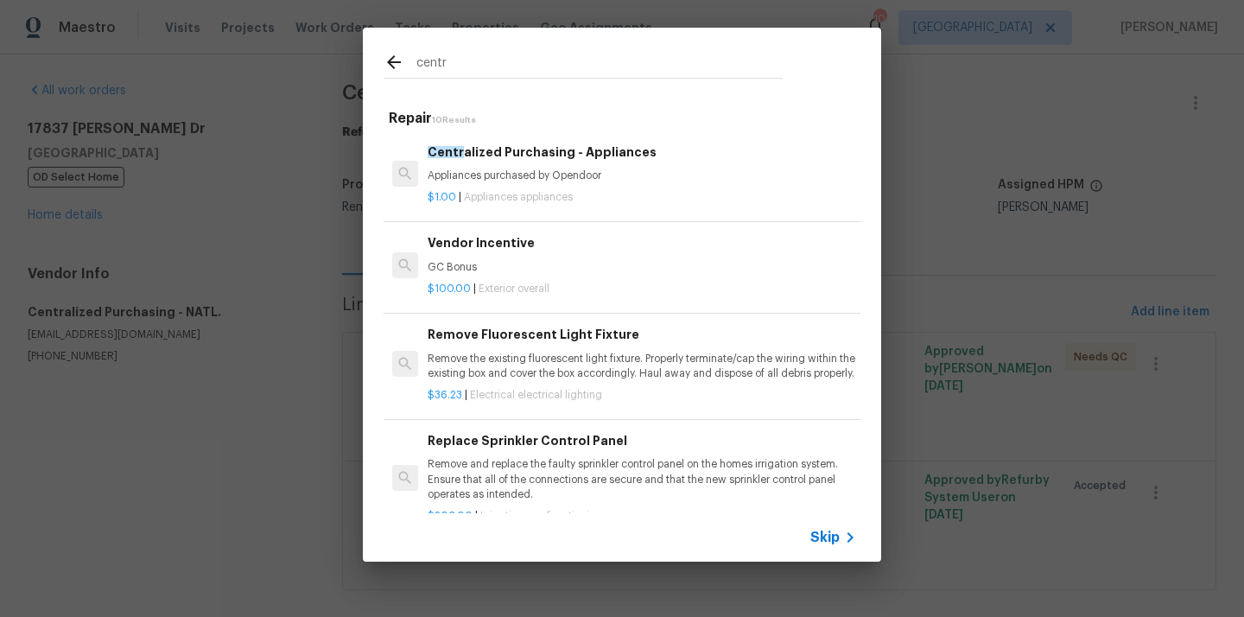
type input "centr"
click at [566, 179] on p "Appliances purchased by Opendoor" at bounding box center [642, 175] width 429 height 15
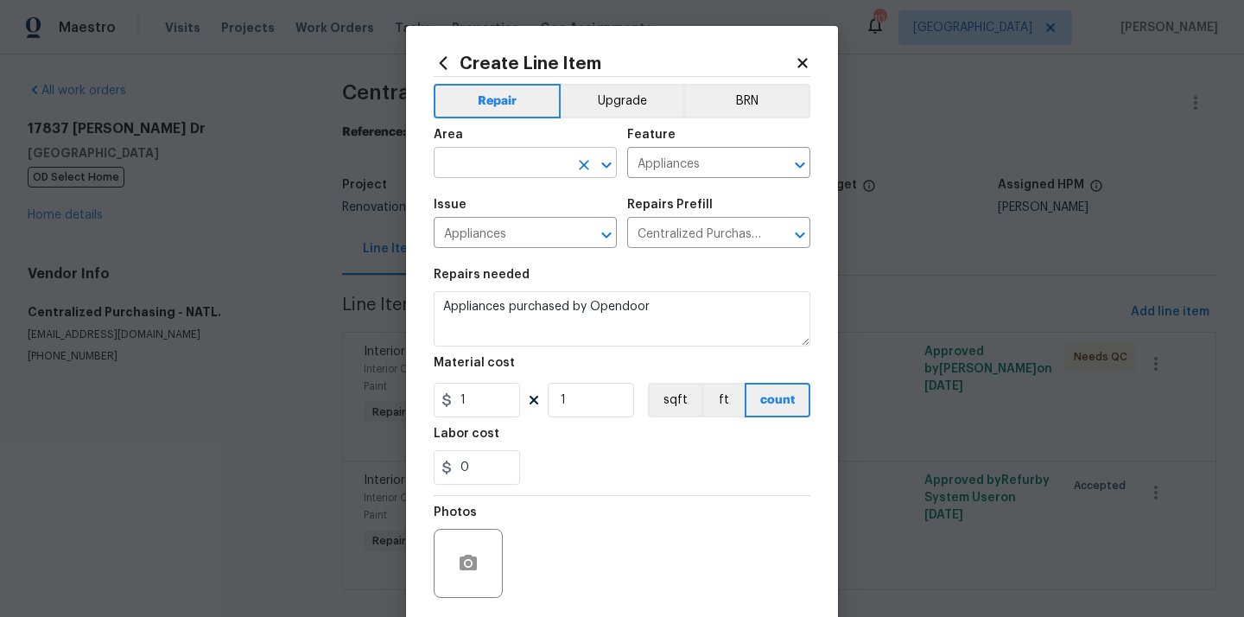
click at [479, 166] on input "text" at bounding box center [501, 164] width 135 height 27
click at [480, 211] on li "Kitchen" at bounding box center [525, 203] width 183 height 29
type input "Kitchen"
drag, startPoint x: 474, startPoint y: 402, endPoint x: 422, endPoint y: 397, distance: 52.1
click at [432, 401] on div "Create Line Item Repair Upgrade BRN Area Kitchen ​ Feature Appliances ​ Issue A…" at bounding box center [622, 372] width 432 height 692
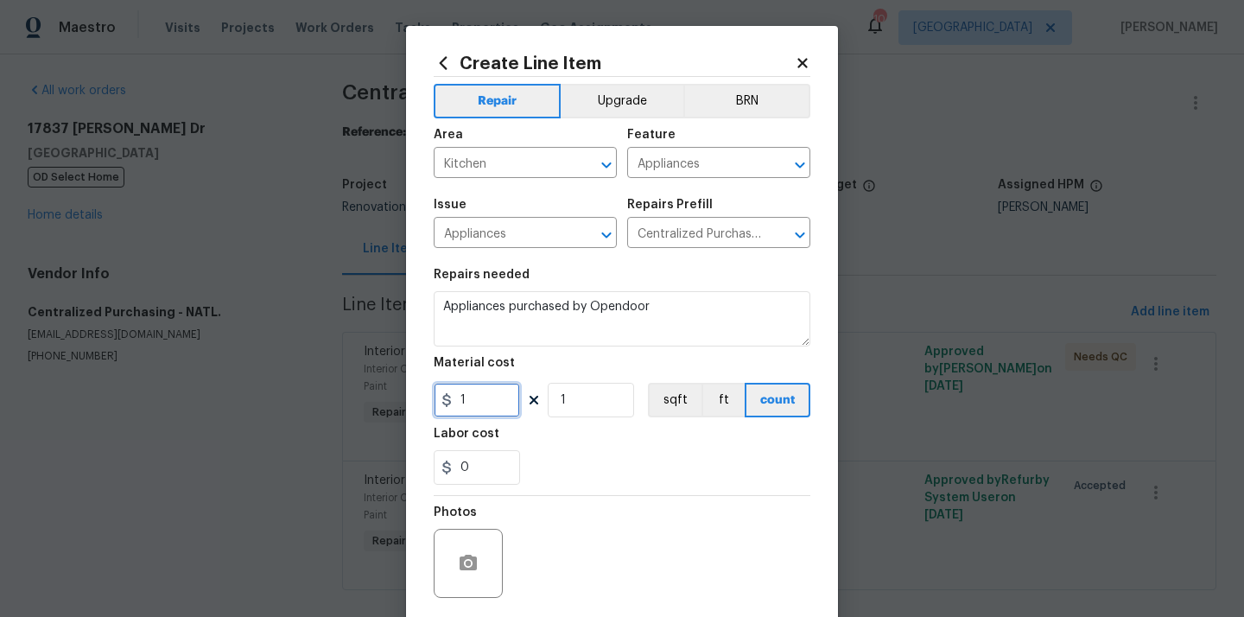
paste input "236.6"
type input "236.6"
click at [543, 447] on div "Labor cost" at bounding box center [622, 439] width 377 height 22
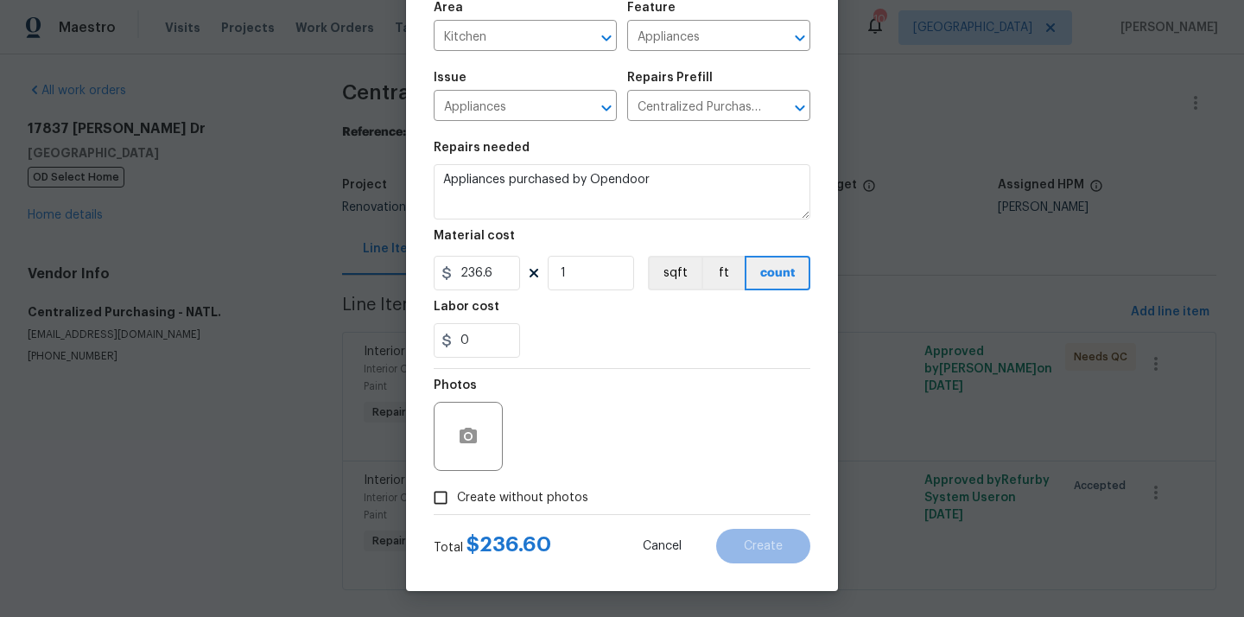
click at [518, 489] on span "Create without photos" at bounding box center [522, 498] width 131 height 18
click at [457, 489] on input "Create without photos" at bounding box center [440, 497] width 33 height 33
checkbox input "true"
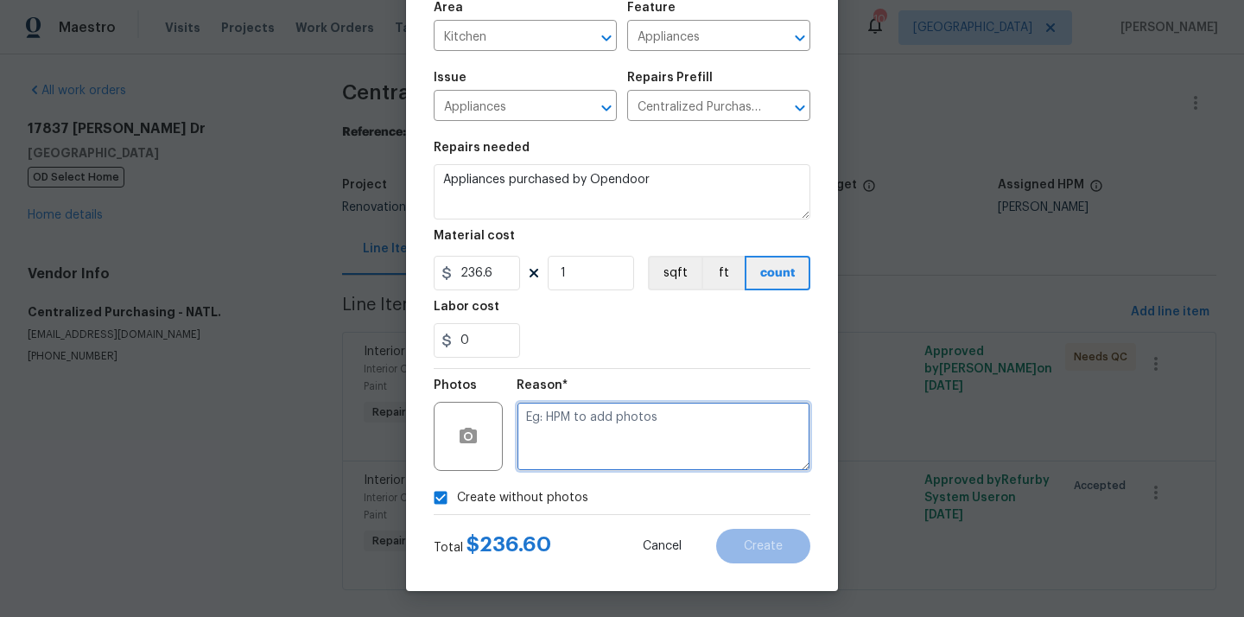
click at [545, 454] on textarea at bounding box center [664, 436] width 294 height 69
type textarea "N/A"
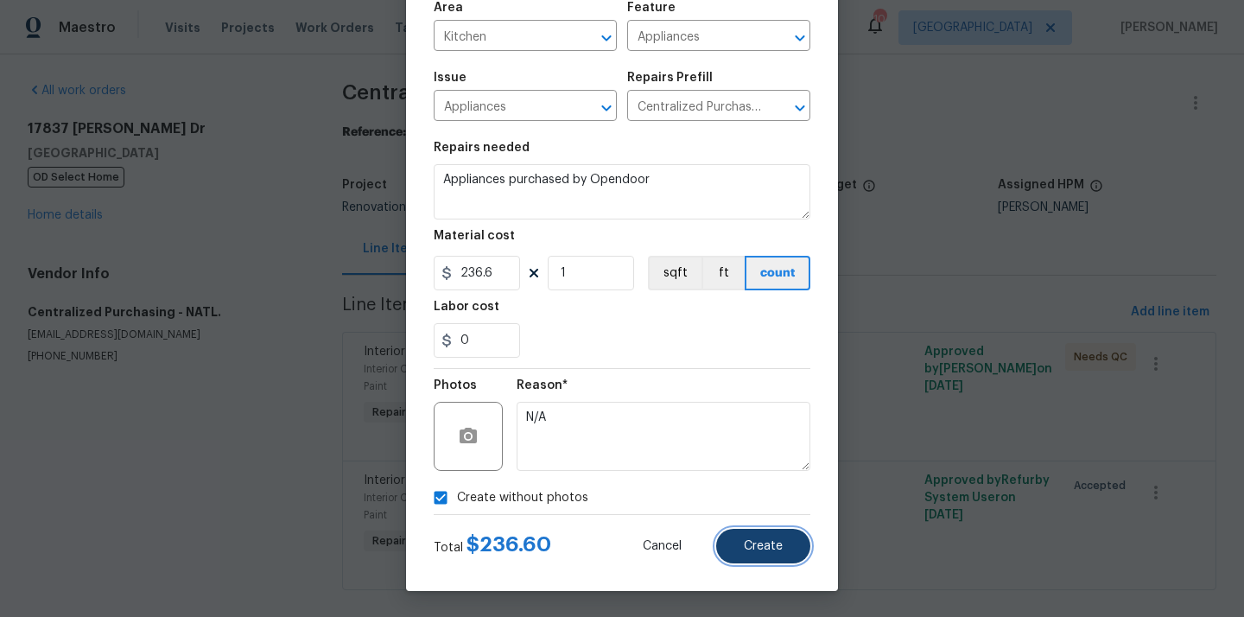
click at [767, 532] on button "Create" at bounding box center [763, 546] width 94 height 35
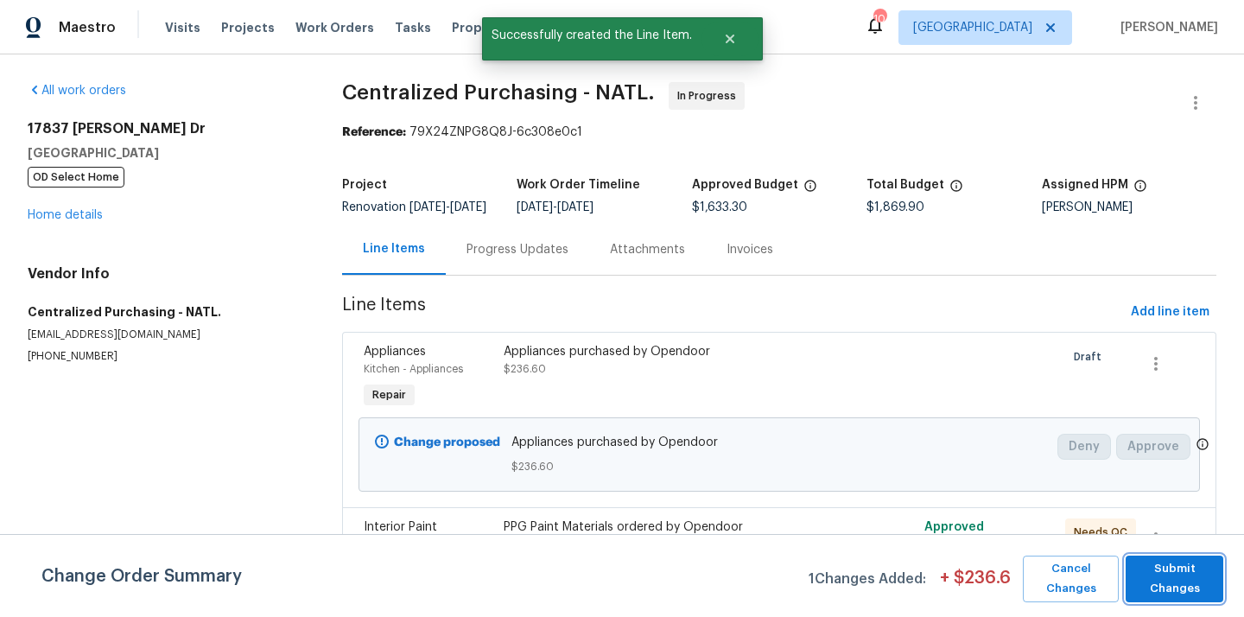
click at [1209, 580] on span "Submit Changes" at bounding box center [1174, 579] width 80 height 40
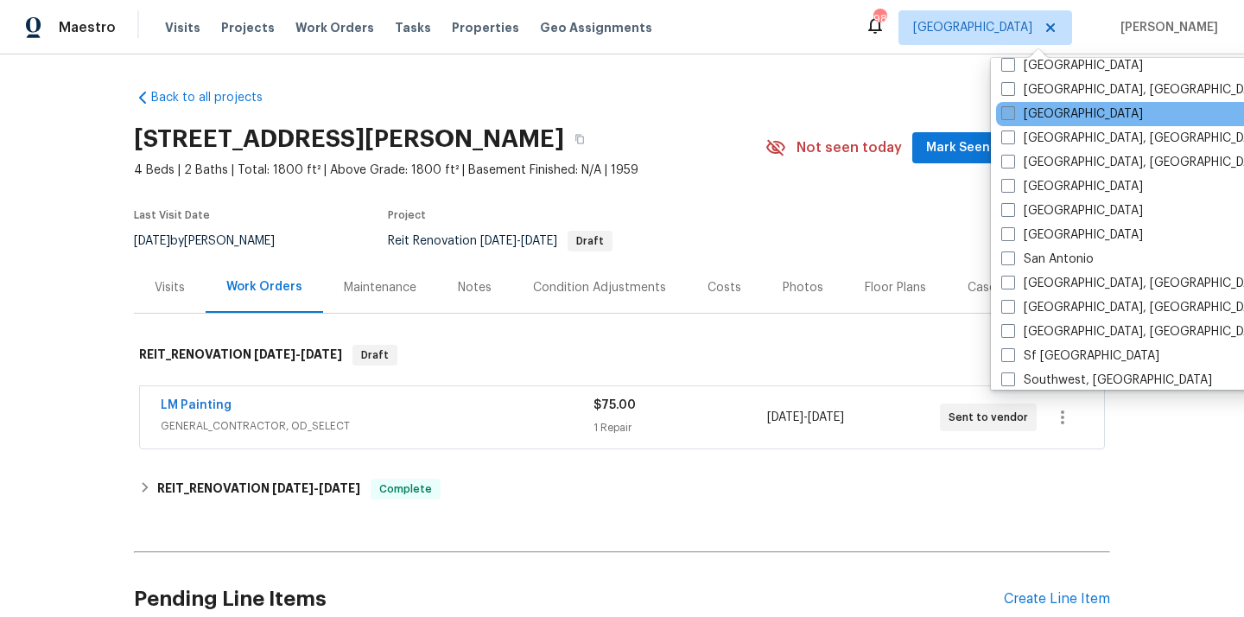
click at [1027, 119] on label "[GEOGRAPHIC_DATA]" at bounding box center [1072, 113] width 142 height 17
click at [1013, 117] on input "[GEOGRAPHIC_DATA]" at bounding box center [1006, 110] width 11 height 11
checkbox input "true"
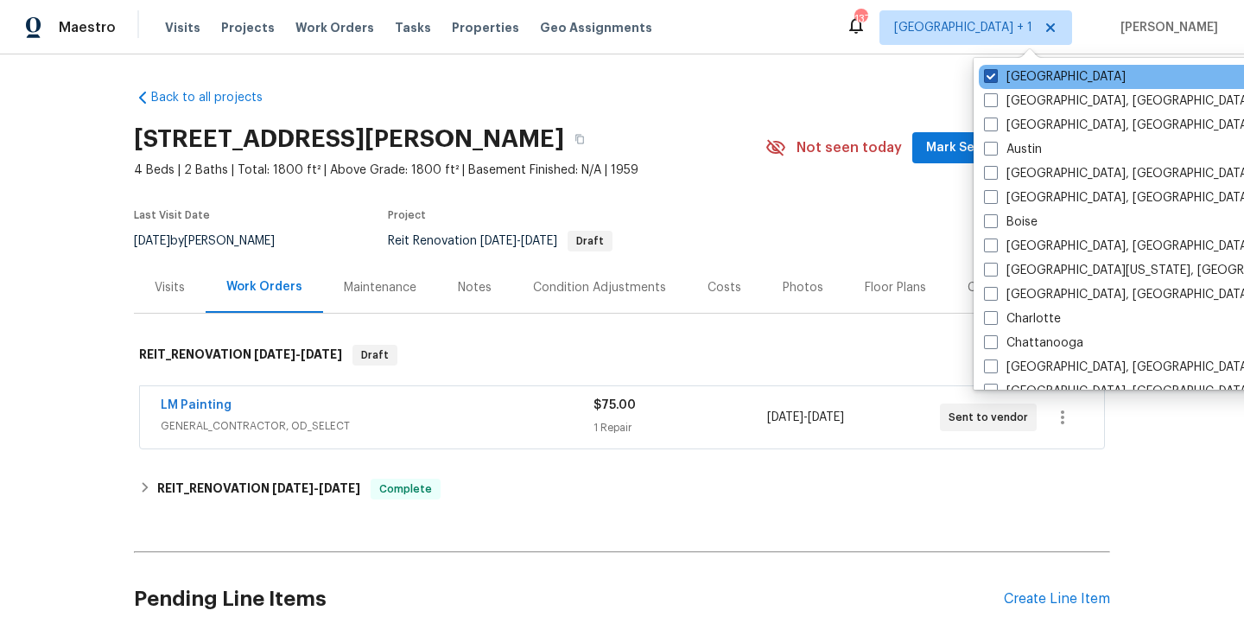
click at [1025, 82] on label "[GEOGRAPHIC_DATA]" at bounding box center [1055, 76] width 142 height 17
click at [995, 79] on input "[GEOGRAPHIC_DATA]" at bounding box center [989, 73] width 11 height 11
checkbox input "false"
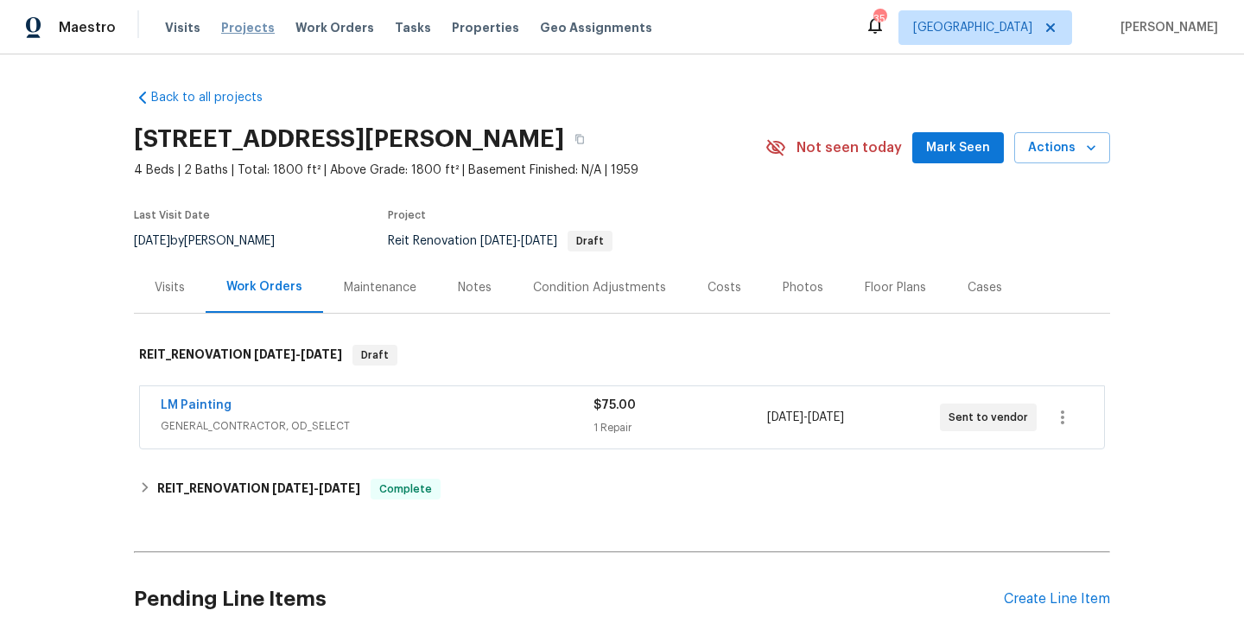
click at [245, 33] on span "Projects" at bounding box center [248, 27] width 54 height 17
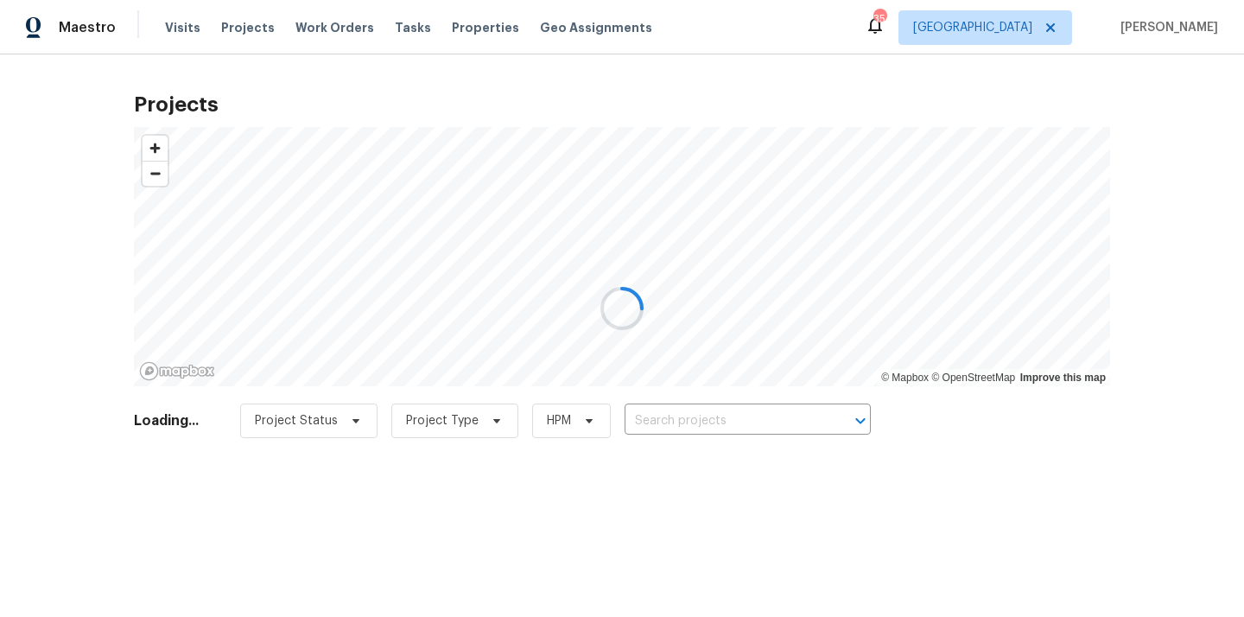
click at [757, 415] on div at bounding box center [622, 308] width 1244 height 617
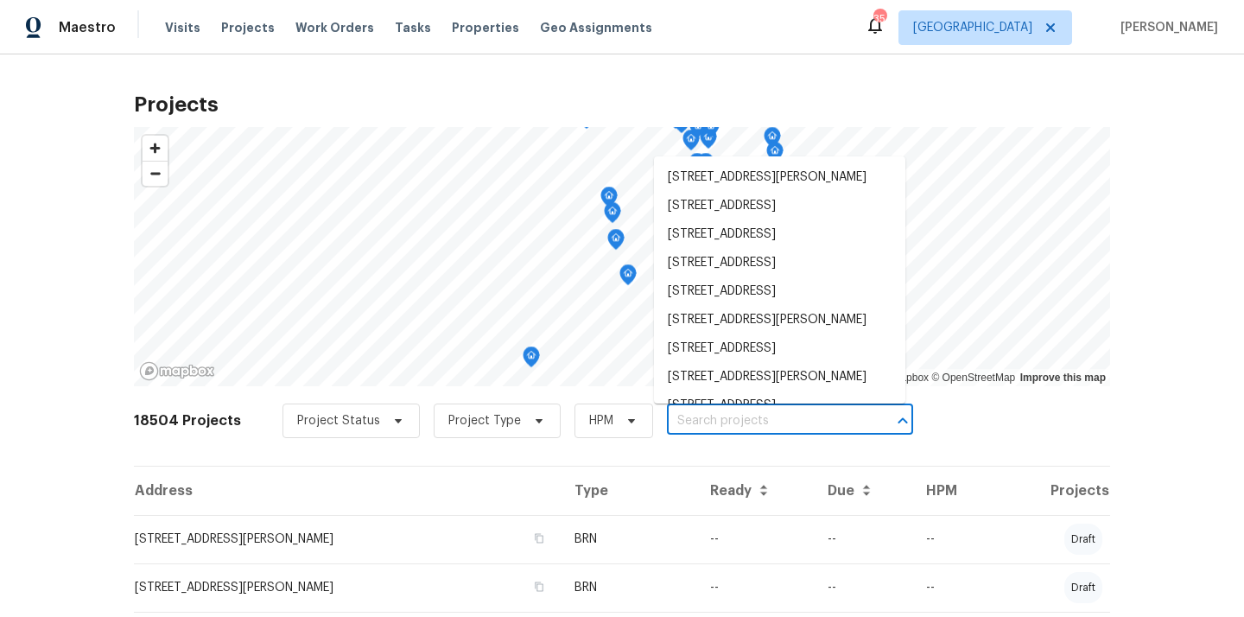
click at [757, 415] on input "text" at bounding box center [766, 421] width 198 height 27
paste input "[STREET_ADDRESS]"
type input "[STREET_ADDRESS]"
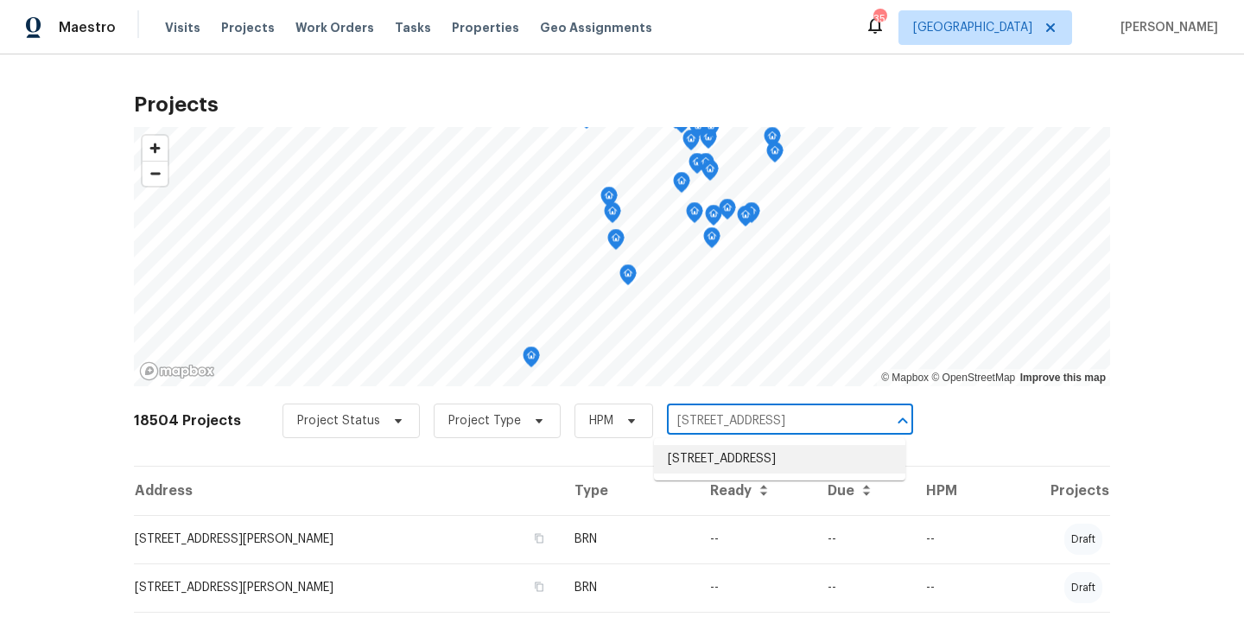
click at [748, 462] on li "[STREET_ADDRESS]" at bounding box center [779, 459] width 251 height 29
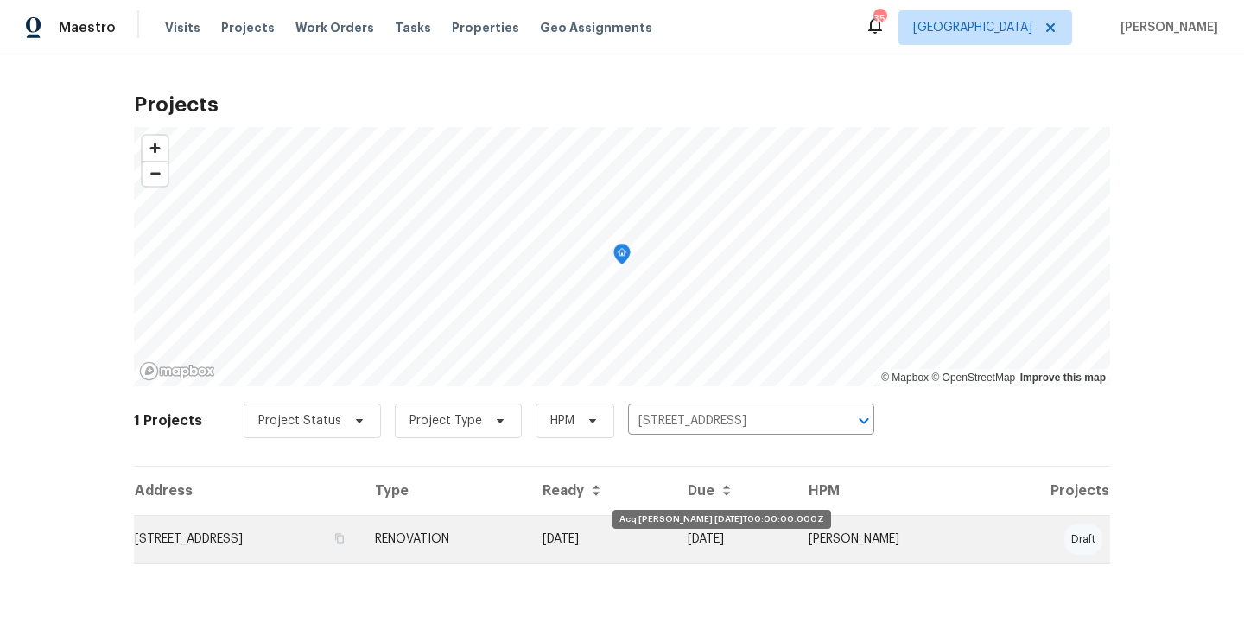
click at [674, 556] on td "[DATE]" at bounding box center [601, 539] width 145 height 48
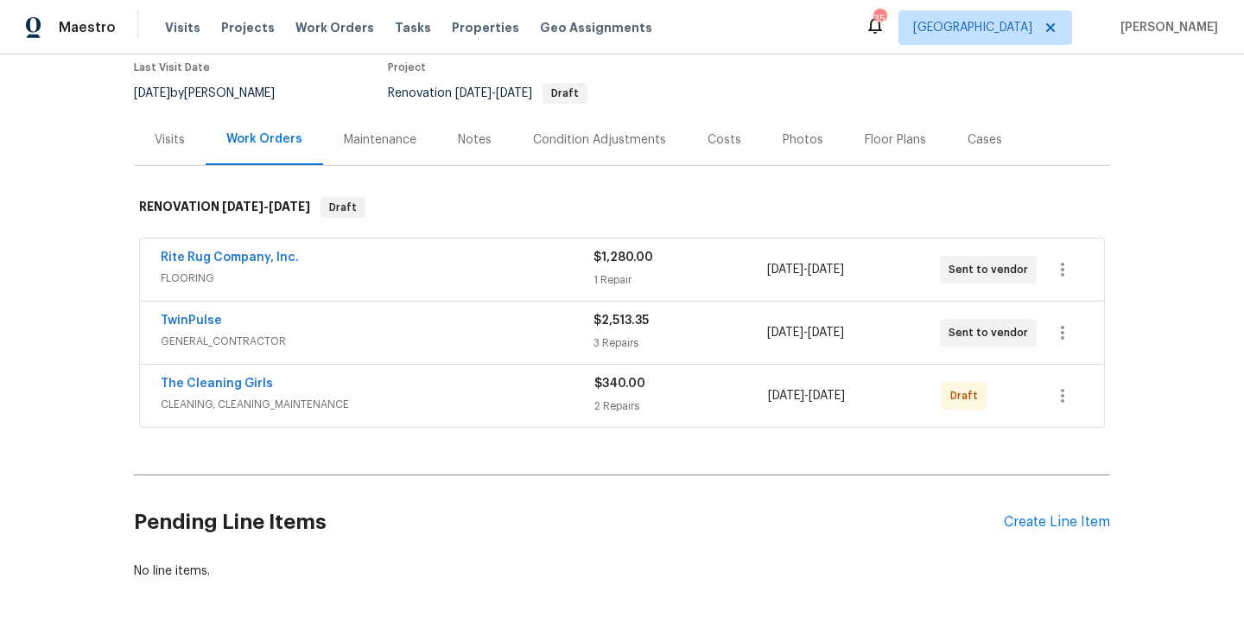
scroll to position [197, 0]
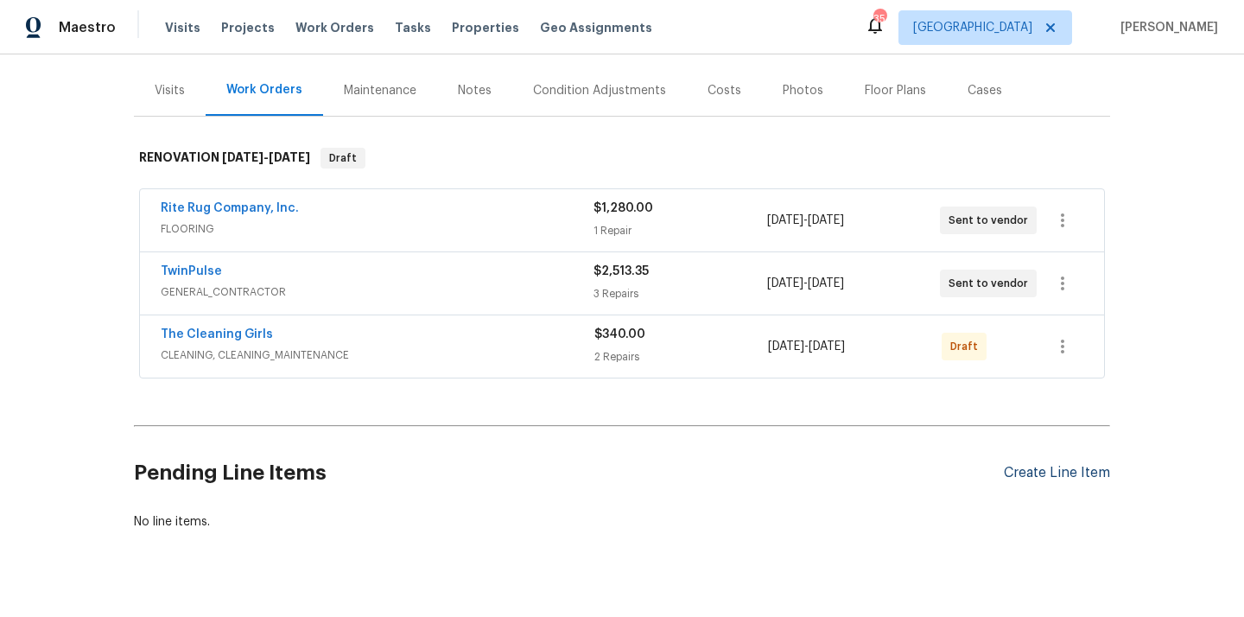
click at [1019, 468] on div "Create Line Item" at bounding box center [1057, 473] width 106 height 16
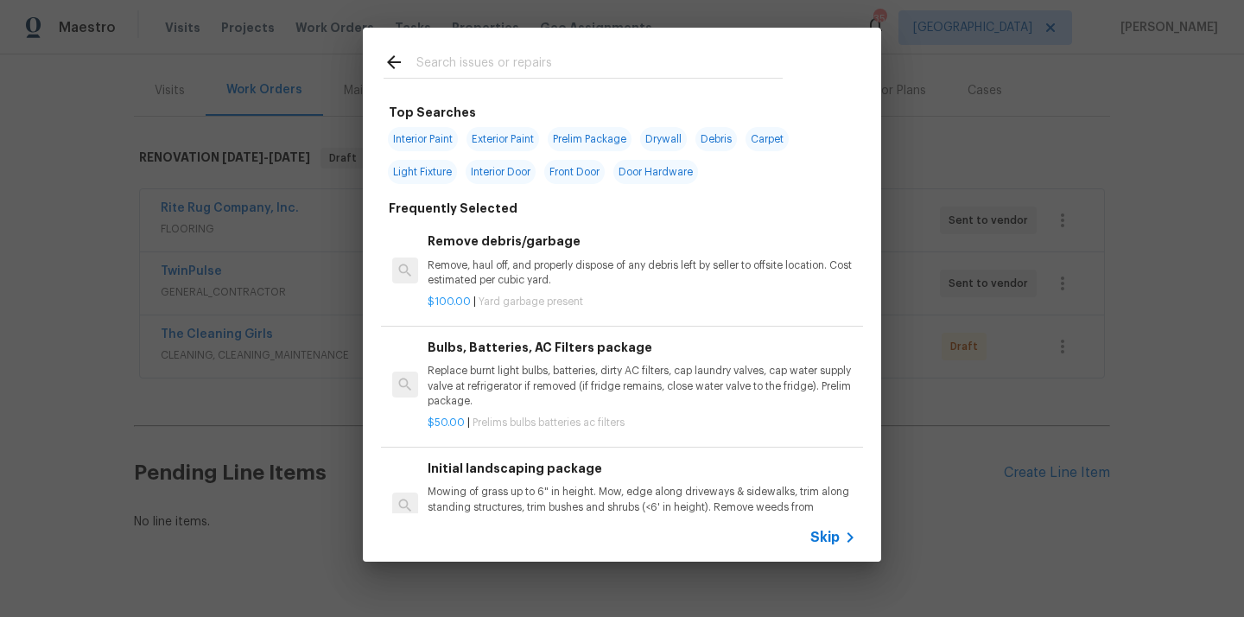
click at [600, 76] on input "text" at bounding box center [599, 65] width 366 height 26
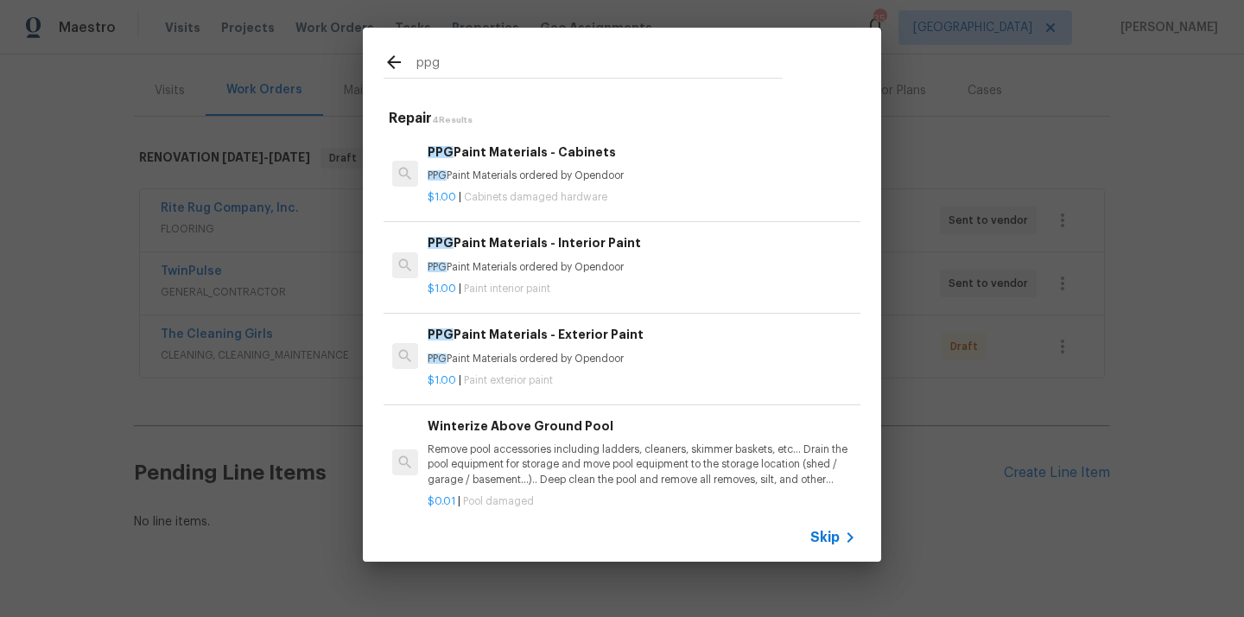
type input "ppg"
click at [577, 176] on p "PPG Paint Materials ordered by Opendoor" at bounding box center [642, 175] width 429 height 15
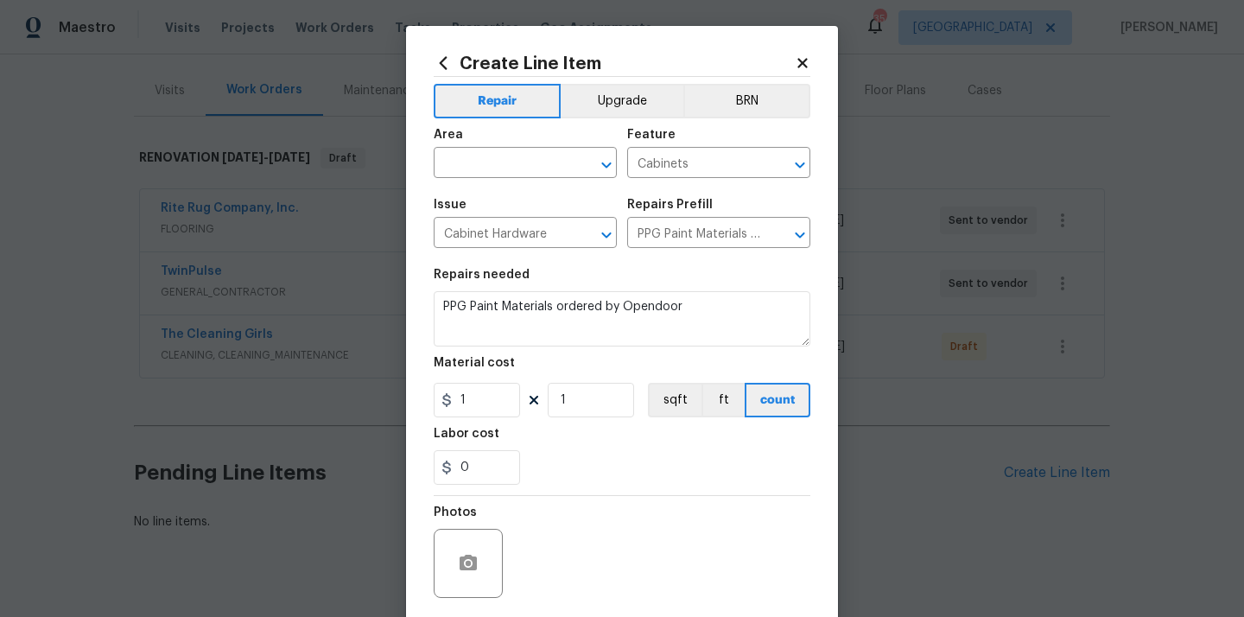
click at [448, 57] on icon at bounding box center [443, 63] width 19 height 19
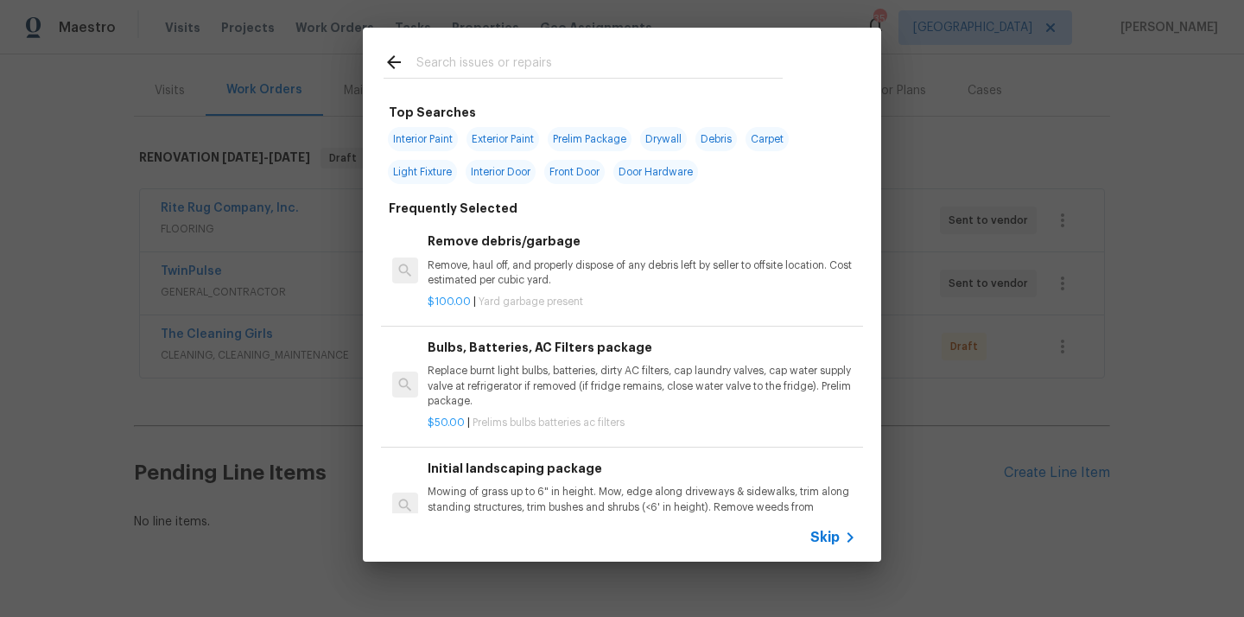
click at [522, 60] on input "text" at bounding box center [599, 65] width 366 height 26
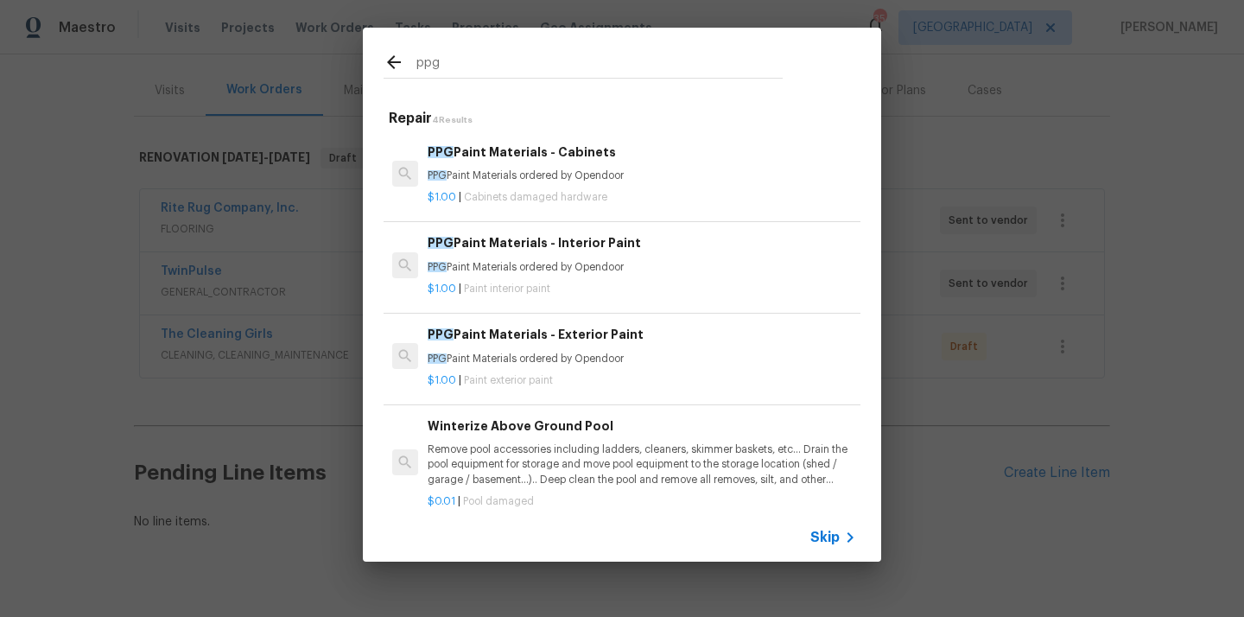
type input "ppg"
click at [531, 268] on p "PPG Paint Materials ordered by Opendoor" at bounding box center [642, 267] width 429 height 15
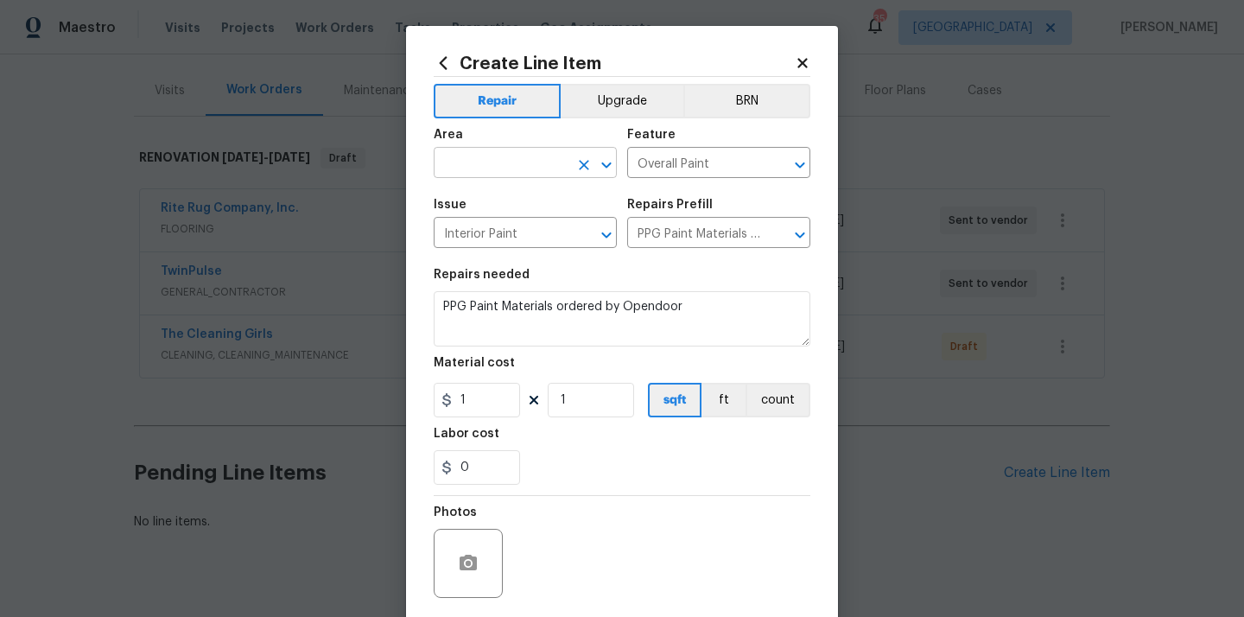
click at [551, 165] on input "text" at bounding box center [501, 164] width 135 height 27
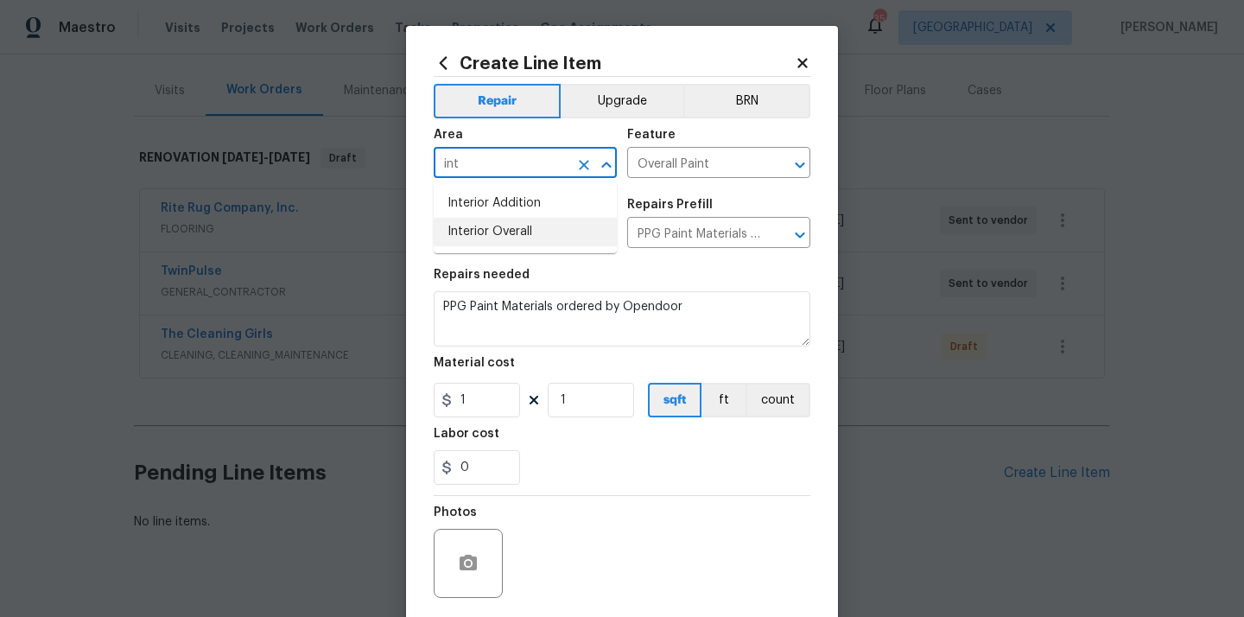
click at [524, 221] on li "Interior Overall" at bounding box center [525, 232] width 183 height 29
type input "Interior Overall"
drag, startPoint x: 480, startPoint y: 407, endPoint x: 434, endPoint y: 405, distance: 46.7
click at [438, 405] on input "1" at bounding box center [477, 400] width 86 height 35
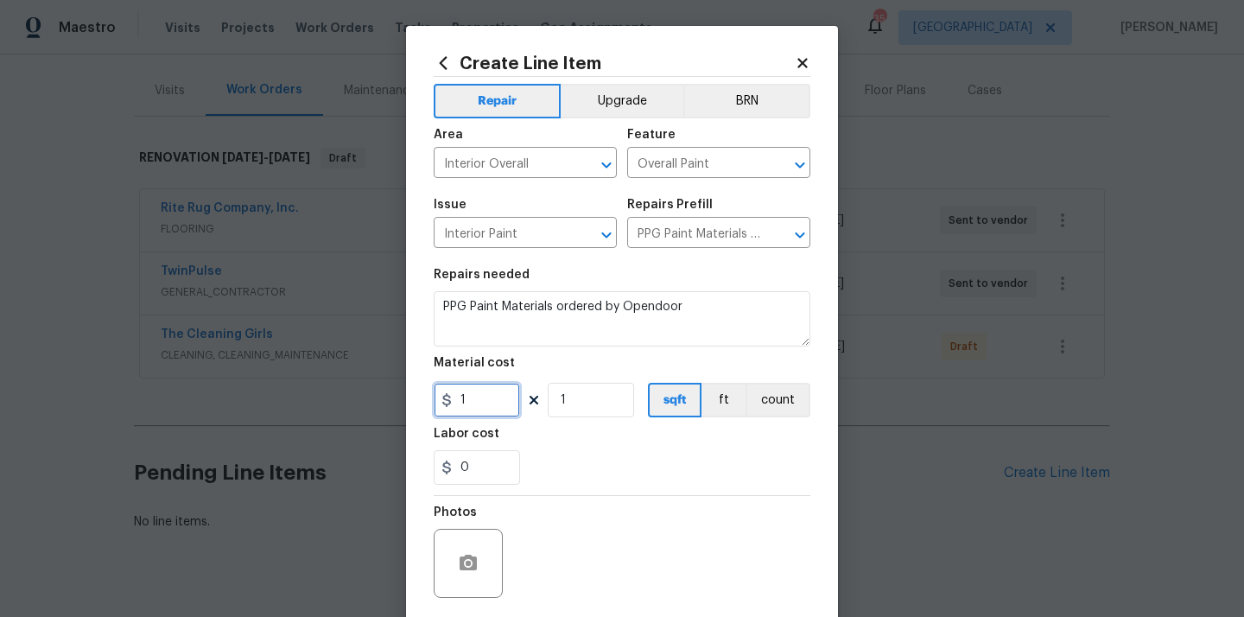
paste input "322.93"
type input "322.93"
click at [573, 441] on div "Labor cost" at bounding box center [622, 439] width 377 height 22
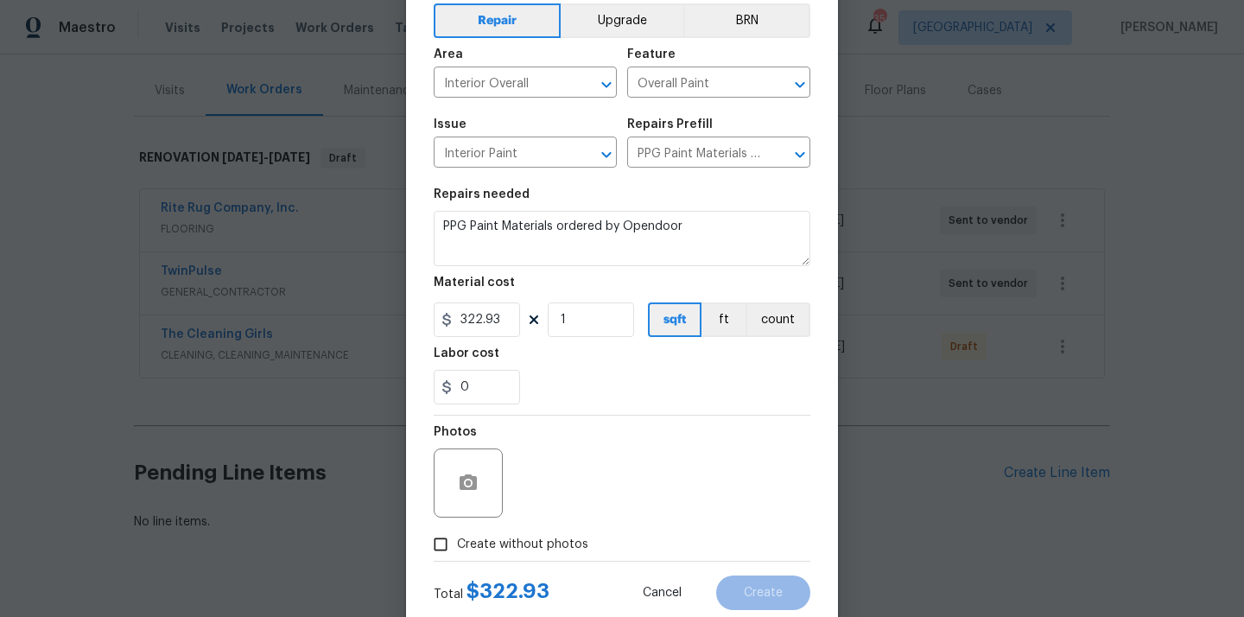
scroll to position [128, 0]
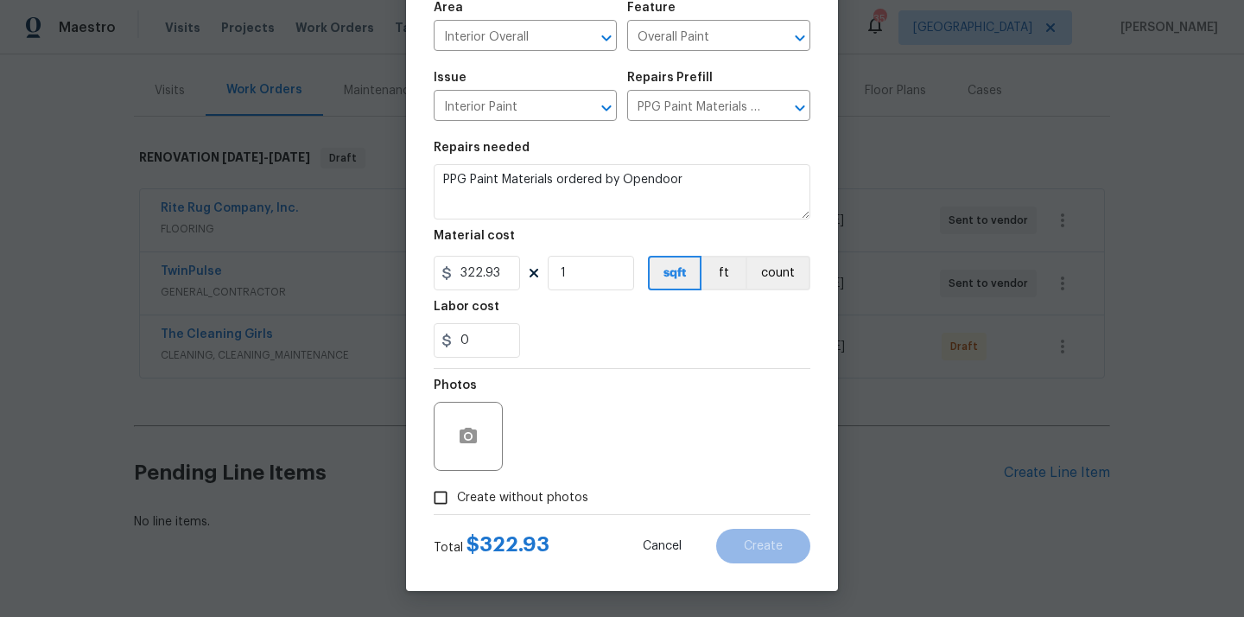
click at [563, 482] on label "Create without photos" at bounding box center [506, 497] width 164 height 33
click at [457, 482] on input "Create without photos" at bounding box center [440, 497] width 33 height 33
checkbox input "true"
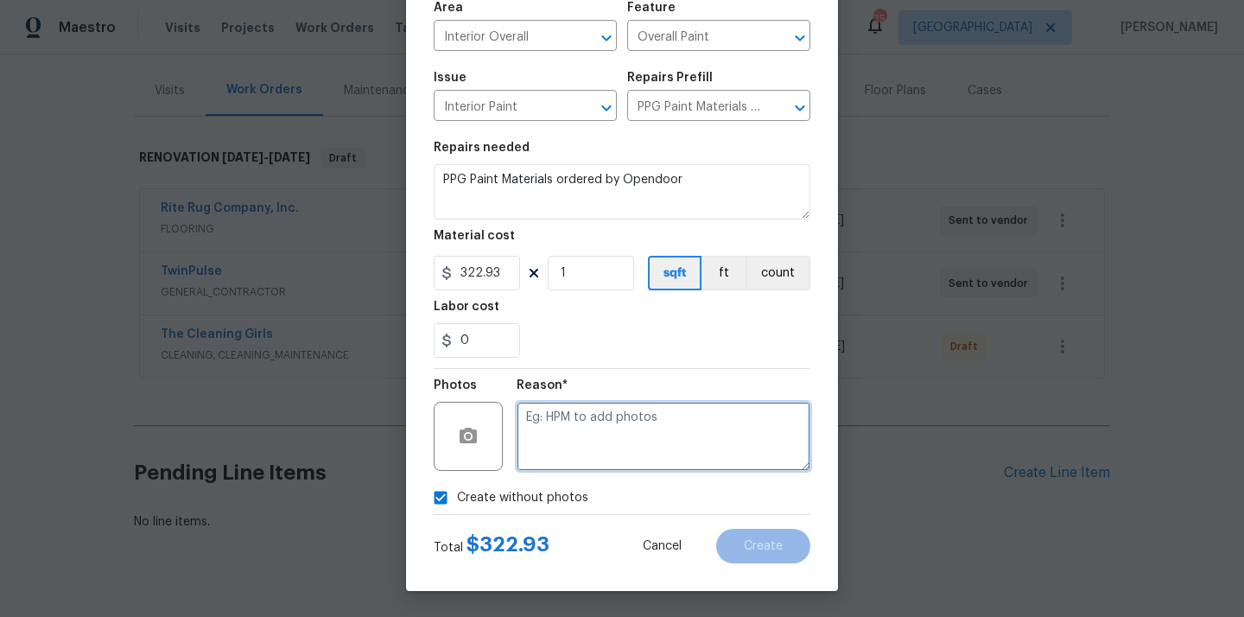
click at [590, 429] on textarea at bounding box center [664, 436] width 294 height 69
type textarea "N/A"
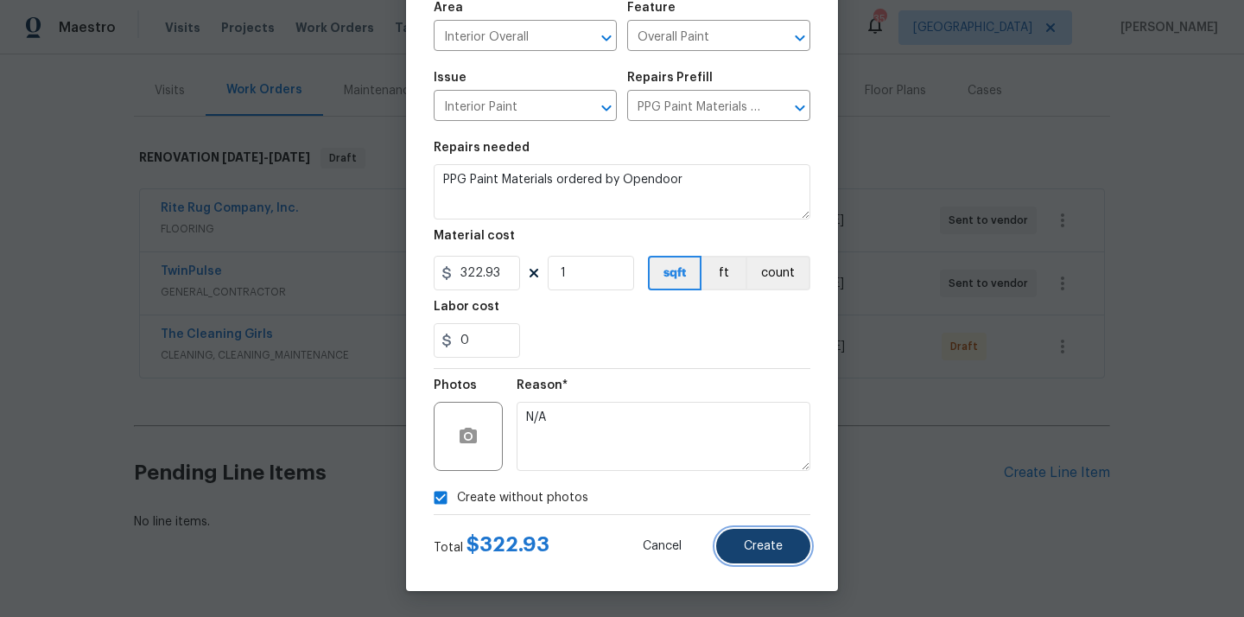
click at [740, 544] on button "Create" at bounding box center [763, 546] width 94 height 35
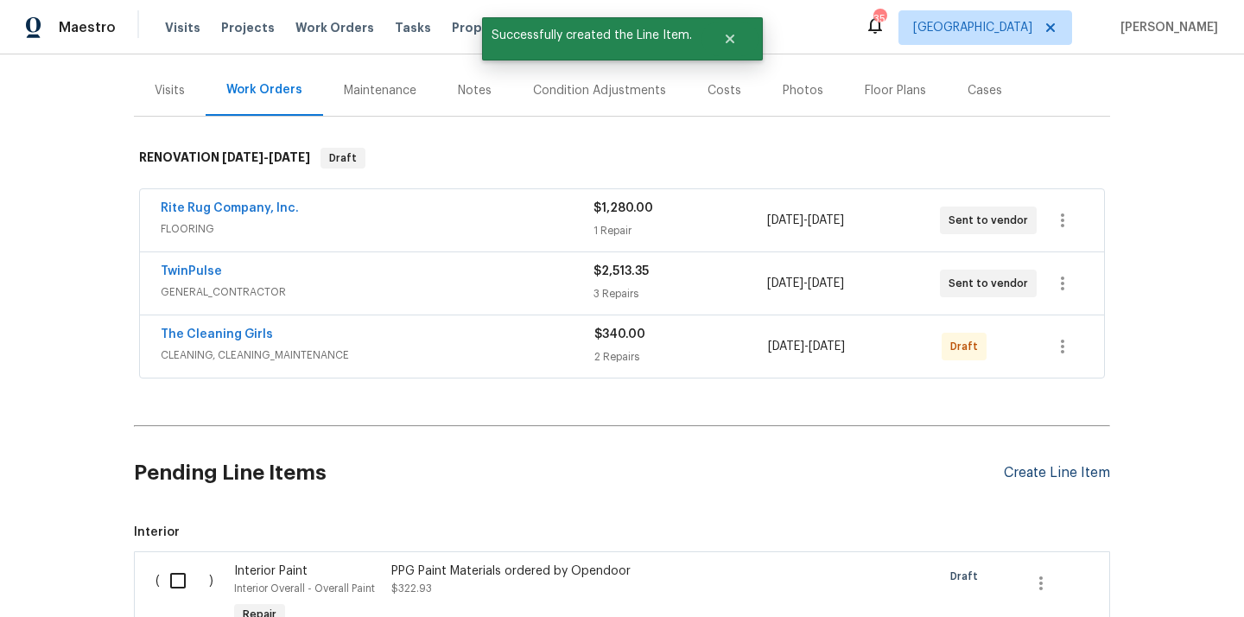
click at [1048, 466] on div "Create Line Item" at bounding box center [1057, 473] width 106 height 16
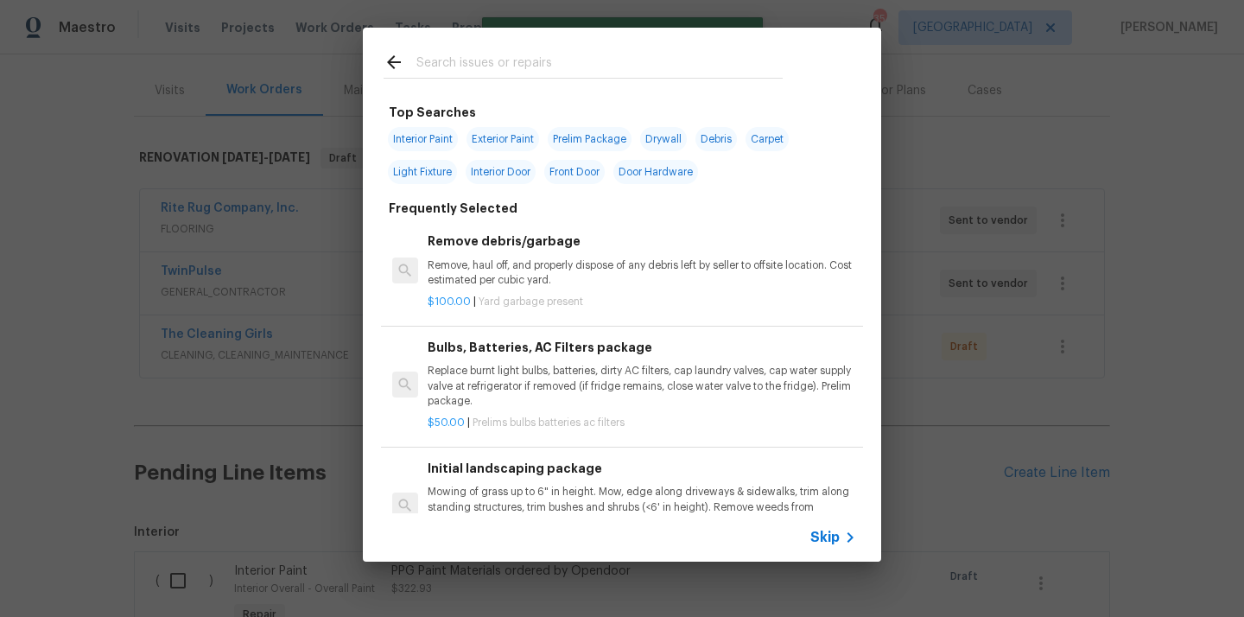
click at [581, 64] on input "text" at bounding box center [599, 65] width 366 height 26
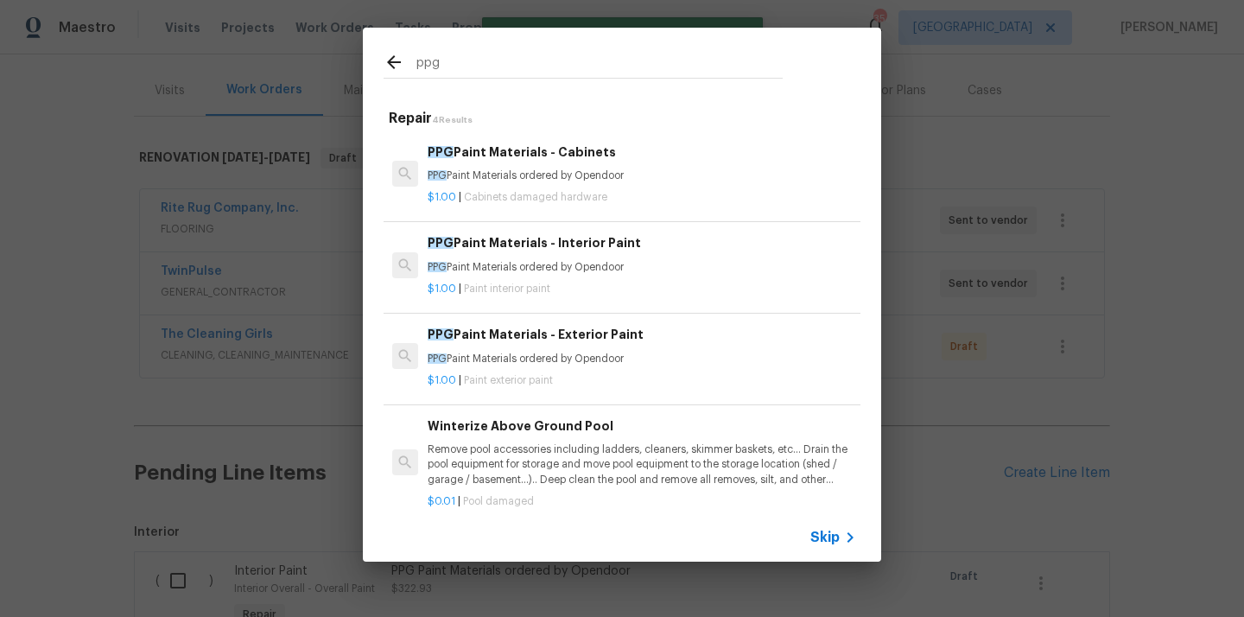
type input "ppg"
click at [568, 362] on p "PPG Paint Materials ordered by Opendoor" at bounding box center [642, 359] width 429 height 15
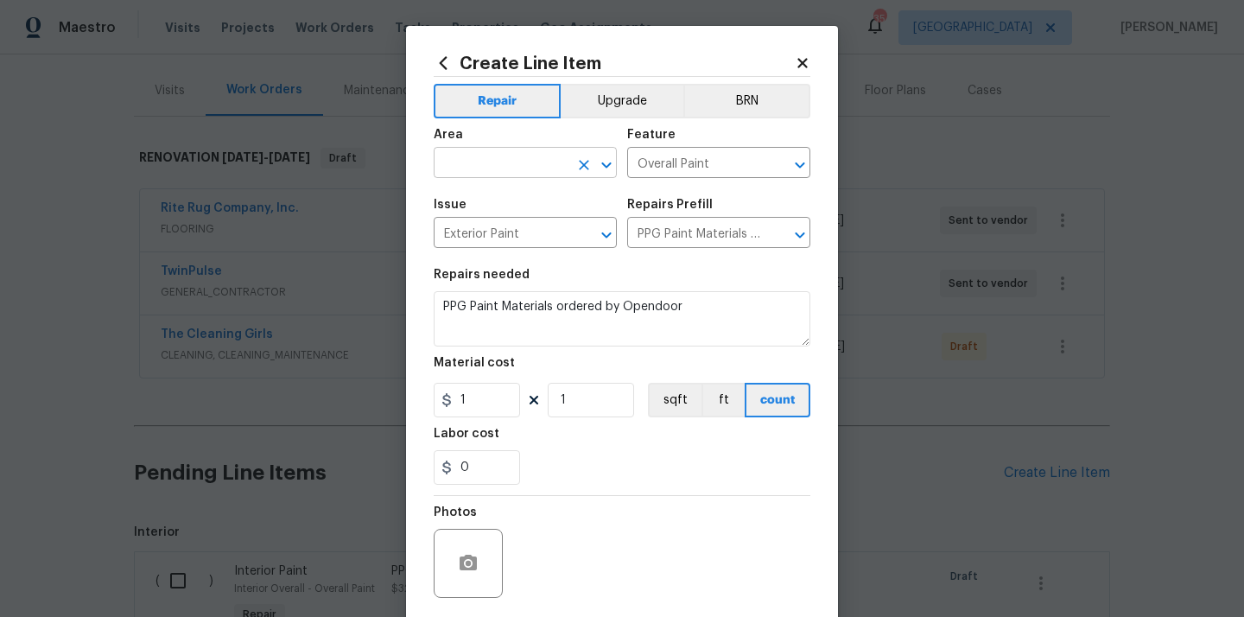
click at [529, 154] on input "text" at bounding box center [501, 164] width 135 height 27
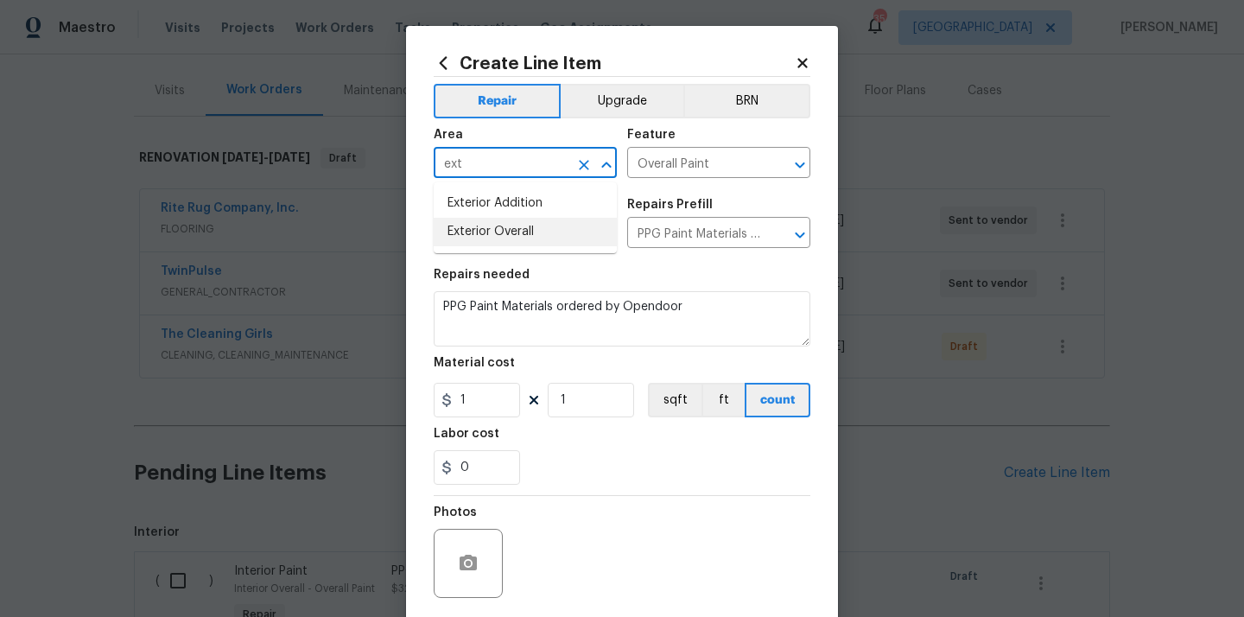
click at [507, 222] on li "Exterior Overall" at bounding box center [525, 232] width 183 height 29
type input "Exterior Overall"
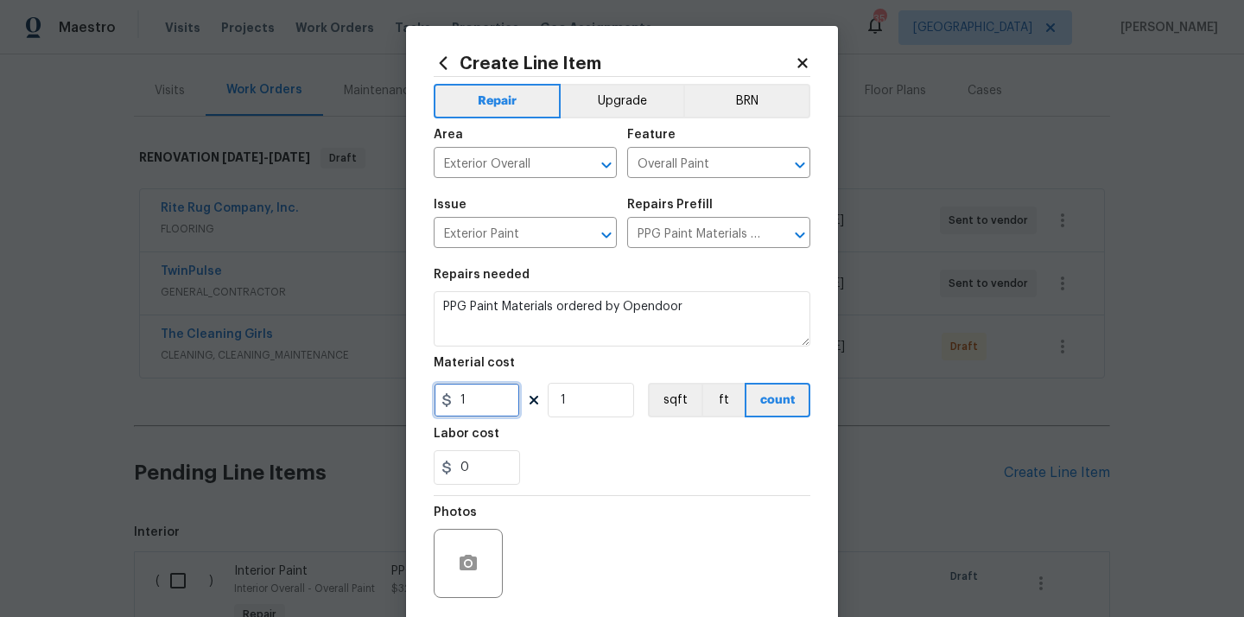
drag, startPoint x: 488, startPoint y: 403, endPoint x: 408, endPoint y: 402, distance: 80.4
click at [408, 402] on div "Create Line Item Repair Upgrade BRN Area Exterior Overall ​ Feature Overall Pai…" at bounding box center [622, 372] width 432 height 692
paste input "7.88"
type input "17.88"
click at [520, 428] on div "Labor cost" at bounding box center [622, 439] width 377 height 22
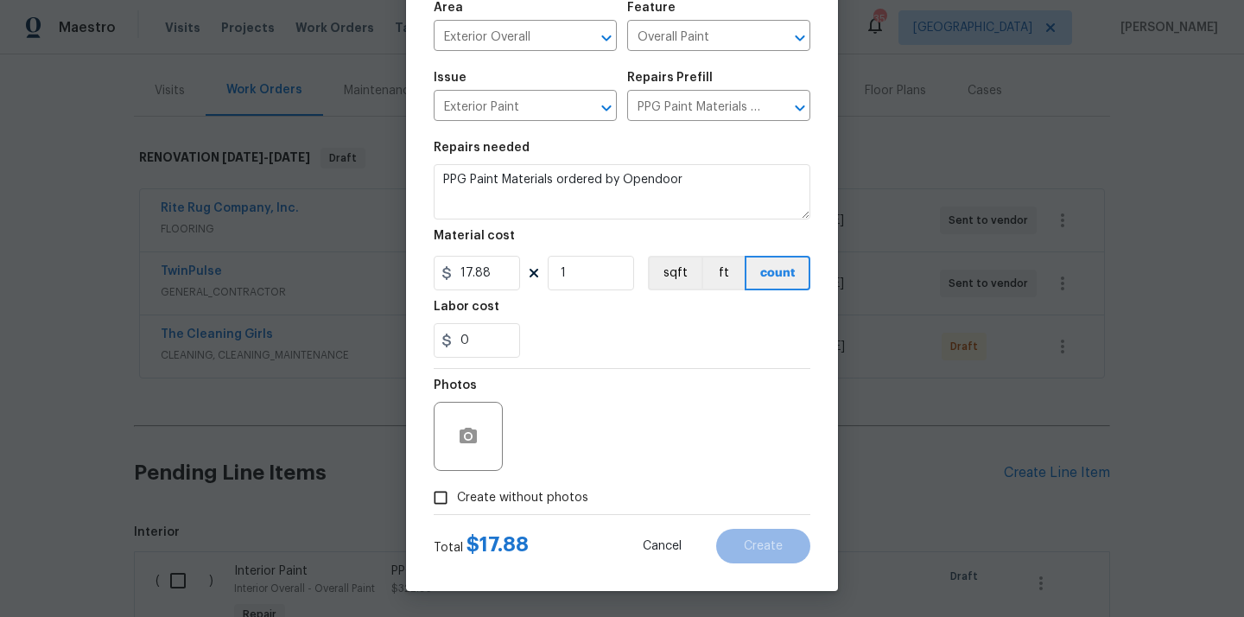
click at [524, 495] on span "Create without photos" at bounding box center [522, 498] width 131 height 18
click at [457, 495] on input "Create without photos" at bounding box center [440, 497] width 33 height 33
checkbox input "true"
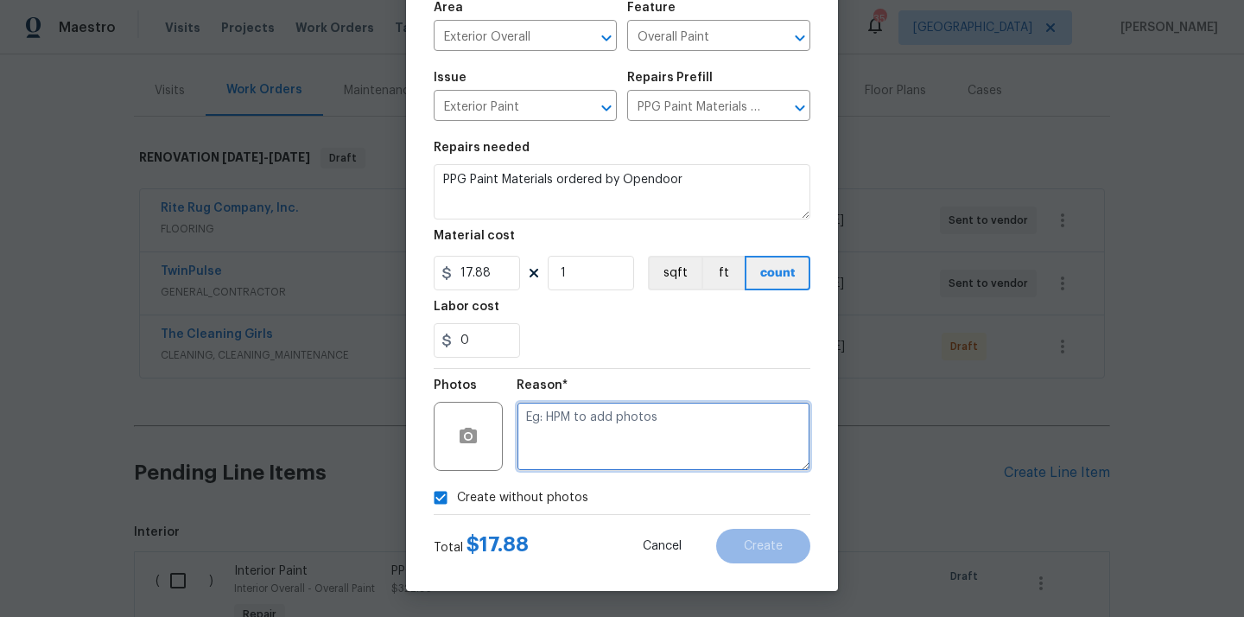
click at [568, 423] on textarea at bounding box center [664, 436] width 294 height 69
type textarea "N/A"
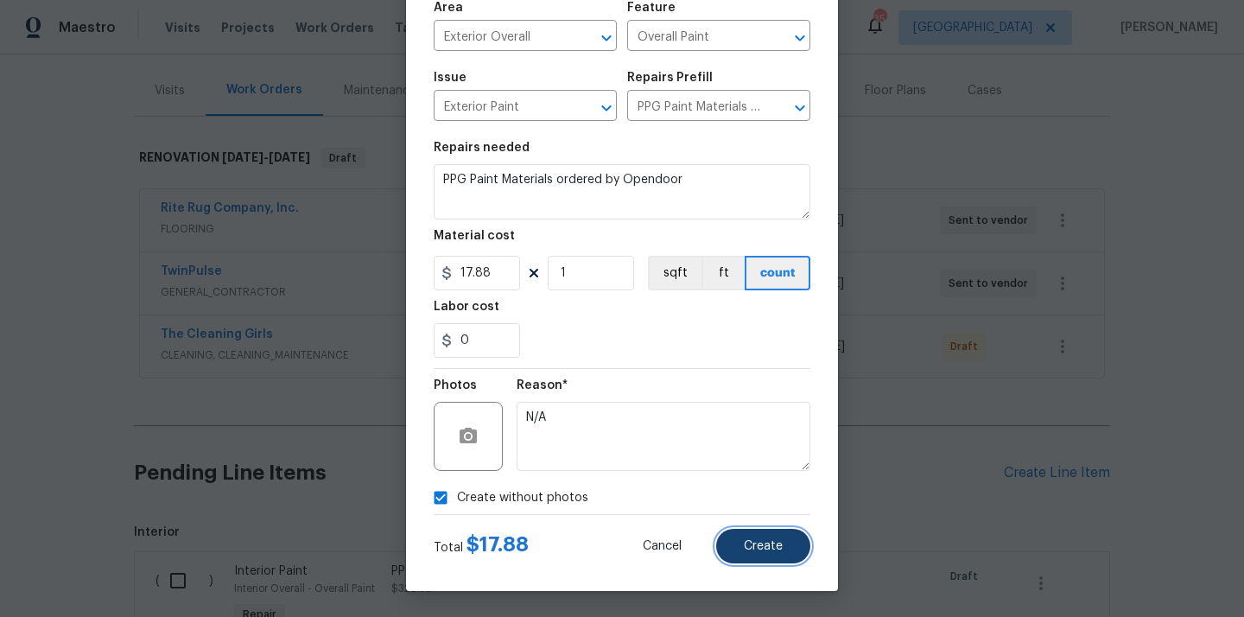
click at [772, 557] on button "Create" at bounding box center [763, 546] width 94 height 35
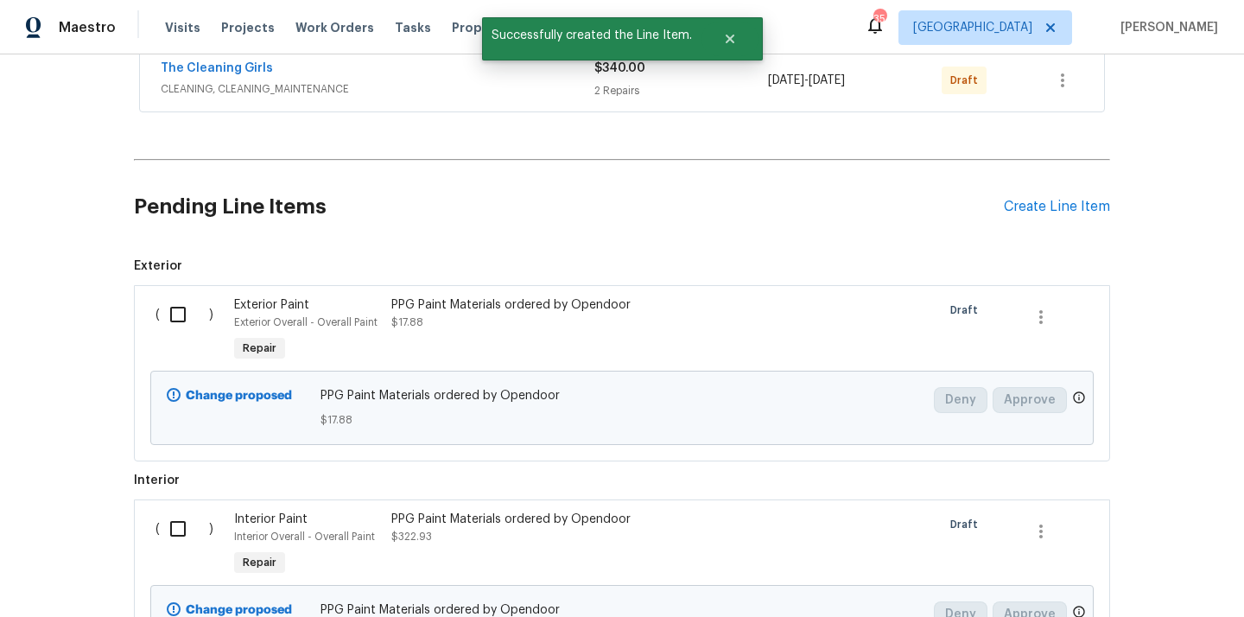
scroll to position [521, 0]
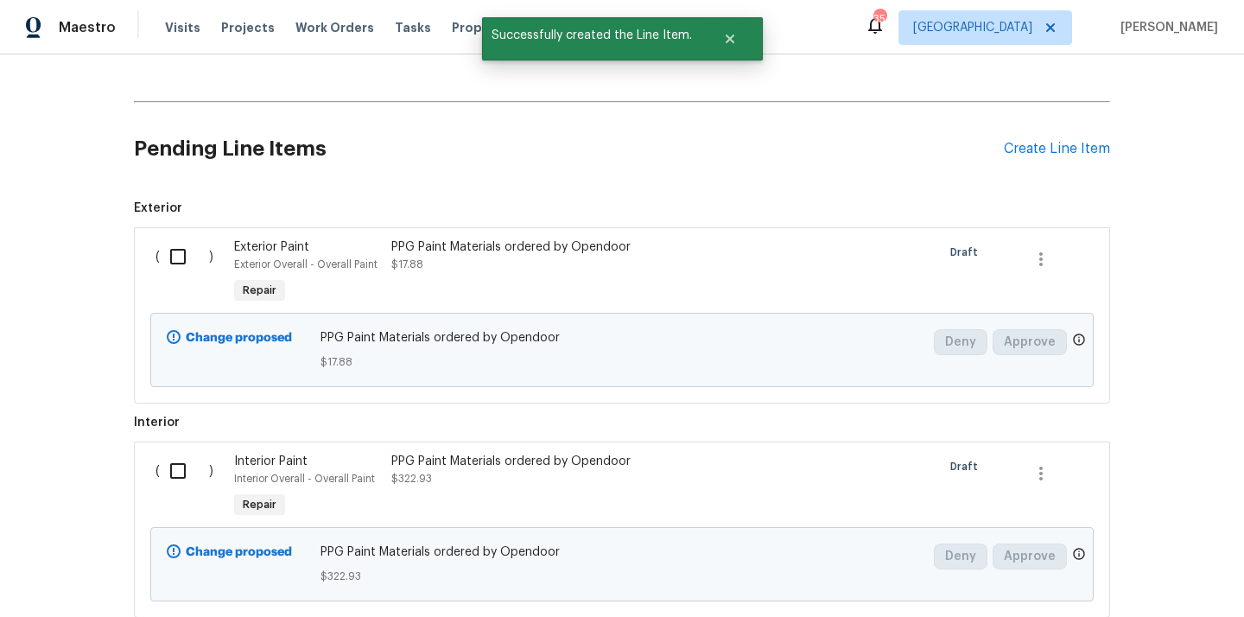
click at [181, 257] on input "checkbox" at bounding box center [184, 256] width 49 height 36
checkbox input "true"
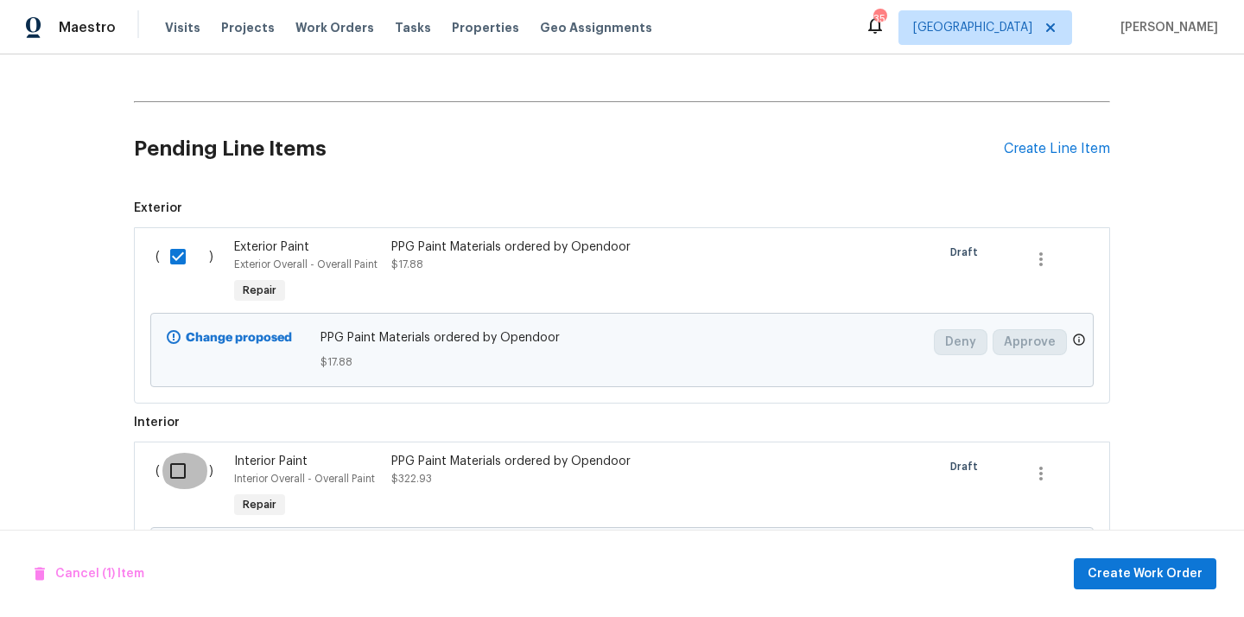
click at [178, 471] on input "checkbox" at bounding box center [184, 471] width 49 height 36
checkbox input "true"
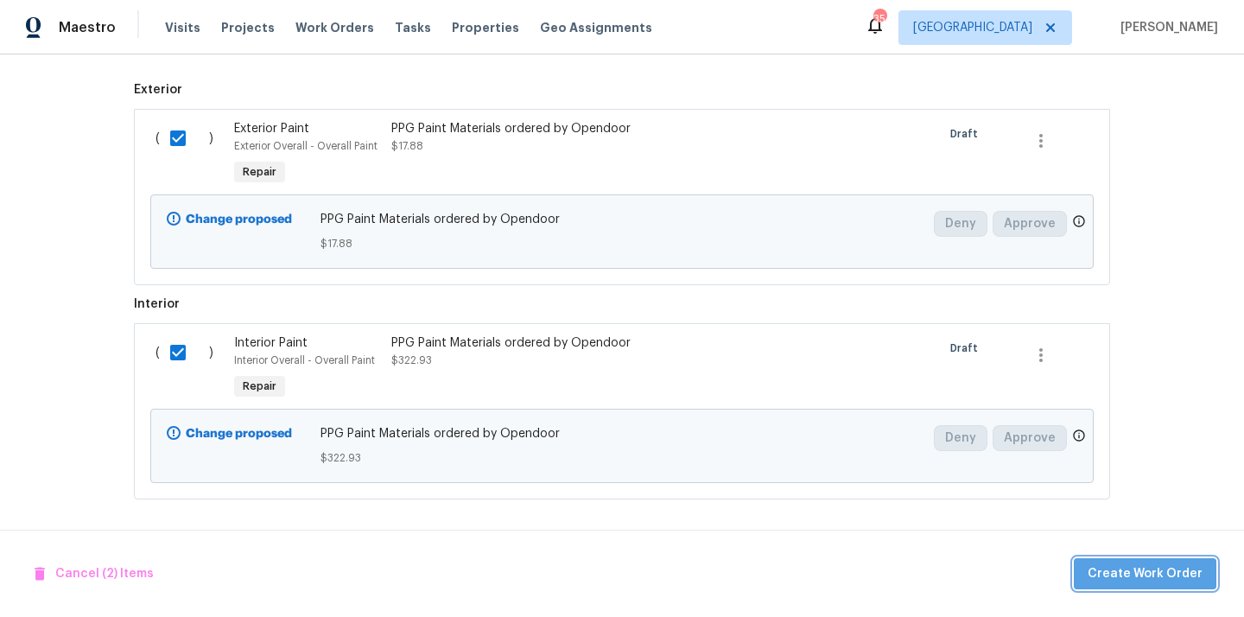
click at [1178, 586] on button "Create Work Order" at bounding box center [1145, 574] width 143 height 32
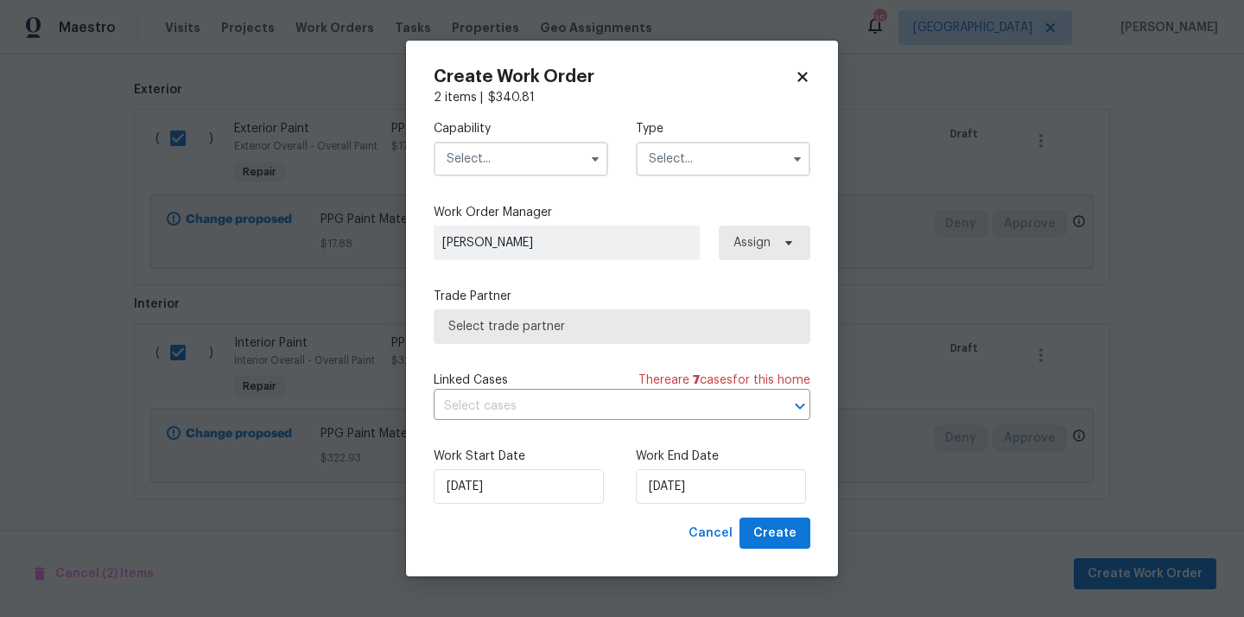
click at [558, 161] on input "text" at bounding box center [521, 159] width 175 height 35
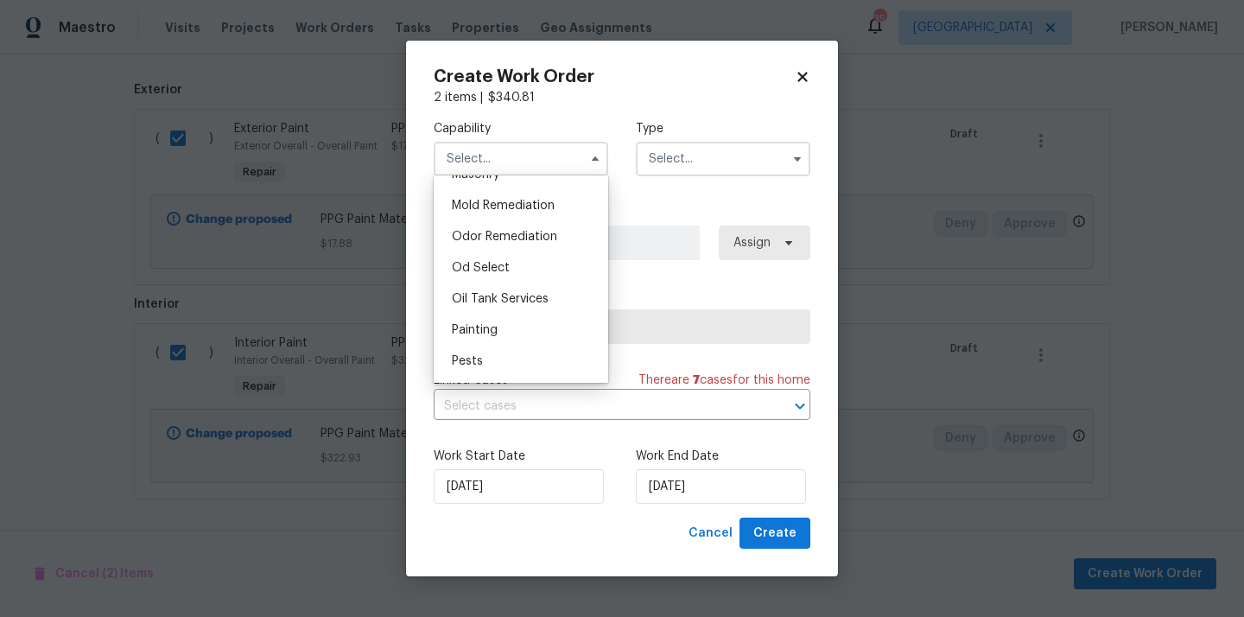
scroll to position [1324, 0]
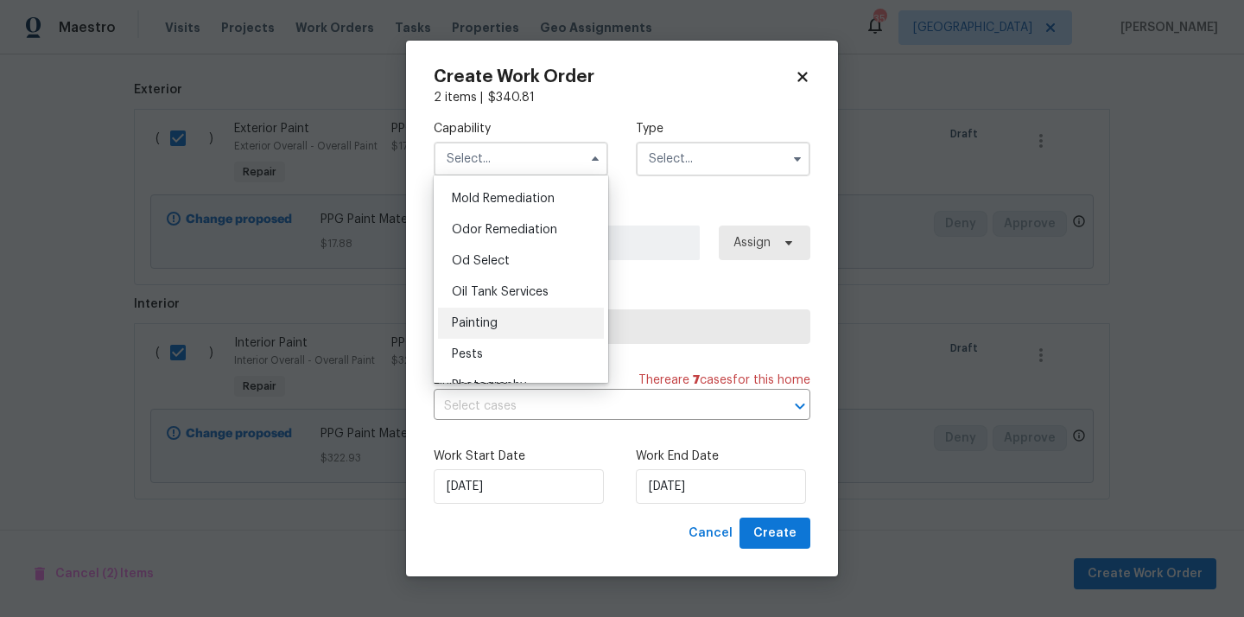
click at [526, 329] on div "Painting" at bounding box center [521, 323] width 166 height 31
type input "Painting"
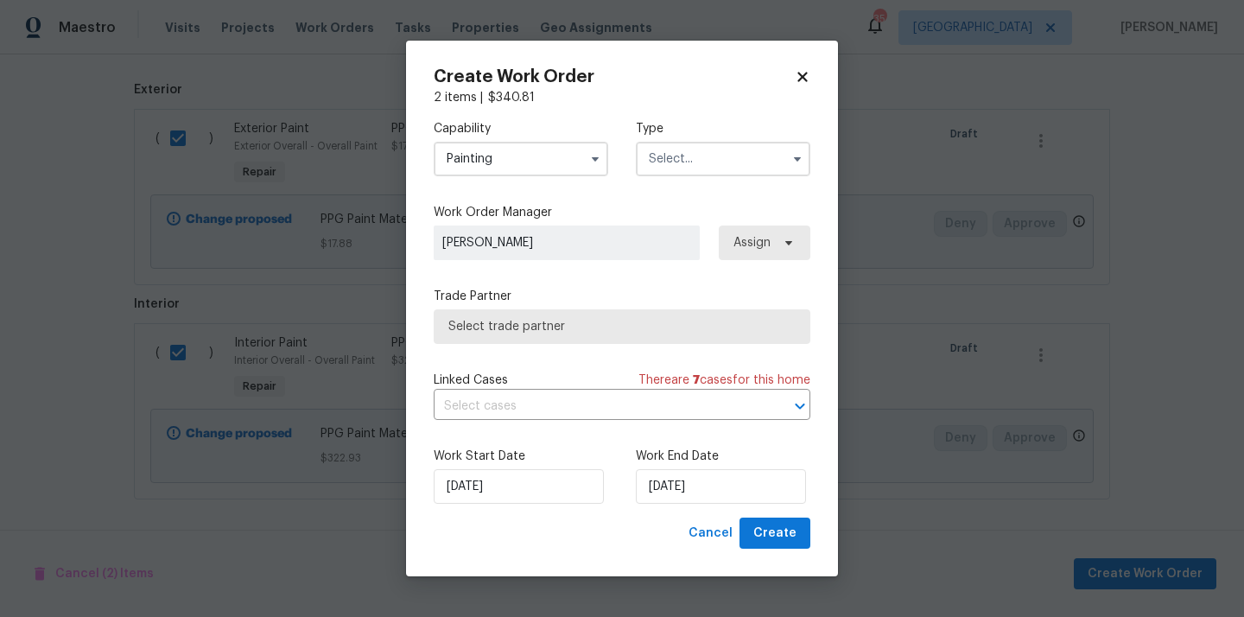
click at [690, 164] on input "text" at bounding box center [723, 159] width 175 height 35
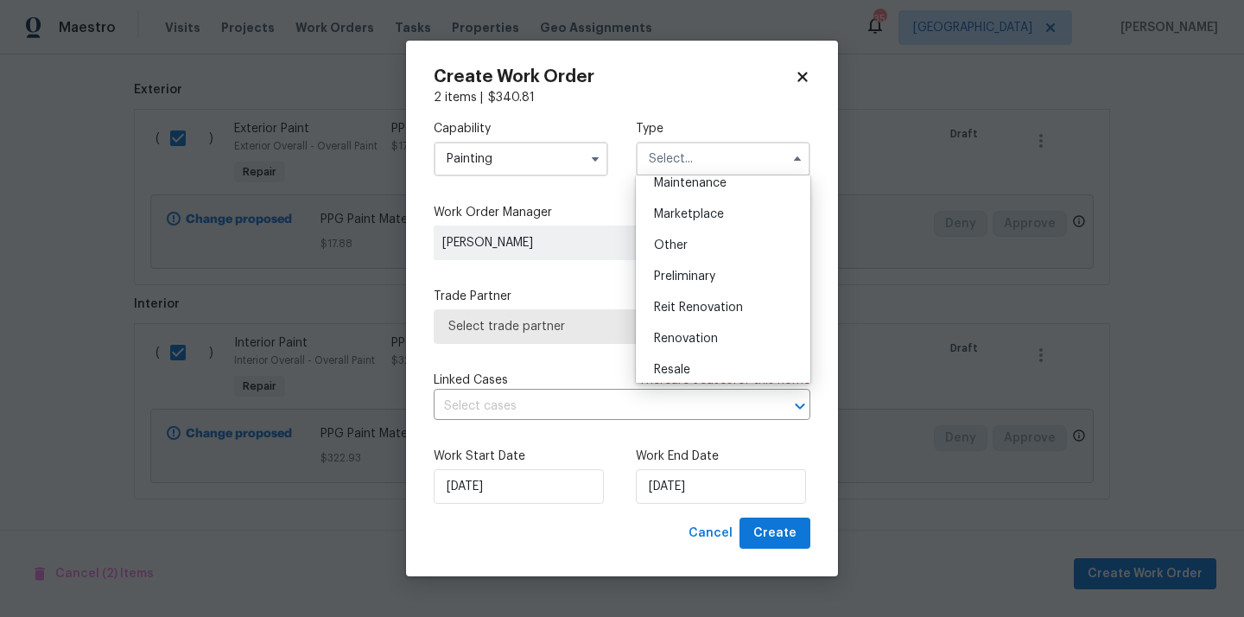
scroll to position [392, 0]
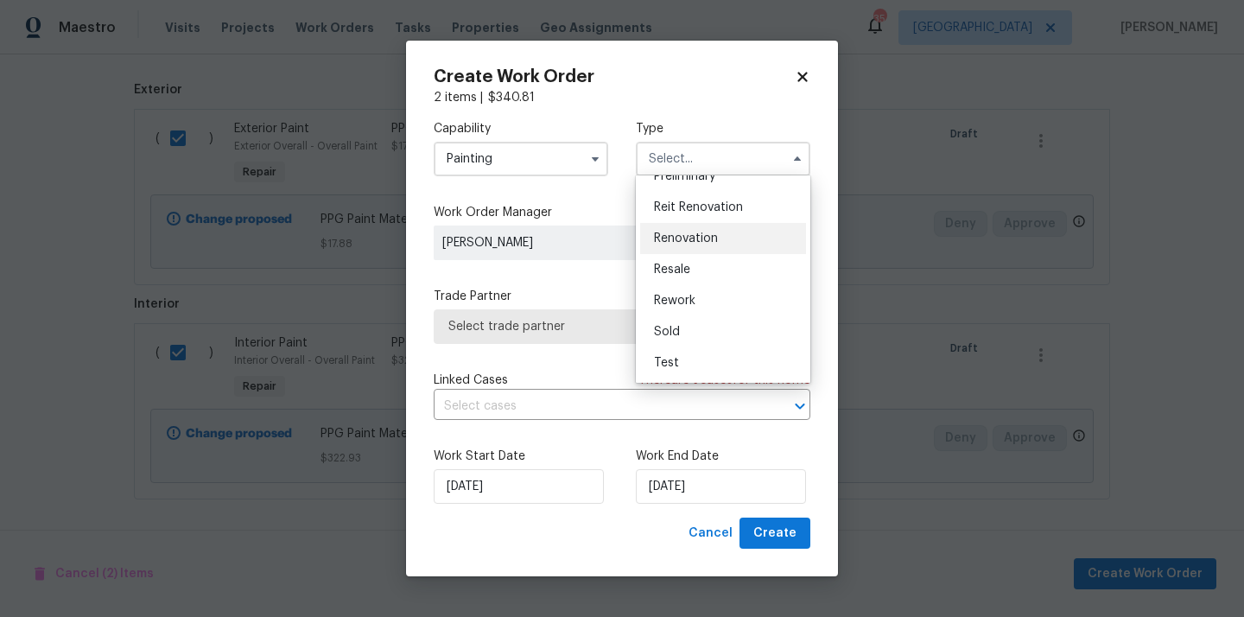
click at [717, 243] on span "Renovation" at bounding box center [686, 238] width 64 height 12
type input "Renovation"
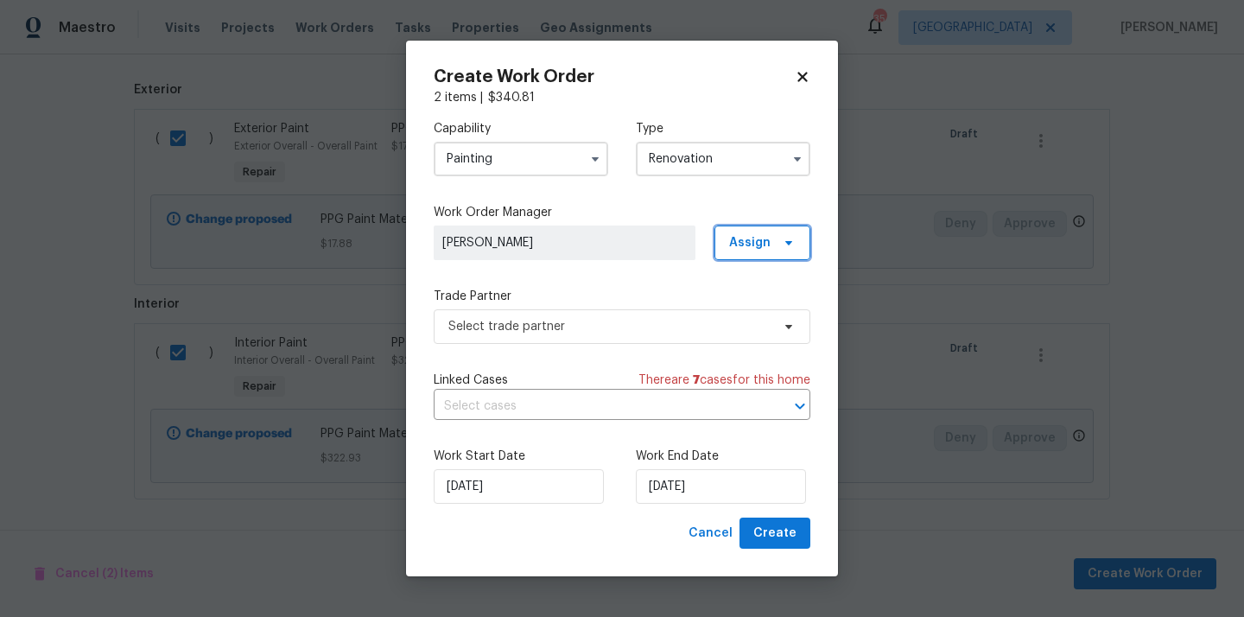
click at [754, 249] on span "Assign" at bounding box center [749, 242] width 41 height 17
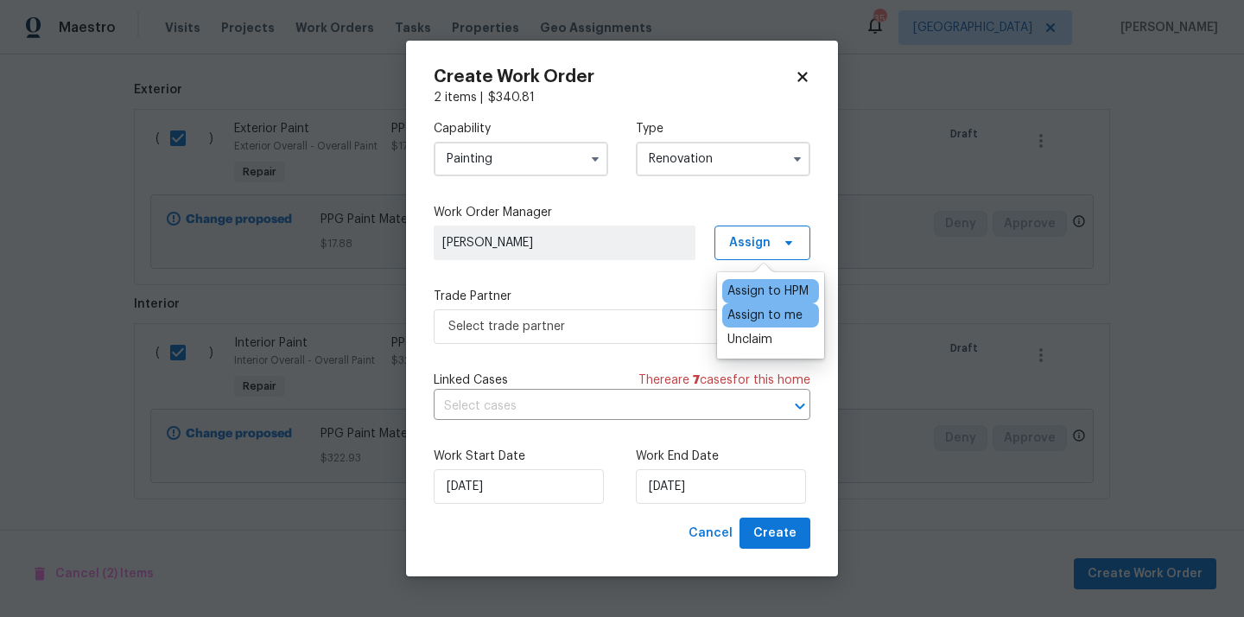
click at [753, 315] on div "Assign to me" at bounding box center [764, 315] width 75 height 17
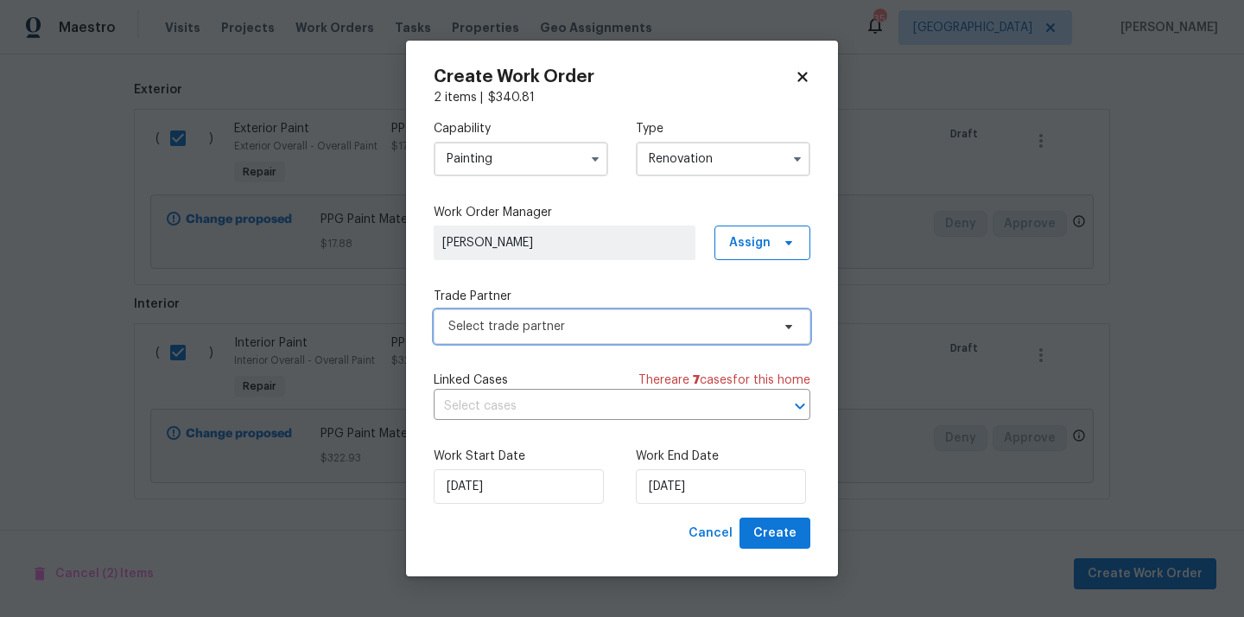
click at [567, 318] on span "Select trade partner" at bounding box center [609, 326] width 322 height 17
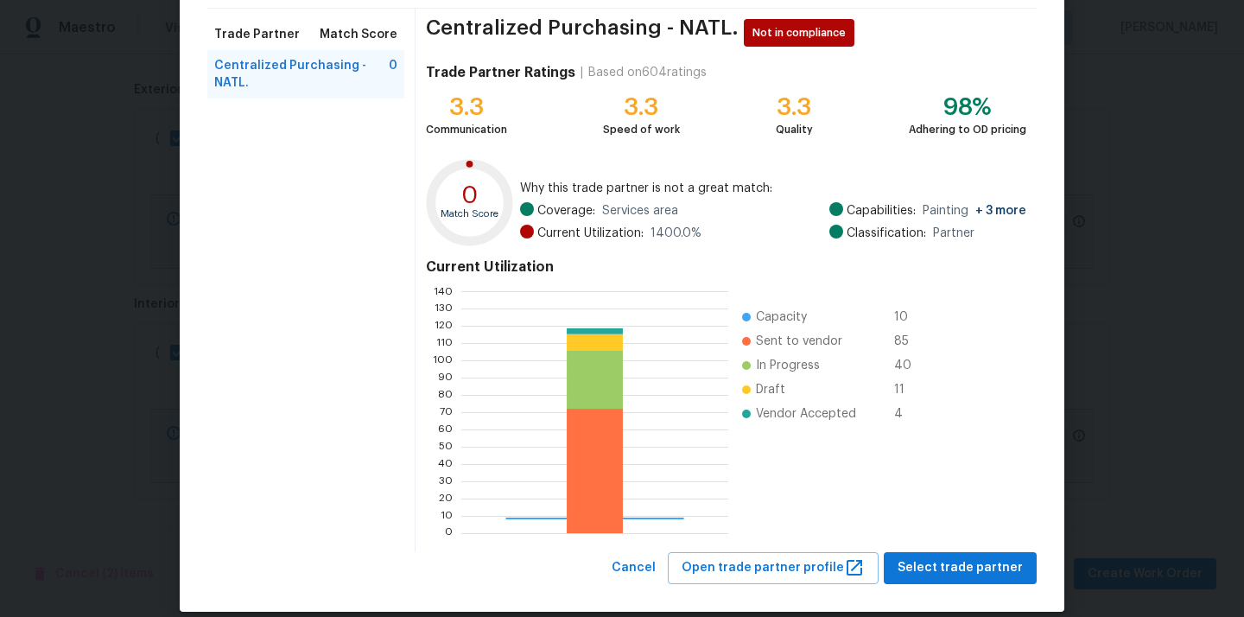
scroll to position [145, 0]
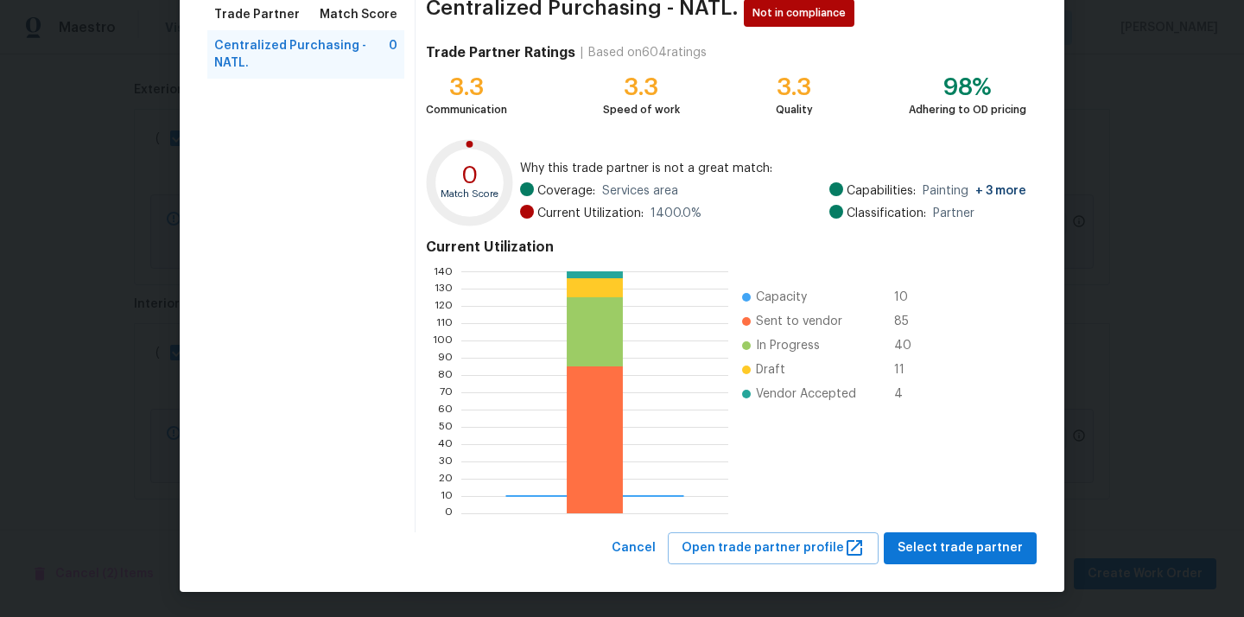
click at [979, 570] on div "Browse trade partner matches Browse and select a vendor based on their match sc…" at bounding box center [622, 236] width 885 height 711
click at [978, 555] on span "Select trade partner" at bounding box center [960, 548] width 125 height 22
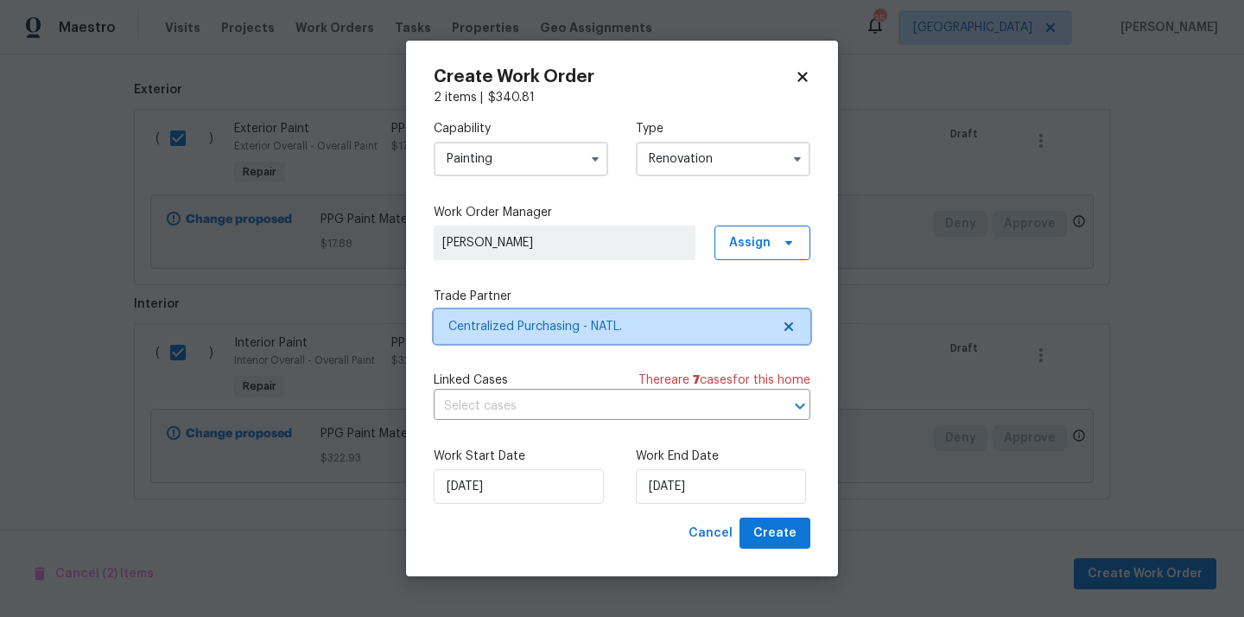
scroll to position [0, 0]
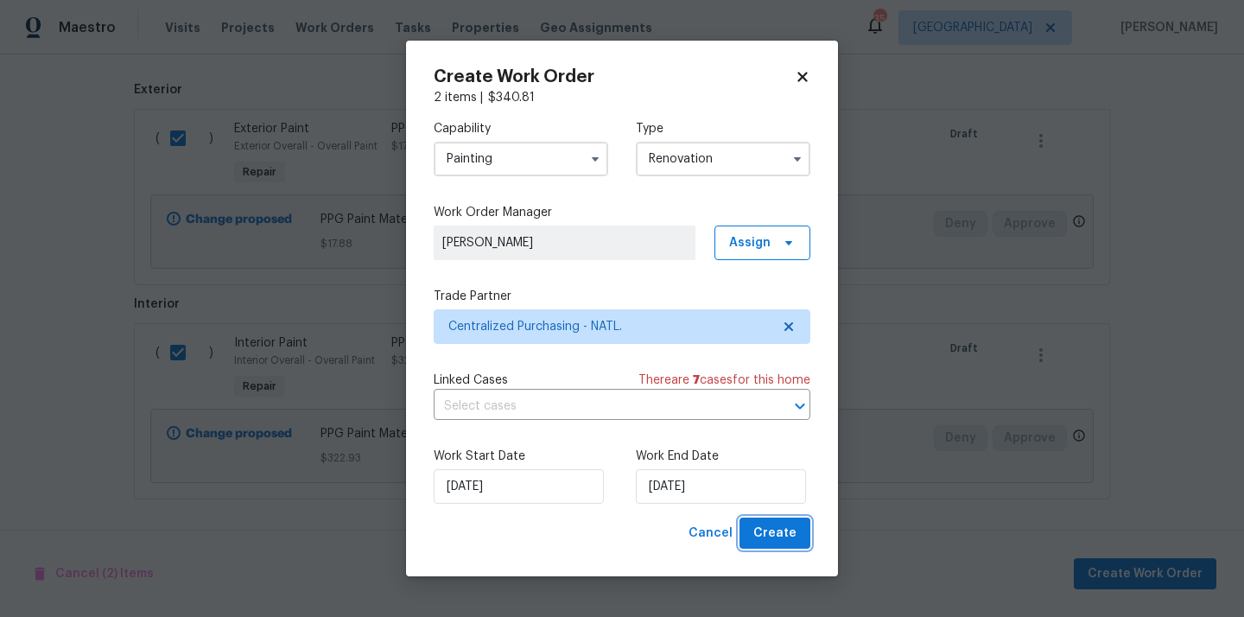
click at [775, 537] on span "Create" at bounding box center [774, 534] width 43 height 22
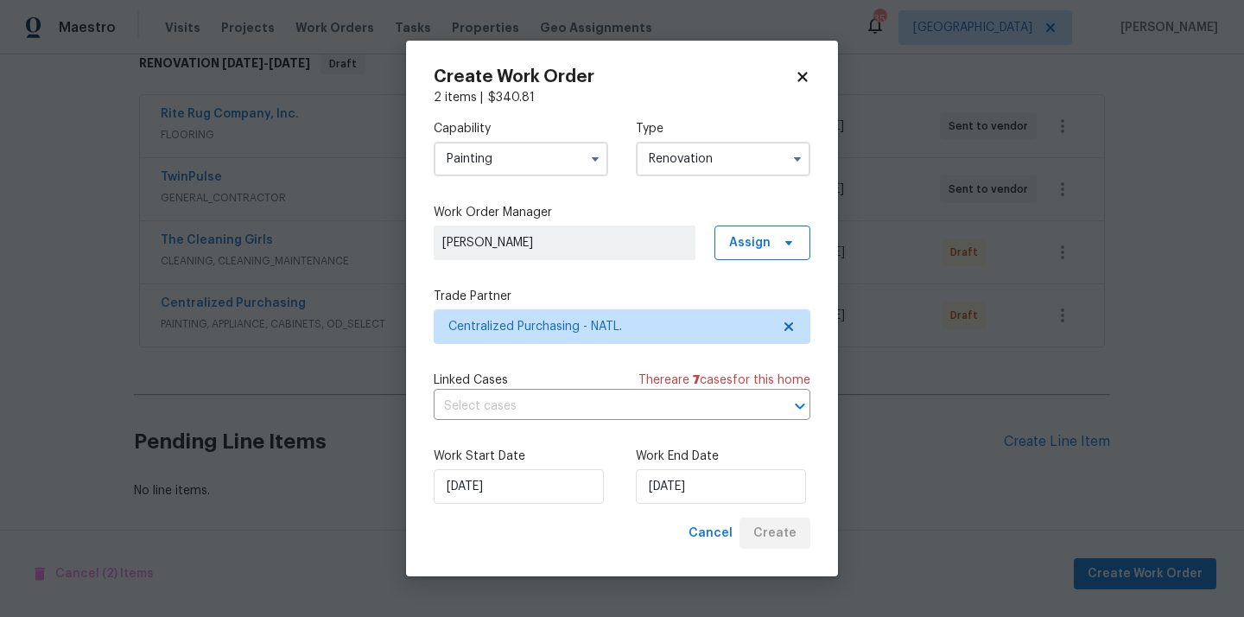
scroll to position [291, 0]
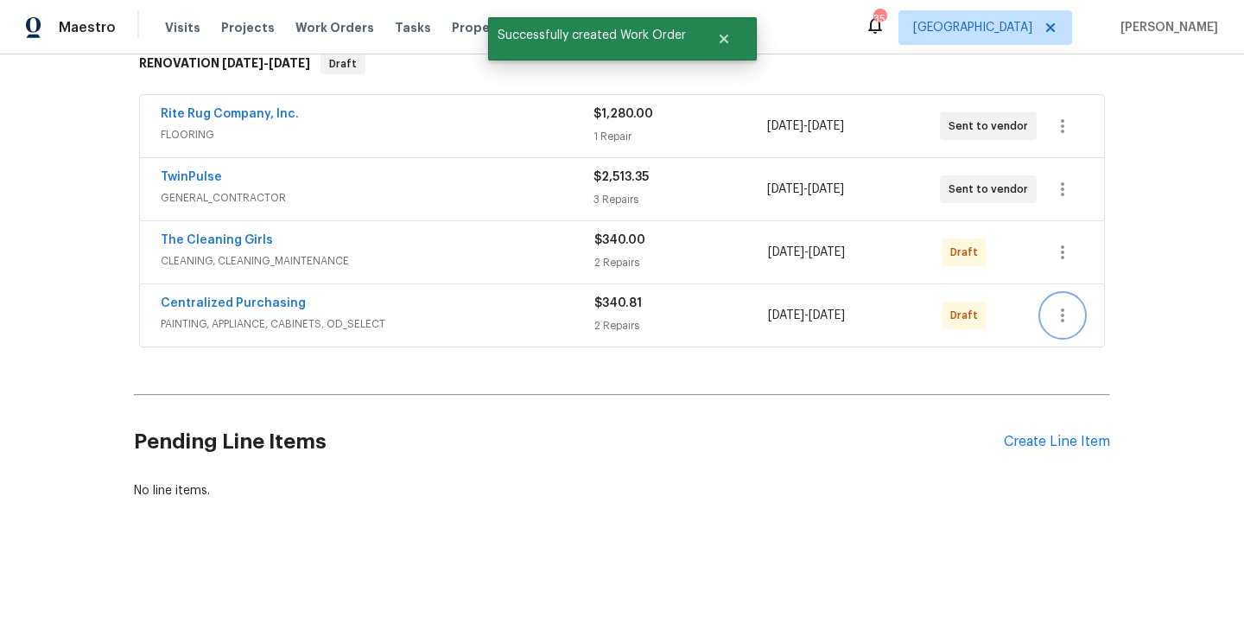
click at [1064, 322] on icon "button" at bounding box center [1062, 315] width 21 height 21
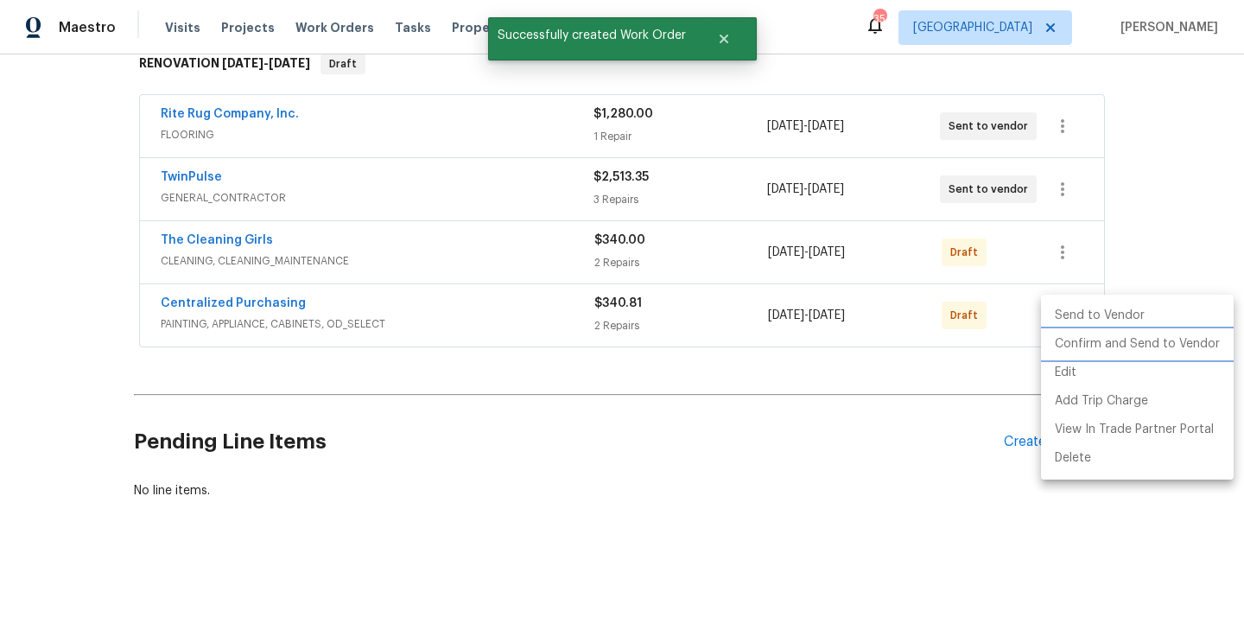
click at [1076, 345] on li "Confirm and Send to Vendor" at bounding box center [1137, 344] width 193 height 29
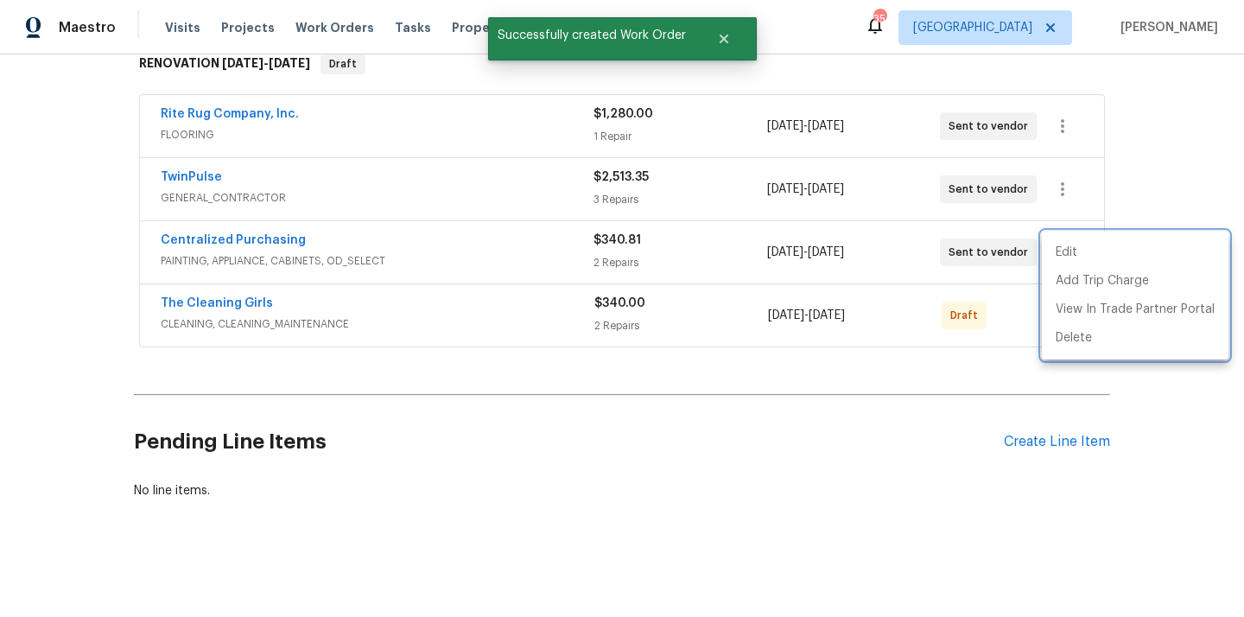
click at [391, 225] on div at bounding box center [622, 308] width 1244 height 617
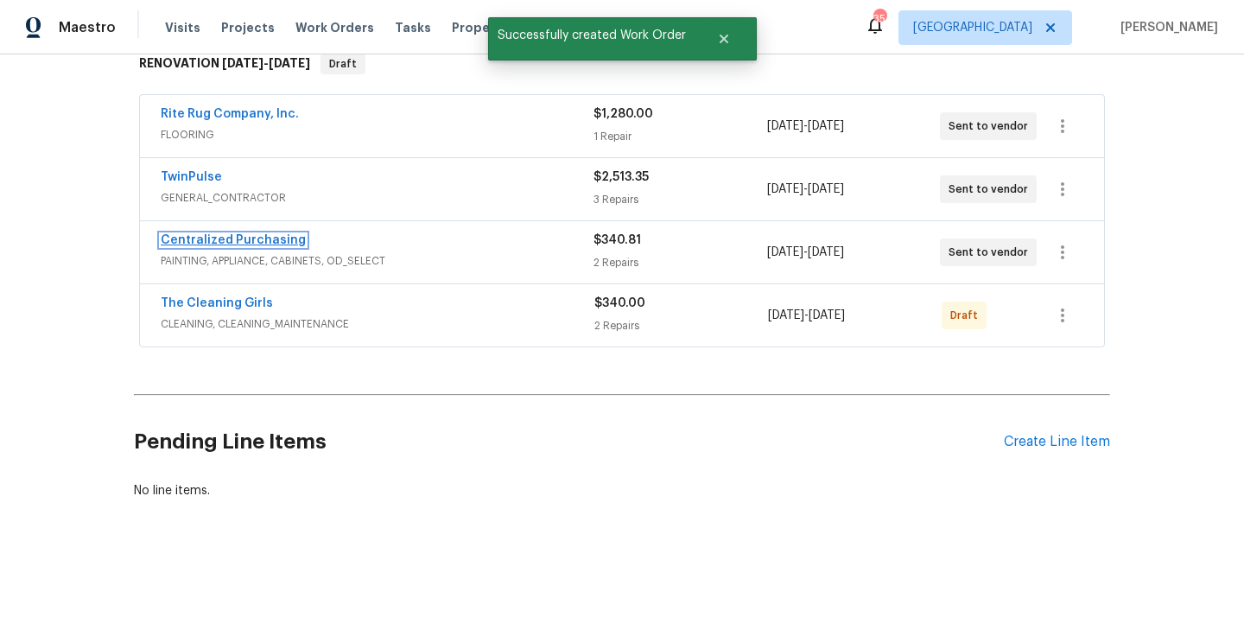
click at [254, 240] on link "Centralized Purchasing" at bounding box center [233, 240] width 145 height 12
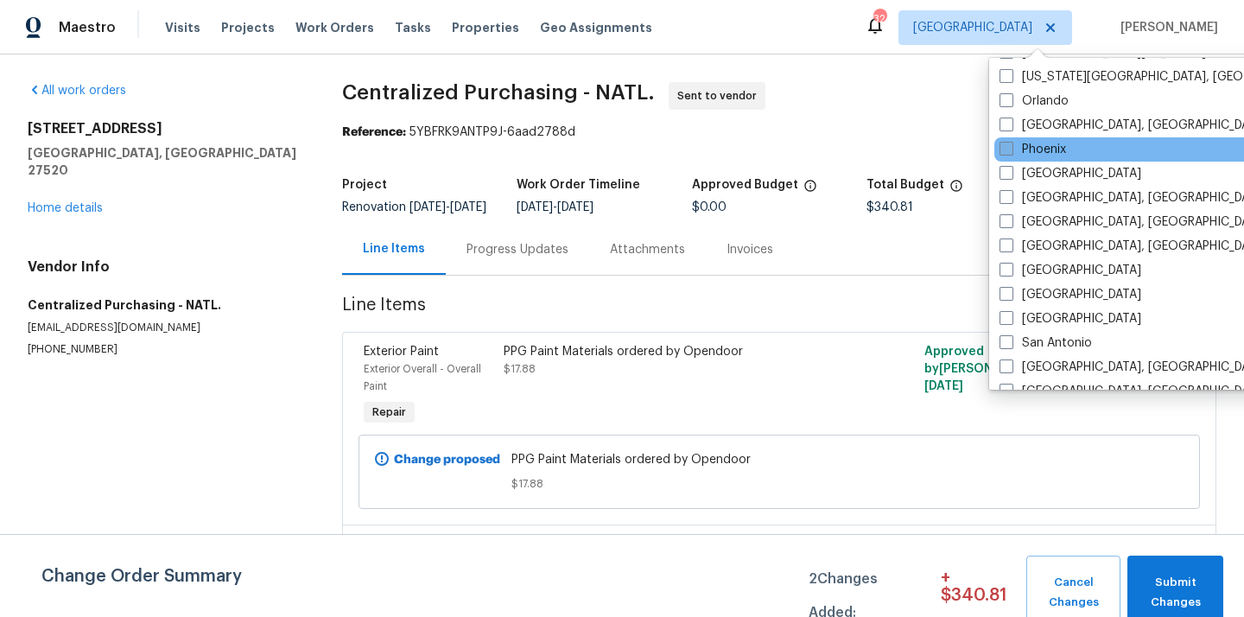
click at [1029, 156] on label "Phoenix" at bounding box center [1033, 149] width 67 height 17
click at [1011, 152] on input "Phoenix" at bounding box center [1005, 146] width 11 height 11
checkbox input "true"
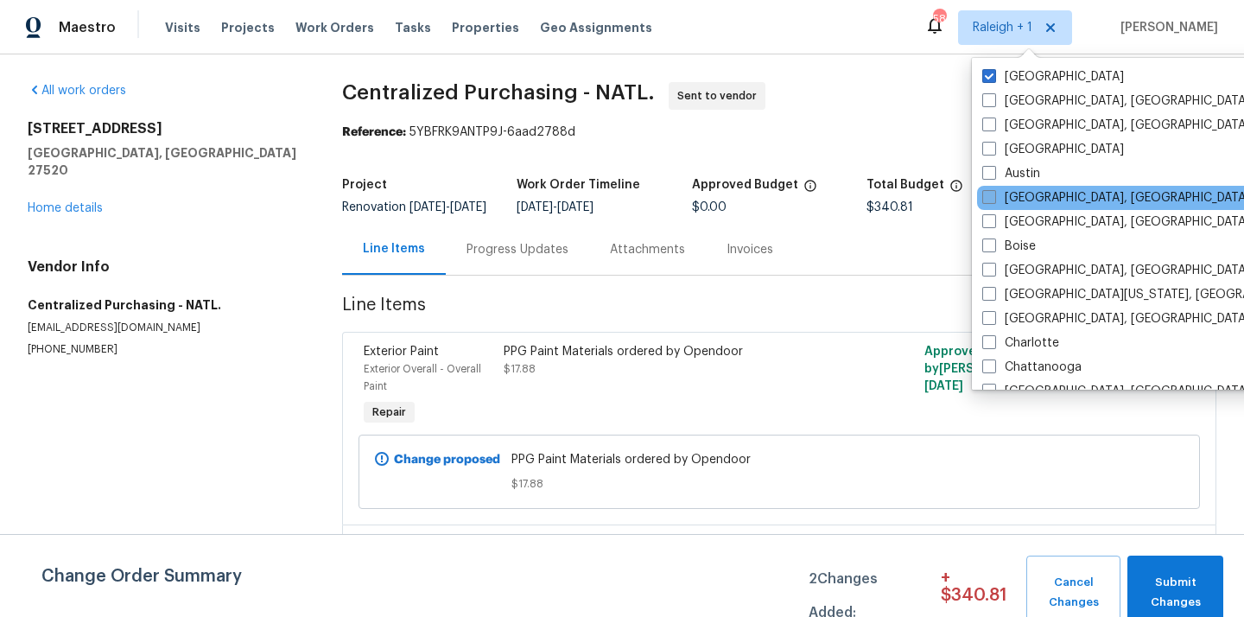
click at [1017, 69] on label "[GEOGRAPHIC_DATA]" at bounding box center [1053, 76] width 142 height 17
click at [994, 69] on input "[GEOGRAPHIC_DATA]" at bounding box center [987, 73] width 11 height 11
checkbox input "false"
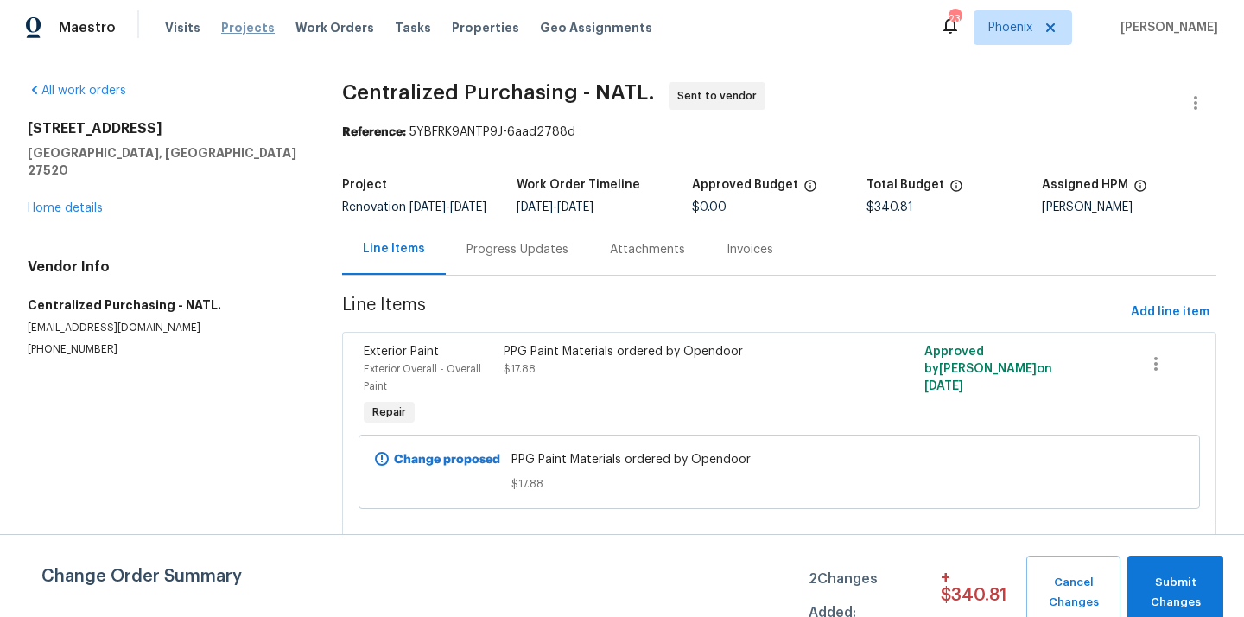
click at [243, 23] on span "Projects" at bounding box center [248, 27] width 54 height 17
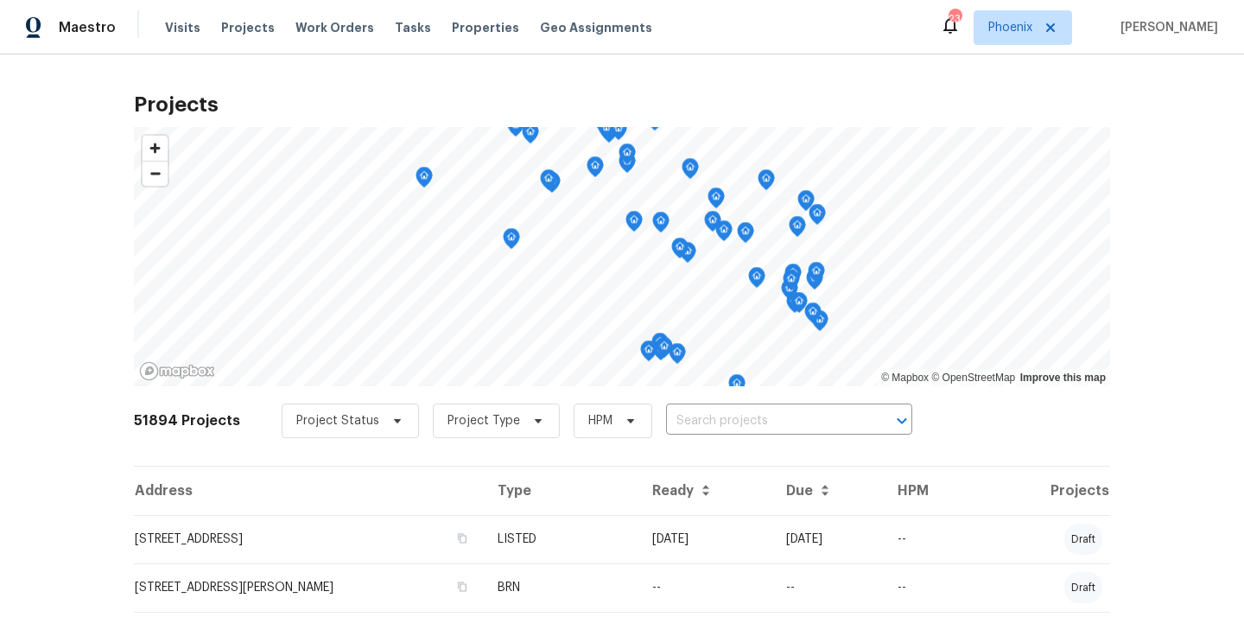
click at [781, 435] on div "Project Status Project Type HPM ​" at bounding box center [597, 420] width 631 height 35
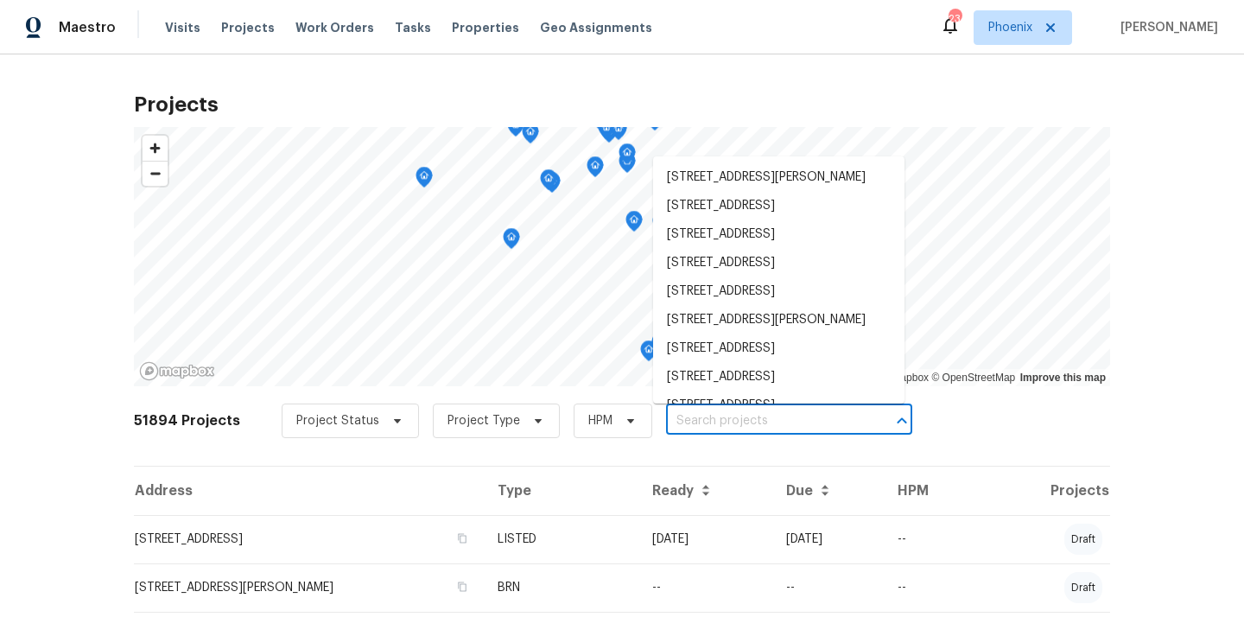
click at [779, 408] on input "text" at bounding box center [765, 421] width 198 height 27
paste input "[STREET_ADDRESS]"
type input "[STREET_ADDRESS]"
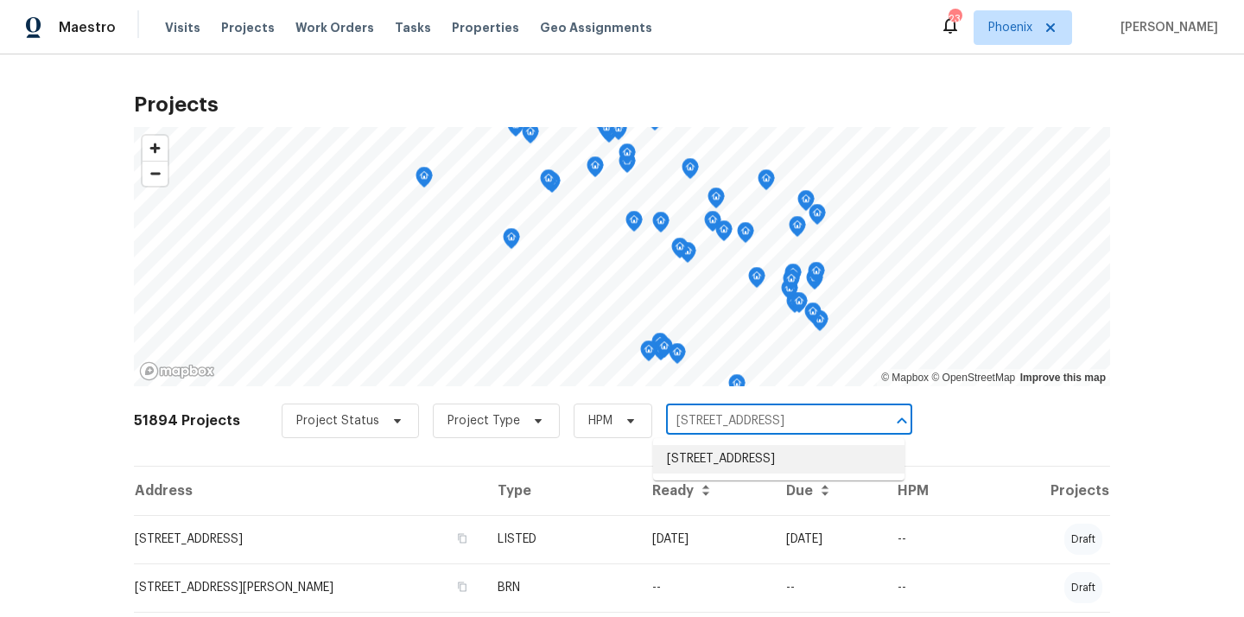
click at [736, 461] on li "[STREET_ADDRESS]" at bounding box center [778, 459] width 251 height 29
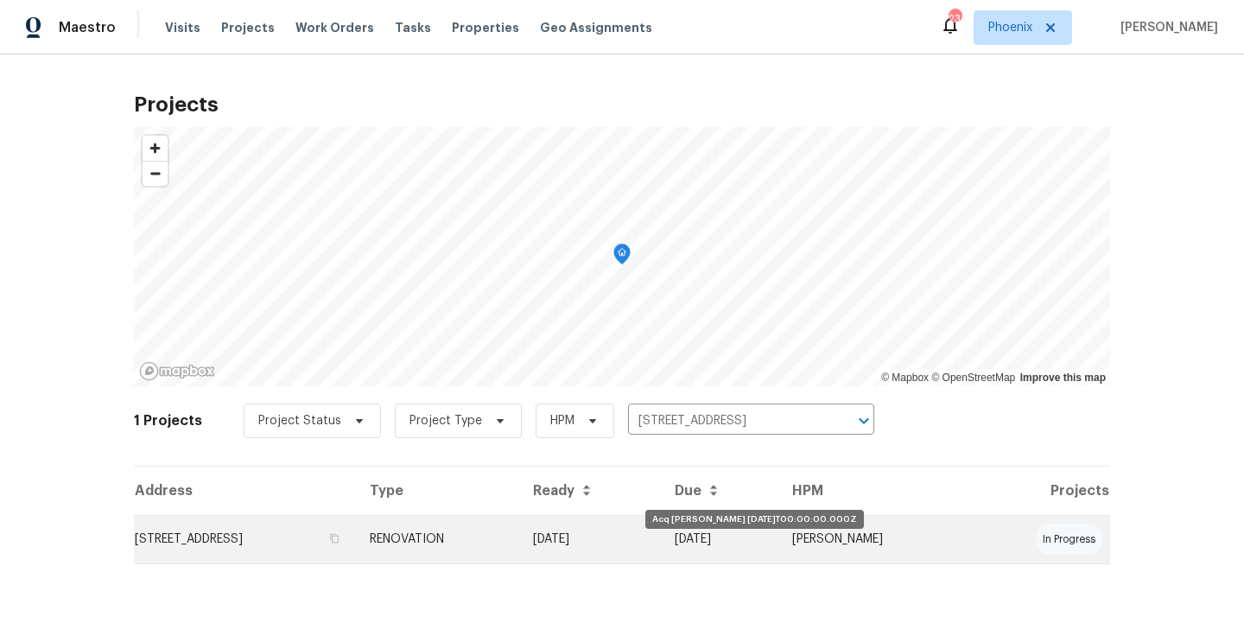
click at [661, 549] on td "[DATE]" at bounding box center [590, 539] width 142 height 48
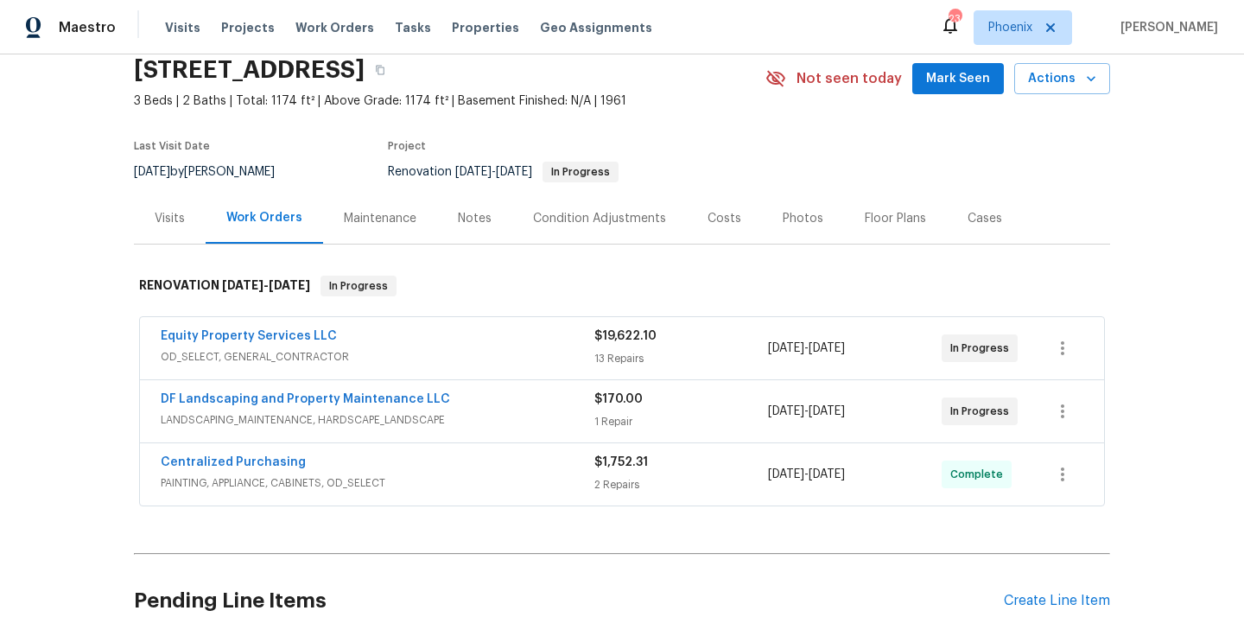
scroll to position [78, 0]
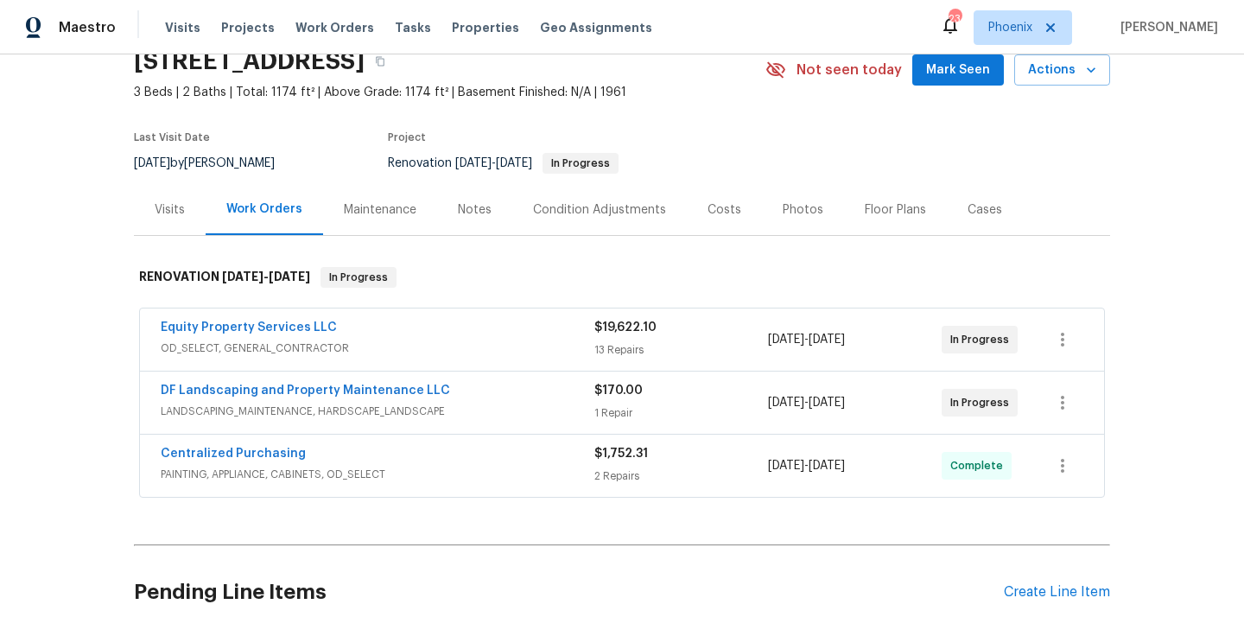
click at [519, 485] on div "Centralized Purchasing PAINTING, APPLIANCE, CABINETS, OD_SELECT" at bounding box center [378, 465] width 434 height 41
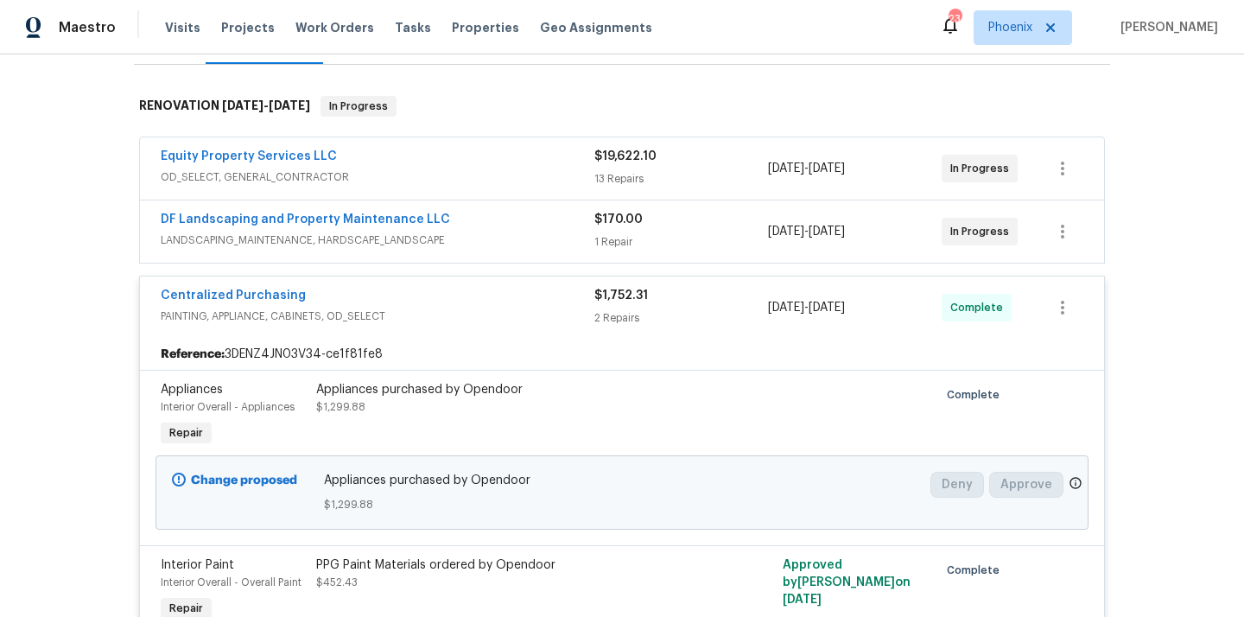
scroll to position [283, 0]
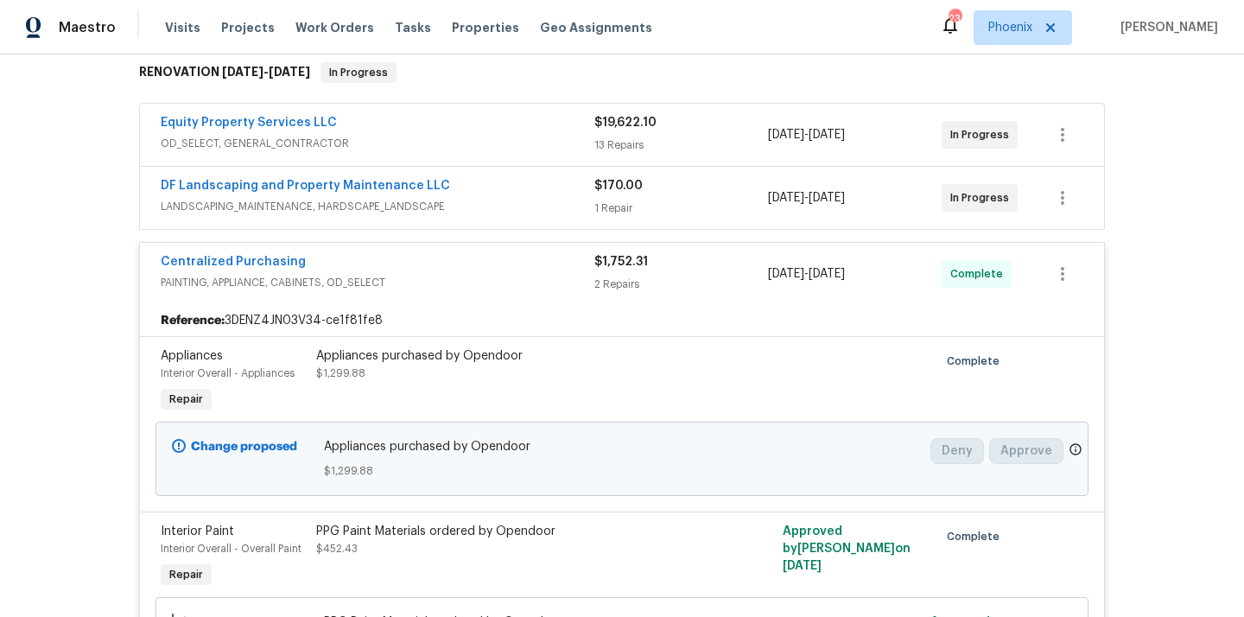
click at [374, 250] on div "Centralized Purchasing PAINTING, APPLIANCE, CABINETS, OD_SELECT $1,752.31 2 Rep…" at bounding box center [622, 274] width 964 height 62
click at [539, 260] on div "Centralized Purchasing" at bounding box center [378, 263] width 434 height 21
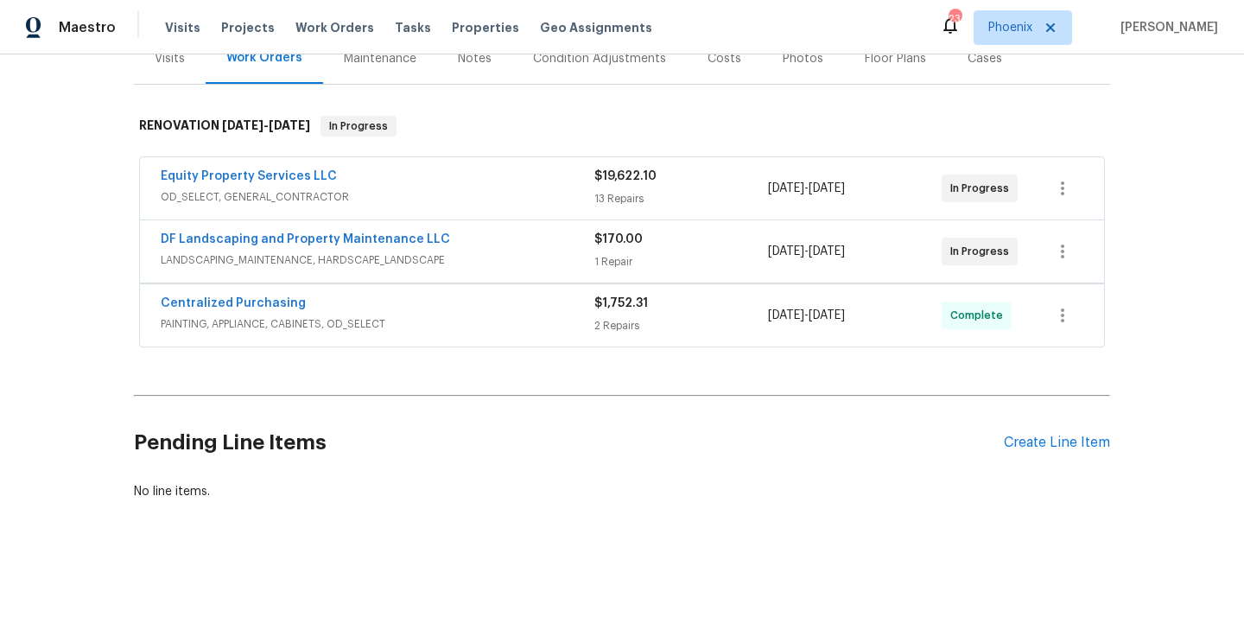
scroll to position [228, 0]
click at [1038, 452] on div "Pending Line Items Create Line Item" at bounding box center [622, 442] width 976 height 80
click at [1043, 448] on div "Create Line Item" at bounding box center [1057, 442] width 106 height 16
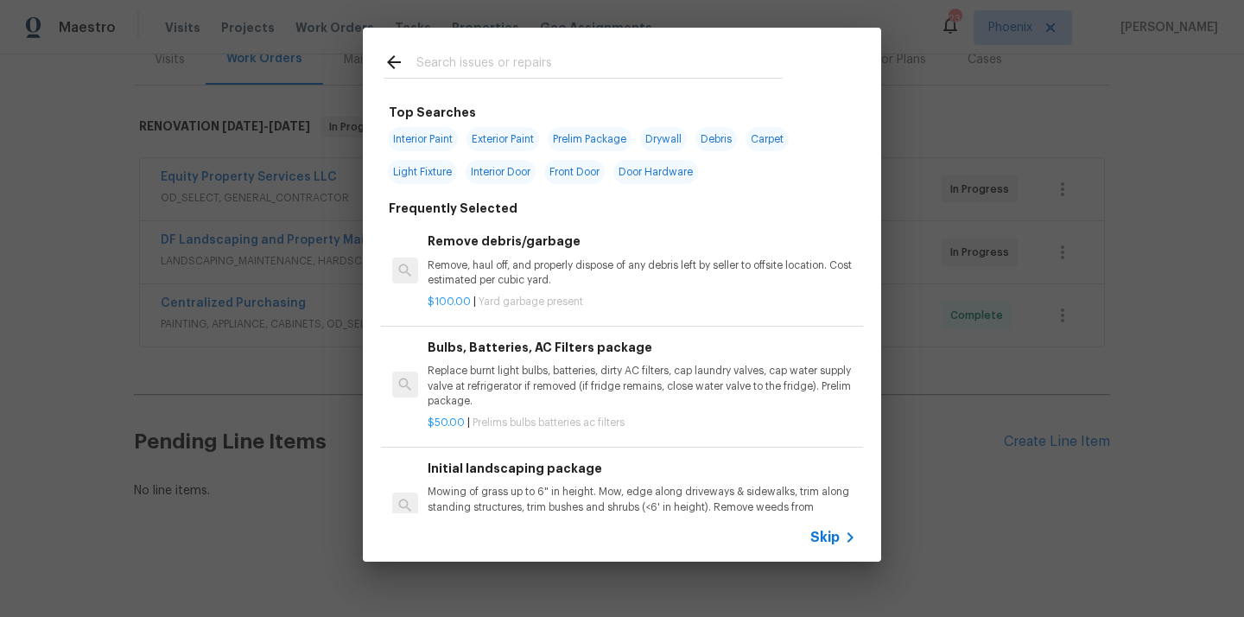
click at [670, 68] on input "text" at bounding box center [599, 65] width 366 height 26
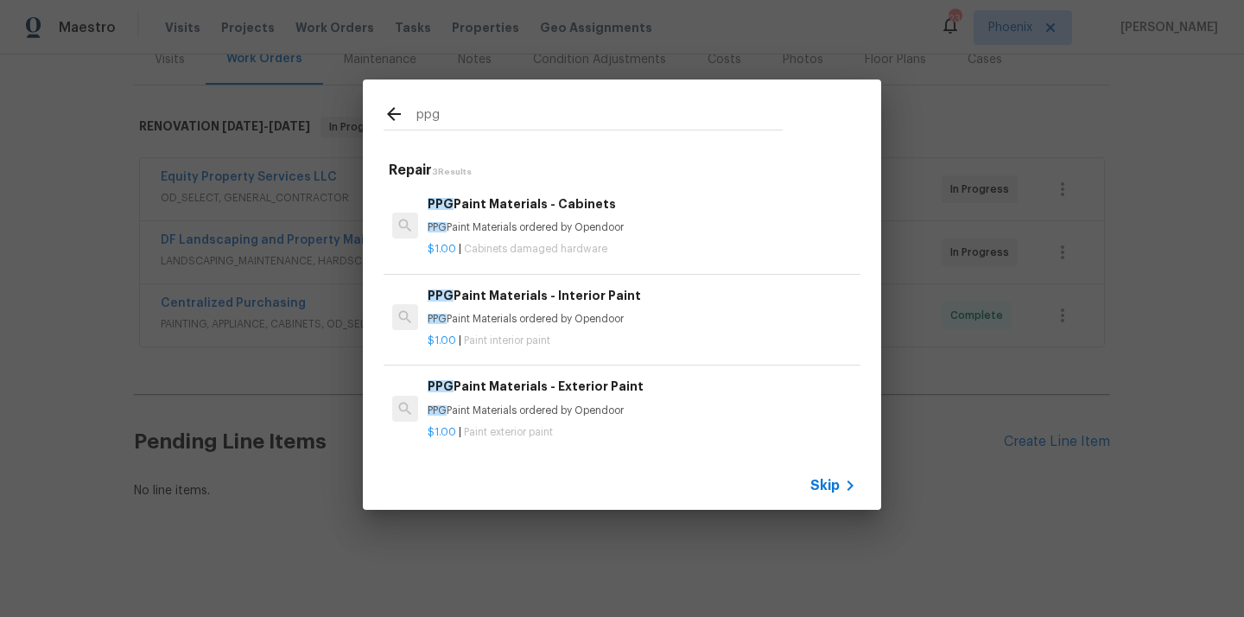
type input "ppg"
click at [585, 352] on div "PPG Paint Materials - Interior Paint PPG Paint Materials ordered by Opendoor $1…" at bounding box center [622, 318] width 482 height 97
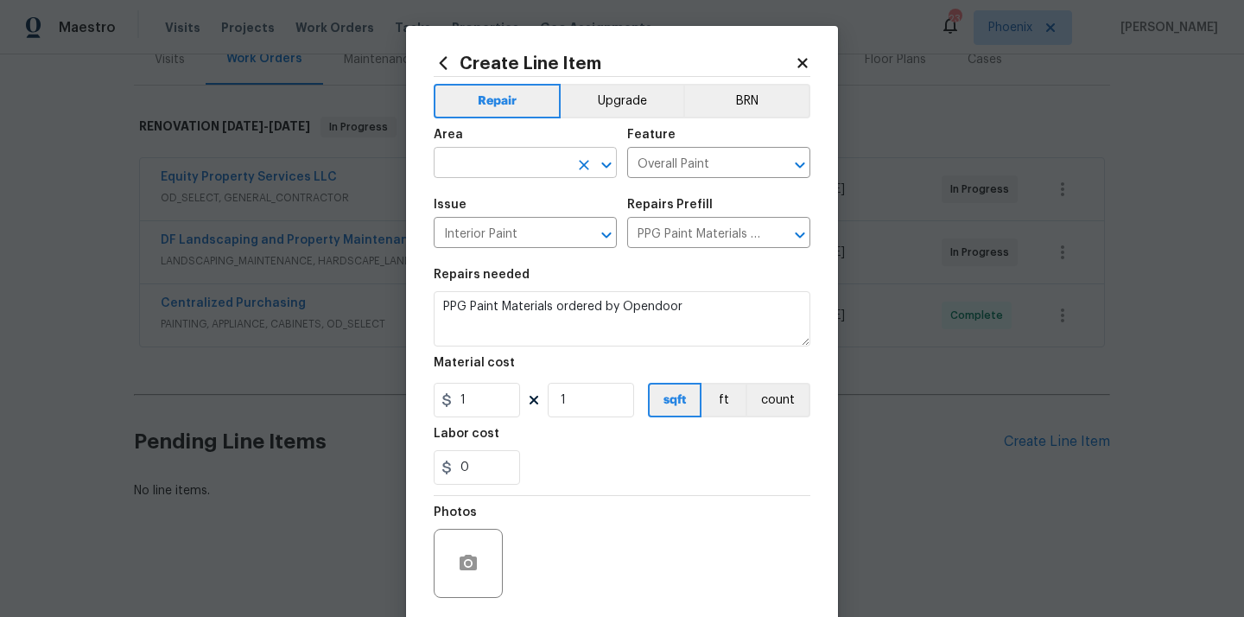
click at [526, 175] on input "text" at bounding box center [501, 164] width 135 height 27
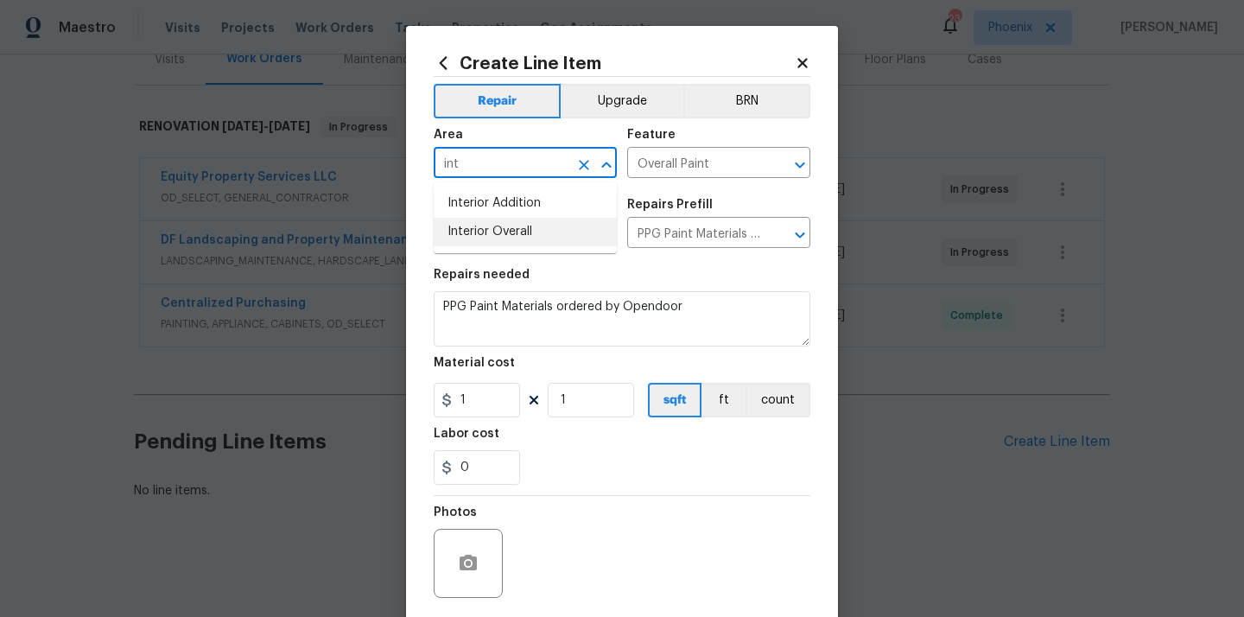
click at [499, 237] on li "Interior Overall" at bounding box center [525, 232] width 183 height 29
type input "Interior Overall"
drag, startPoint x: 481, startPoint y: 391, endPoint x: 408, endPoint y: 391, distance: 73.4
click at [433, 391] on div "Create Line Item Repair Upgrade BRN Area Interior Overall ​ Feature Overall Pai…" at bounding box center [622, 372] width 432 height 692
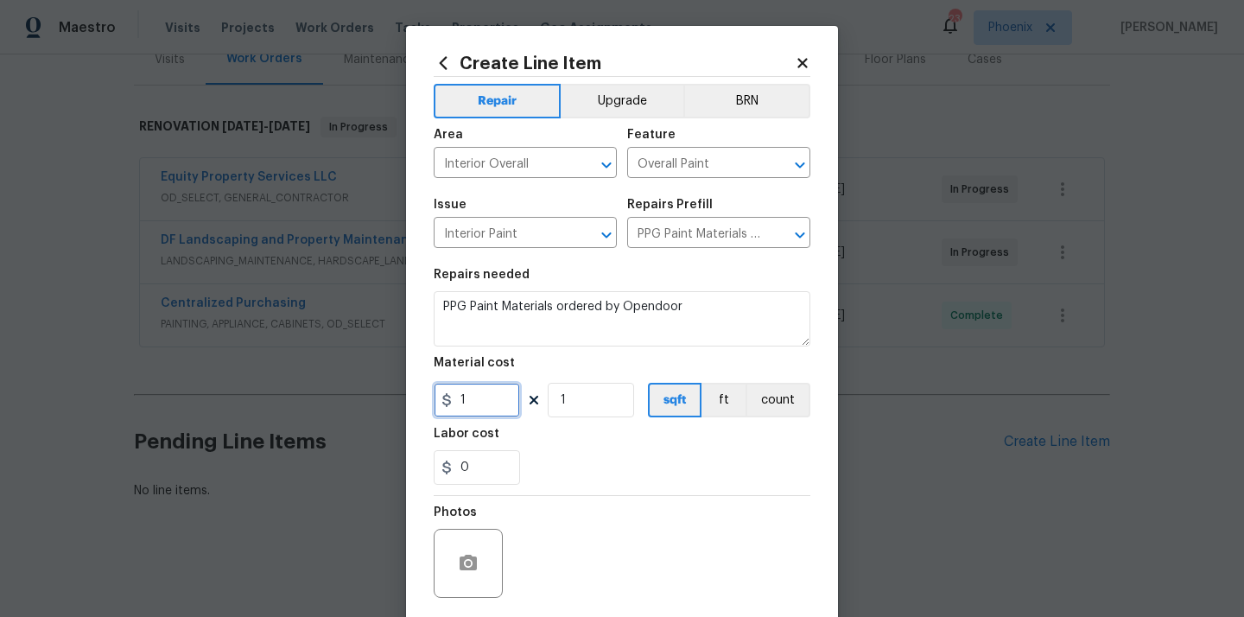
paste input "39.64"
type input "139.64"
click at [579, 474] on div "0" at bounding box center [622, 467] width 377 height 35
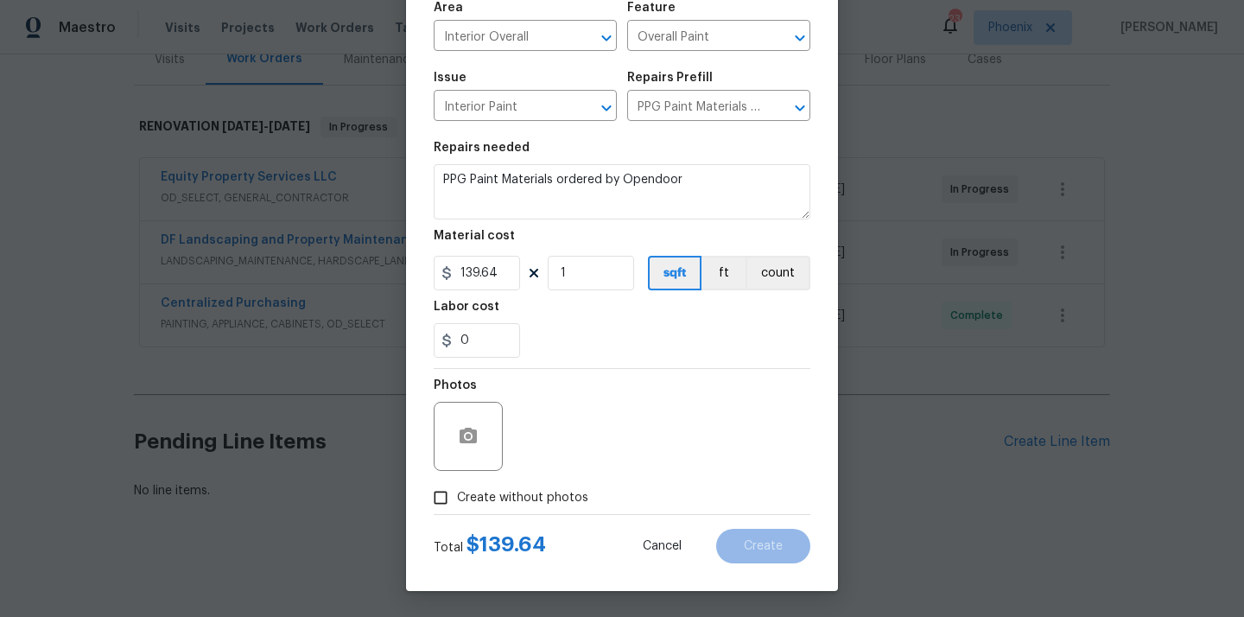
click at [561, 490] on span "Create without photos" at bounding box center [522, 498] width 131 height 18
click at [457, 490] on input "Create without photos" at bounding box center [440, 497] width 33 height 33
checkbox input "true"
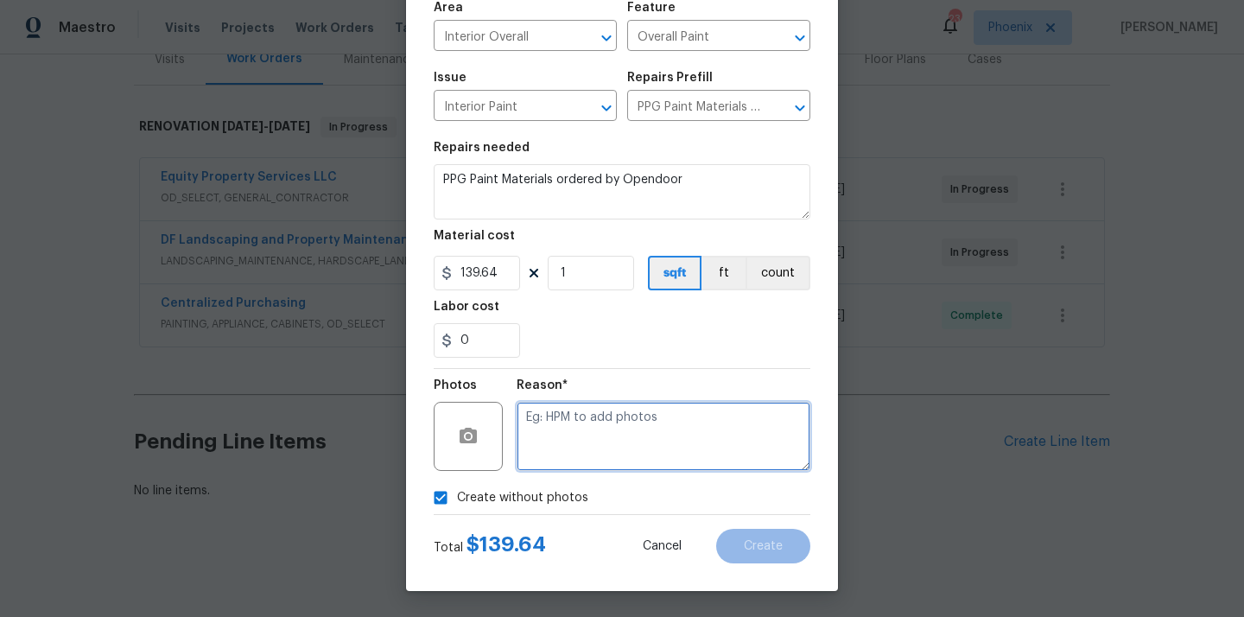
click at [595, 435] on textarea at bounding box center [664, 436] width 294 height 69
type textarea "N/A"
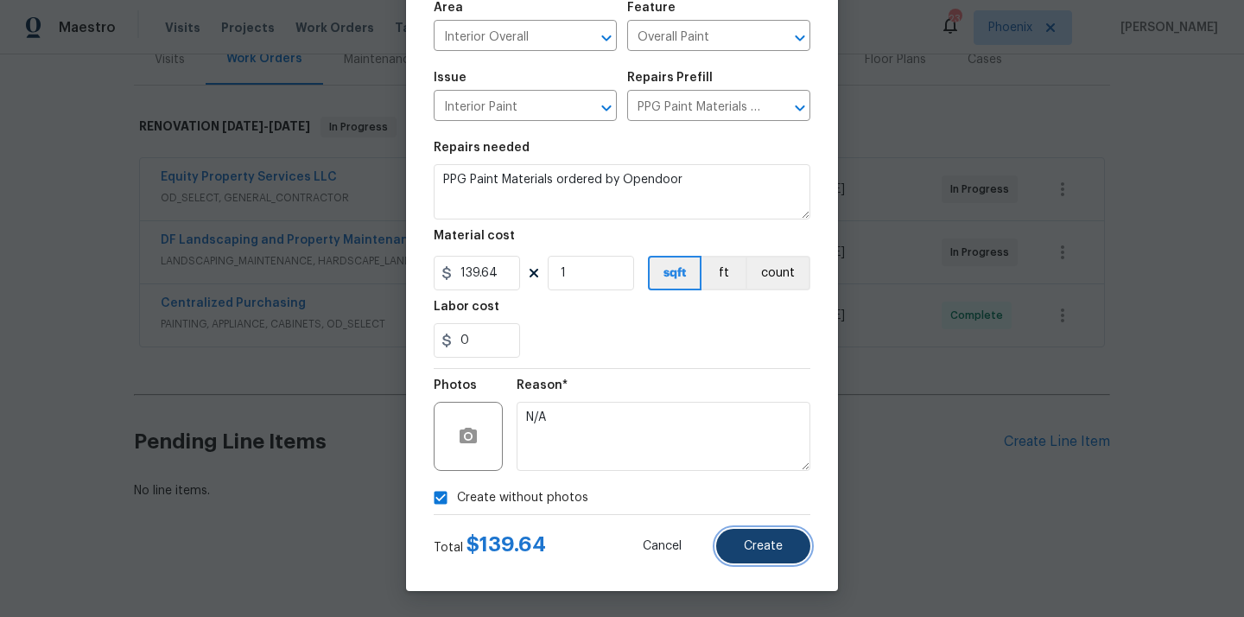
click at [761, 540] on span "Create" at bounding box center [763, 546] width 39 height 13
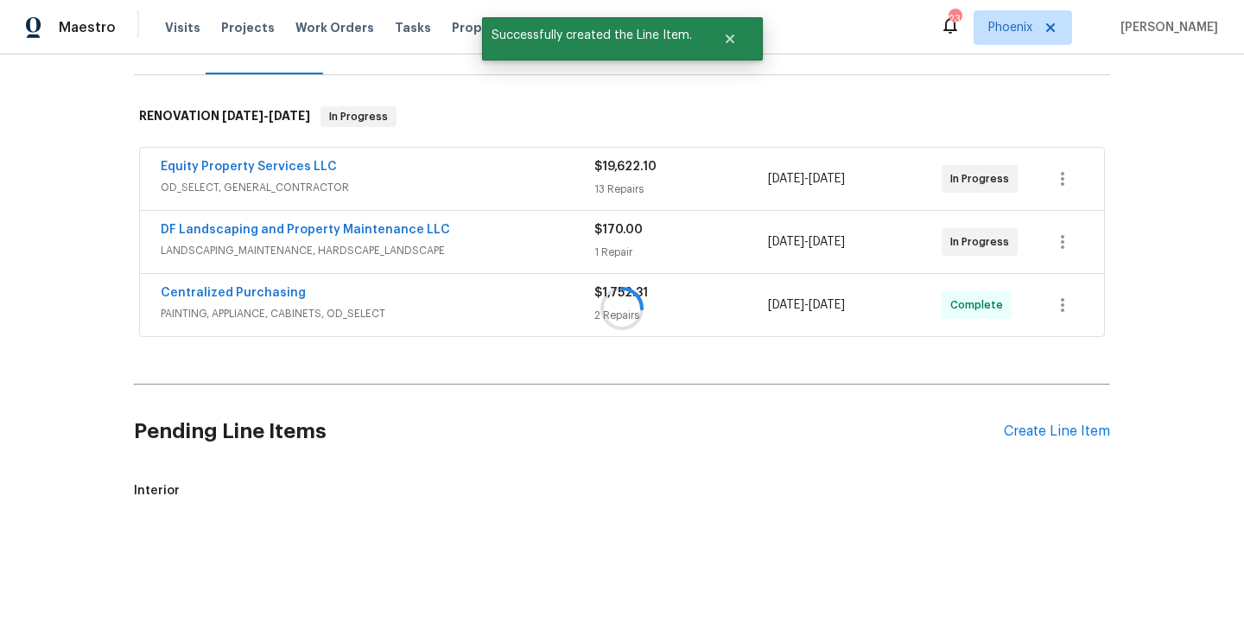
scroll to position [283, 0]
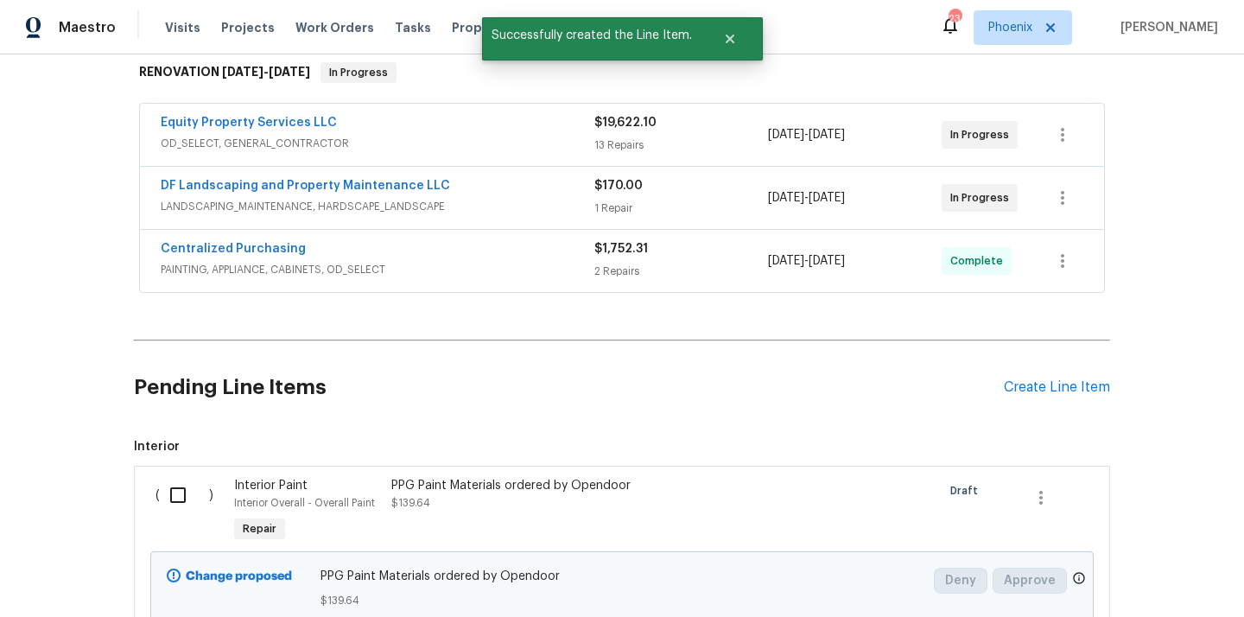
click at [175, 492] on input "checkbox" at bounding box center [184, 495] width 49 height 36
checkbox input "true"
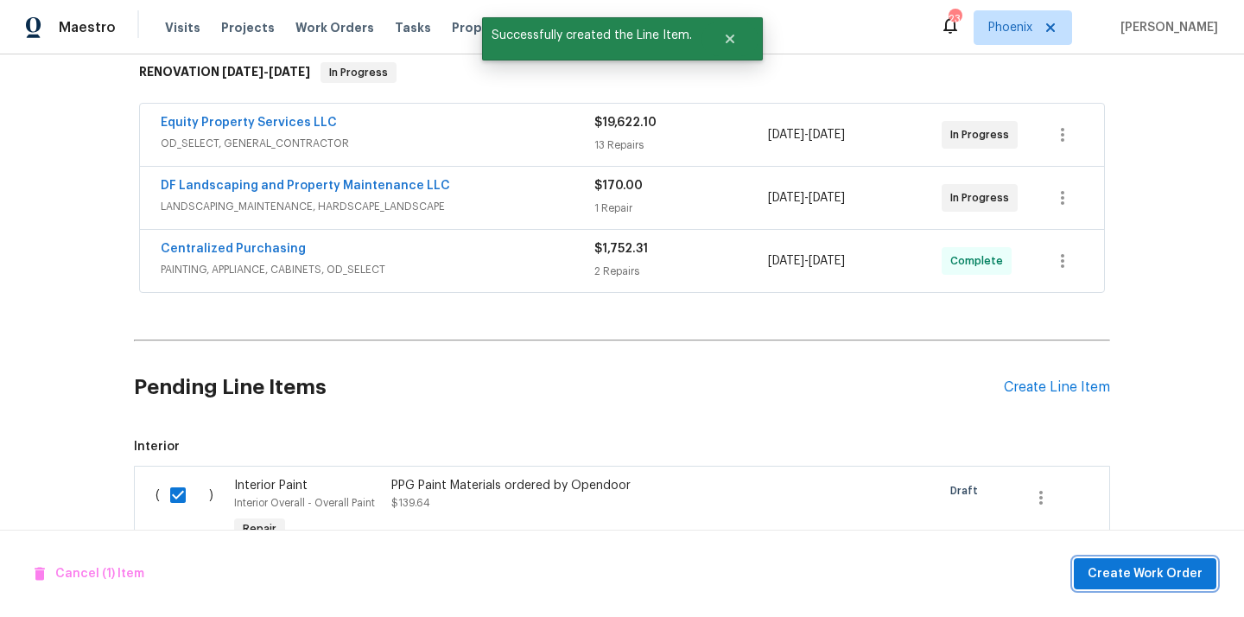
click at [1150, 561] on button "Create Work Order" at bounding box center [1145, 574] width 143 height 32
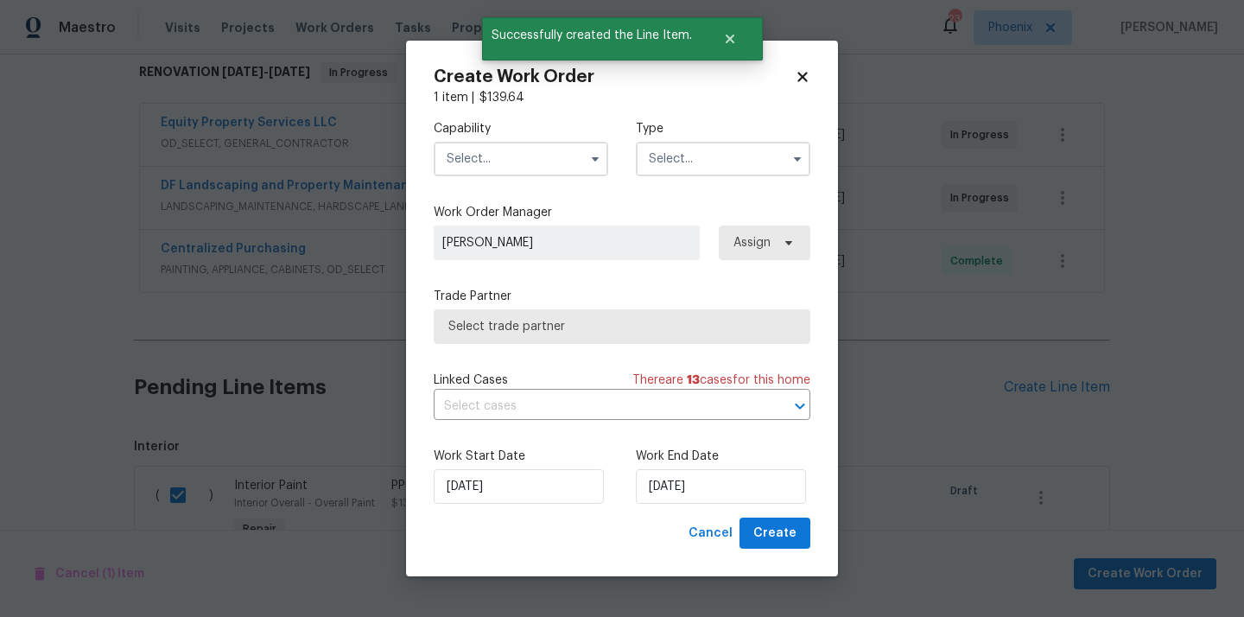
click at [540, 166] on input "text" at bounding box center [521, 159] width 175 height 35
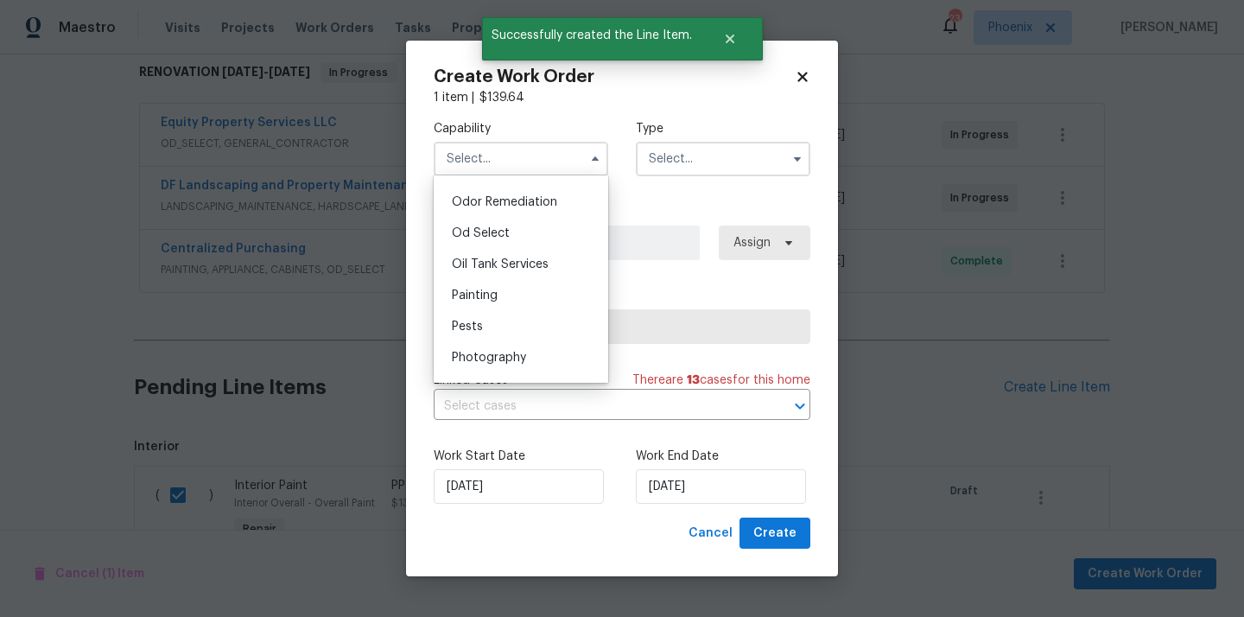
scroll to position [1433, 0]
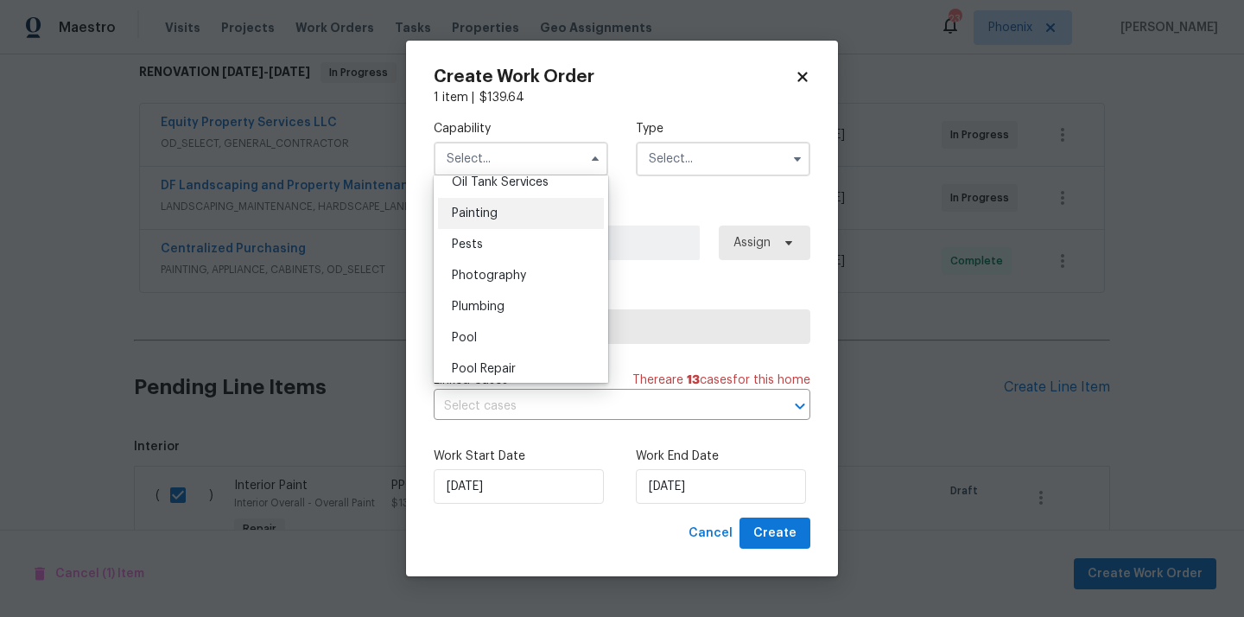
click at [529, 212] on div "Painting" at bounding box center [521, 213] width 166 height 31
type input "Painting"
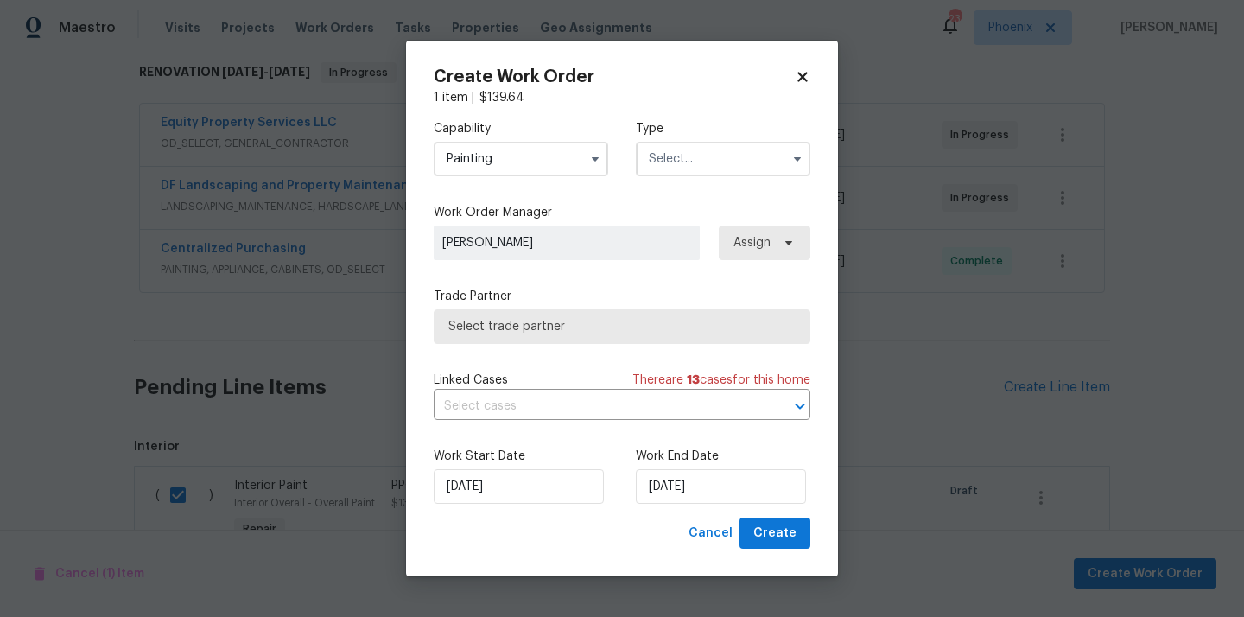
click at [696, 158] on input "text" at bounding box center [723, 159] width 175 height 35
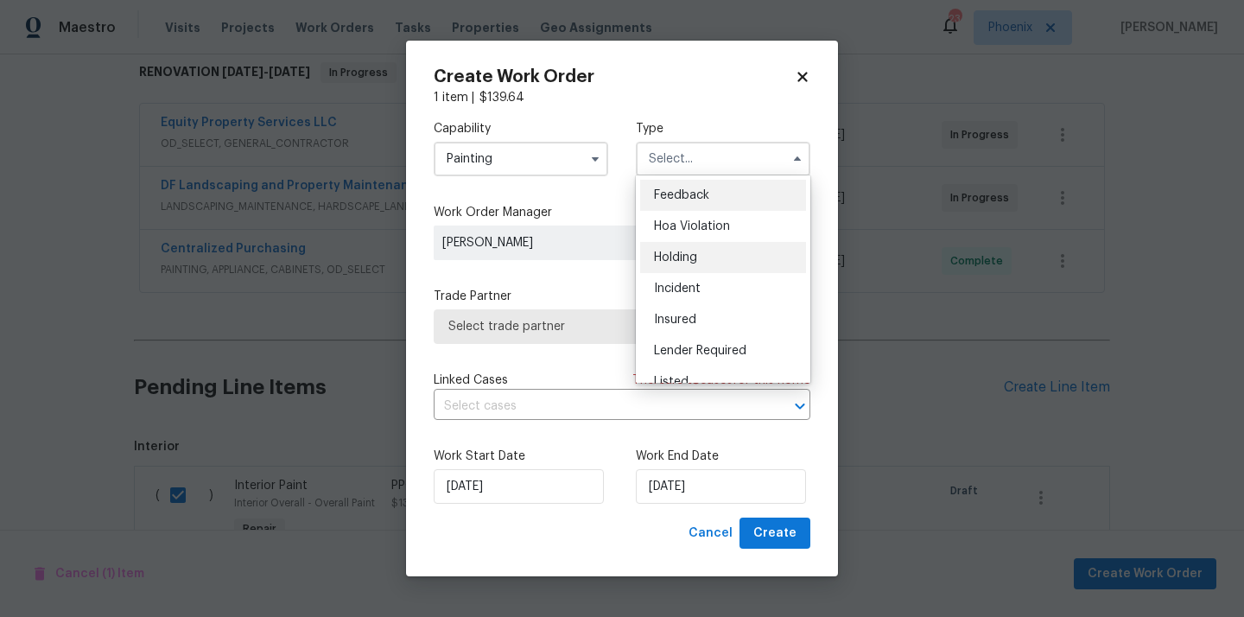
scroll to position [392, 0]
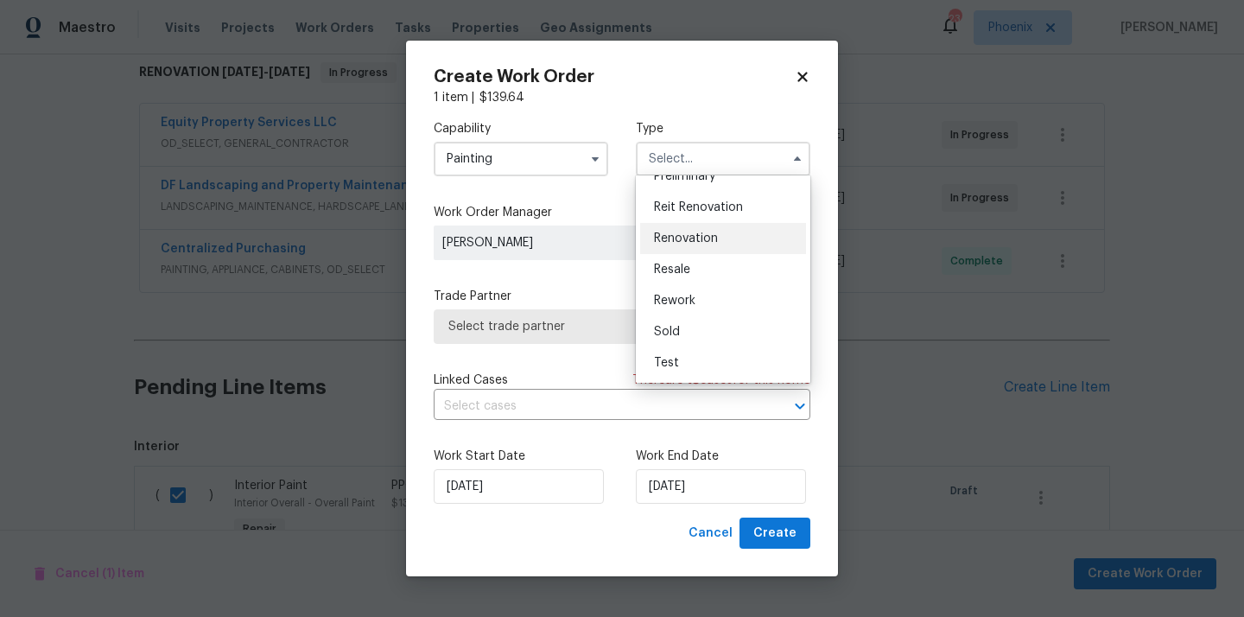
click at [693, 241] on span "Renovation" at bounding box center [686, 238] width 64 height 12
type input "Renovation"
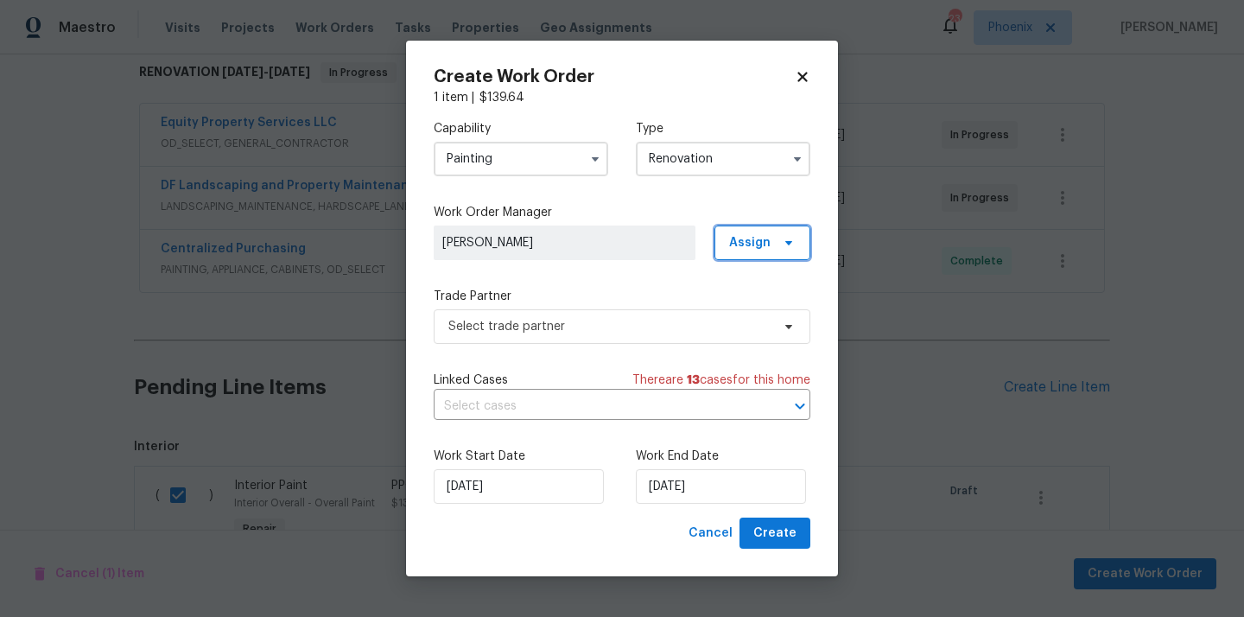
click at [751, 241] on span "Assign" at bounding box center [749, 242] width 41 height 17
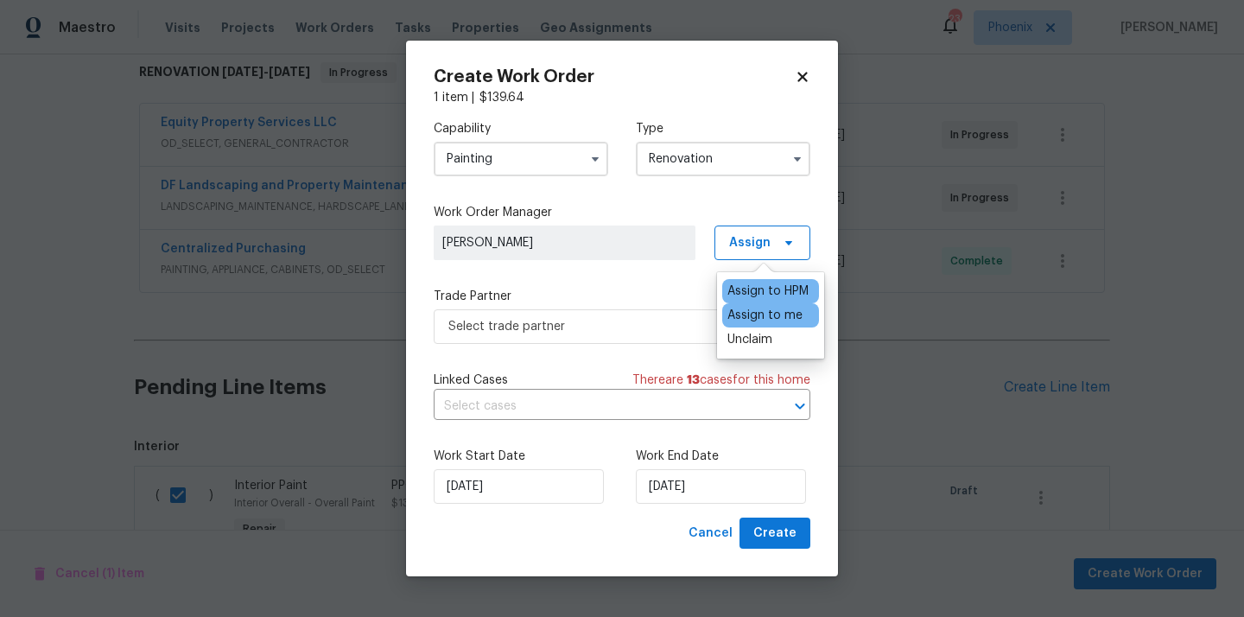
click at [754, 320] on div "Assign to me" at bounding box center [764, 315] width 75 height 17
click at [601, 323] on span "Select trade partner" at bounding box center [609, 326] width 322 height 17
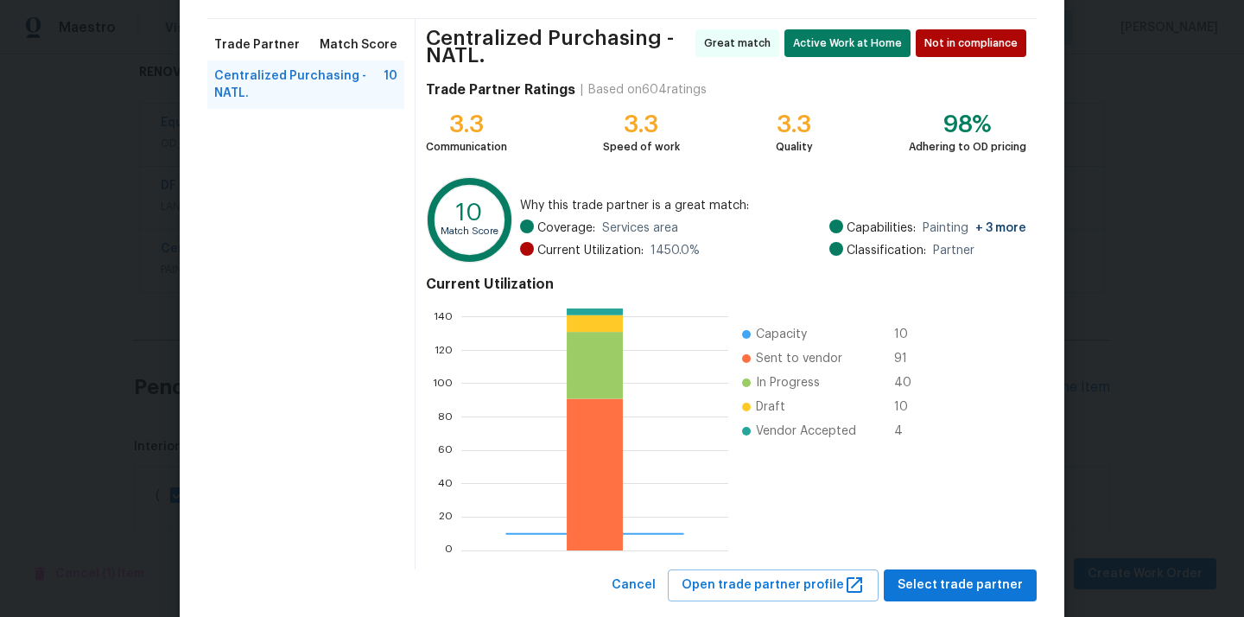
scroll to position [152, 0]
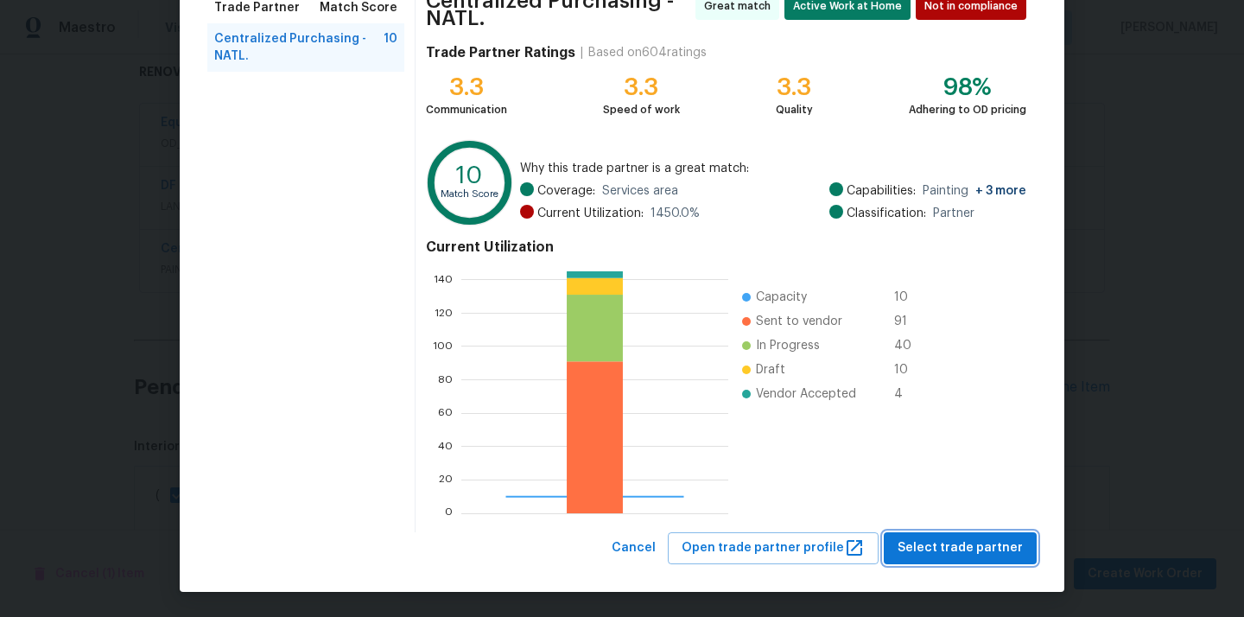
click at [986, 548] on span "Select trade partner" at bounding box center [960, 548] width 125 height 22
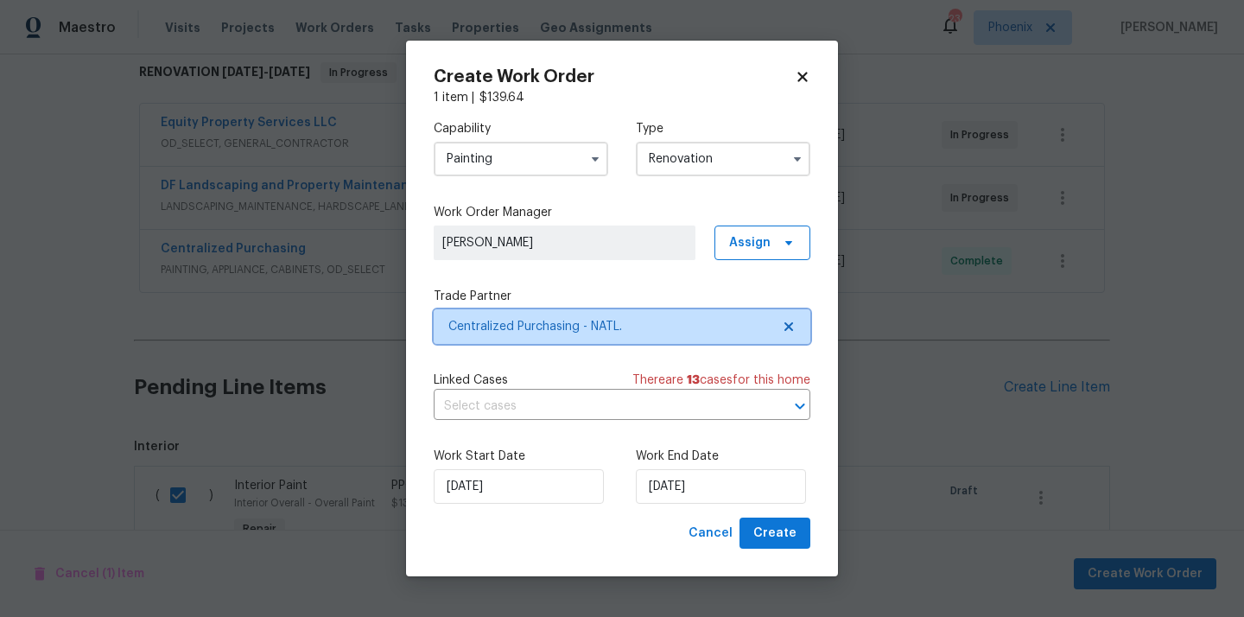
scroll to position [0, 0]
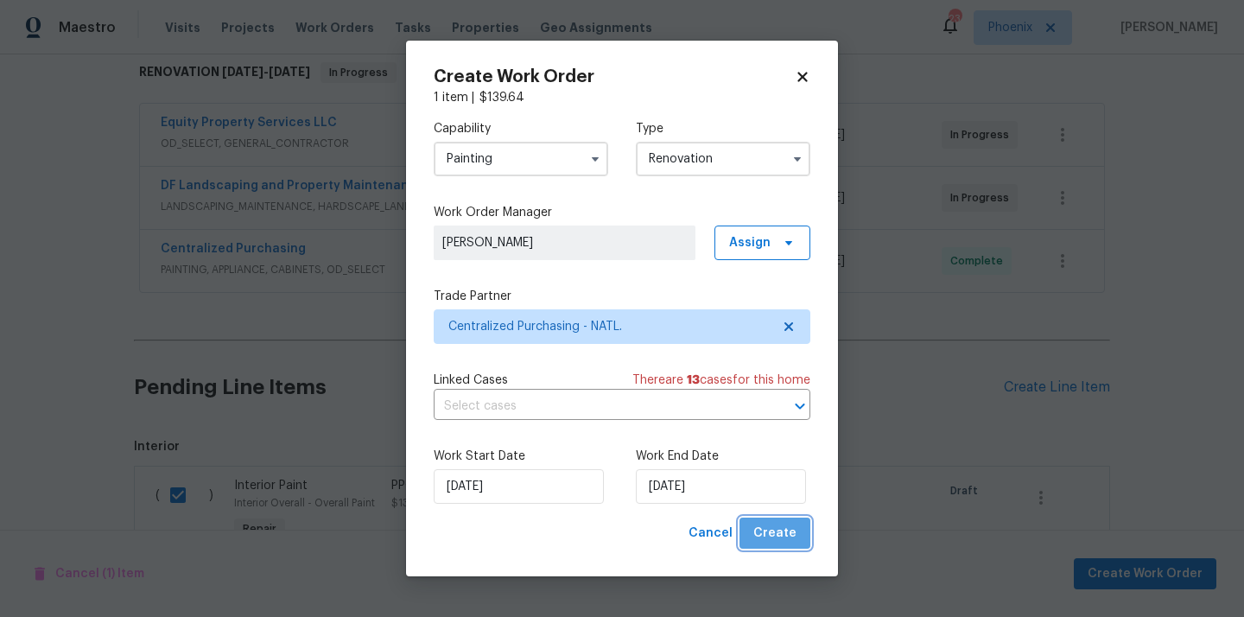
click at [791, 523] on span "Create" at bounding box center [774, 534] width 43 height 22
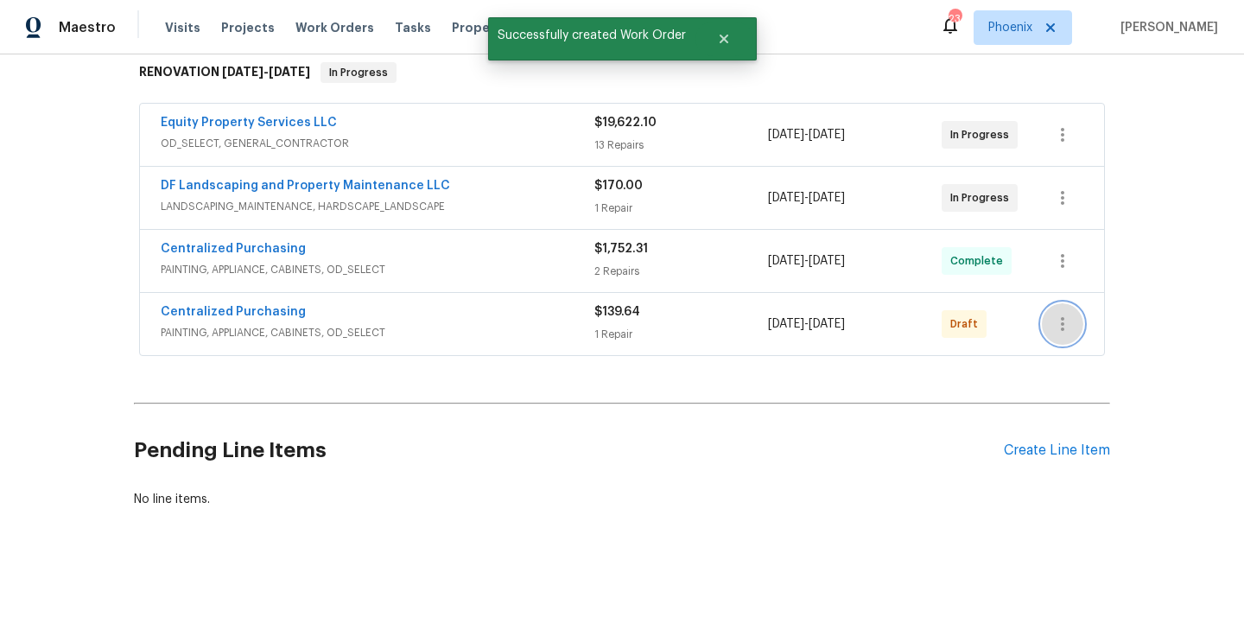
click at [1061, 333] on icon "button" at bounding box center [1062, 324] width 21 height 21
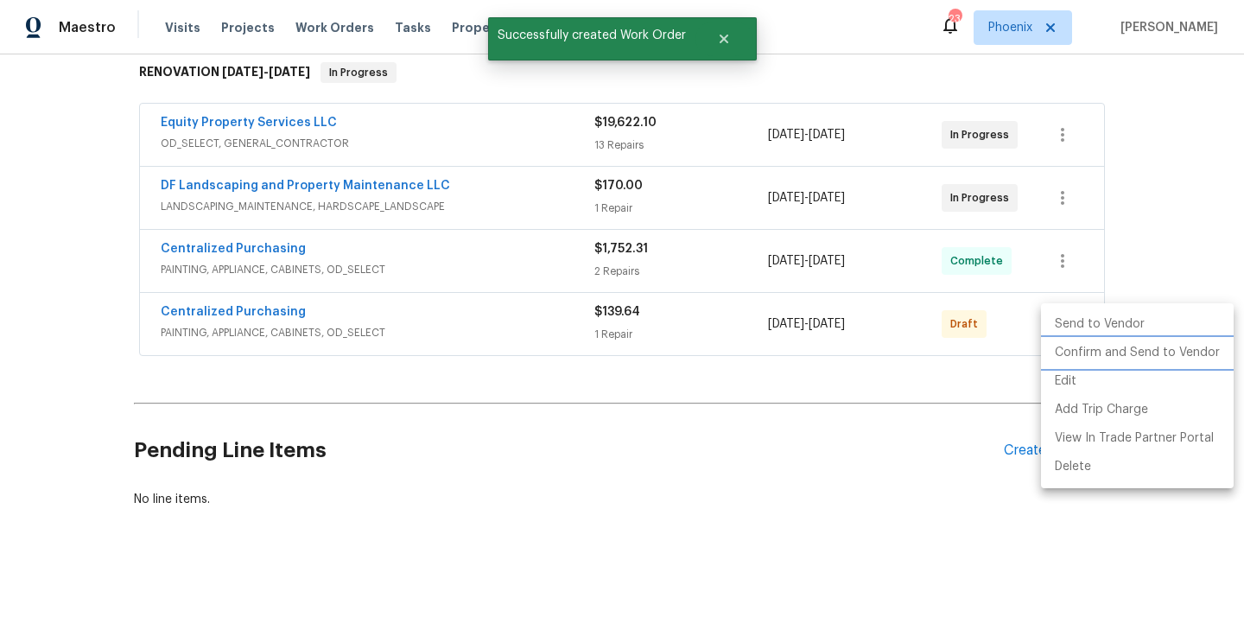
click at [1064, 362] on li "Confirm and Send to Vendor" at bounding box center [1137, 353] width 193 height 29
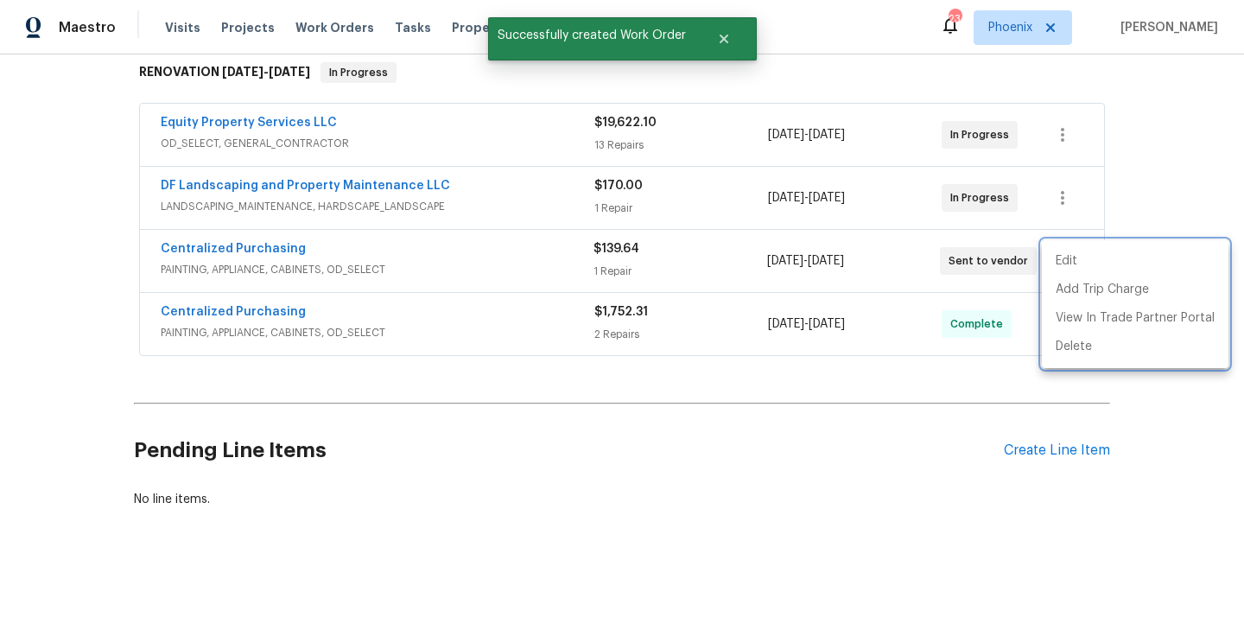
click at [302, 299] on div at bounding box center [622, 308] width 1244 height 617
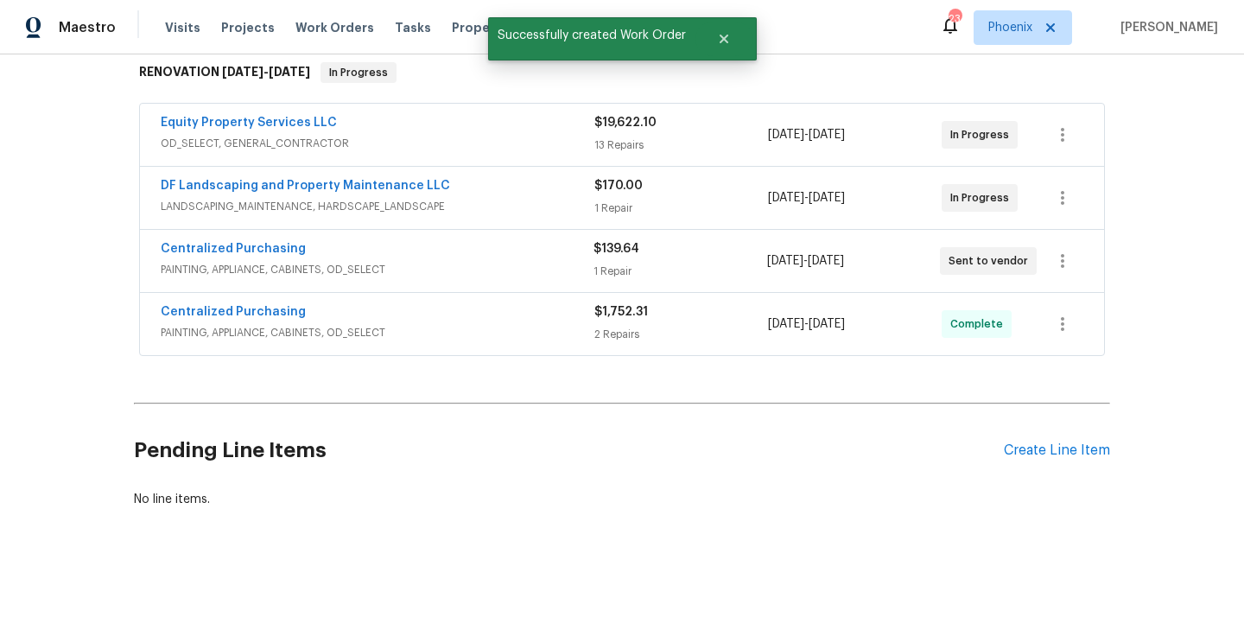
click at [239, 319] on span "Centralized Purchasing" at bounding box center [233, 311] width 145 height 17
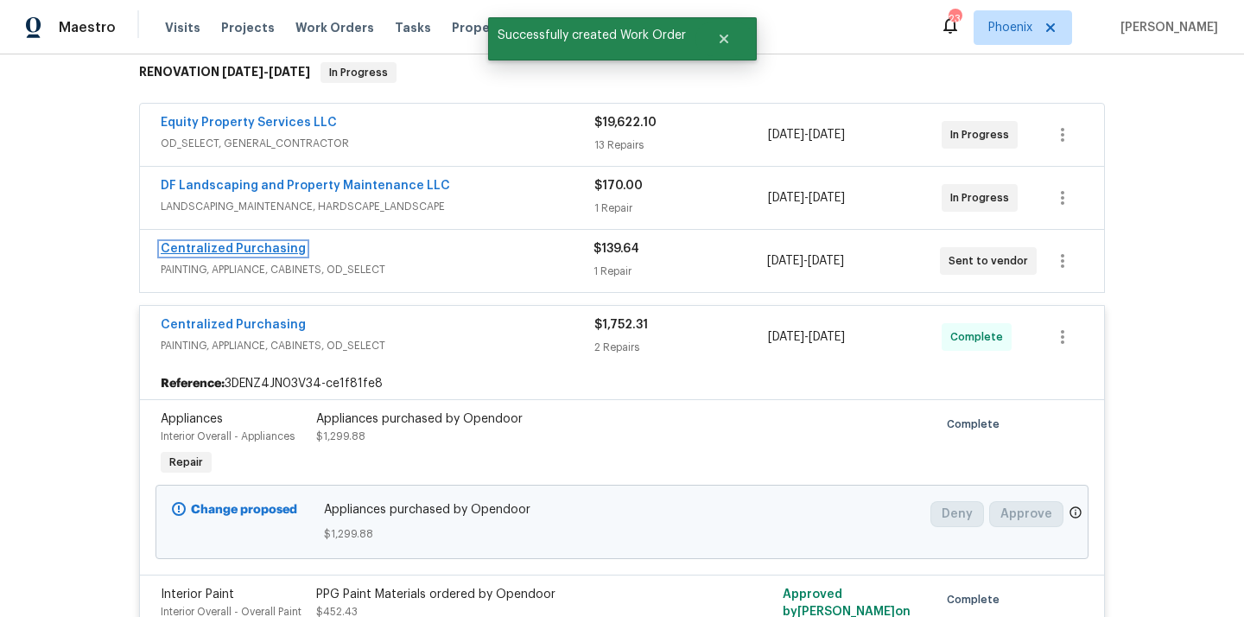
click at [229, 249] on link "Centralized Purchasing" at bounding box center [233, 249] width 145 height 12
